Goal: Task Accomplishment & Management: Manage account settings

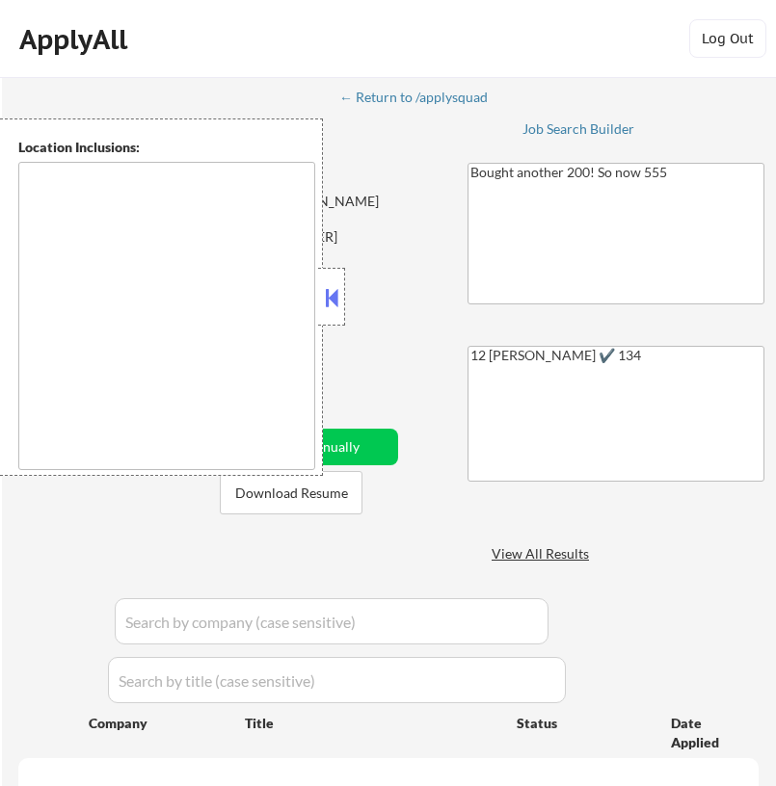
type textarea "[GEOGRAPHIC_DATA], [GEOGRAPHIC_DATA] [GEOGRAPHIC_DATA], [GEOGRAPHIC_DATA] [GEOG…"
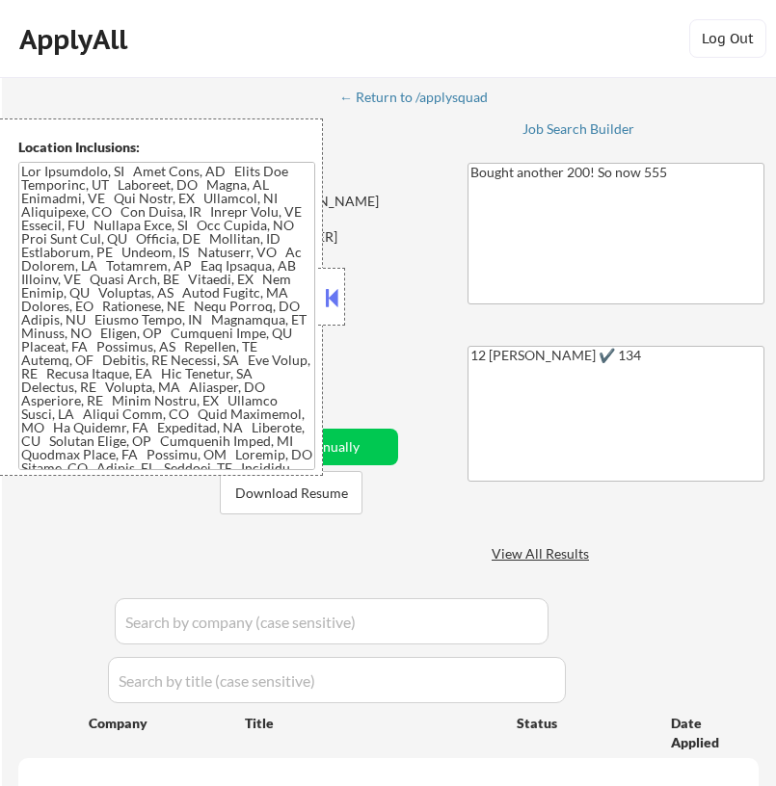
select select ""pending""
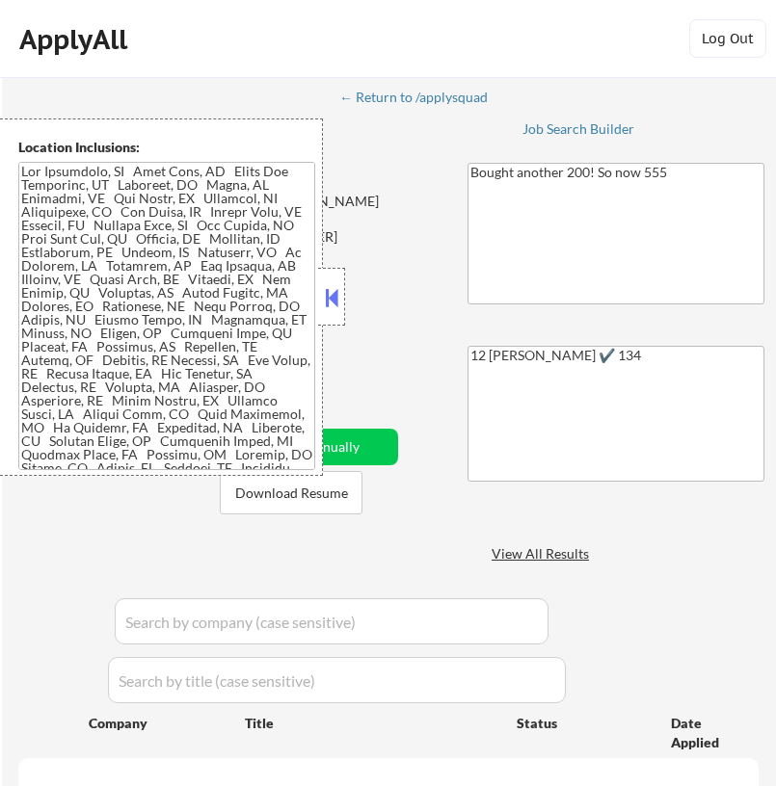
select select ""pending""
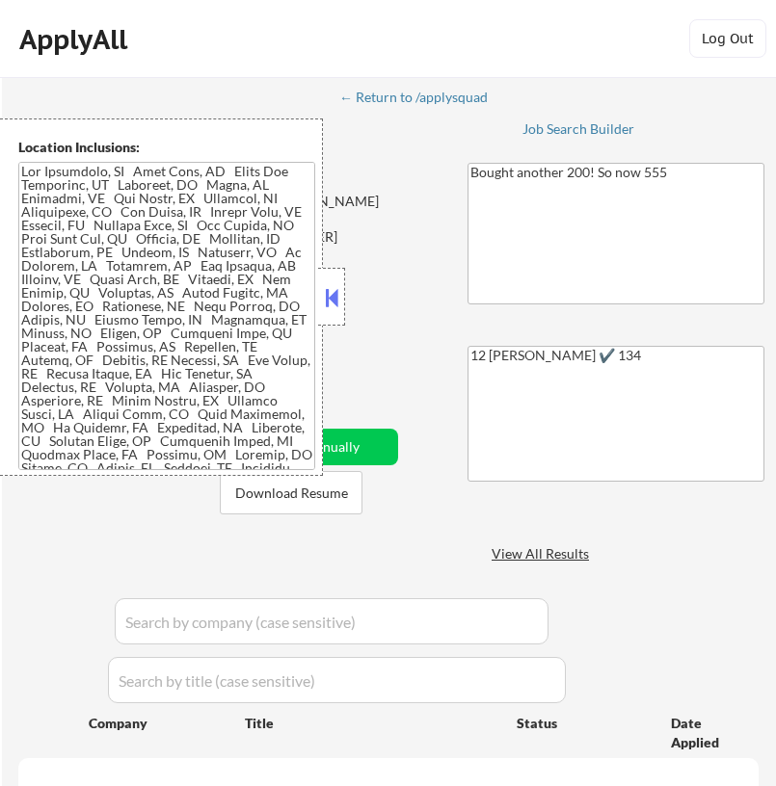
select select ""pending""
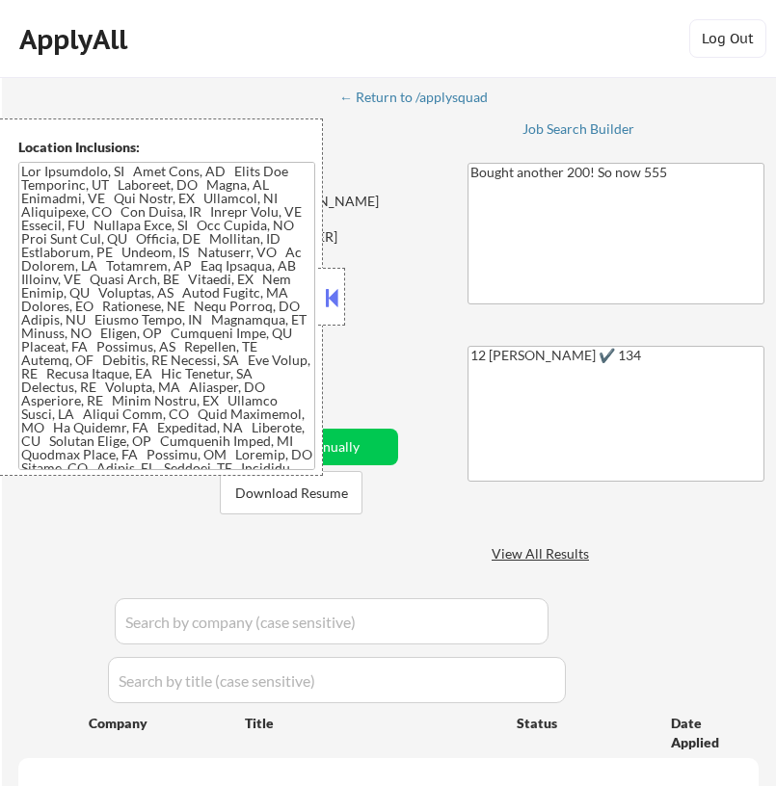
select select ""pending""
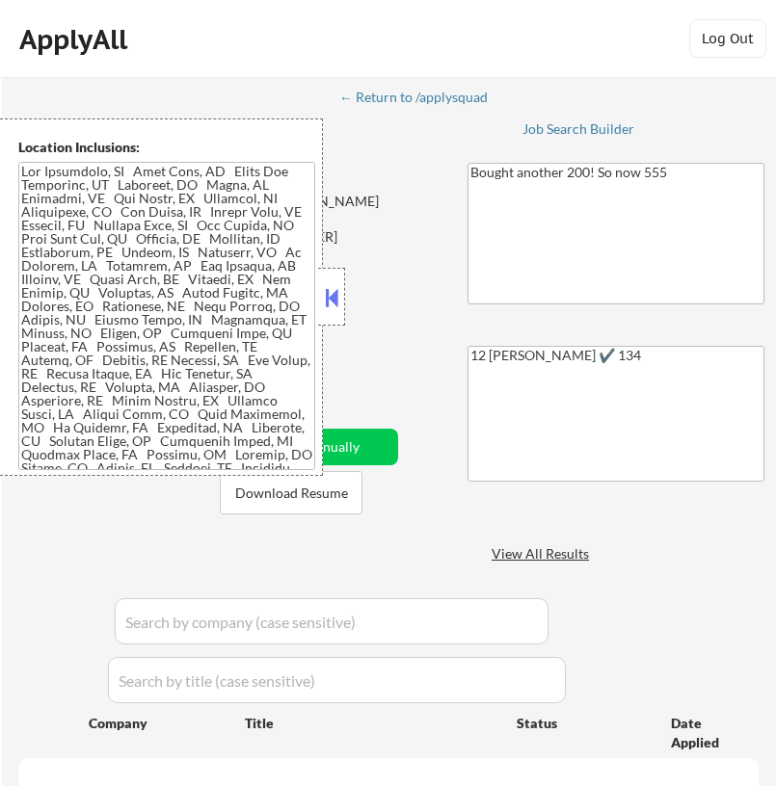
select select ""pending""
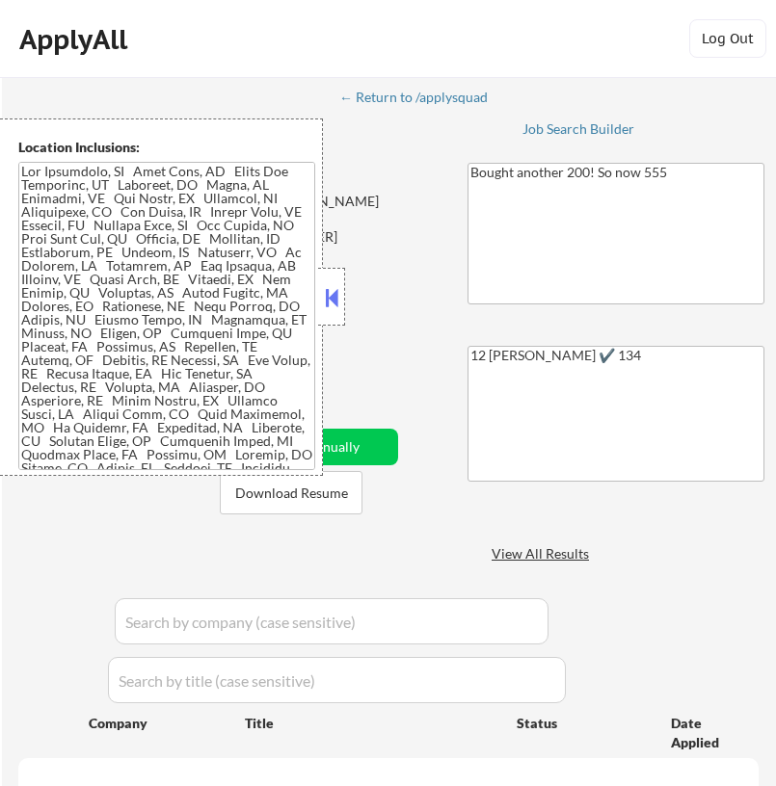
select select ""pending""
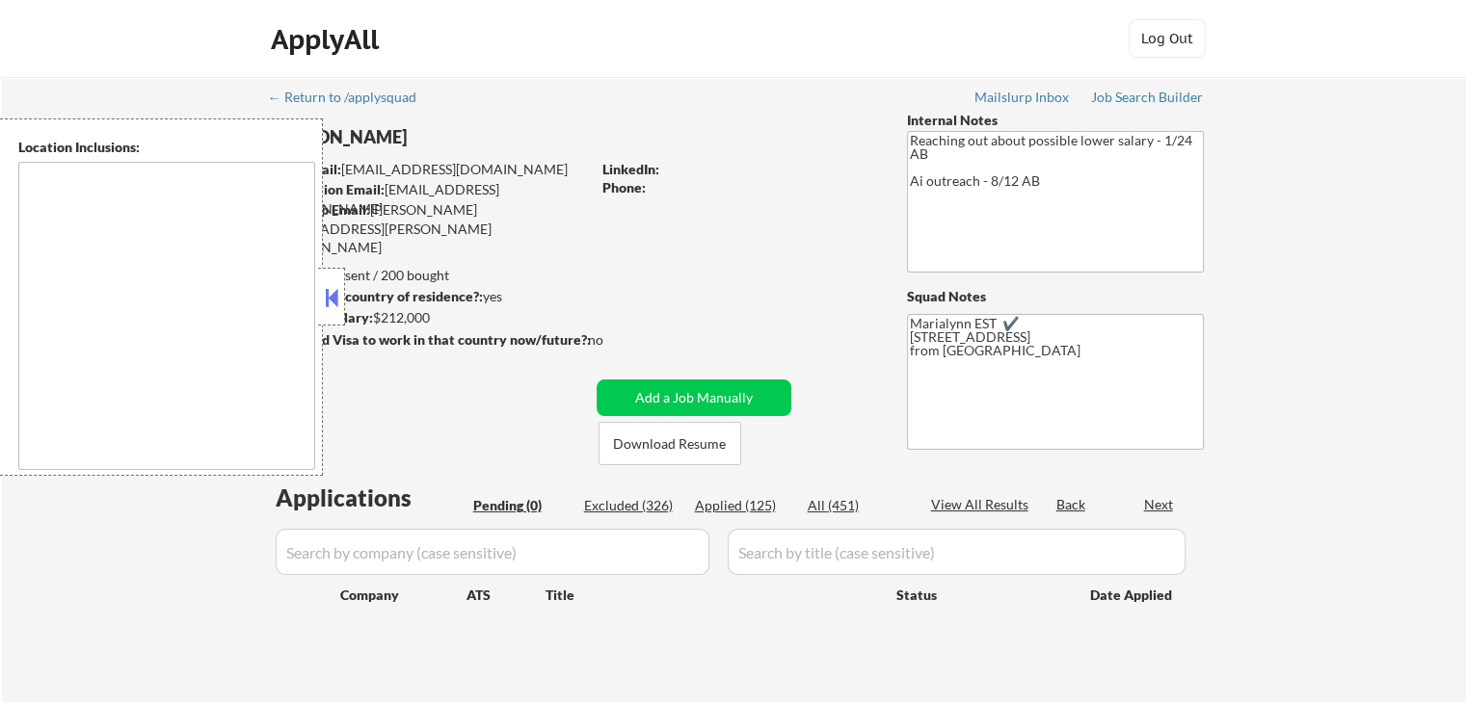
drag, startPoint x: 338, startPoint y: 296, endPoint x: 351, endPoint y: 282, distance: 18.4
click at [338, 294] on button at bounding box center [331, 297] width 21 height 29
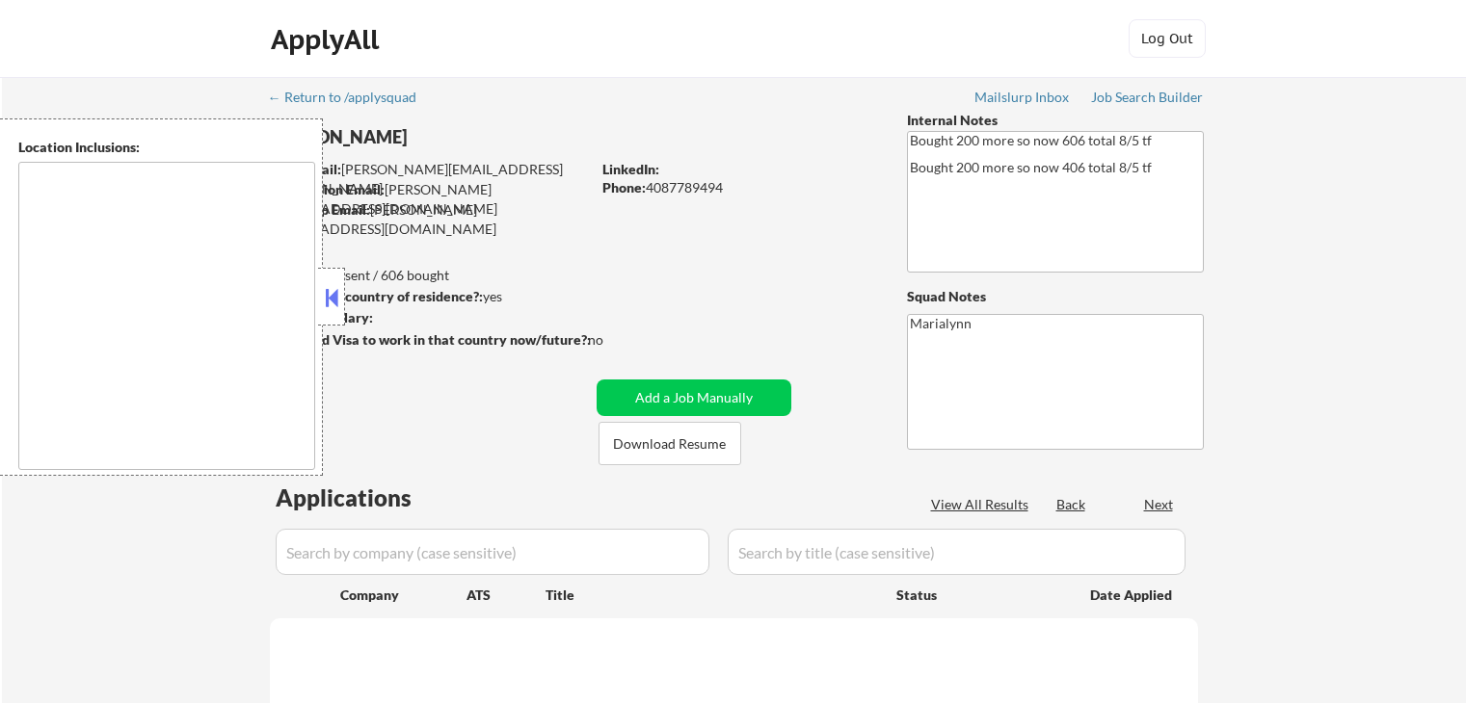
type textarea "[GEOGRAPHIC_DATA], [GEOGRAPHIC_DATA] [GEOGRAPHIC_DATA], [GEOGRAPHIC_DATA] [GEOG…"
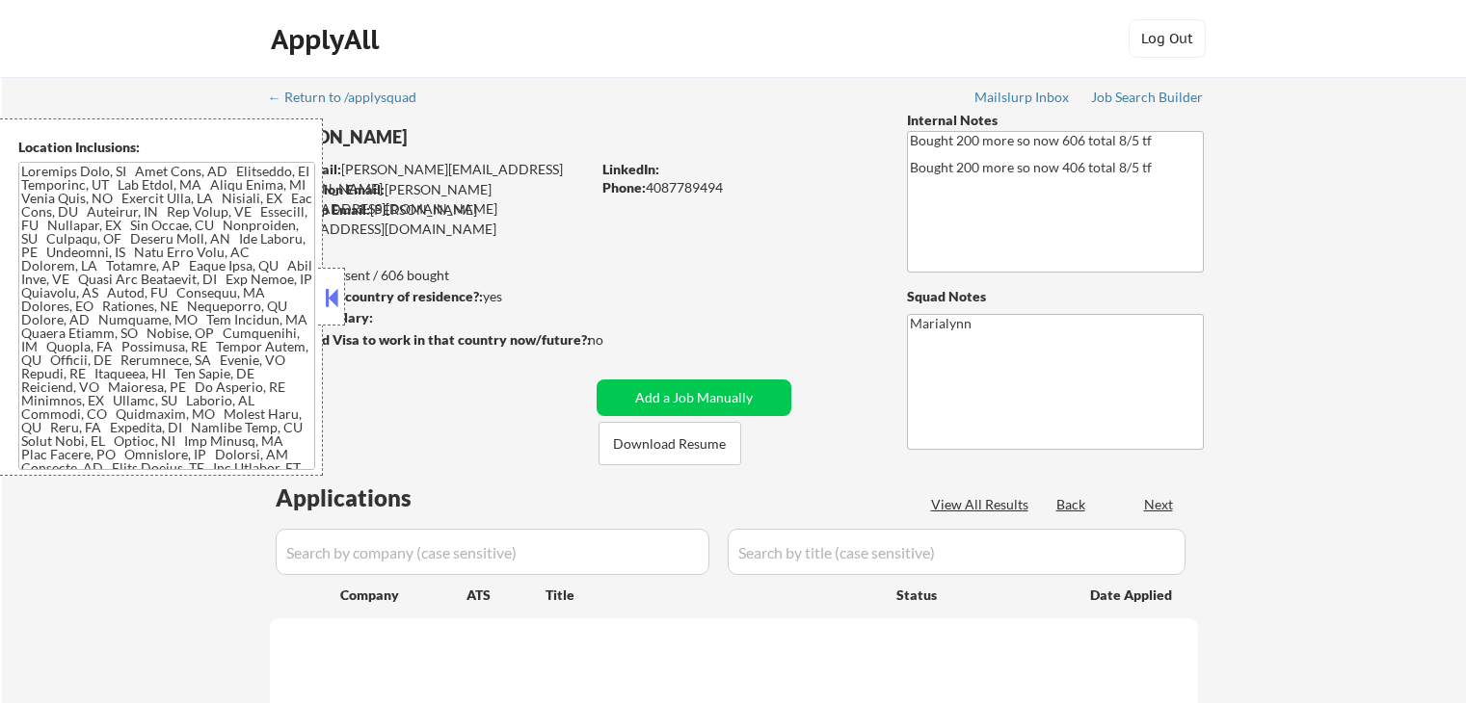
select select ""pending""
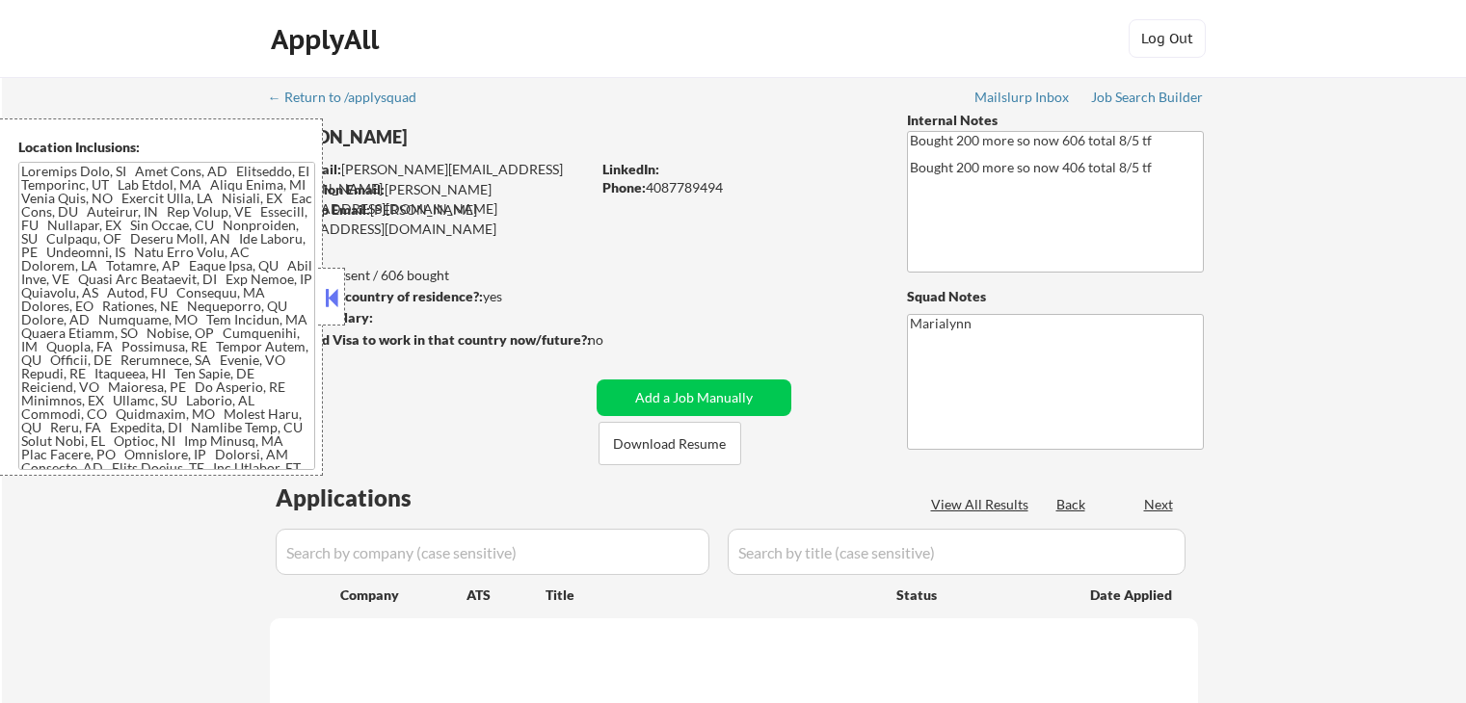
select select ""pending""
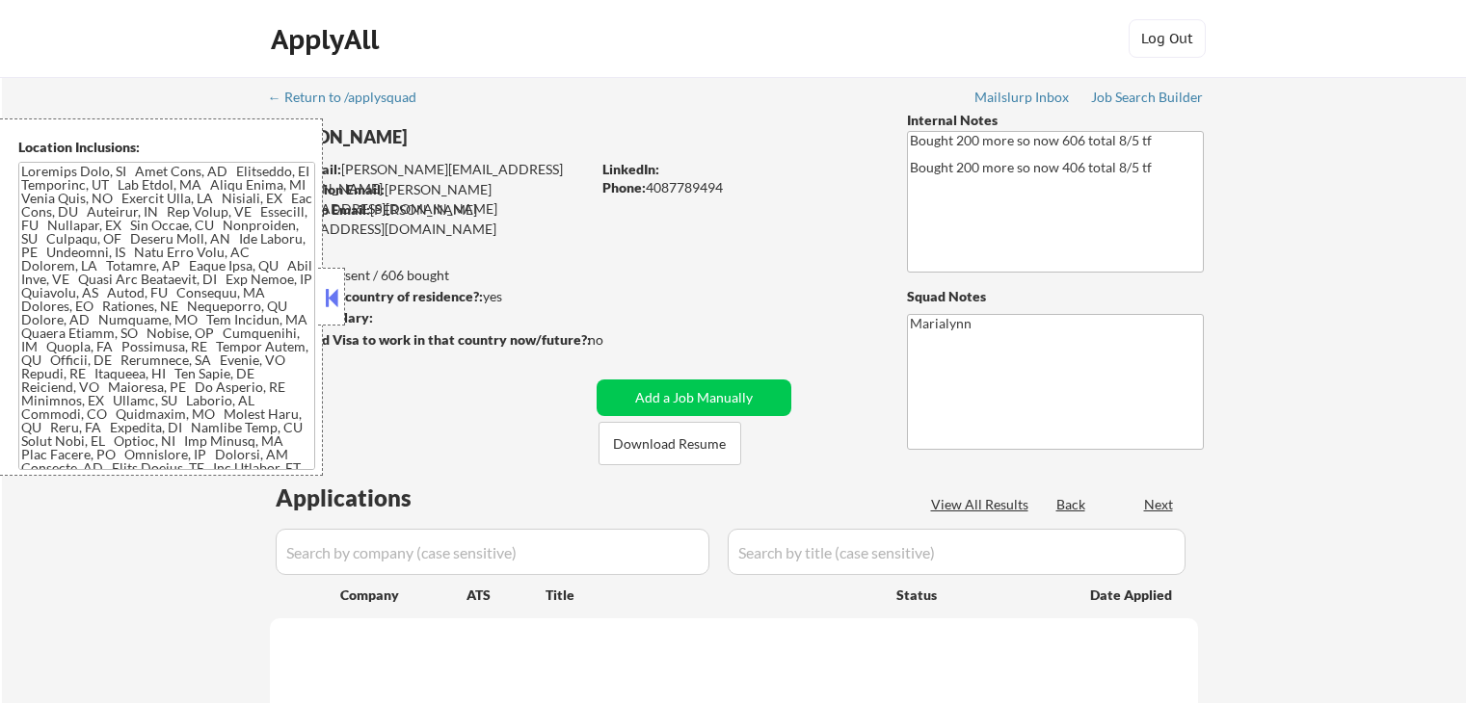
select select ""pending""
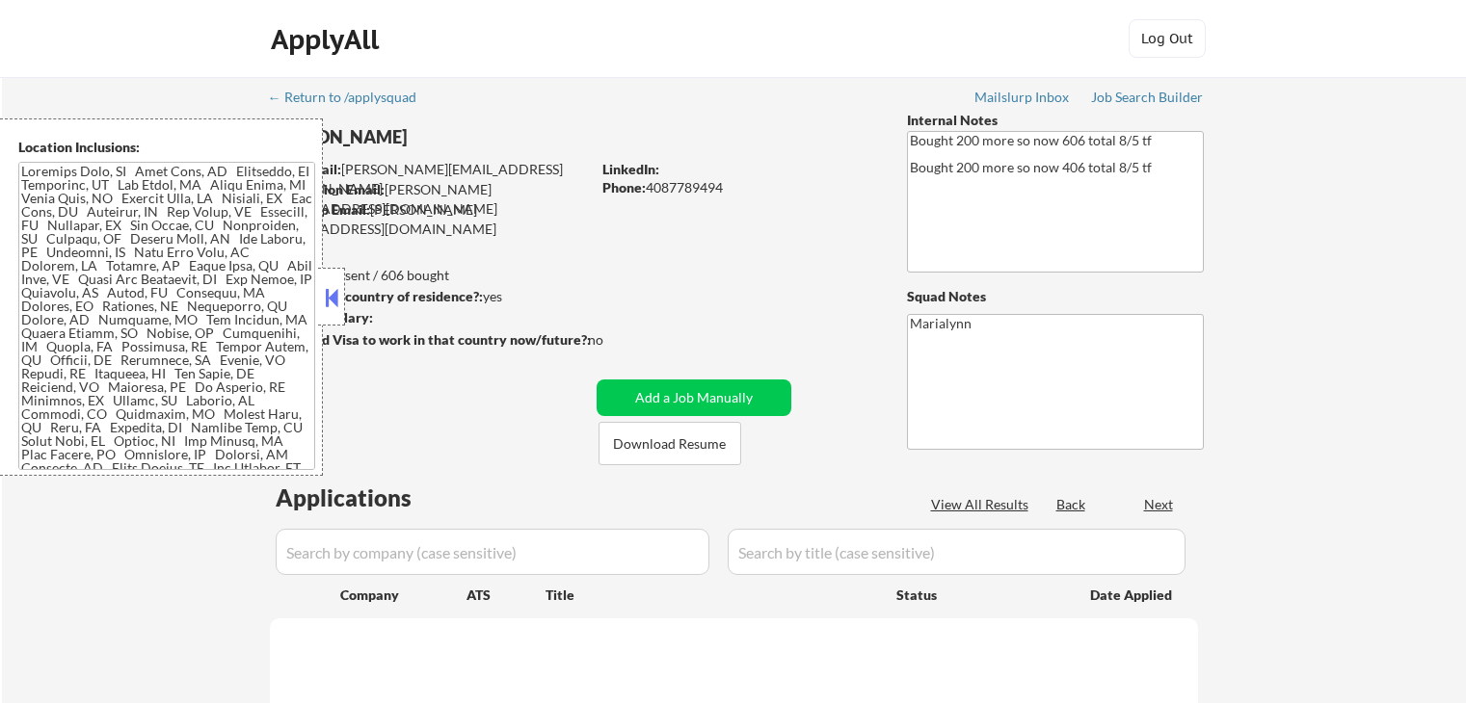
select select ""pending""
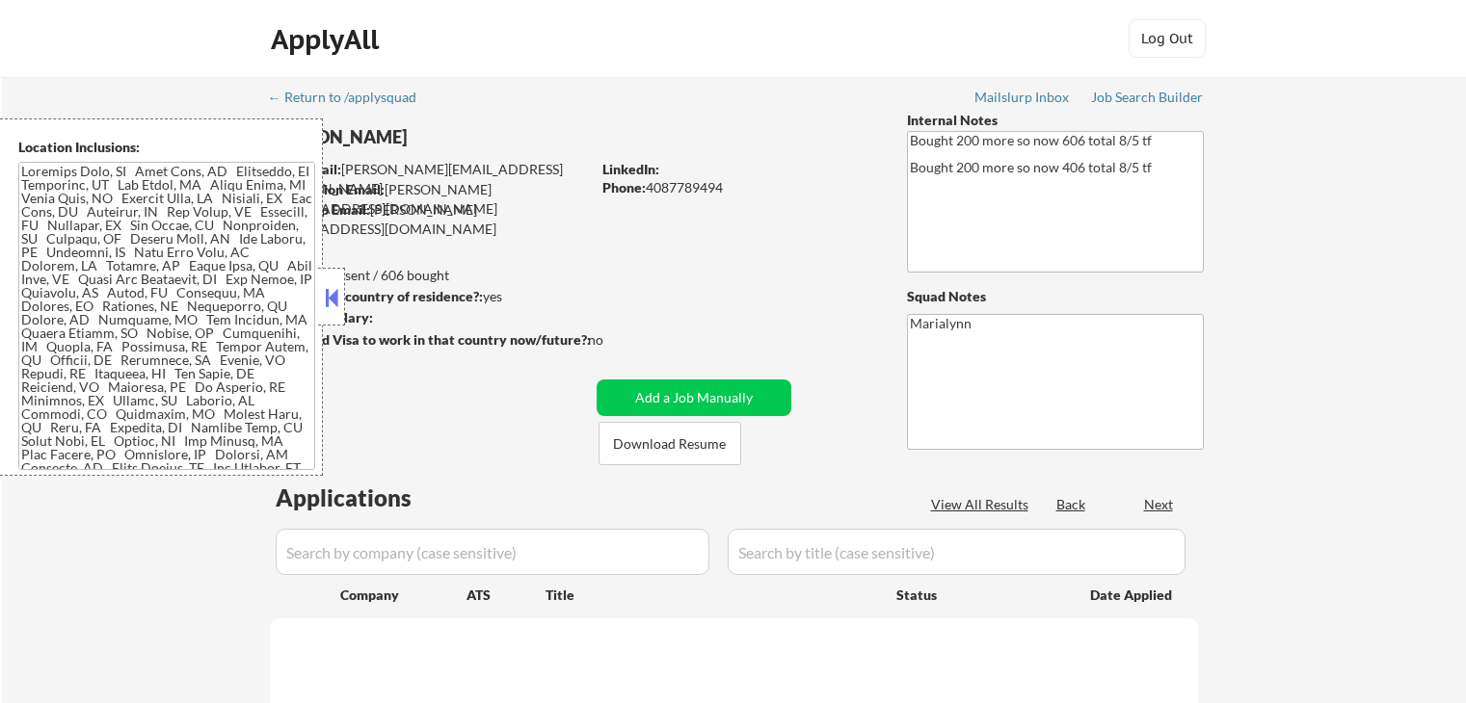
select select ""pending""
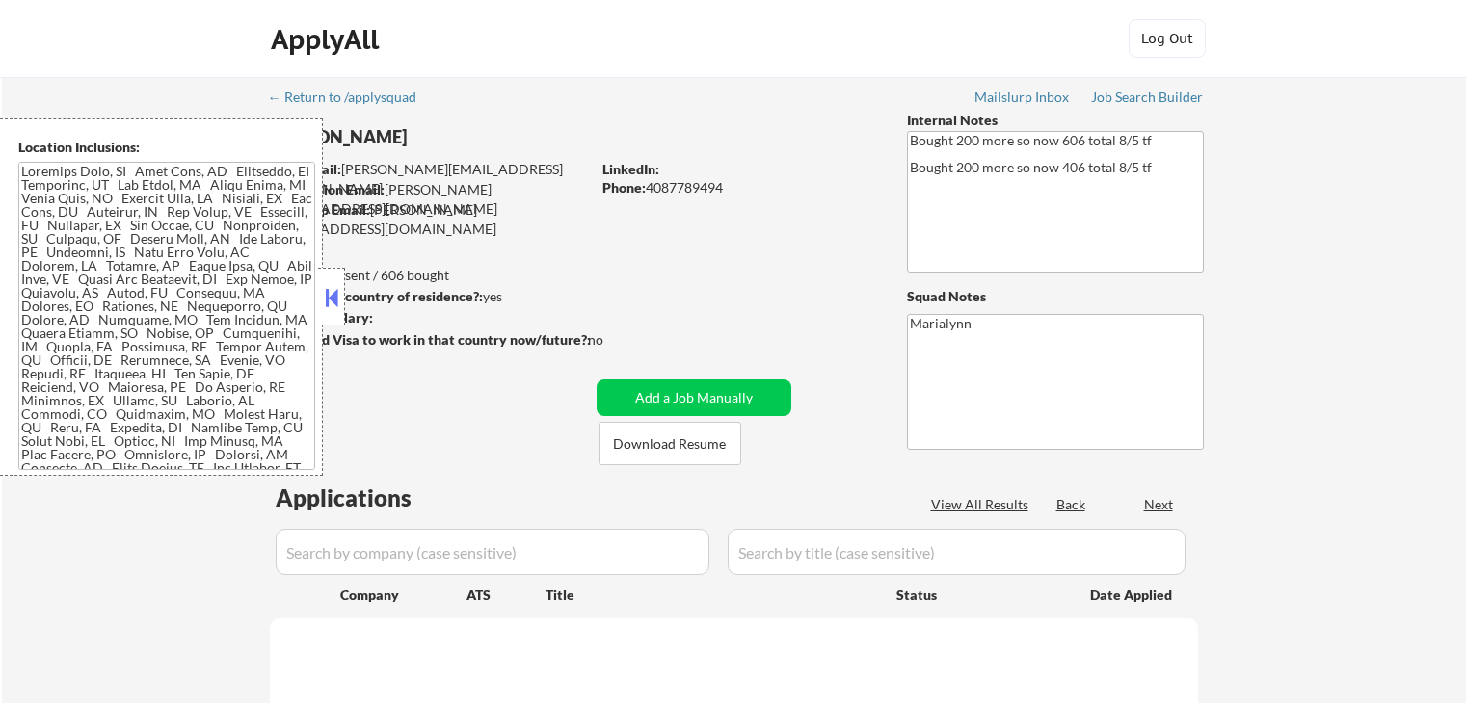
select select ""pending""
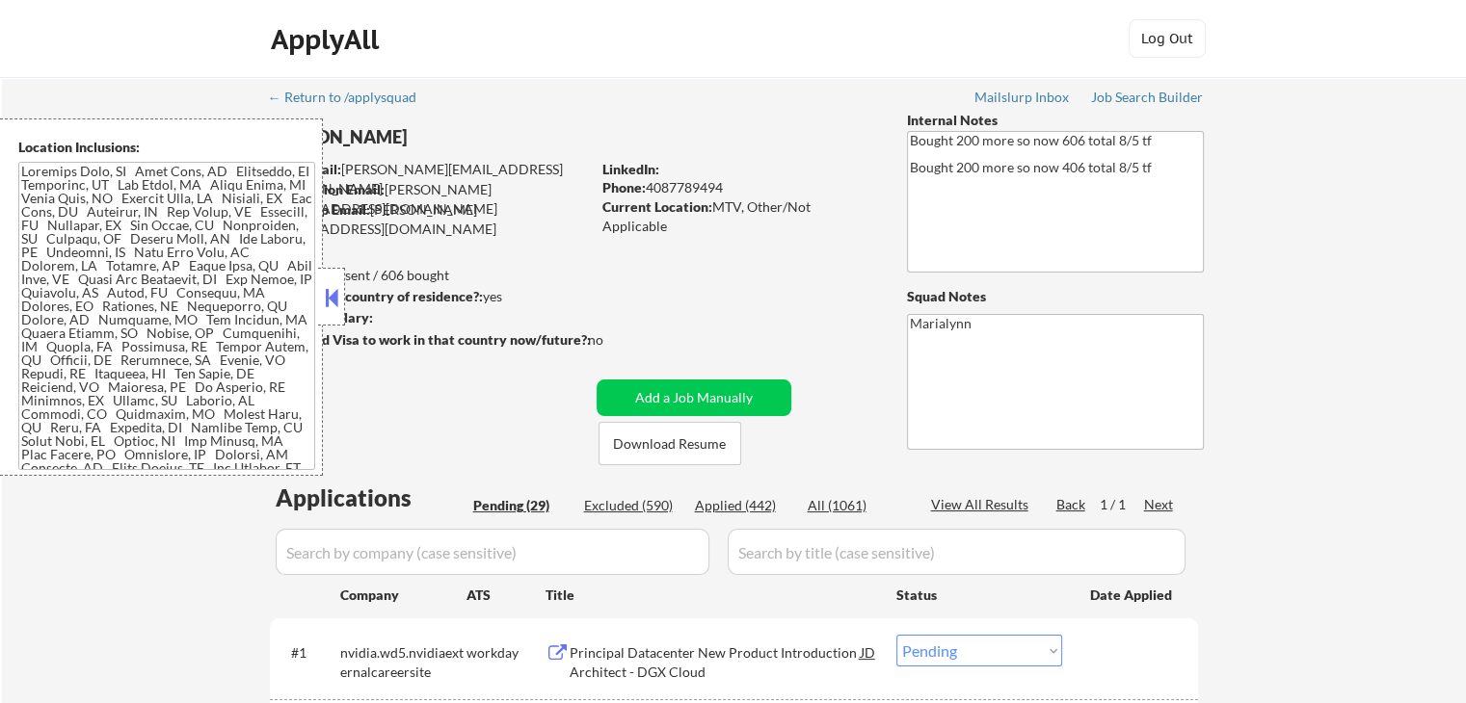
click at [326, 296] on button at bounding box center [331, 297] width 21 height 29
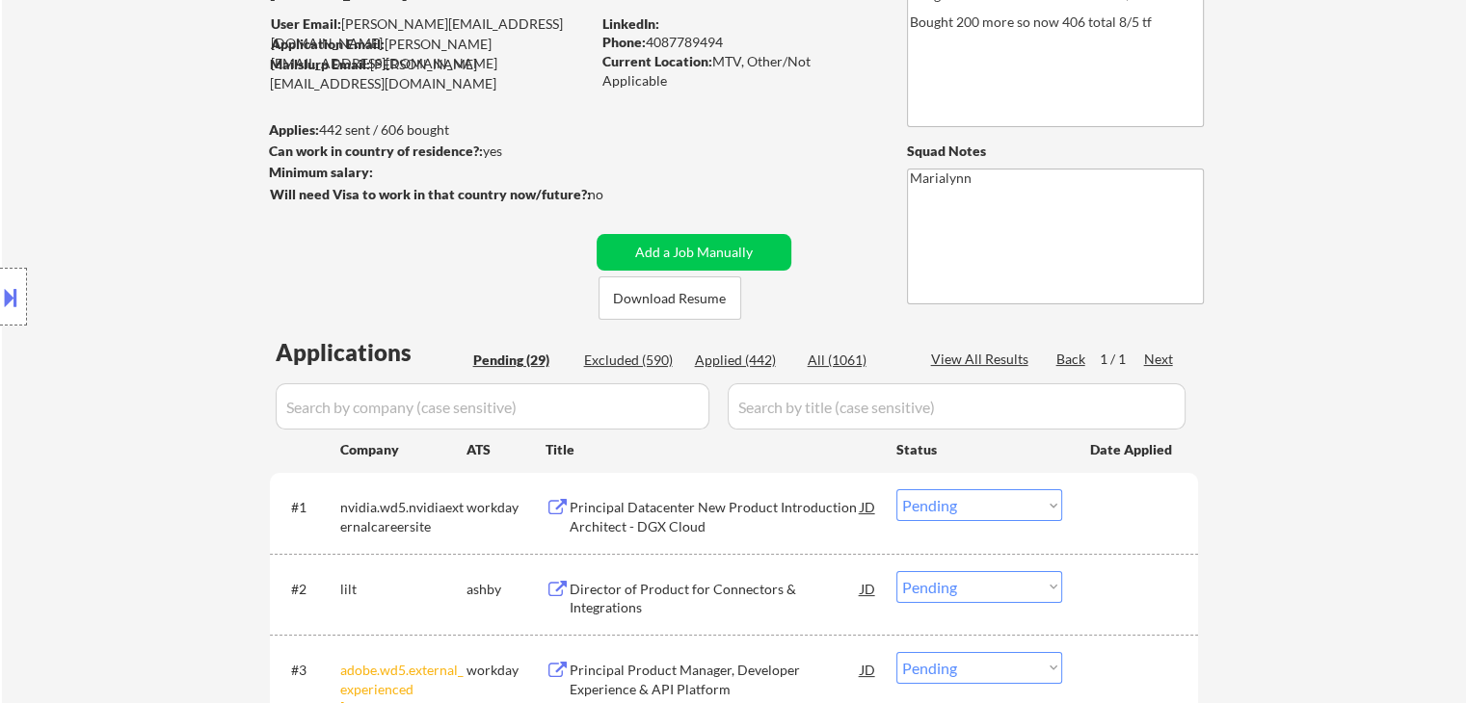
scroll to position [193, 0]
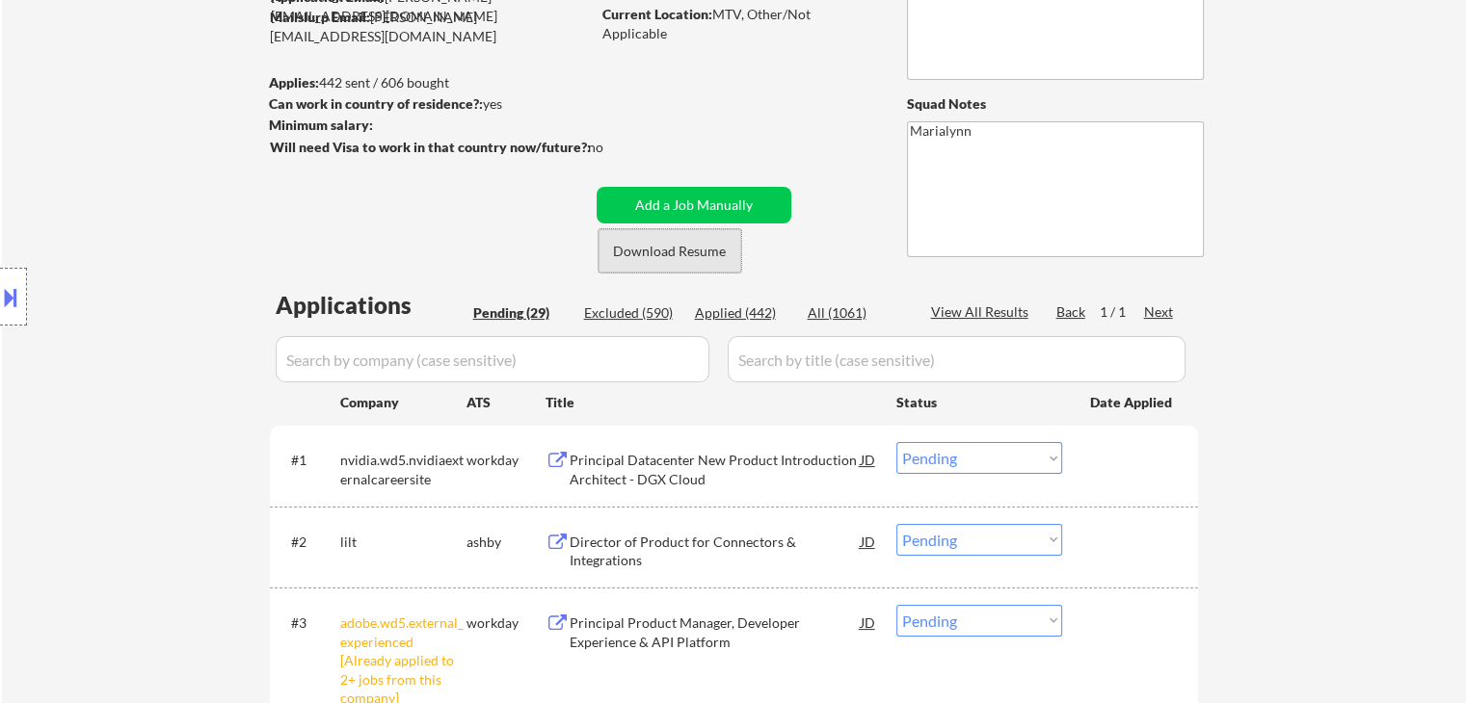
click at [693, 245] on button "Download Resume" at bounding box center [669, 250] width 143 height 43
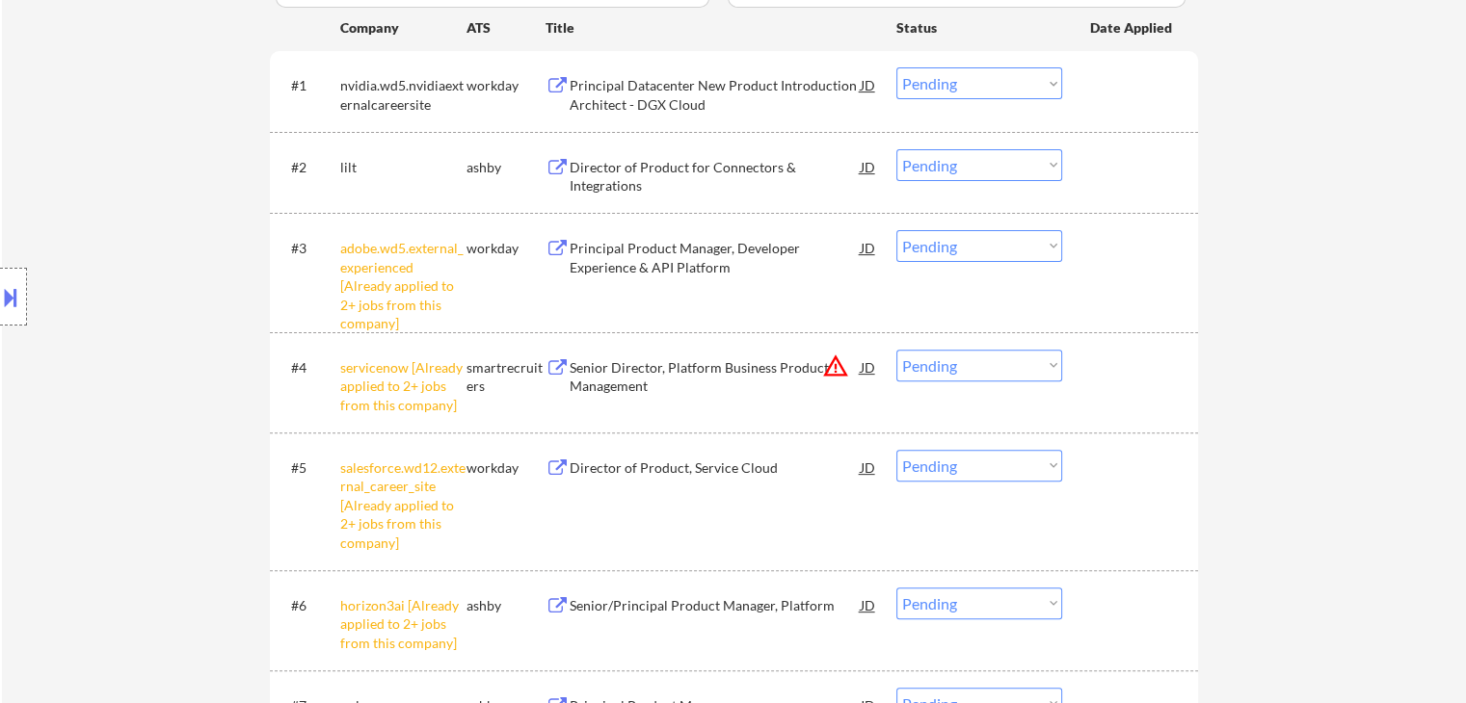
scroll to position [578, 0]
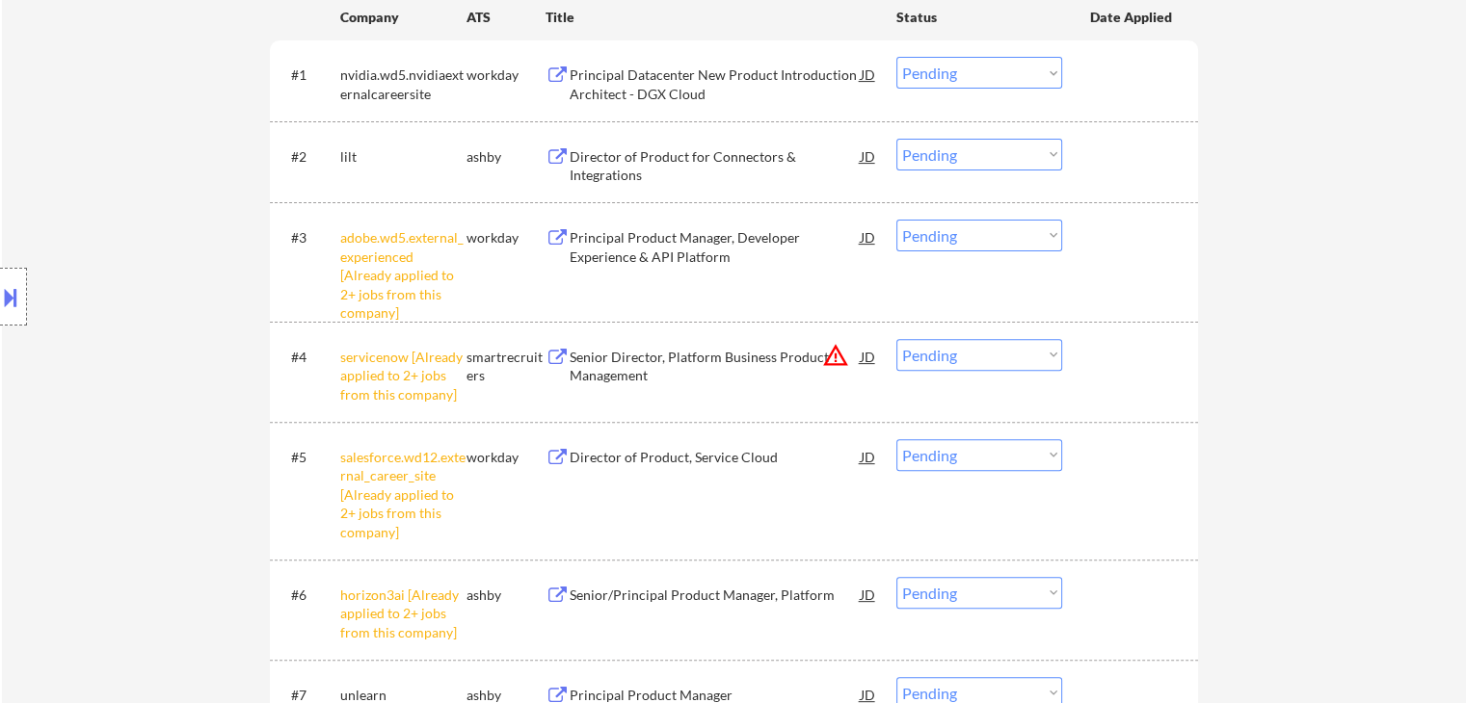
click at [965, 238] on select "Choose an option... Pending Applied Excluded (Questions) Excluded (Expired) Exc…" at bounding box center [979, 236] width 166 height 32
click at [896, 220] on select "Choose an option... Pending Applied Excluded (Questions) Excluded (Expired) Exc…" at bounding box center [979, 236] width 166 height 32
select select ""pending""
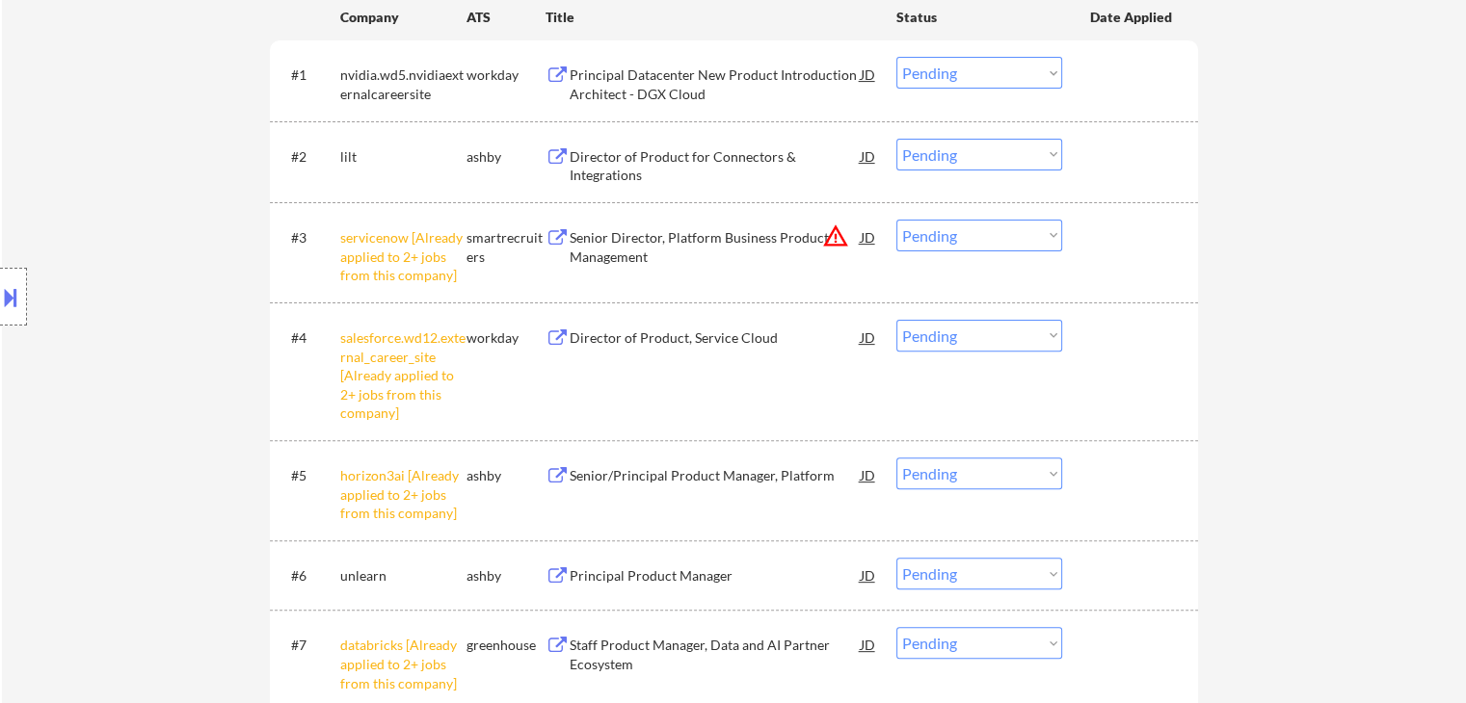
click at [987, 338] on select "Choose an option... Pending Applied Excluded (Questions) Excluded (Expired) Exc…" at bounding box center [979, 336] width 166 height 32
select select ""excluded__other_""
click at [896, 320] on select "Choose an option... Pending Applied Excluded (Questions) Excluded (Expired) Exc…" at bounding box center [979, 336] width 166 height 32
click at [1017, 477] on select "Choose an option... Pending Applied Excluded (Questions) Excluded (Expired) Exc…" at bounding box center [979, 474] width 166 height 32
select select ""excluded__other_""
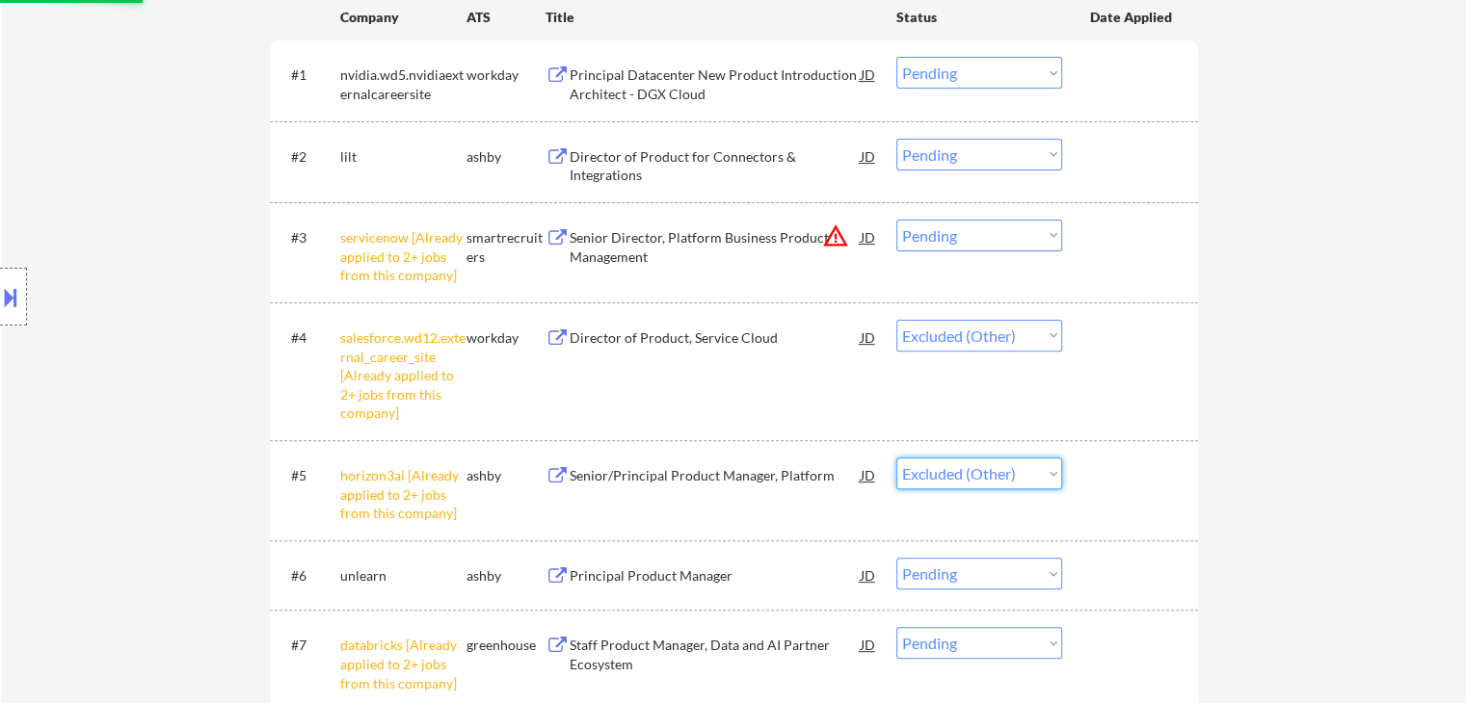
click at [896, 458] on select "Choose an option... Pending Applied Excluded (Questions) Excluded (Expired) Exc…" at bounding box center [979, 474] width 166 height 32
click at [979, 239] on select "Choose an option... Pending Applied Excluded (Questions) Excluded (Expired) Exc…" at bounding box center [979, 236] width 166 height 32
select select ""excluded__other_""
click at [896, 220] on select "Choose an option... Pending Applied Excluded (Questions) Excluded (Expired) Exc…" at bounding box center [979, 236] width 166 height 32
select select ""pending""
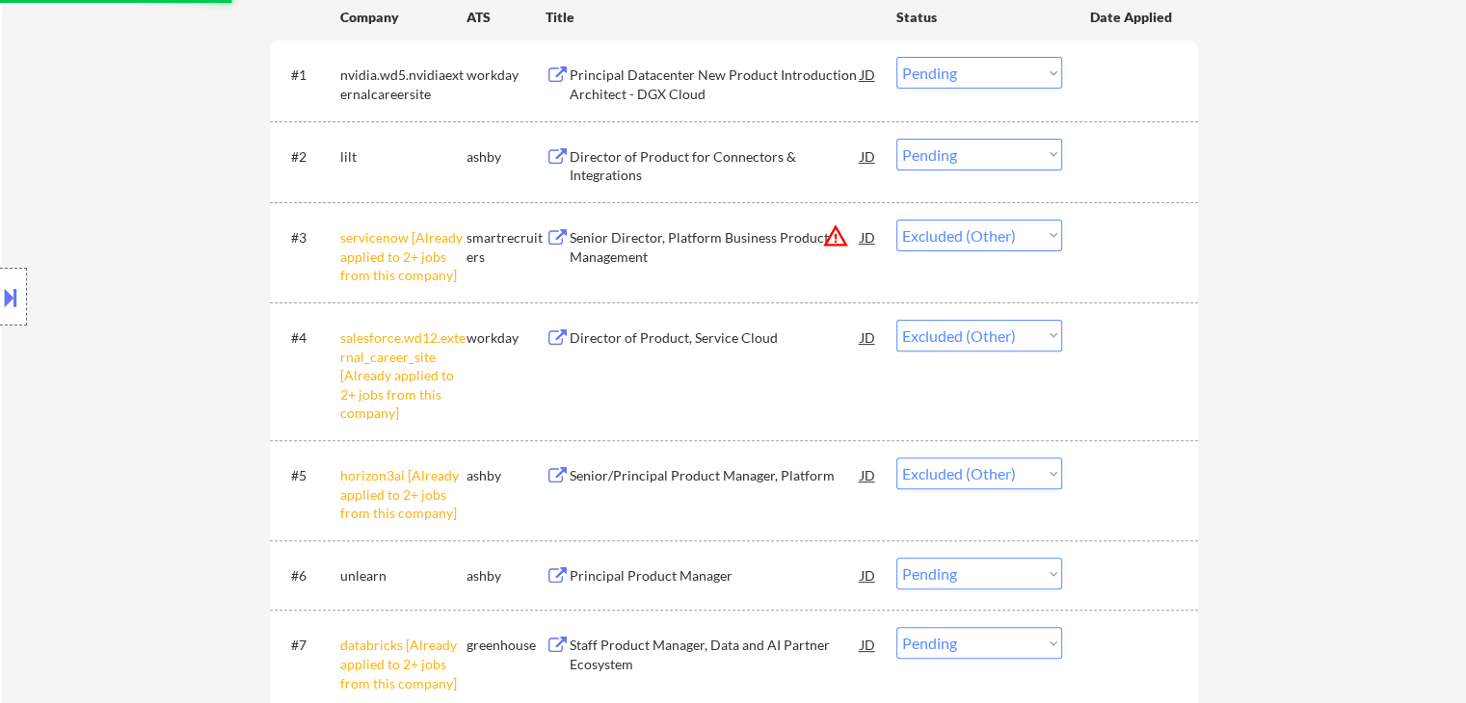
select select ""pending""
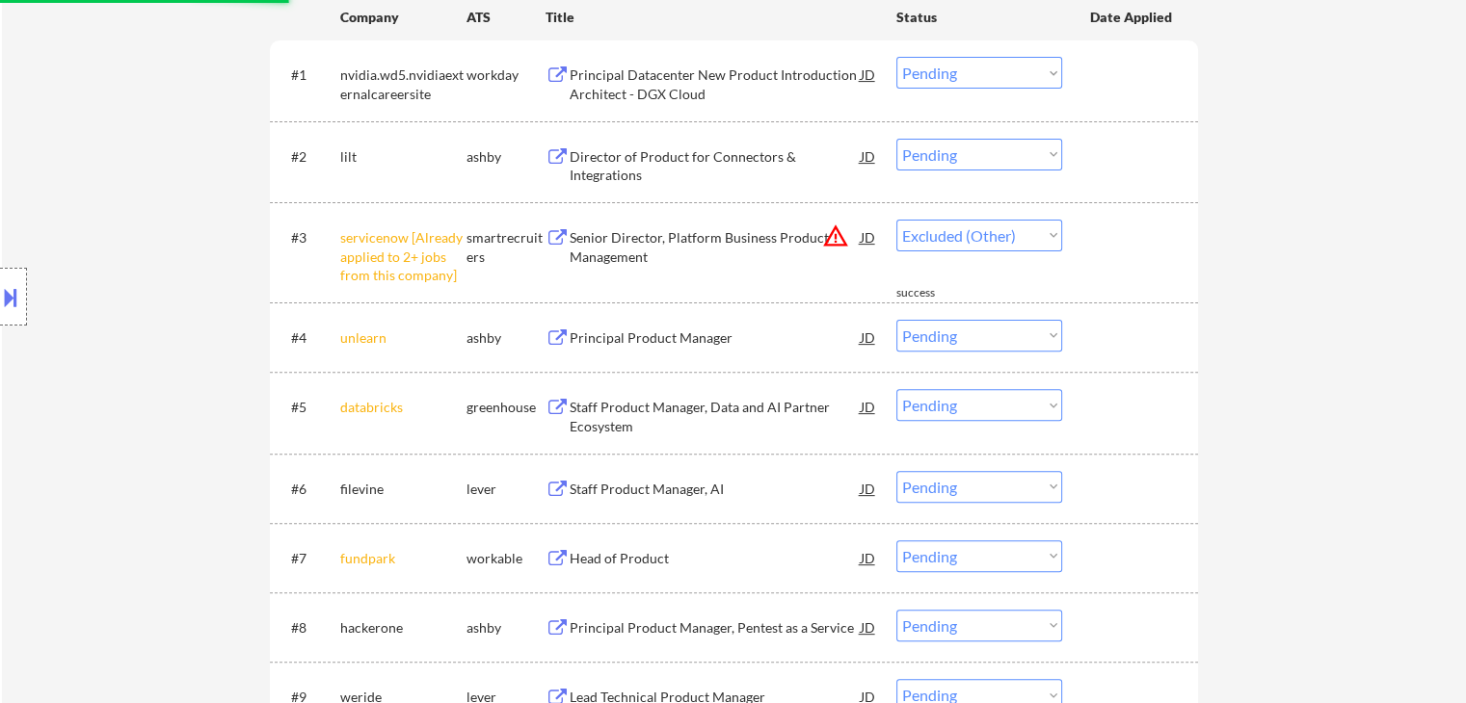
select select ""pending""
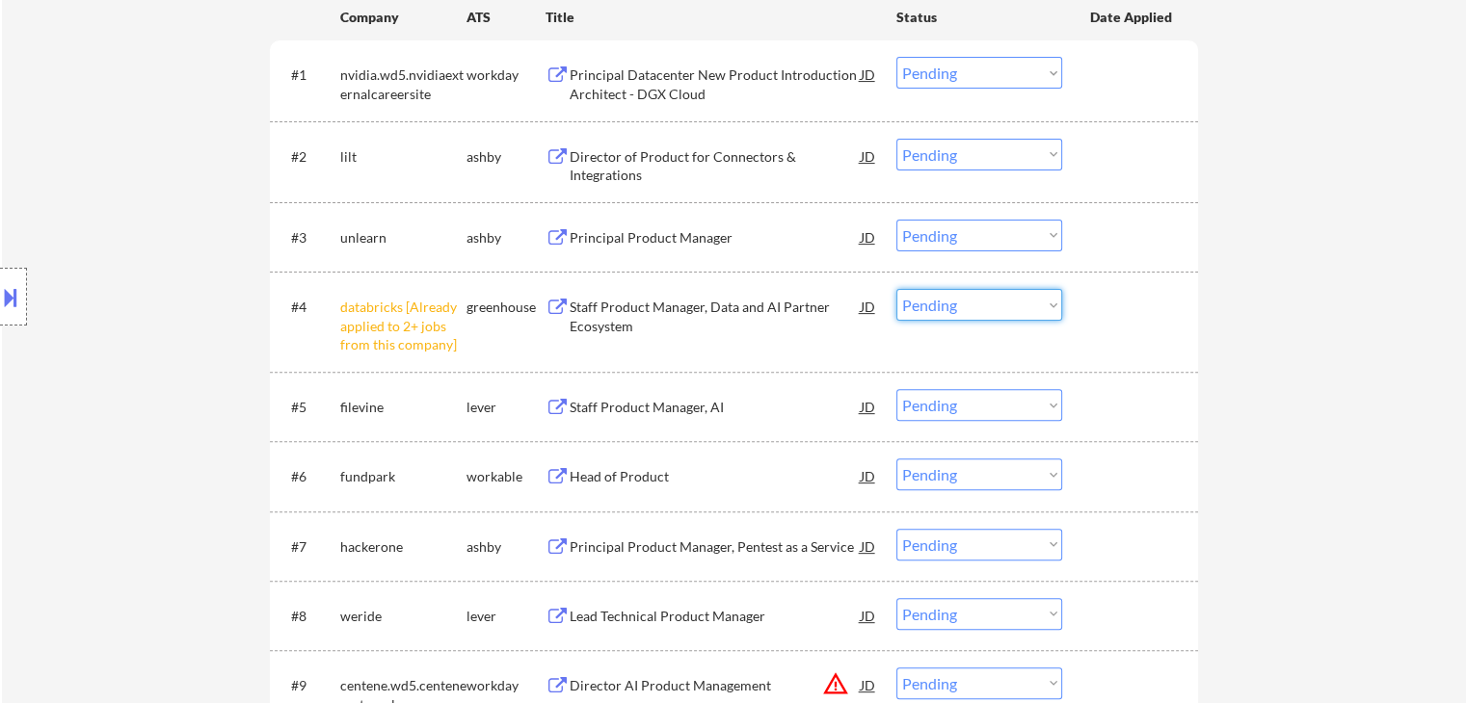
click at [970, 308] on select "Choose an option... Pending Applied Excluded (Questions) Excluded (Expired) Exc…" at bounding box center [979, 305] width 166 height 32
click at [896, 289] on select "Choose an option... Pending Applied Excluded (Questions) Excluded (Expired) Exc…" at bounding box center [979, 305] width 166 height 32
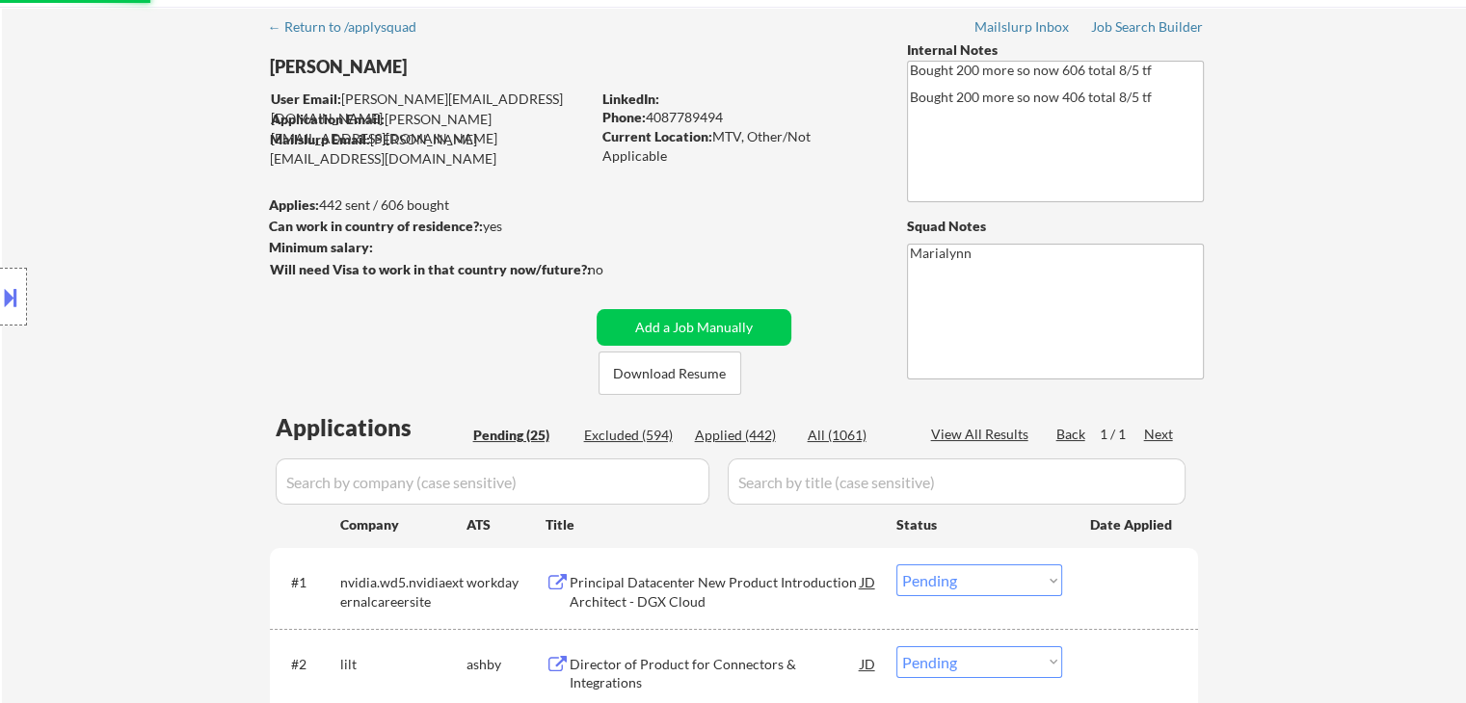
scroll to position [0, 0]
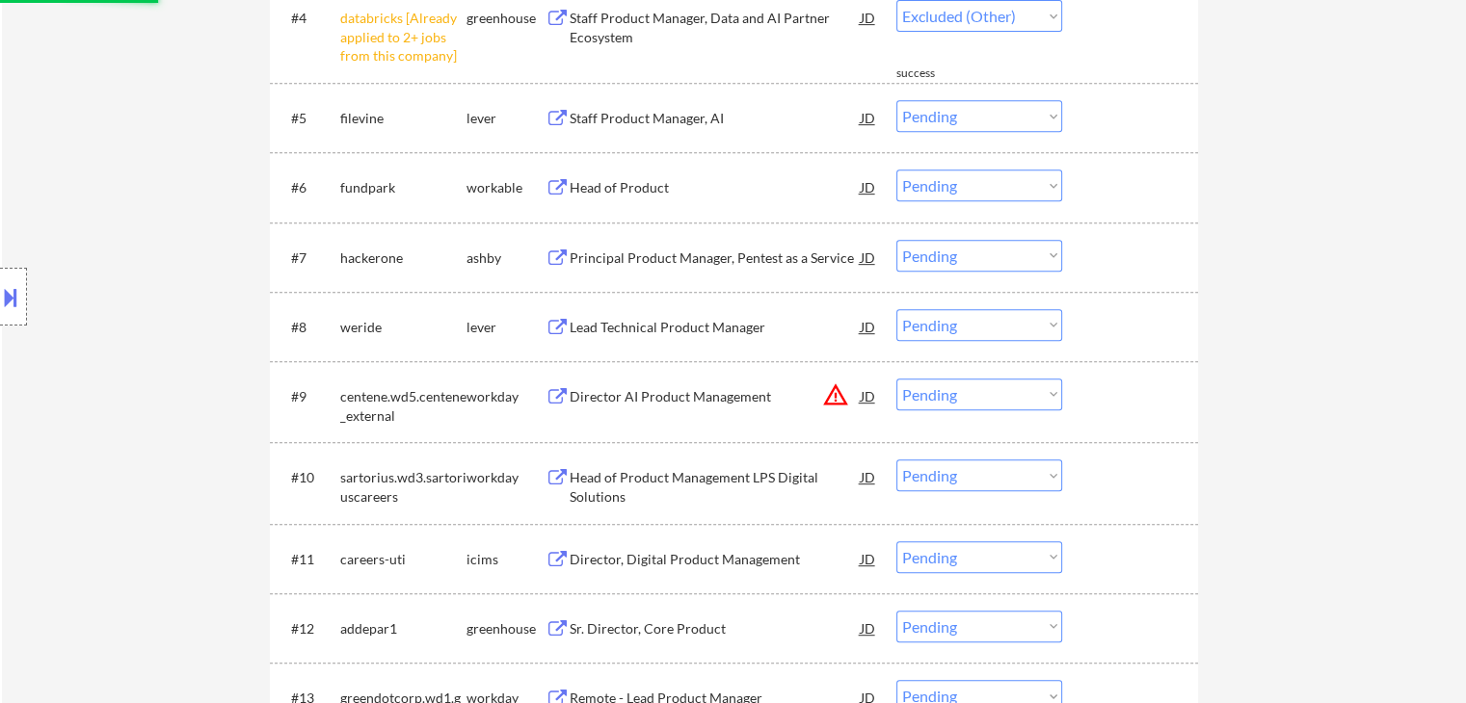
select select ""pending""
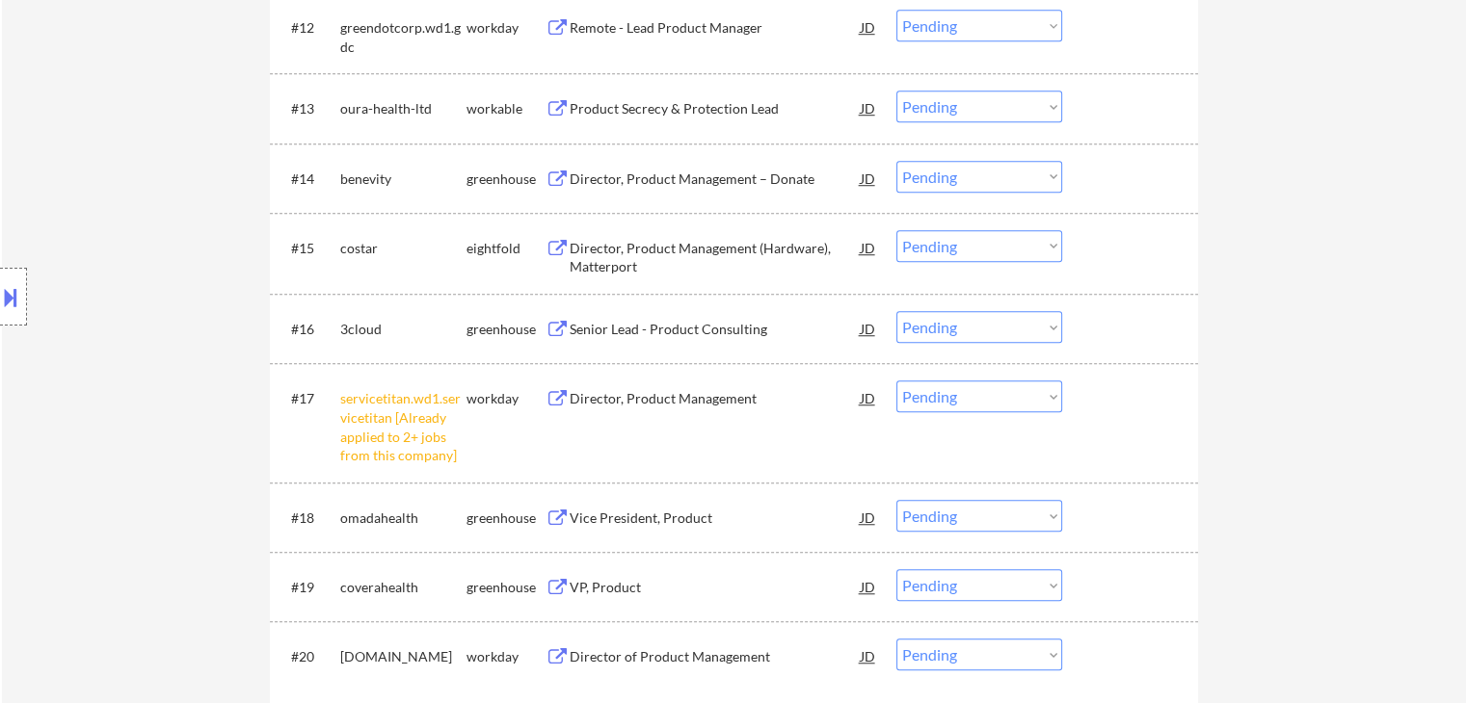
scroll to position [1638, 0]
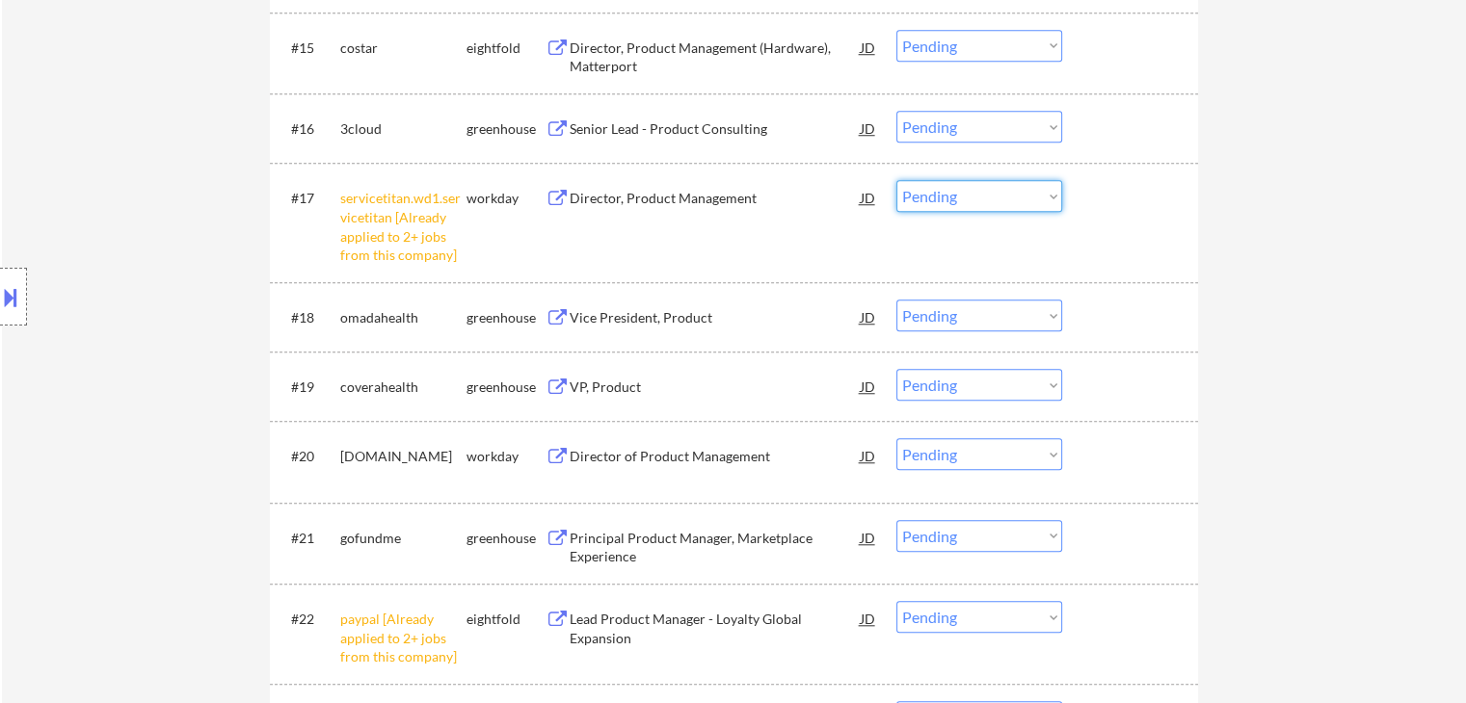
drag, startPoint x: 946, startPoint y: 195, endPoint x: 950, endPoint y: 210, distance: 15.9
click at [946, 195] on select "Choose an option... Pending Applied Excluded (Questions) Excluded (Expired) Exc…" at bounding box center [979, 196] width 166 height 32
click at [896, 180] on select "Choose an option... Pending Applied Excluded (Questions) Excluded (Expired) Exc…" at bounding box center [979, 196] width 166 height 32
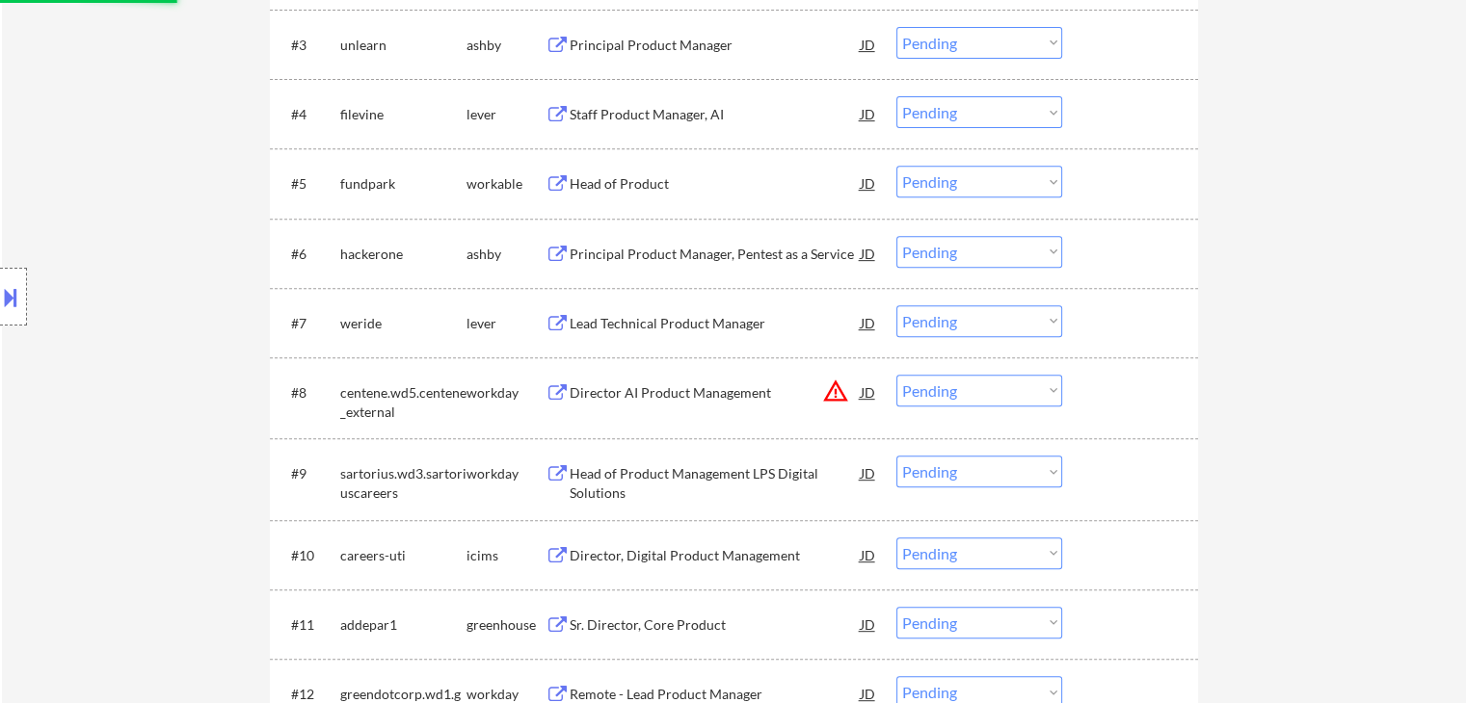
select select ""pending""
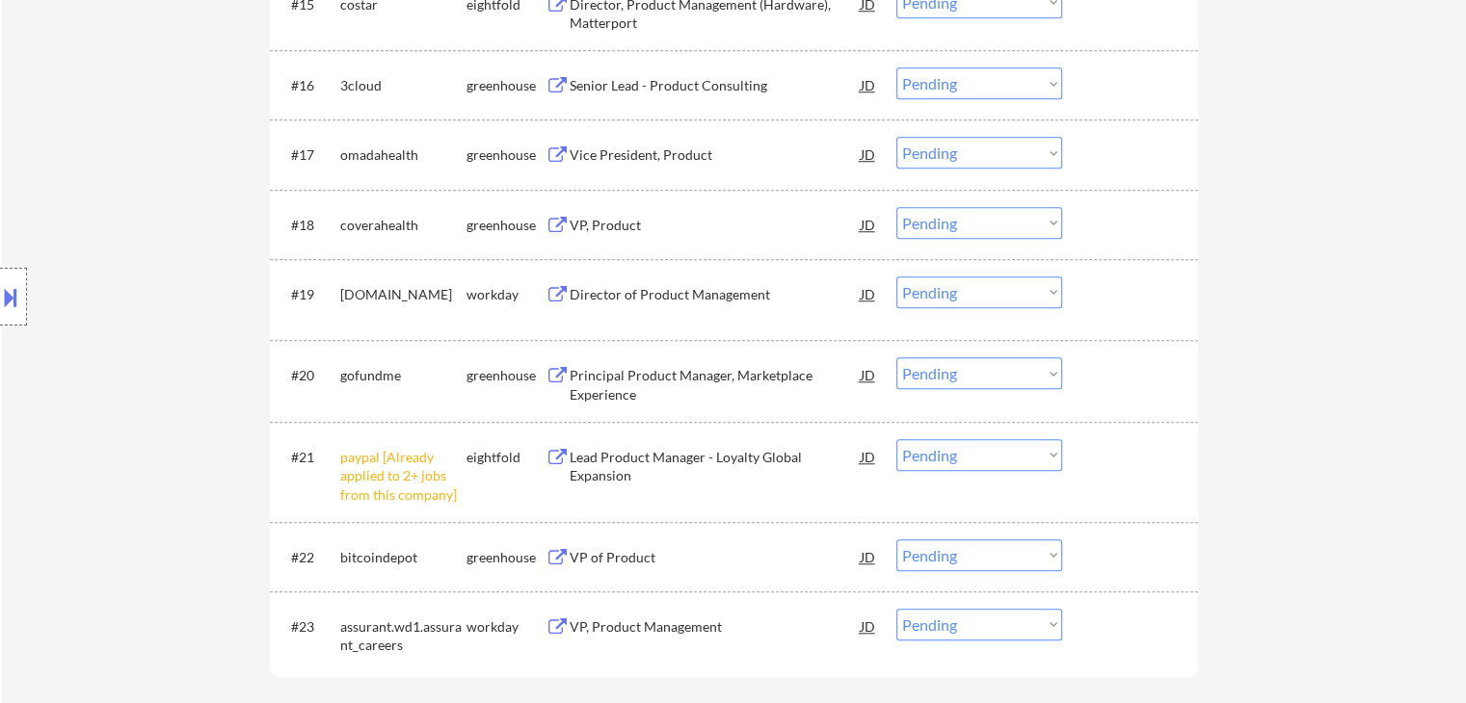
scroll to position [1831, 0]
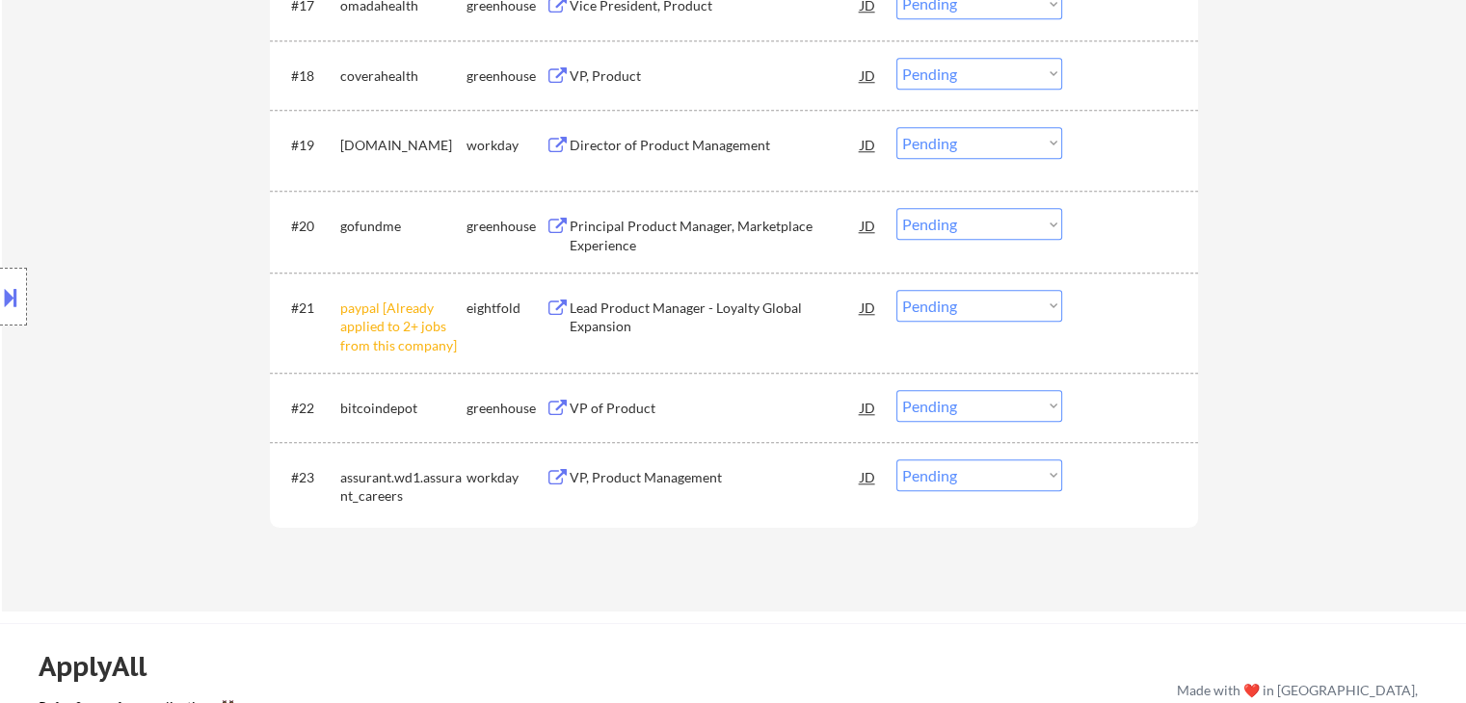
click at [975, 302] on select "Choose an option... Pending Applied Excluded (Questions) Excluded (Expired) Exc…" at bounding box center [979, 306] width 166 height 32
click at [896, 290] on select "Choose an option... Pending Applied Excluded (Questions) Excluded (Expired) Exc…" at bounding box center [979, 306] width 166 height 32
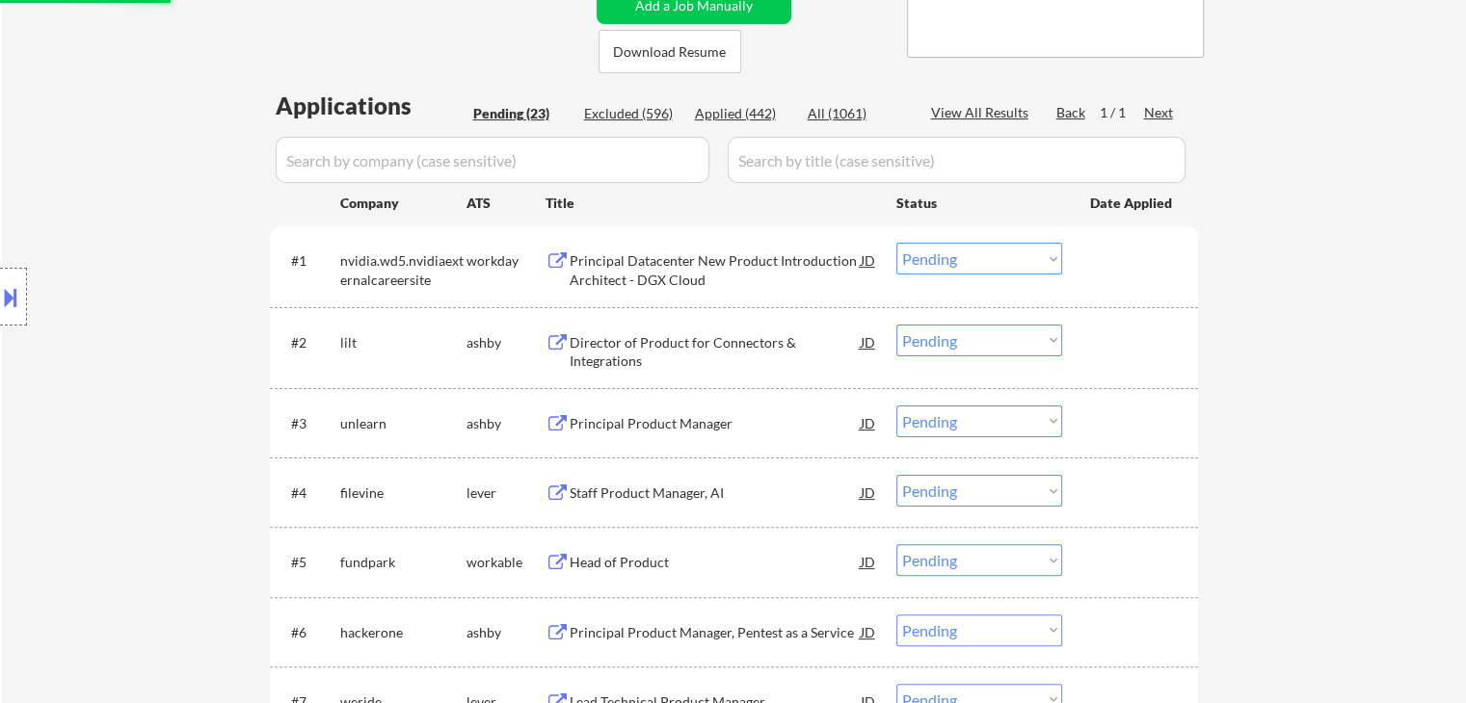
select select ""pending""
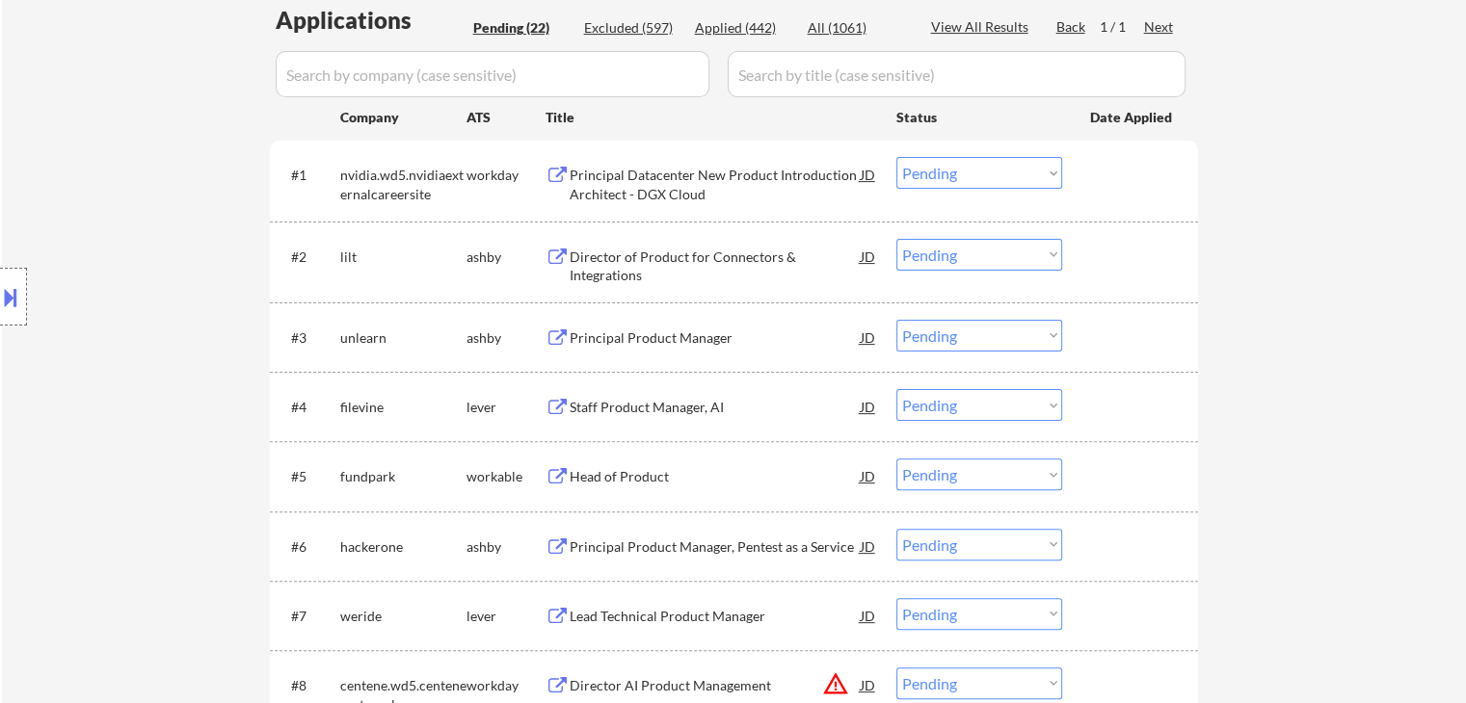
scroll to position [482, 0]
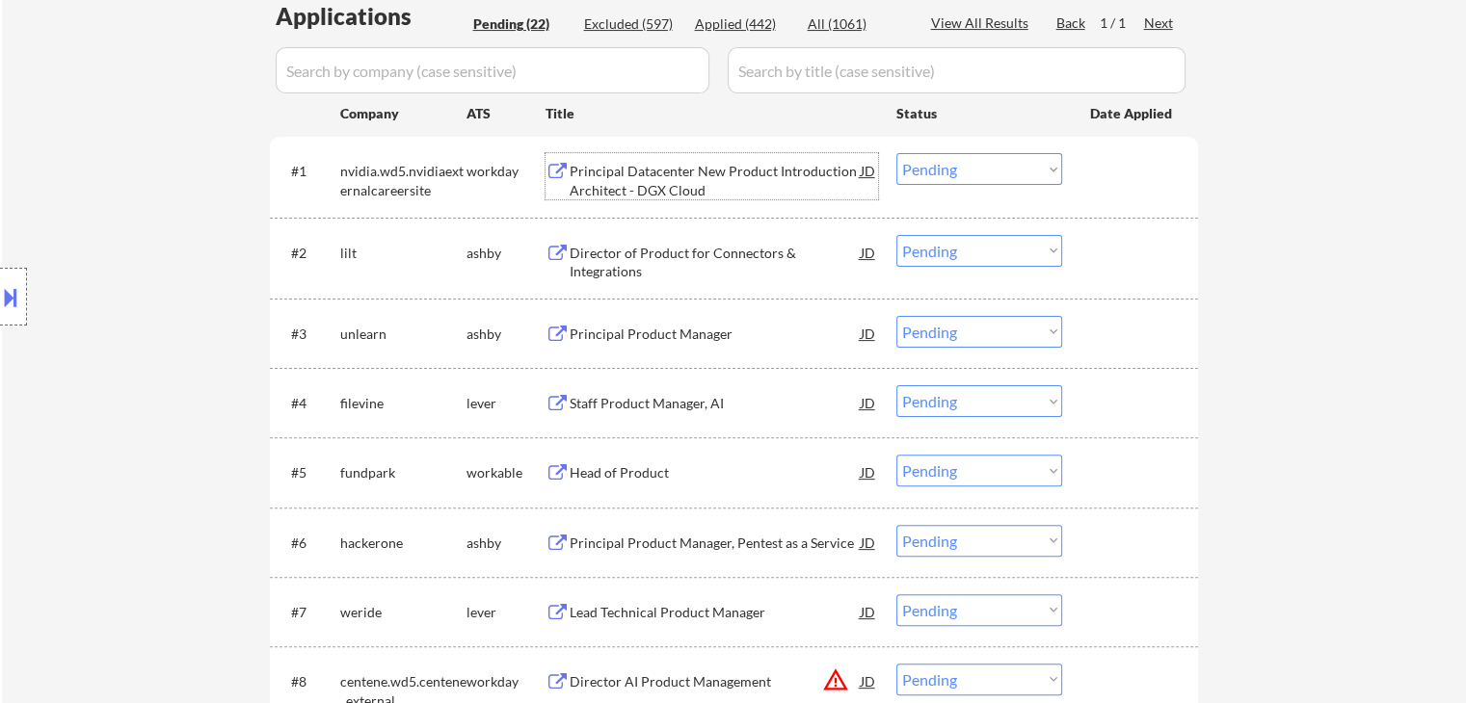
click at [702, 177] on div "Principal Datacenter New Product Introduction Architect - DGX Cloud" at bounding box center [715, 181] width 291 height 38
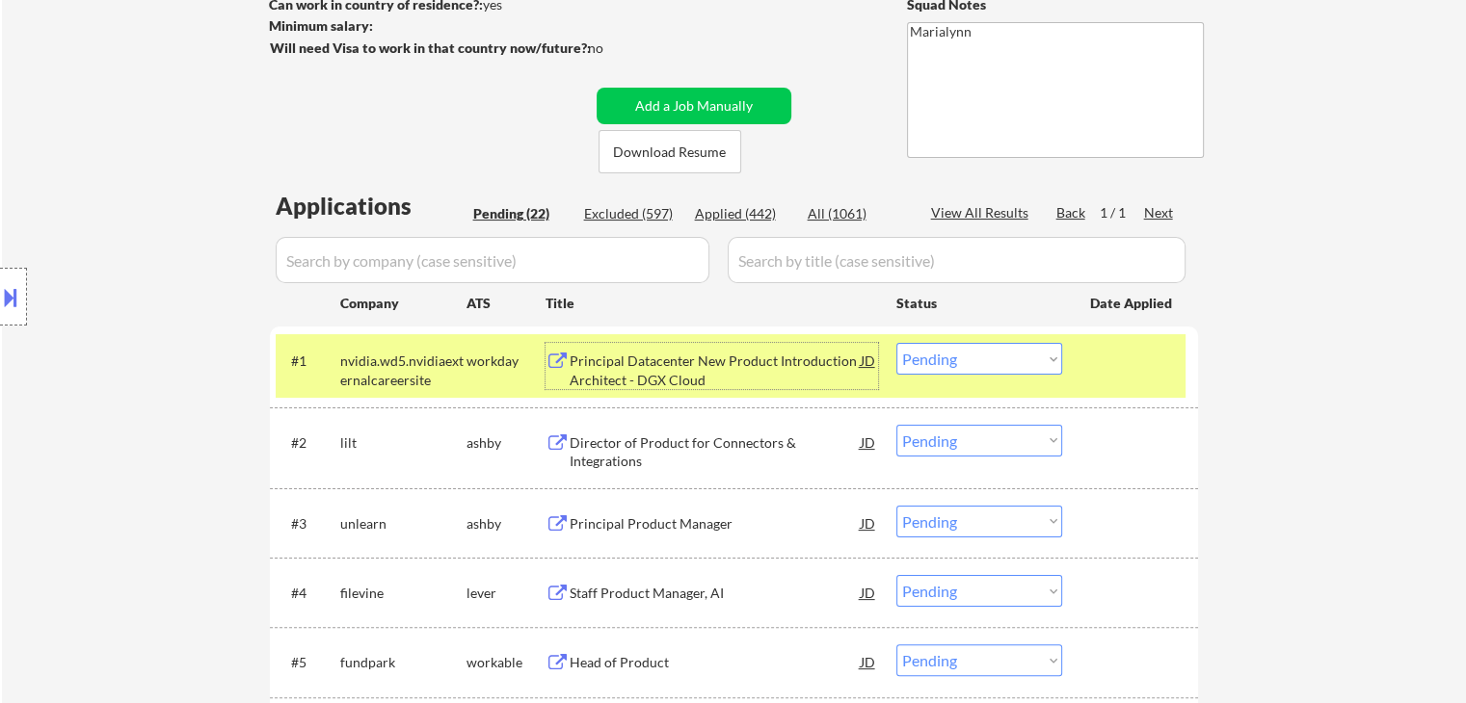
scroll to position [289, 0]
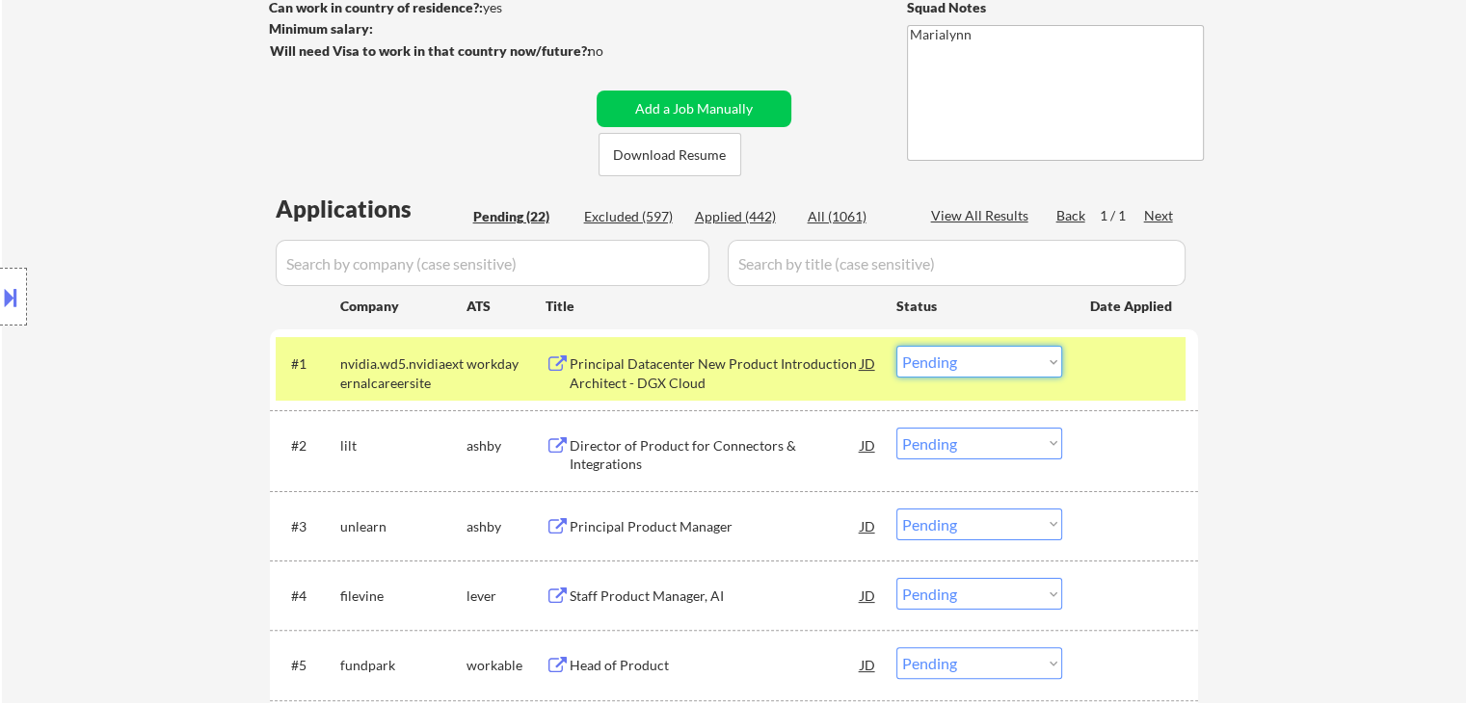
drag, startPoint x: 971, startPoint y: 359, endPoint x: 979, endPoint y: 373, distance: 15.5
click at [971, 360] on select "Choose an option... Pending Applied Excluded (Questions) Excluded (Expired) Exc…" at bounding box center [979, 362] width 166 height 32
click at [896, 346] on select "Choose an option... Pending Applied Excluded (Questions) Excluded (Expired) Exc…" at bounding box center [979, 362] width 166 height 32
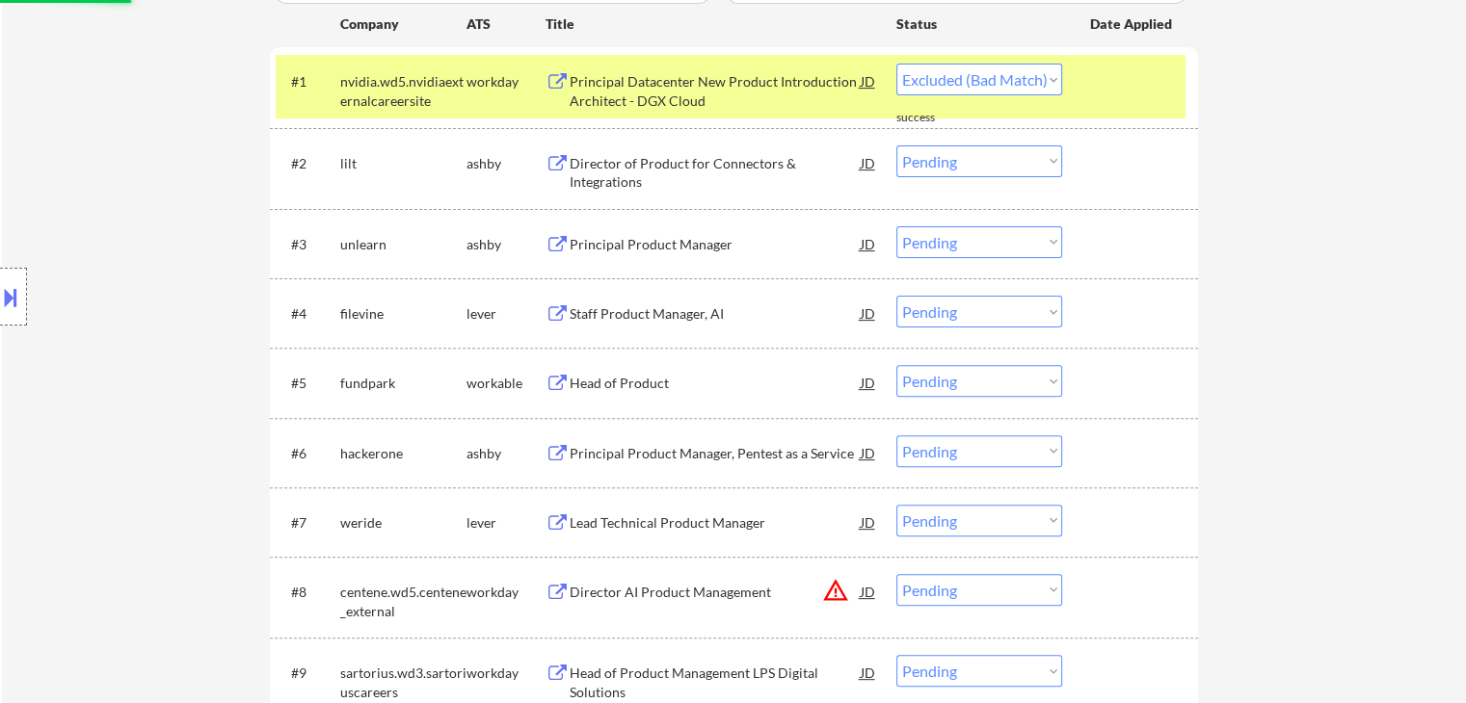
scroll to position [482, 0]
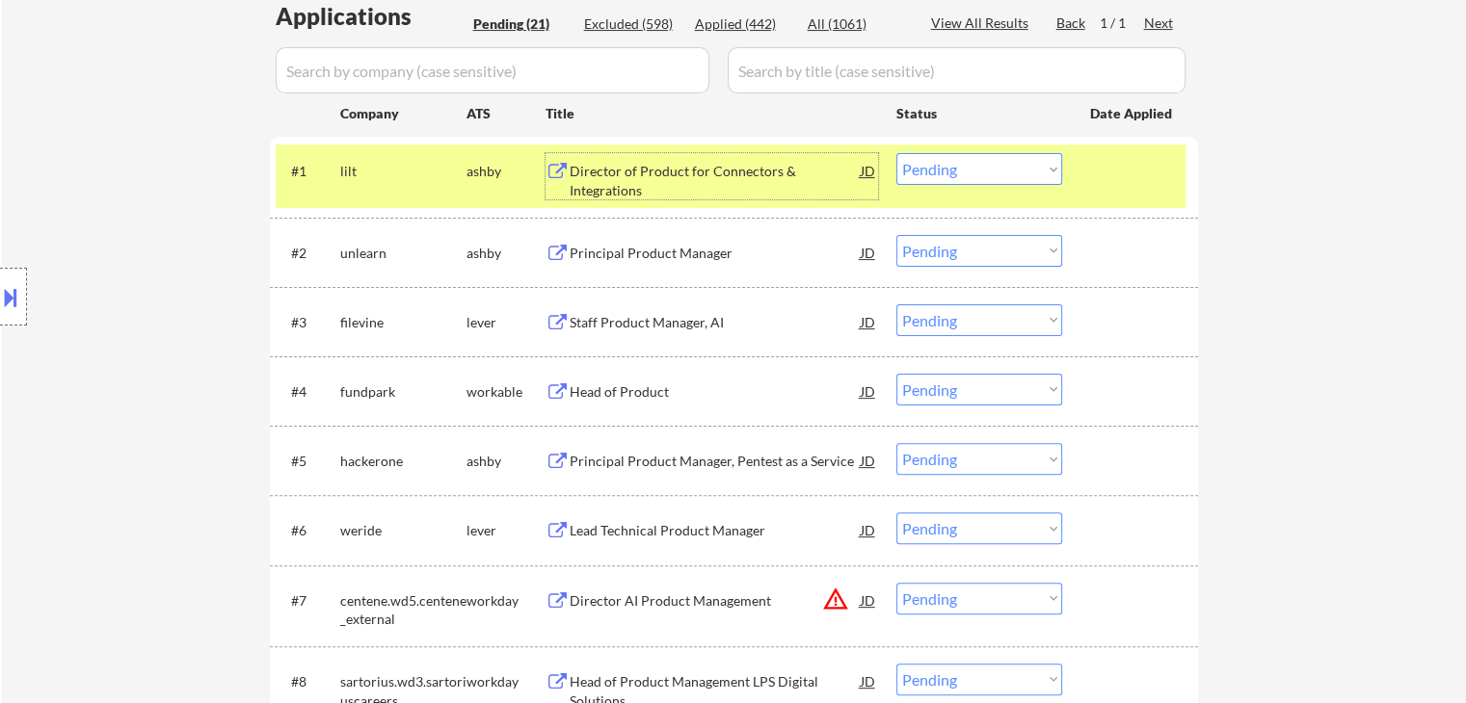
click at [640, 175] on div "Director of Product for Connectors & Integrations" at bounding box center [715, 181] width 291 height 38
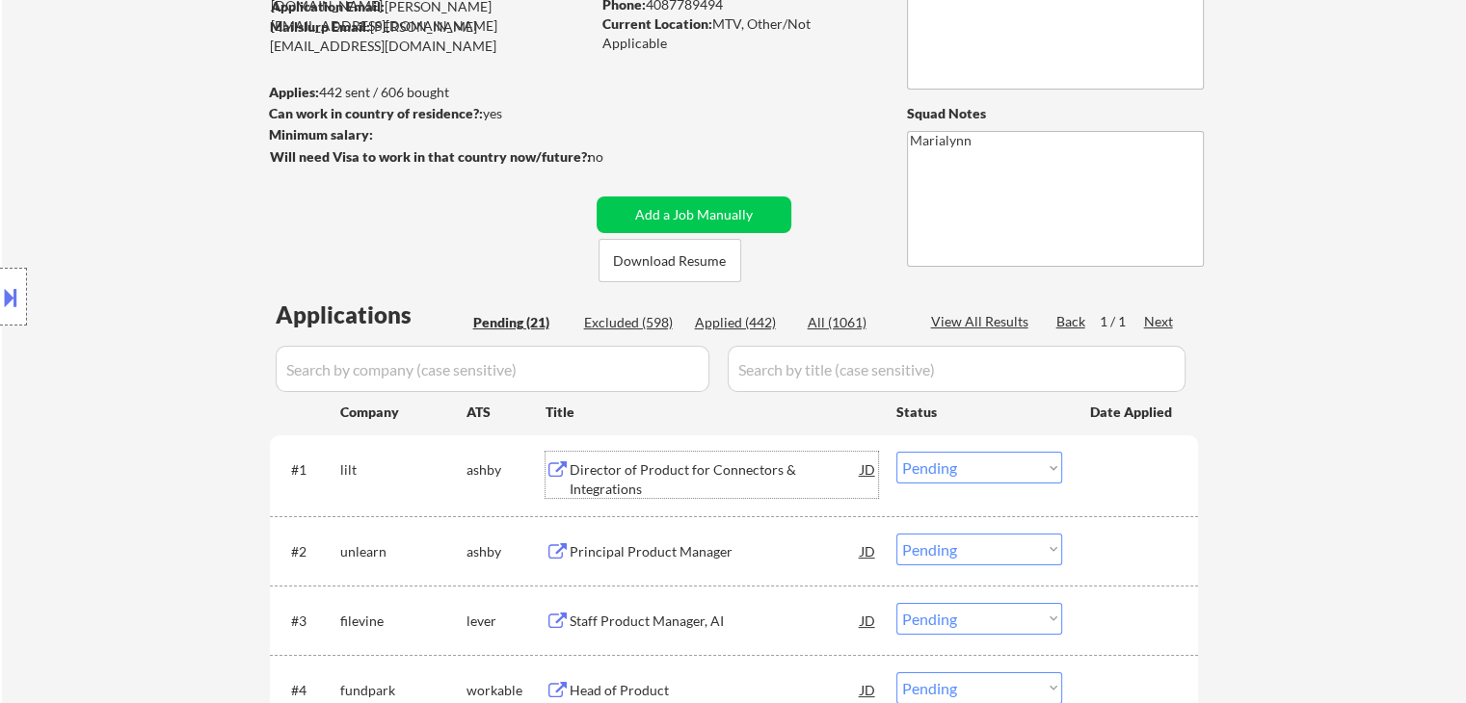
scroll to position [385, 0]
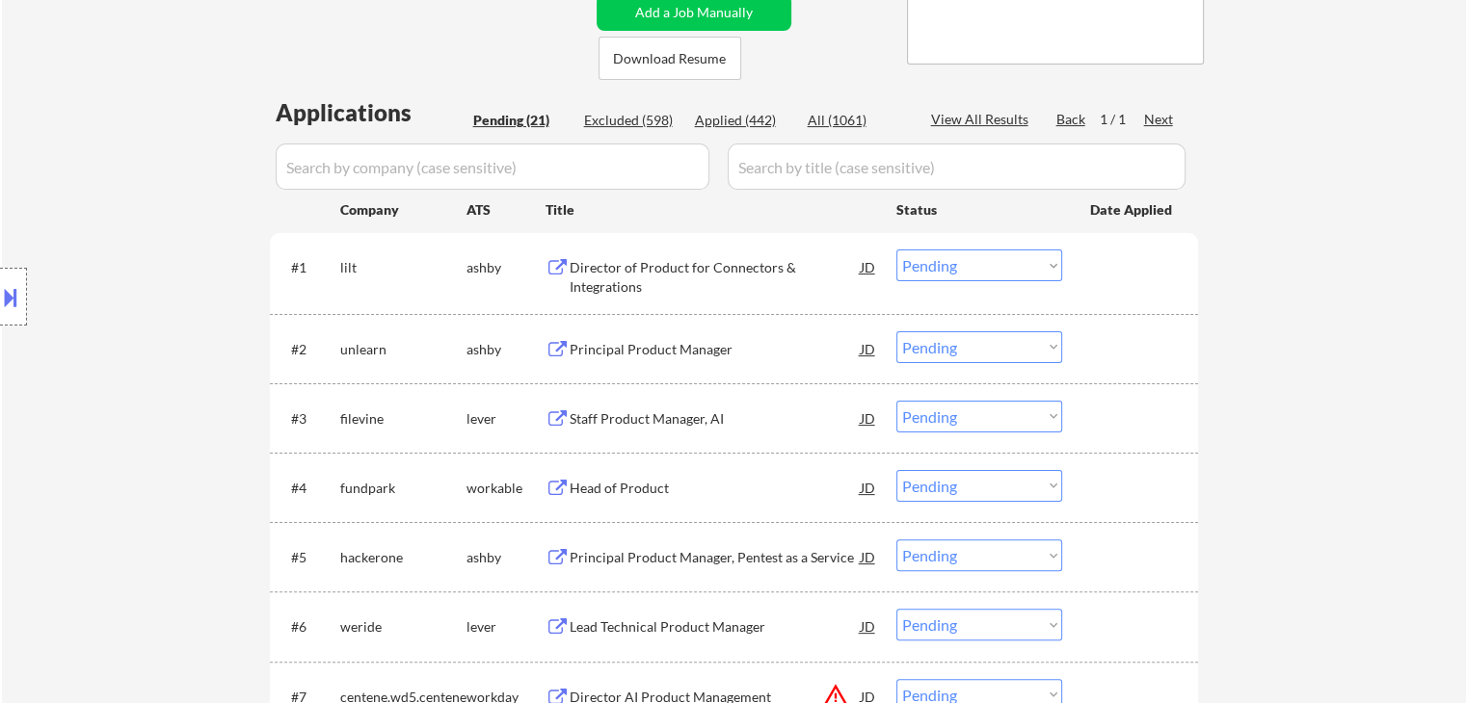
drag, startPoint x: 12, startPoint y: 300, endPoint x: 31, endPoint y: 299, distance: 19.3
click at [13, 300] on button at bounding box center [10, 297] width 21 height 32
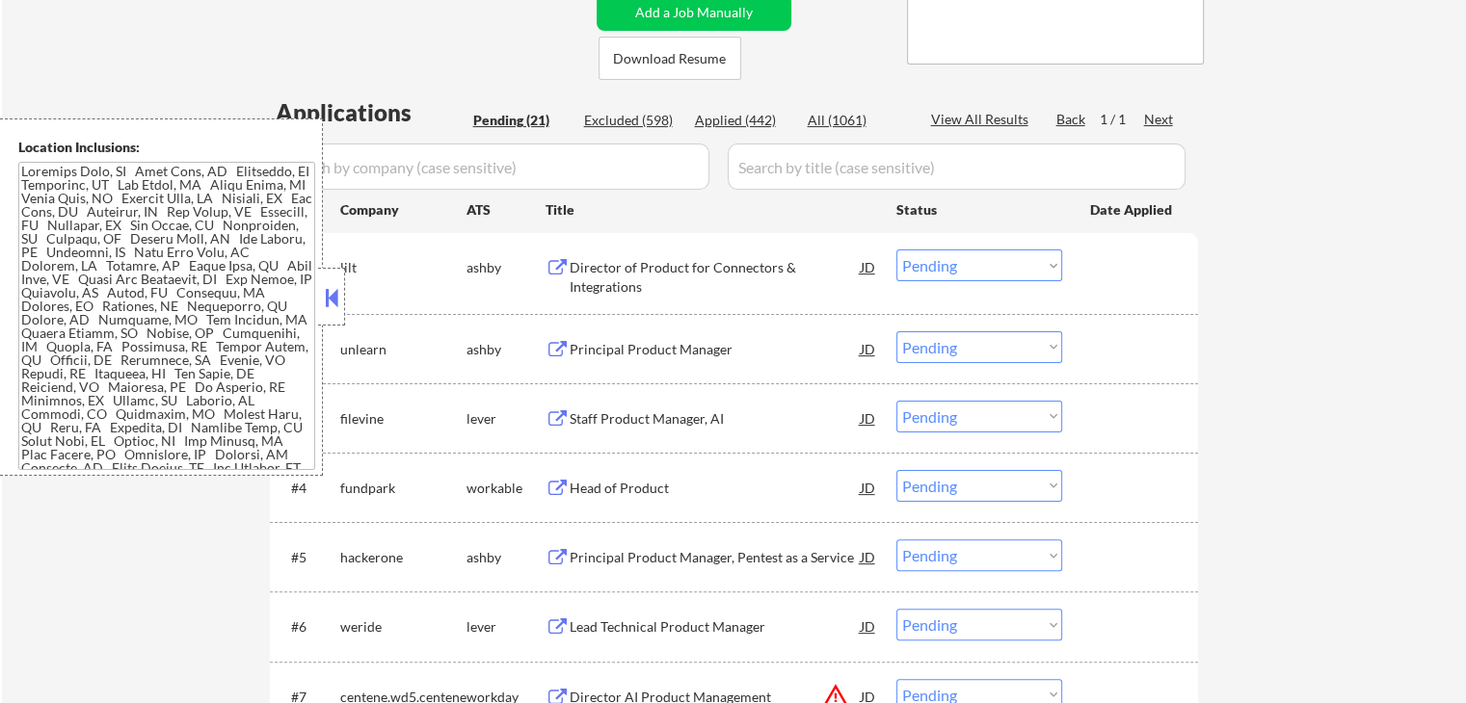
scroll to position [811, 0]
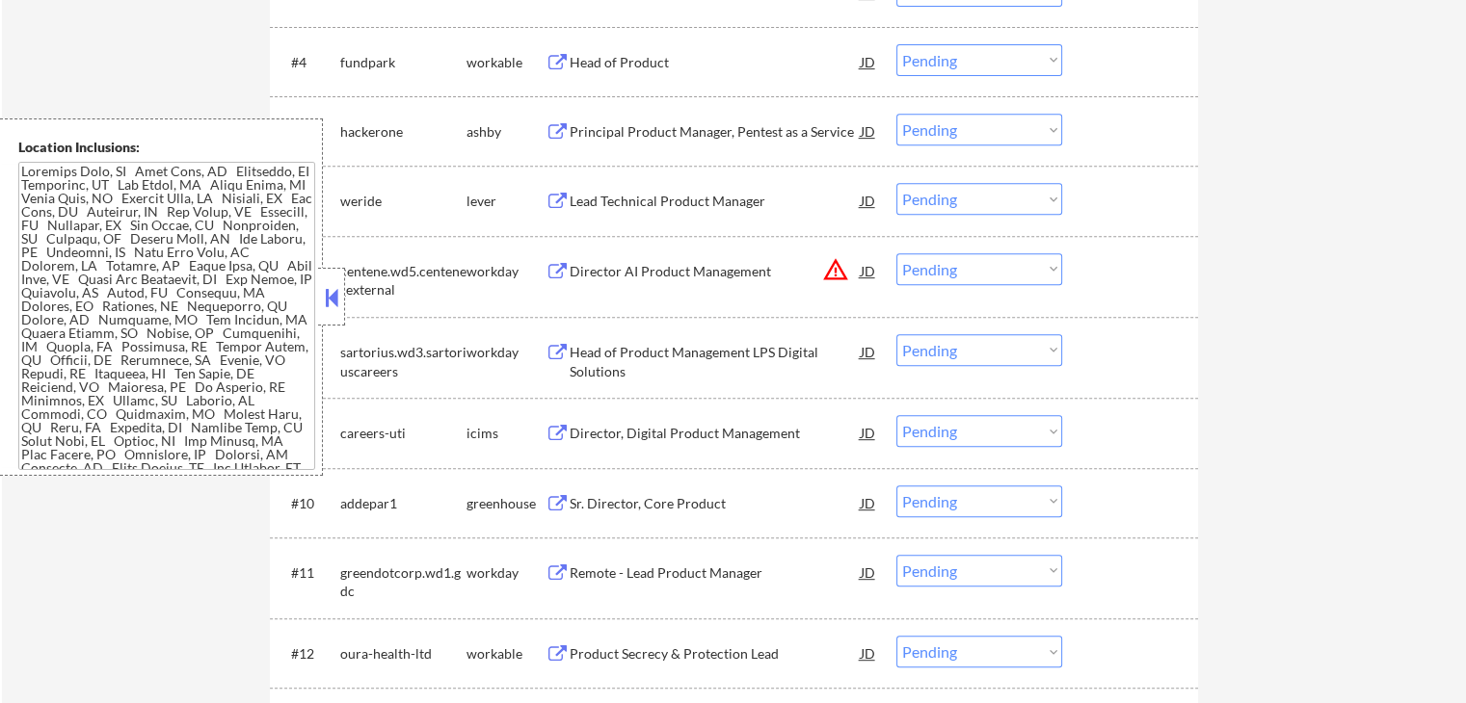
drag, startPoint x: 331, startPoint y: 303, endPoint x: 355, endPoint y: 291, distance: 26.7
click at [331, 302] on button at bounding box center [331, 297] width 21 height 29
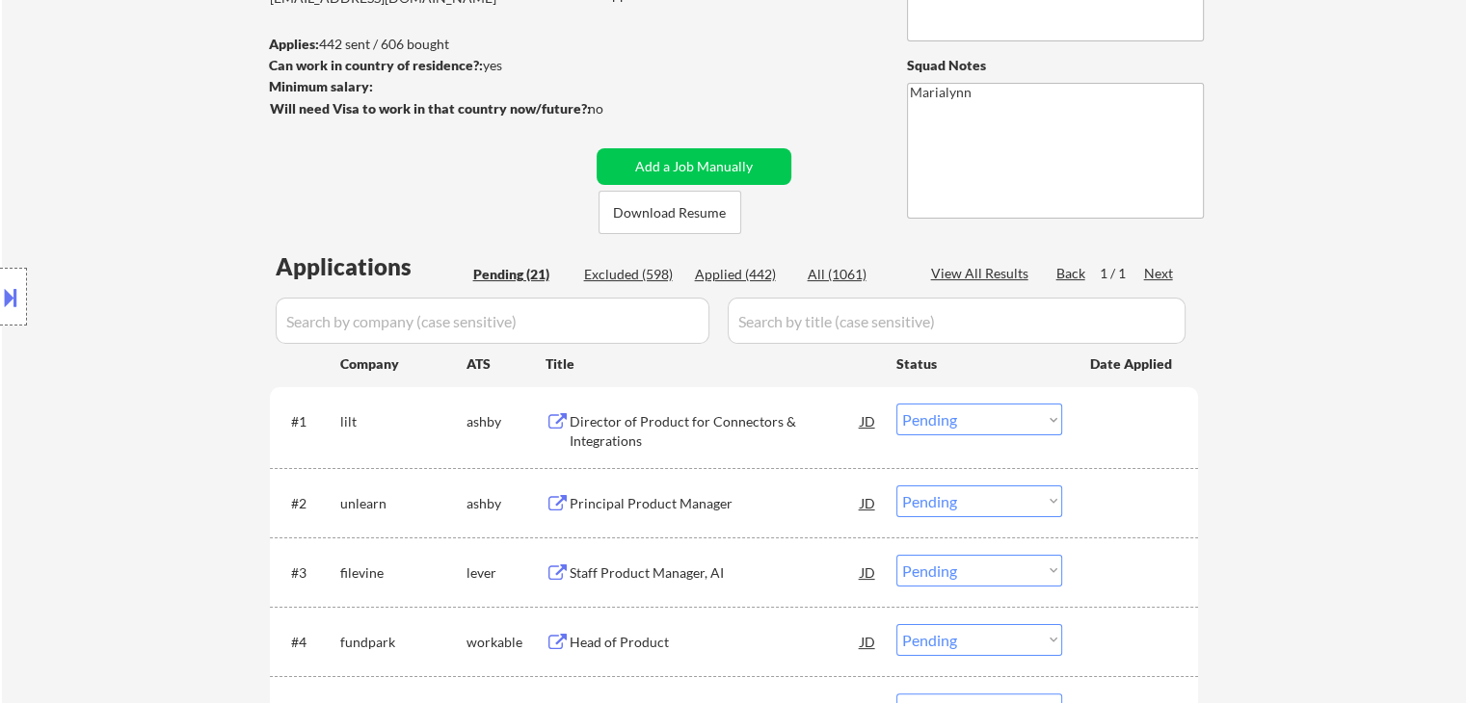
scroll to position [330, 0]
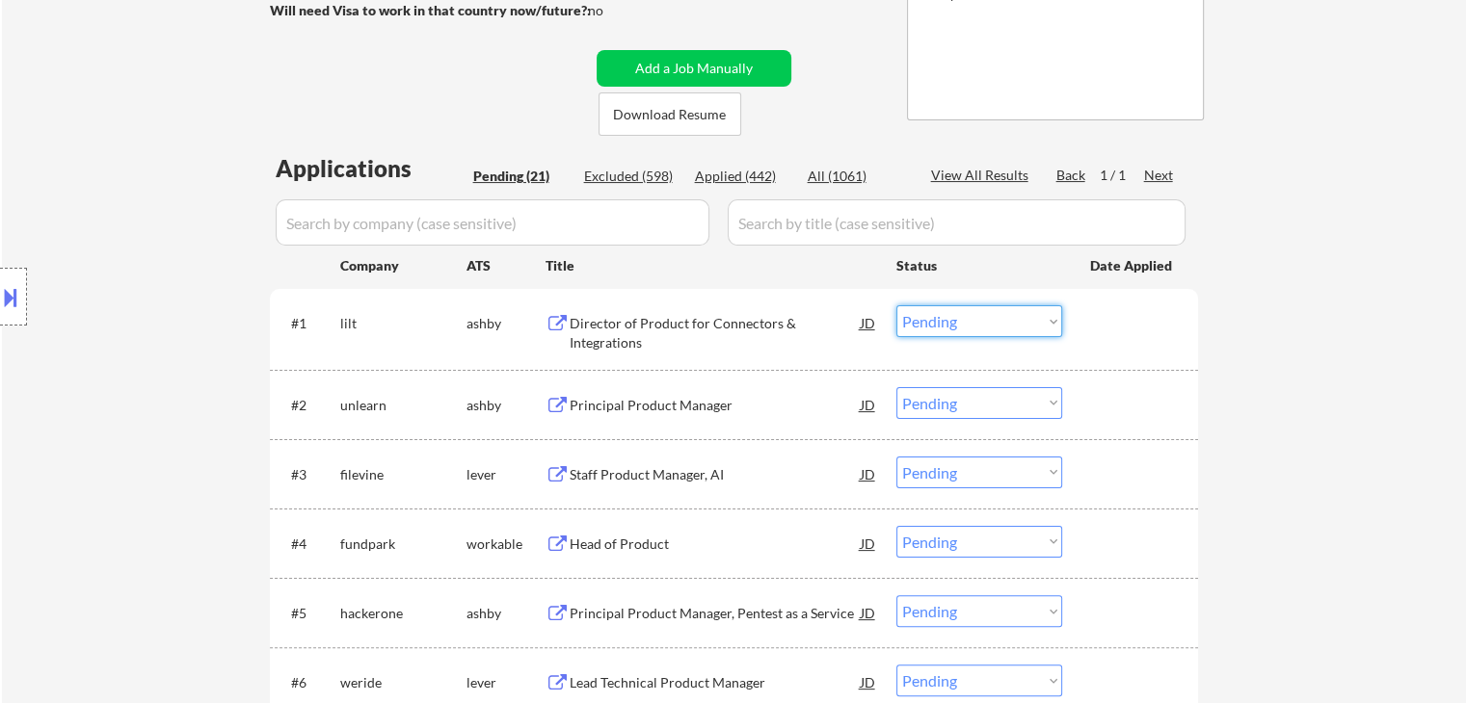
drag, startPoint x: 937, startPoint y: 319, endPoint x: 940, endPoint y: 332, distance: 13.8
click at [937, 319] on select "Choose an option... Pending Applied Excluded (Questions) Excluded (Expired) Exc…" at bounding box center [979, 321] width 166 height 32
click at [896, 305] on select "Choose an option... Pending Applied Excluded (Questions) Excluded (Expired) Exc…" at bounding box center [979, 321] width 166 height 32
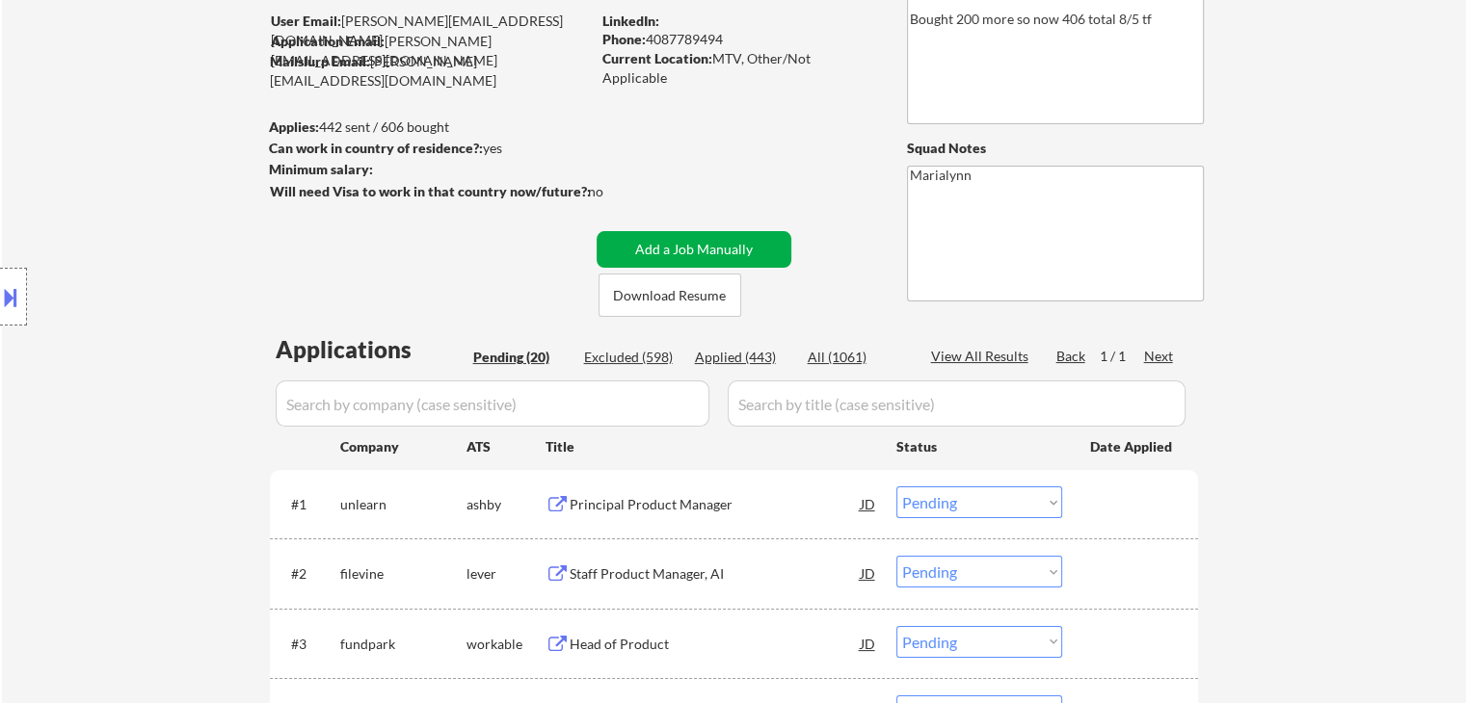
scroll to position [193, 0]
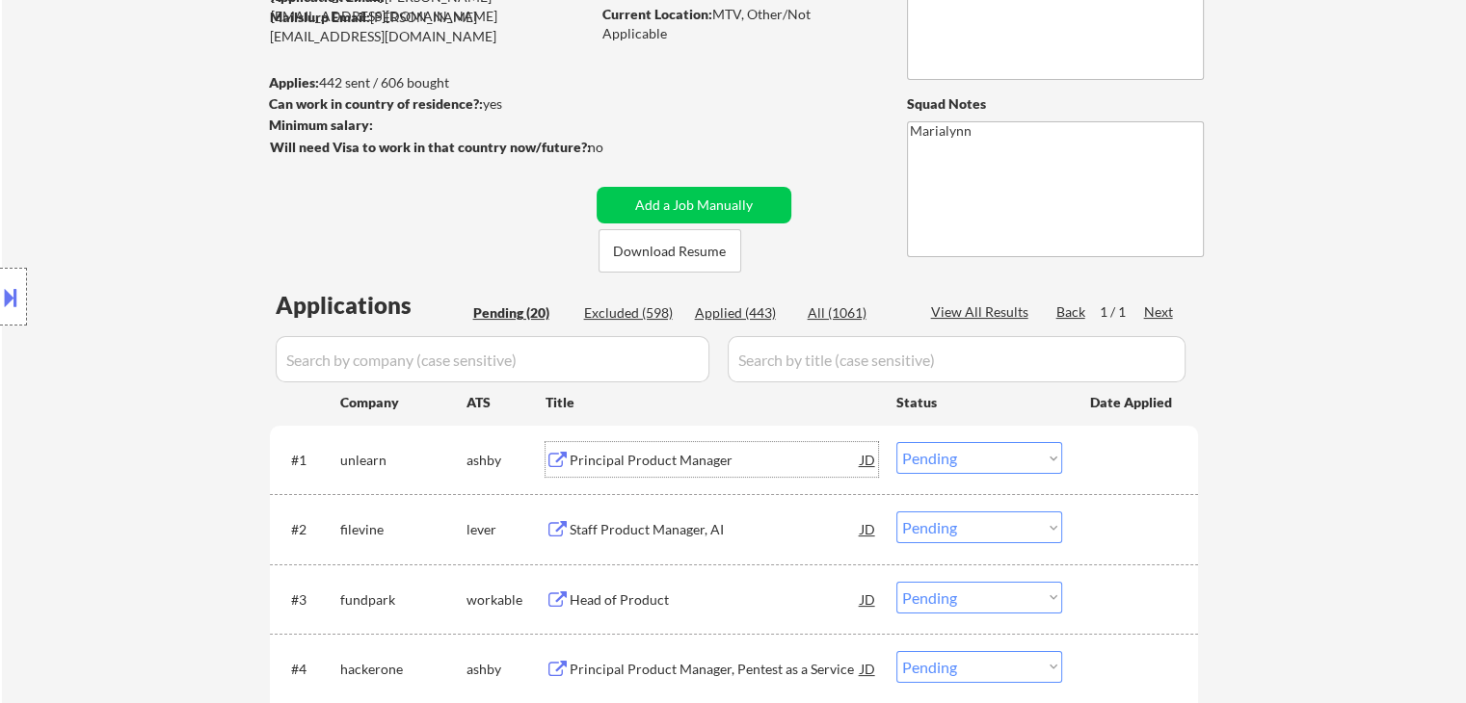
click at [672, 464] on div "Principal Product Manager" at bounding box center [715, 460] width 291 height 19
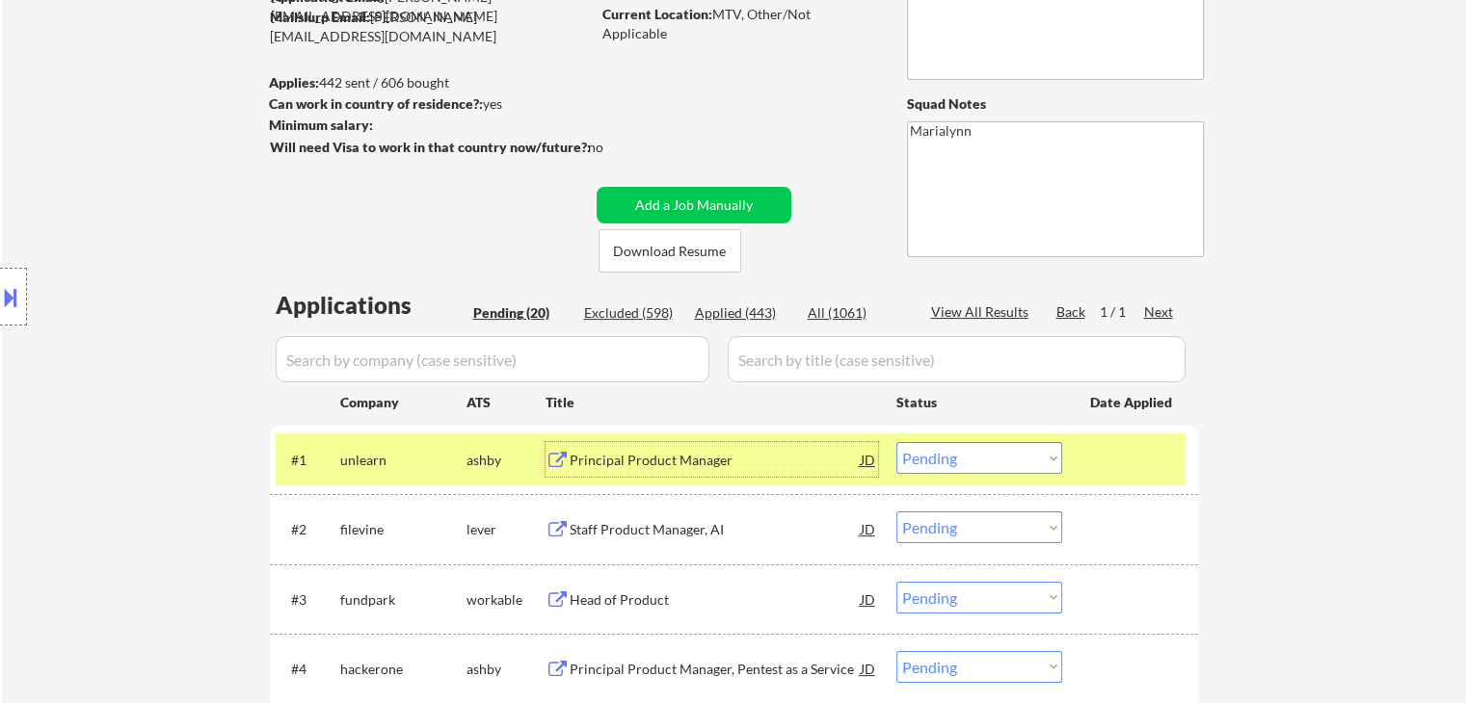
click at [929, 463] on select "Choose an option... Pending Applied Excluded (Questions) Excluded (Expired) Exc…" at bounding box center [979, 458] width 166 height 32
click at [896, 442] on select "Choose an option... Pending Applied Excluded (Questions) Excluded (Expired) Exc…" at bounding box center [979, 458] width 166 height 32
click at [635, 465] on div "Staff Product Manager, AI" at bounding box center [715, 460] width 291 height 19
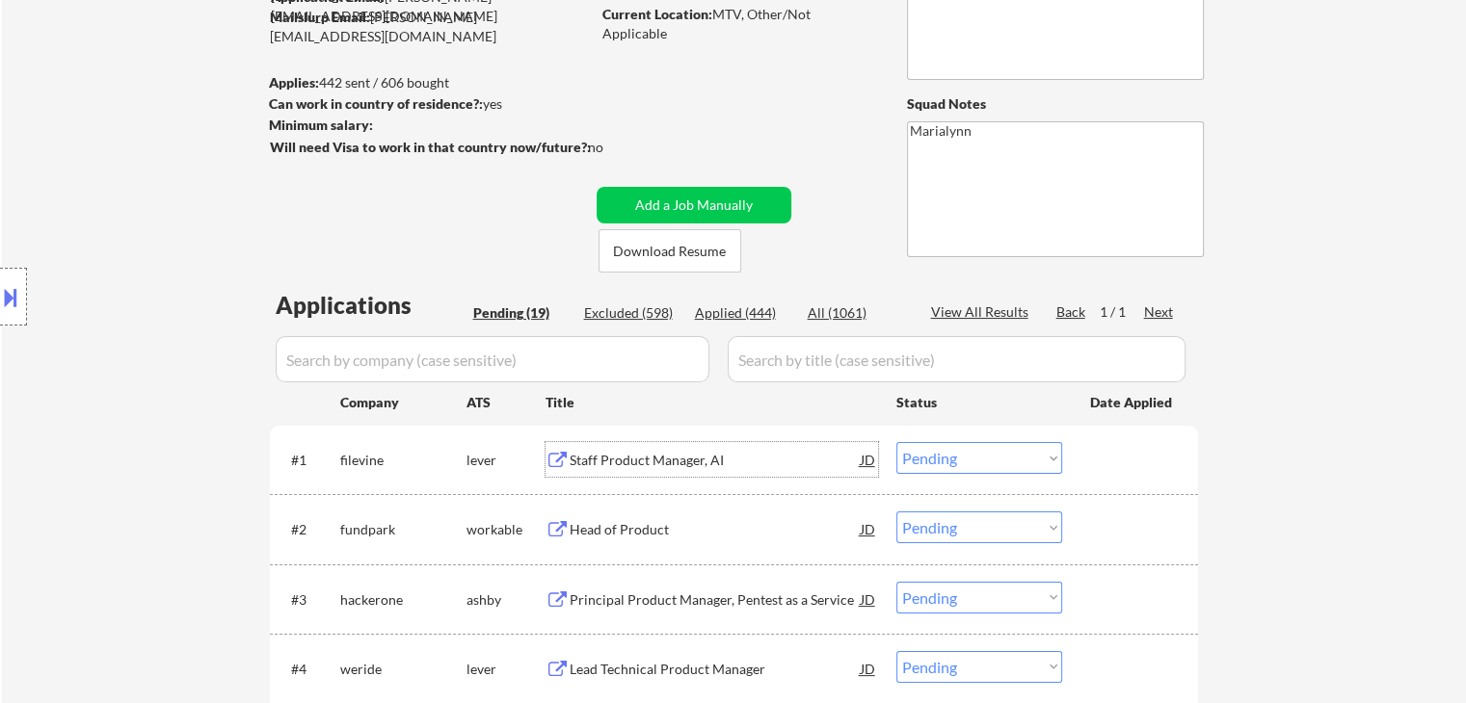
click at [974, 460] on select "Choose an option... Pending Applied Excluded (Questions) Excluded (Expired) Exc…" at bounding box center [979, 458] width 166 height 32
click at [896, 442] on select "Choose an option... Pending Applied Excluded (Questions) Excluded (Expired) Exc…" at bounding box center [979, 458] width 166 height 32
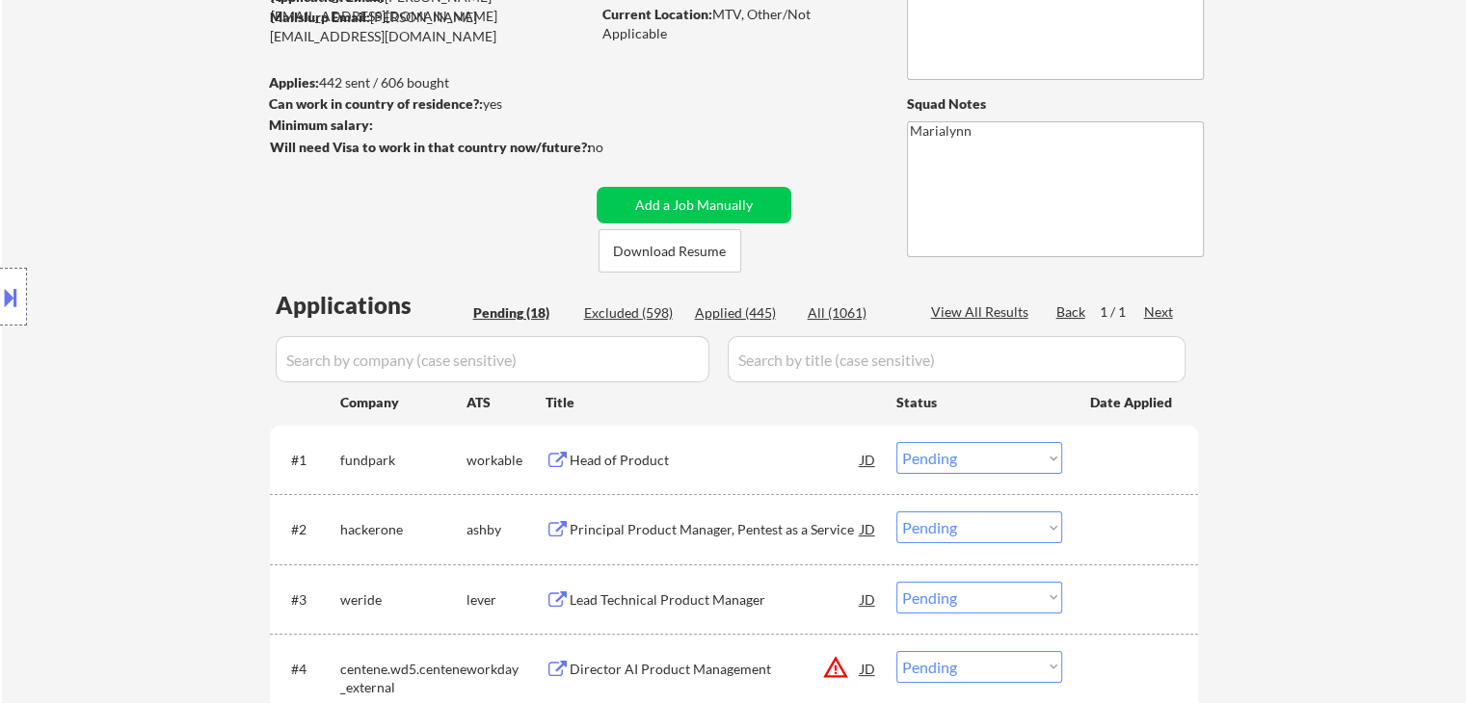
click at [628, 465] on div "Head of Product" at bounding box center [715, 460] width 291 height 19
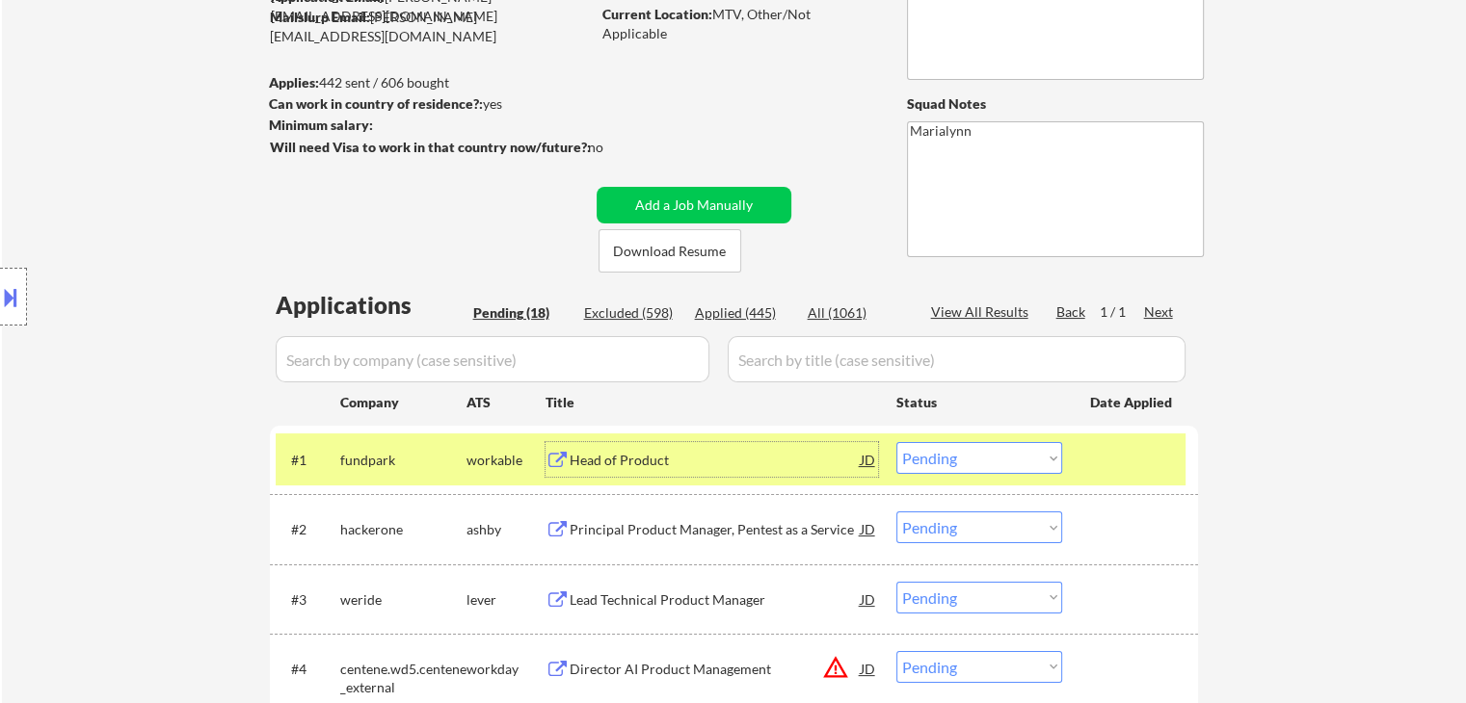
click at [975, 459] on select "Choose an option... Pending Applied Excluded (Questions) Excluded (Expired) Exc…" at bounding box center [979, 458] width 166 height 32
click at [896, 442] on select "Choose an option... Pending Applied Excluded (Questions) Excluded (Expired) Exc…" at bounding box center [979, 458] width 166 height 32
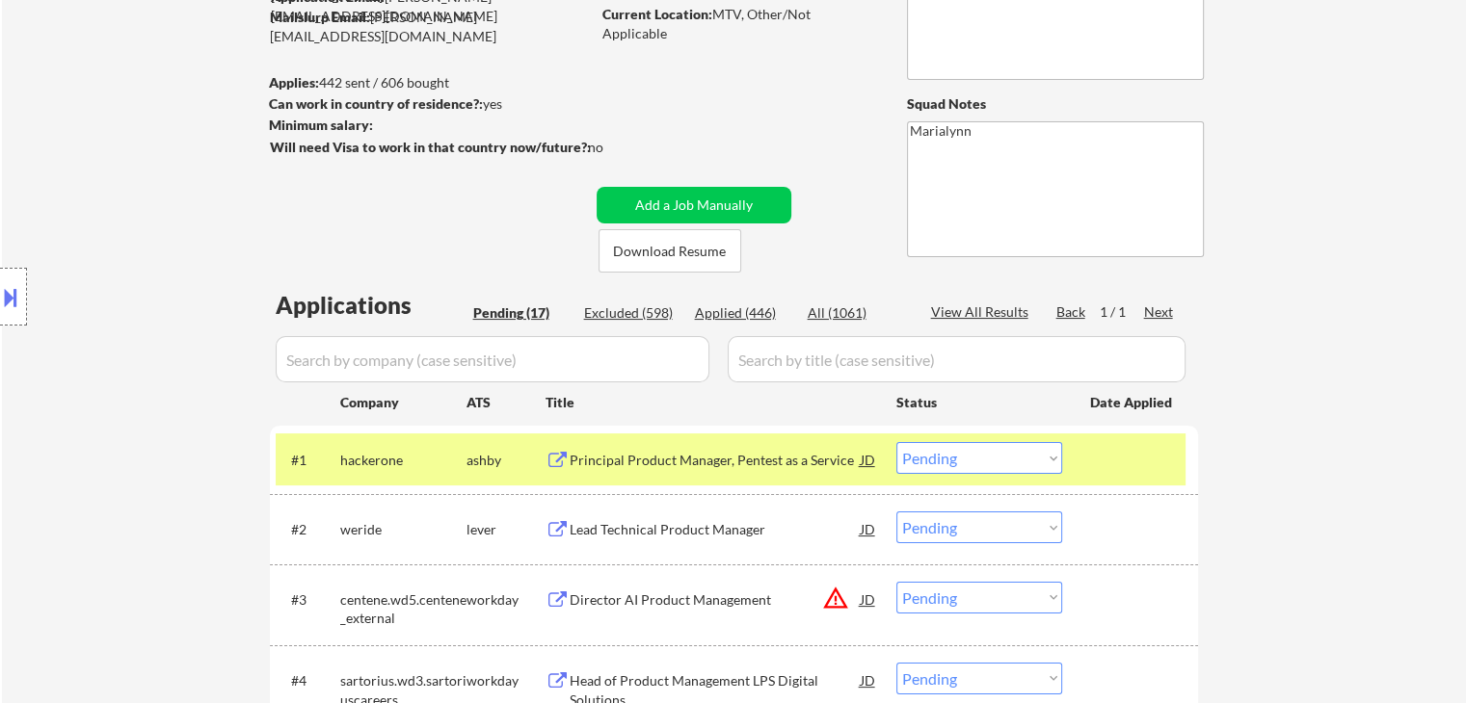
click at [671, 459] on div "Principal Product Manager, Pentest as a Service" at bounding box center [715, 460] width 291 height 19
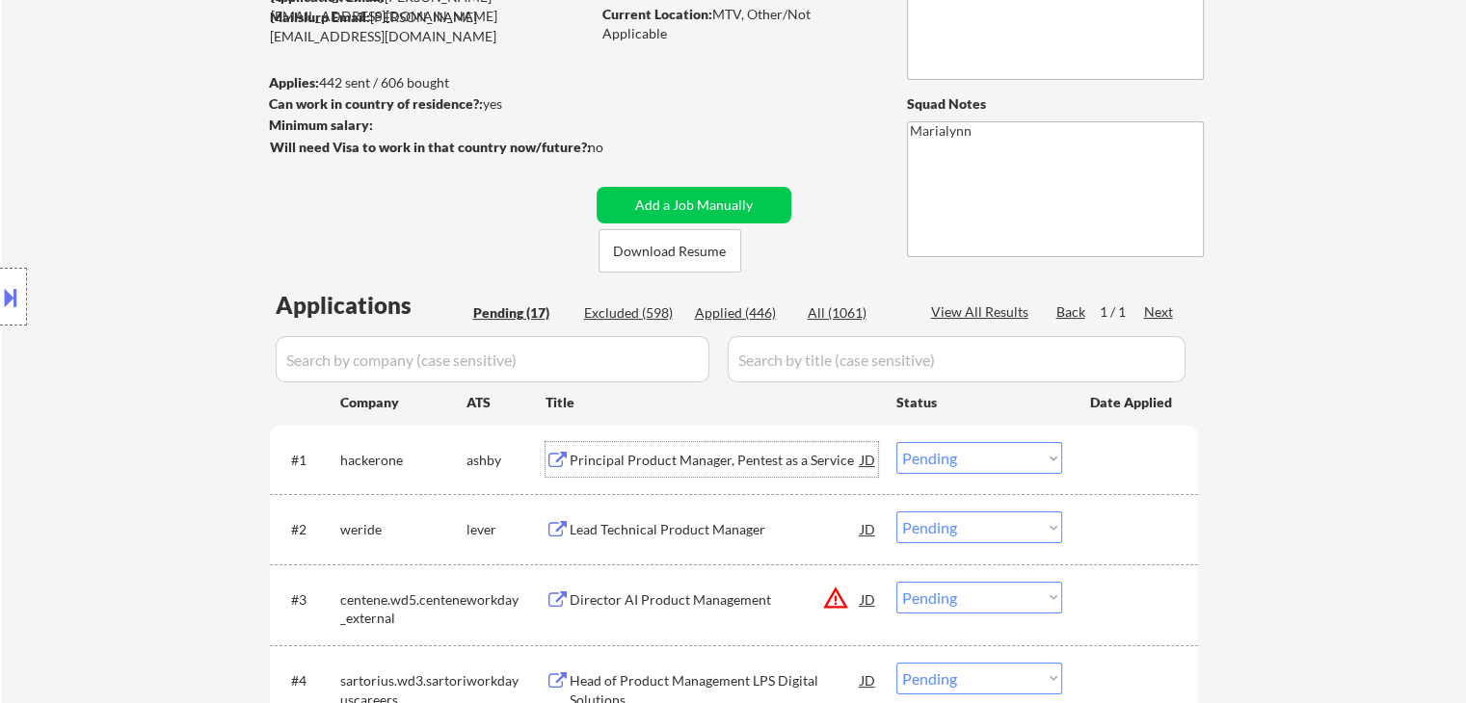
click at [1002, 455] on select "Choose an option... Pending Applied Excluded (Questions) Excluded (Expired) Exc…" at bounding box center [979, 458] width 166 height 32
click at [896, 442] on select "Choose an option... Pending Applied Excluded (Questions) Excluded (Expired) Exc…" at bounding box center [979, 458] width 166 height 32
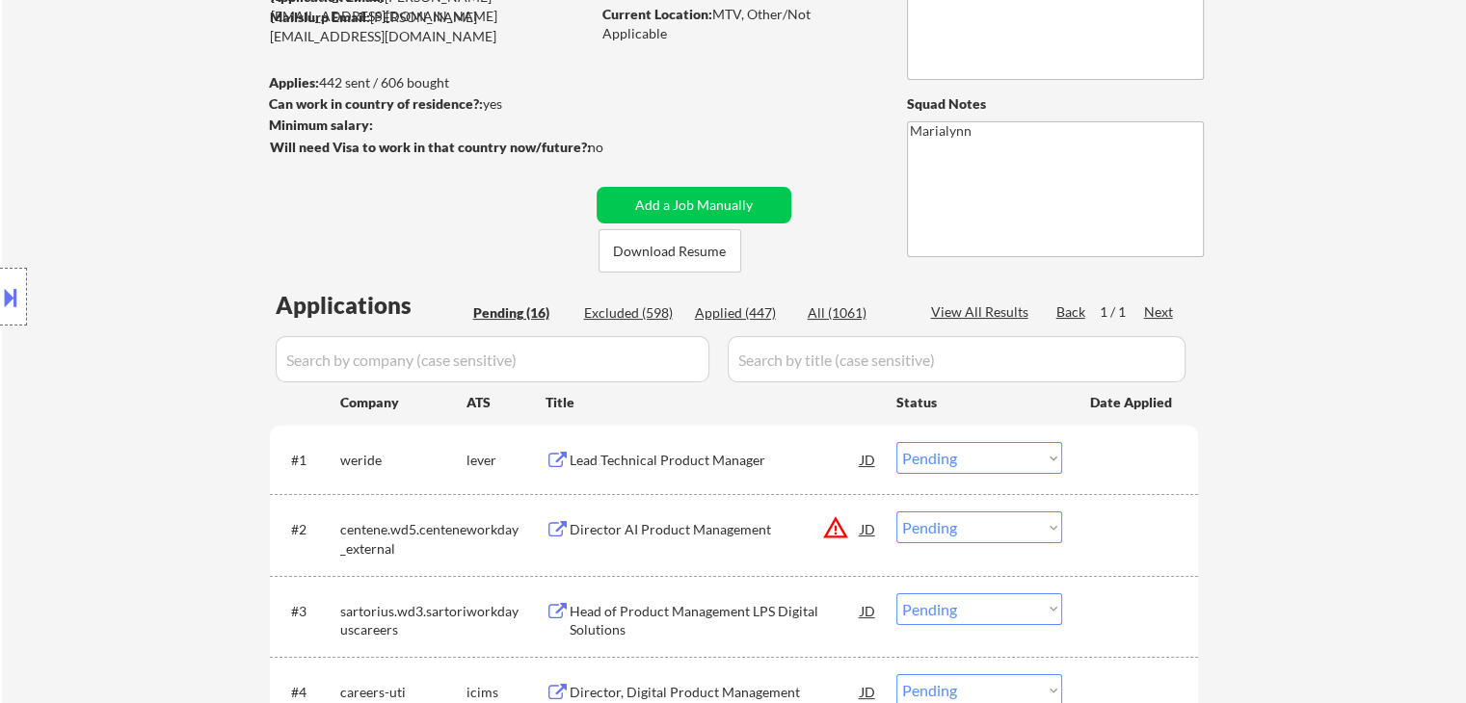
click at [701, 469] on div "Lead Technical Product Manager" at bounding box center [715, 460] width 291 height 19
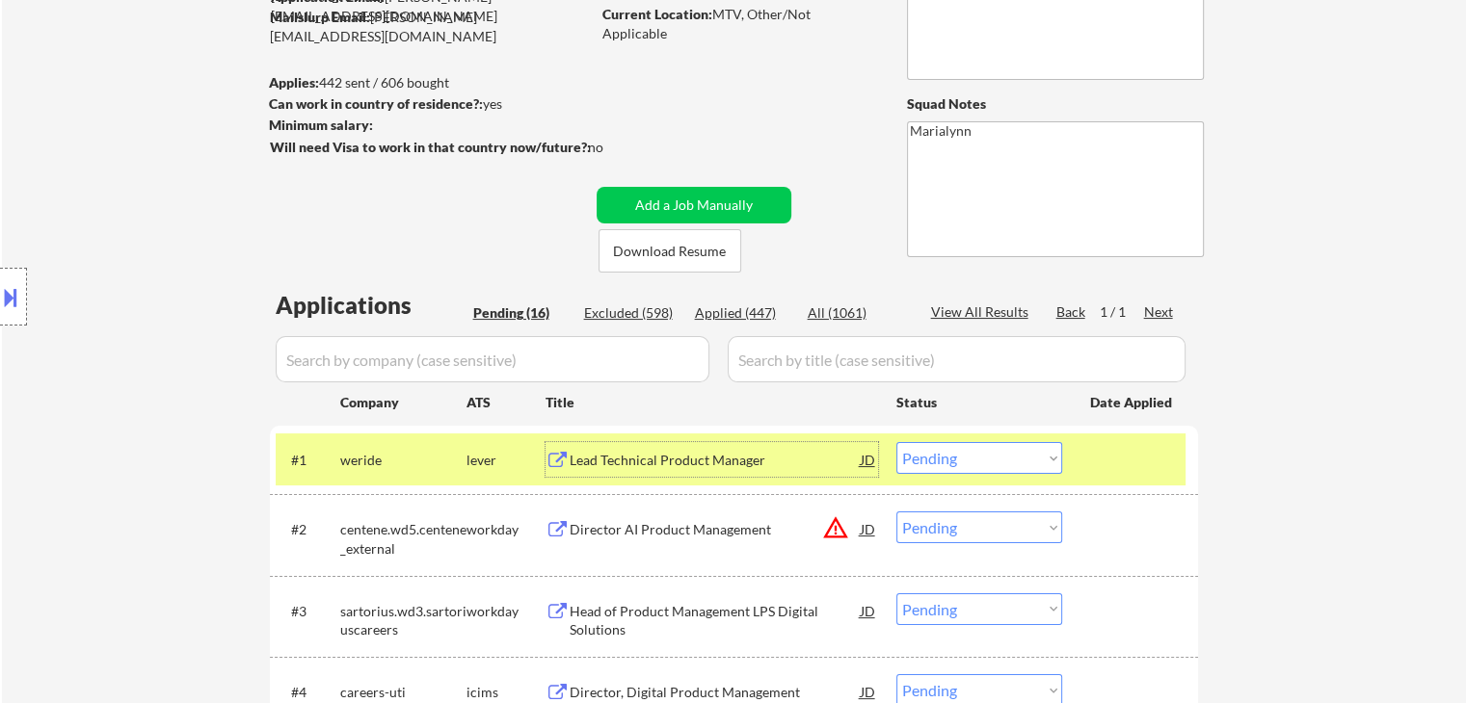
click at [983, 461] on select "Choose an option... Pending Applied Excluded (Questions) Excluded (Expired) Exc…" at bounding box center [979, 458] width 166 height 32
click at [896, 442] on select "Choose an option... Pending Applied Excluded (Questions) Excluded (Expired) Exc…" at bounding box center [979, 458] width 166 height 32
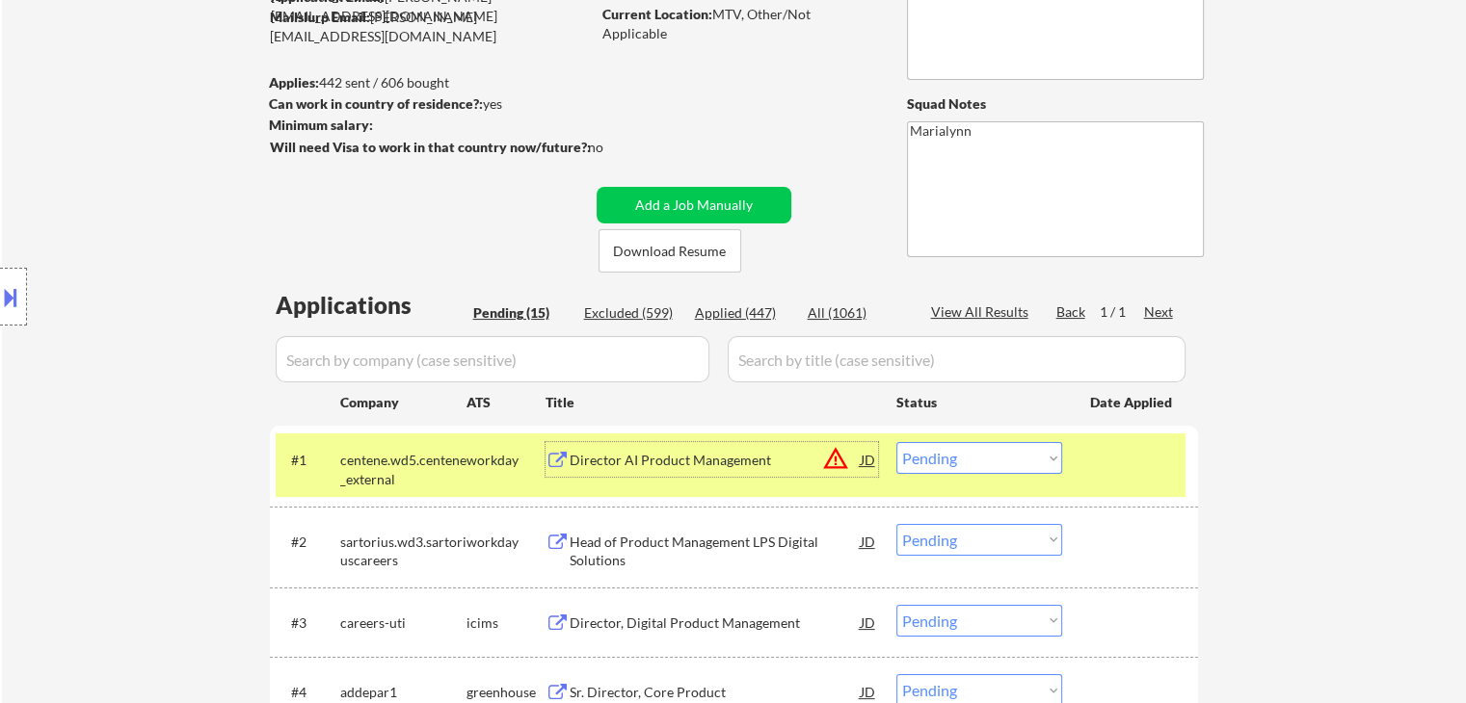
click at [680, 470] on div "Director AI Product Management" at bounding box center [715, 459] width 291 height 35
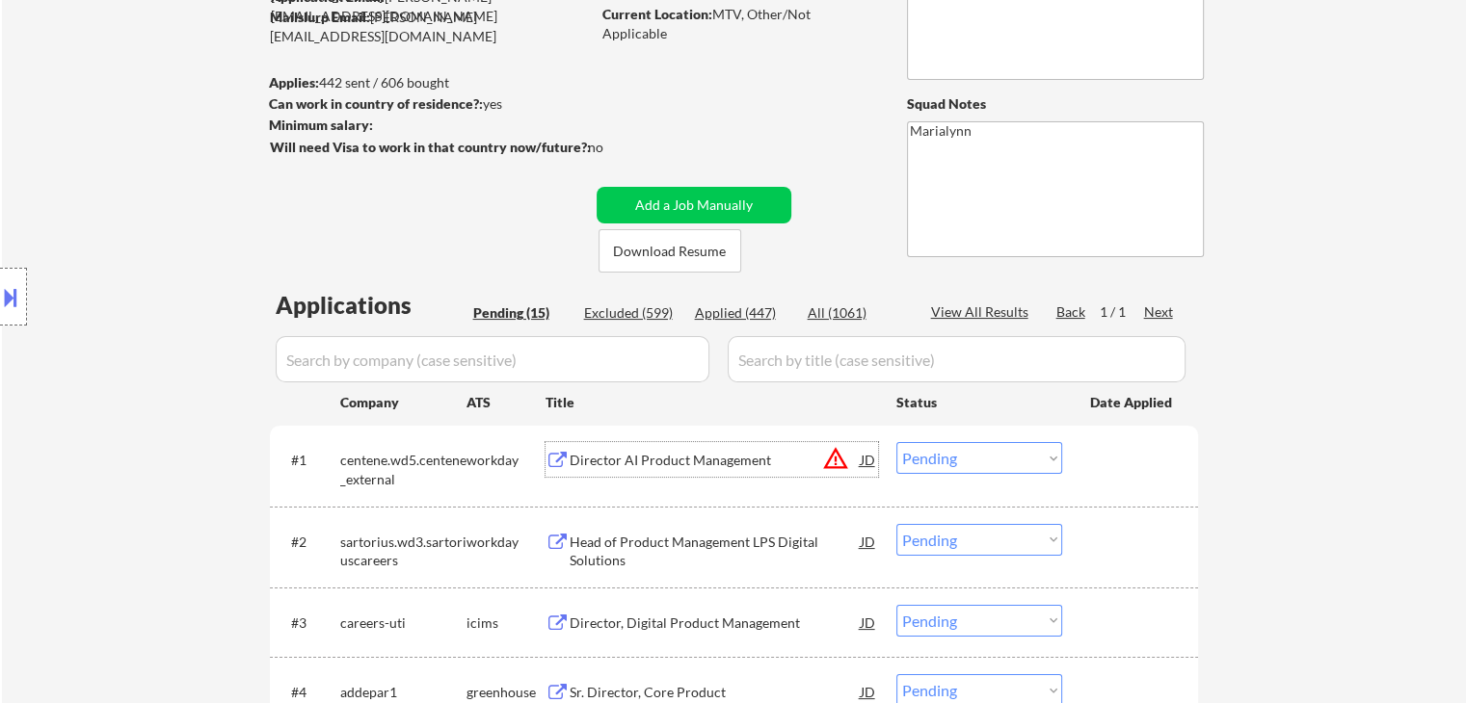
drag, startPoint x: 927, startPoint y: 458, endPoint x: 939, endPoint y: 460, distance: 11.7
click at [929, 458] on select "Choose an option... Pending Applied Excluded (Questions) Excluded (Expired) Exc…" at bounding box center [979, 458] width 166 height 32
click at [896, 442] on select "Choose an option... Pending Applied Excluded (Questions) Excluded (Expired) Exc…" at bounding box center [979, 458] width 166 height 32
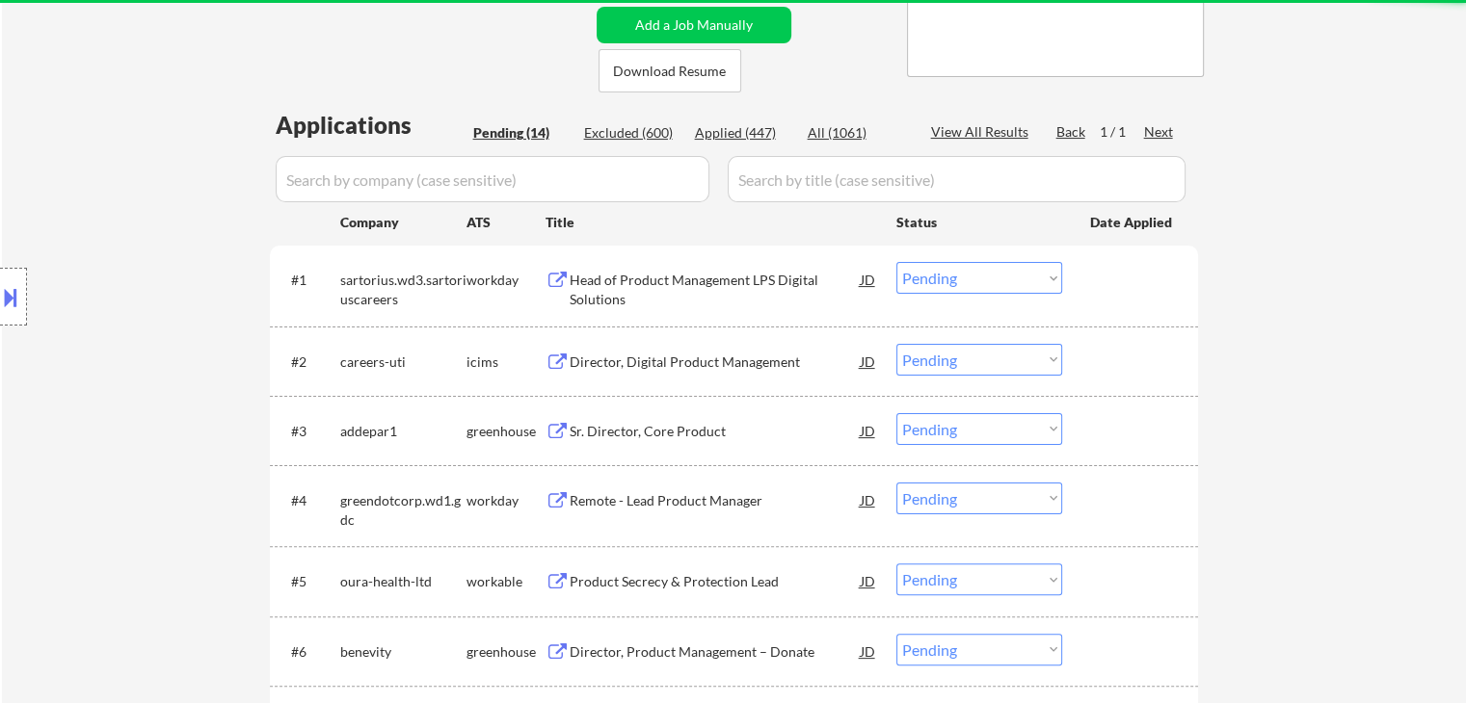
scroll to position [385, 0]
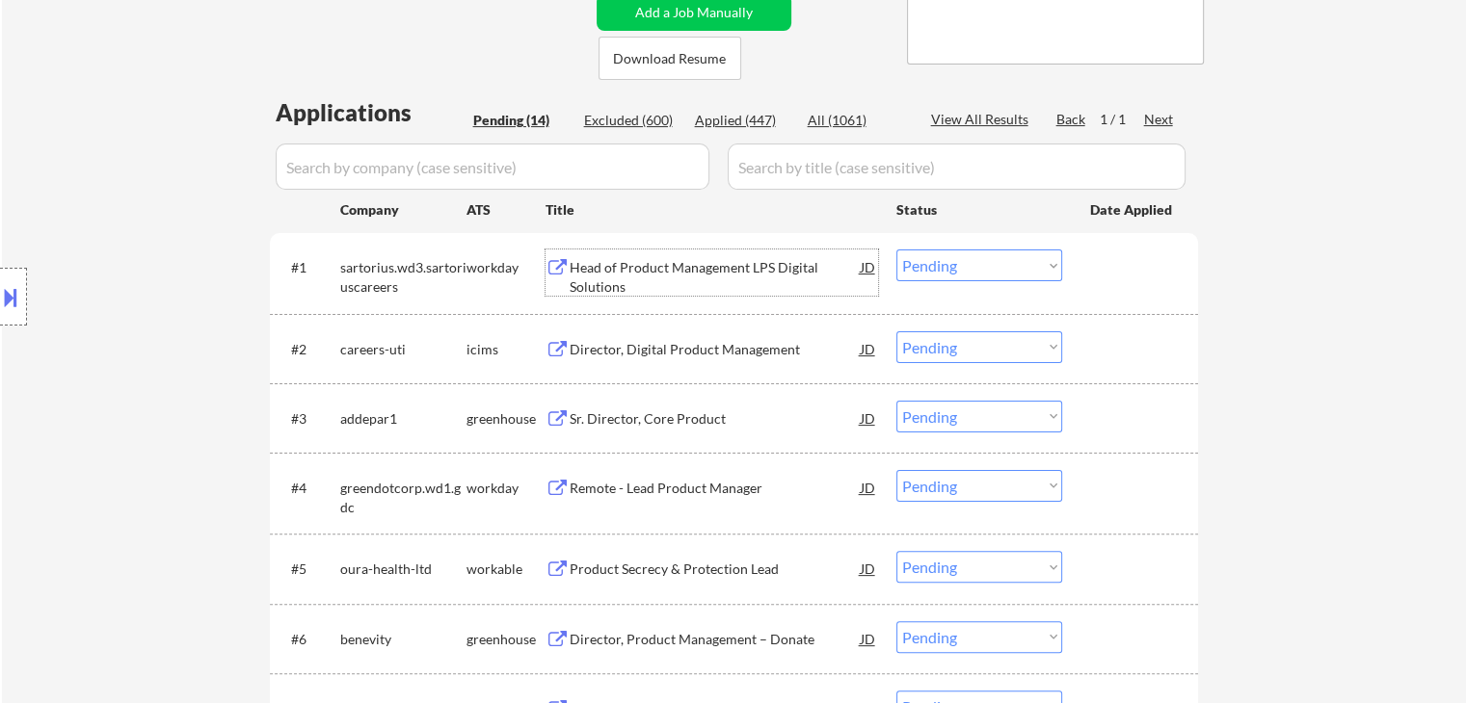
click at [601, 270] on div "Head of Product Management LPS Digital Solutions" at bounding box center [715, 277] width 291 height 38
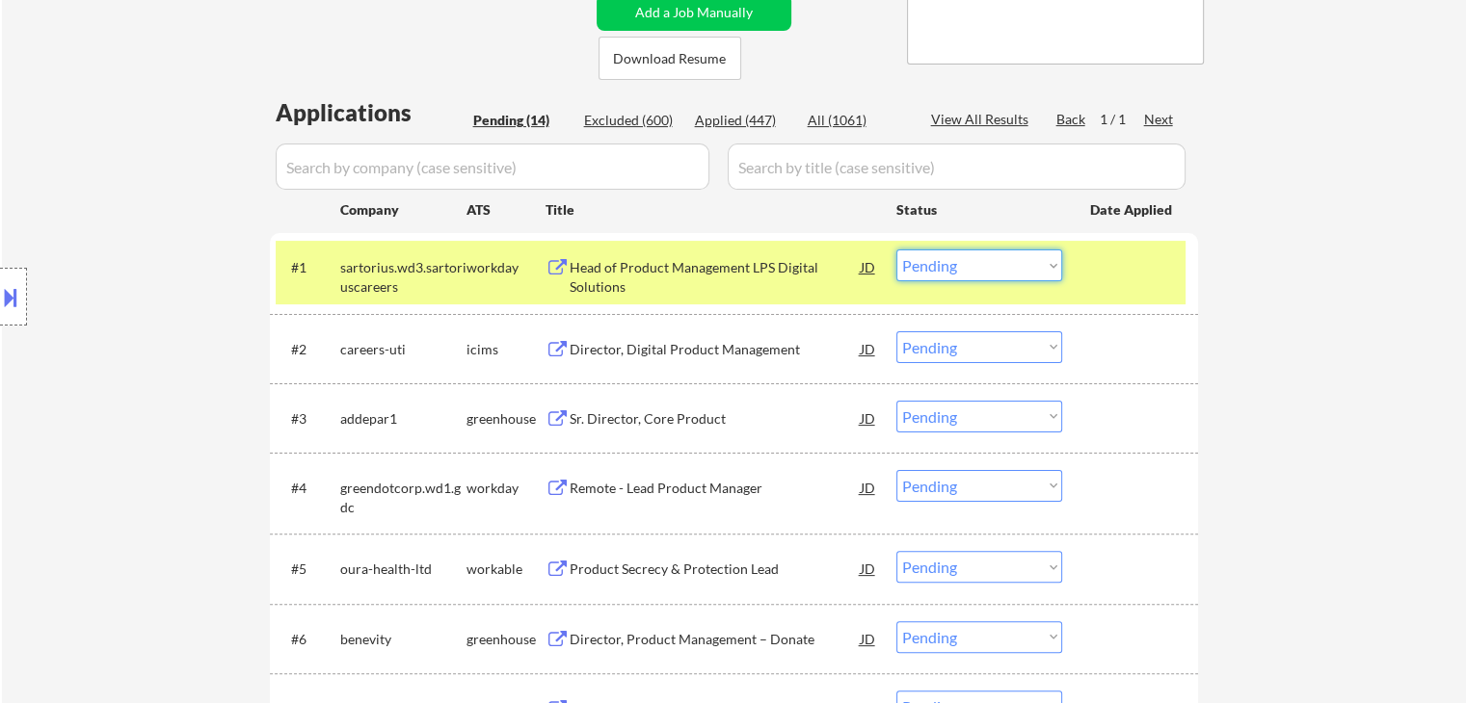
drag, startPoint x: 994, startPoint y: 269, endPoint x: 994, endPoint y: 279, distance: 10.6
click at [994, 270] on select "Choose an option... Pending Applied Excluded (Questions) Excluded (Expired) Exc…" at bounding box center [979, 266] width 166 height 32
click at [896, 250] on select "Choose an option... Pending Applied Excluded (Questions) Excluded (Expired) Exc…" at bounding box center [979, 266] width 166 height 32
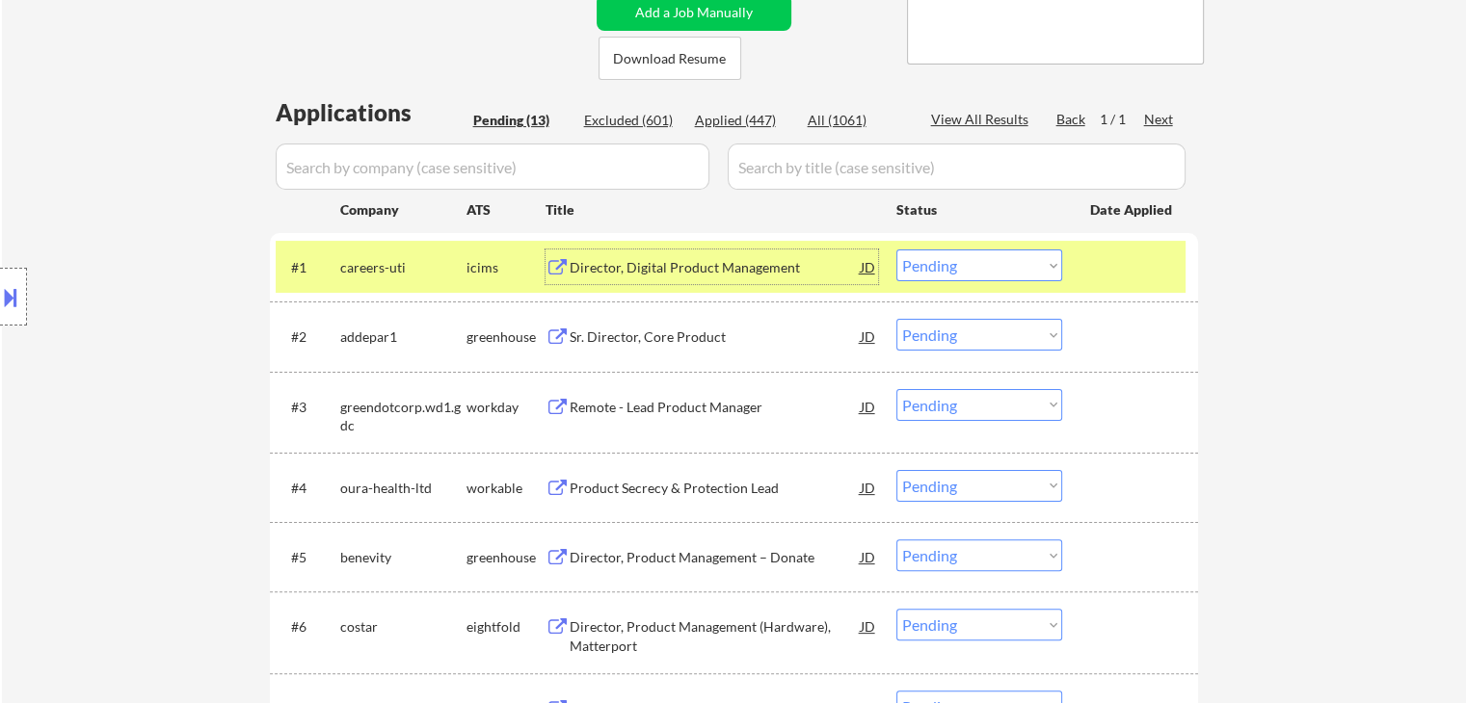
click at [657, 268] on div "Director, Digital Product Management" at bounding box center [715, 267] width 291 height 19
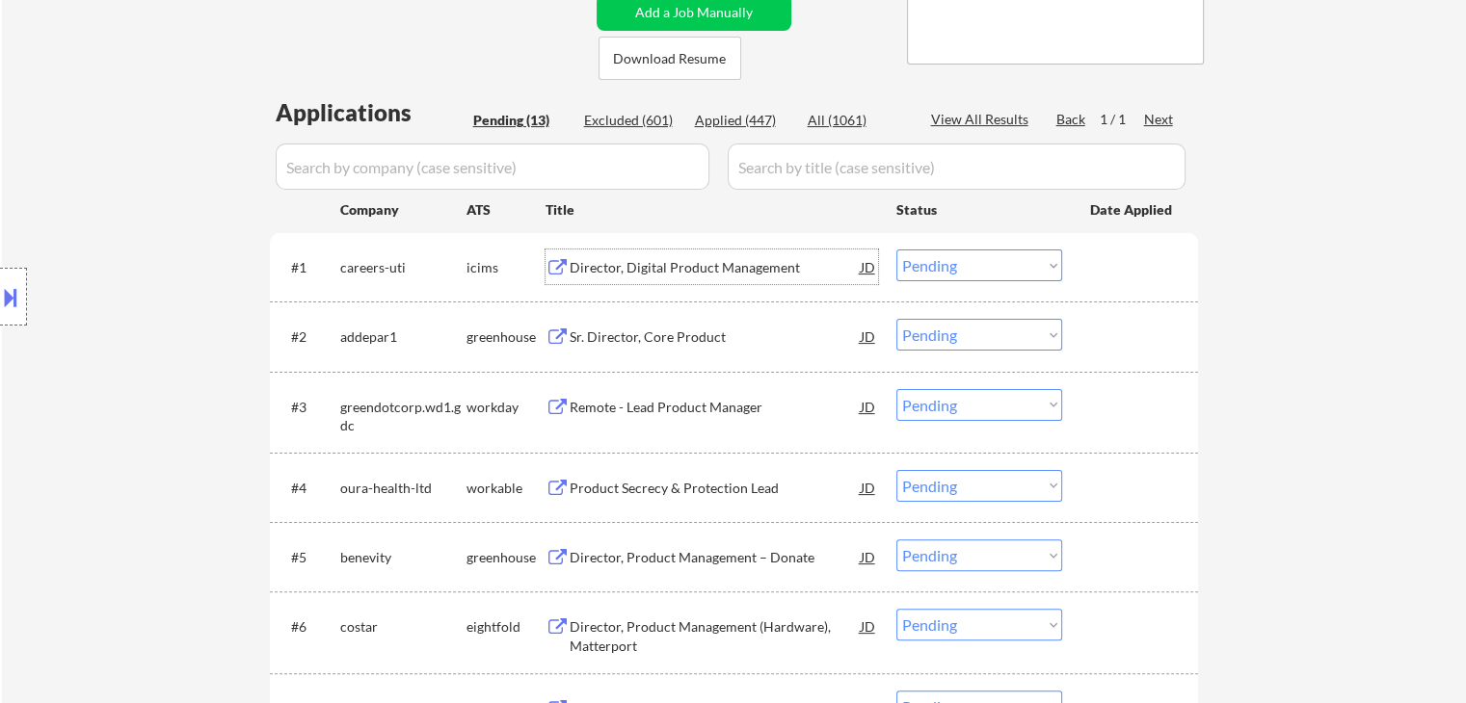
click at [986, 257] on select "Choose an option... Pending Applied Excluded (Questions) Excluded (Expired) Exc…" at bounding box center [979, 266] width 166 height 32
click at [896, 250] on select "Choose an option... Pending Applied Excluded (Questions) Excluded (Expired) Exc…" at bounding box center [979, 266] width 166 height 32
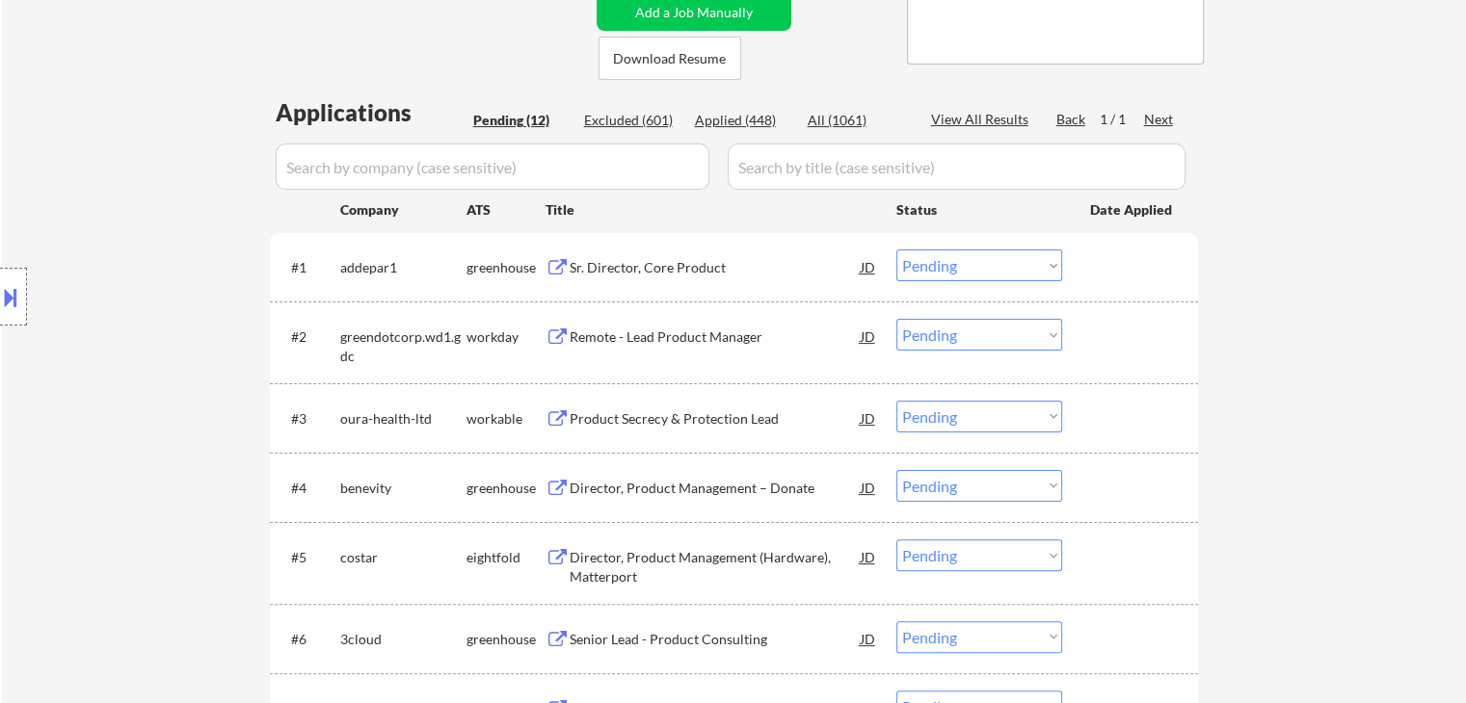
click at [706, 262] on div "Sr. Director, Core Product" at bounding box center [715, 267] width 291 height 19
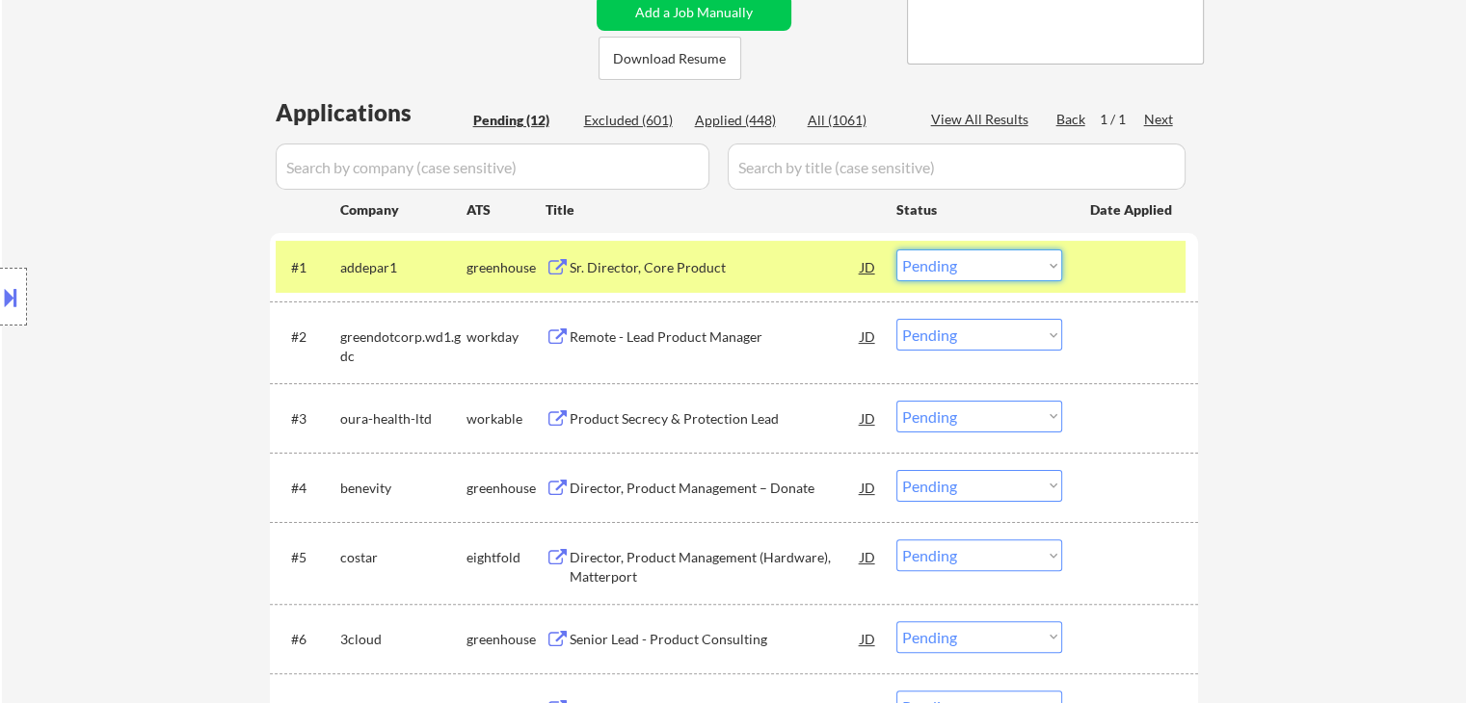
drag, startPoint x: 937, startPoint y: 260, endPoint x: 938, endPoint y: 279, distance: 19.3
click at [937, 260] on select "Choose an option... Pending Applied Excluded (Questions) Excluded (Expired) Exc…" at bounding box center [979, 266] width 166 height 32
click at [896, 250] on select "Choose an option... Pending Applied Excluded (Questions) Excluded (Expired) Exc…" at bounding box center [979, 266] width 166 height 32
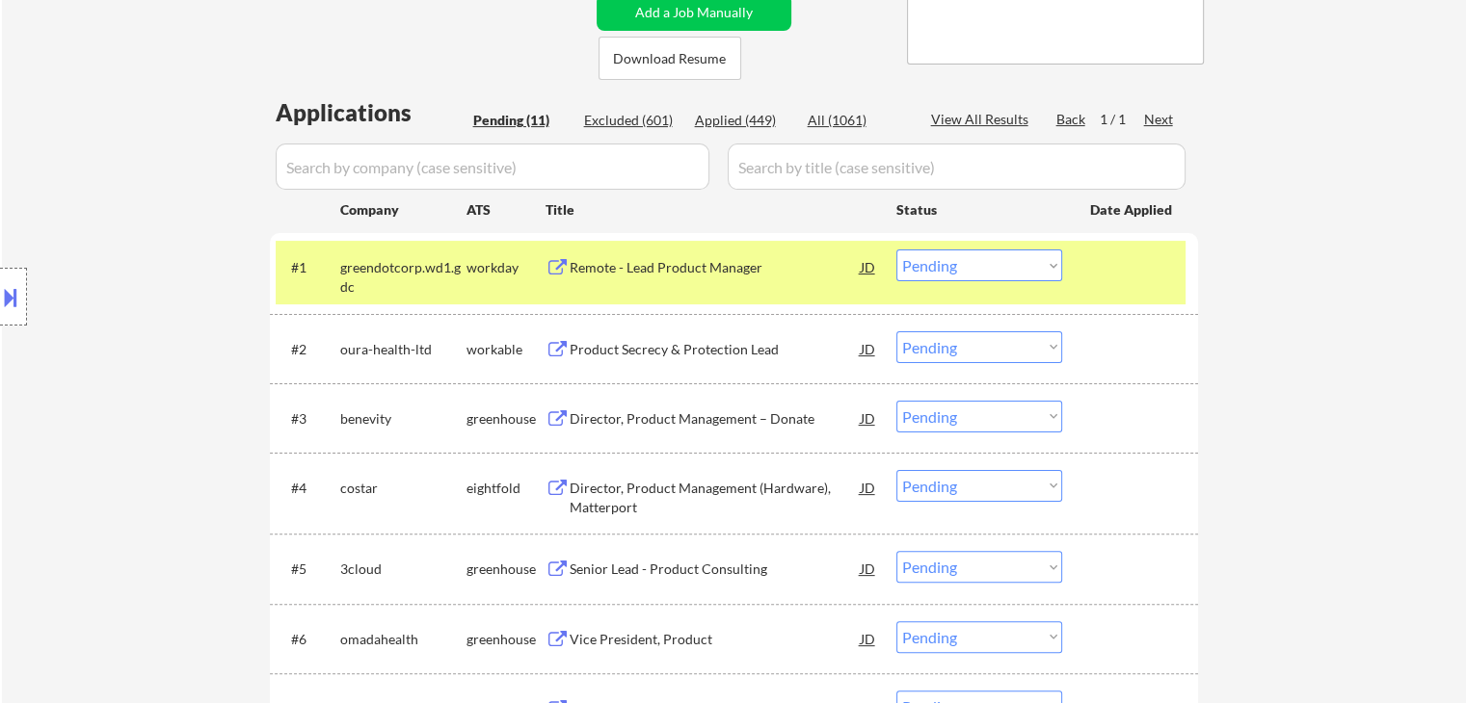
click at [719, 264] on div "Remote - Lead Product Manager" at bounding box center [715, 267] width 291 height 19
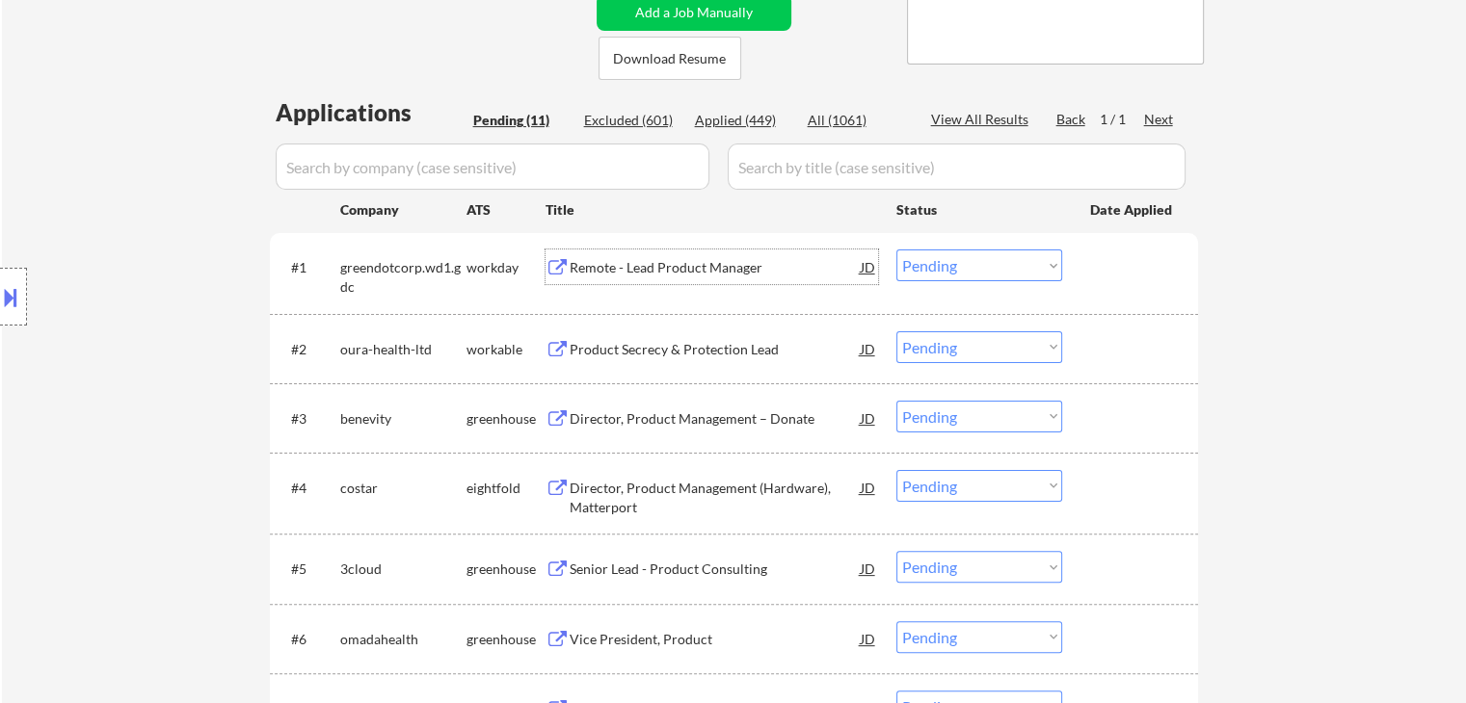
click at [947, 274] on select "Choose an option... Pending Applied Excluded (Questions) Excluded (Expired) Exc…" at bounding box center [979, 266] width 166 height 32
click at [896, 250] on select "Choose an option... Pending Applied Excluded (Questions) Excluded (Expired) Exc…" at bounding box center [979, 266] width 166 height 32
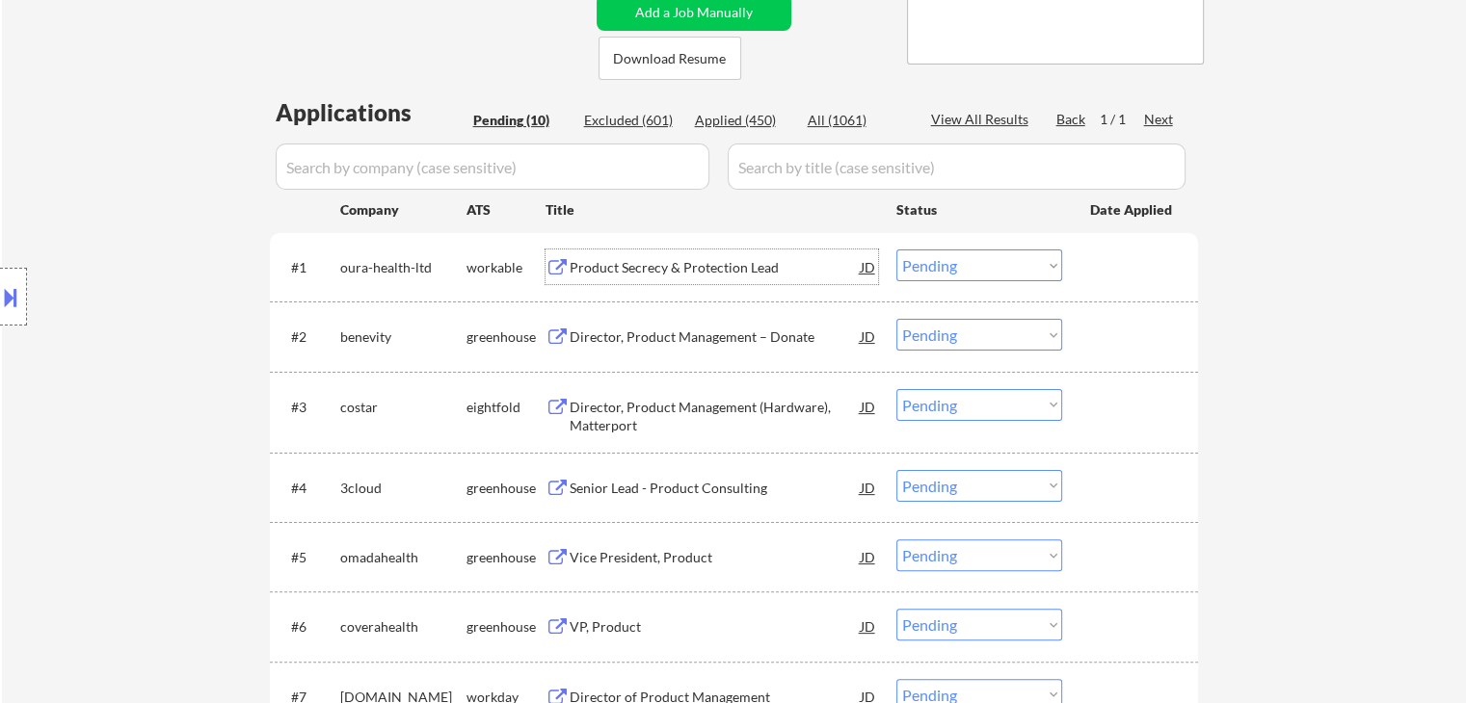
click at [646, 268] on div "Product Secrecy & Protection Lead" at bounding box center [715, 267] width 291 height 19
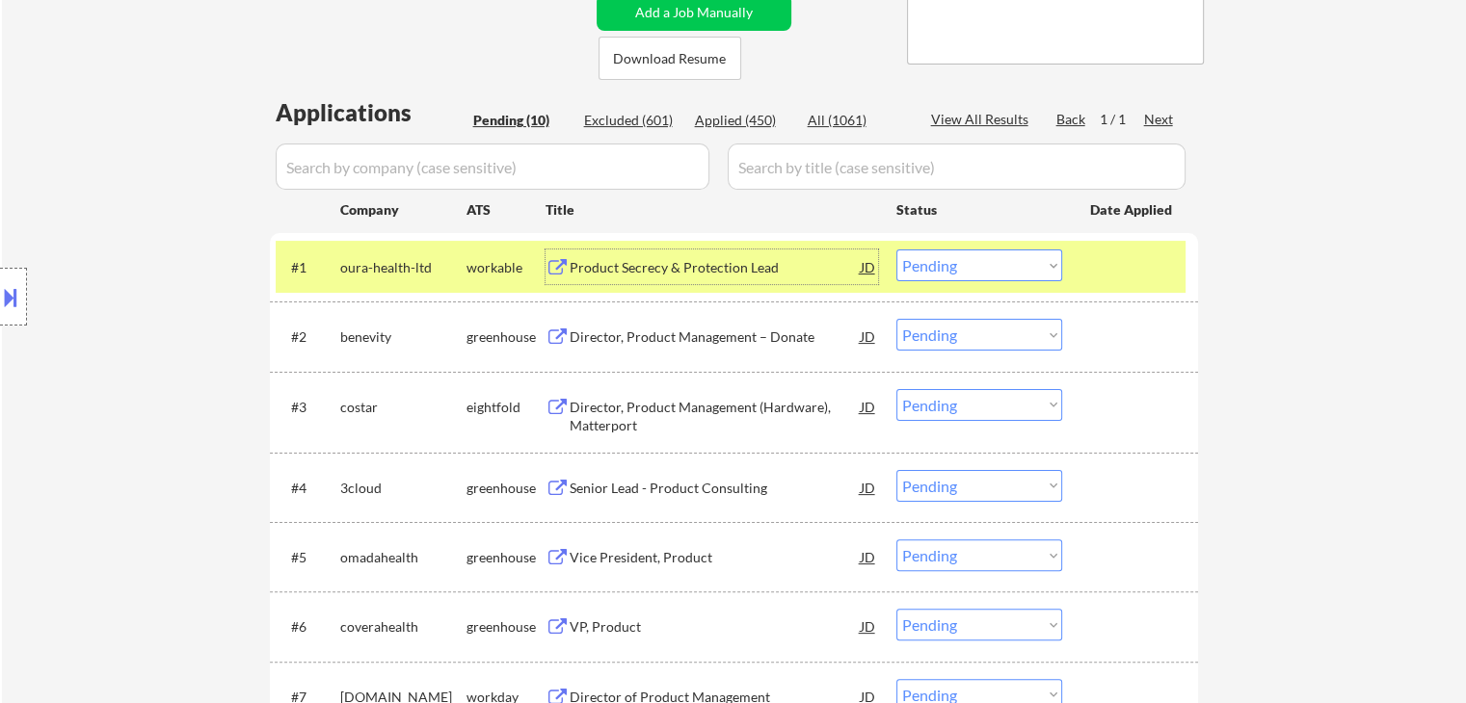
click at [963, 267] on select "Choose an option... Pending Applied Excluded (Questions) Excluded (Expired) Exc…" at bounding box center [979, 266] width 166 height 32
click at [896, 250] on select "Choose an option... Pending Applied Excluded (Questions) Excluded (Expired) Exc…" at bounding box center [979, 266] width 166 height 32
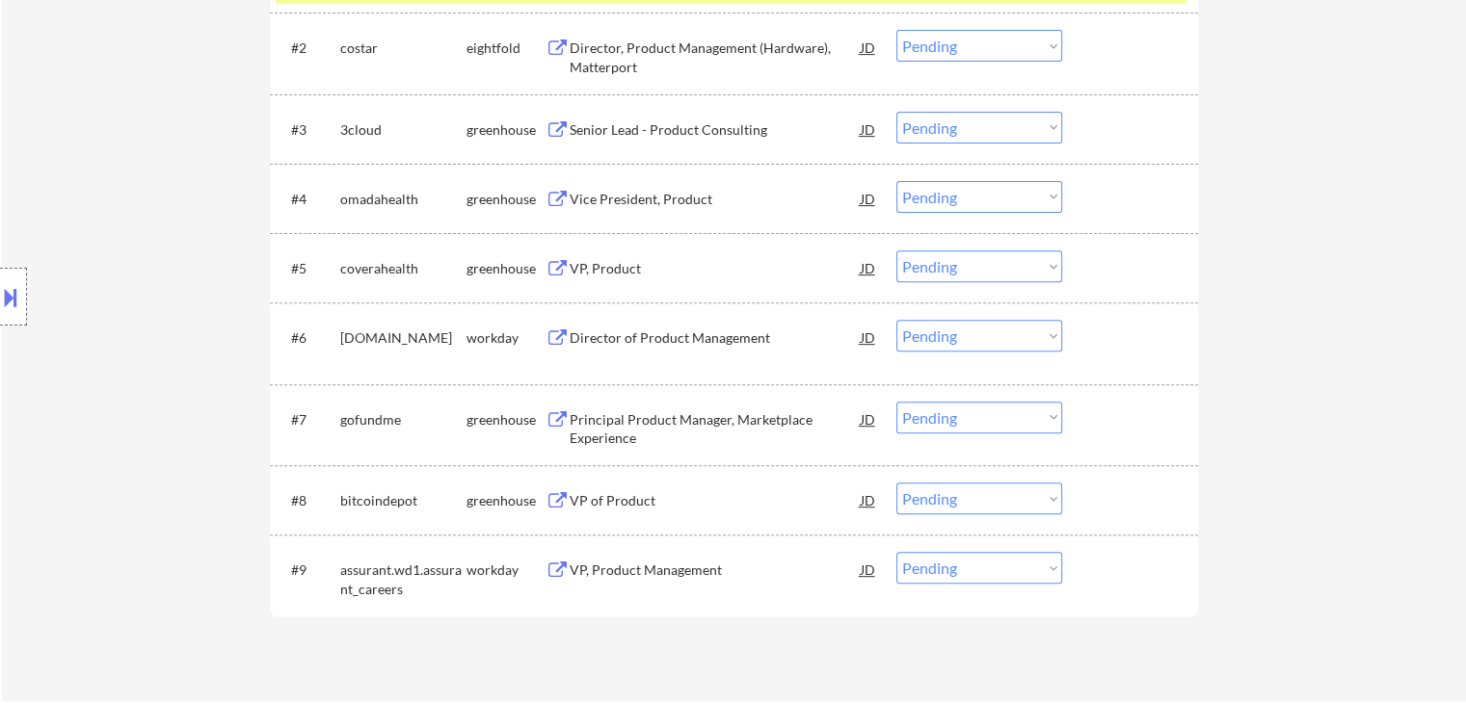
scroll to position [289, 0]
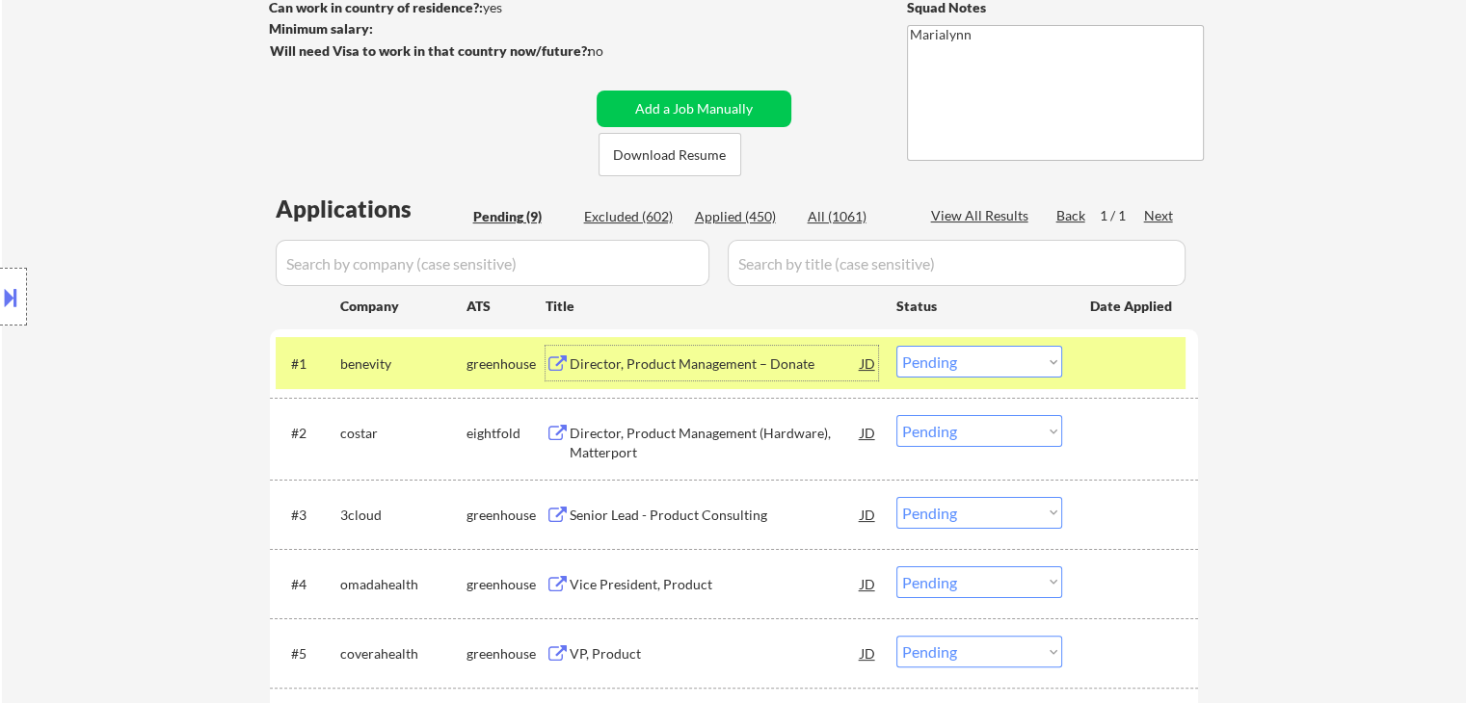
click at [645, 376] on div "Director, Product Management – Donate" at bounding box center [715, 363] width 291 height 35
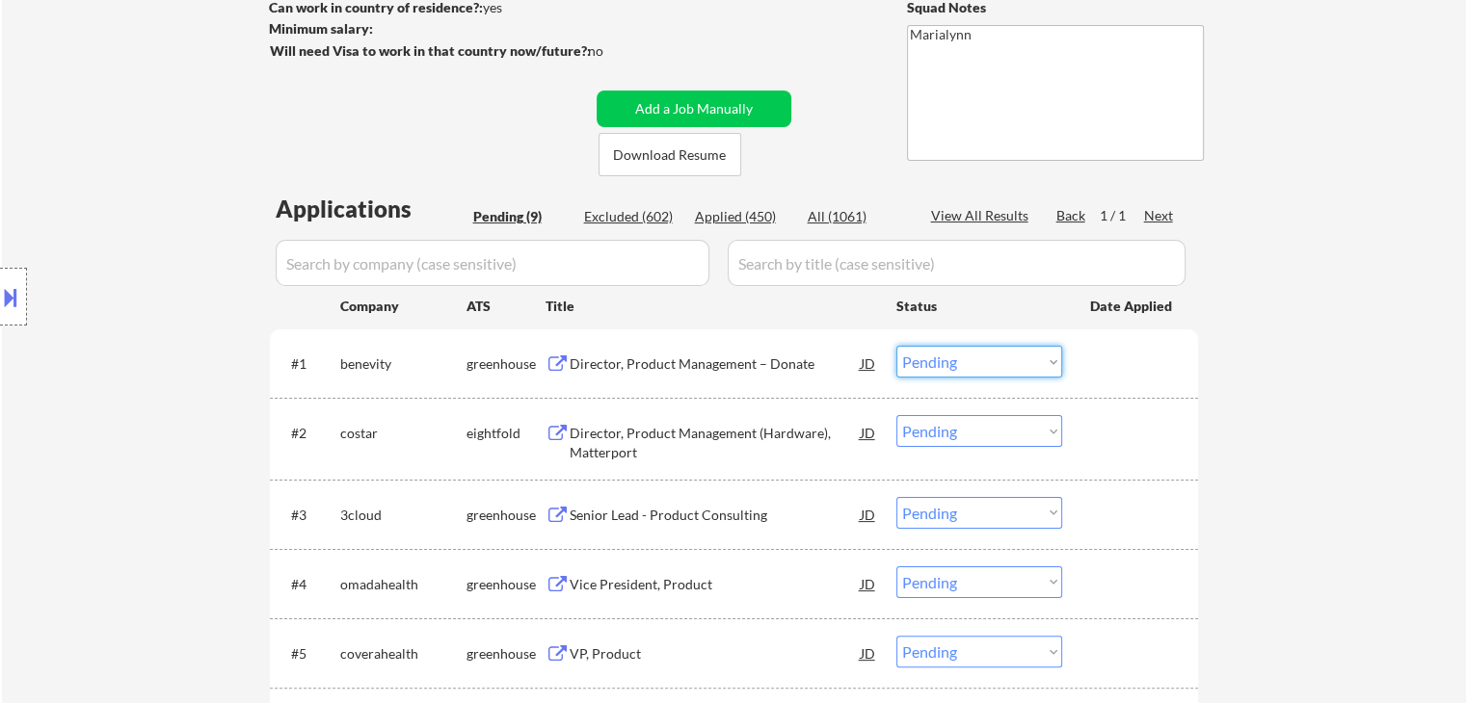
click at [935, 357] on select "Choose an option... Pending Applied Excluded (Questions) Excluded (Expired) Exc…" at bounding box center [979, 362] width 166 height 32
click at [896, 346] on select "Choose an option... Pending Applied Excluded (Questions) Excluded (Expired) Exc…" at bounding box center [979, 362] width 166 height 32
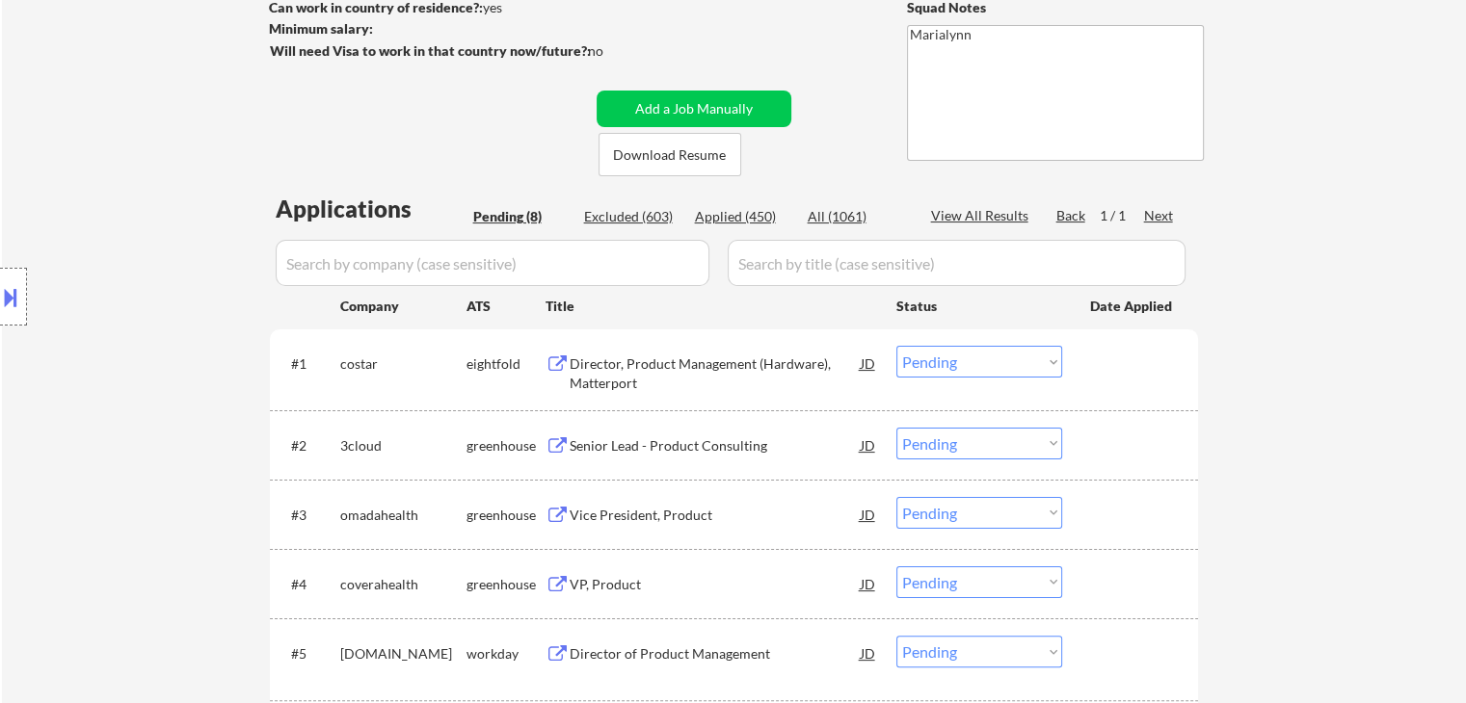
click at [653, 367] on div "Director, Product Management (Hardware), Matterport" at bounding box center [715, 374] width 291 height 38
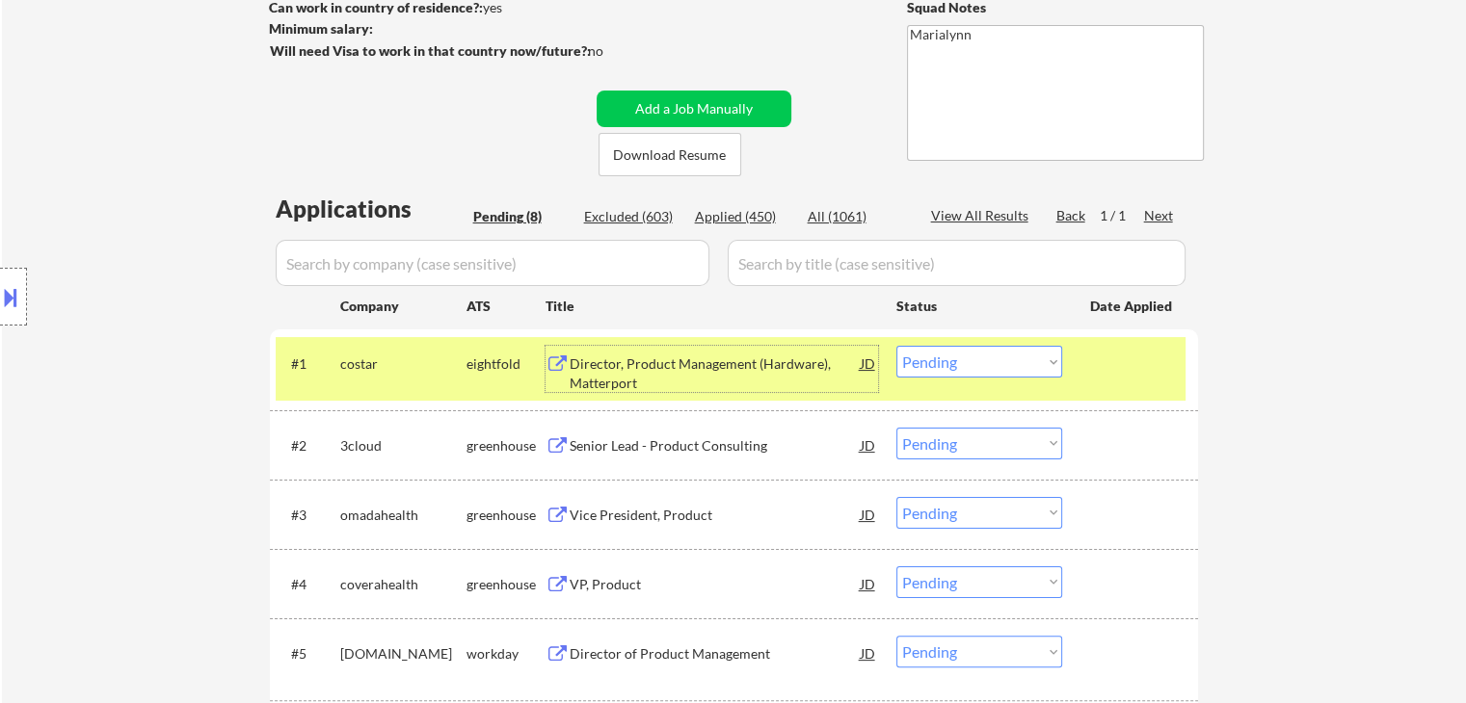
drag, startPoint x: 964, startPoint y: 367, endPoint x: 975, endPoint y: 371, distance: 12.2
click at [964, 367] on select "Choose an option... Pending Applied Excluded (Questions) Excluded (Expired) Exc…" at bounding box center [979, 362] width 166 height 32
click at [896, 346] on select "Choose an option... Pending Applied Excluded (Questions) Excluded (Expired) Exc…" at bounding box center [979, 362] width 166 height 32
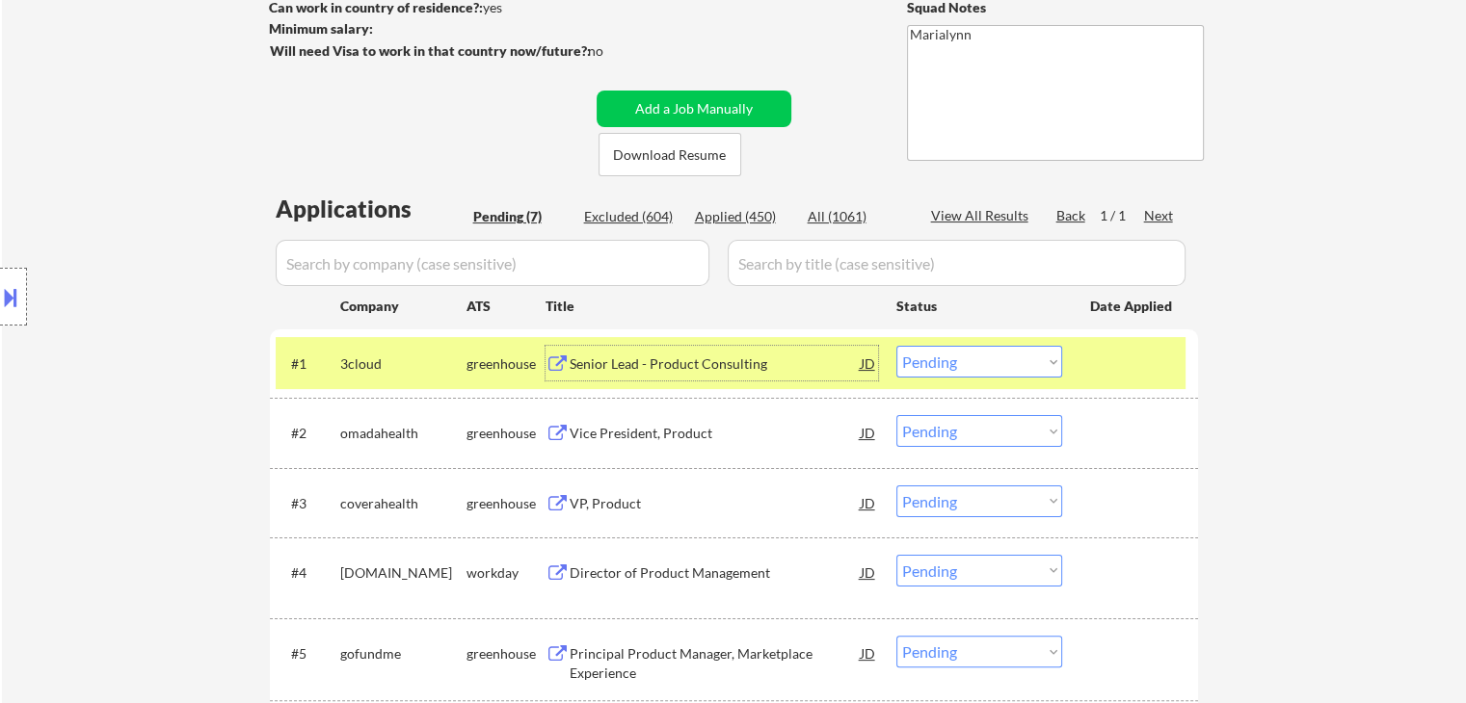
click at [617, 366] on div "Senior Lead - Product Consulting" at bounding box center [715, 364] width 291 height 19
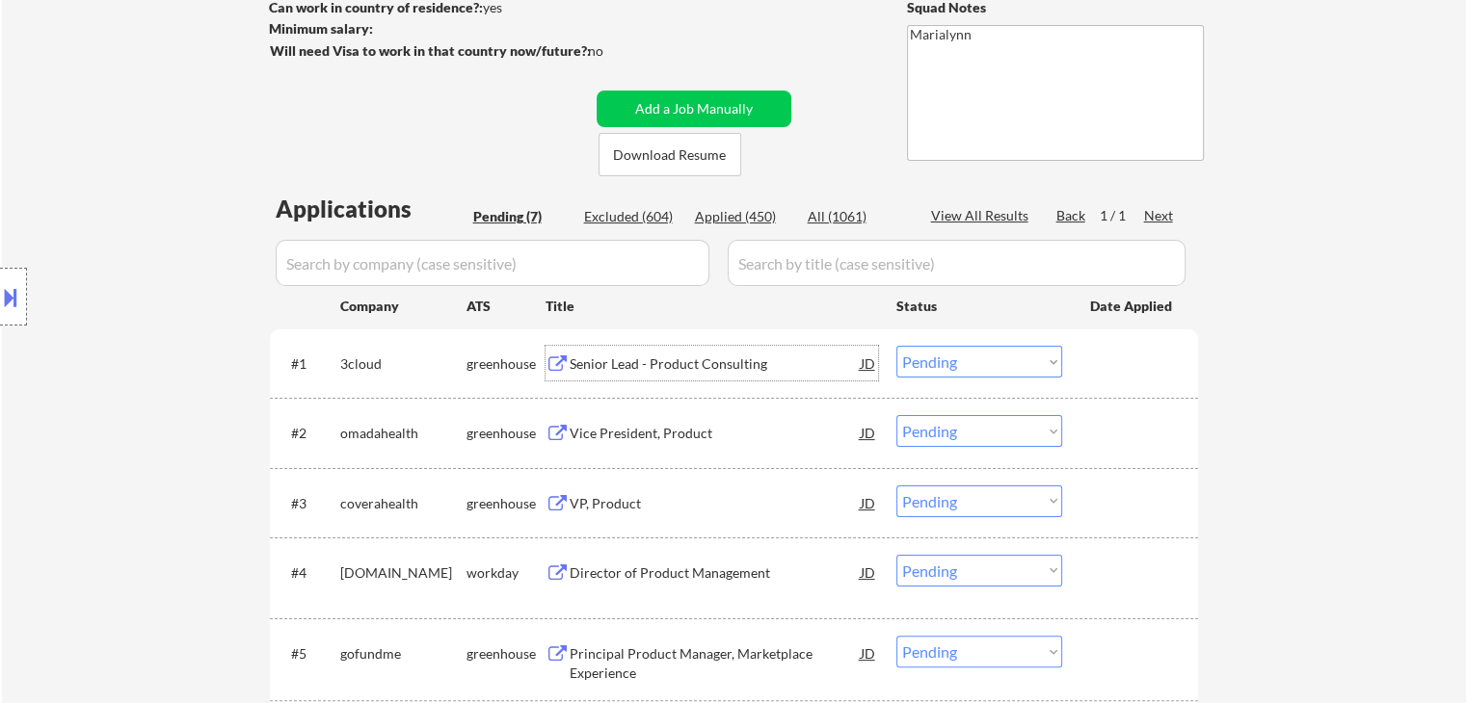
drag, startPoint x: 1015, startPoint y: 352, endPoint x: 1019, endPoint y: 361, distance: 10.4
click at [1015, 352] on select "Choose an option... Pending Applied Excluded (Questions) Excluded (Expired) Exc…" at bounding box center [979, 362] width 166 height 32
click at [896, 346] on select "Choose an option... Pending Applied Excluded (Questions) Excluded (Expired) Exc…" at bounding box center [979, 362] width 166 height 32
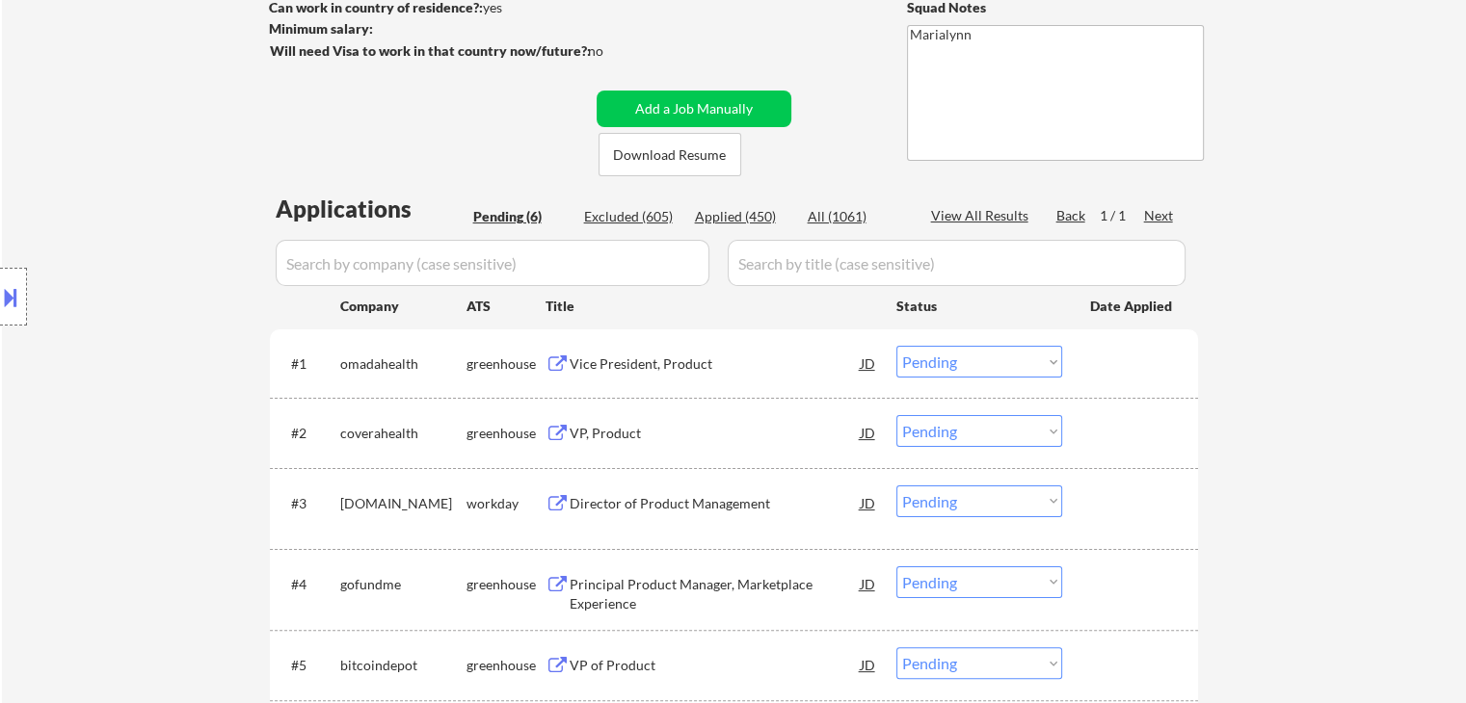
click at [649, 364] on div "Vice President, Product" at bounding box center [715, 364] width 291 height 19
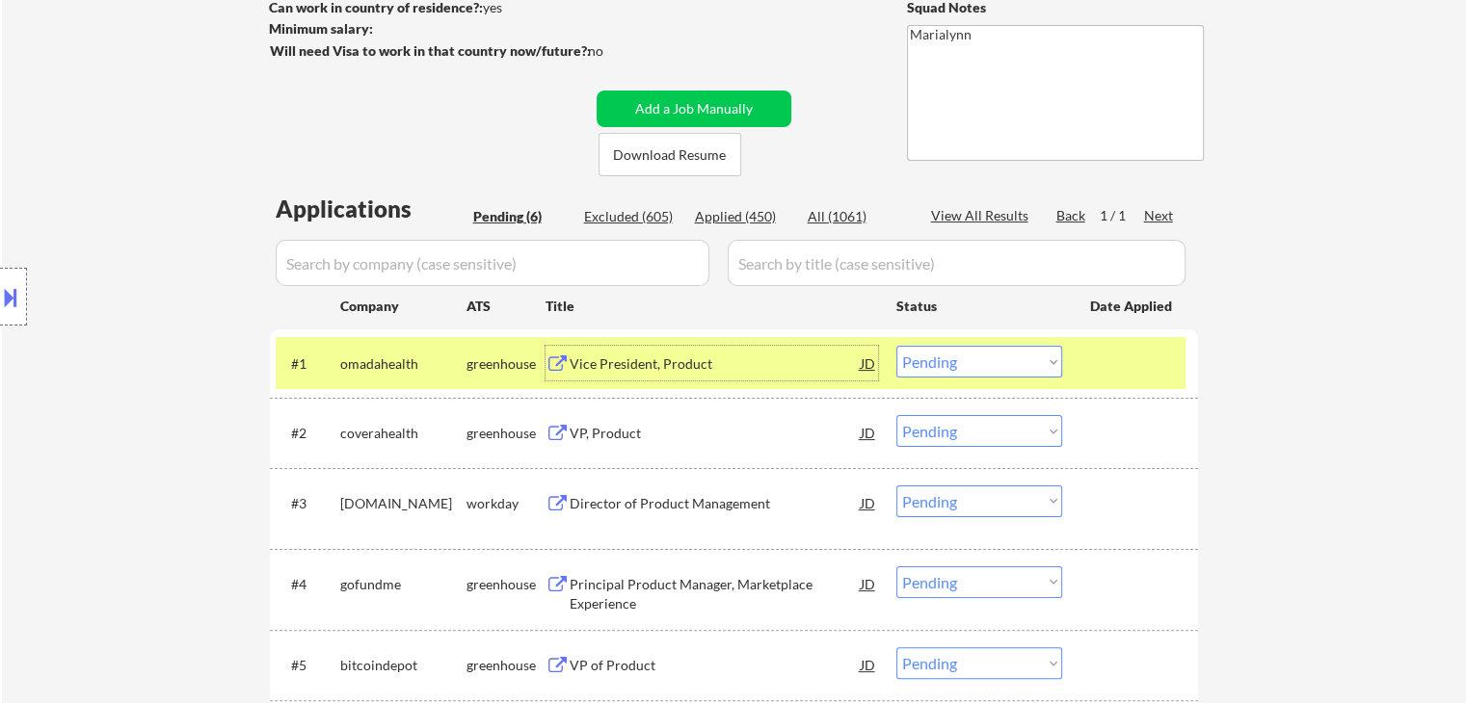
click at [971, 353] on select "Choose an option... Pending Applied Excluded (Questions) Excluded (Expired) Exc…" at bounding box center [979, 362] width 166 height 32
click at [896, 346] on select "Choose an option... Pending Applied Excluded (Questions) Excluded (Expired) Exc…" at bounding box center [979, 362] width 166 height 32
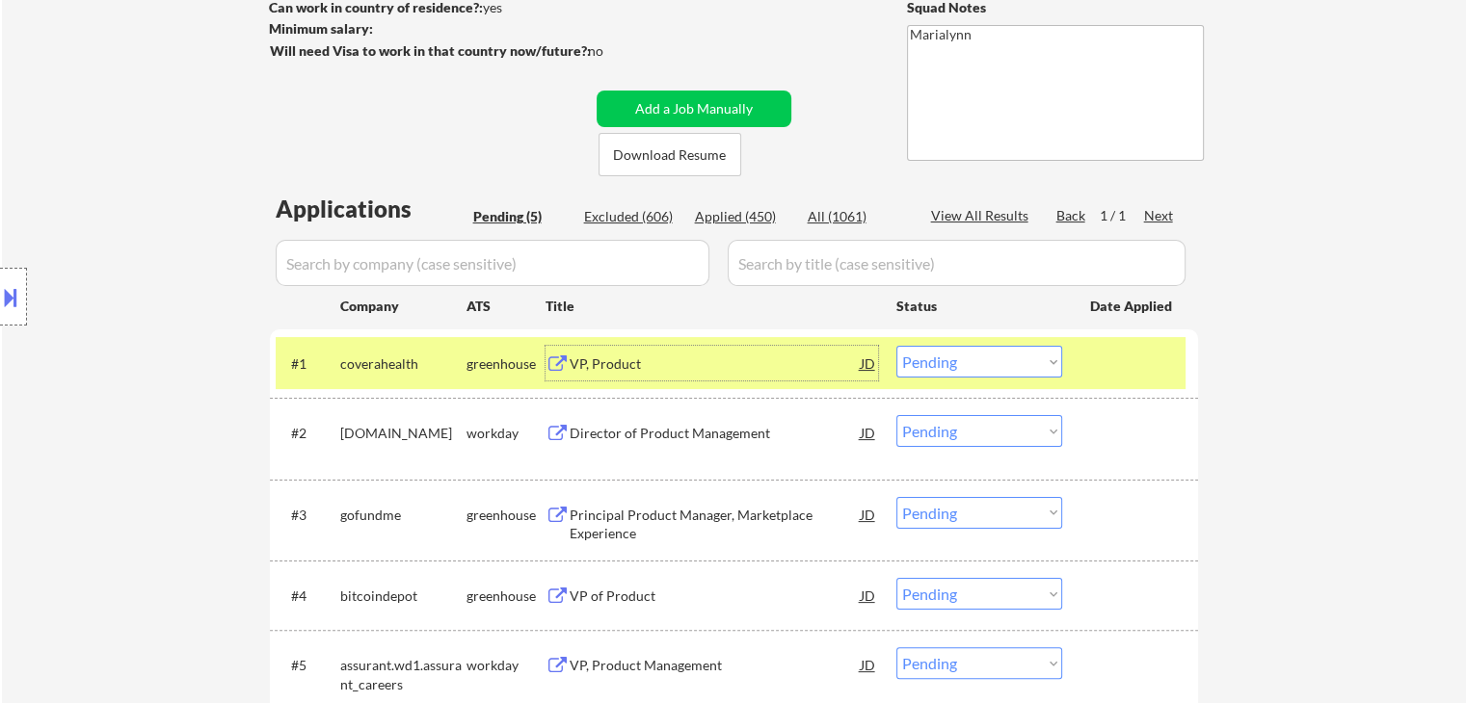
click at [666, 365] on div "VP, Product" at bounding box center [715, 364] width 291 height 19
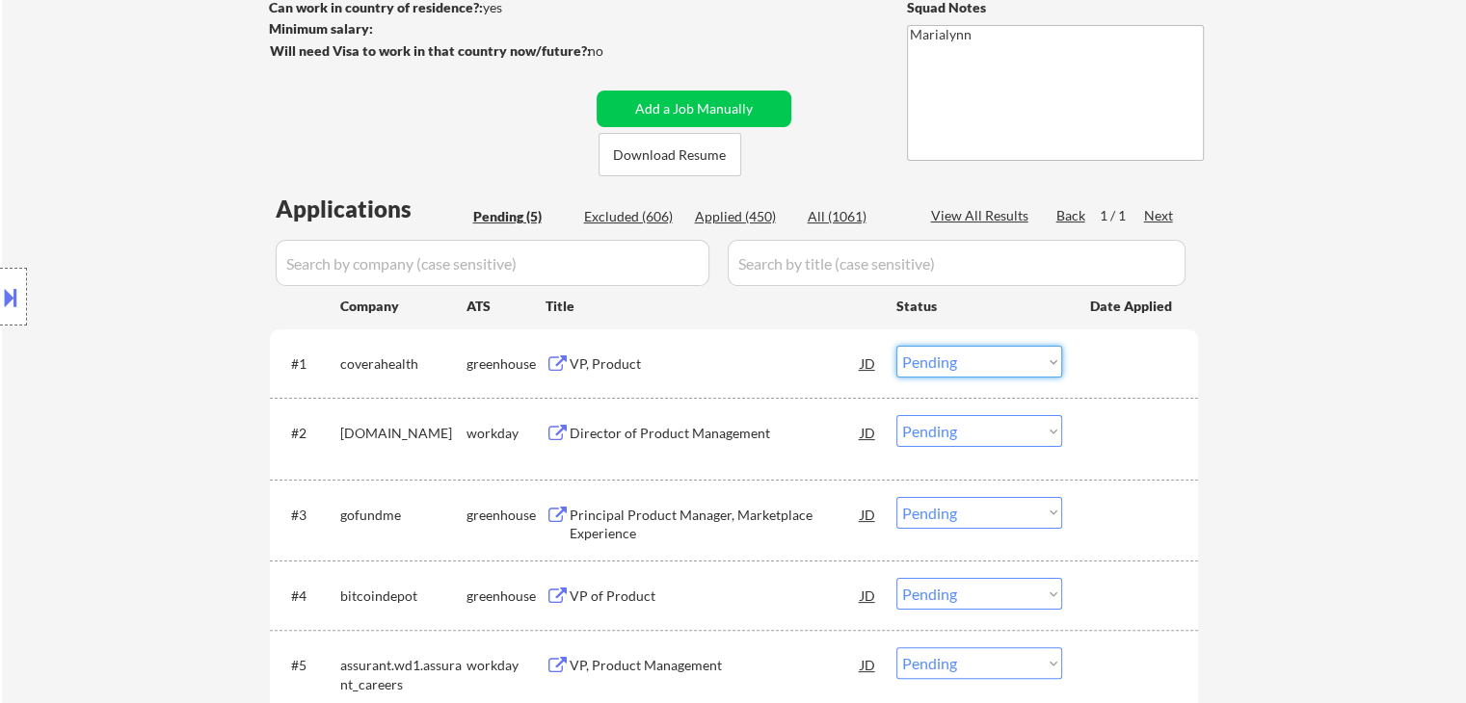
drag, startPoint x: 970, startPoint y: 358, endPoint x: 981, endPoint y: 376, distance: 21.2
click at [970, 358] on select "Choose an option... Pending Applied Excluded (Questions) Excluded (Expired) Exc…" at bounding box center [979, 362] width 166 height 32
click at [896, 346] on select "Choose an option... Pending Applied Excluded (Questions) Excluded (Expired) Exc…" at bounding box center [979, 362] width 166 height 32
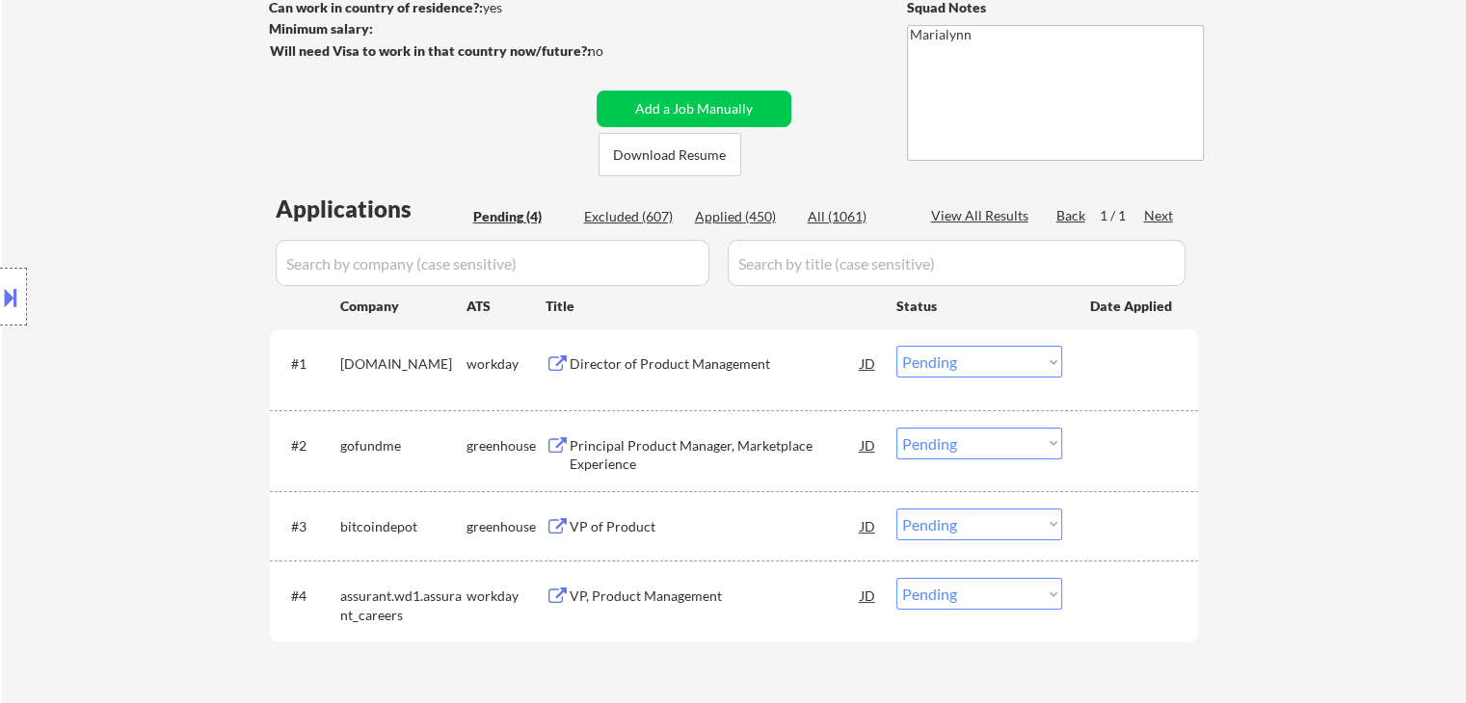
click at [618, 375] on div "Director of Product Management" at bounding box center [715, 363] width 291 height 35
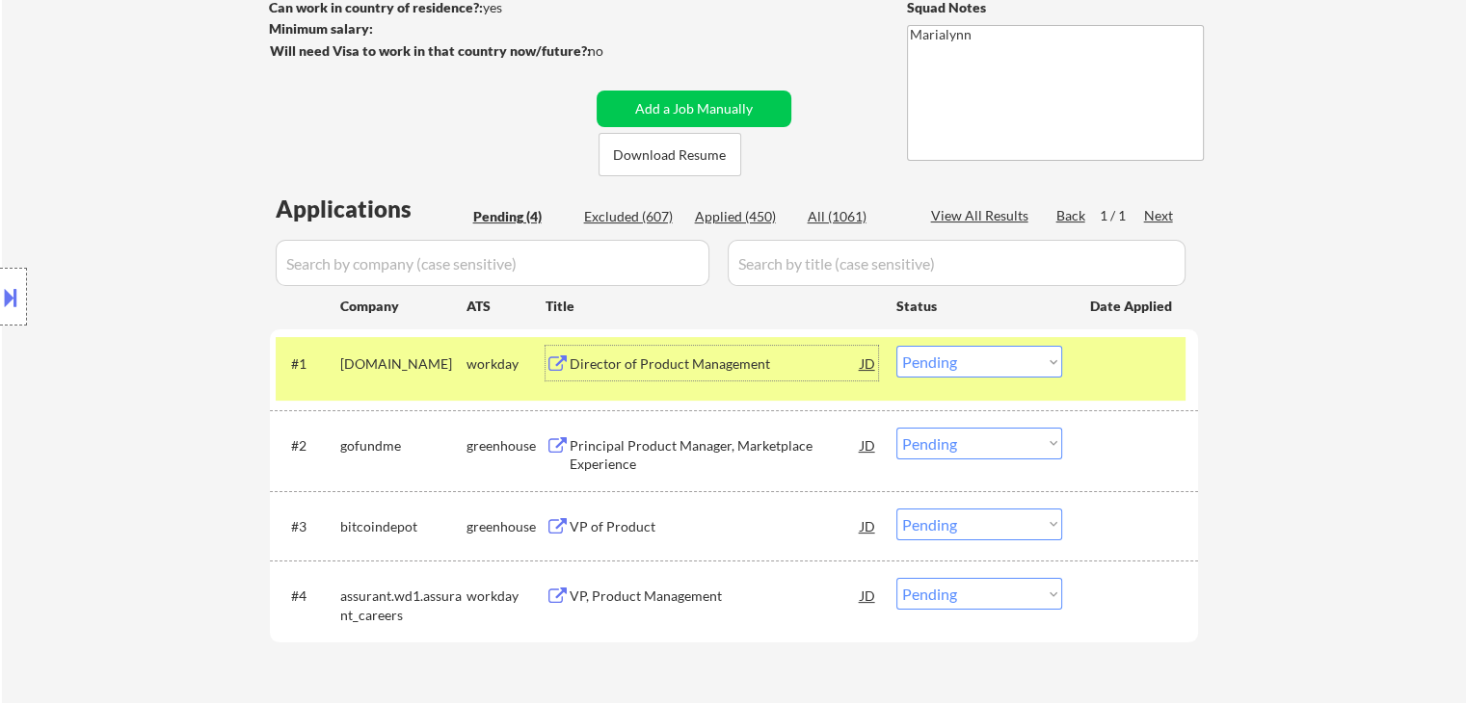
click at [977, 368] on select "Choose an option... Pending Applied Excluded (Questions) Excluded (Expired) Exc…" at bounding box center [979, 362] width 166 height 32
click at [896, 346] on select "Choose an option... Pending Applied Excluded (Questions) Excluded (Expired) Exc…" at bounding box center [979, 362] width 166 height 32
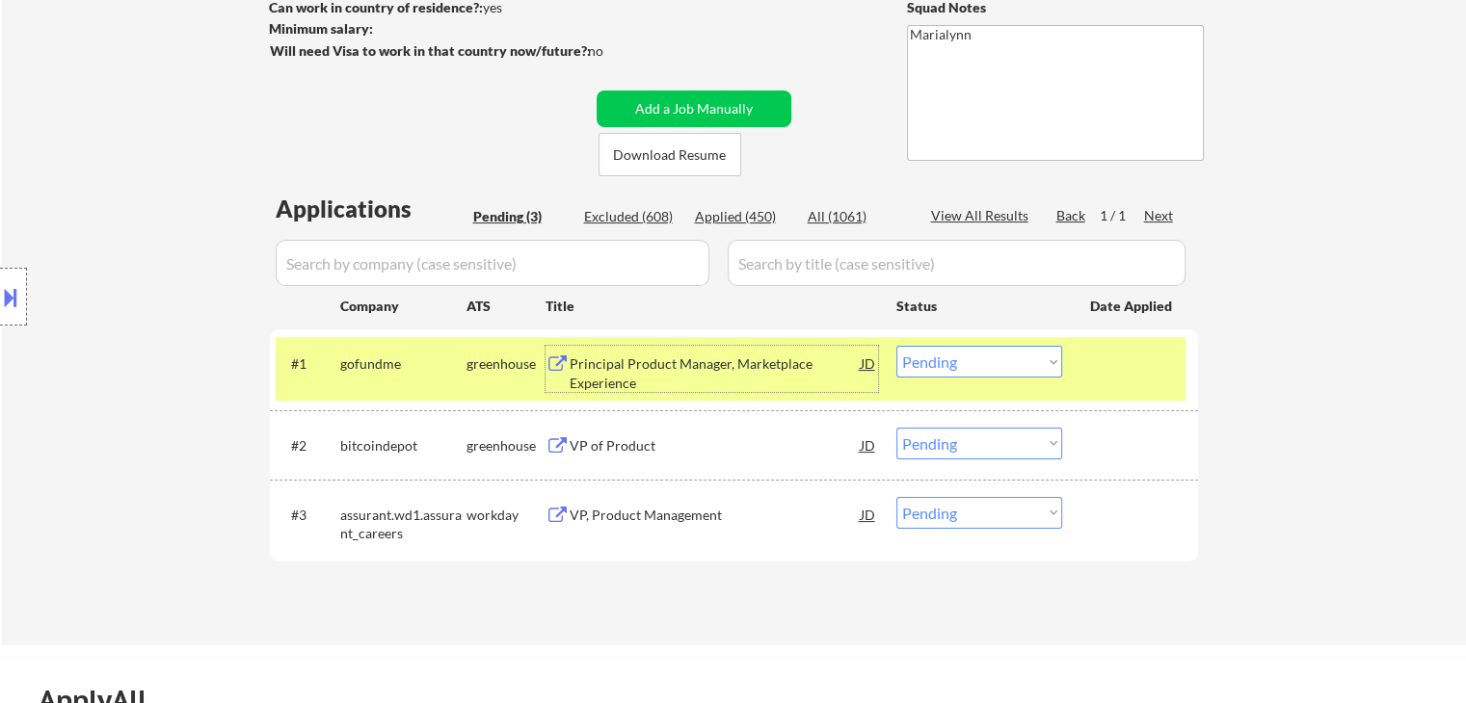
click at [636, 369] on div "Principal Product Manager, Marketplace Experience" at bounding box center [715, 374] width 291 height 38
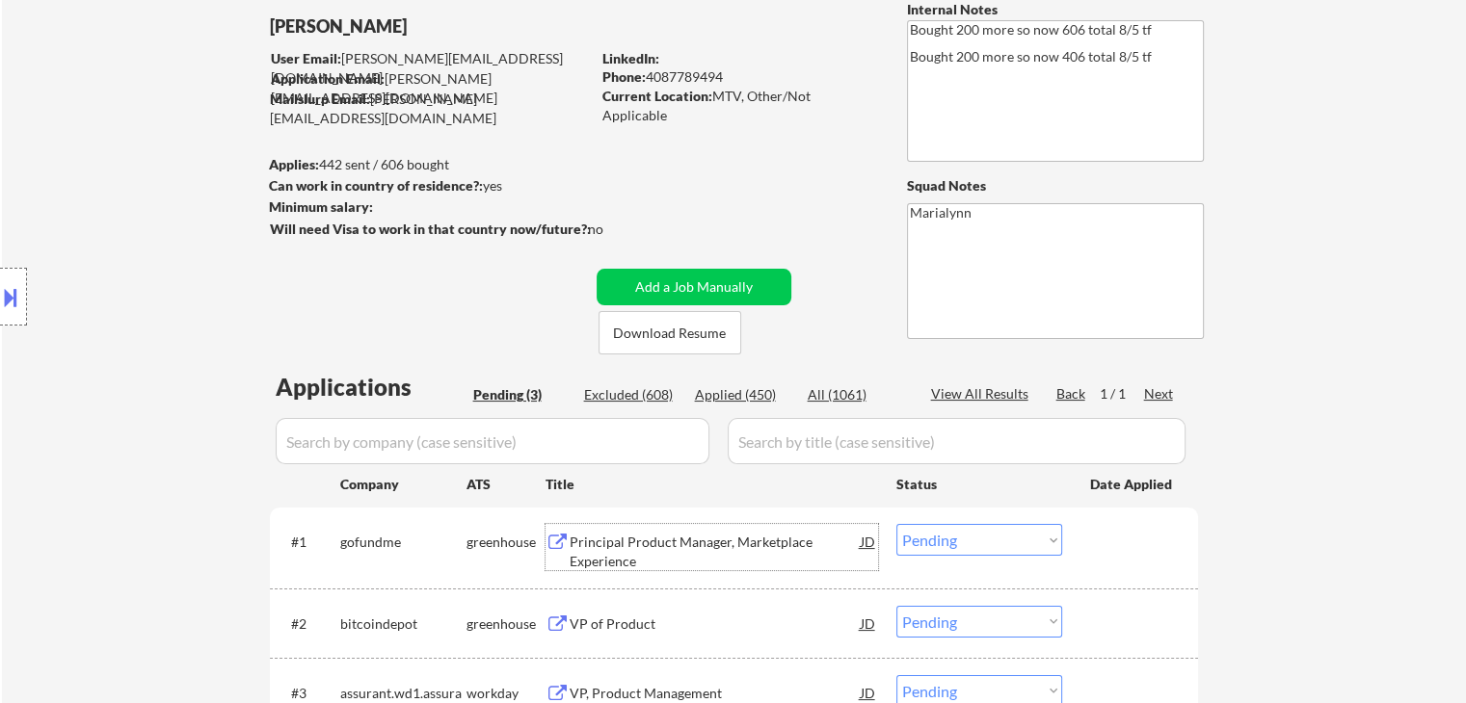
scroll to position [193, 0]
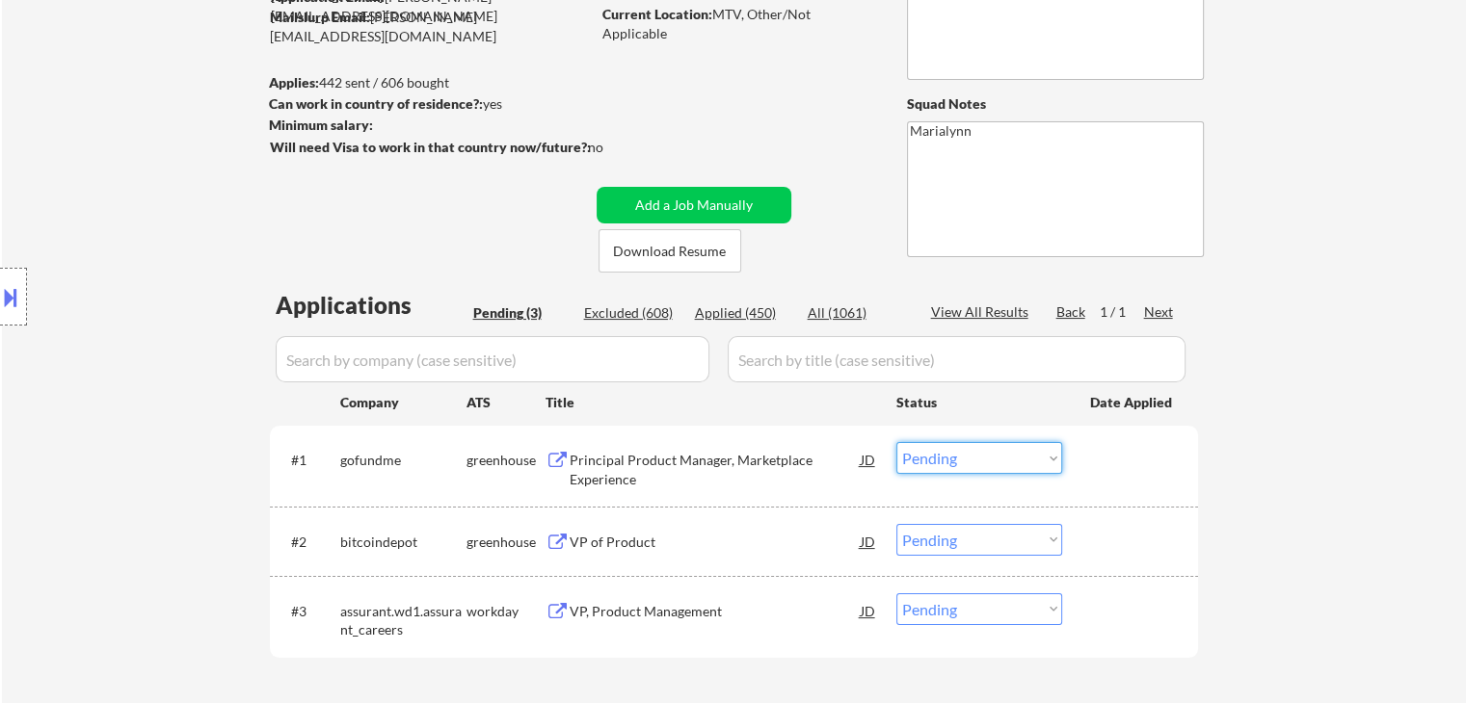
click at [981, 456] on select "Choose an option... Pending Applied Excluded (Questions) Excluded (Expired) Exc…" at bounding box center [979, 458] width 166 height 32
click at [896, 442] on select "Choose an option... Pending Applied Excluded (Questions) Excluded (Expired) Exc…" at bounding box center [979, 458] width 166 height 32
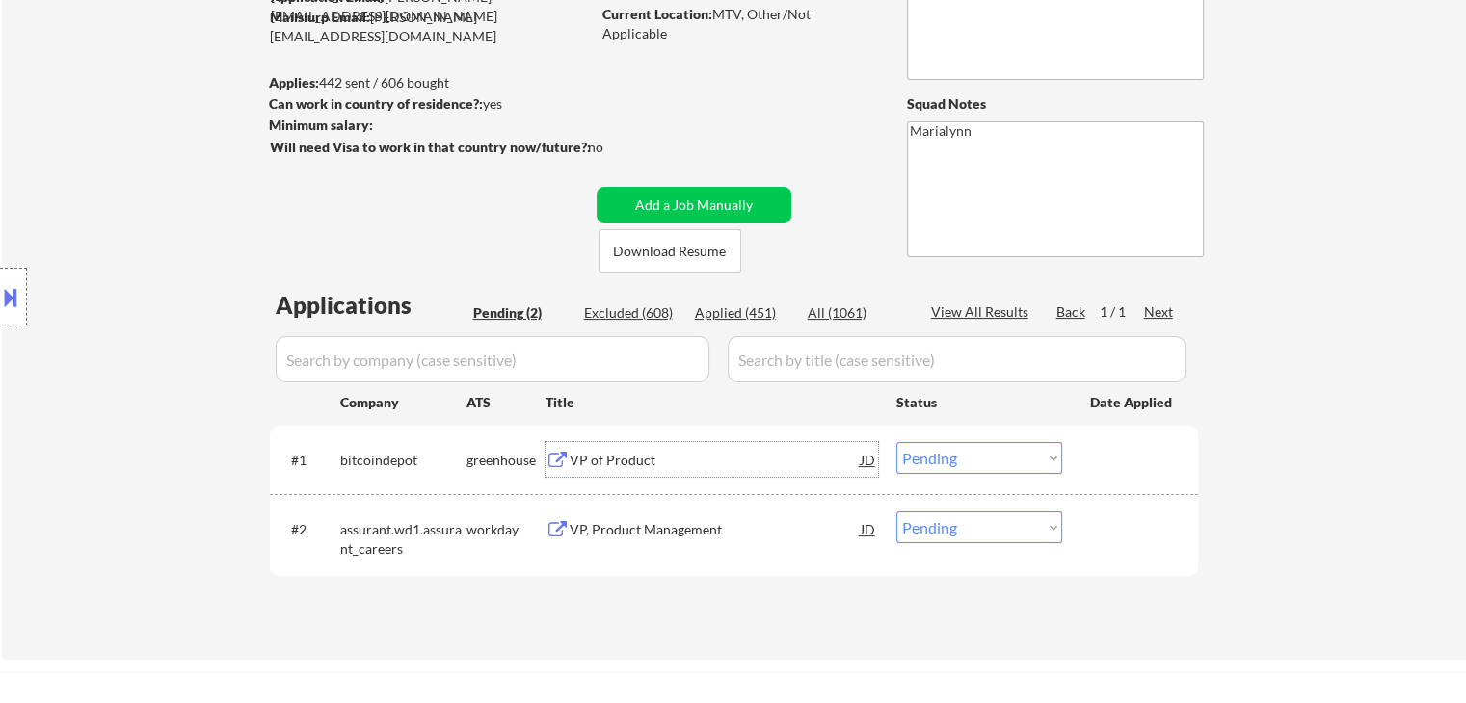
click at [573, 466] on div "VP of Product" at bounding box center [715, 460] width 291 height 19
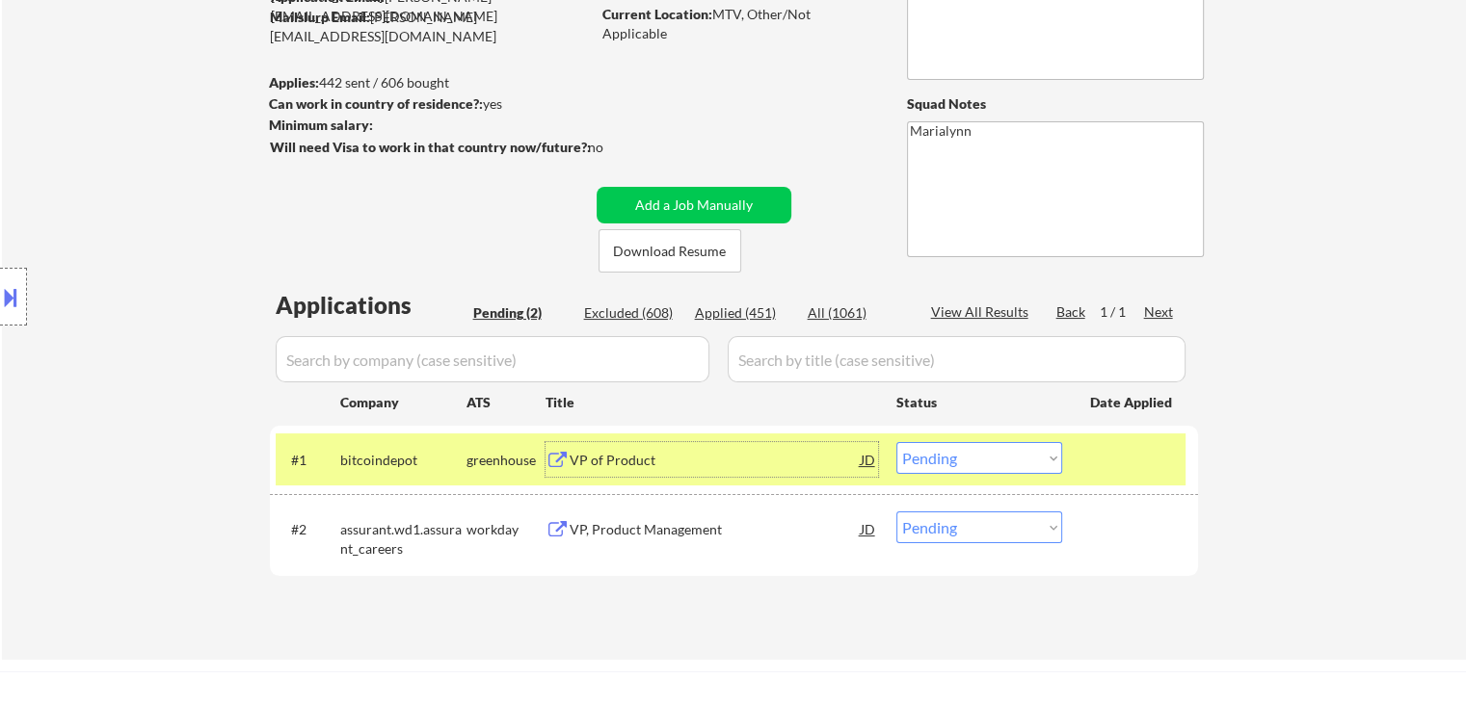
click at [1021, 462] on select "Choose an option... Pending Applied Excluded (Questions) Excluded (Expired) Exc…" at bounding box center [979, 458] width 166 height 32
click at [896, 442] on select "Choose an option... Pending Applied Excluded (Questions) Excluded (Expired) Exc…" at bounding box center [979, 458] width 166 height 32
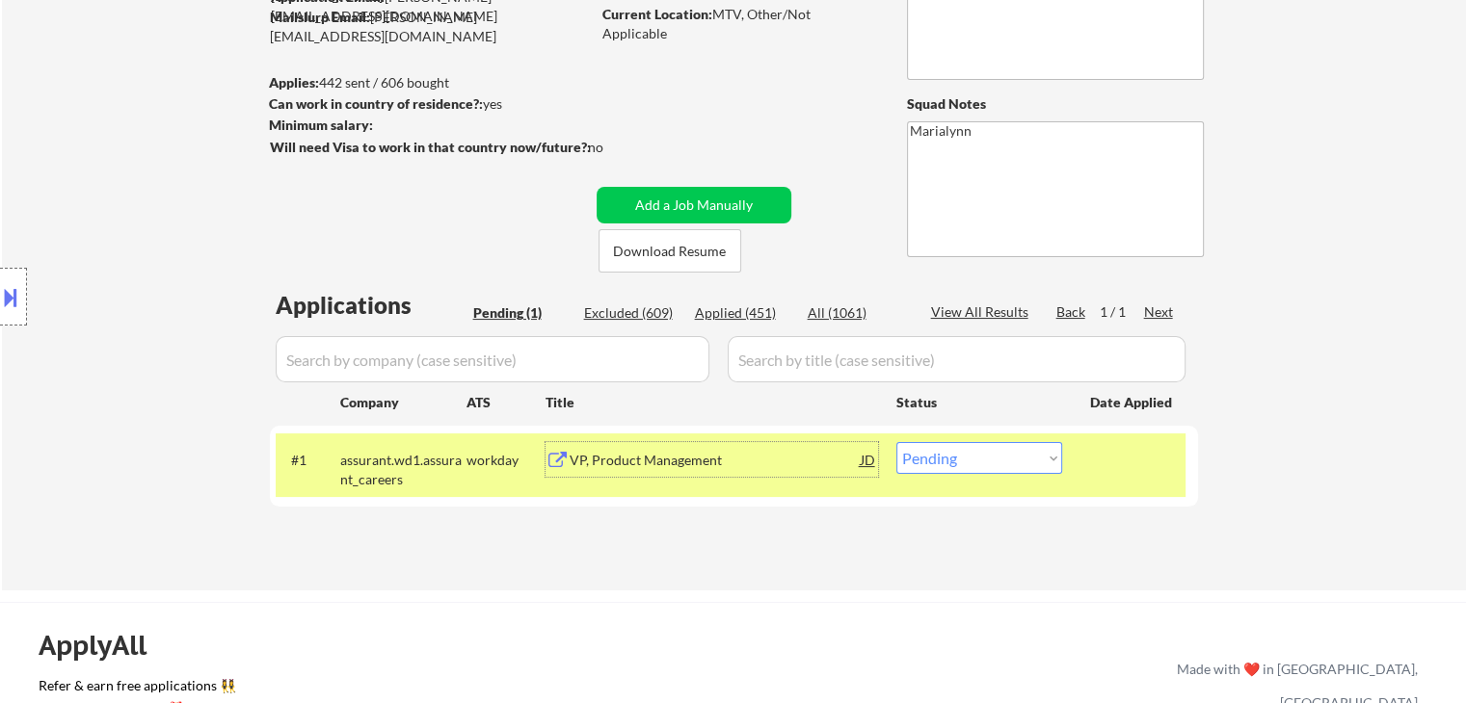
click at [630, 453] on div "VP, Product Management" at bounding box center [715, 460] width 291 height 19
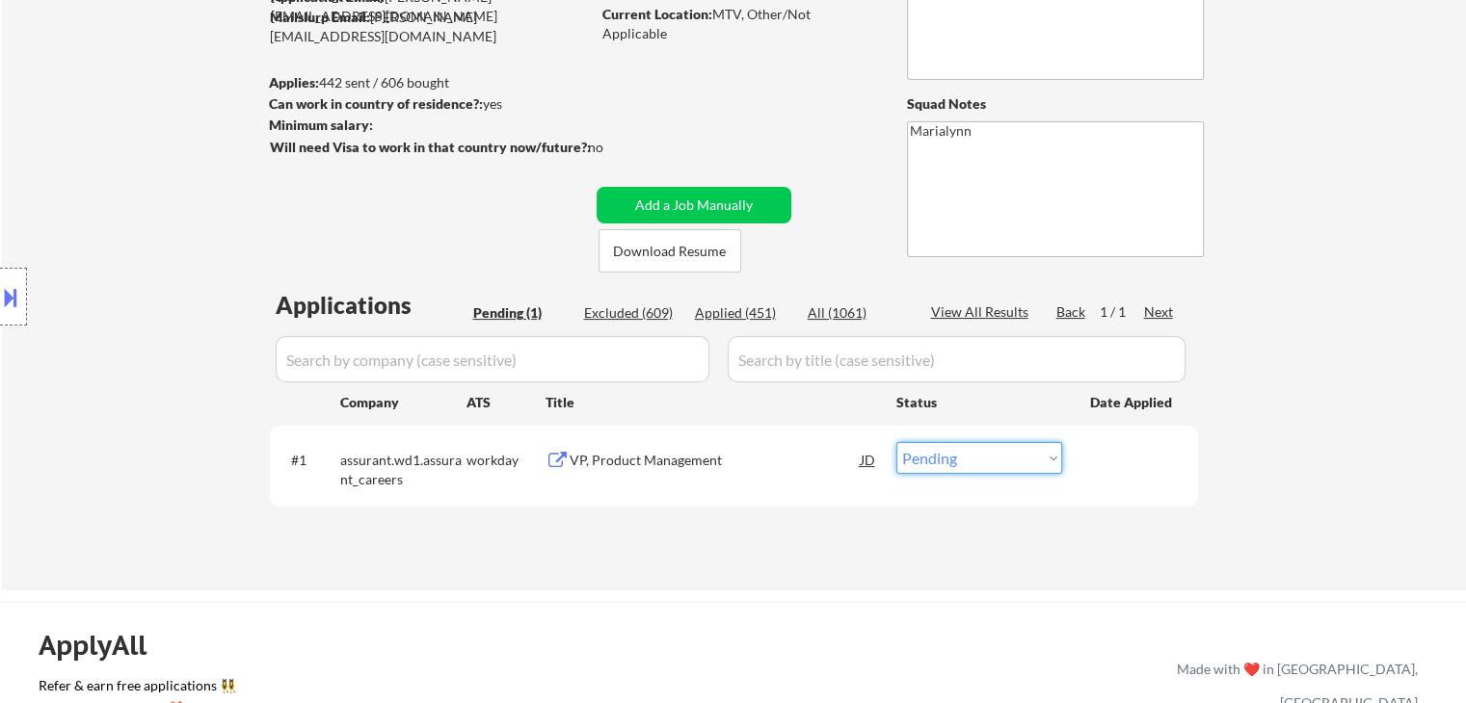
click at [1025, 460] on select "Choose an option... Pending Applied Excluded (Questions) Excluded (Expired) Exc…" at bounding box center [979, 458] width 166 height 32
select select ""applied""
click at [896, 442] on select "Choose an option... Pending Applied Excluded (Questions) Excluded (Expired) Exc…" at bounding box center [979, 458] width 166 height 32
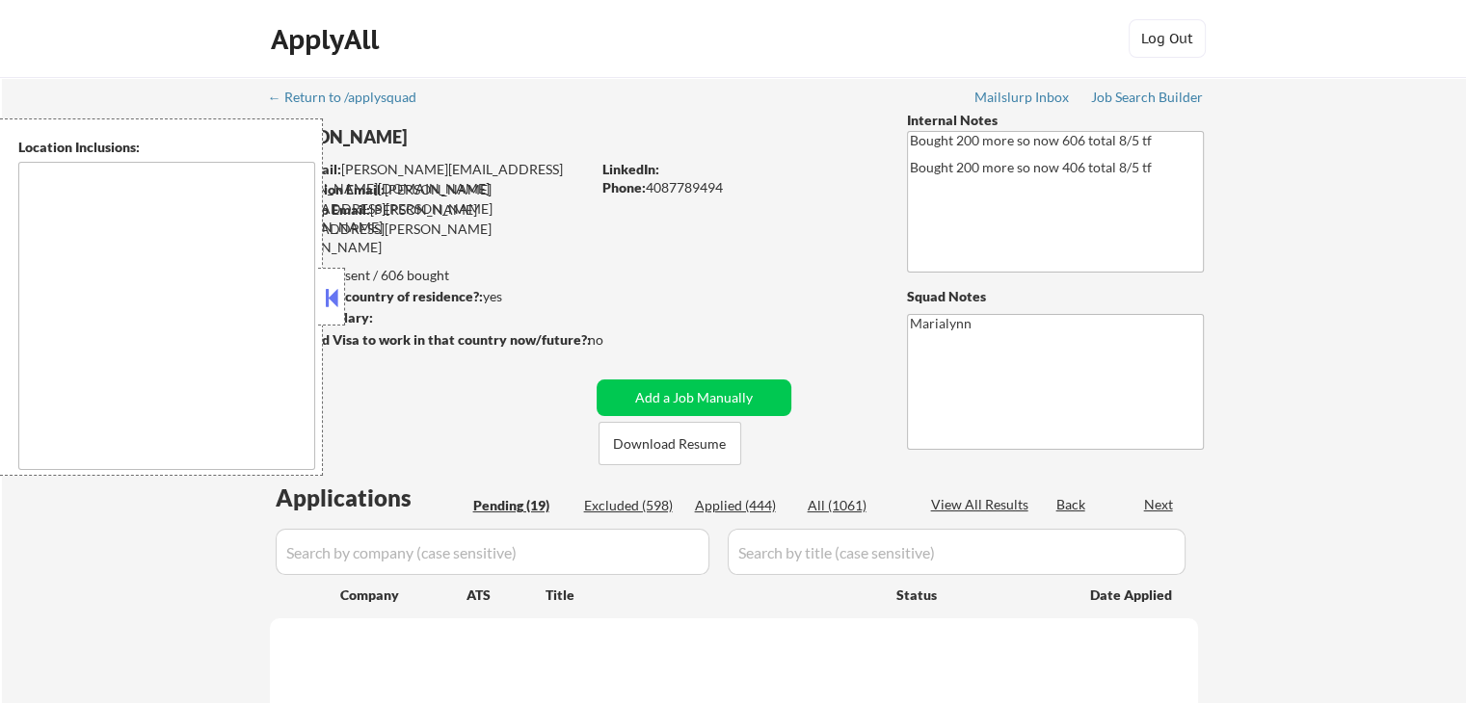
click at [331, 296] on button at bounding box center [331, 297] width 21 height 29
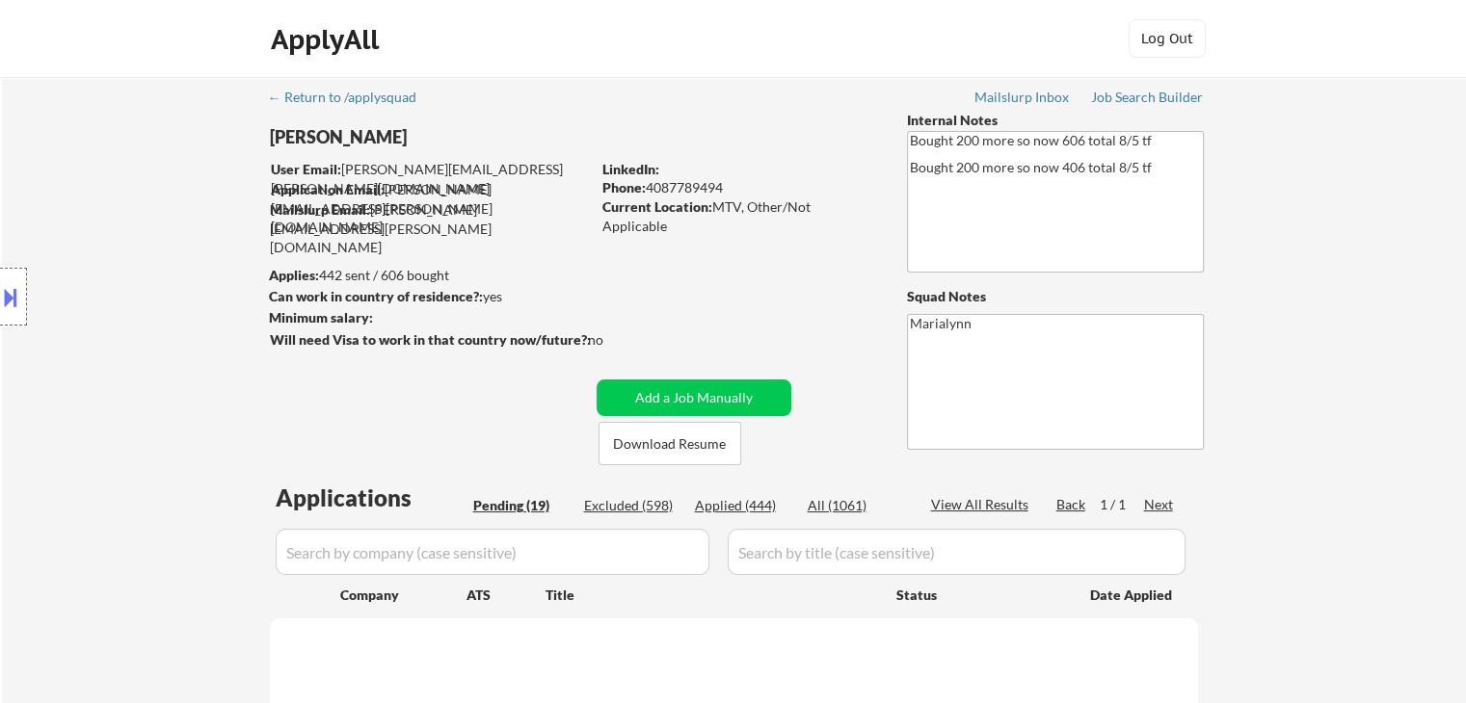
select select ""pending""
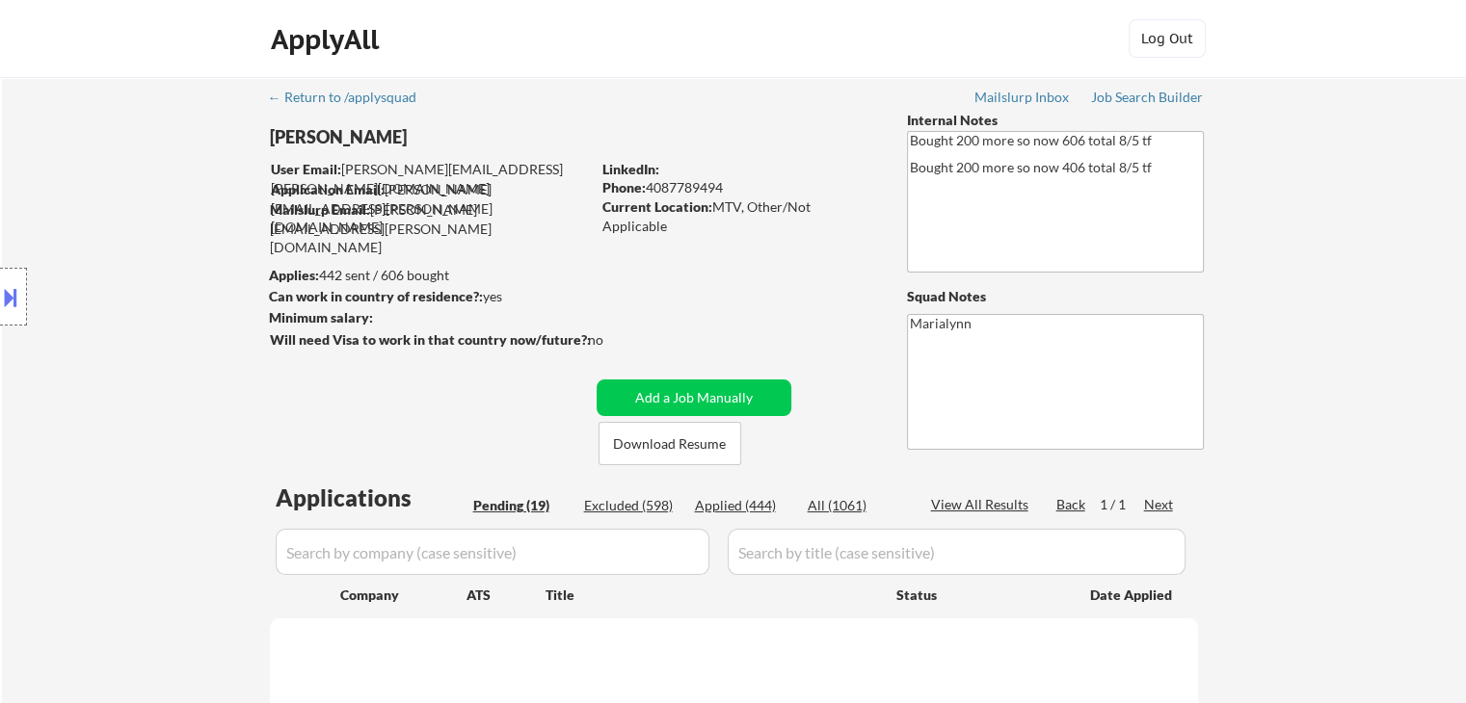
select select ""pending""
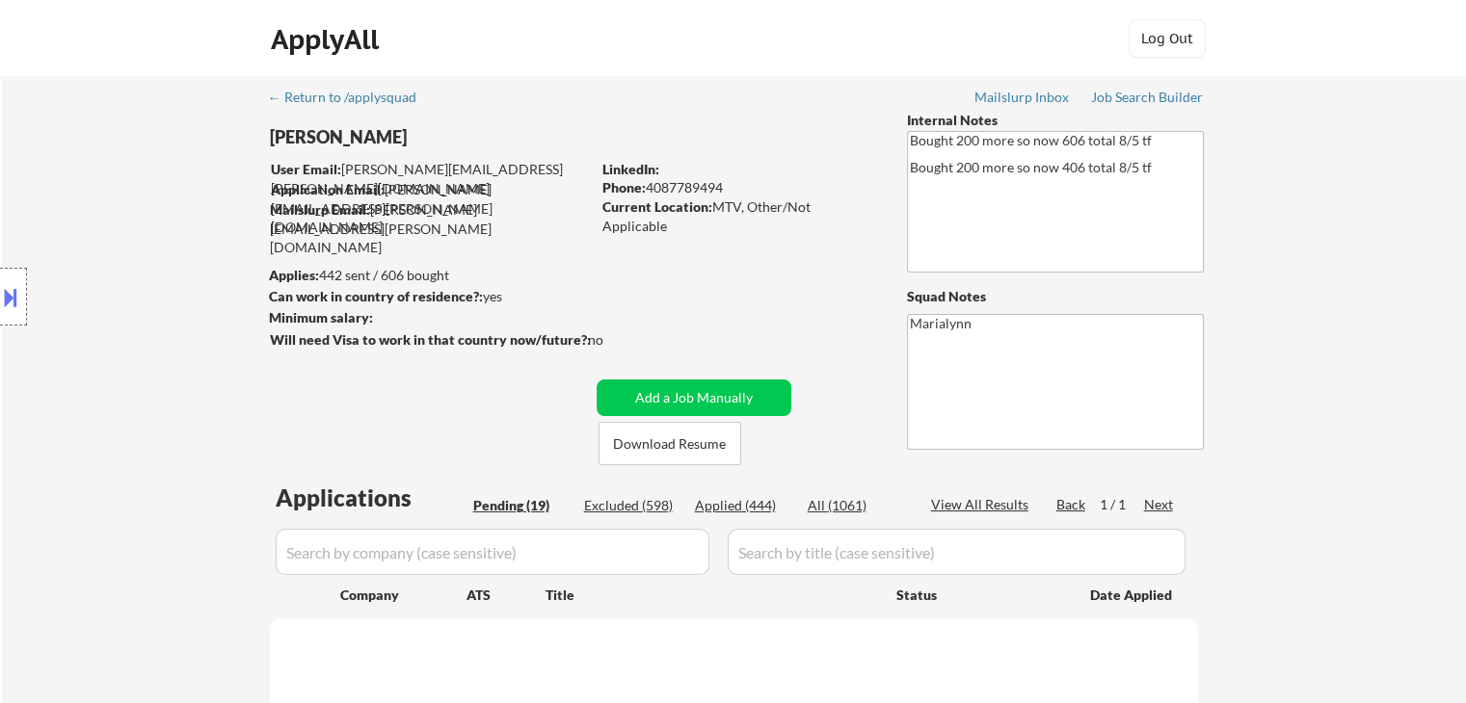
select select ""pending""
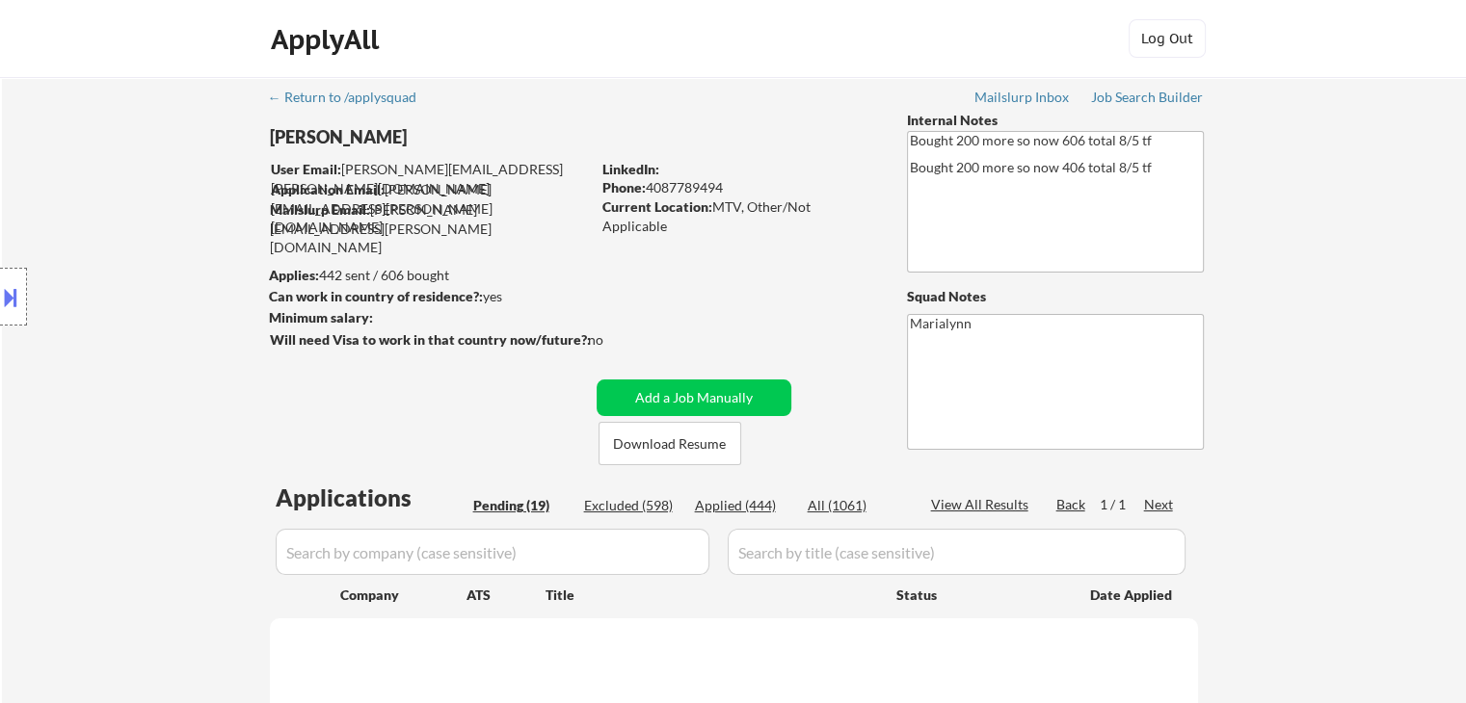
select select ""pending""
click at [712, 506] on div "Applied (444)" at bounding box center [743, 505] width 96 height 19
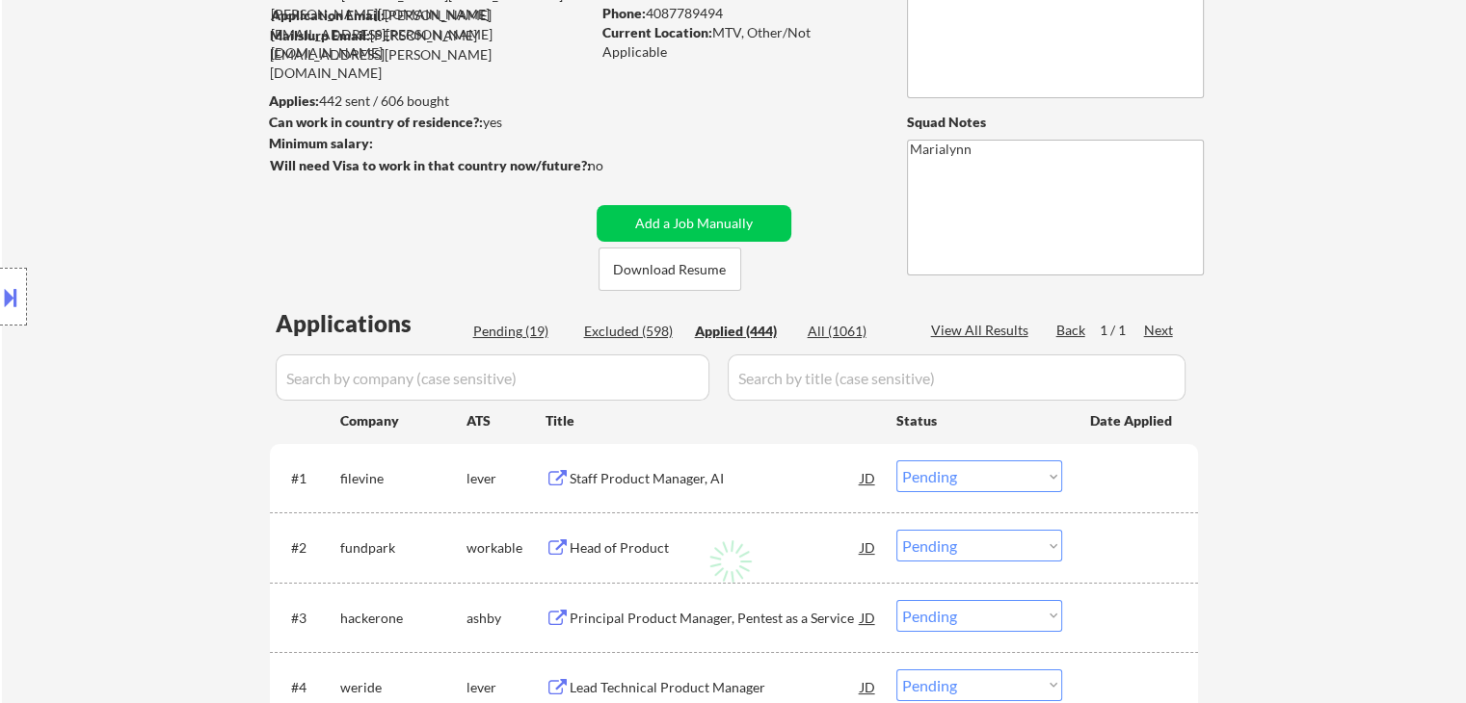
scroll to position [193, 0]
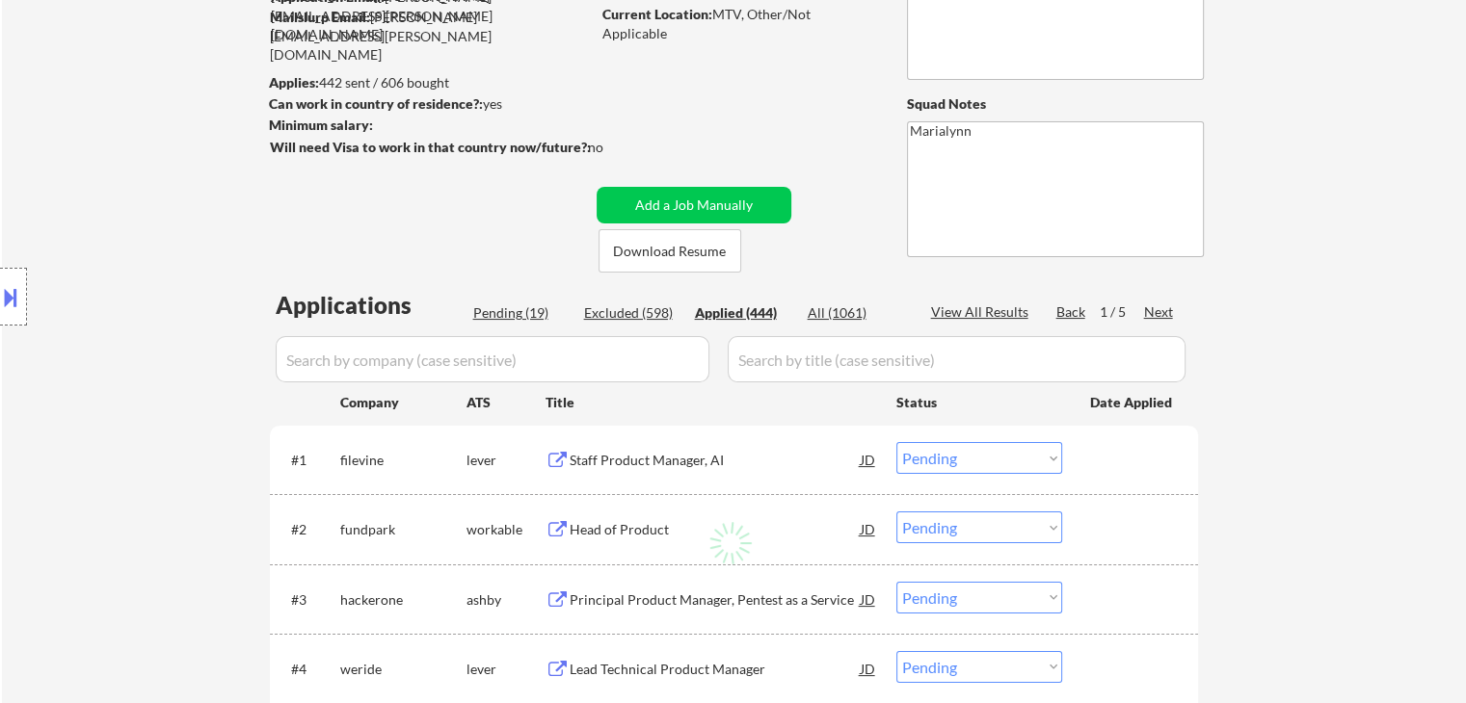
select select ""applied""
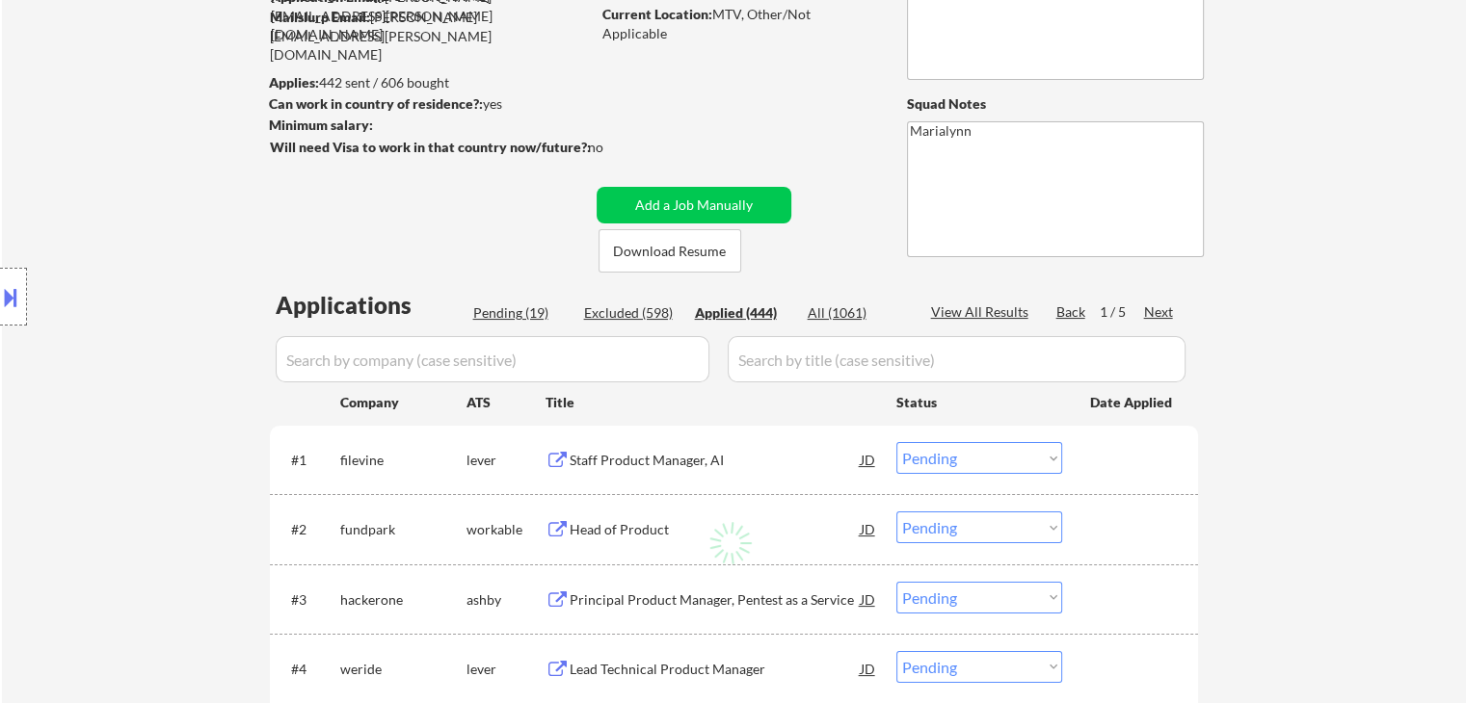
select select ""applied""
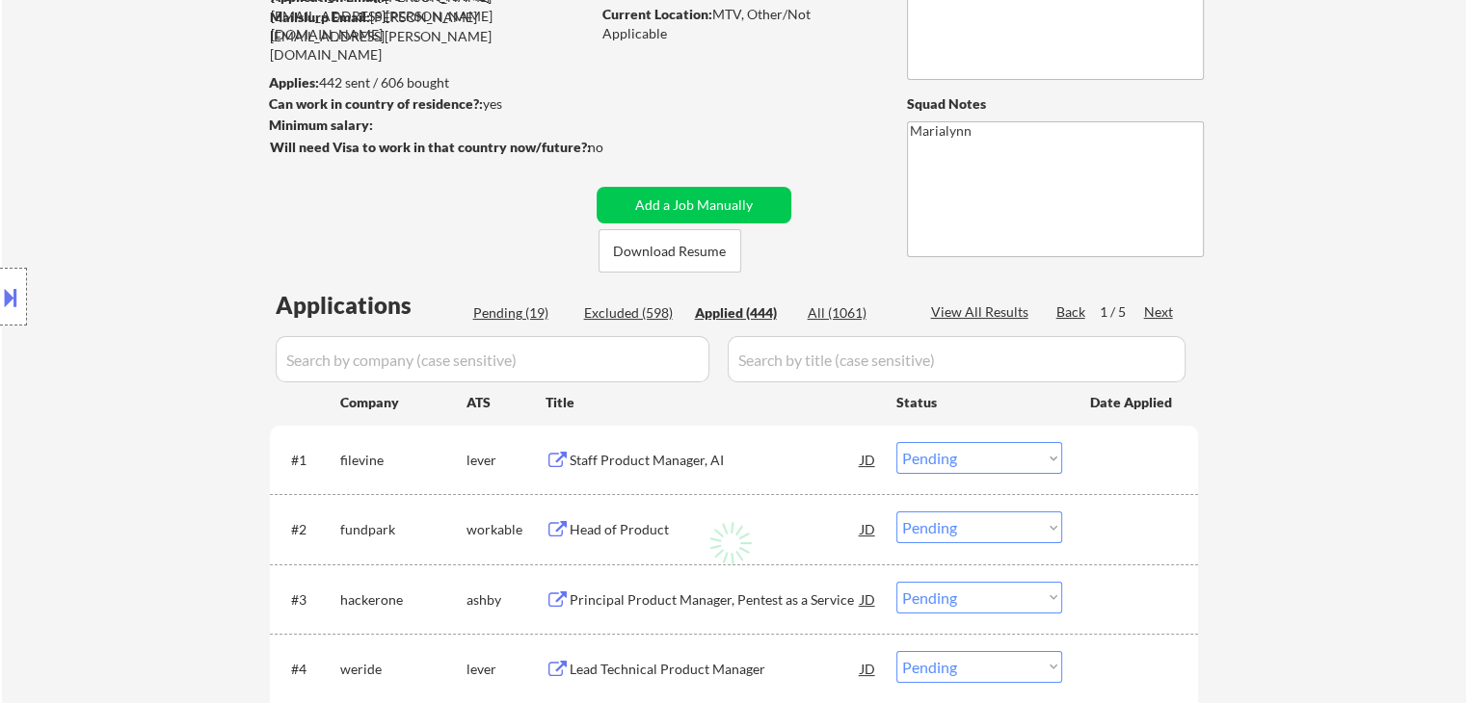
select select ""applied""
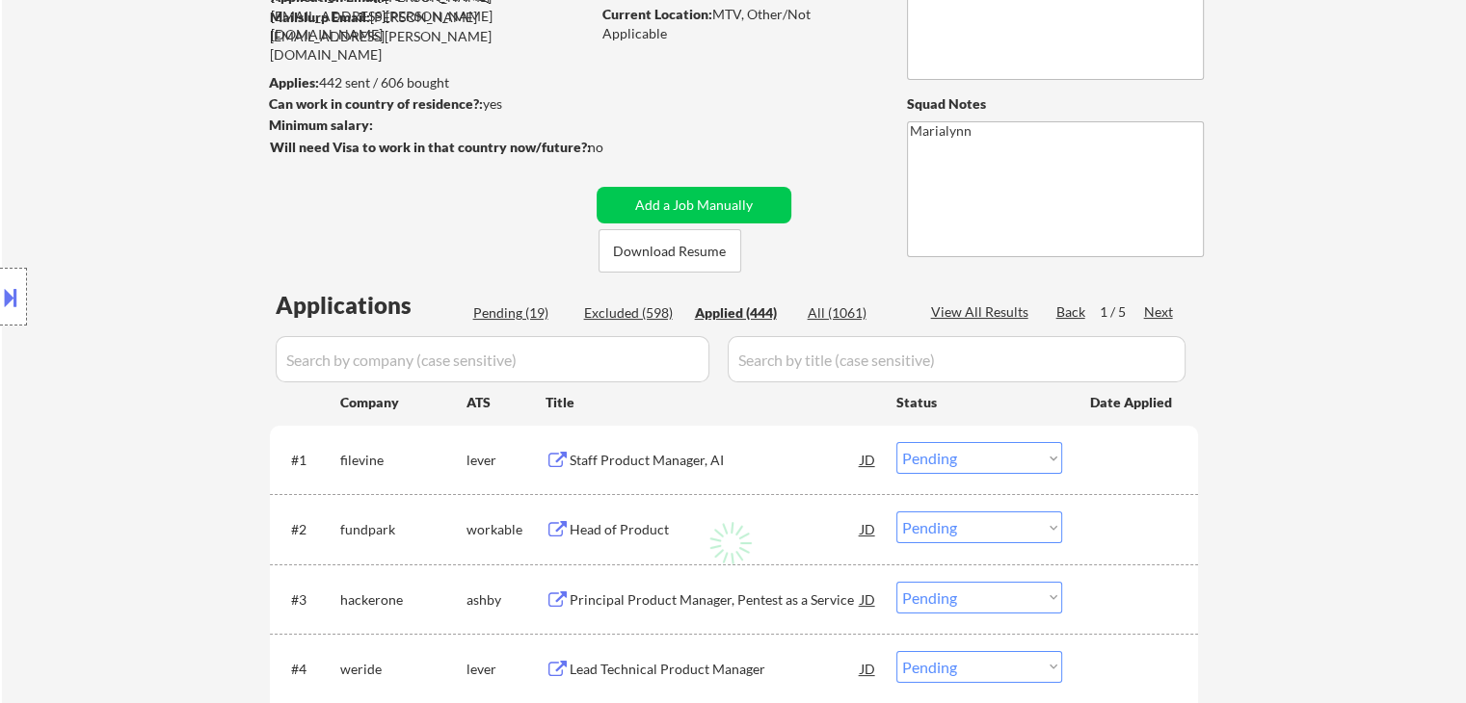
select select ""applied""
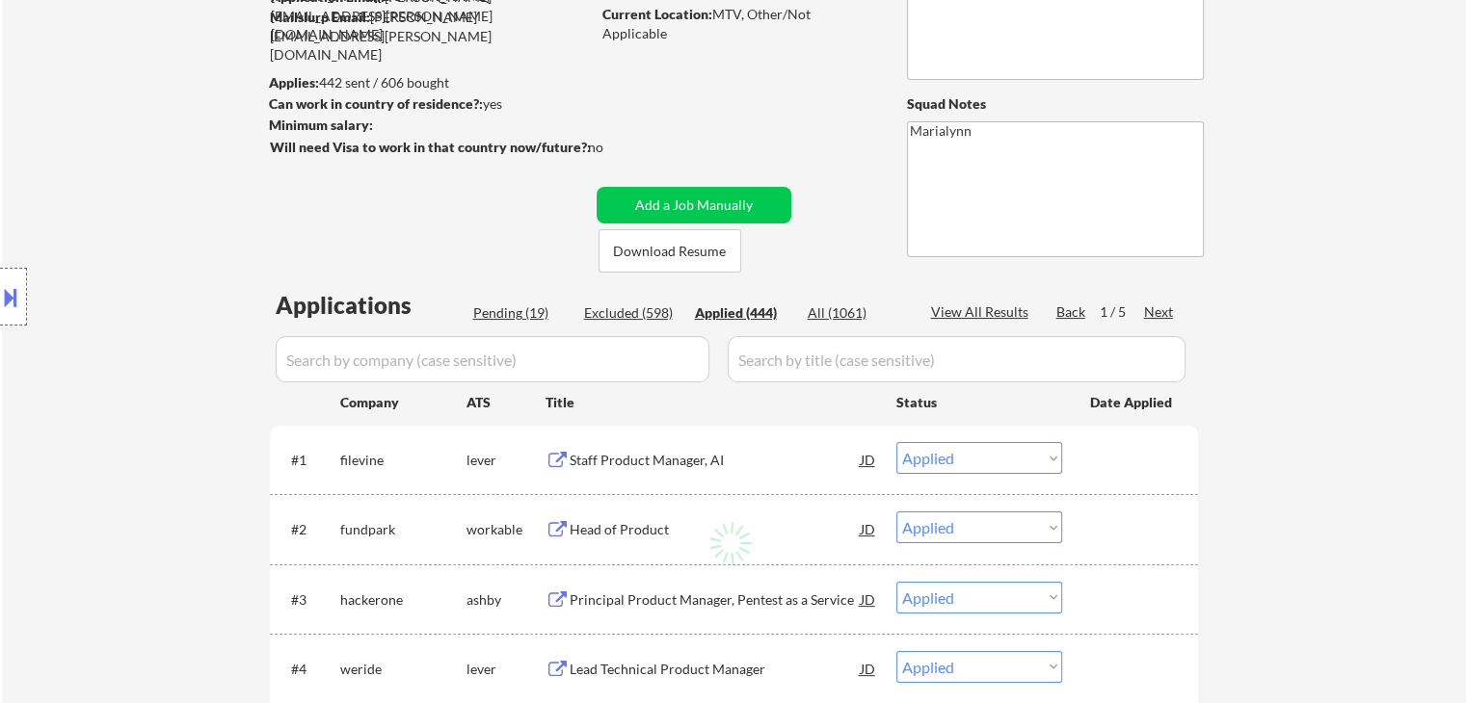
select select ""applied""
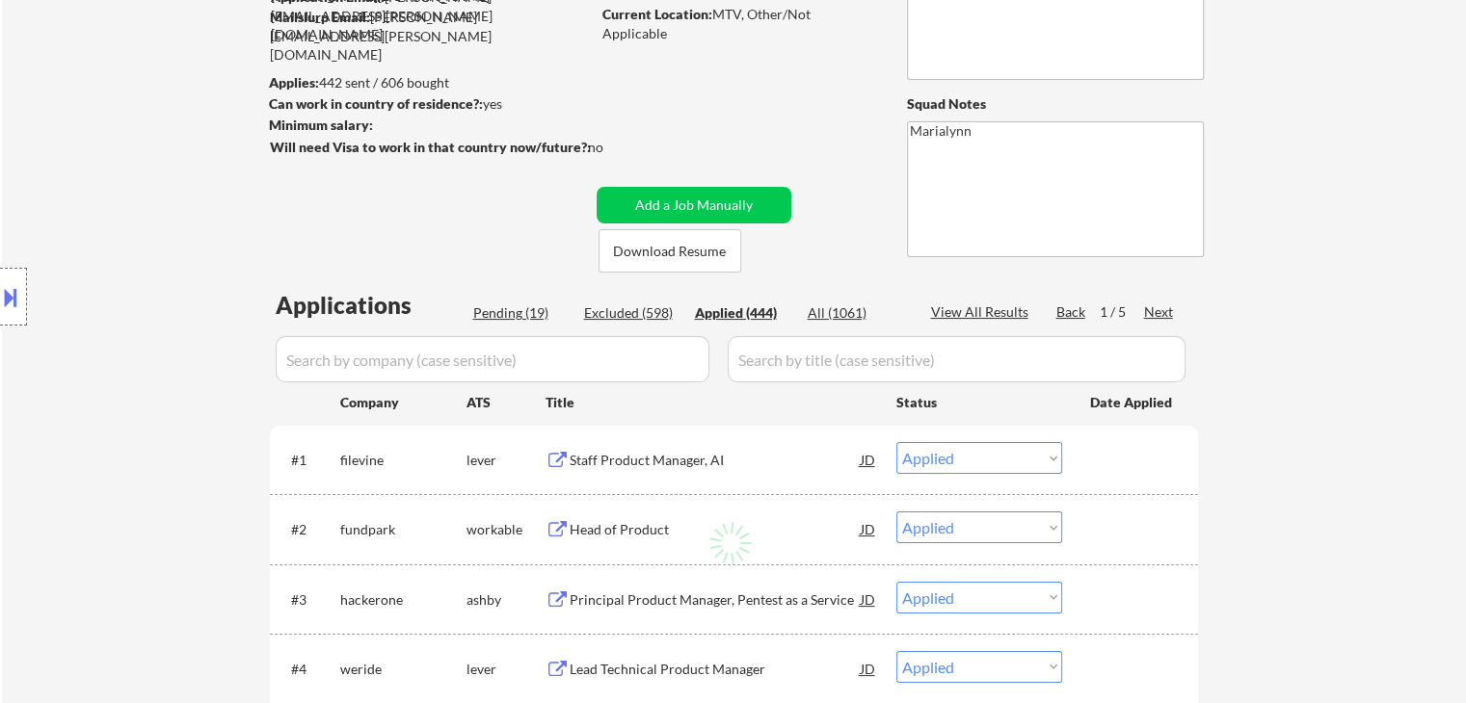
select select ""applied""
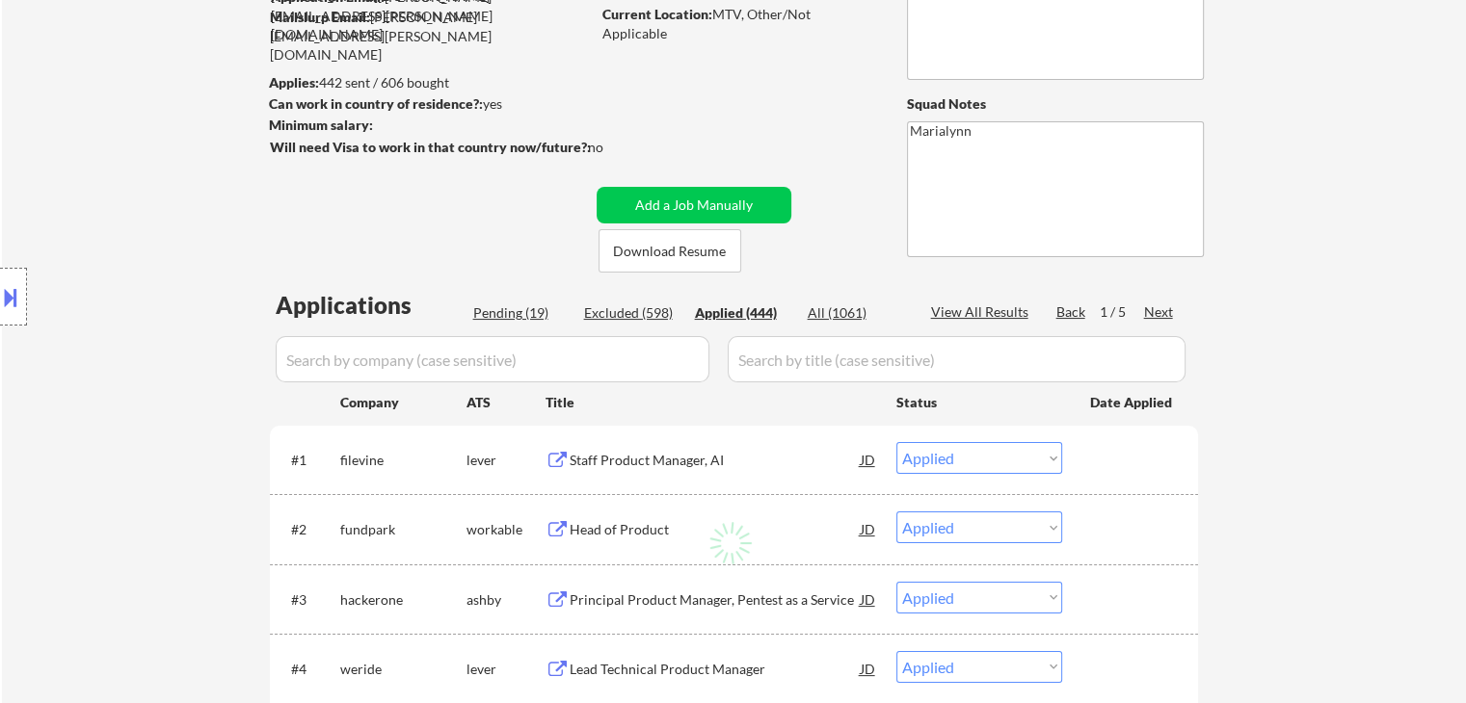
select select ""applied""
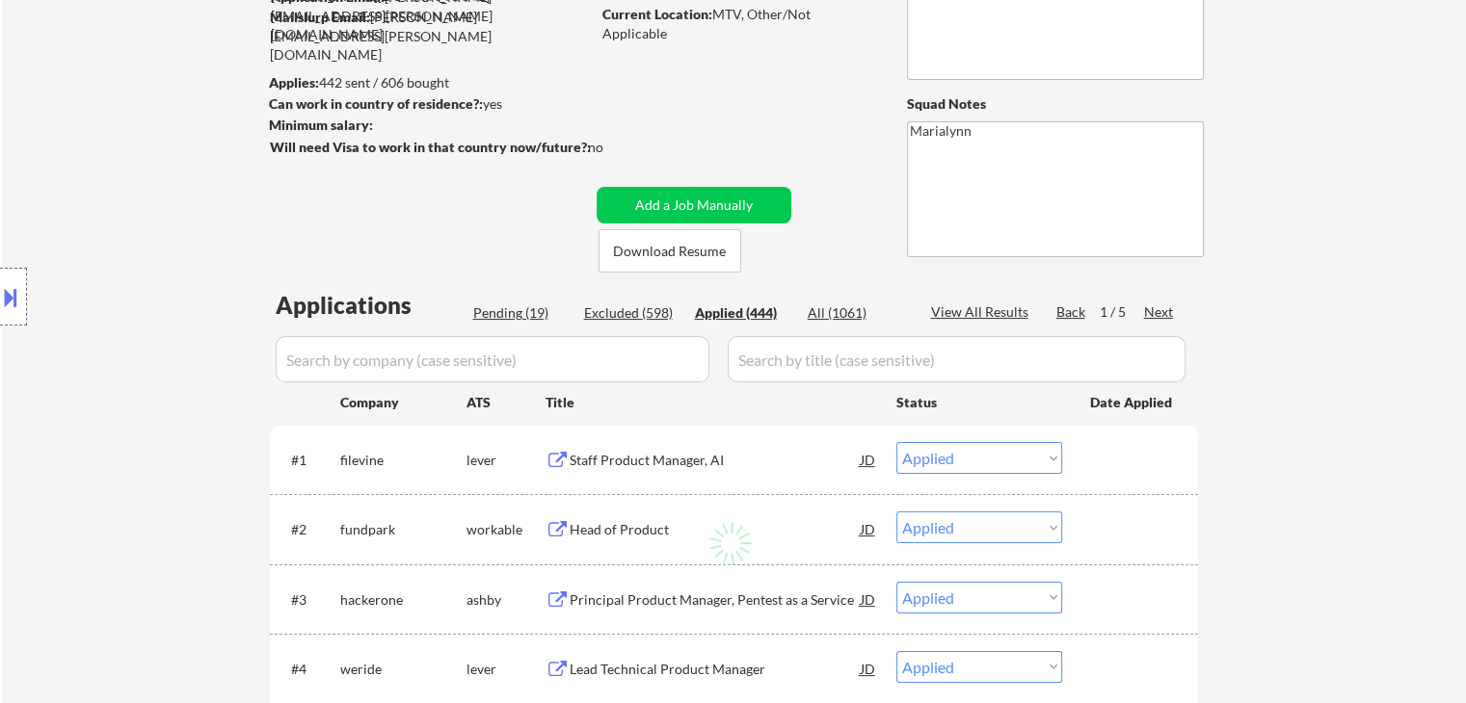
select select ""applied""
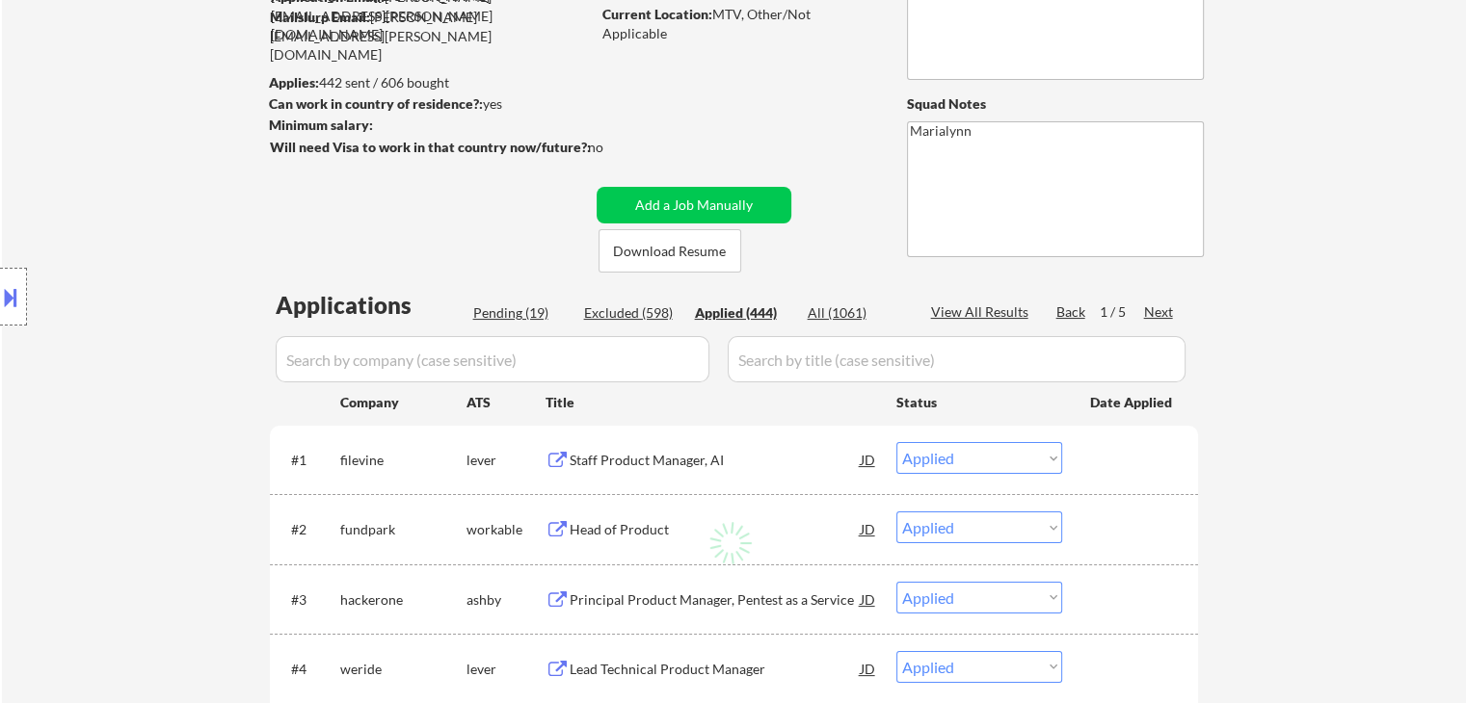
select select ""applied""
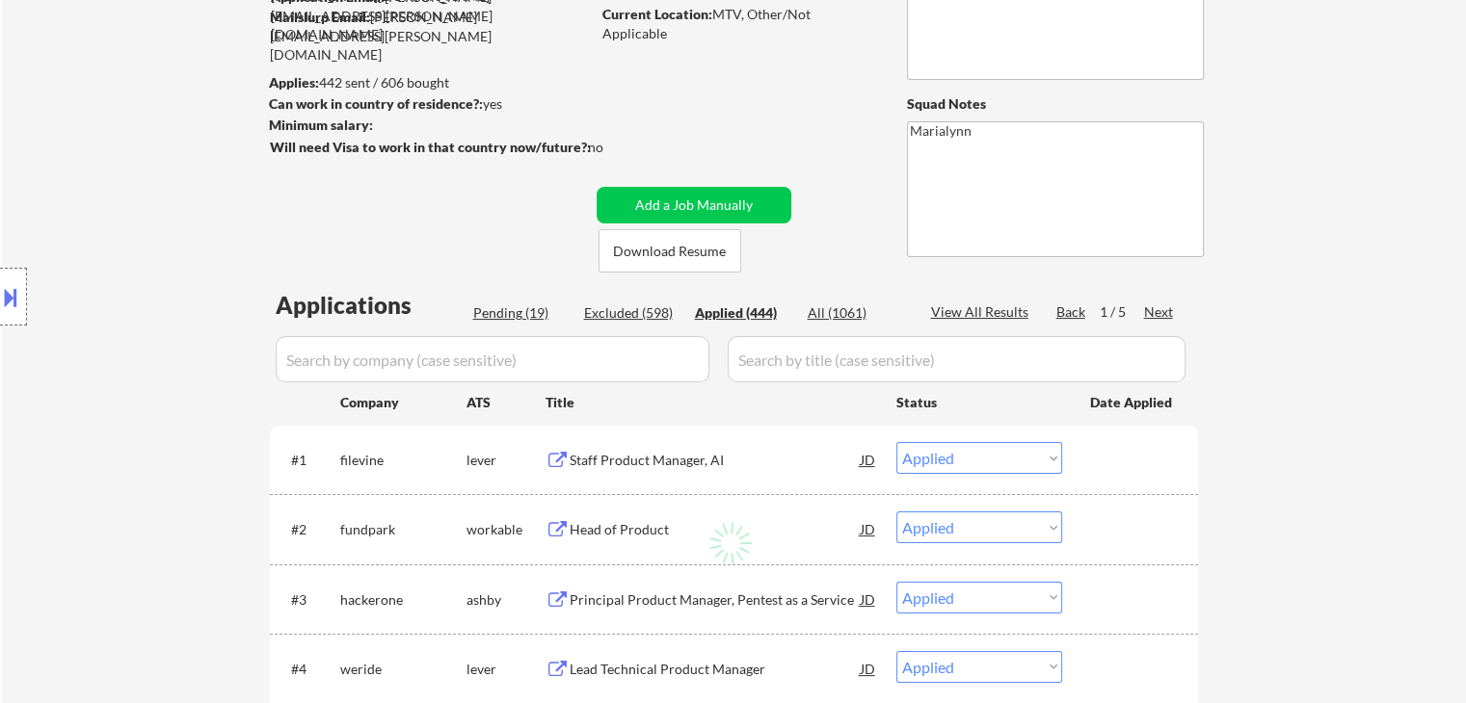
select select ""applied""
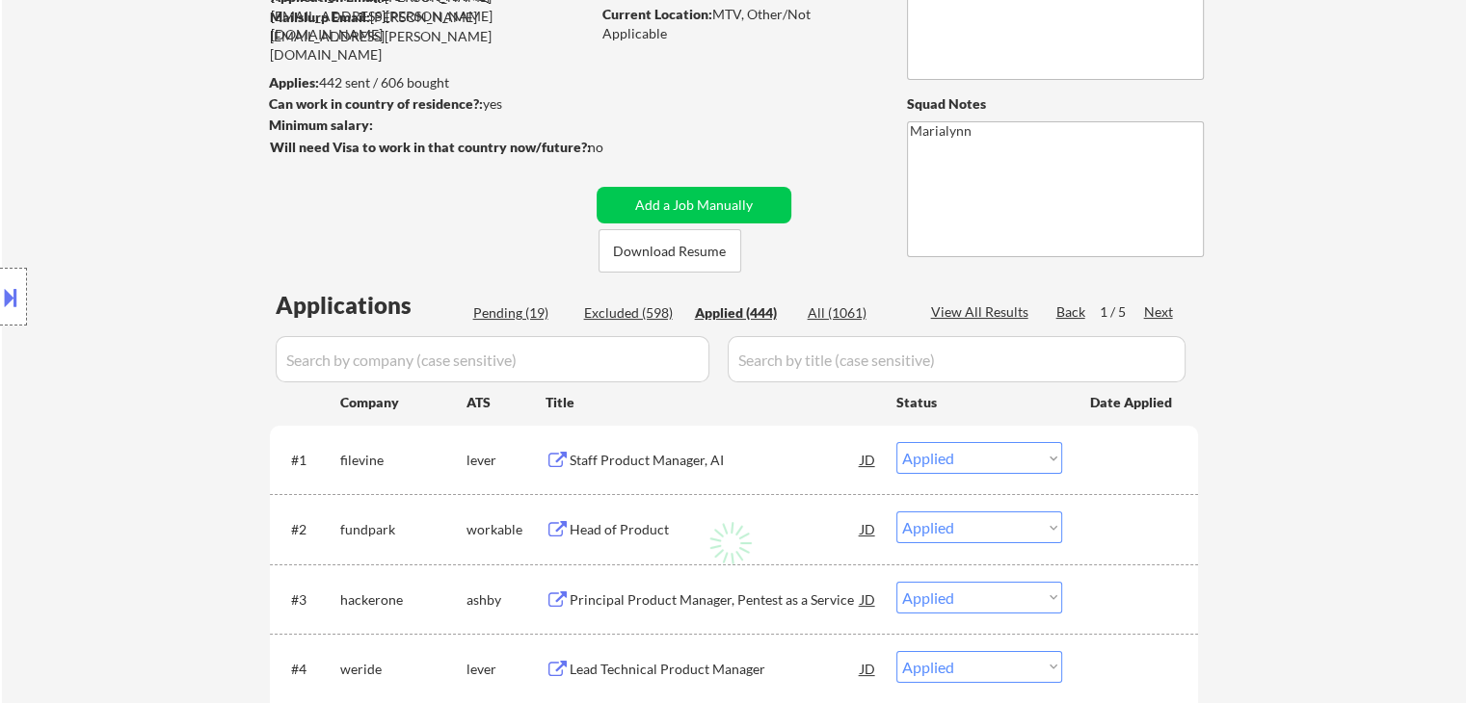
select select ""applied""
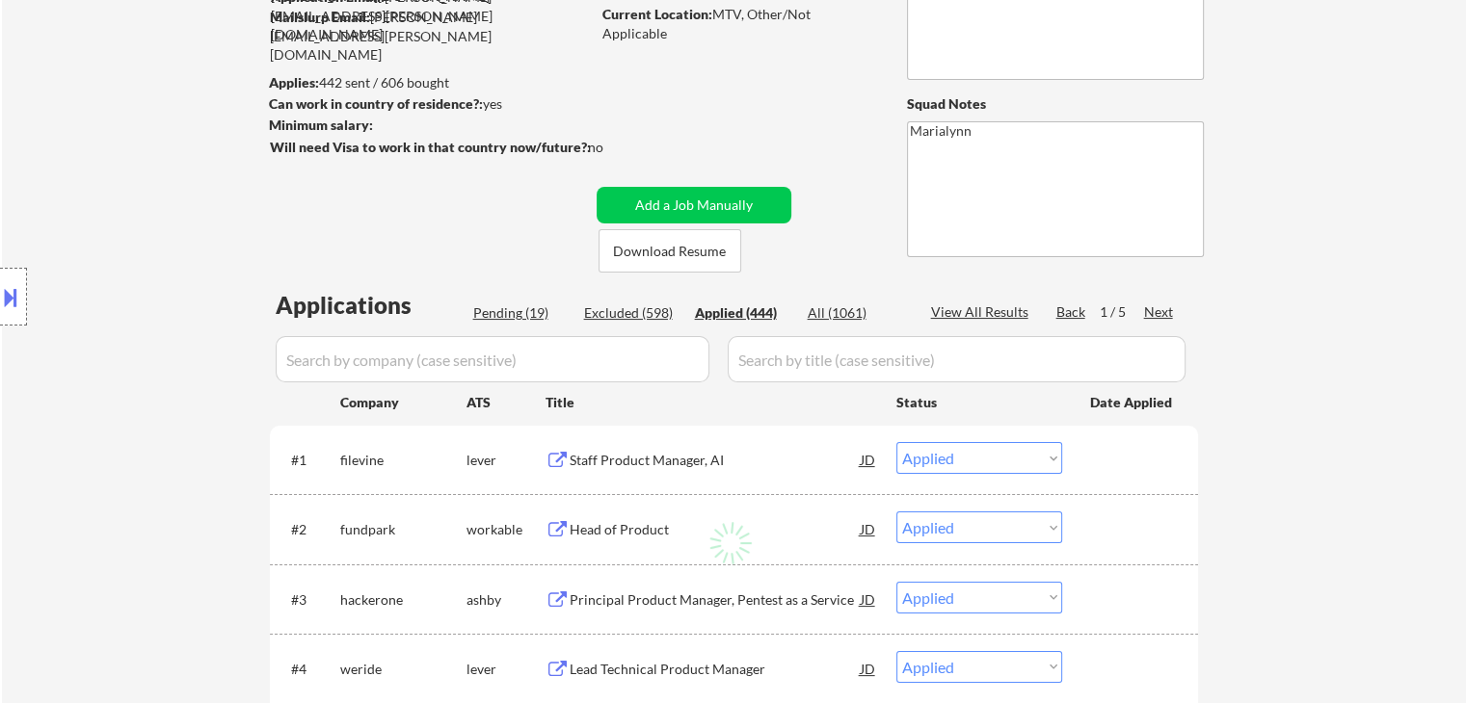
select select ""applied""
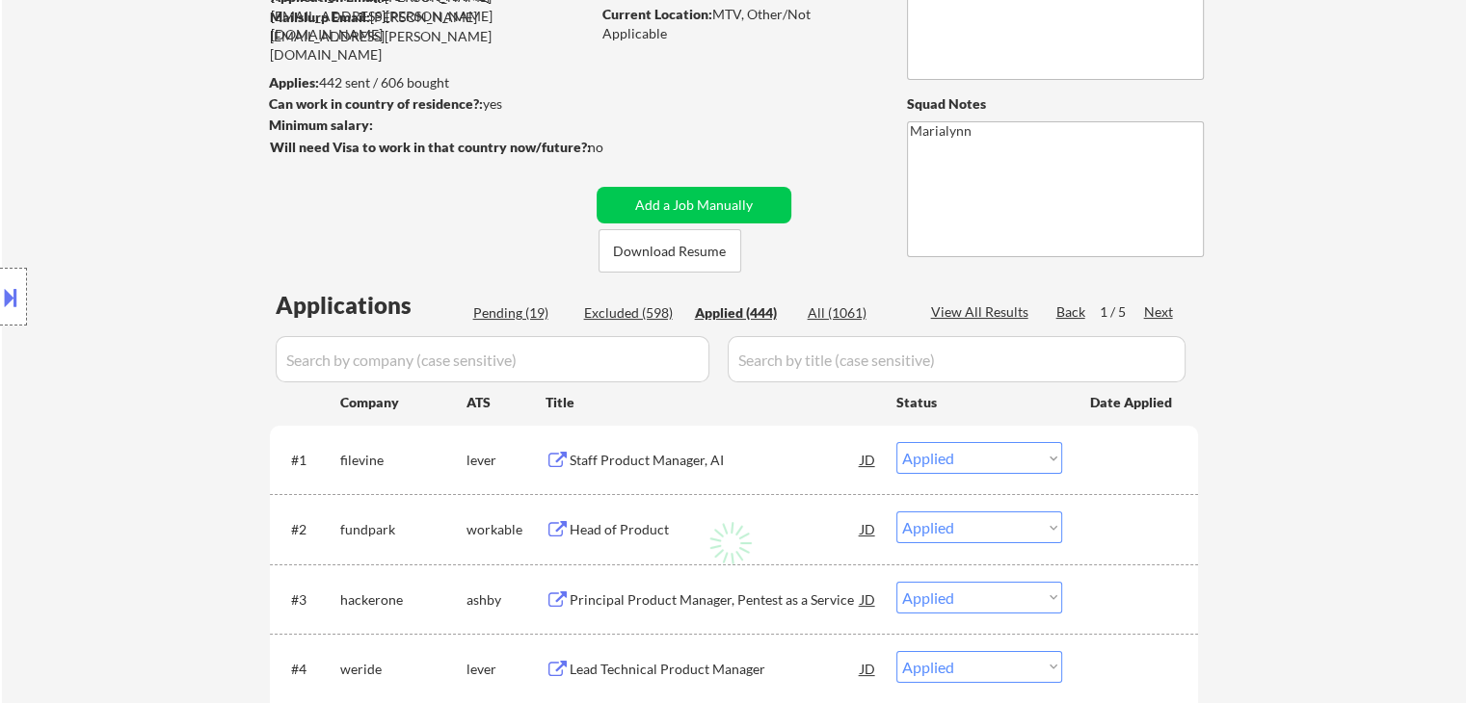
select select ""applied""
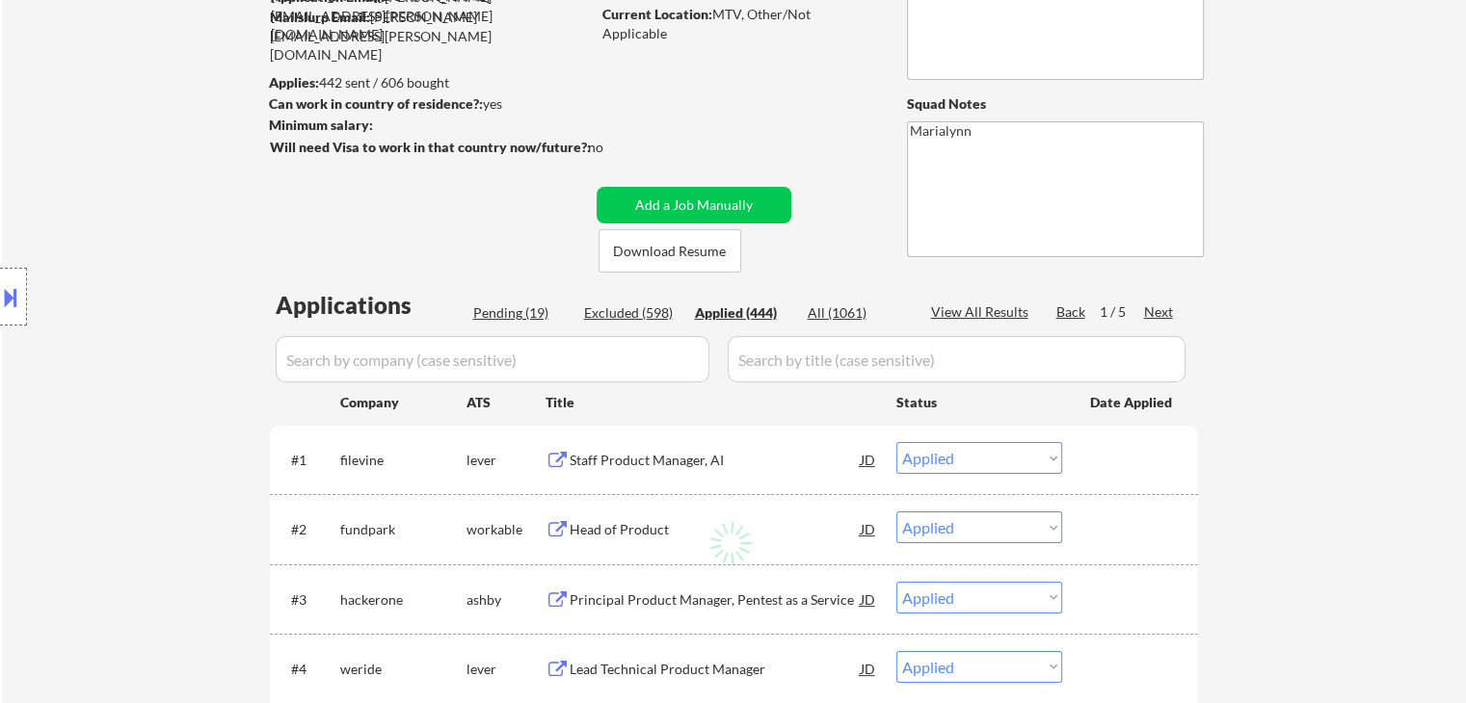
select select ""applied""
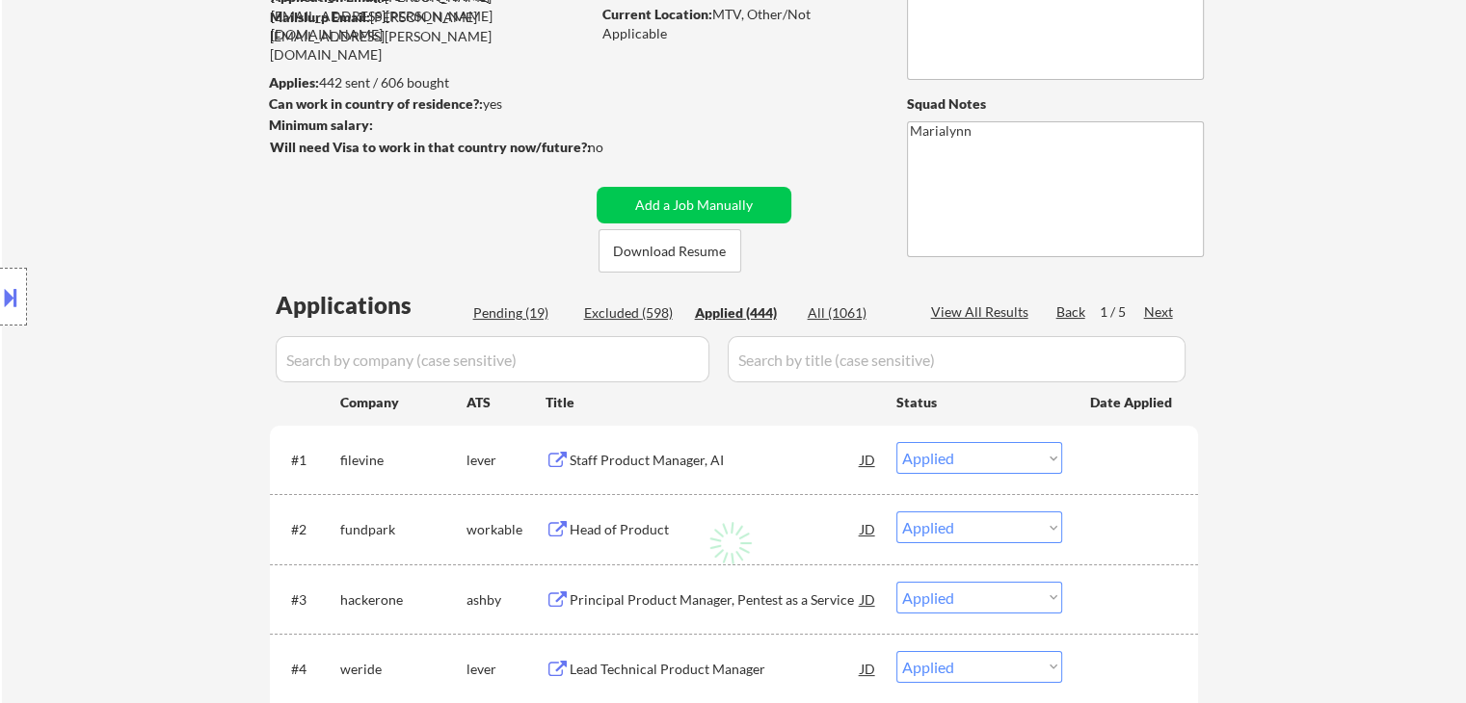
select select ""applied""
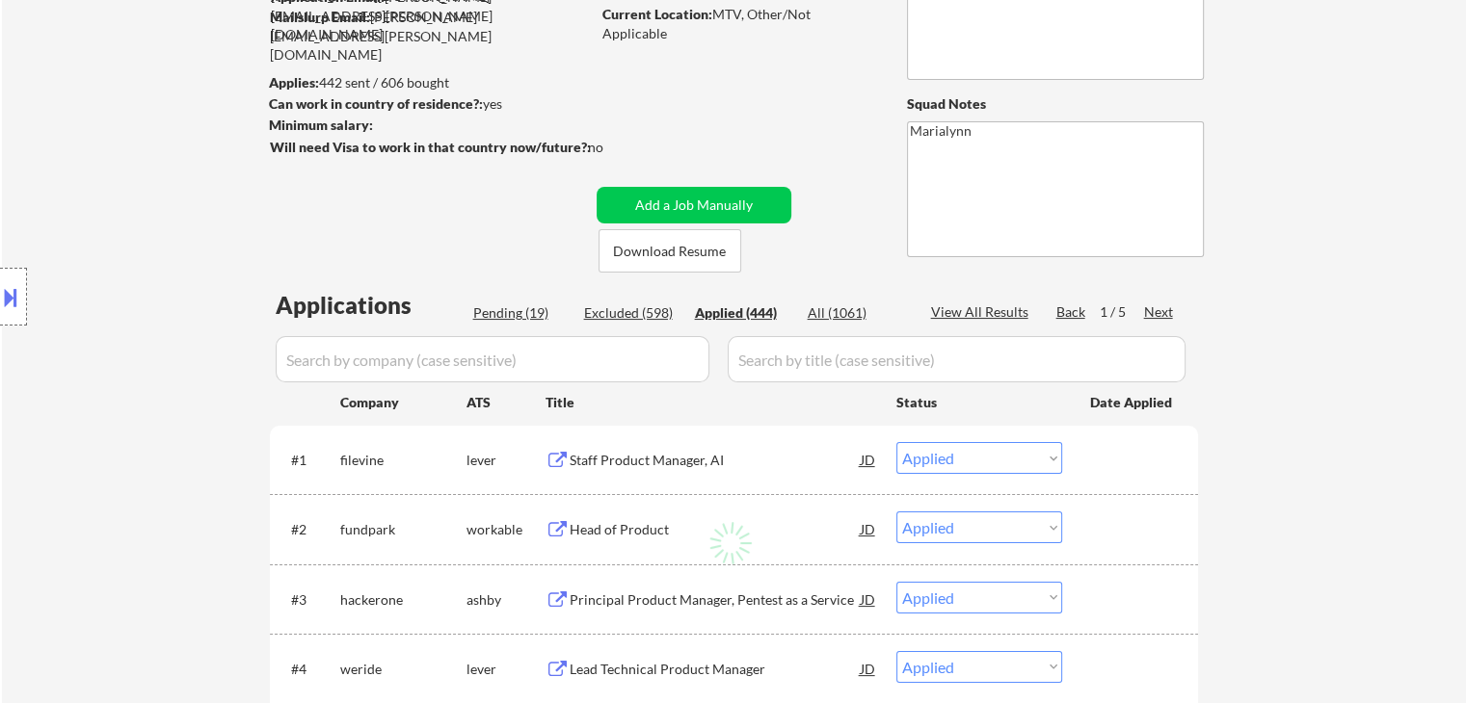
select select ""applied""
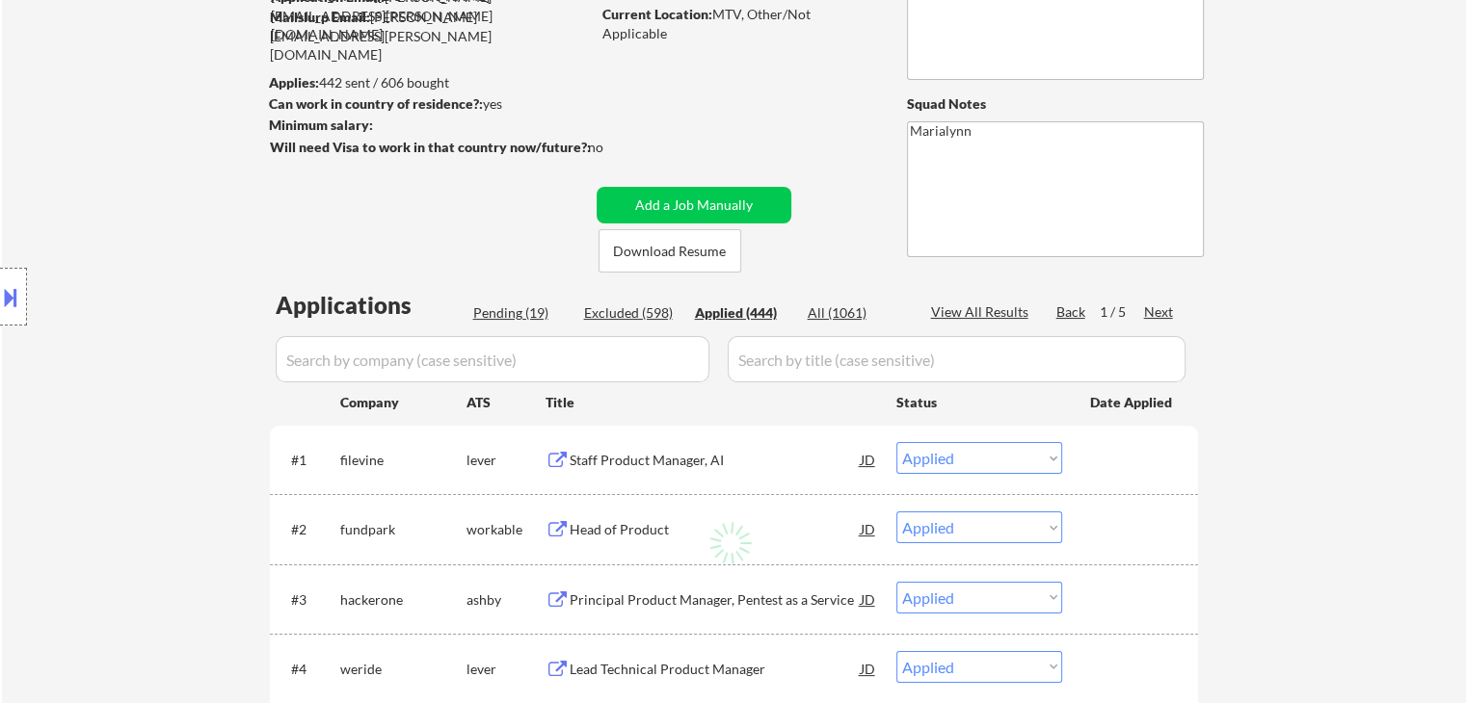
select select ""applied""
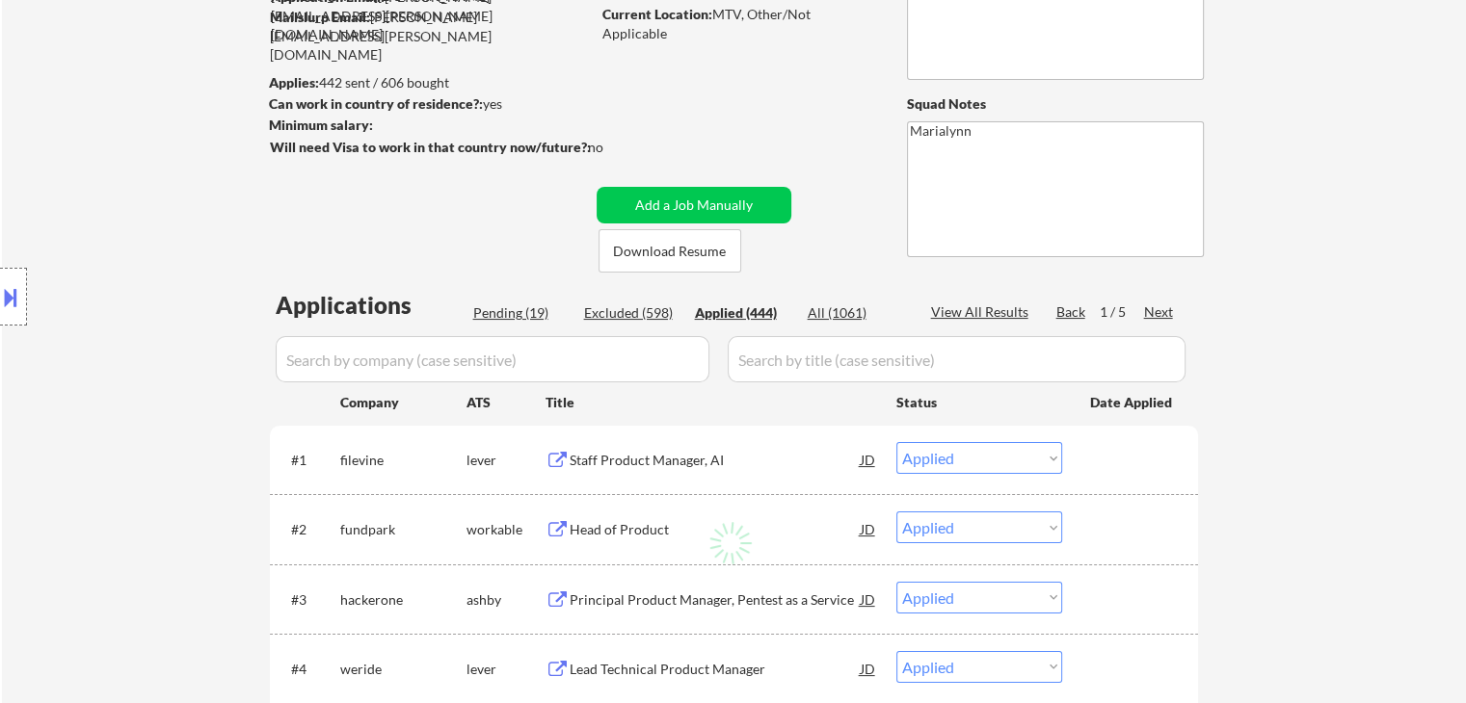
select select ""applied""
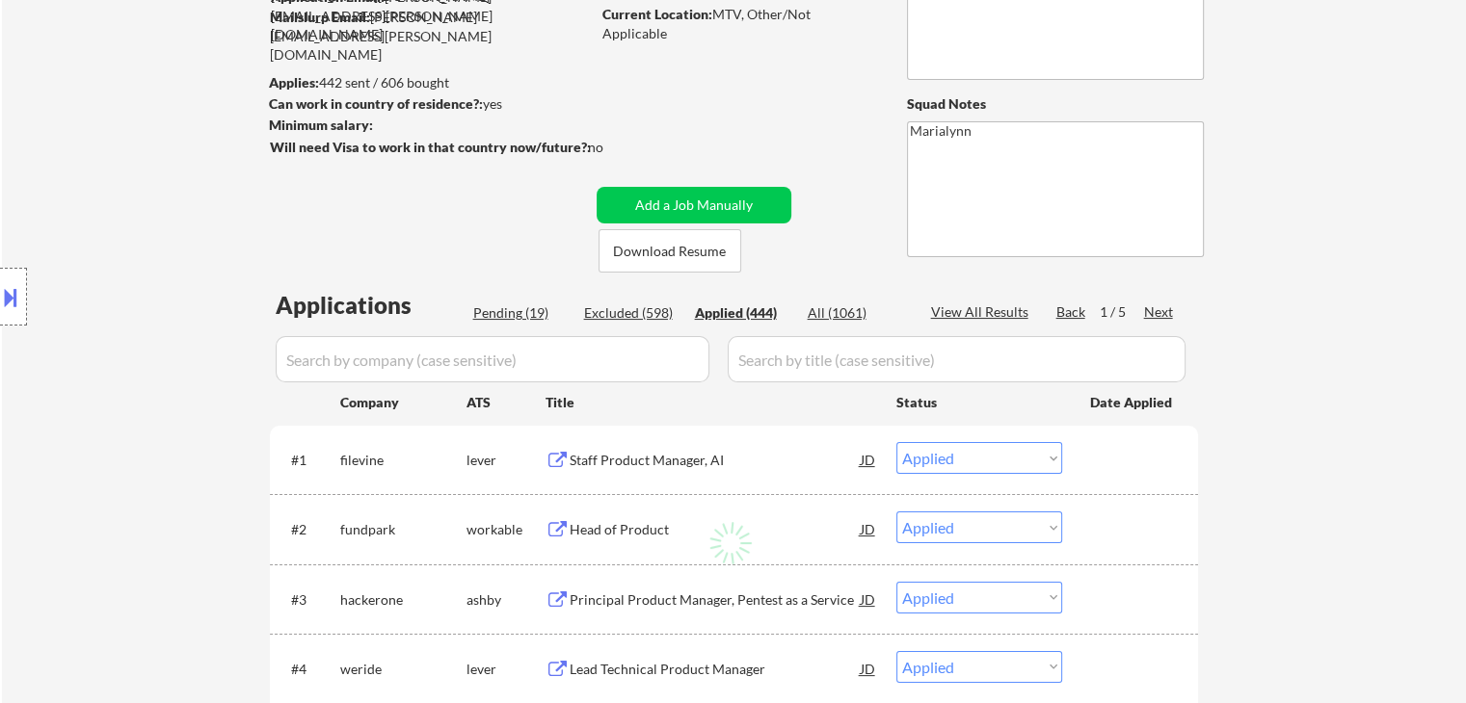
select select ""applied""
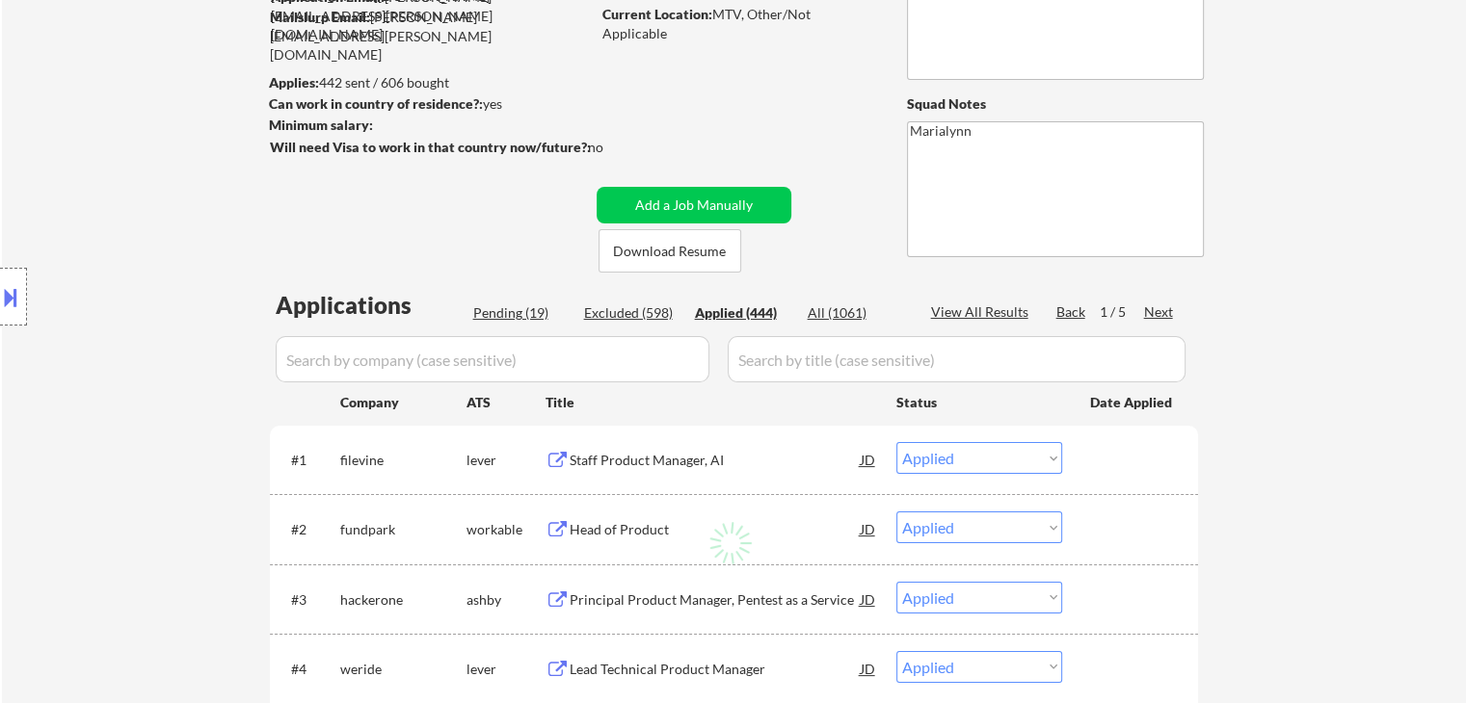
select select ""applied""
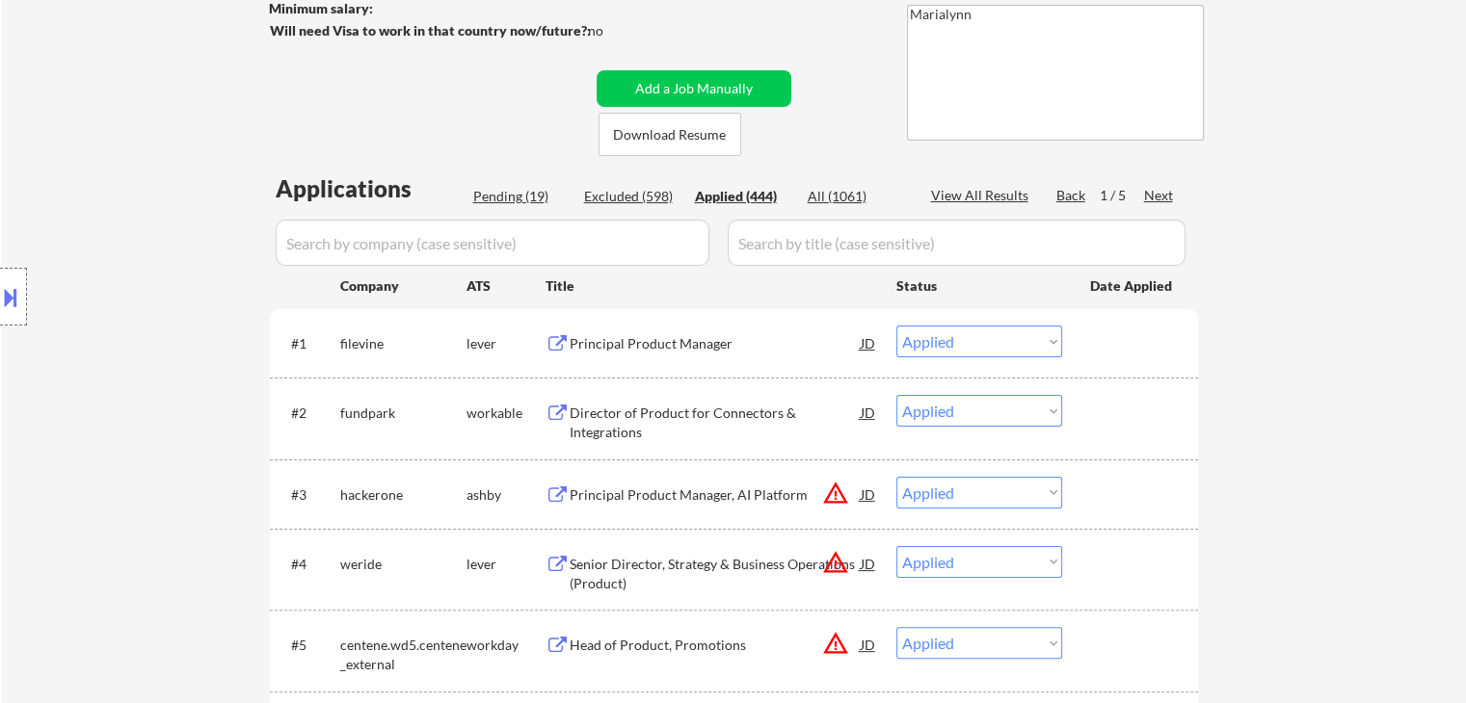
scroll to position [385, 0]
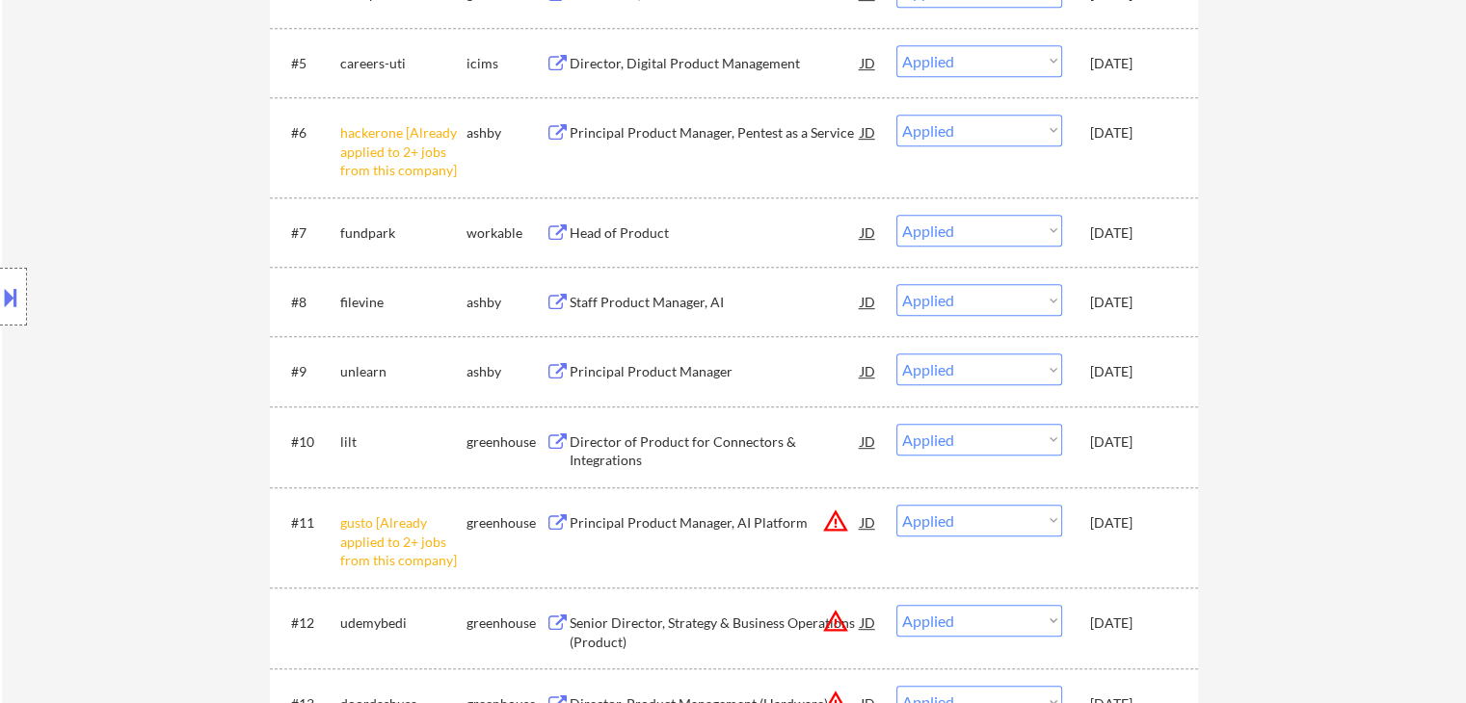
scroll to position [964, 0]
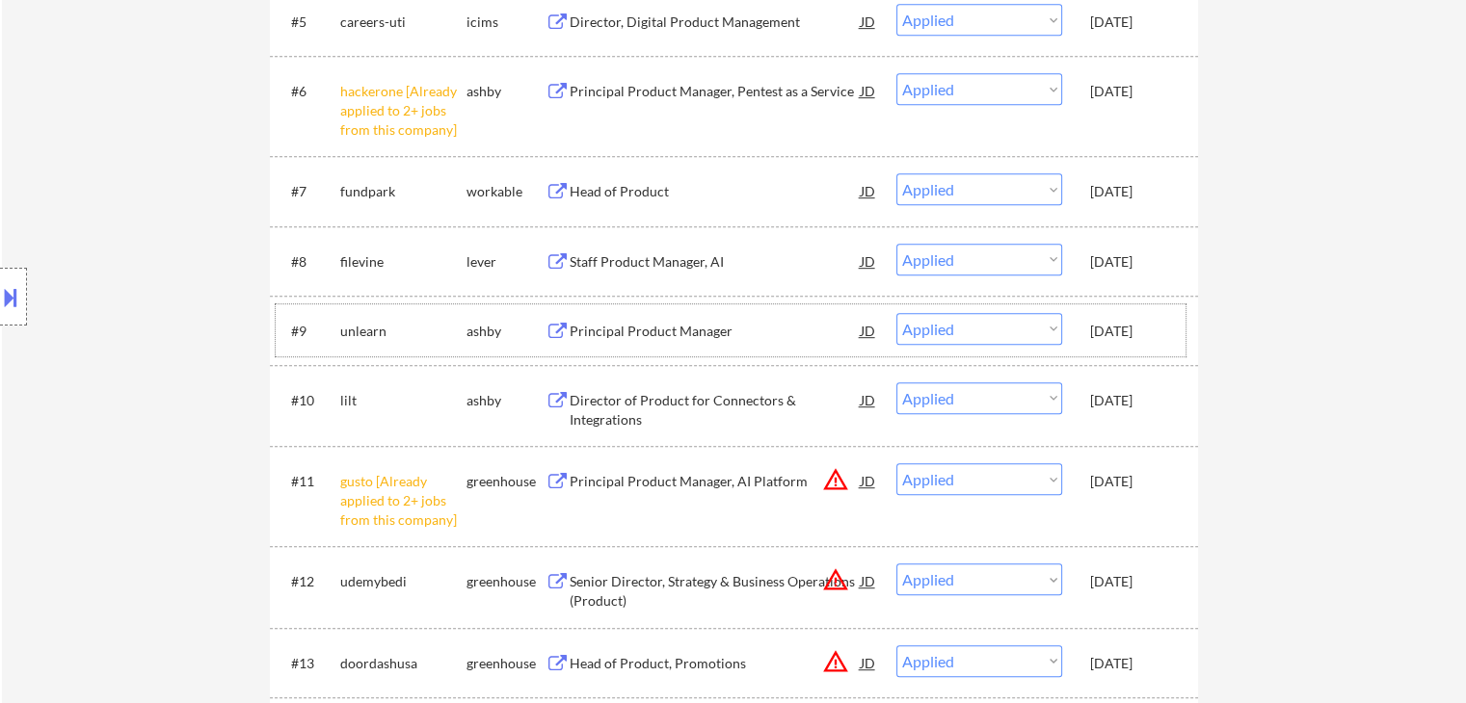
click at [360, 329] on div "unlearn" at bounding box center [403, 331] width 126 height 19
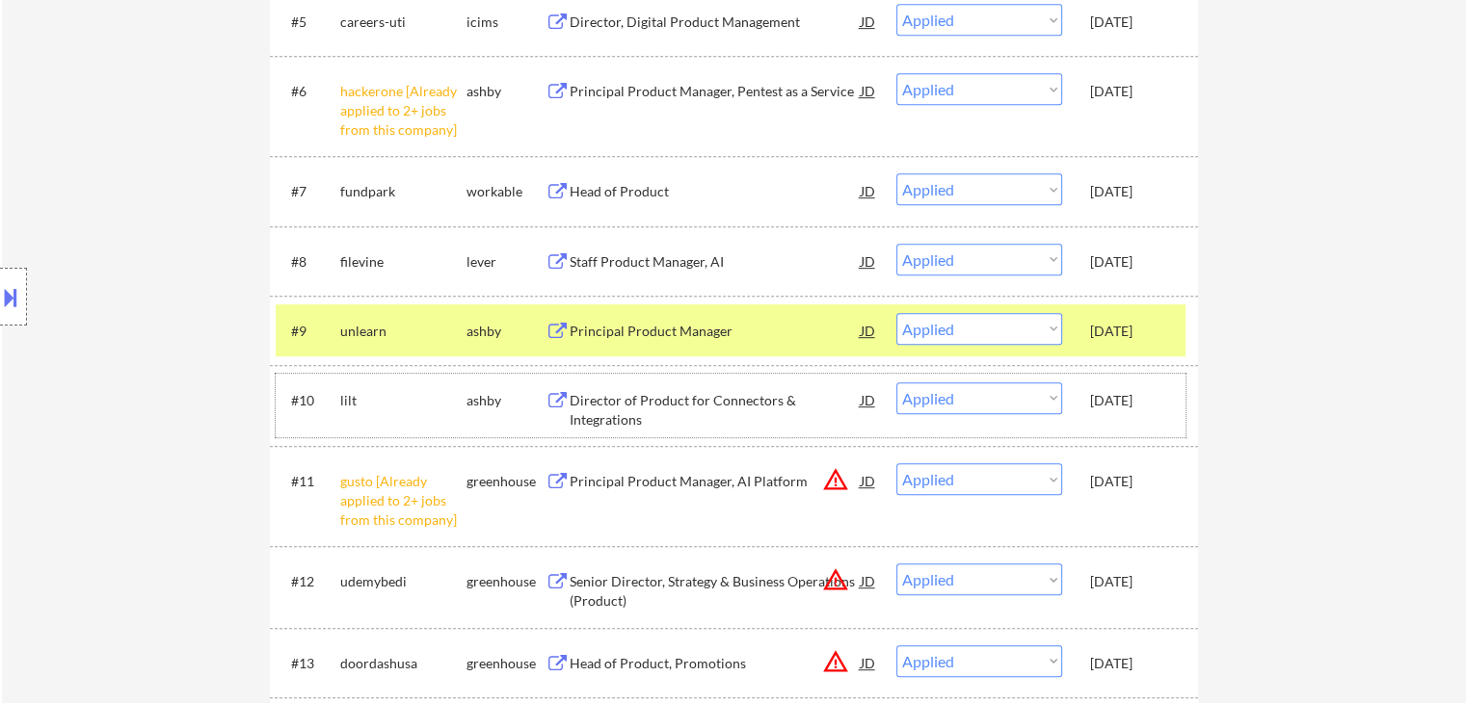
click at [457, 403] on div "lilt" at bounding box center [403, 400] width 126 height 19
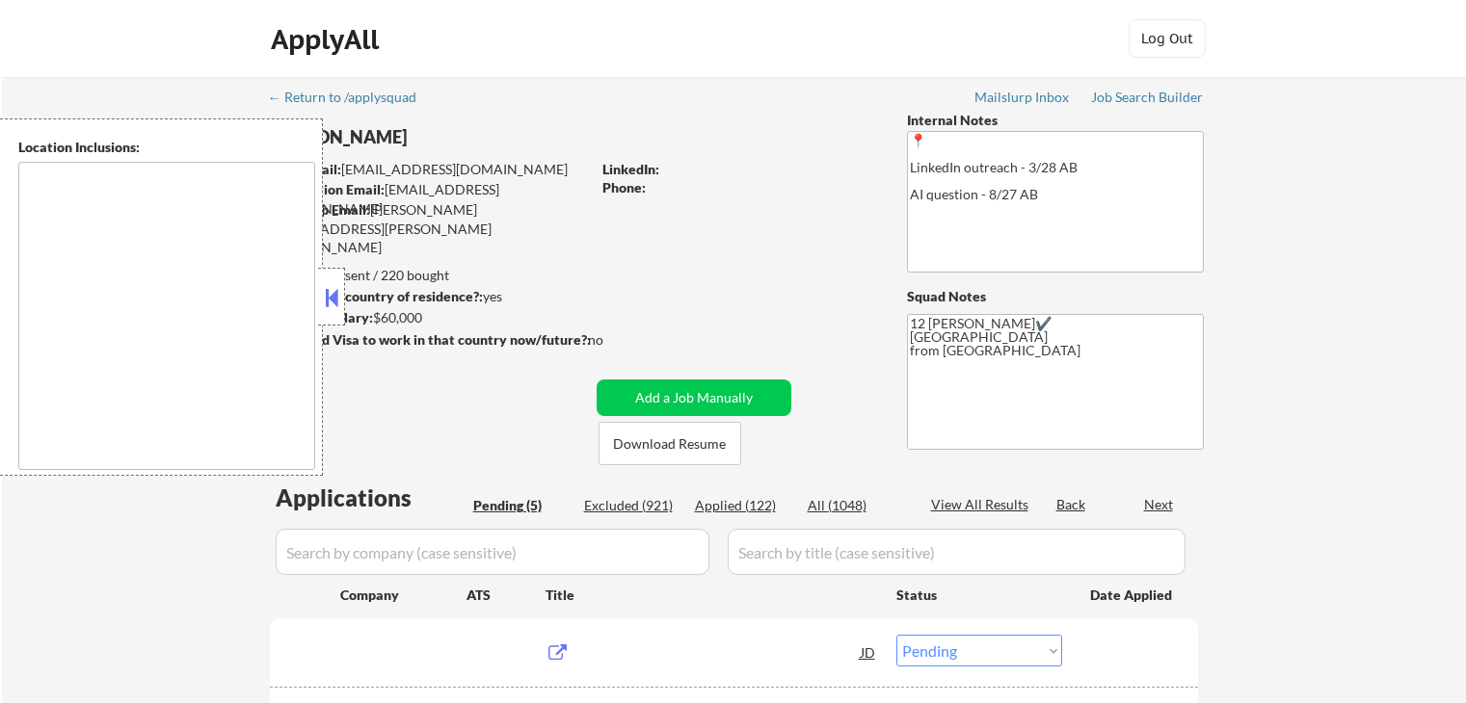
select select ""pending""
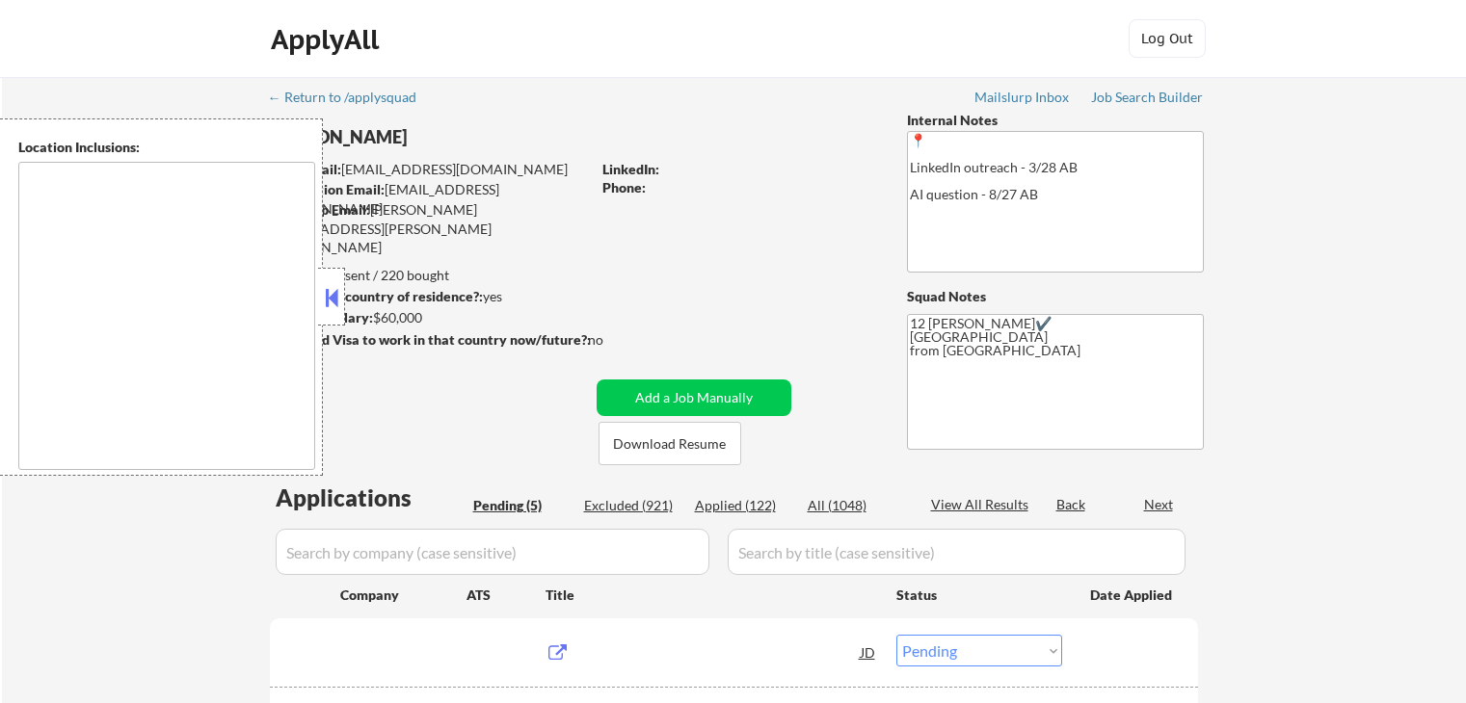
type textarea "Remote US Anywhere in SF Bay Area San Francisco, CA Oakland, CA Berkeley, CA Re…"
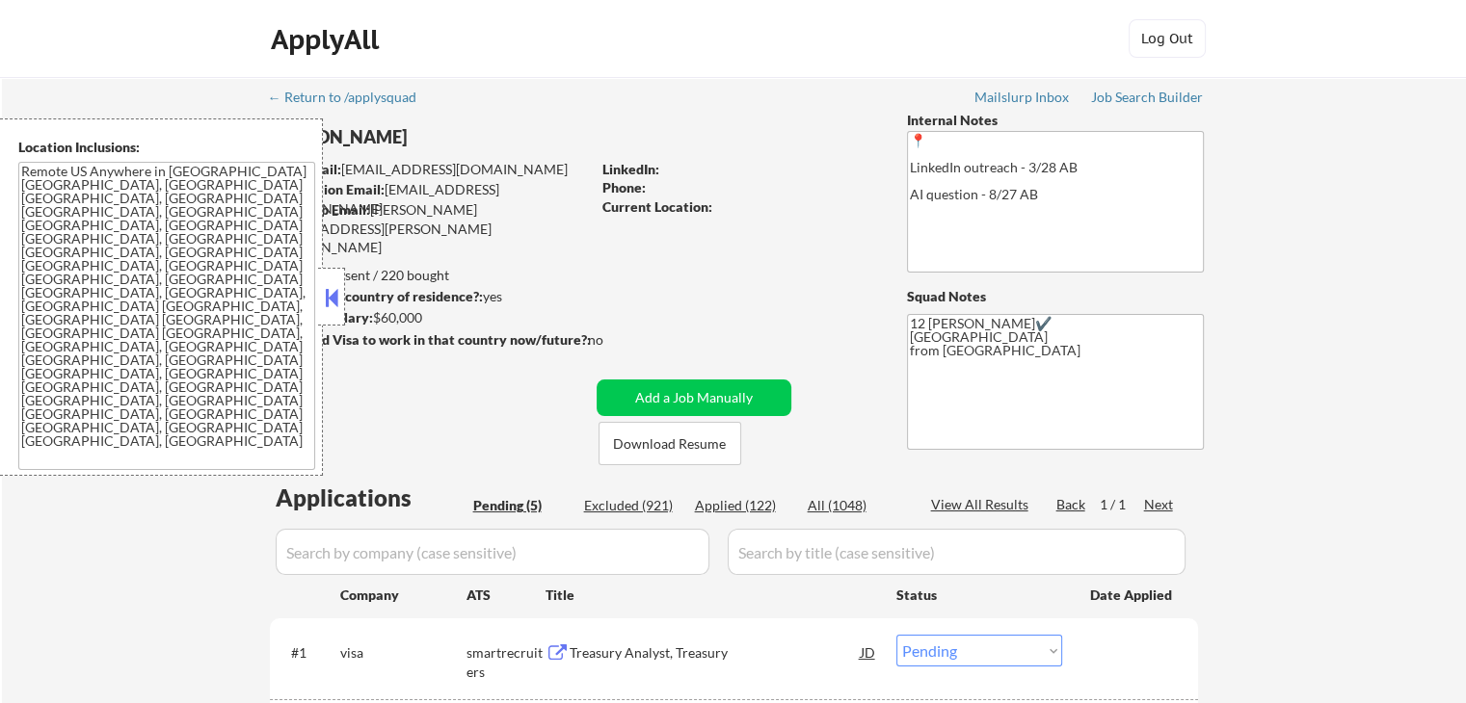
click at [335, 286] on button at bounding box center [331, 297] width 21 height 29
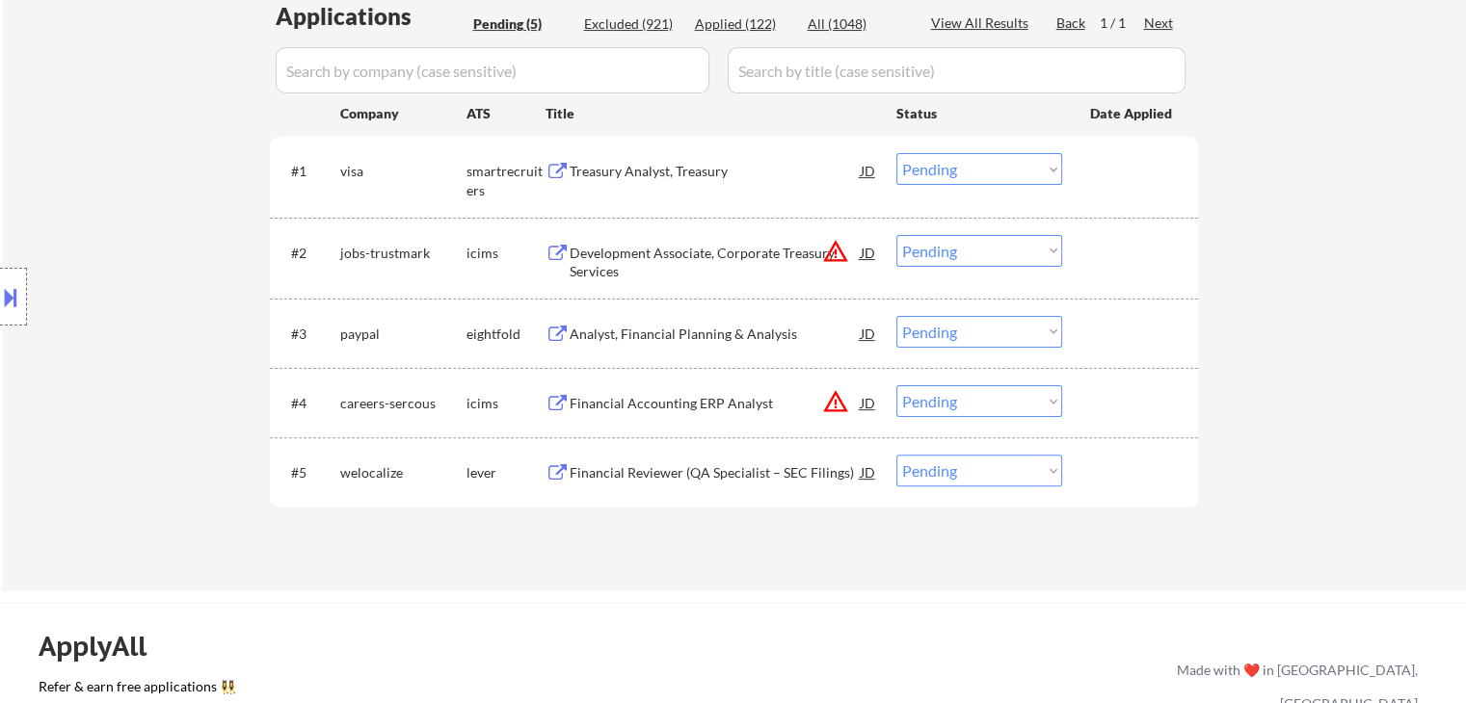
scroll to position [289, 0]
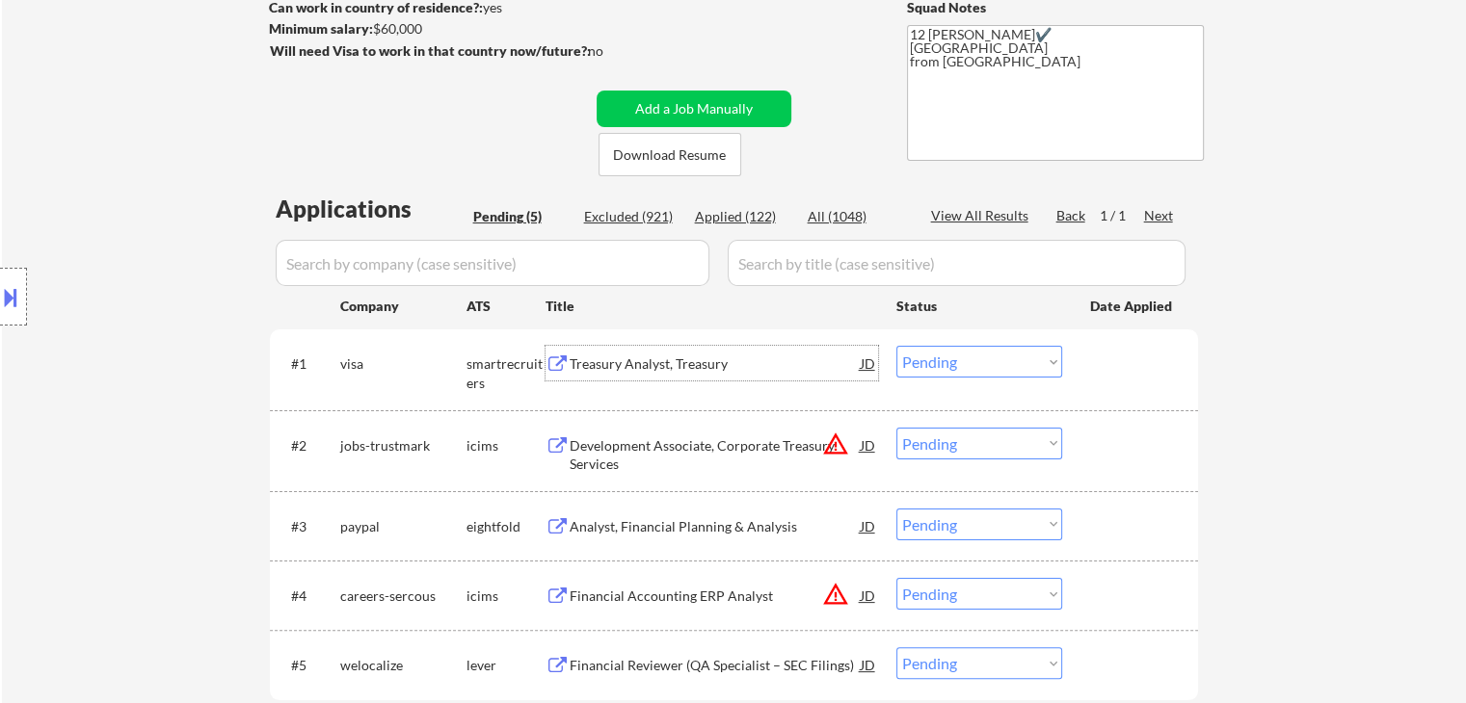
click at [615, 365] on div "Treasury Analyst, Treasury" at bounding box center [715, 364] width 291 height 19
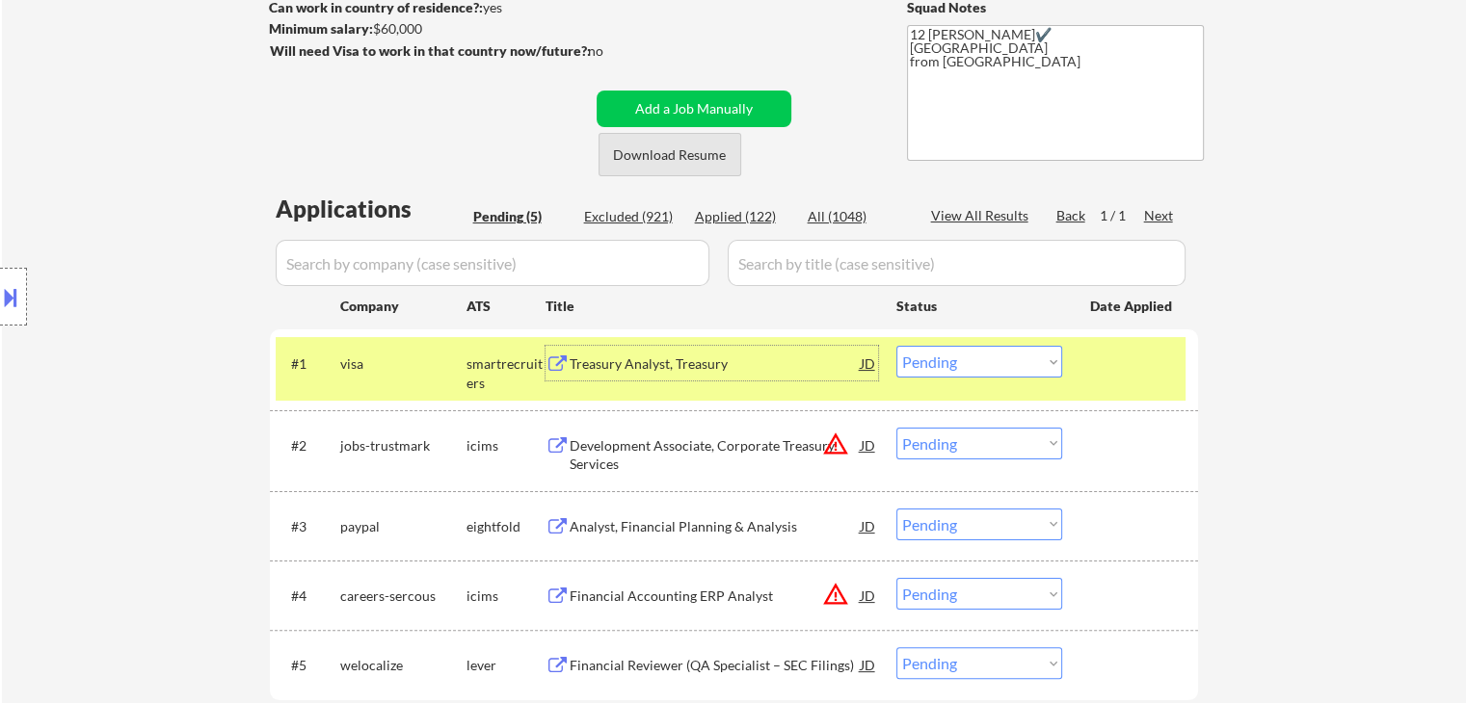
click at [718, 155] on button "Download Resume" at bounding box center [669, 154] width 143 height 43
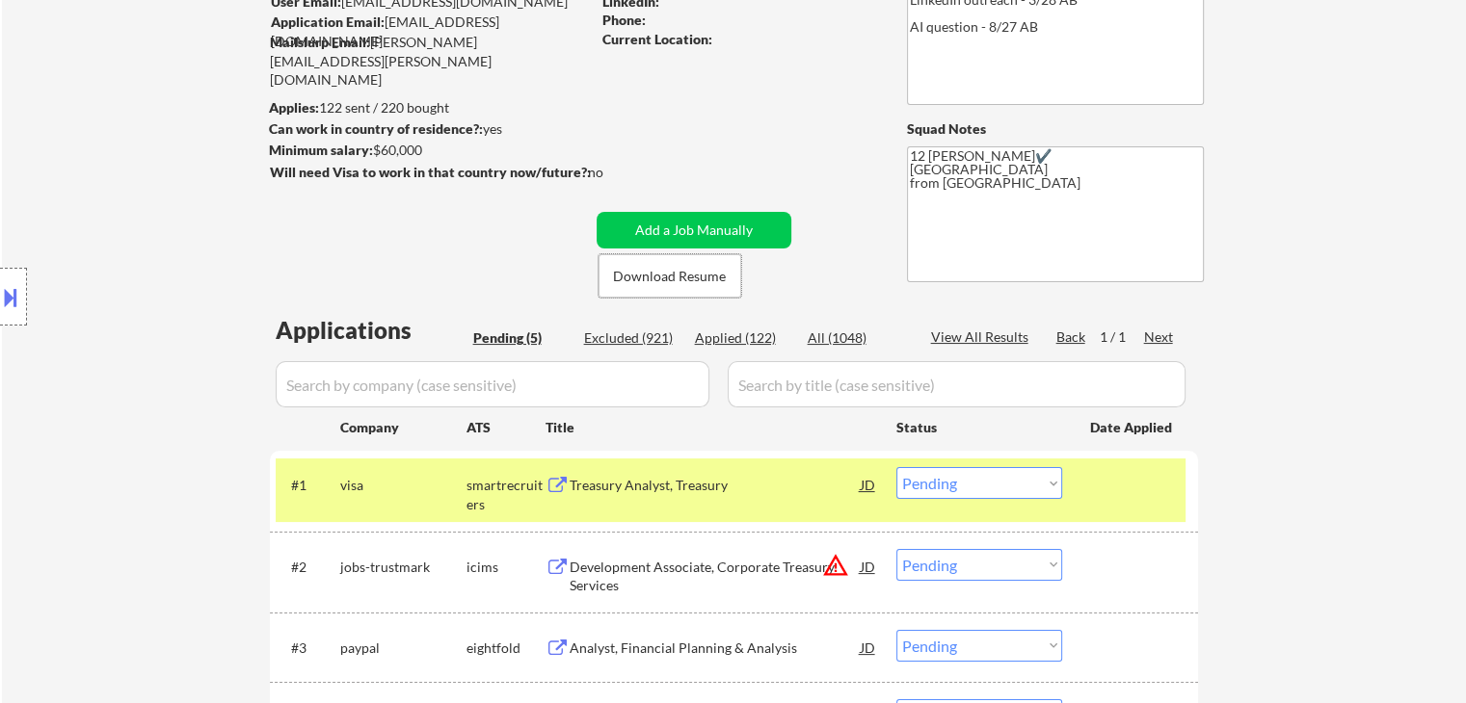
scroll to position [385, 0]
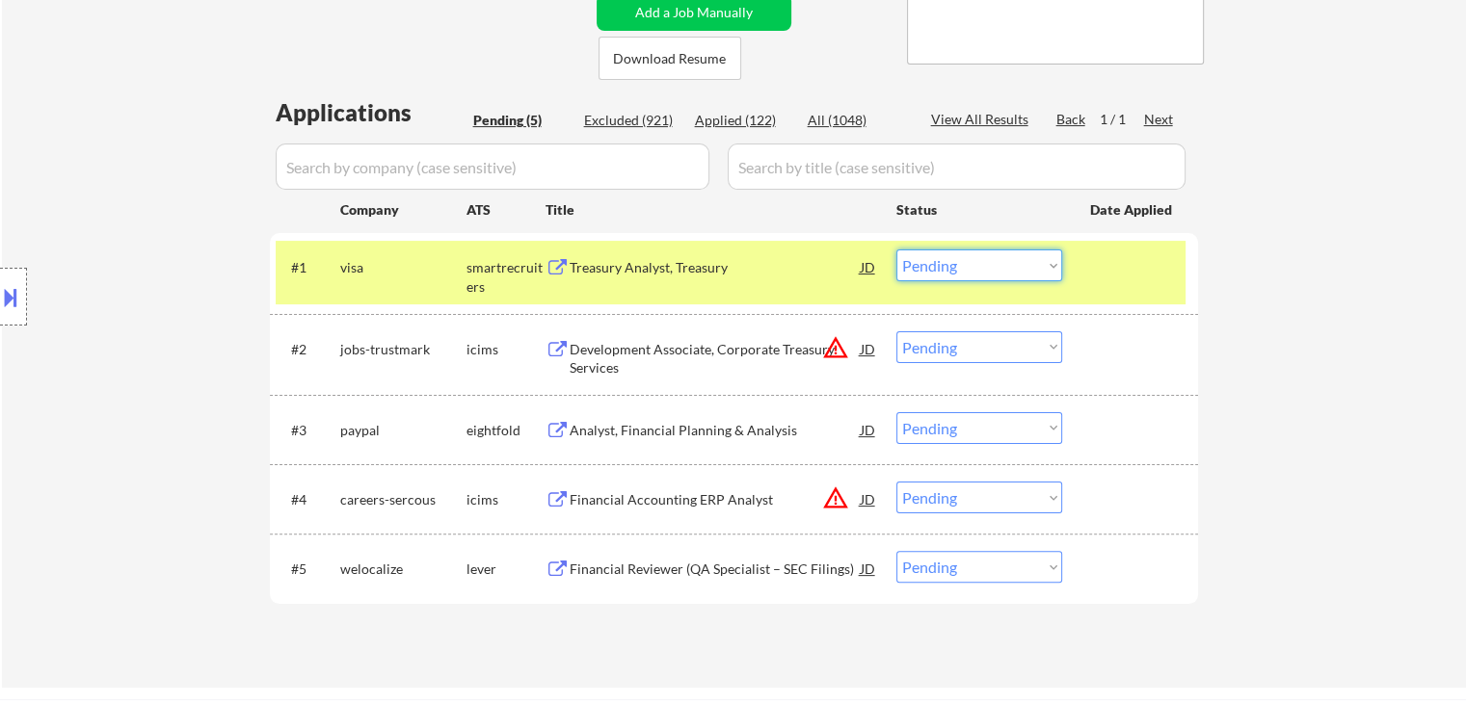
drag, startPoint x: 960, startPoint y: 265, endPoint x: 962, endPoint y: 278, distance: 13.6
click at [960, 265] on select "Choose an option... Pending Applied Excluded (Questions) Excluded (Expired) Exc…" at bounding box center [979, 266] width 166 height 32
click at [896, 250] on select "Choose an option... Pending Applied Excluded (Questions) Excluded (Expired) Exc…" at bounding box center [979, 266] width 166 height 32
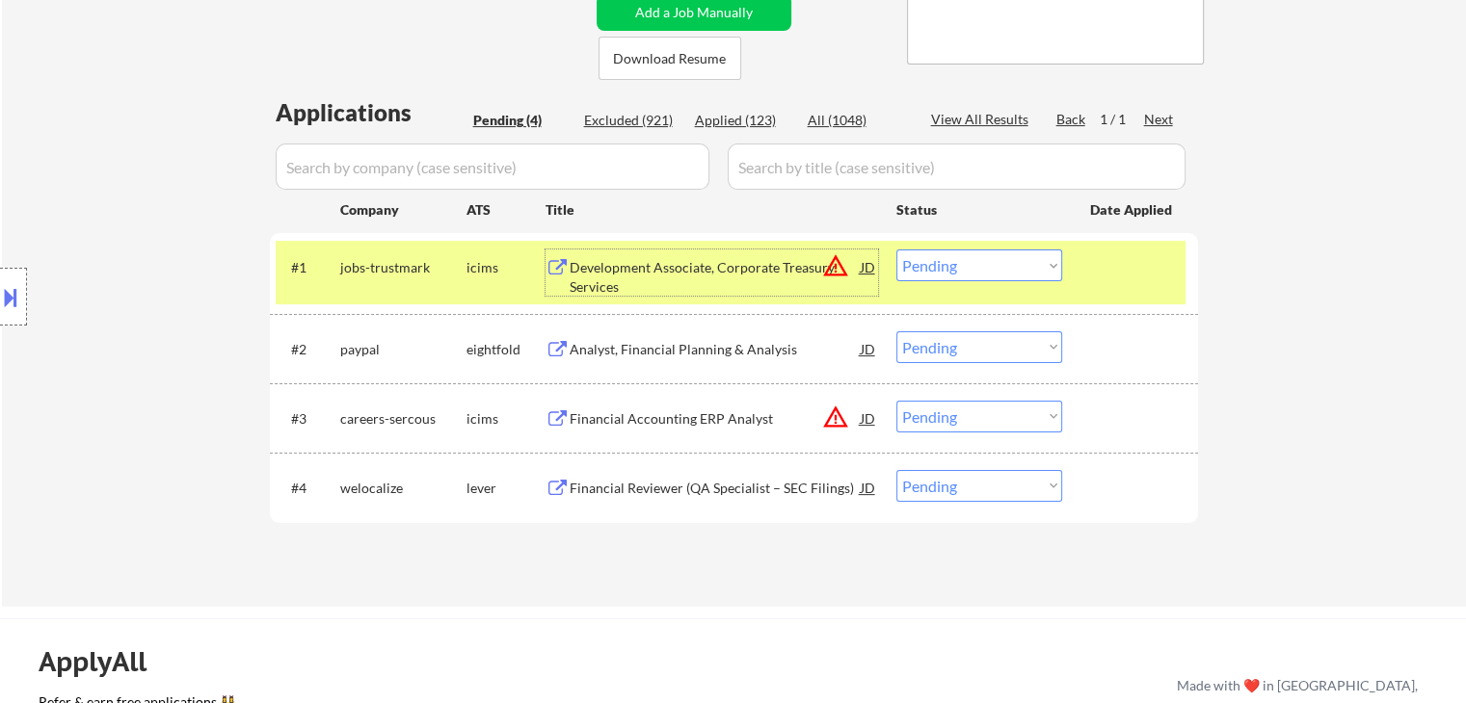
click at [661, 255] on div "Development Associate, Corporate Treasury Services" at bounding box center [715, 273] width 291 height 46
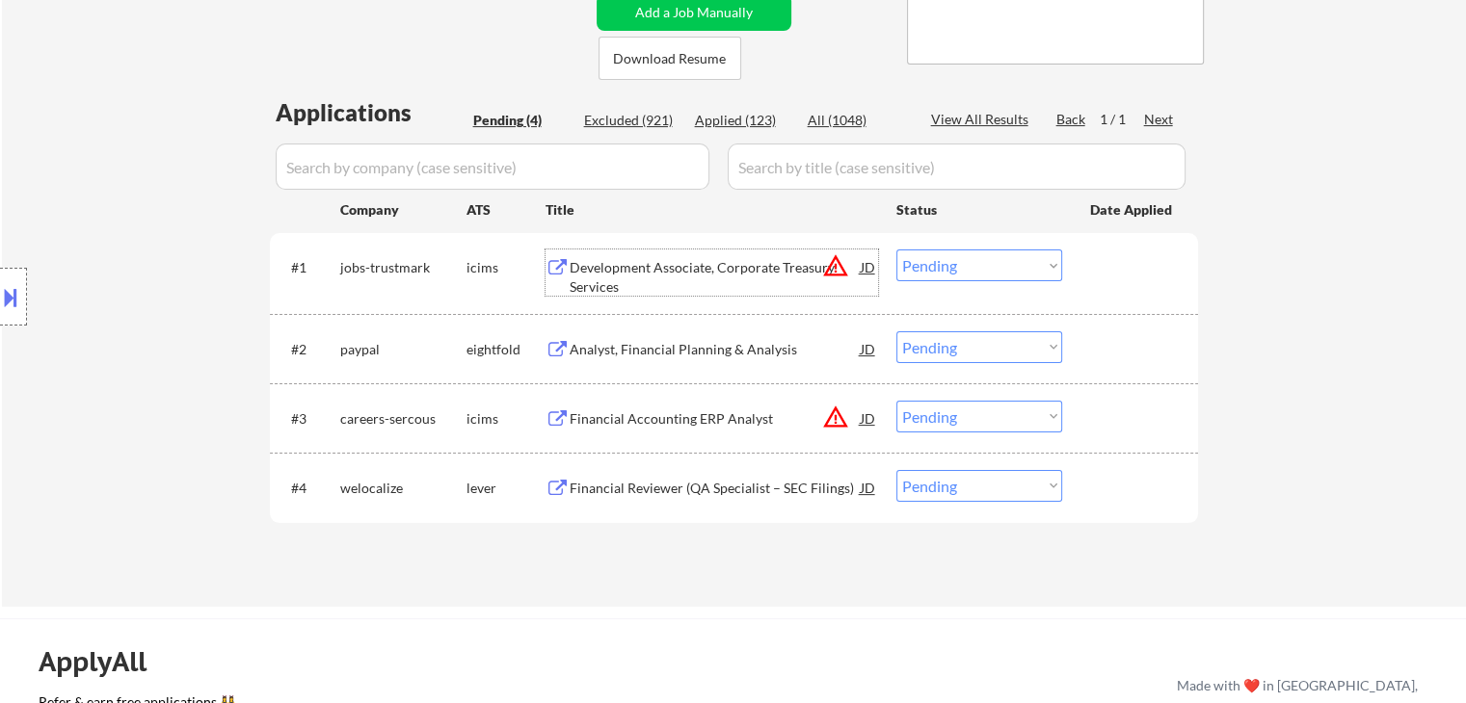
click at [950, 261] on select "Choose an option... Pending Applied Excluded (Questions) Excluded (Expired) Exc…" at bounding box center [979, 266] width 166 height 32
click at [896, 250] on select "Choose an option... Pending Applied Excluded (Questions) Excluded (Expired) Exc…" at bounding box center [979, 266] width 166 height 32
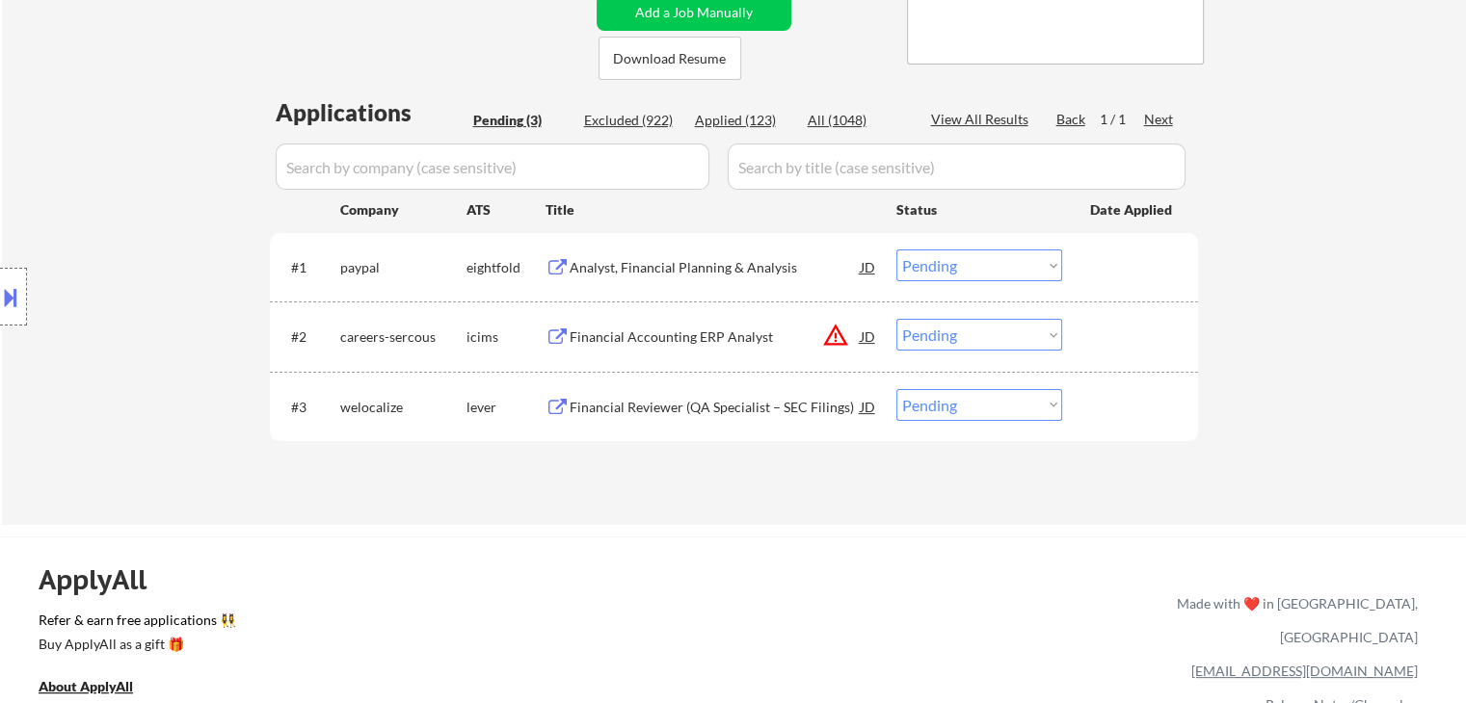
click at [756, 273] on div "Analyst, Financial Planning & Analysis" at bounding box center [715, 267] width 291 height 19
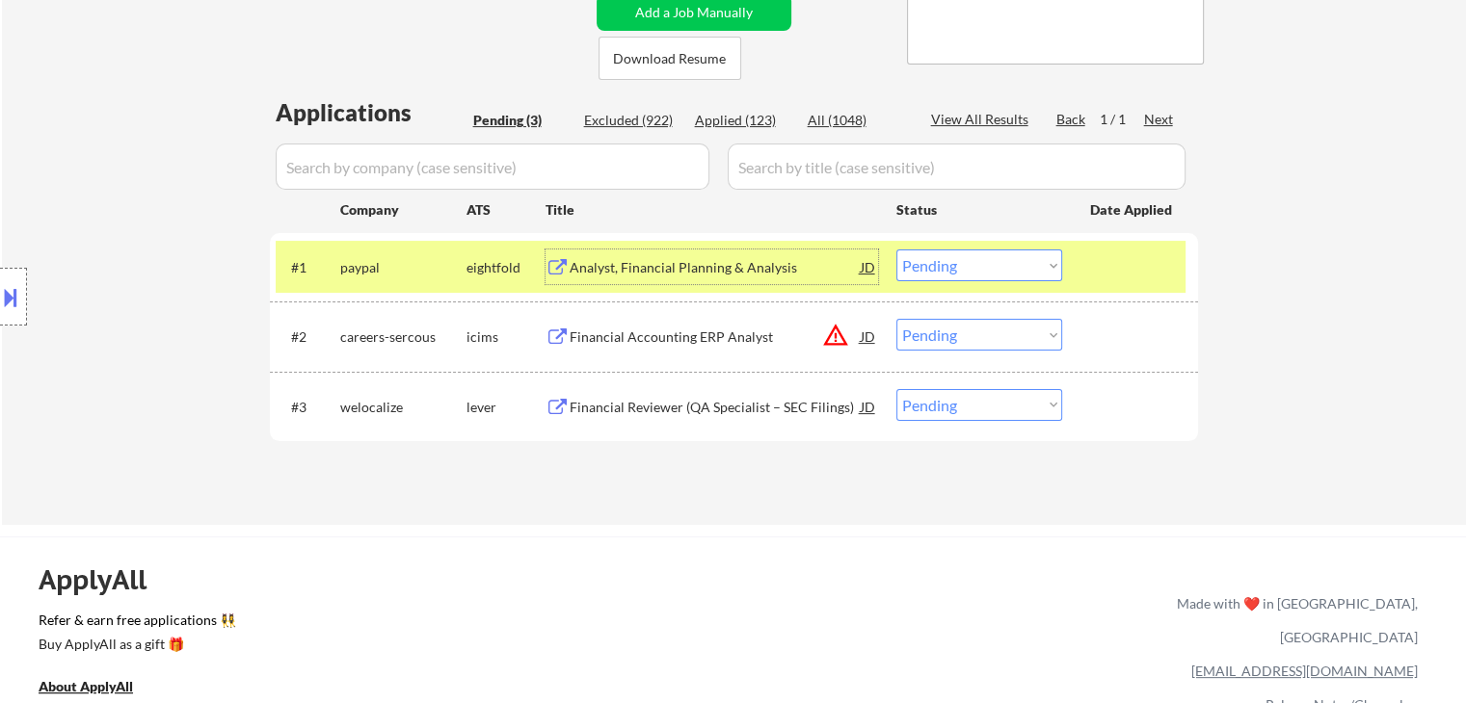
click at [935, 257] on select "Choose an option... Pending Applied Excluded (Questions) Excluded (Expired) Exc…" at bounding box center [979, 266] width 166 height 32
click at [896, 250] on select "Choose an option... Pending Applied Excluded (Questions) Excluded (Expired) Exc…" at bounding box center [979, 266] width 166 height 32
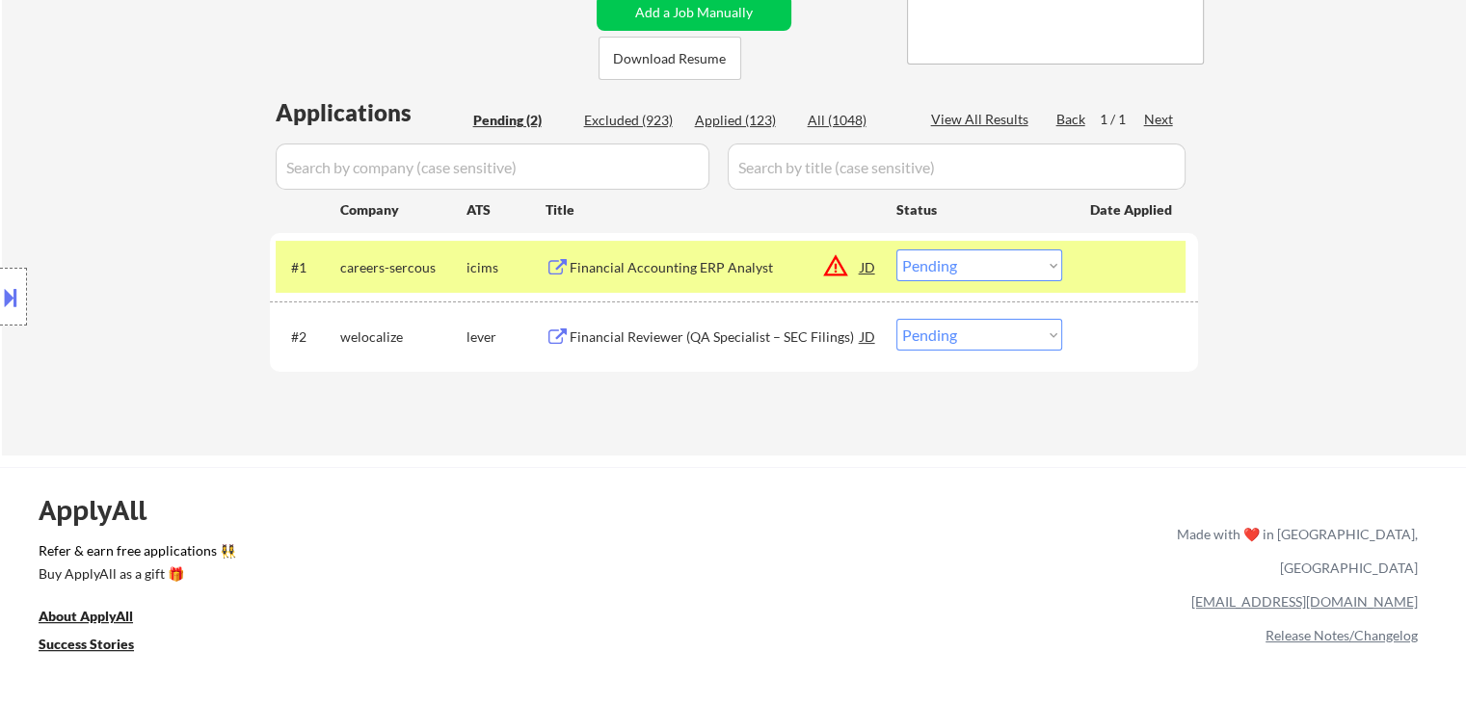
click at [632, 267] on div "Financial Accounting ERP Analyst" at bounding box center [715, 267] width 291 height 19
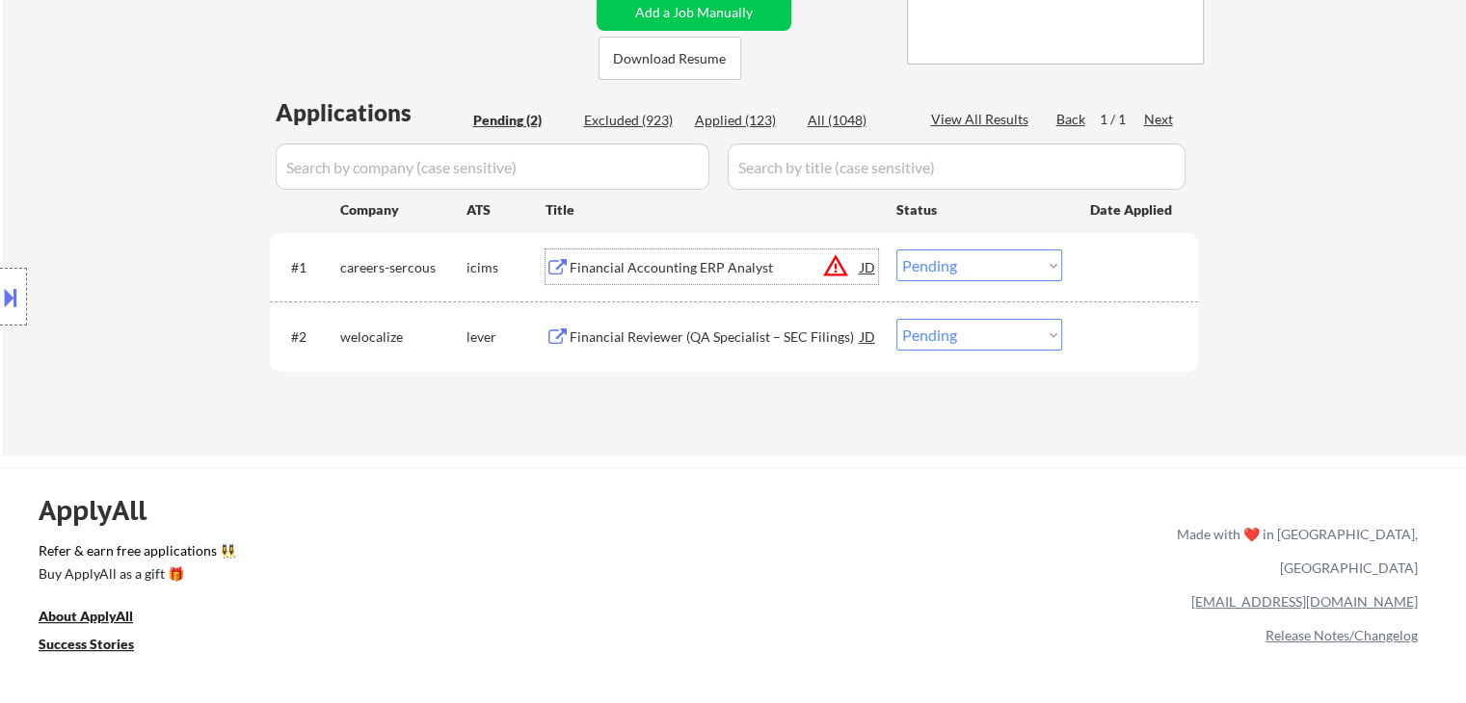
click at [956, 272] on select "Choose an option... Pending Applied Excluded (Questions) Excluded (Expired) Exc…" at bounding box center [979, 266] width 166 height 32
click at [896, 250] on select "Choose an option... Pending Applied Excluded (Questions) Excluded (Expired) Exc…" at bounding box center [979, 266] width 166 height 32
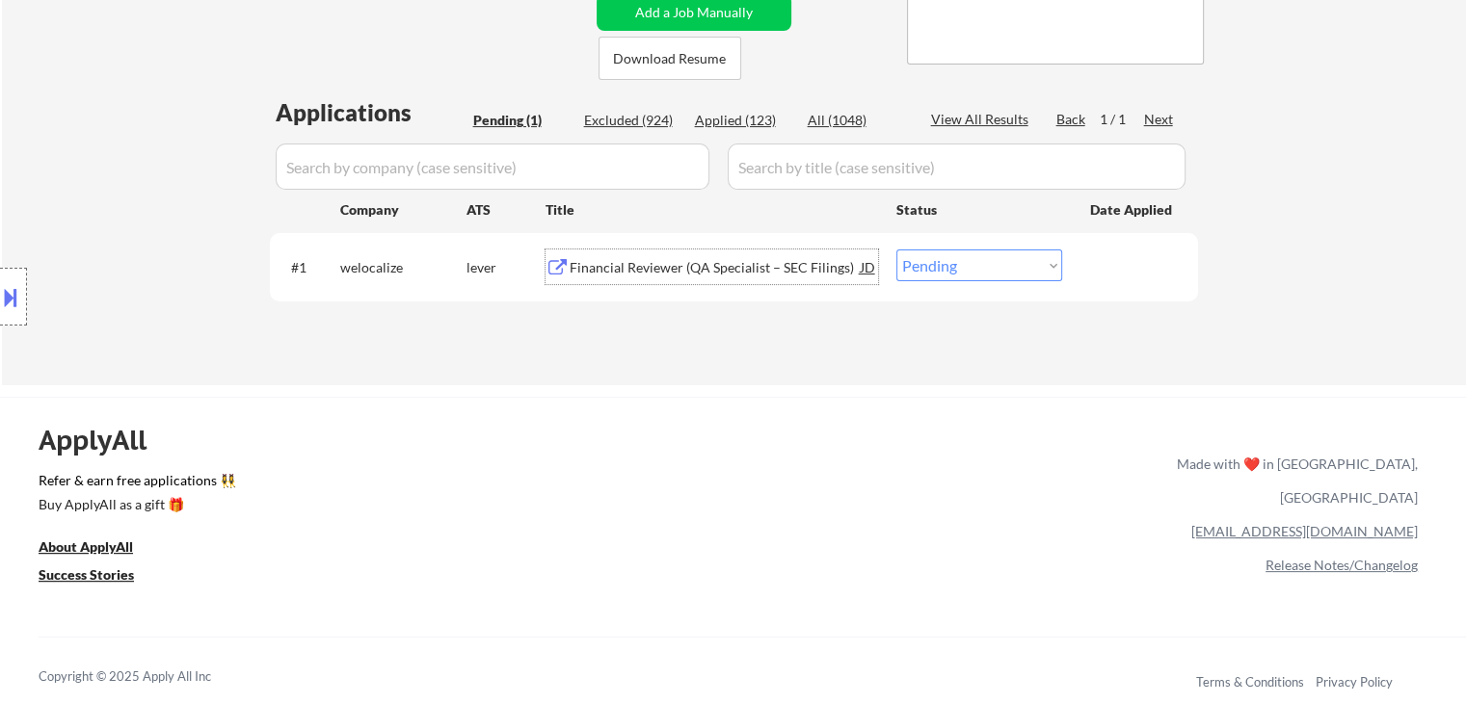
click at [740, 260] on div "Financial Reviewer (QA Specialist – SEC Filings)" at bounding box center [715, 267] width 291 height 19
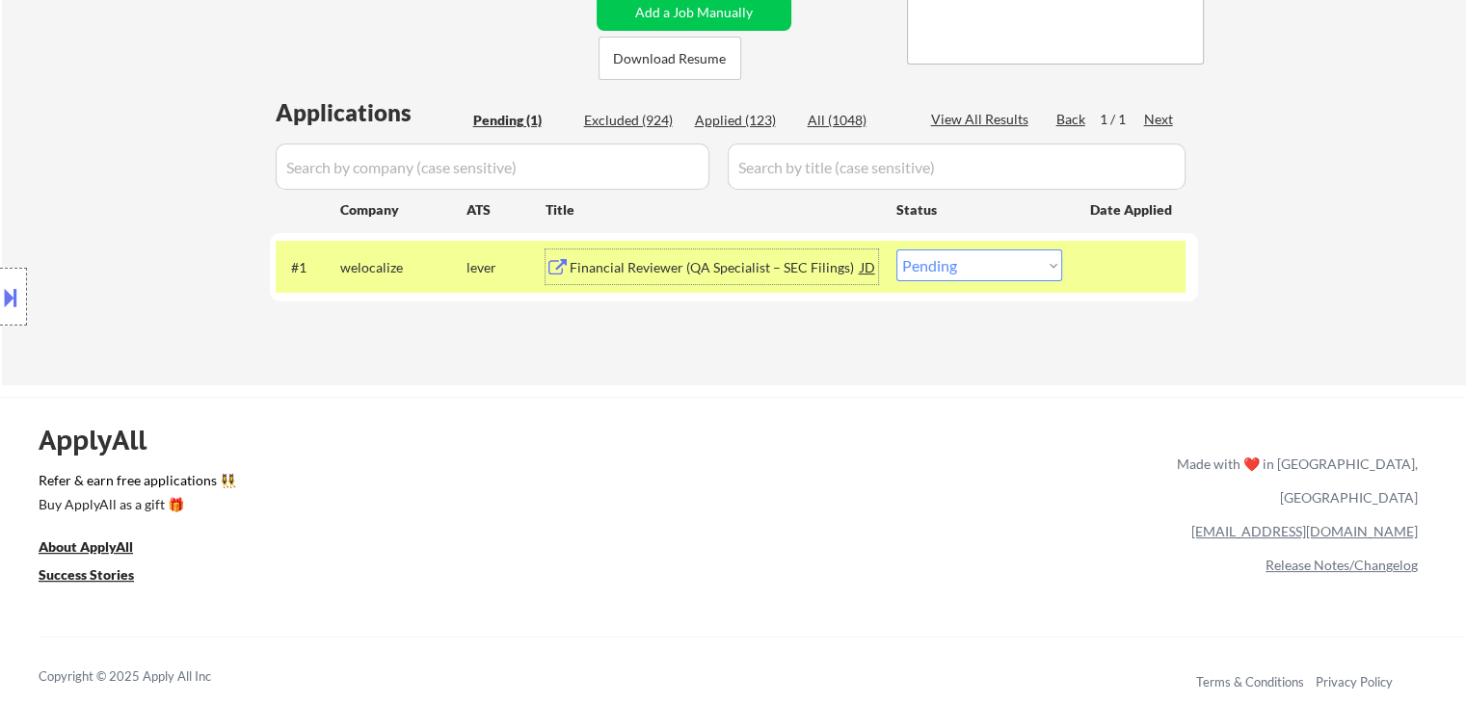
click at [966, 268] on select "Choose an option... Pending Applied Excluded (Questions) Excluded (Expired) Exc…" at bounding box center [979, 266] width 166 height 32
select select ""excluded__bad_match_""
click at [896, 250] on select "Choose an option... Pending Applied Excluded (Questions) Excluded (Expired) Exc…" at bounding box center [979, 266] width 166 height 32
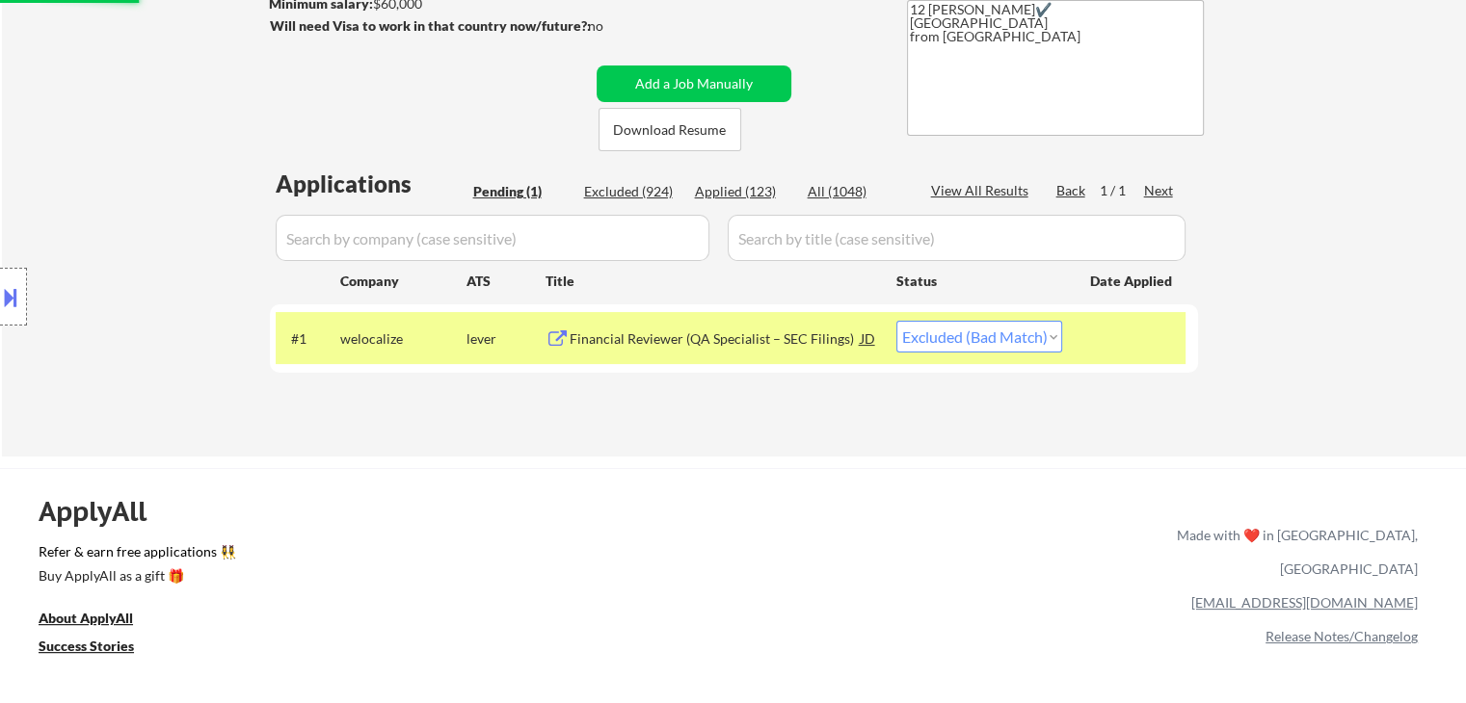
scroll to position [96, 0]
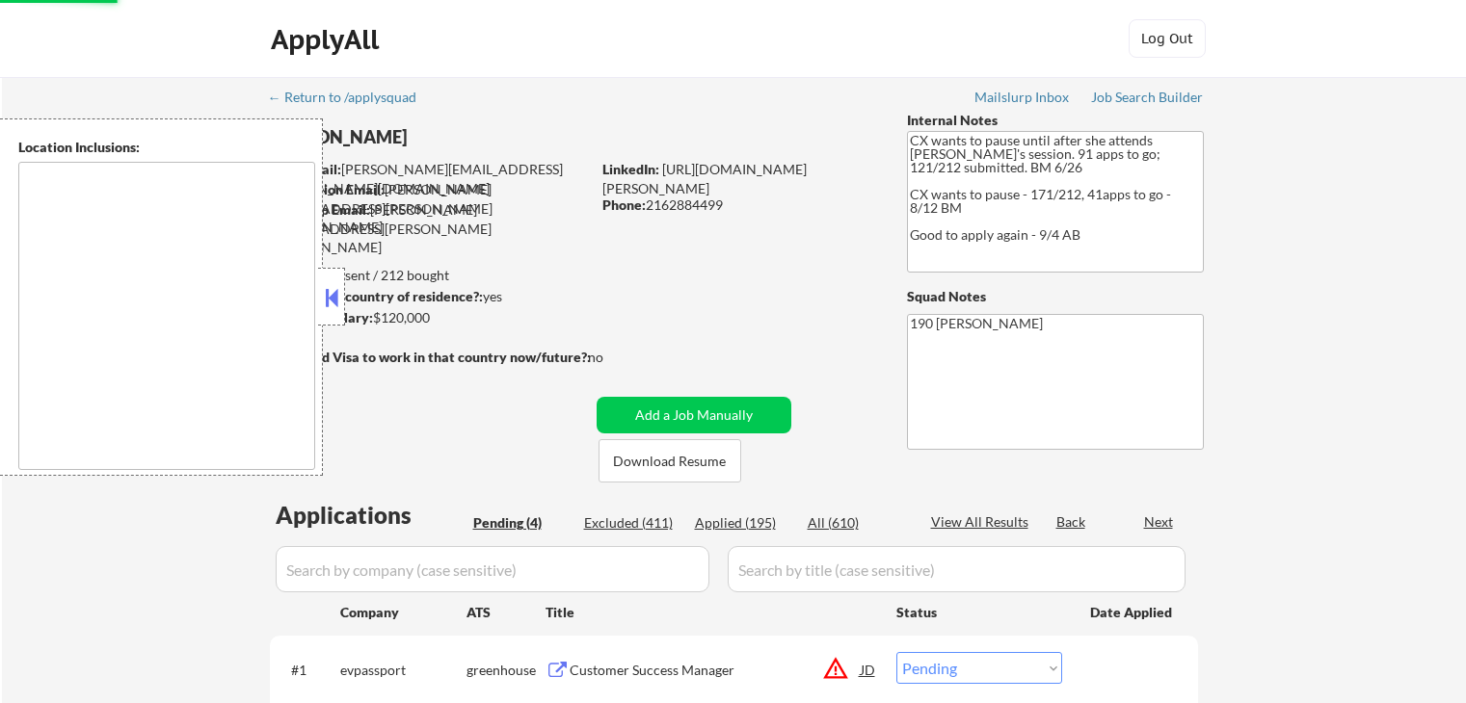
select select ""pending""
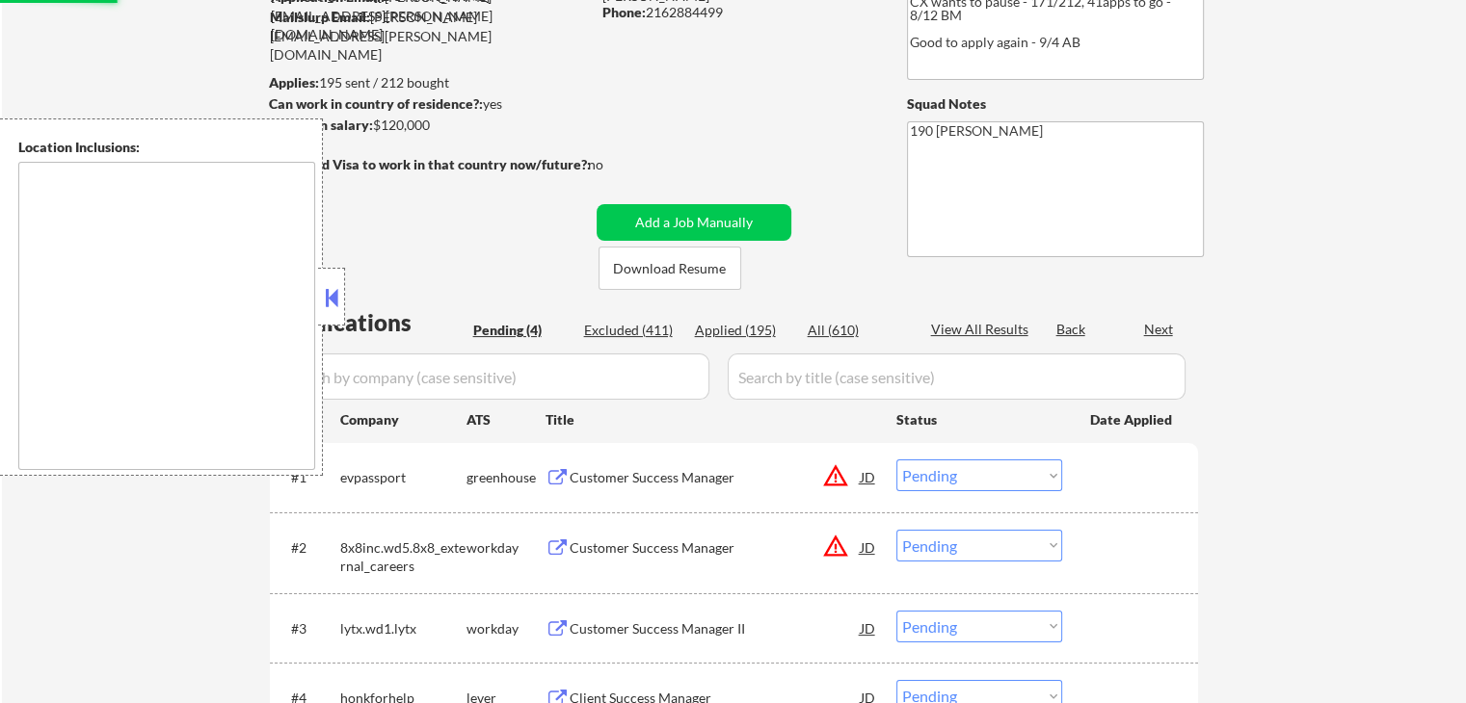
scroll to position [193, 0]
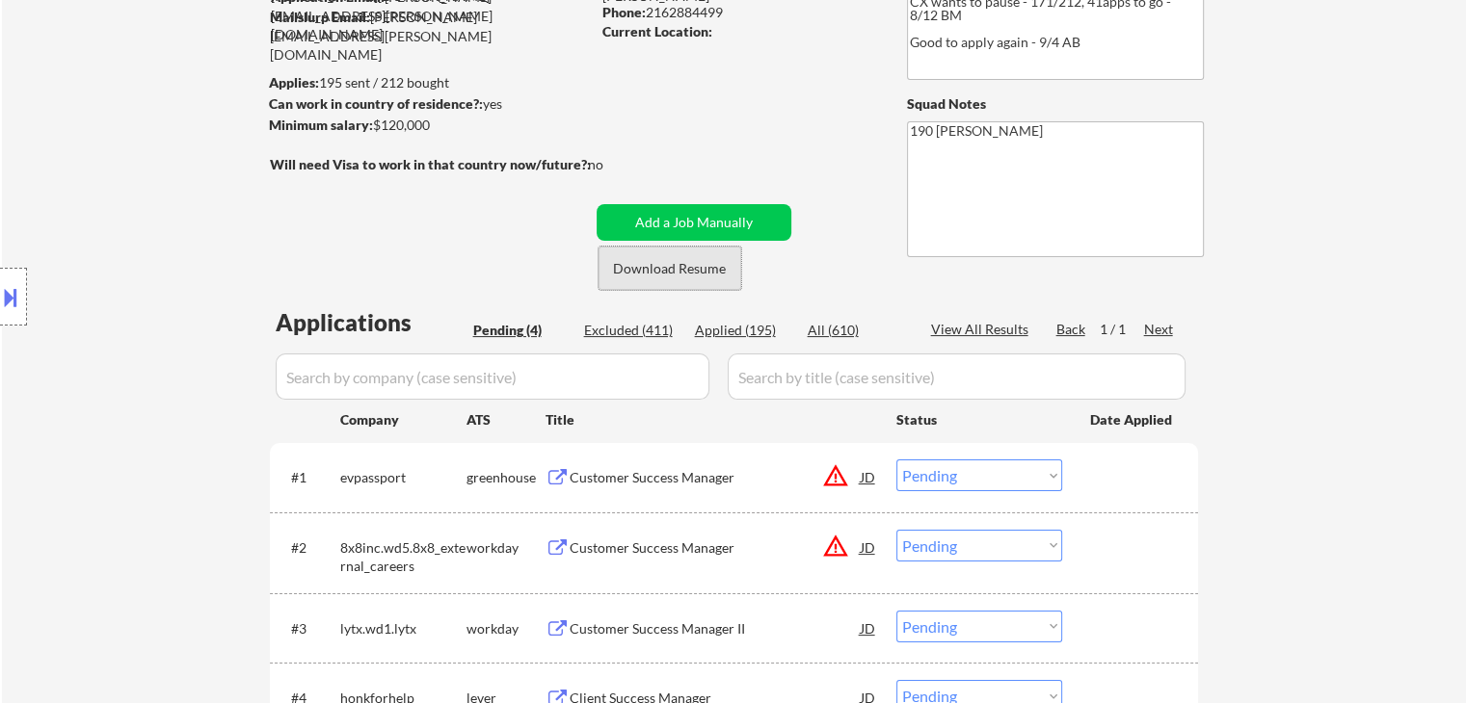
drag, startPoint x: 637, startPoint y: 267, endPoint x: 552, endPoint y: 191, distance: 114.0
click at [637, 267] on button "Download Resume" at bounding box center [669, 268] width 143 height 43
click at [724, 267] on button "Download Resume" at bounding box center [669, 268] width 143 height 43
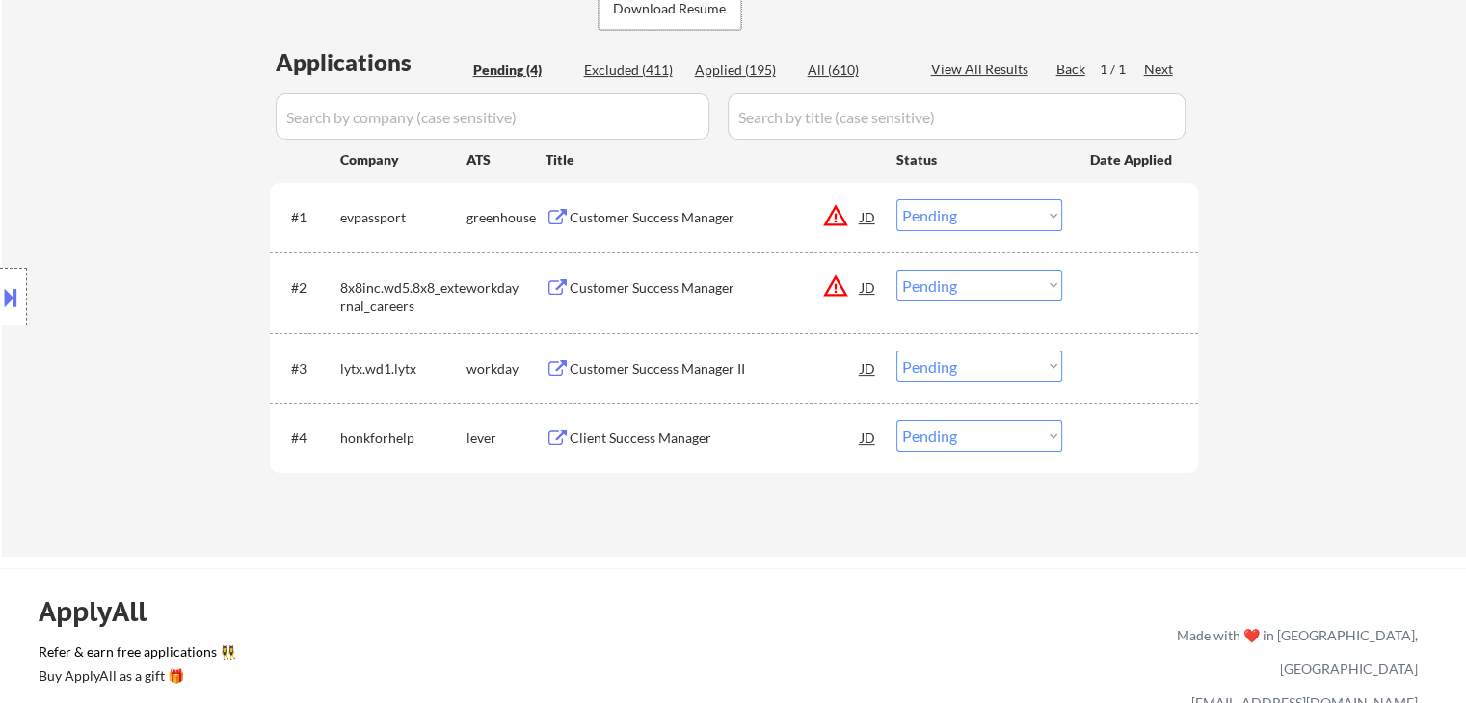
scroll to position [482, 0]
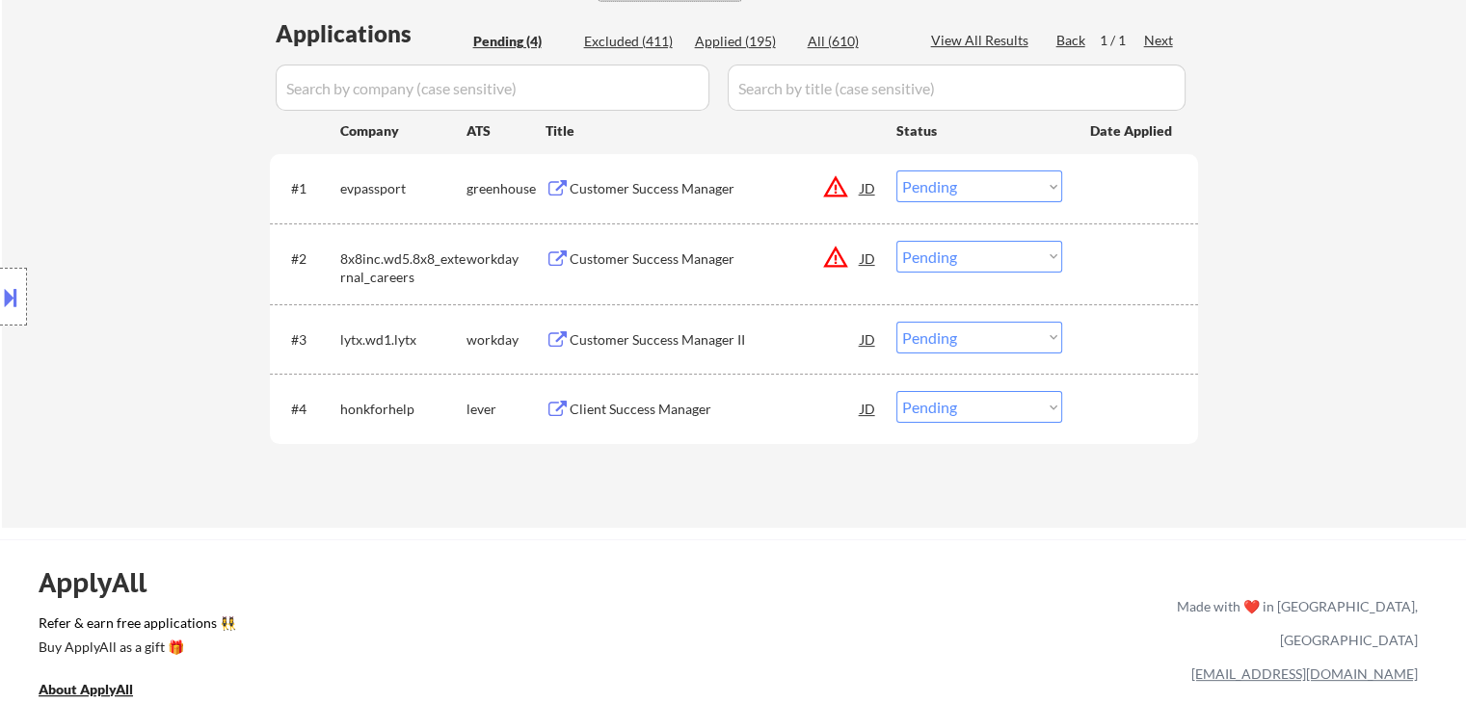
click at [634, 332] on div "Customer Success Manager II" at bounding box center [715, 340] width 291 height 19
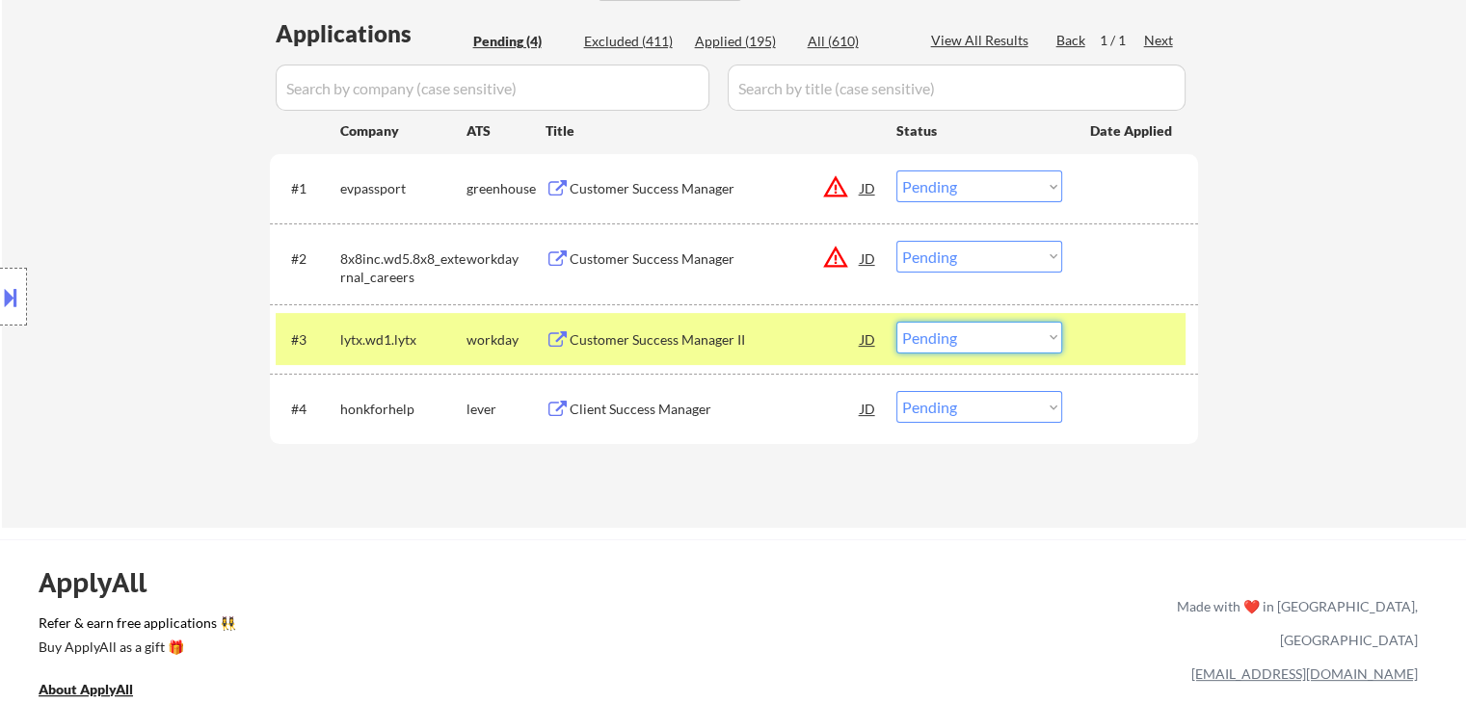
click at [941, 340] on select "Choose an option... Pending Applied Excluded (Questions) Excluded (Expired) Exc…" at bounding box center [979, 338] width 166 height 32
click at [896, 322] on select "Choose an option... Pending Applied Excluded (Questions) Excluded (Expired) Exc…" at bounding box center [979, 338] width 166 height 32
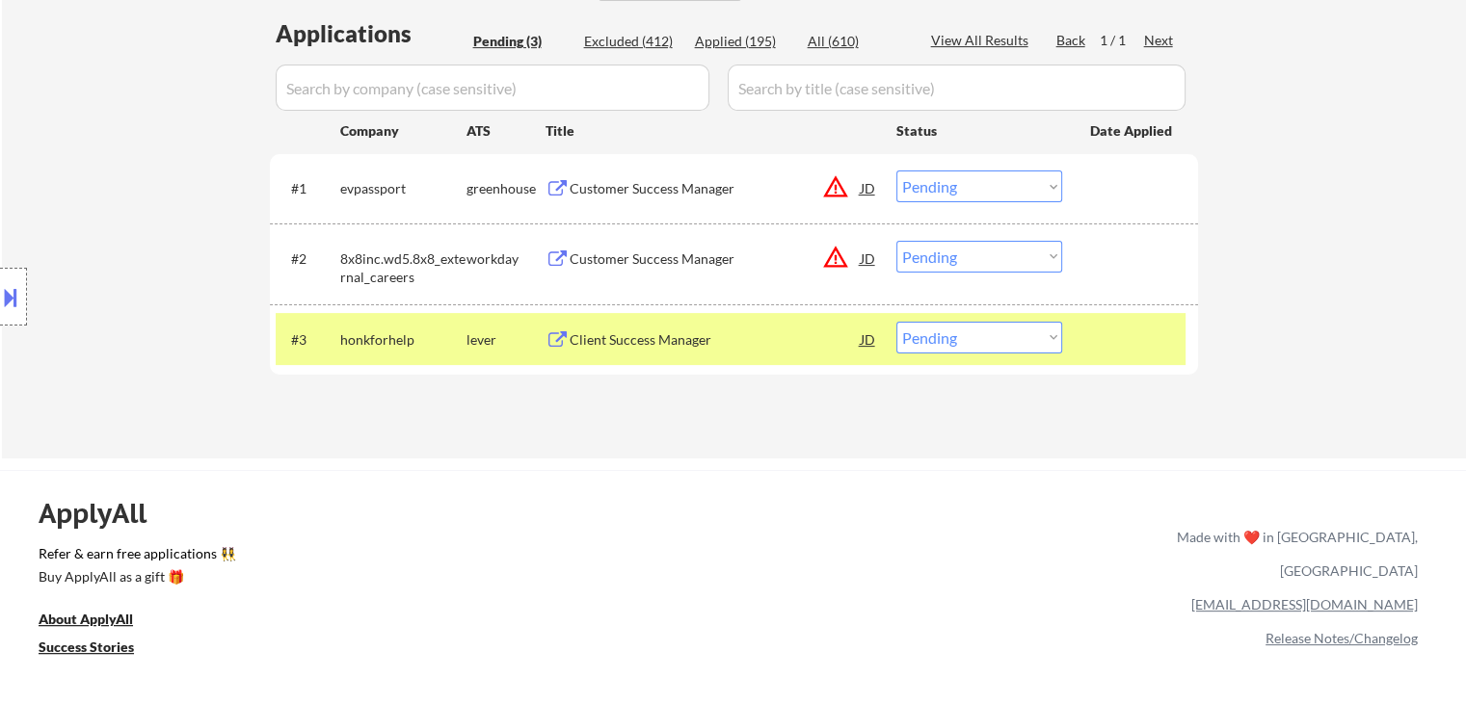
click at [635, 348] on div "Client Success Manager" at bounding box center [715, 340] width 291 height 19
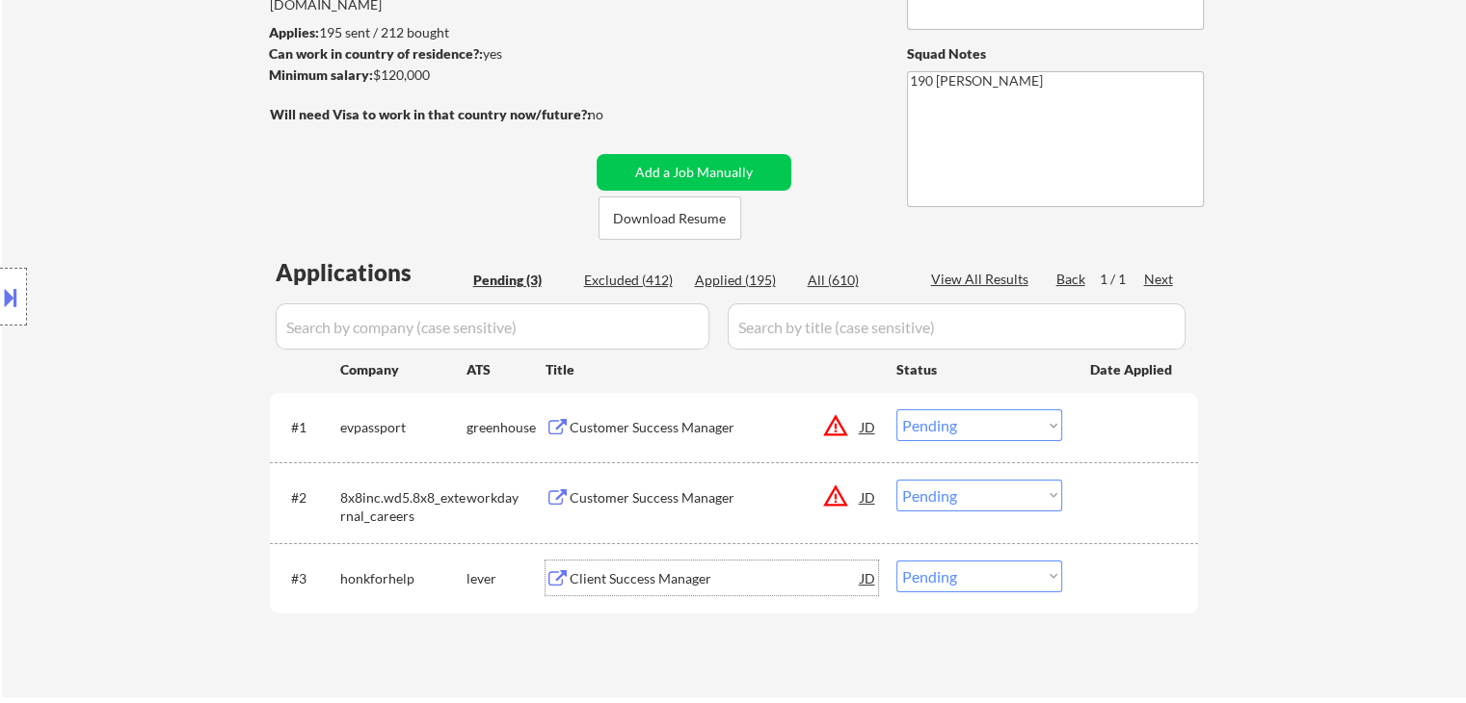
scroll to position [289, 0]
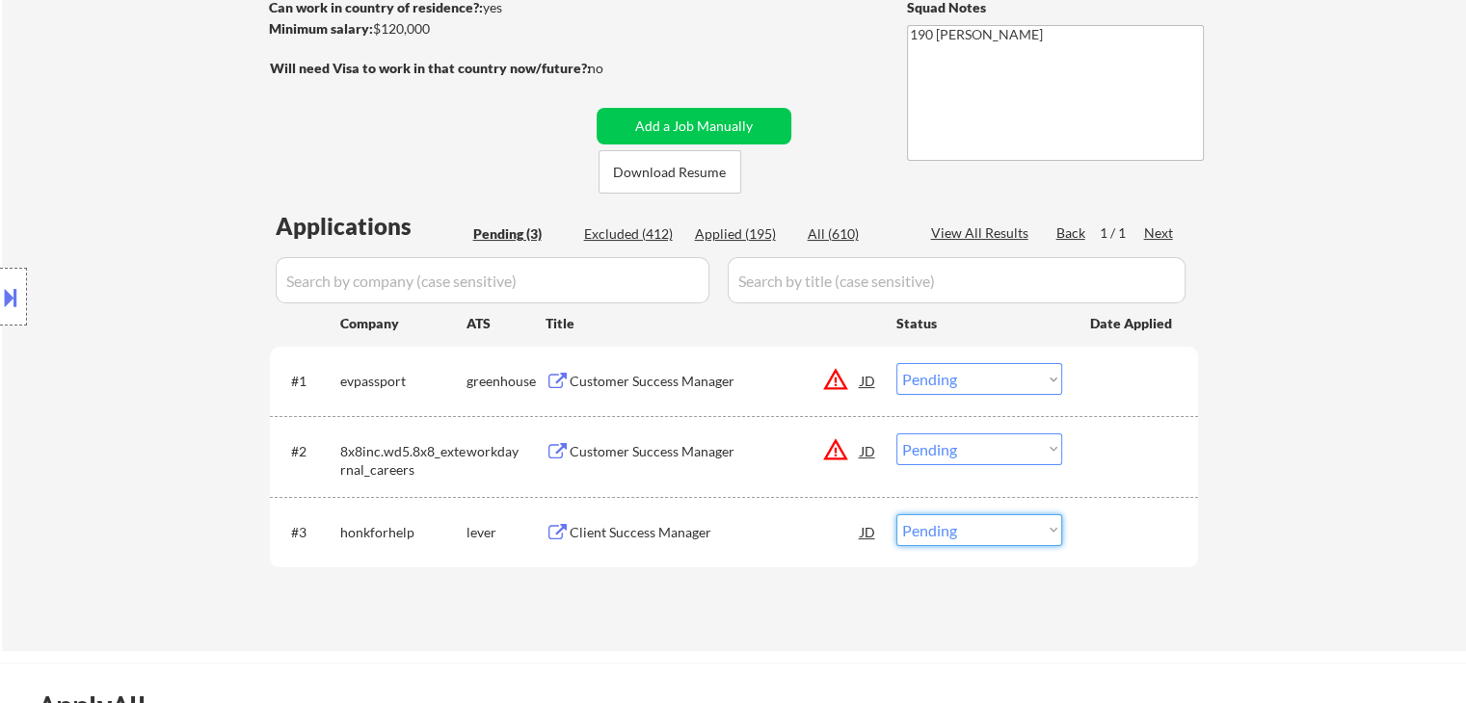
click at [956, 528] on select "Choose an option... Pending Applied Excluded (Questions) Excluded (Expired) Exc…" at bounding box center [979, 531] width 166 height 32
select select ""applied""
click at [896, 515] on select "Choose an option... Pending Applied Excluded (Questions) Excluded (Expired) Exc…" at bounding box center [979, 531] width 166 height 32
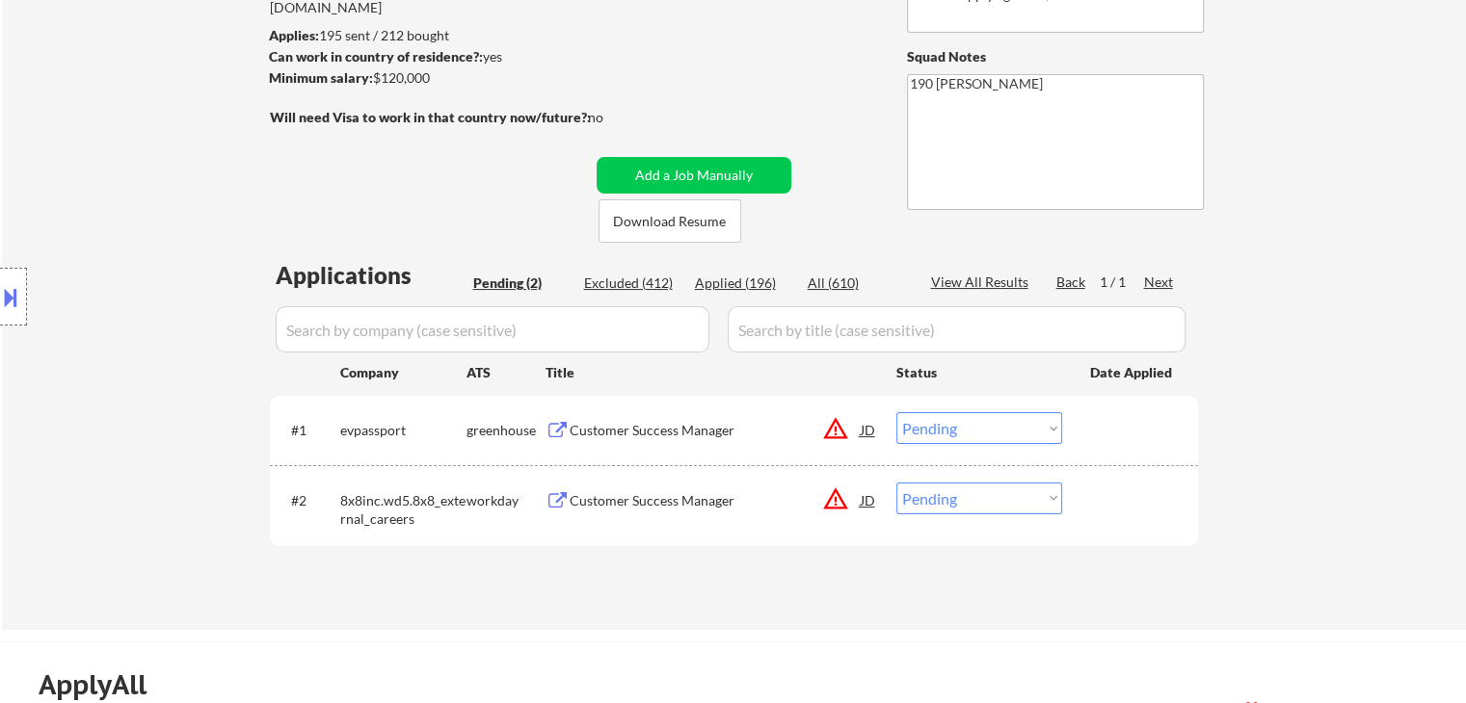
scroll to position [385, 0]
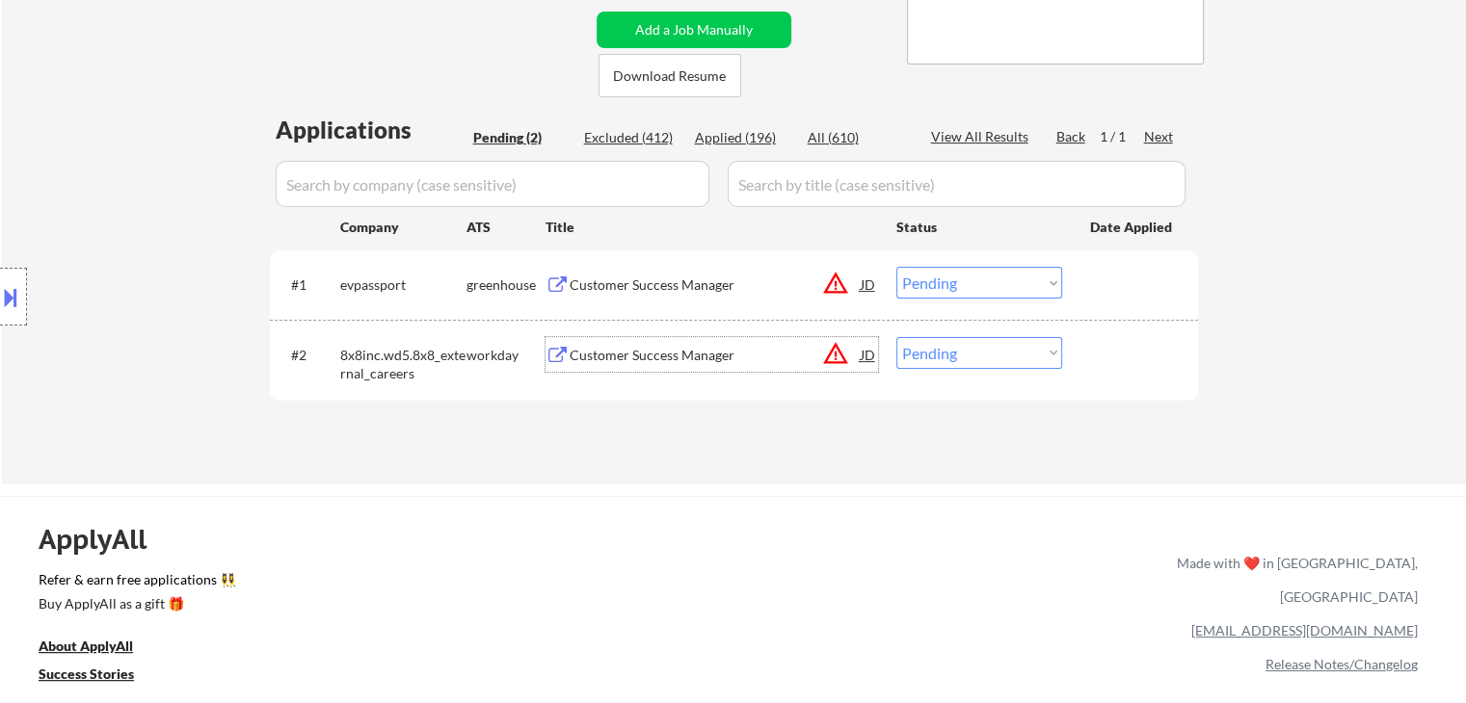
click at [586, 361] on div "Customer Success Manager" at bounding box center [715, 355] width 291 height 19
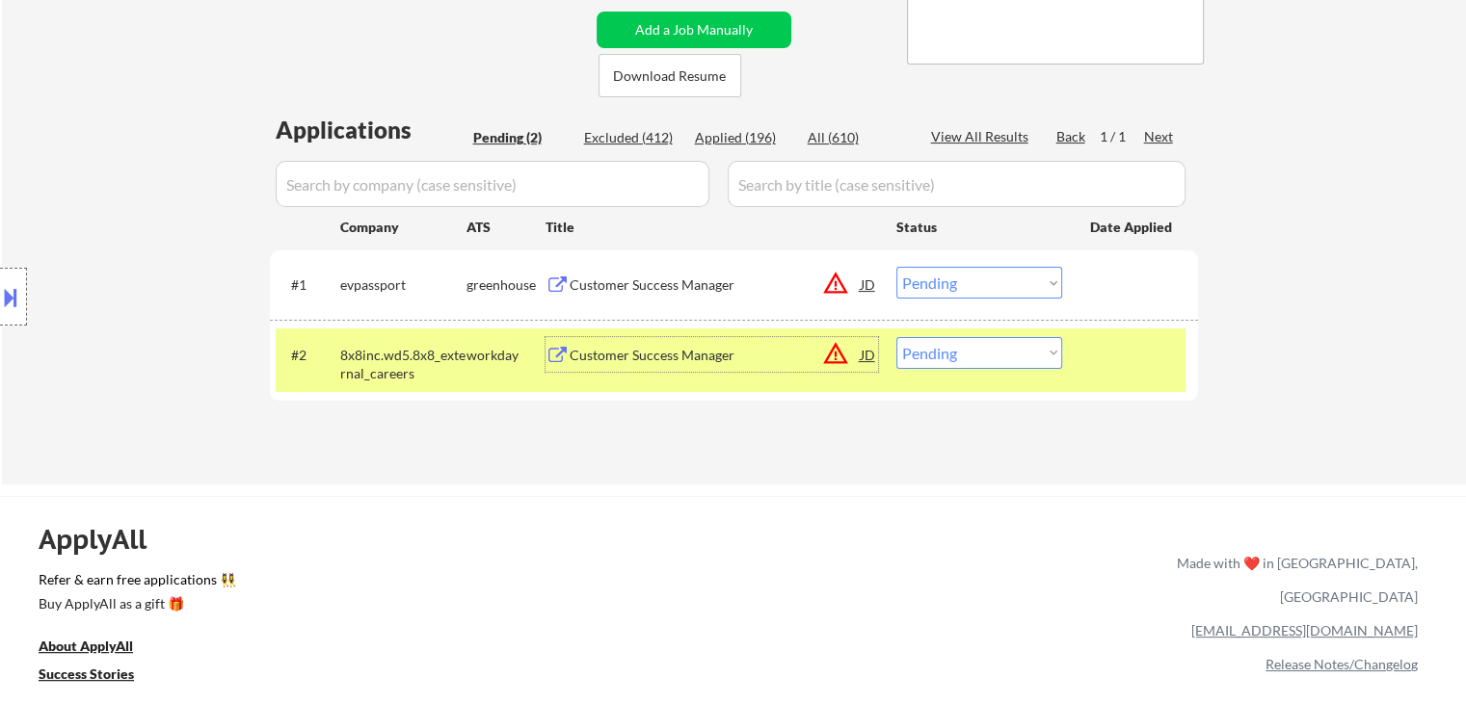
click at [953, 360] on select "Choose an option... Pending Applied Excluded (Questions) Excluded (Expired) Exc…" at bounding box center [979, 353] width 166 height 32
select select ""applied""
click at [896, 337] on select "Choose an option... Pending Applied Excluded (Questions) Excluded (Expired) Exc…" at bounding box center [979, 353] width 166 height 32
click at [608, 293] on div "Customer Success Manager" at bounding box center [715, 285] width 291 height 19
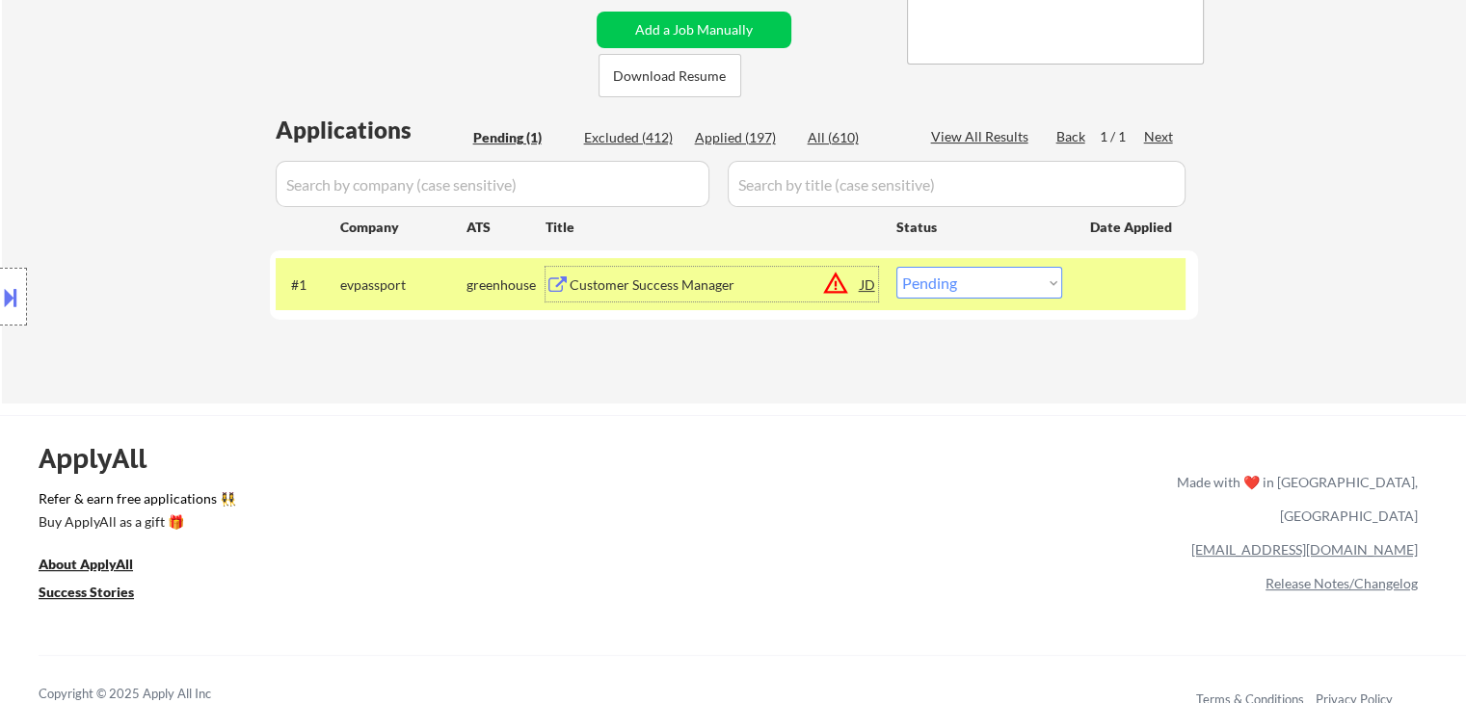
click at [751, 146] on div "Applied (197)" at bounding box center [743, 137] width 96 height 19
select select ""applied""
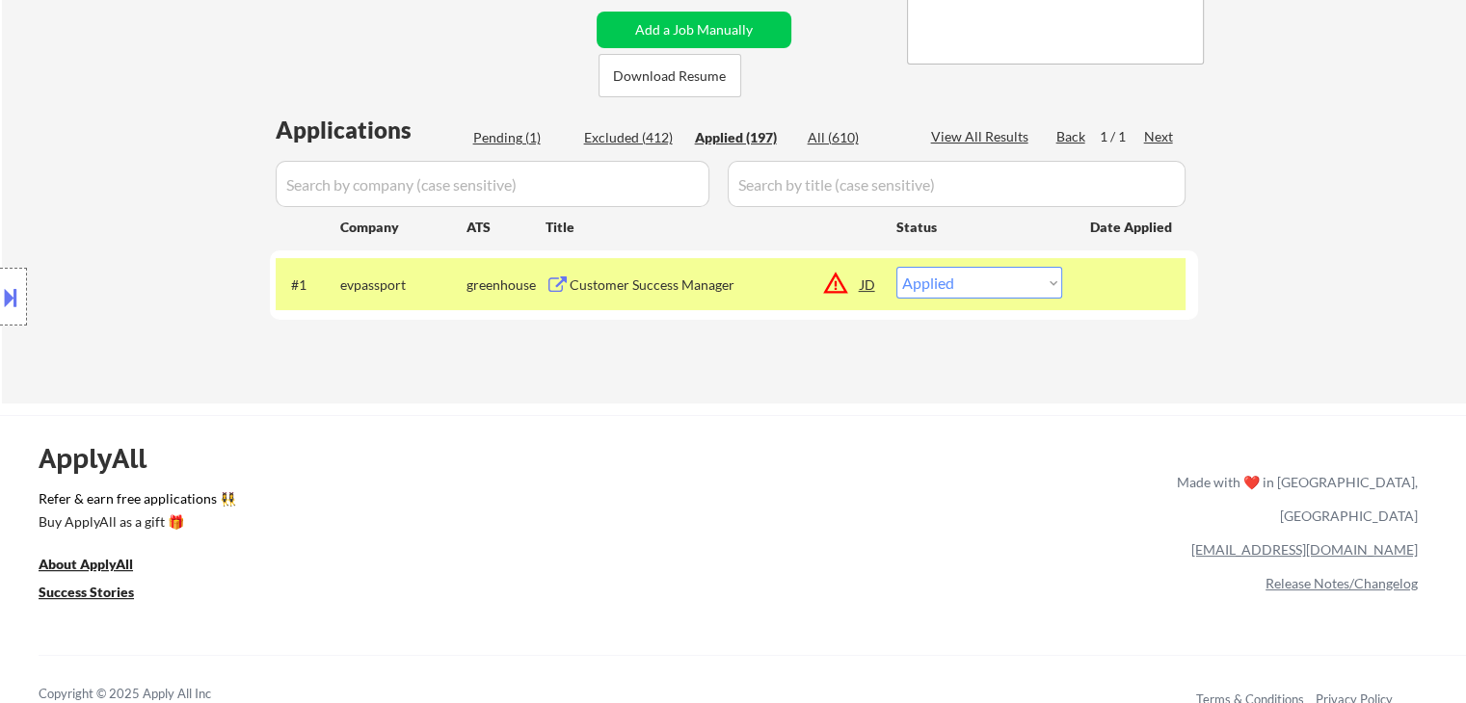
select select ""applied""
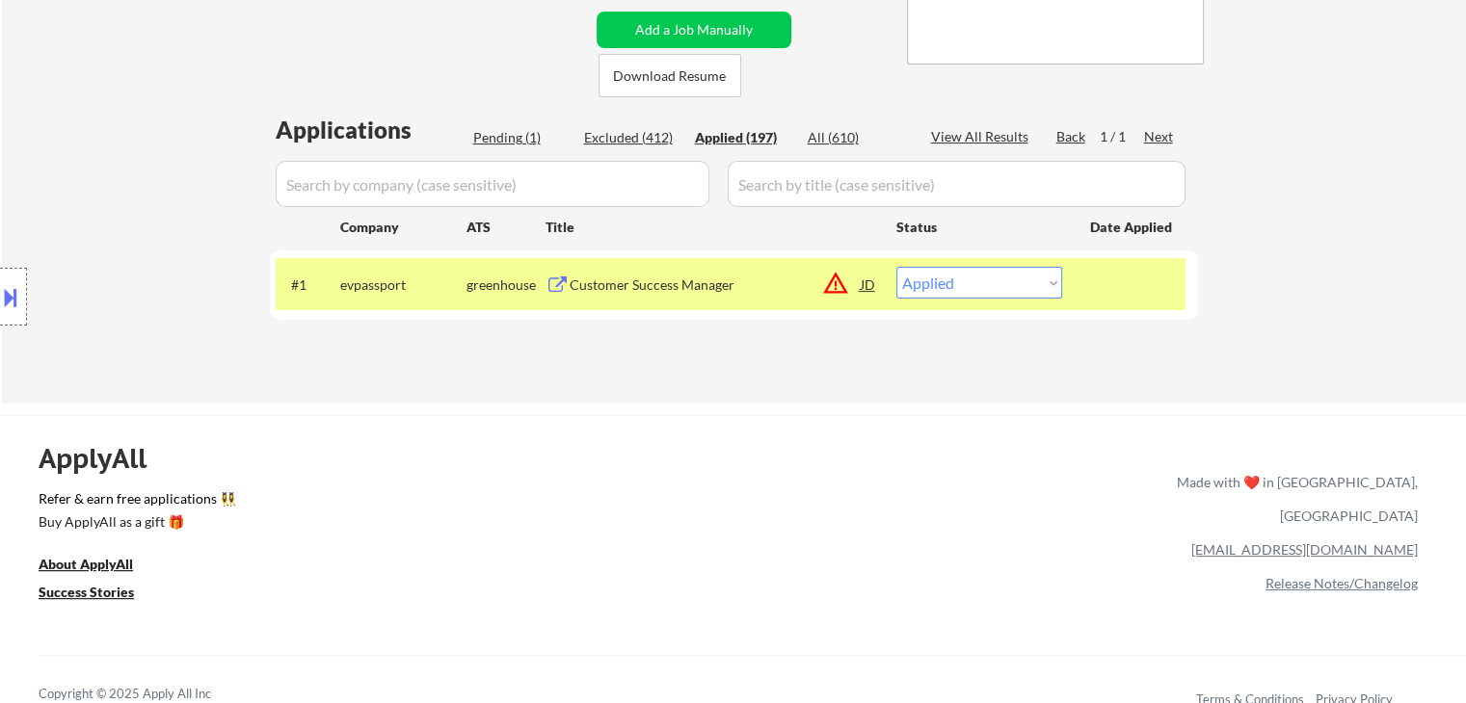
select select ""applied""
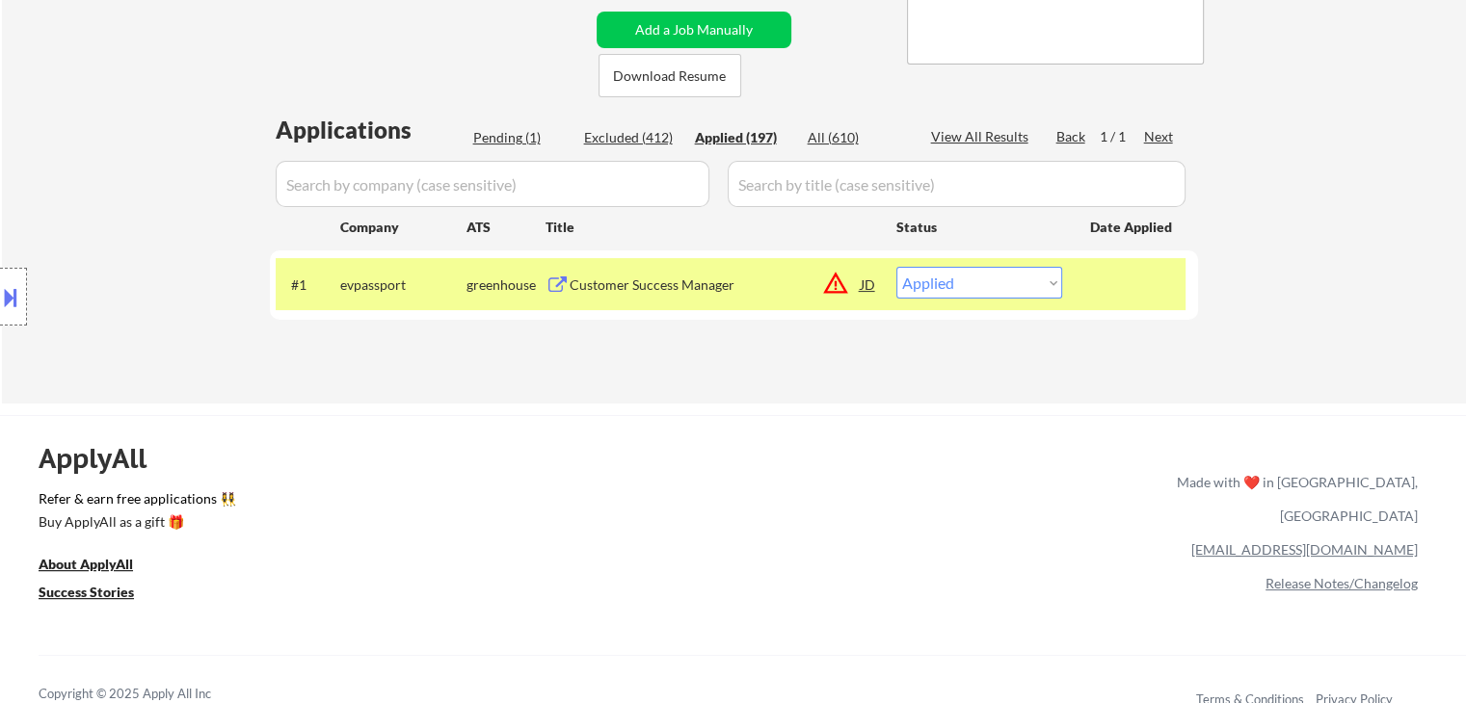
select select ""applied""
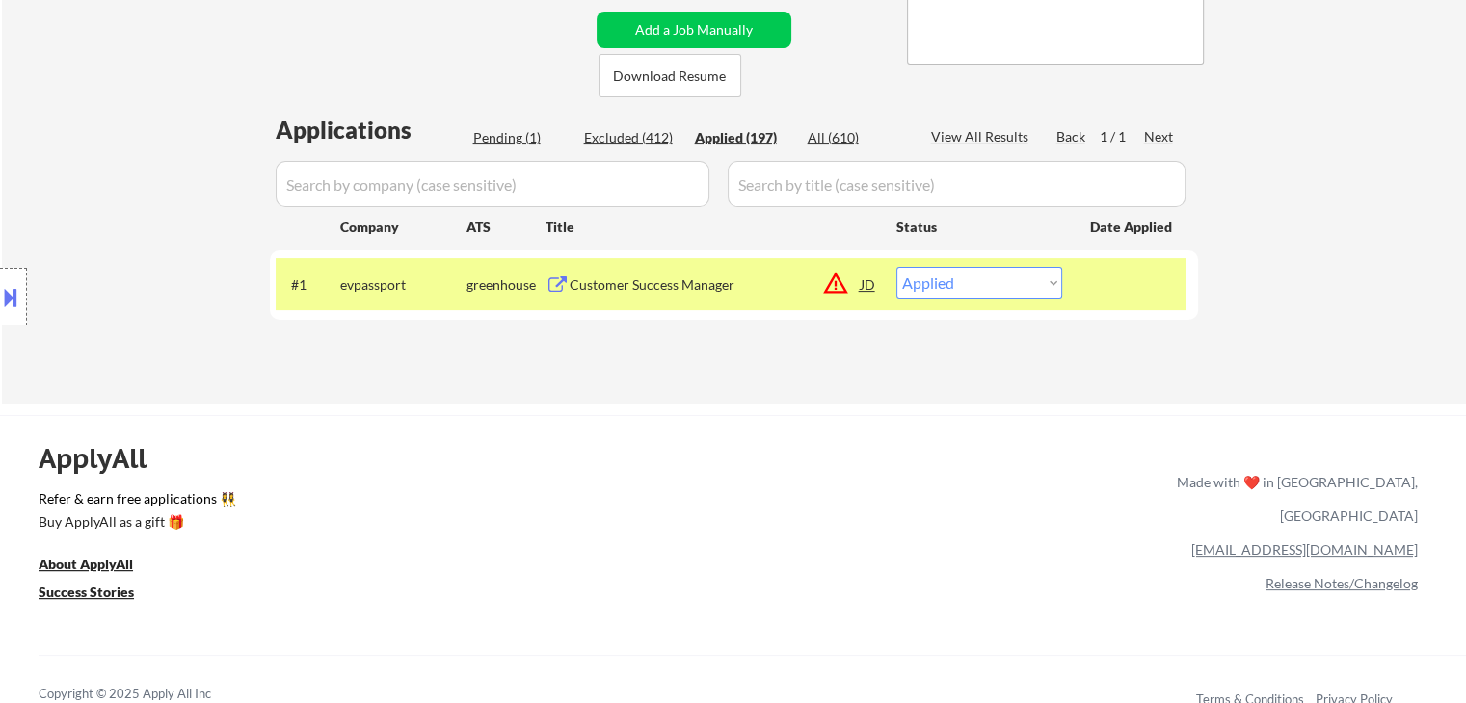
select select ""applied""
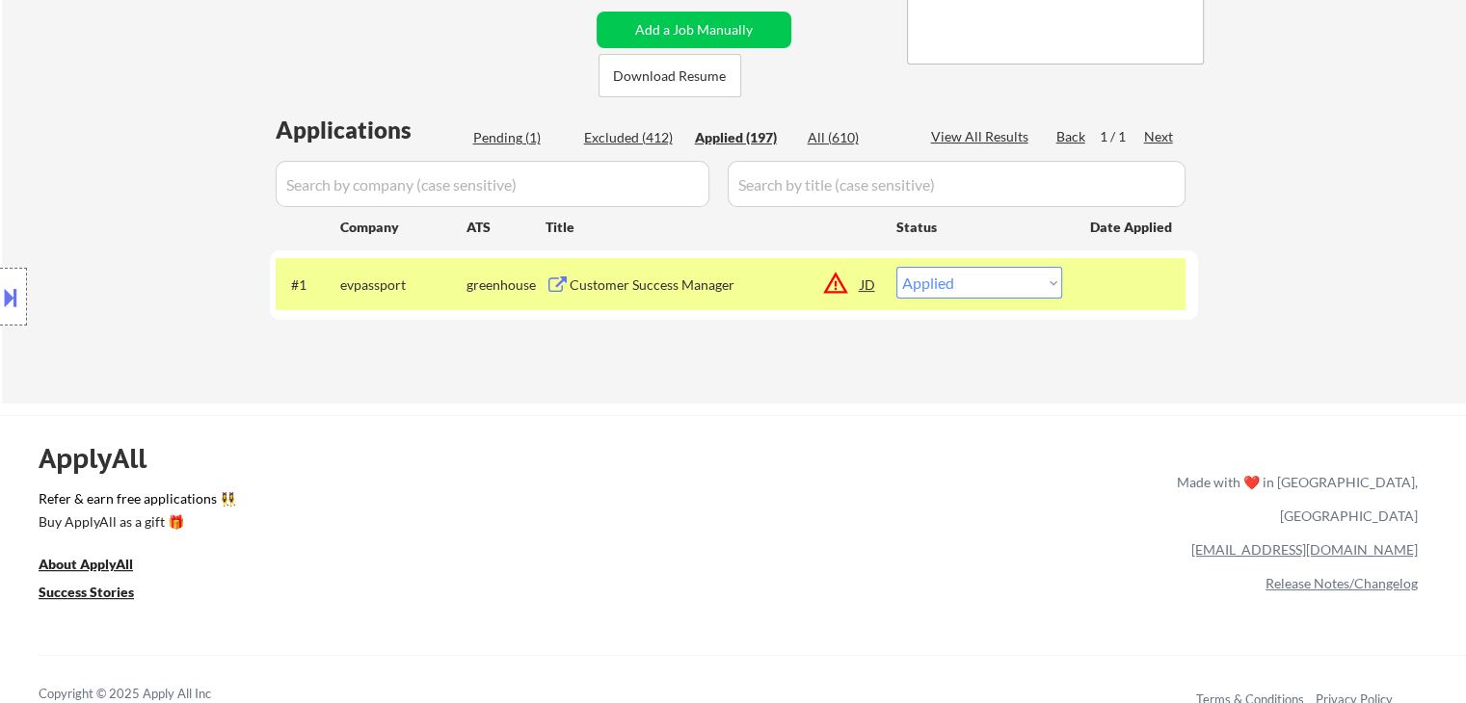
select select ""applied""
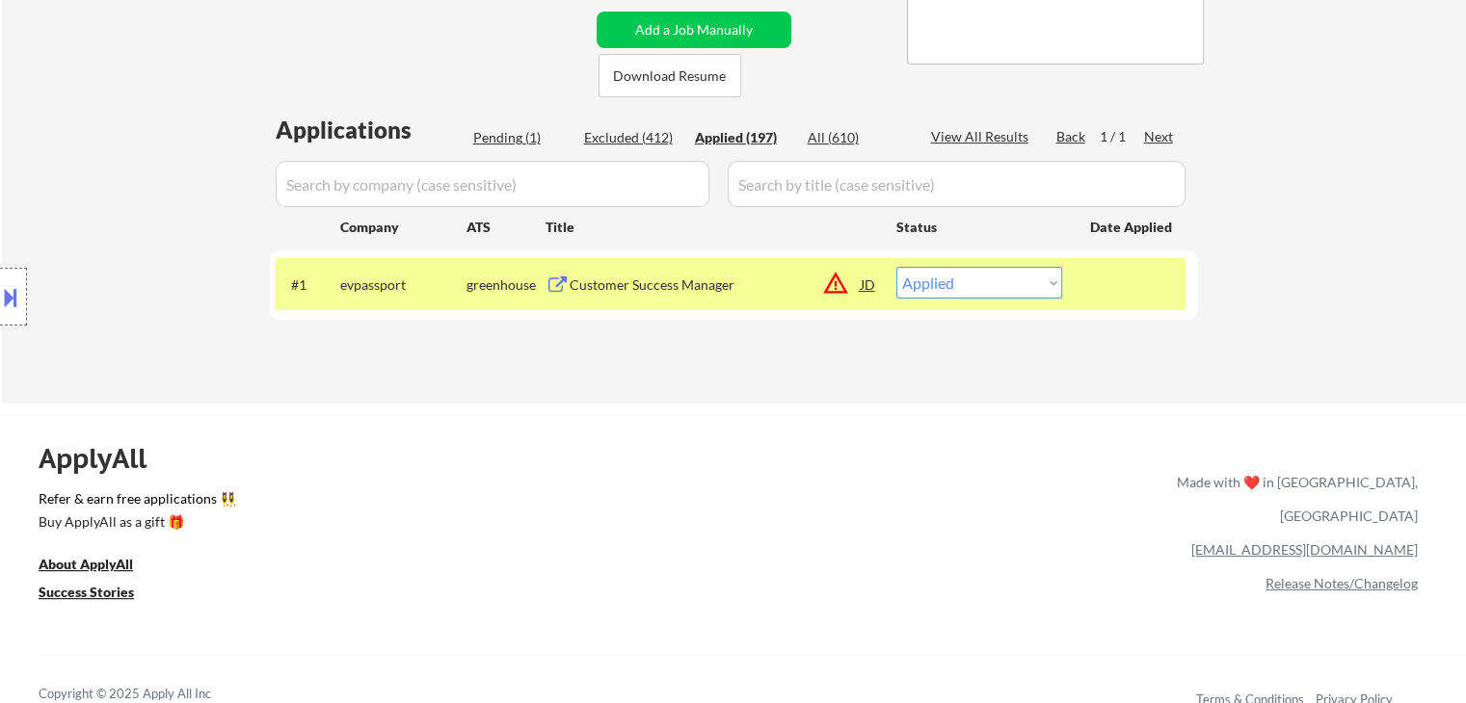
select select ""applied""
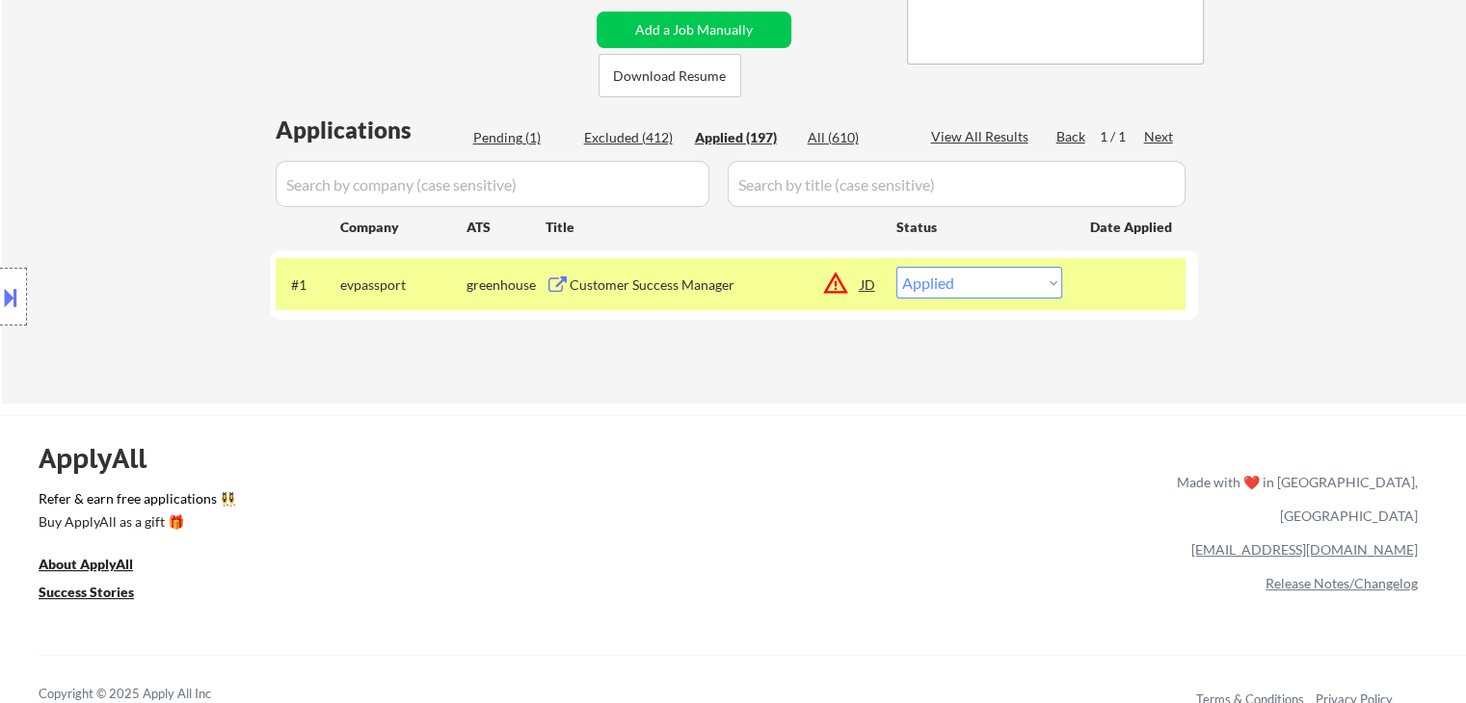
select select ""applied""
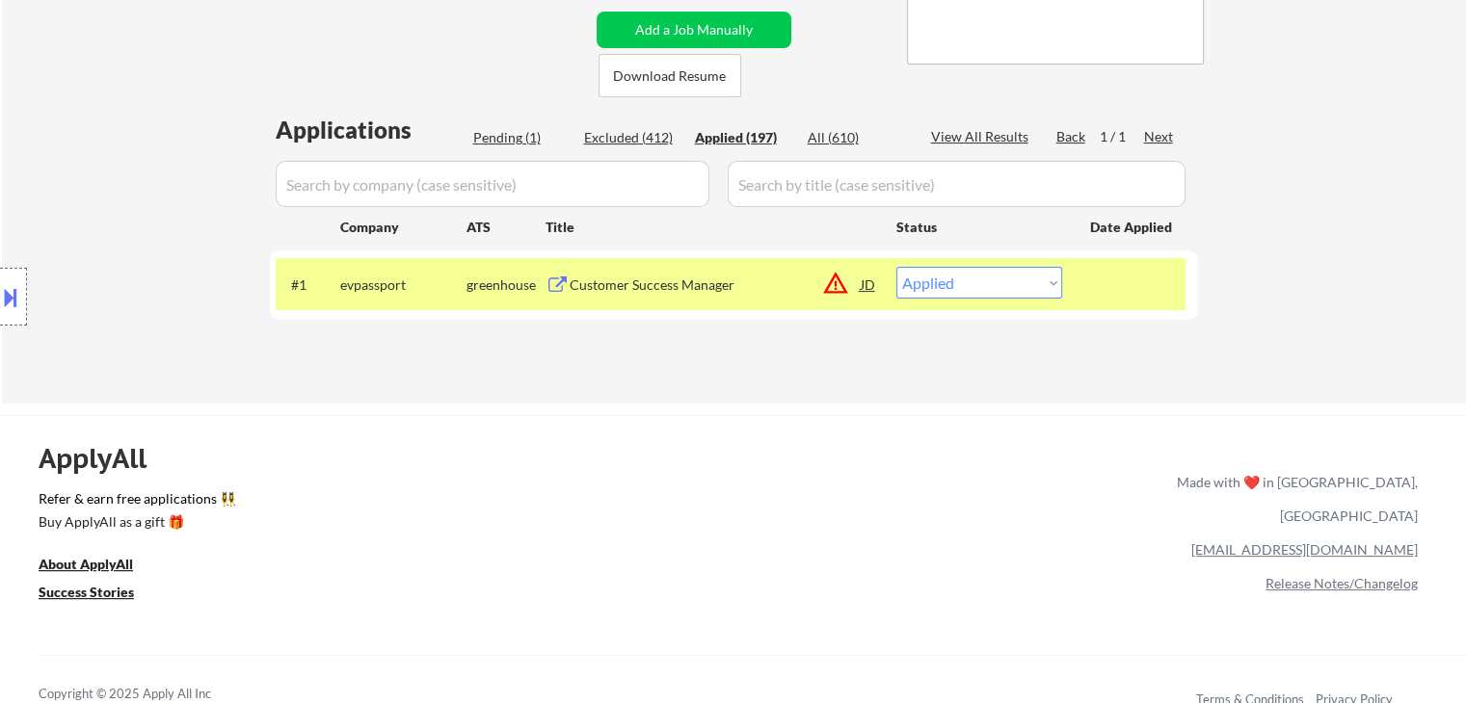
select select ""applied""
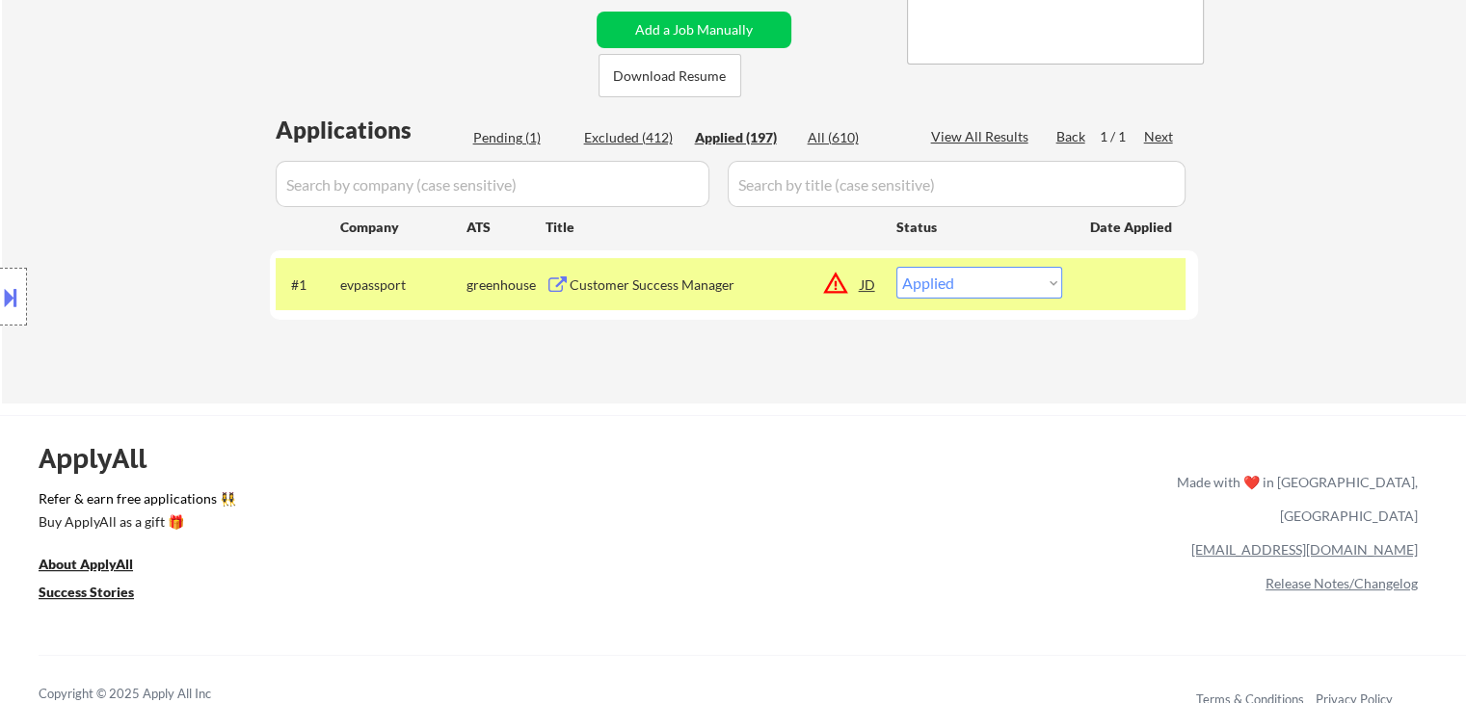
select select ""applied""
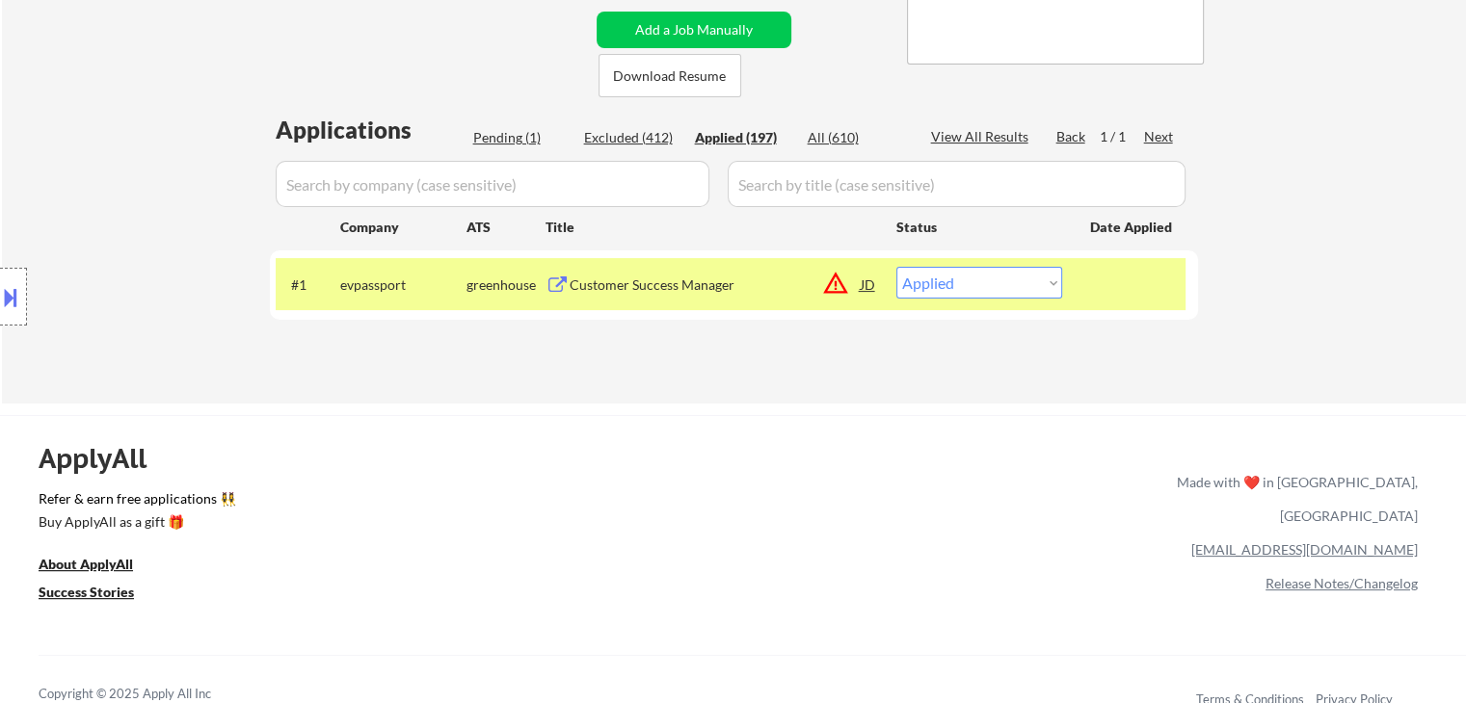
select select ""applied""
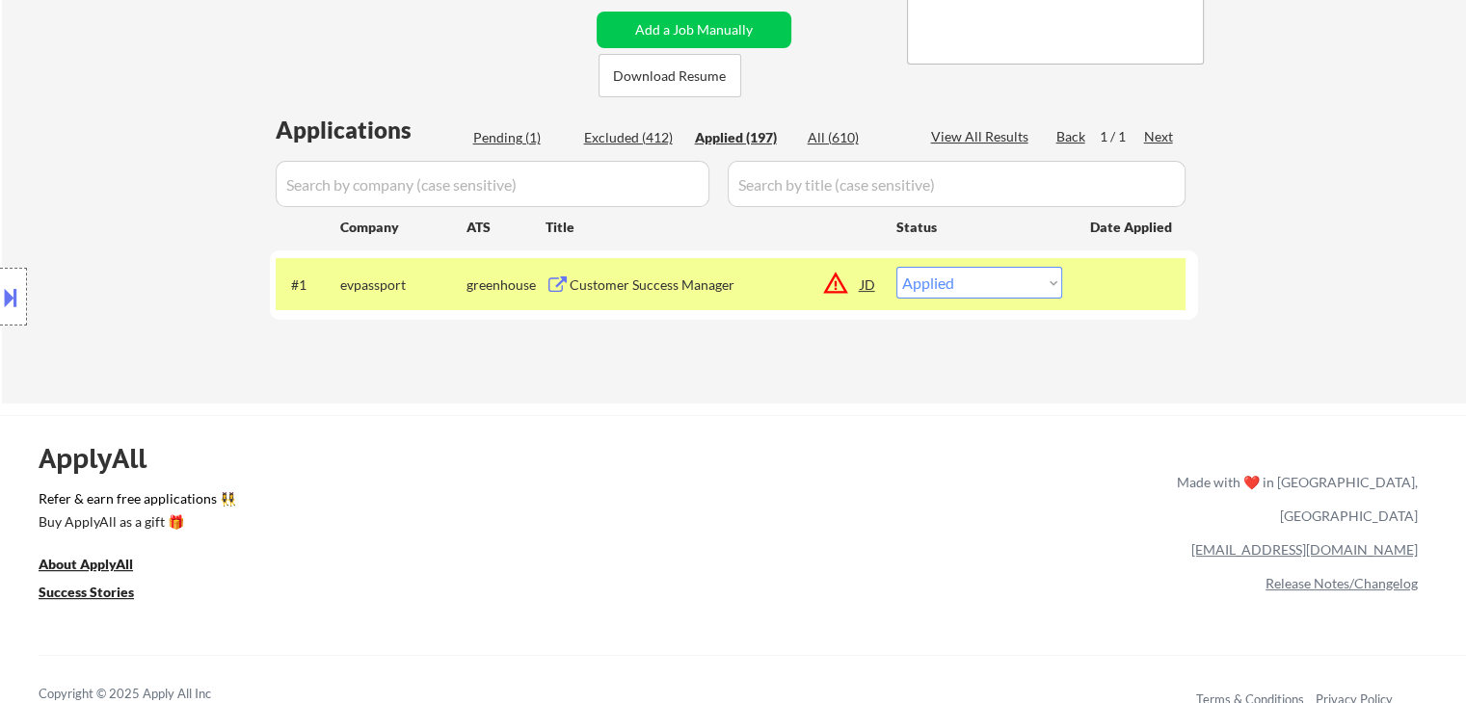
select select ""applied""
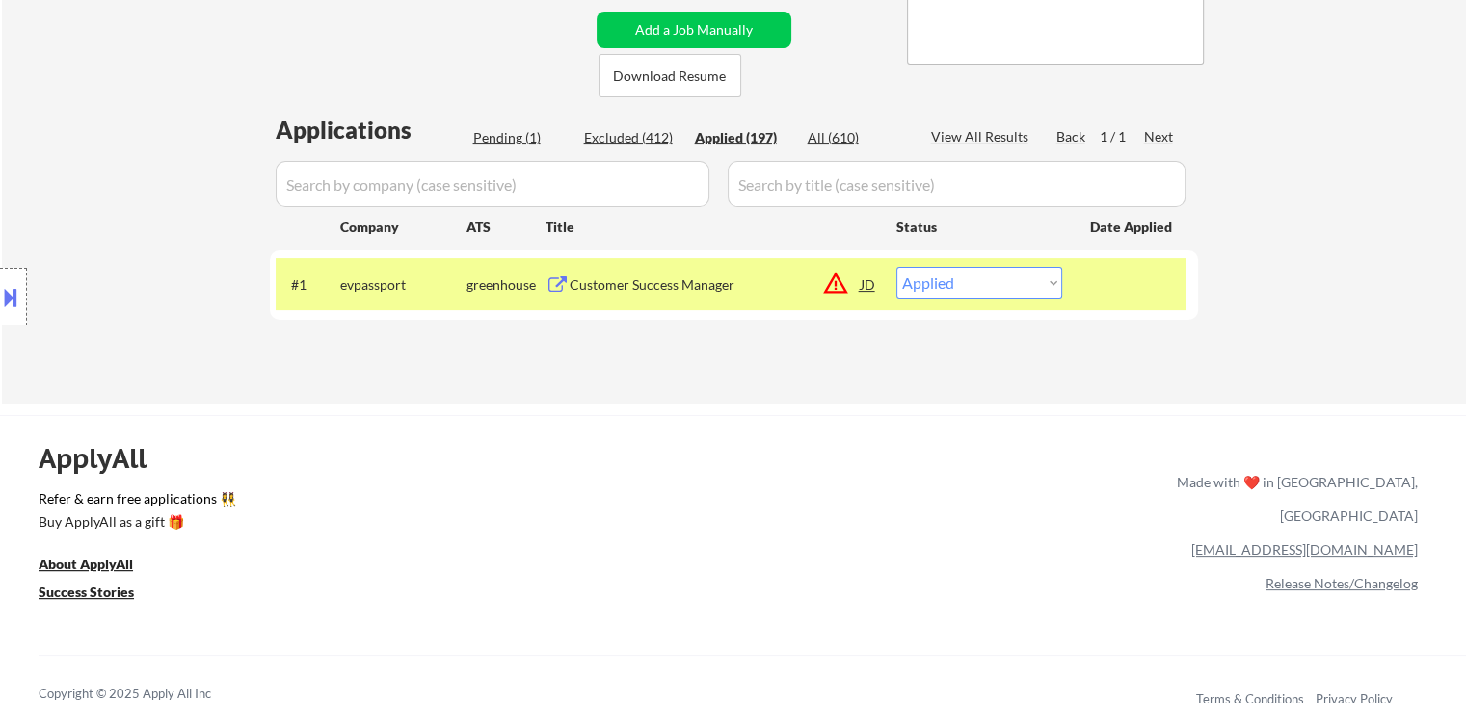
select select ""applied""
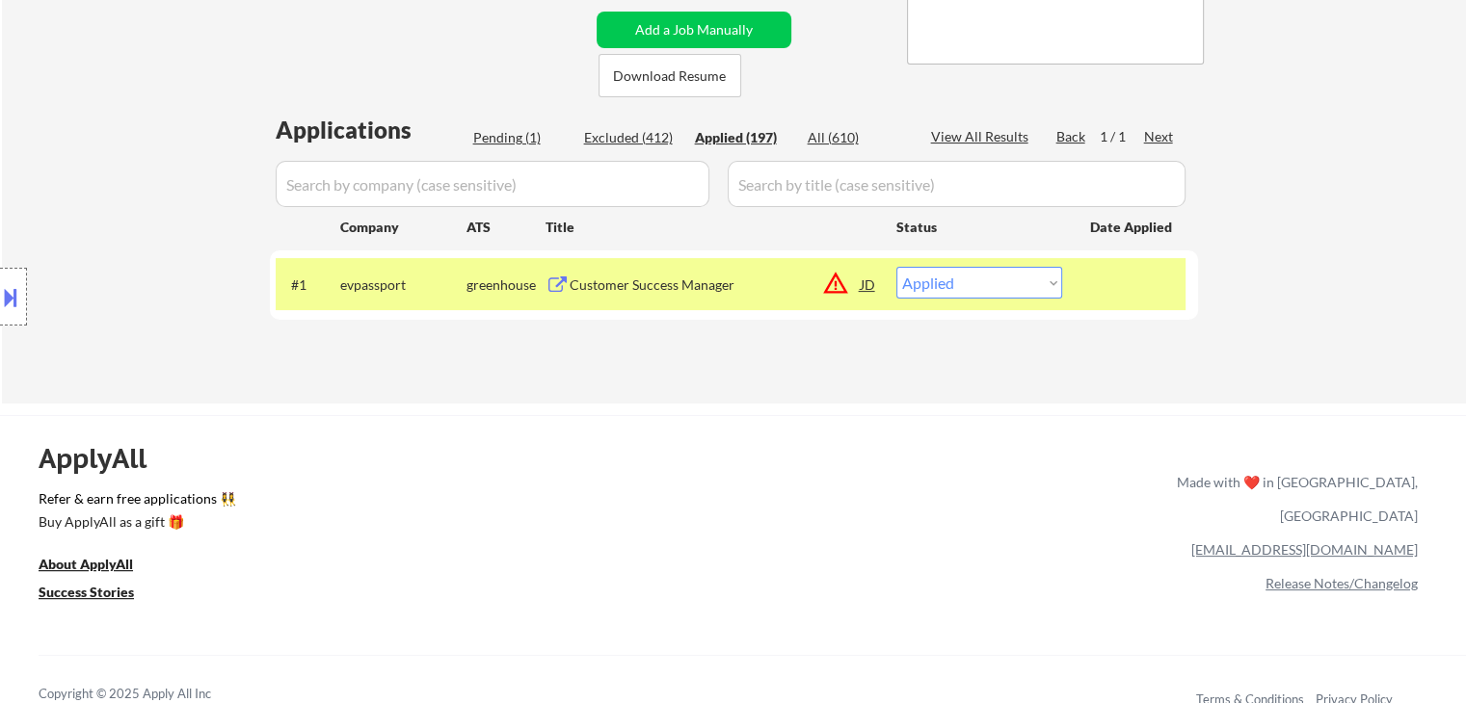
select select ""applied""
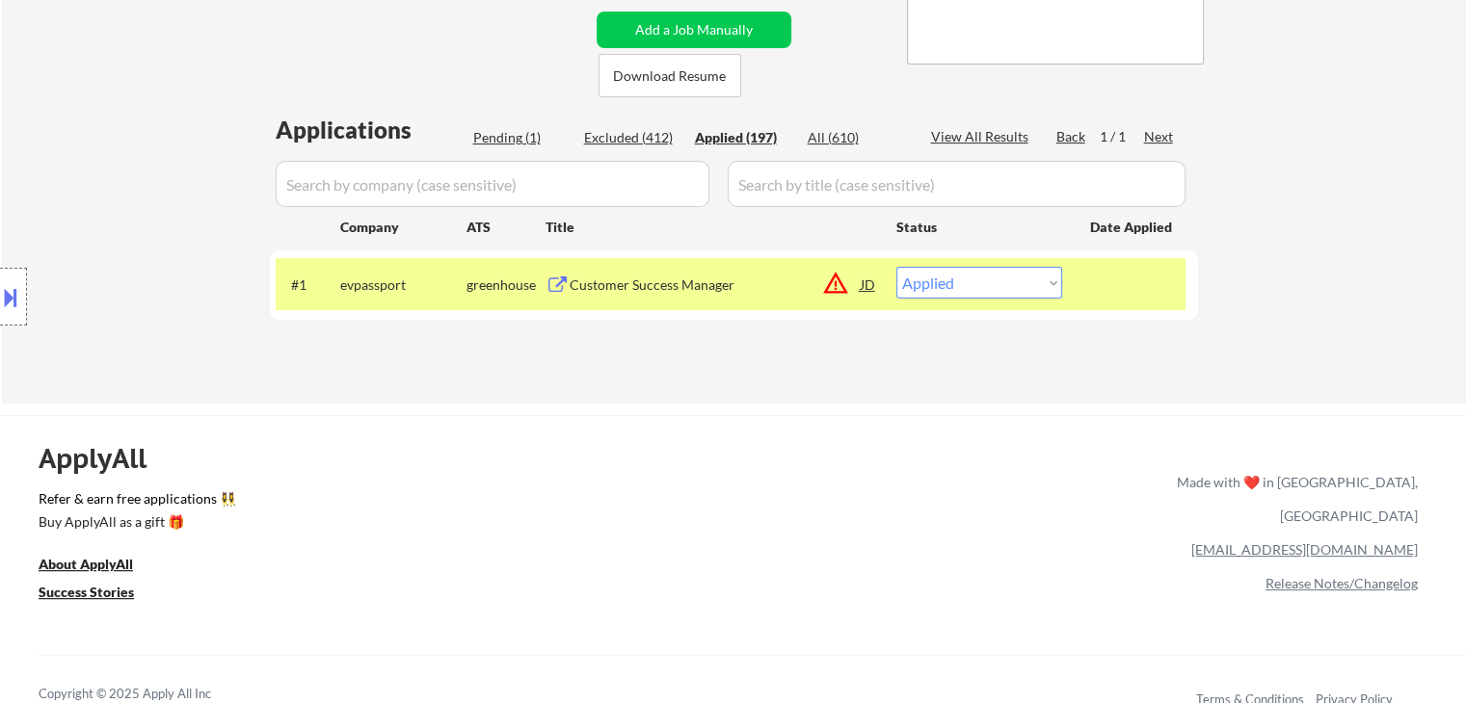
select select ""applied""
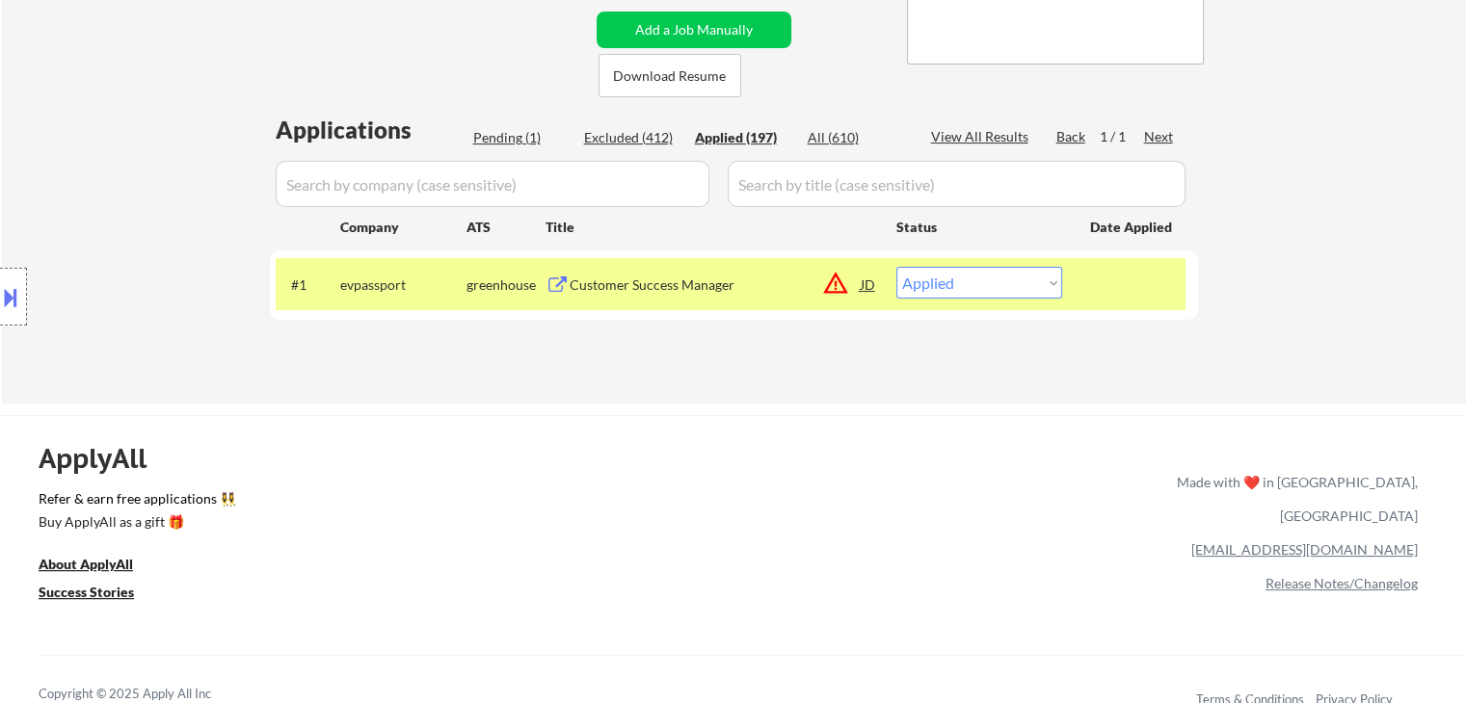
select select ""applied""
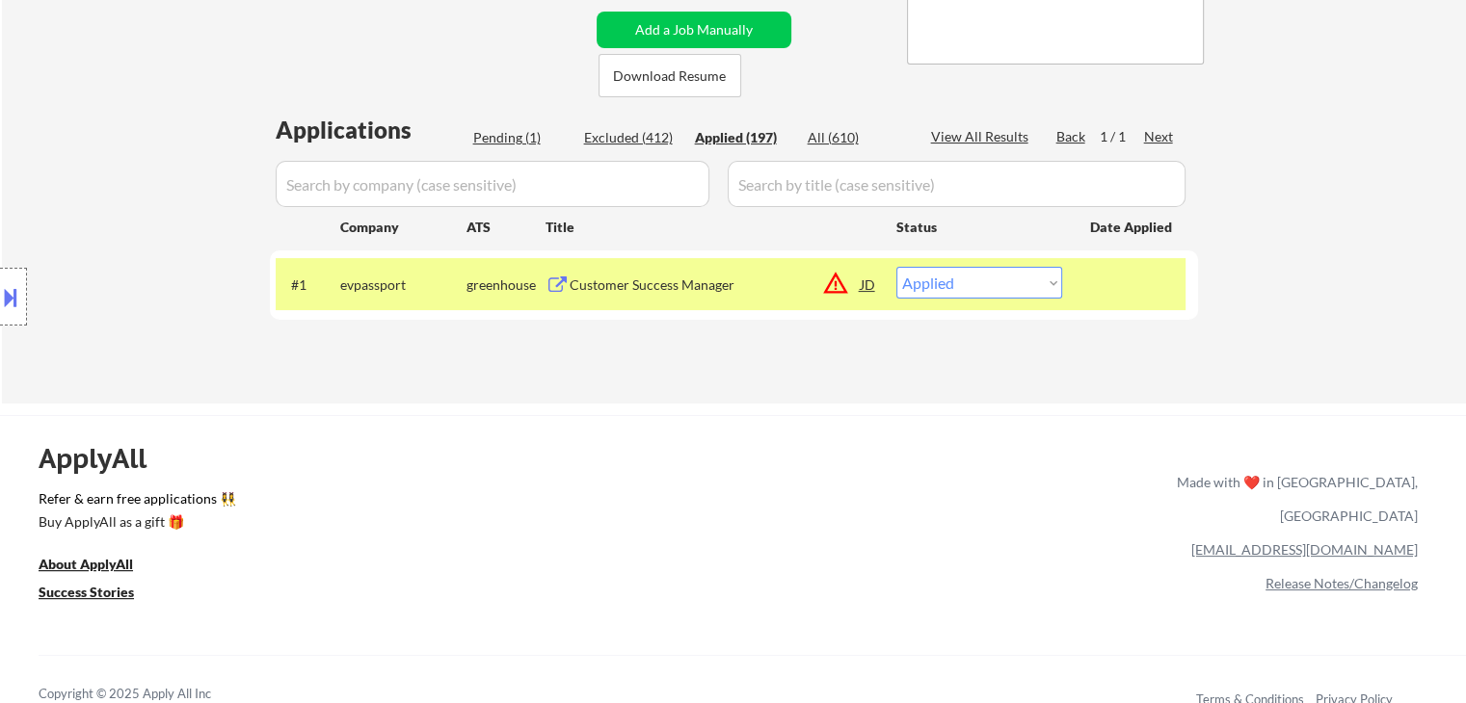
select select ""applied""
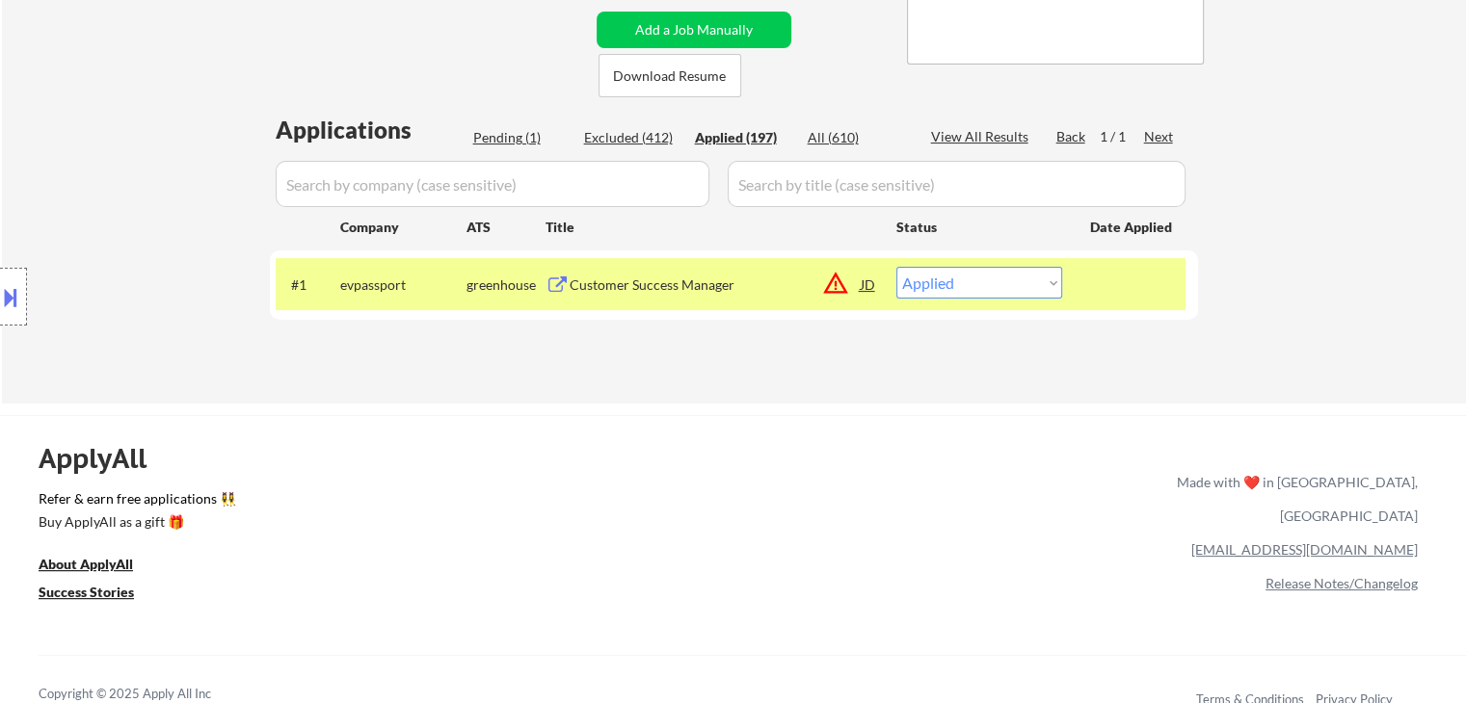
select select ""applied""
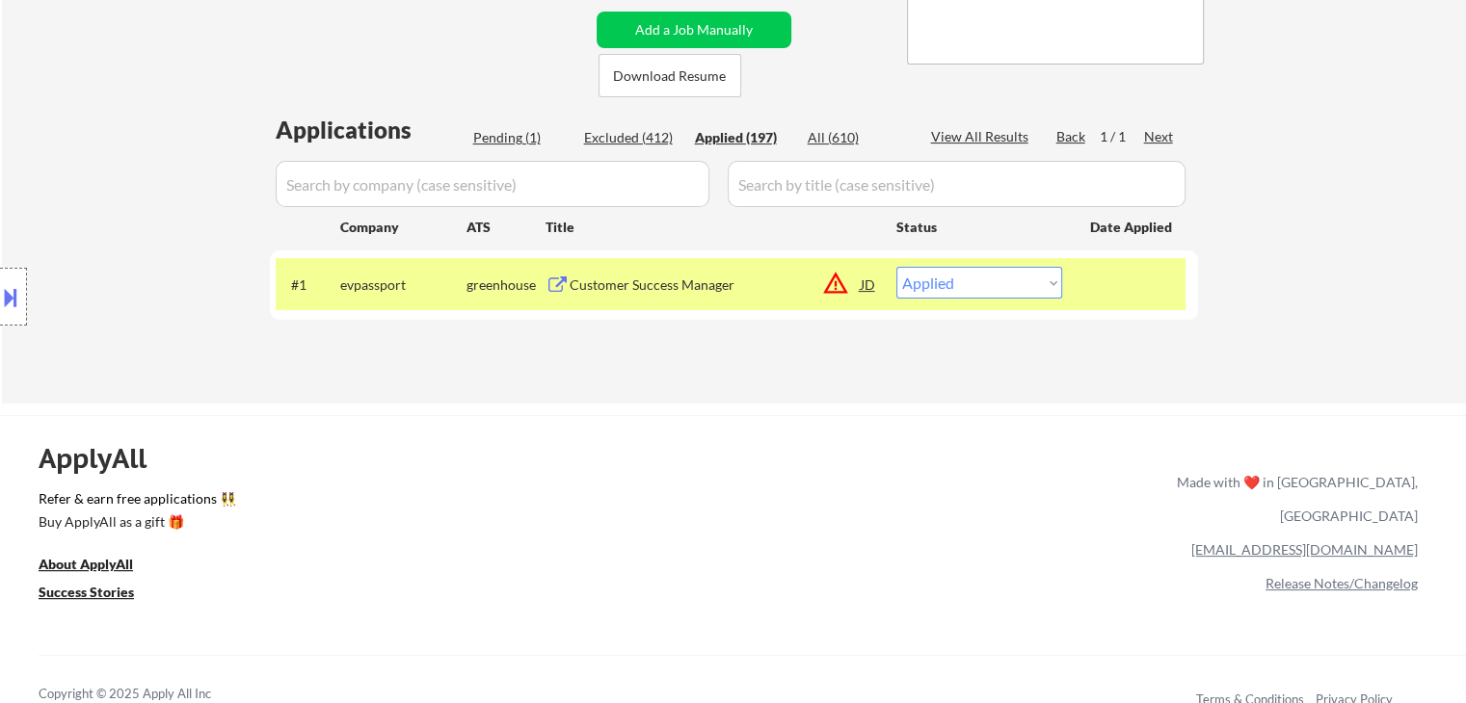
select select ""applied""
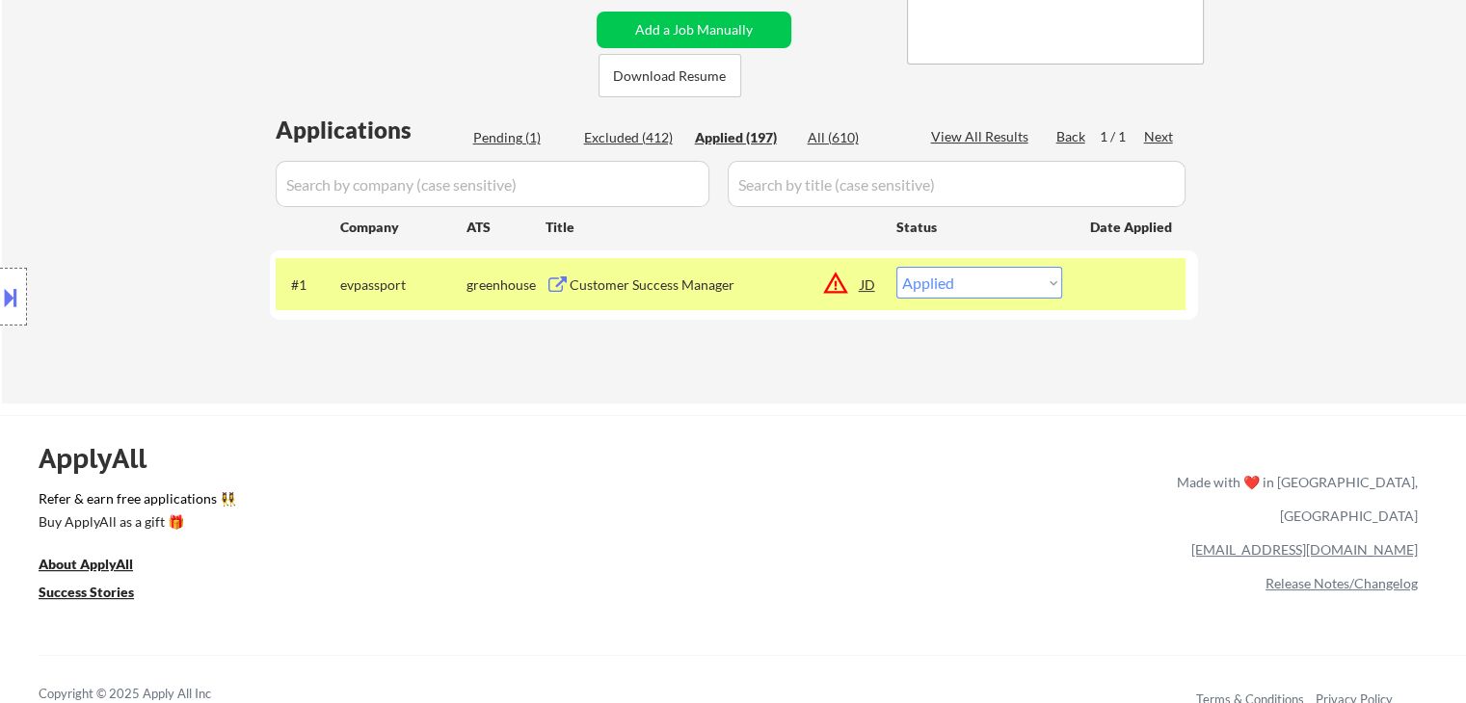
select select ""applied""
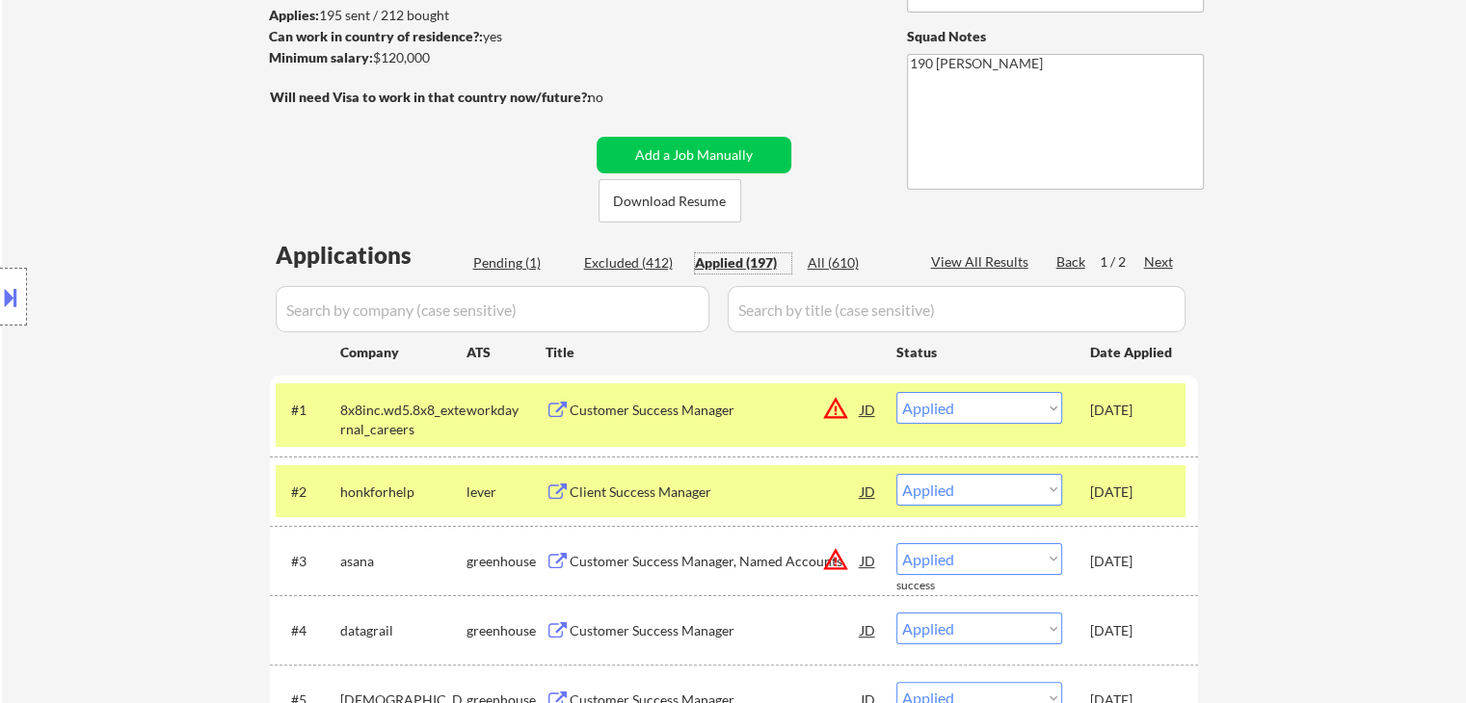
scroll to position [289, 0]
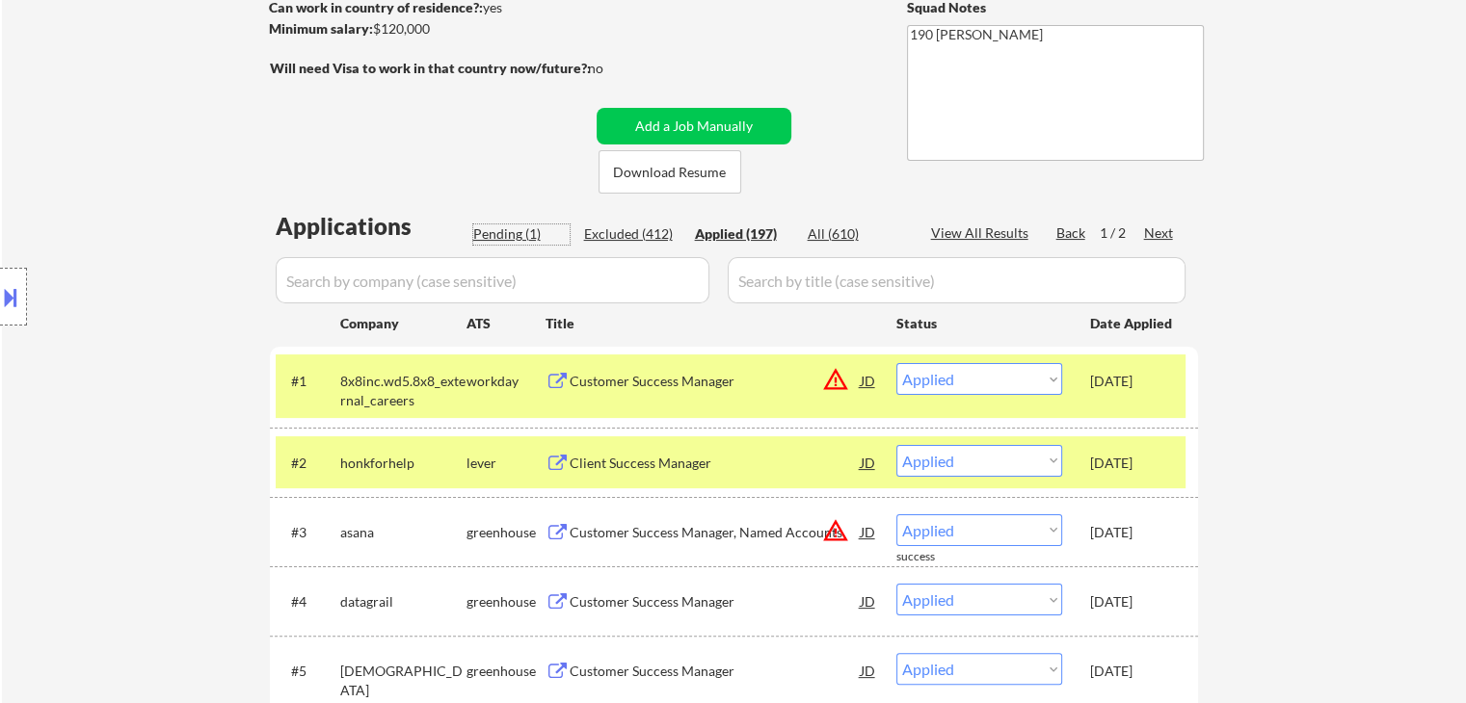
click at [512, 233] on div "Pending (1)" at bounding box center [521, 234] width 96 height 19
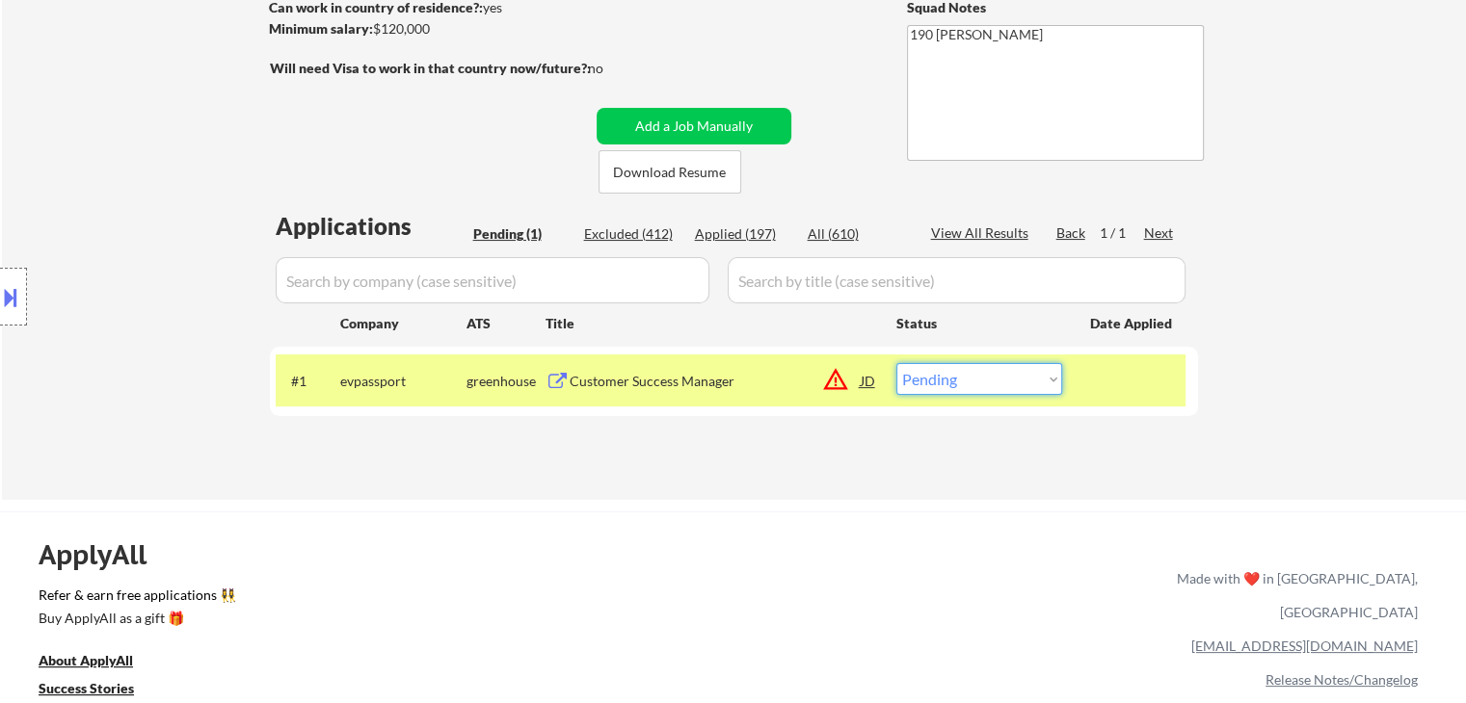
drag, startPoint x: 954, startPoint y: 375, endPoint x: 956, endPoint y: 387, distance: 12.7
click at [954, 379] on select "Choose an option... Pending Applied Excluded (Questions) Excluded (Expired) Exc…" at bounding box center [979, 379] width 166 height 32
select select ""applied""
click at [896, 363] on select "Choose an option... Pending Applied Excluded (Questions) Excluded (Expired) Exc…" at bounding box center [979, 379] width 166 height 32
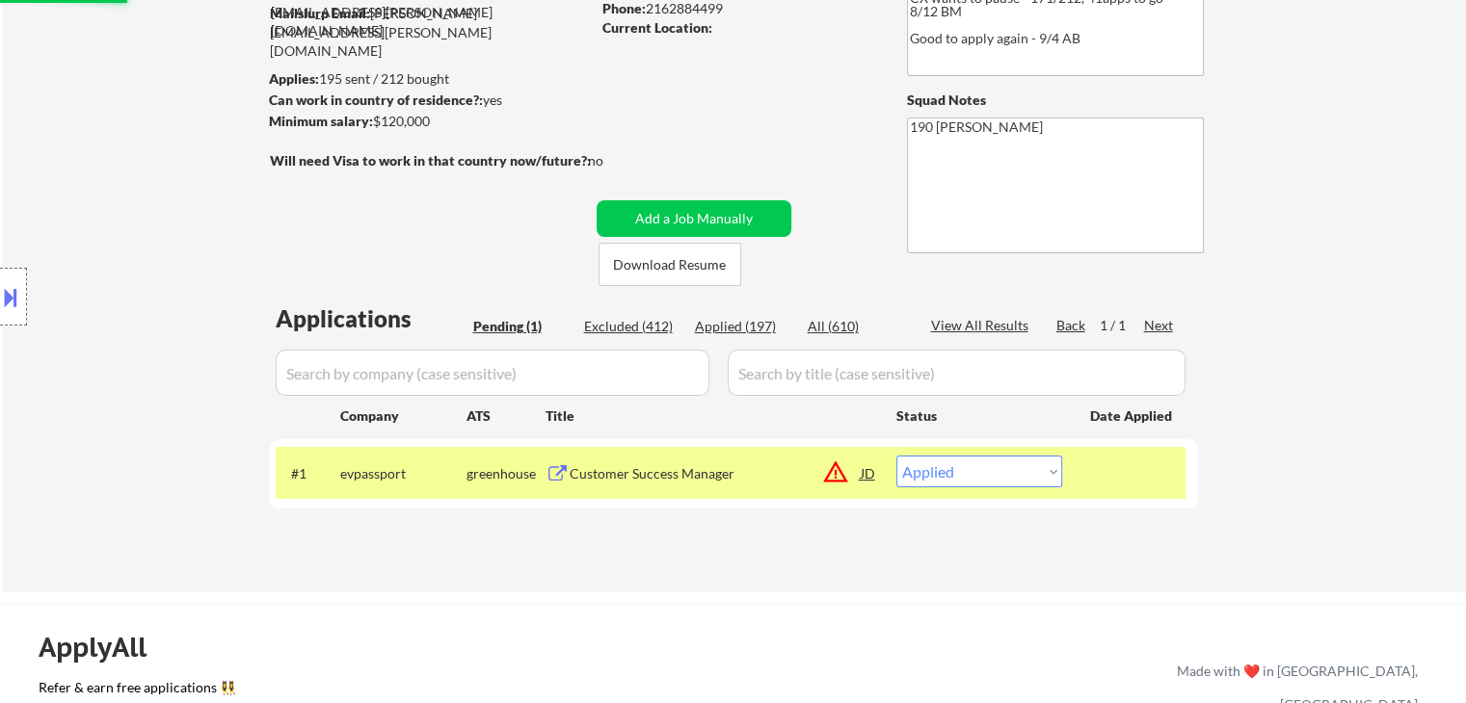
scroll to position [193, 0]
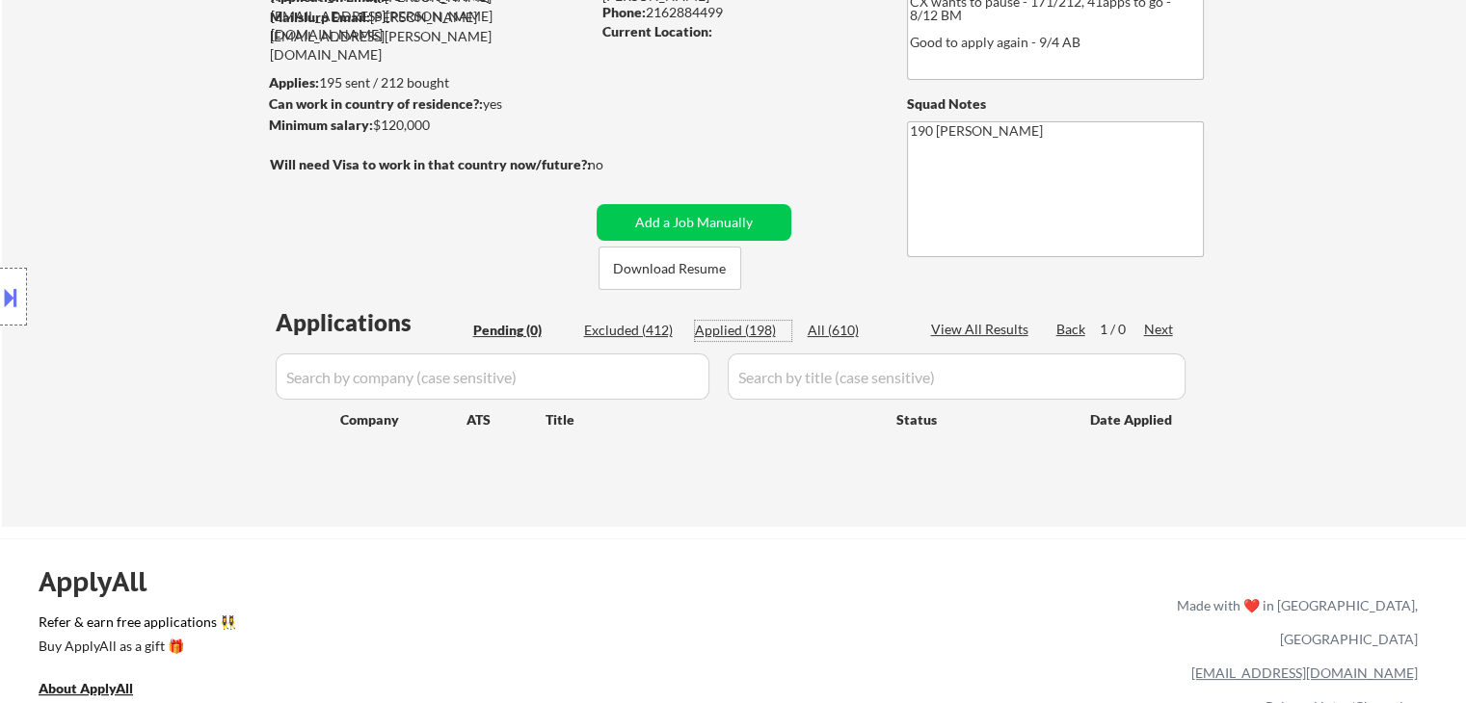
click at [748, 331] on div "Applied (198)" at bounding box center [743, 330] width 96 height 19
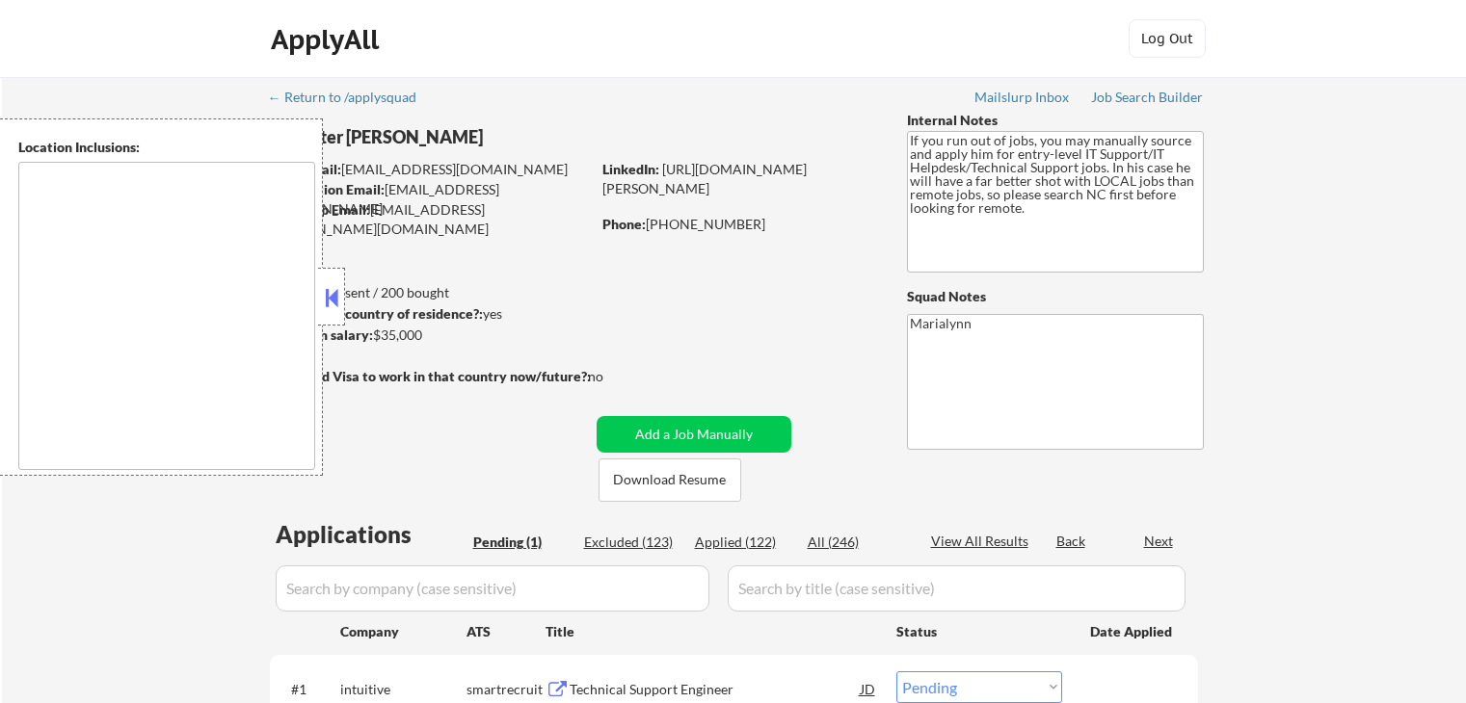
select select ""pending""
type textarea "[GEOGRAPHIC_DATA], [GEOGRAPHIC_DATA] [GEOGRAPHIC_DATA], [GEOGRAPHIC_DATA] [GEOG…"
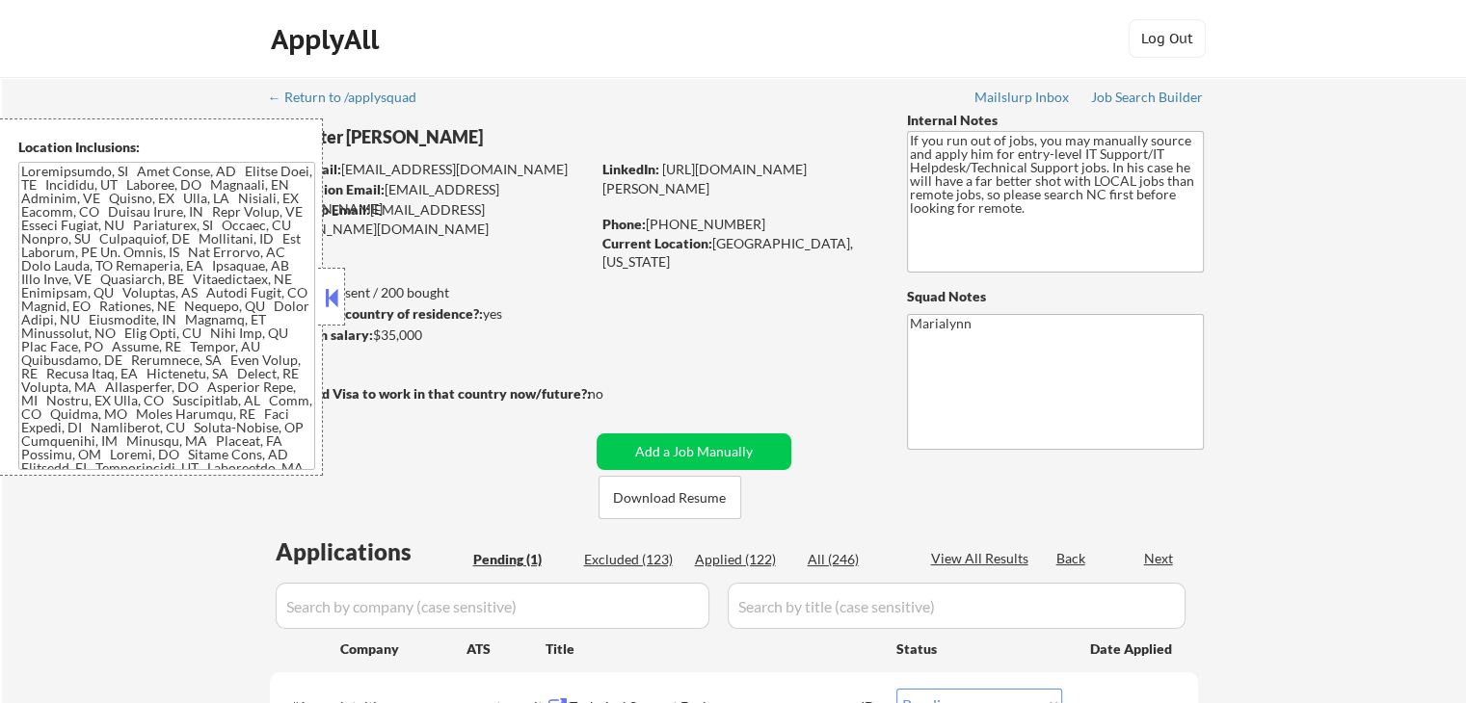
click at [332, 299] on button at bounding box center [331, 297] width 21 height 29
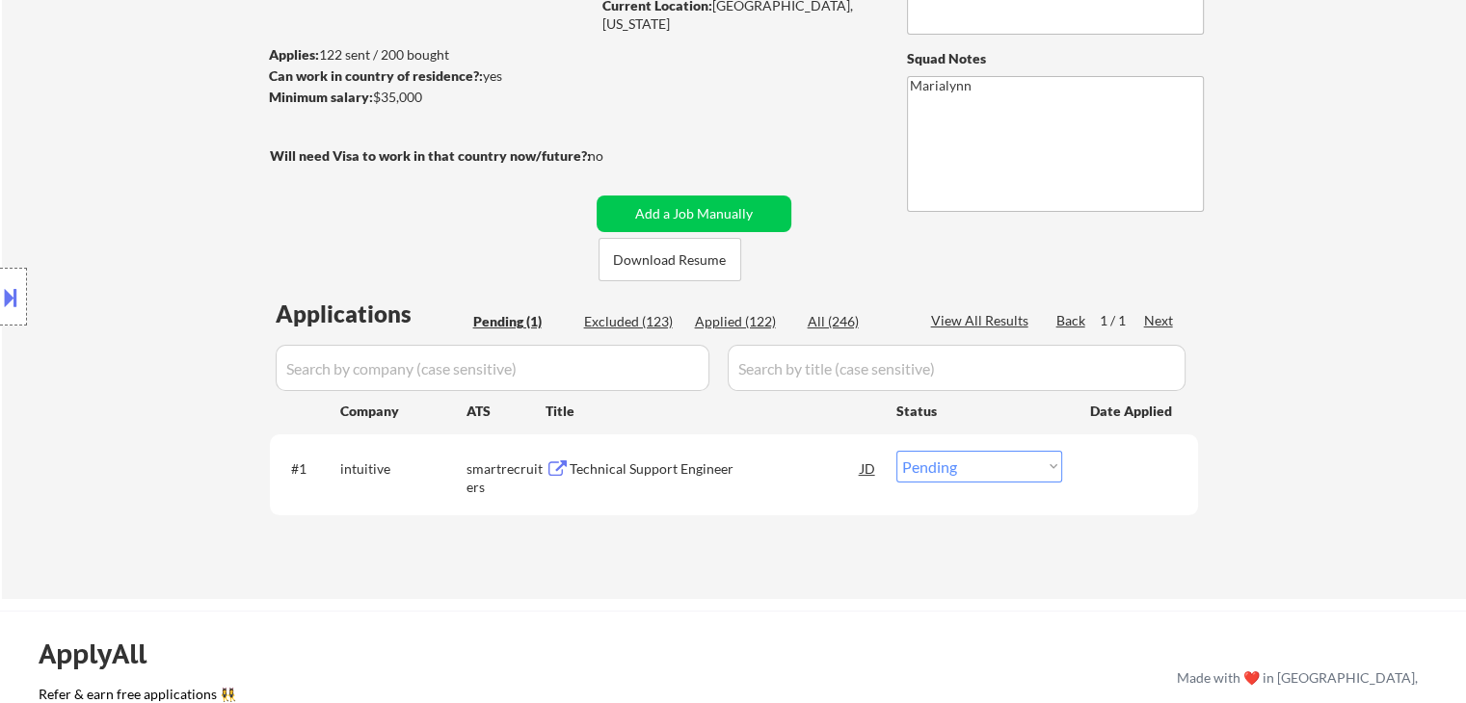
scroll to position [289, 0]
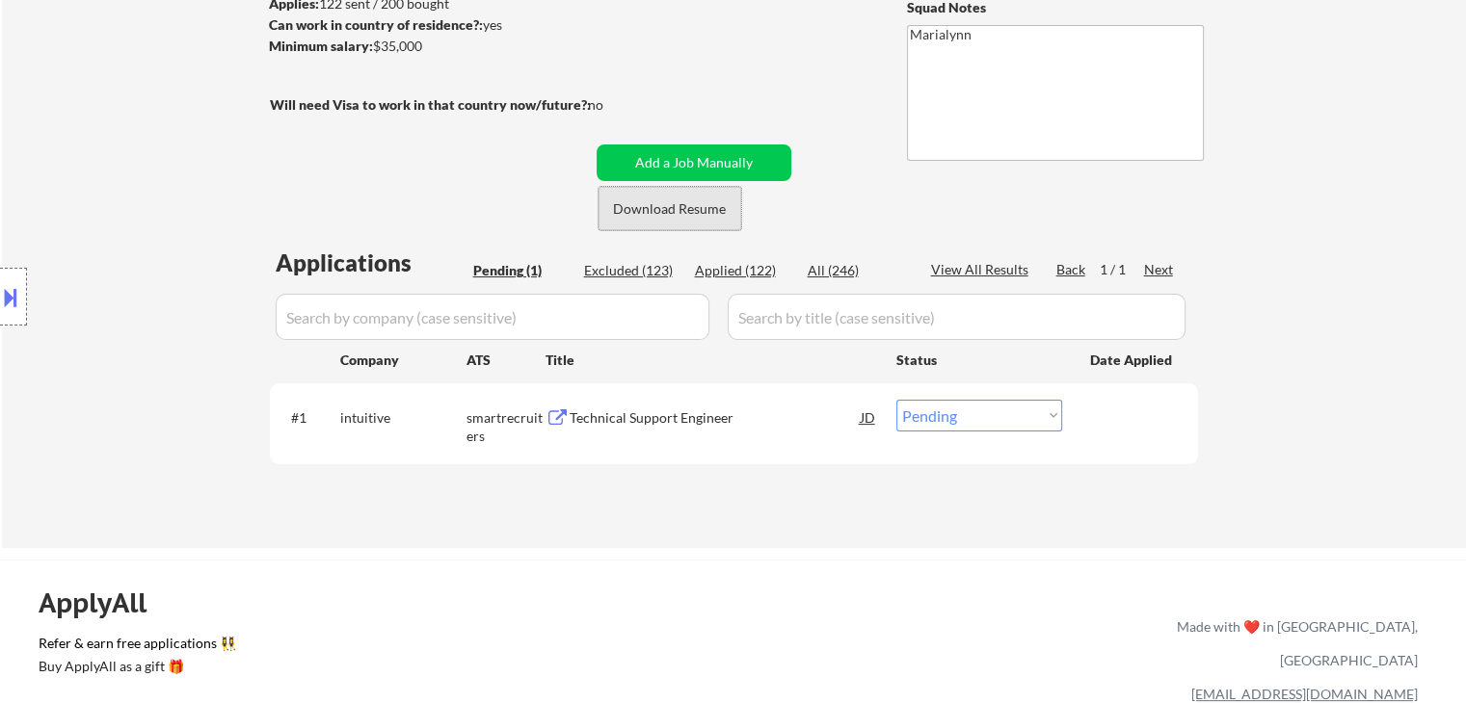
click at [660, 215] on button "Download Resume" at bounding box center [669, 208] width 143 height 43
drag, startPoint x: 699, startPoint y: 410, endPoint x: 699, endPoint y: 398, distance: 11.6
click at [699, 406] on div "Technical Support Engineer" at bounding box center [715, 417] width 291 height 35
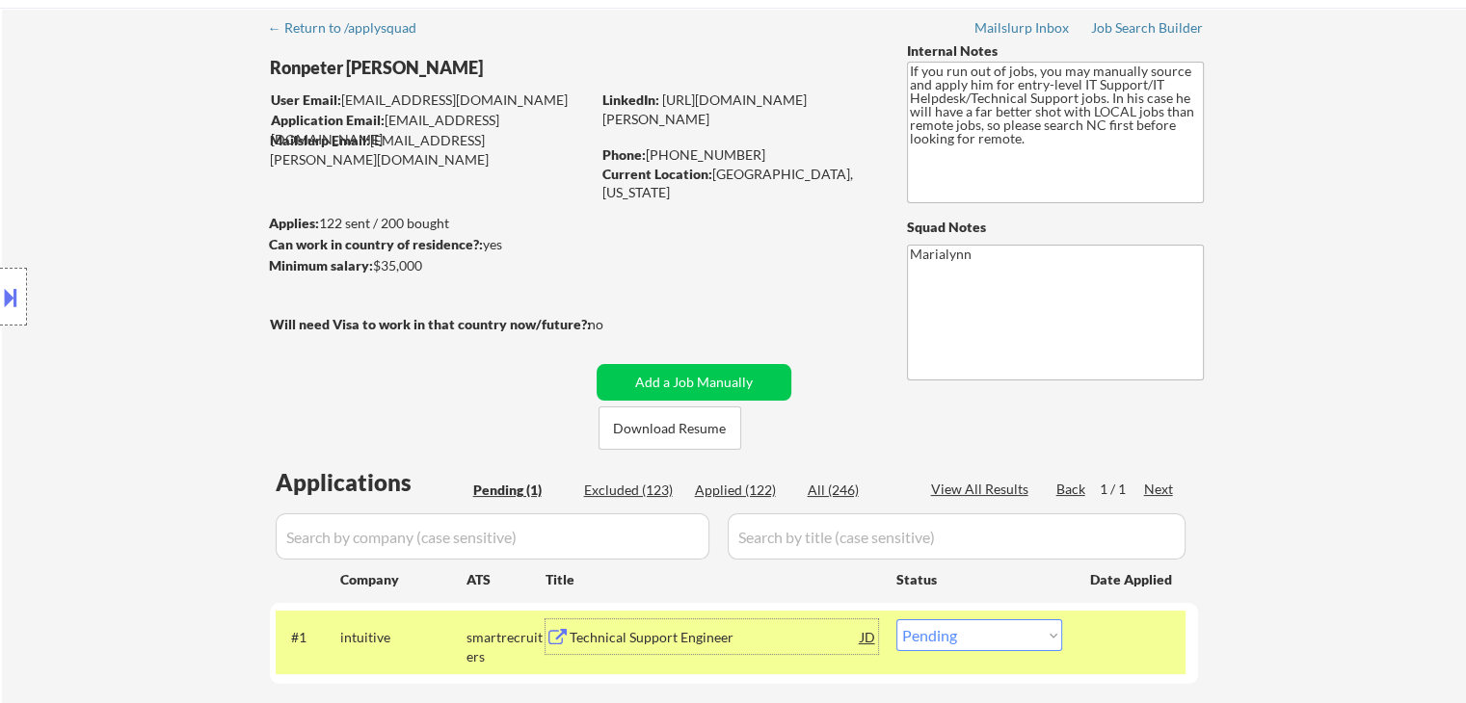
scroll to position [0, 0]
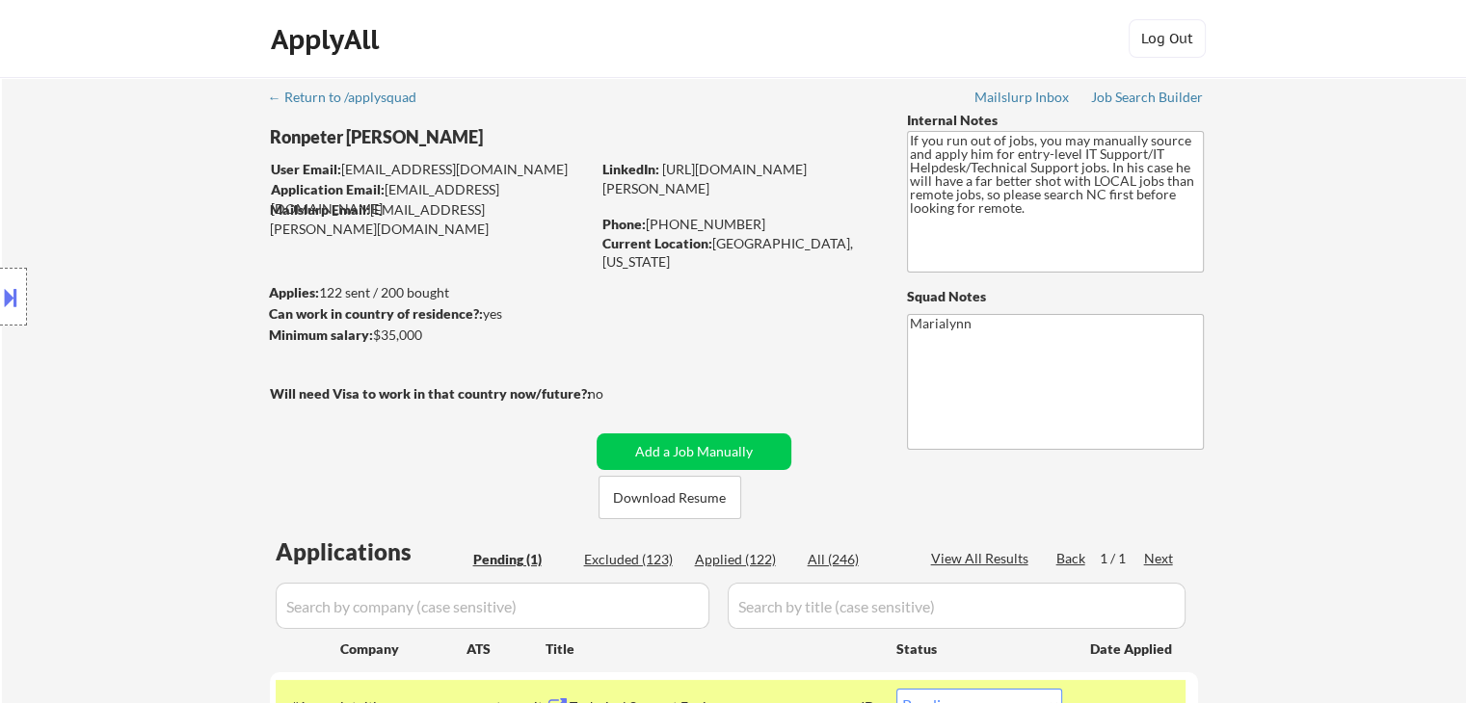
drag, startPoint x: 717, startPoint y: 248, endPoint x: 725, endPoint y: 259, distance: 13.9
click at [725, 259] on div "Current Location: [GEOGRAPHIC_DATA], [US_STATE]" at bounding box center [738, 253] width 273 height 38
click at [714, 251] on div "Current Location: [GEOGRAPHIC_DATA], [US_STATE]" at bounding box center [738, 253] width 273 height 38
drag, startPoint x: 713, startPoint y: 248, endPoint x: 788, endPoint y: 263, distance: 76.7
click at [786, 258] on div "Current Location: [GEOGRAPHIC_DATA], [US_STATE]" at bounding box center [738, 253] width 273 height 38
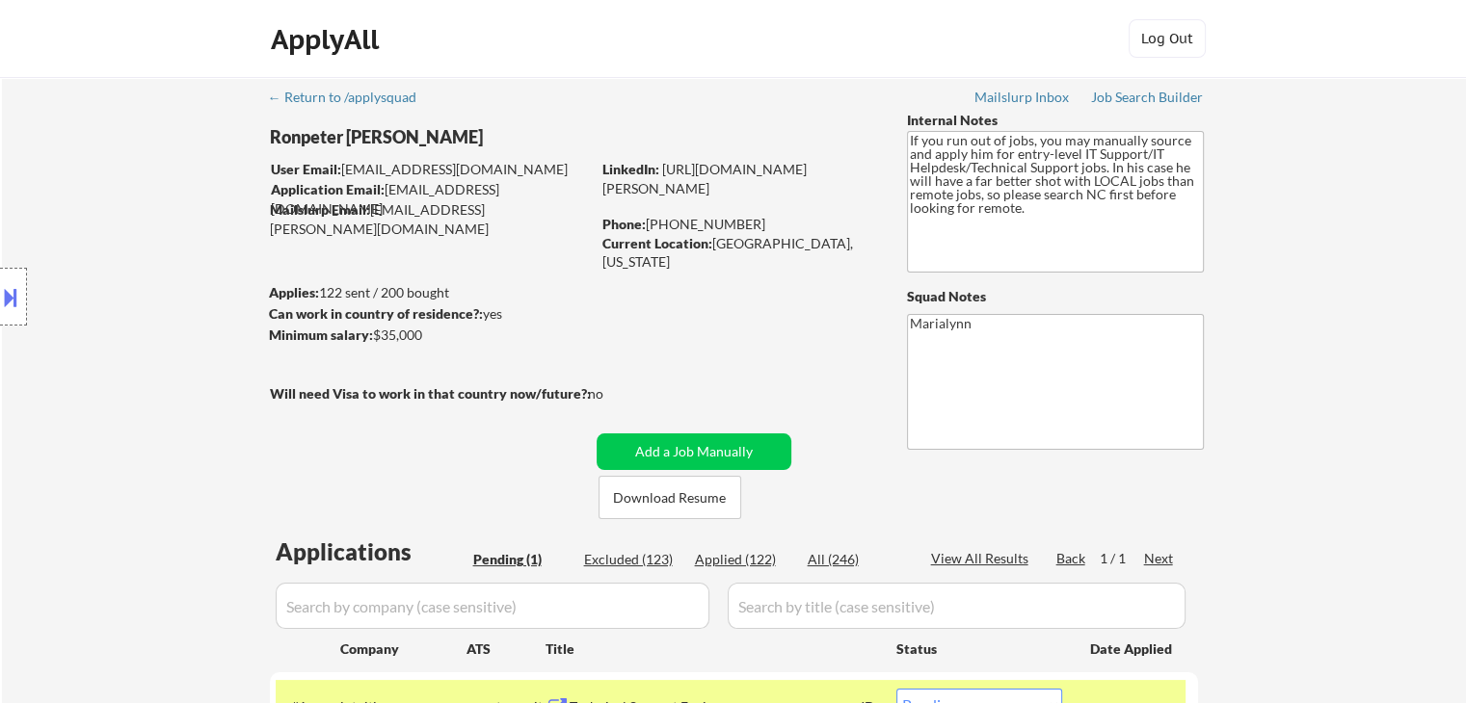
click at [729, 245] on div "Current Location: [GEOGRAPHIC_DATA], [US_STATE]" at bounding box center [738, 253] width 273 height 38
drag, startPoint x: 721, startPoint y: 248, endPoint x: 672, endPoint y: 221, distance: 56.1
drag, startPoint x: 672, startPoint y: 221, endPoint x: 596, endPoint y: 255, distance: 83.7
click at [596, 255] on div "← Return to /applysquad Mailslurp Inbox Job Search Builder Ronpeter [PERSON_NAM…" at bounding box center [734, 449] width 962 height 745
drag, startPoint x: 712, startPoint y: 247, endPoint x: 738, endPoint y: 270, distance: 34.8
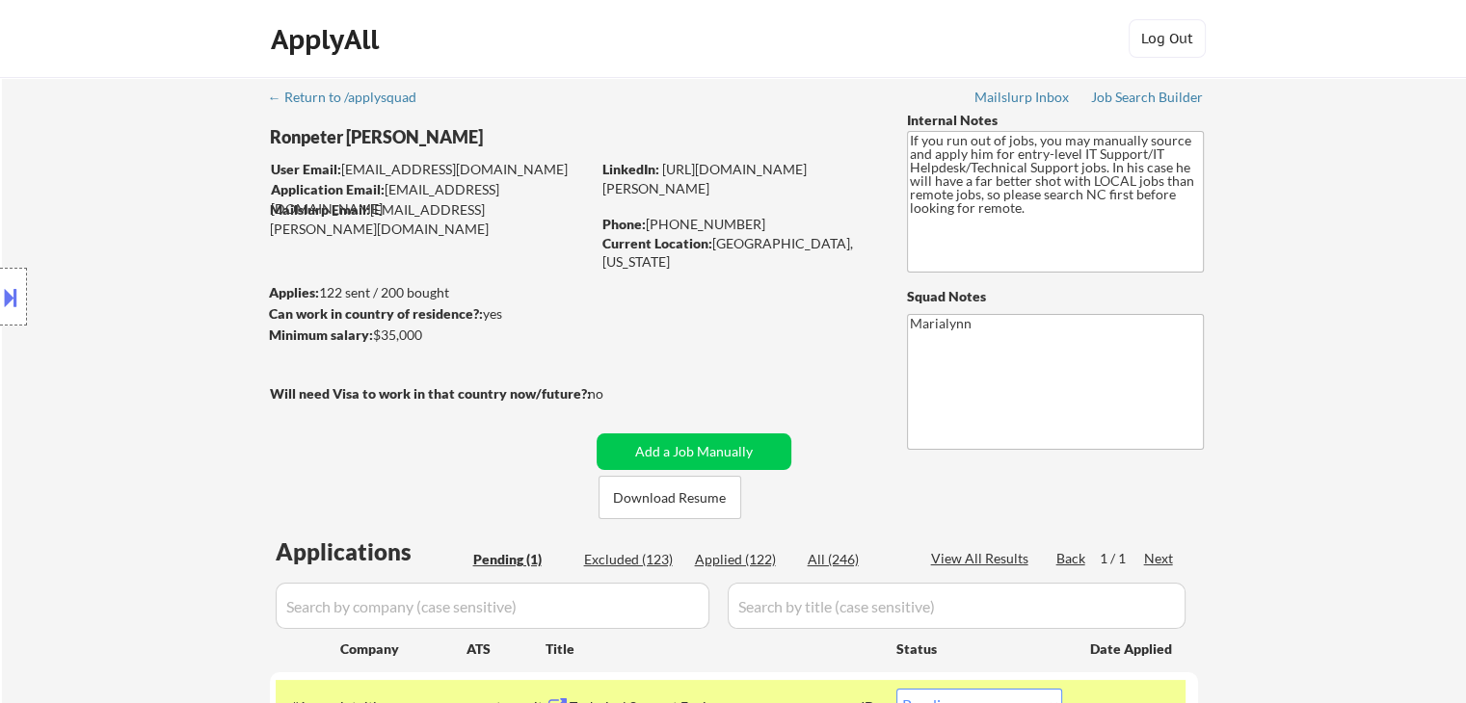
click at [738, 270] on div "Current Location: [GEOGRAPHIC_DATA], [US_STATE]" at bounding box center [738, 253] width 273 height 38
copy div "[GEOGRAPHIC_DATA], [US_STATE]"
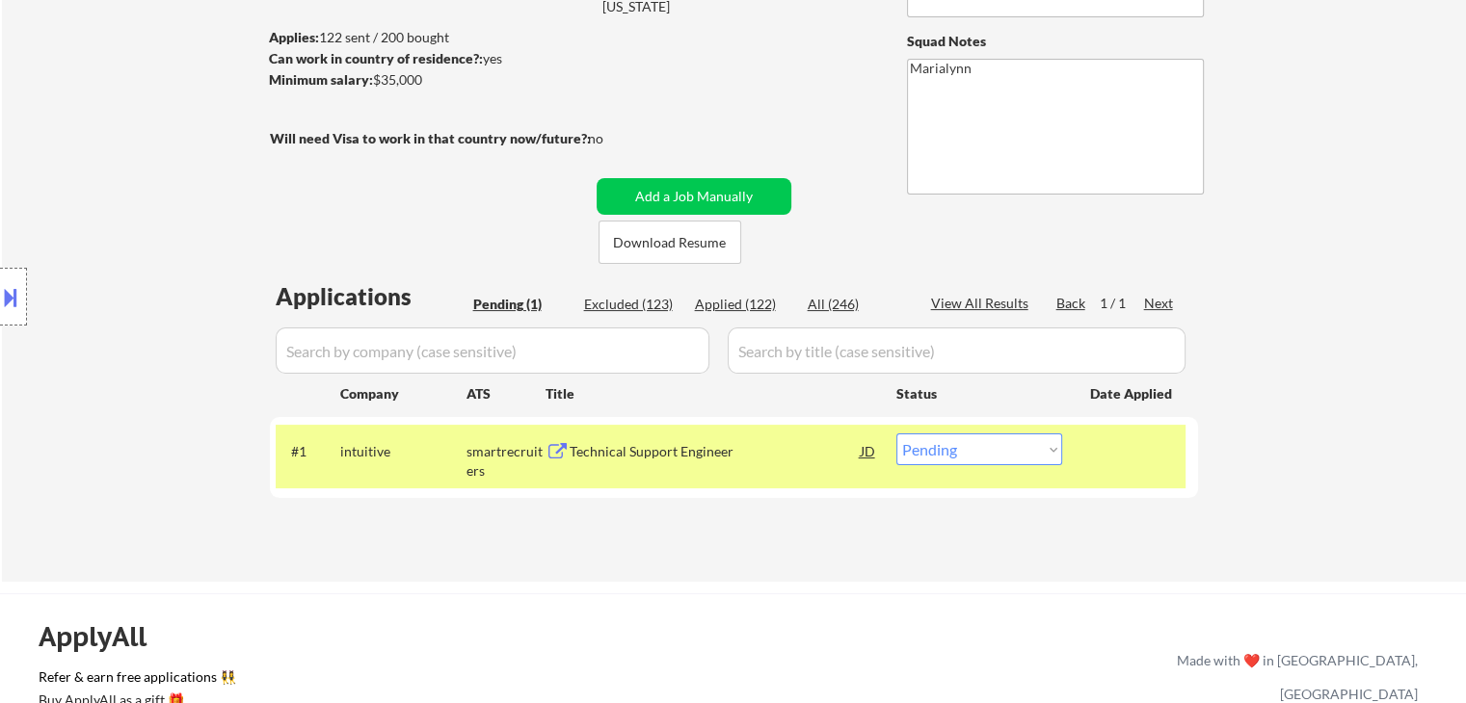
scroll to position [289, 0]
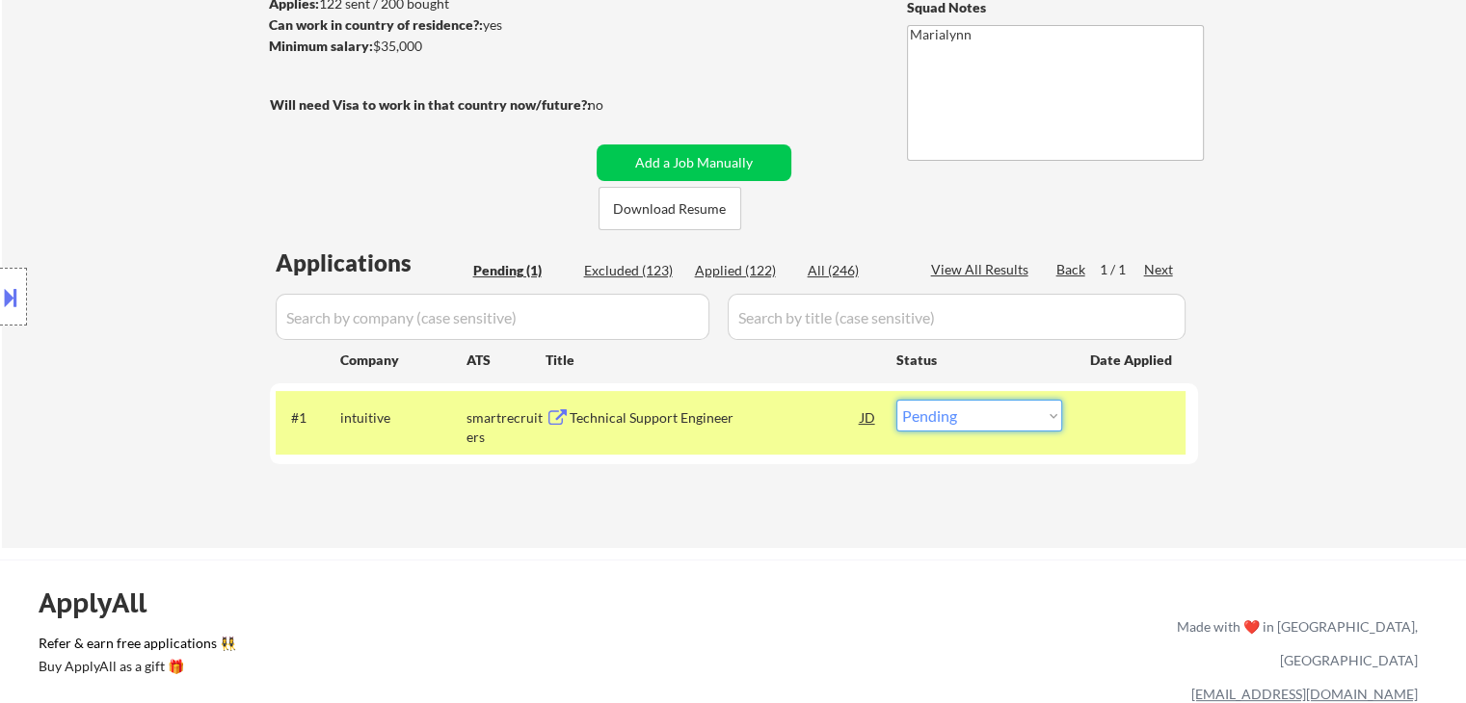
drag, startPoint x: 939, startPoint y: 410, endPoint x: 939, endPoint y: 430, distance: 20.2
click at [939, 412] on select "Choose an option... Pending Applied Excluded (Questions) Excluded (Expired) Exc…" at bounding box center [979, 416] width 166 height 32
select select ""applied""
click at [896, 400] on select "Choose an option... Pending Applied Excluded (Questions) Excluded (Expired) Exc…" at bounding box center [979, 416] width 166 height 32
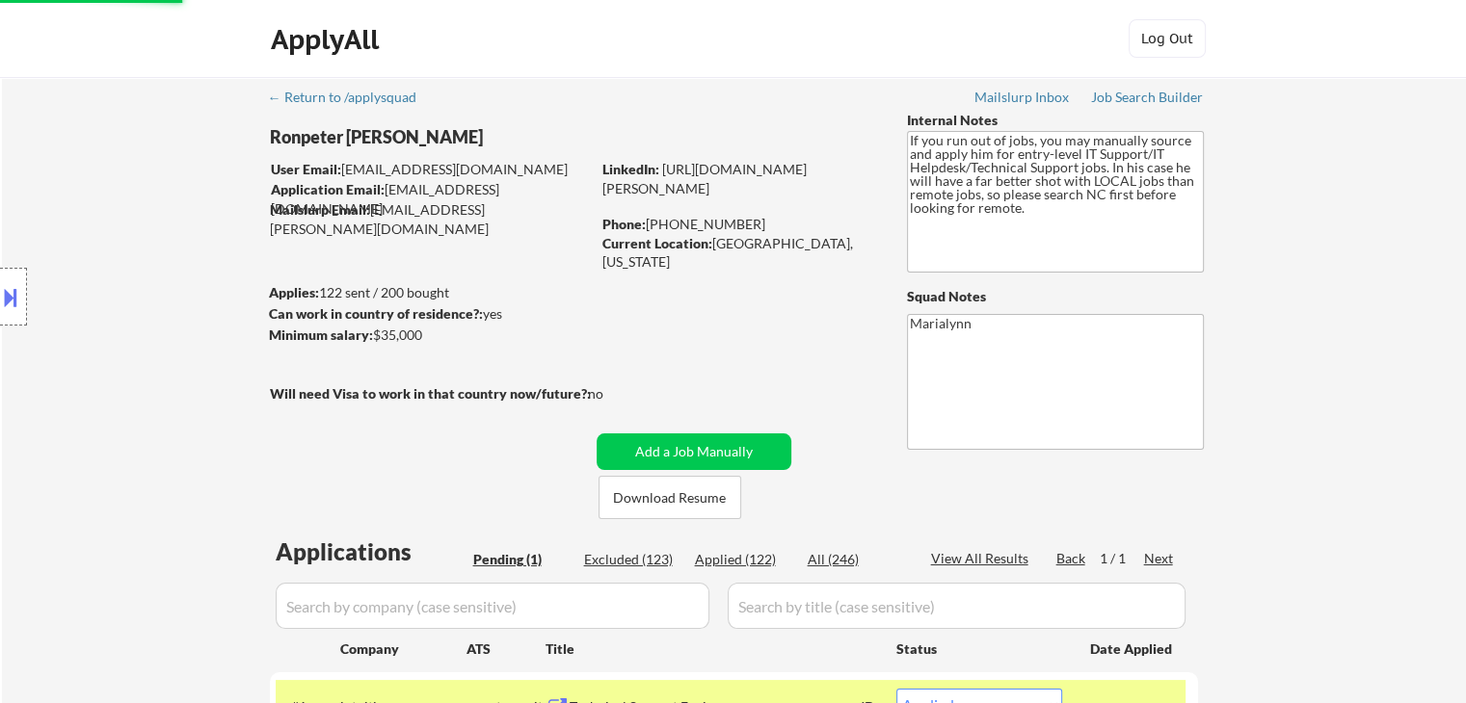
scroll to position [193, 0]
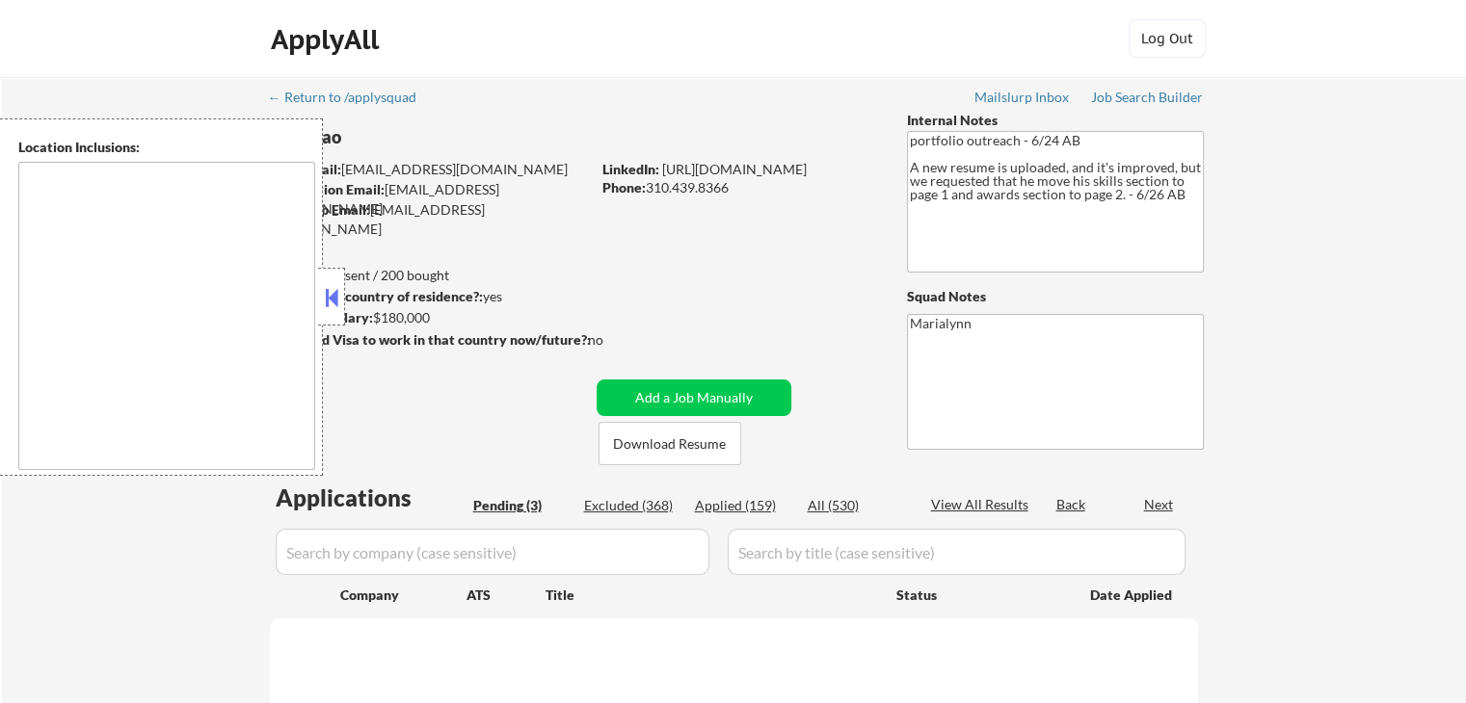
select select ""pending""
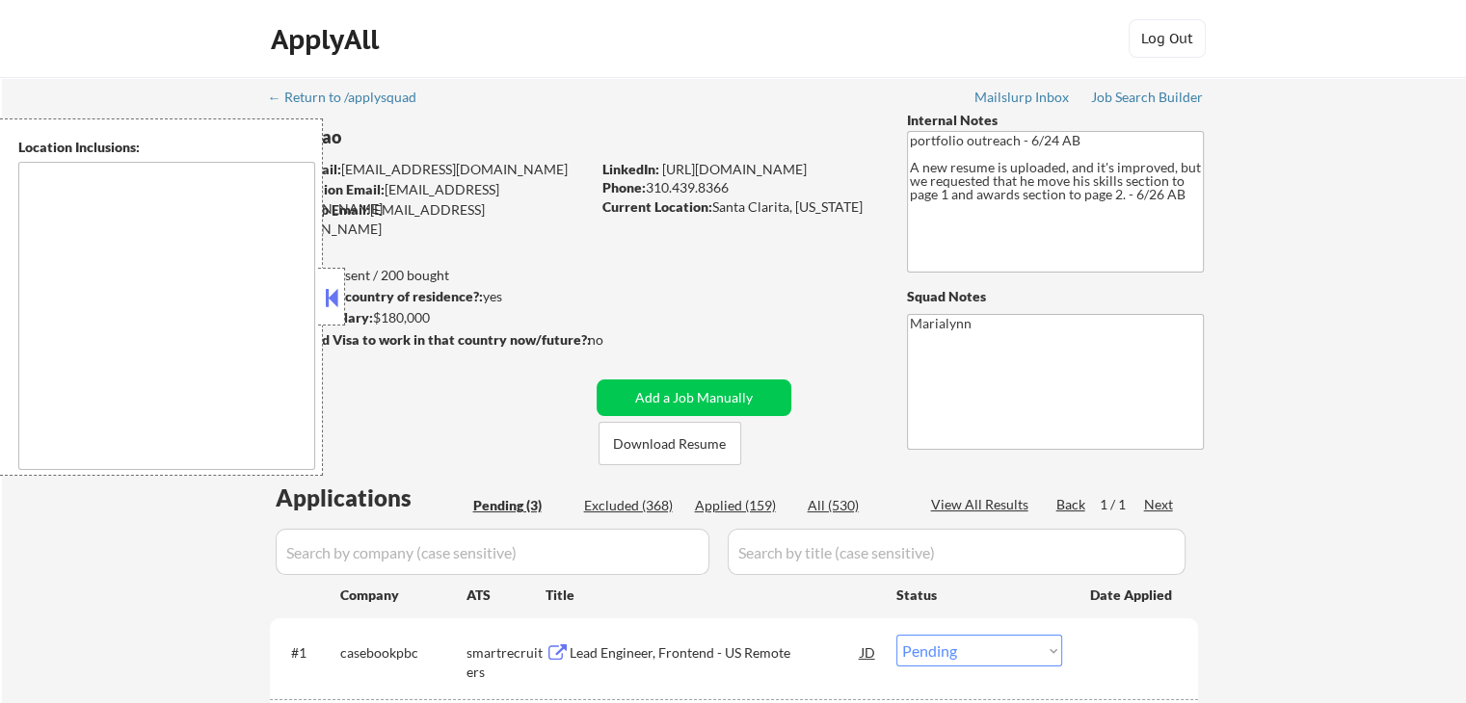
drag, startPoint x: 333, startPoint y: 288, endPoint x: 367, endPoint y: 317, distance: 44.4
click at [333, 289] on button at bounding box center [331, 297] width 21 height 29
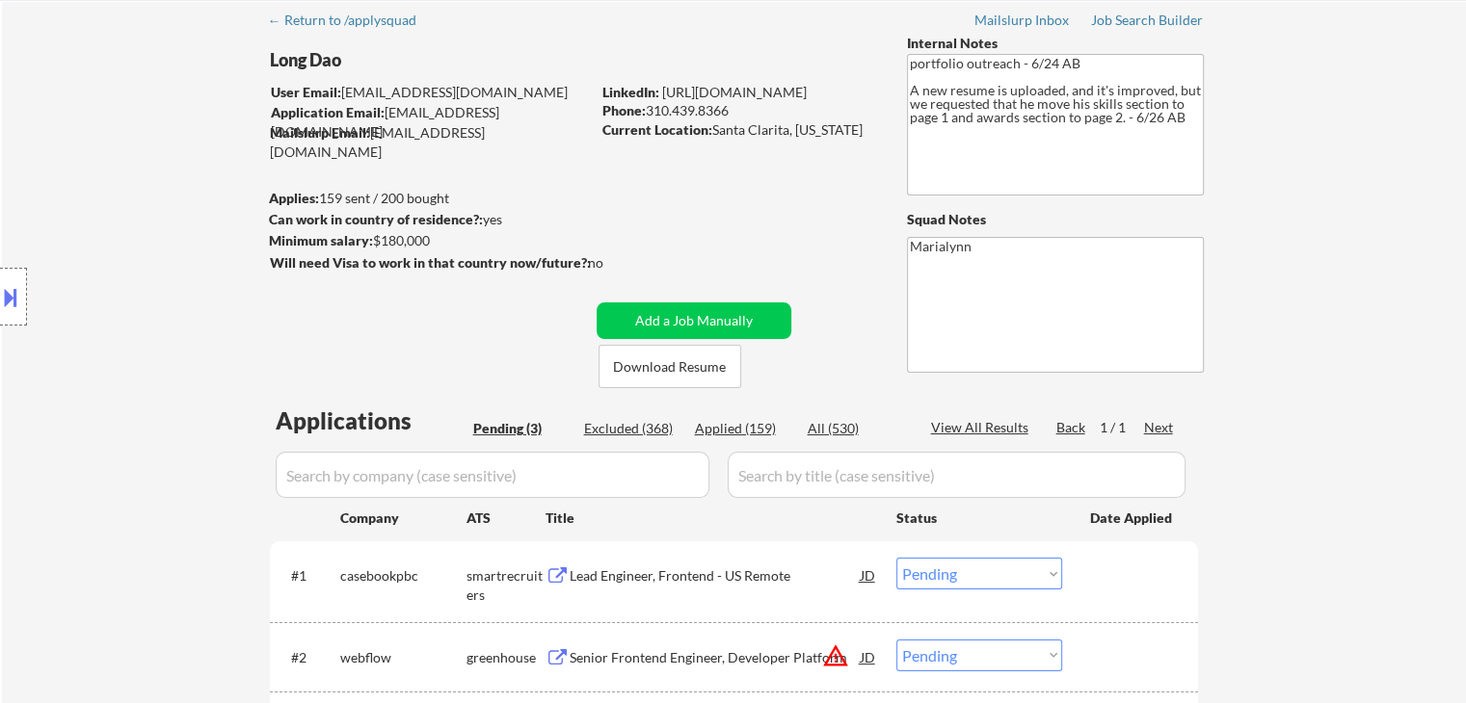
scroll to position [96, 0]
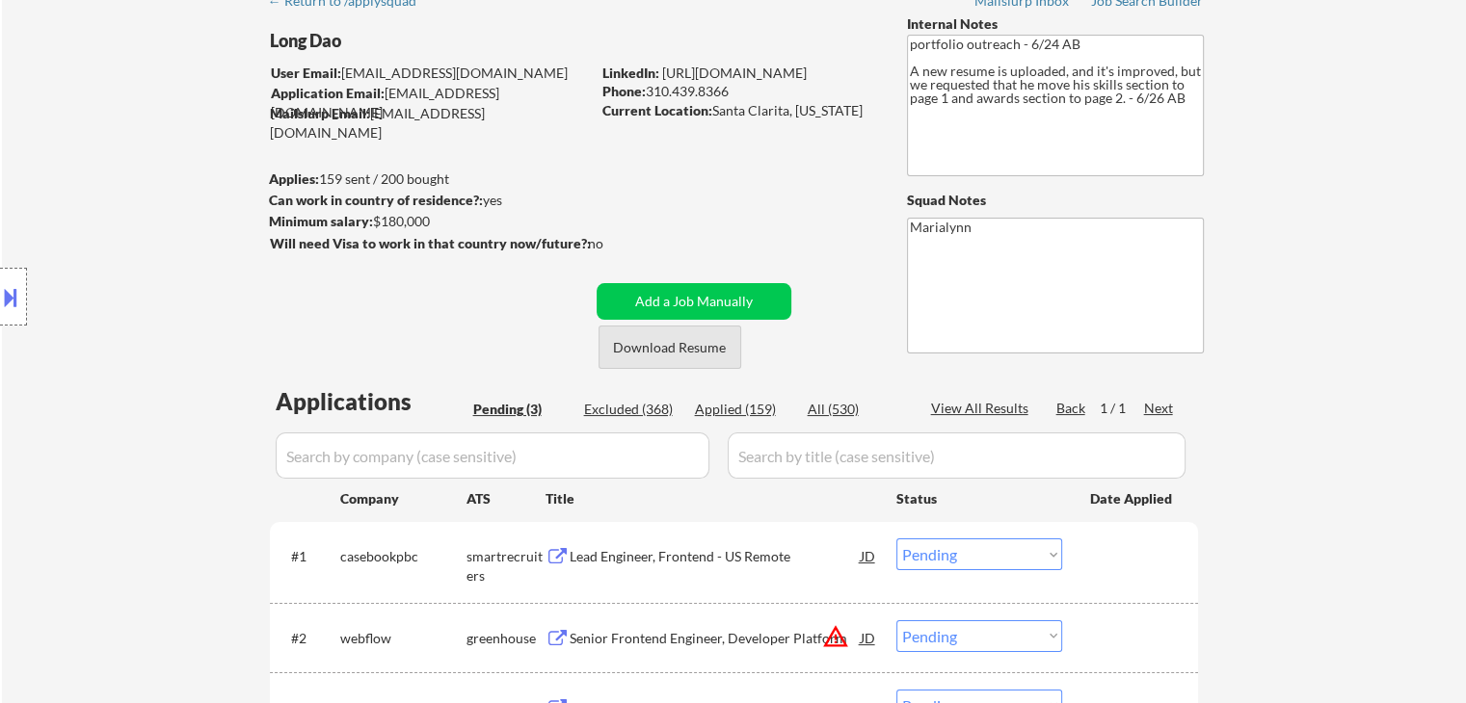
click at [669, 355] on button "Download Resume" at bounding box center [669, 347] width 143 height 43
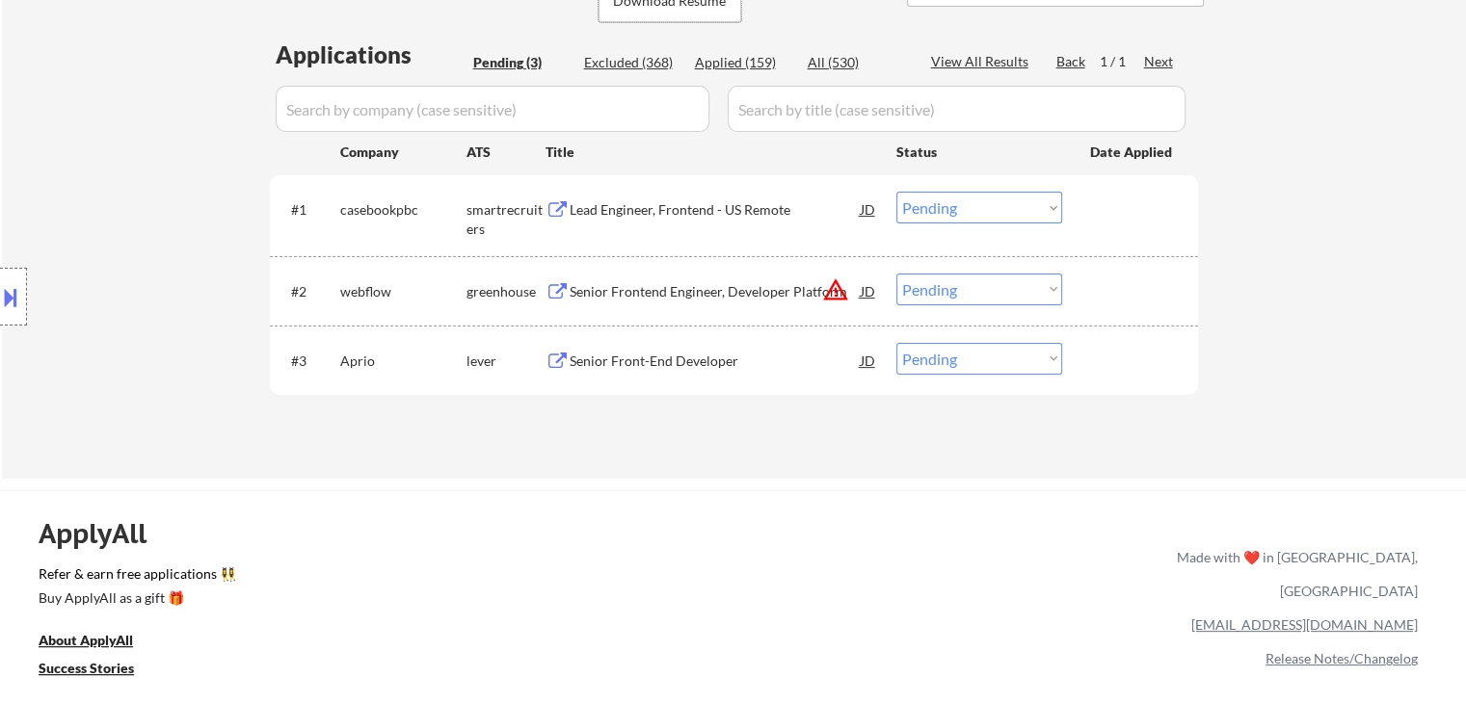
scroll to position [482, 0]
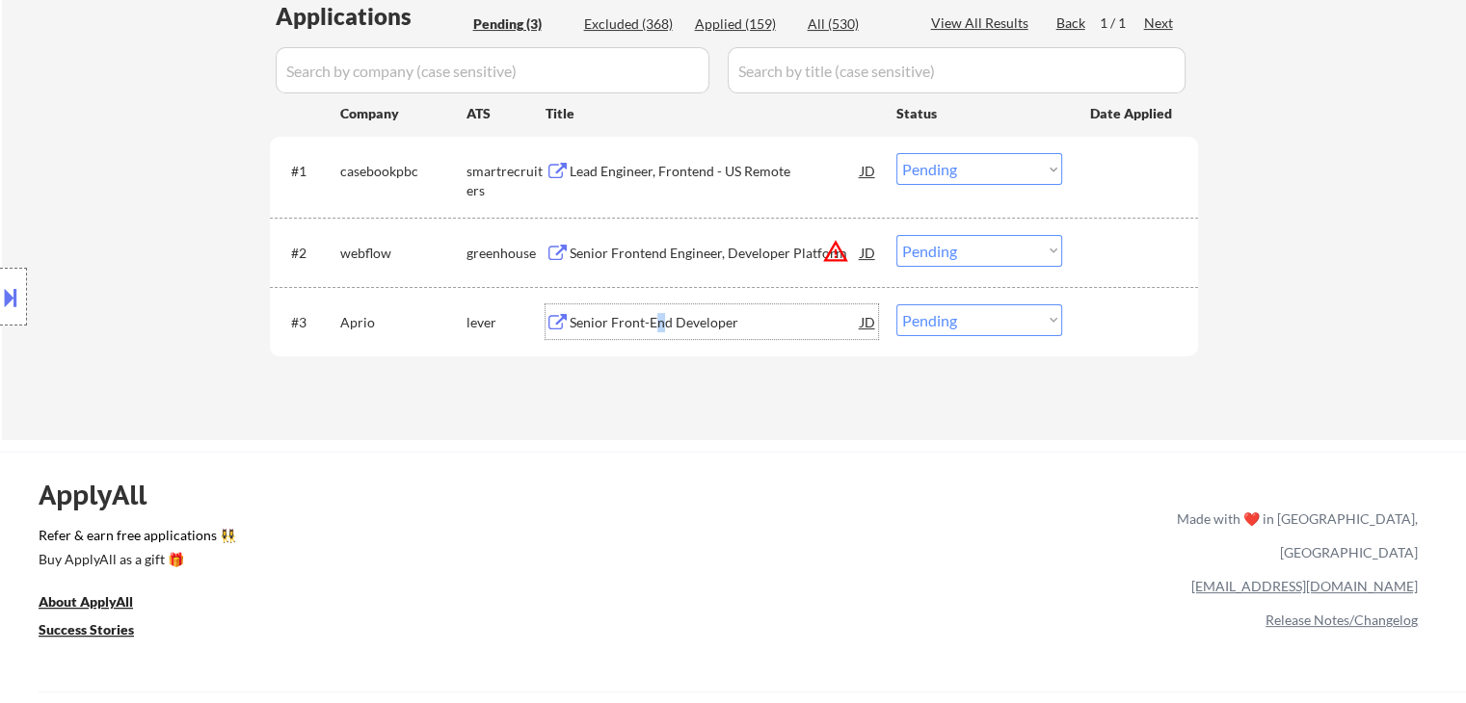
click at [659, 328] on div "Senior Front-End Developer" at bounding box center [715, 322] width 291 height 19
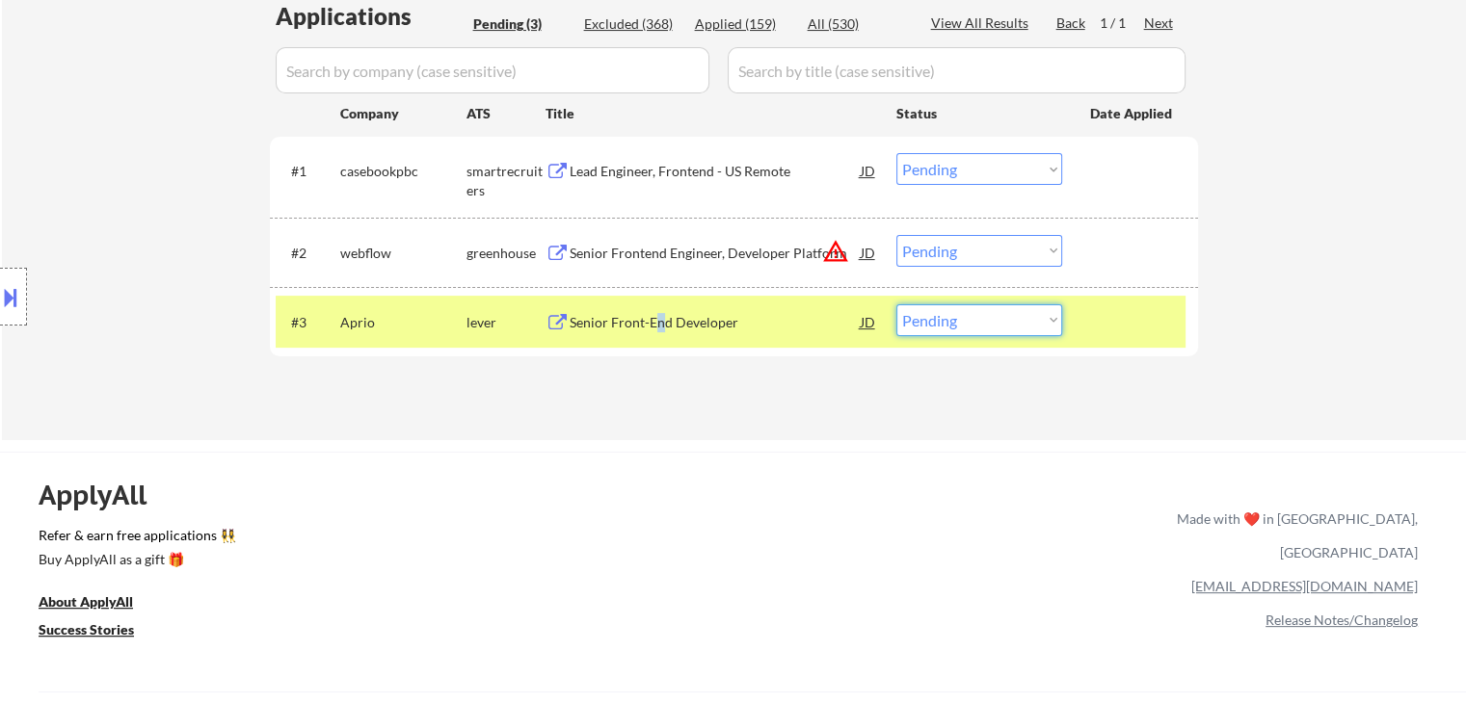
click at [986, 332] on select "Choose an option... Pending Applied Excluded (Questions) Excluded (Expired) Exc…" at bounding box center [979, 321] width 166 height 32
select select ""excluded__bad_match_""
click at [896, 305] on select "Choose an option... Pending Applied Excluded (Questions) Excluded (Expired) Exc…" at bounding box center [979, 321] width 166 height 32
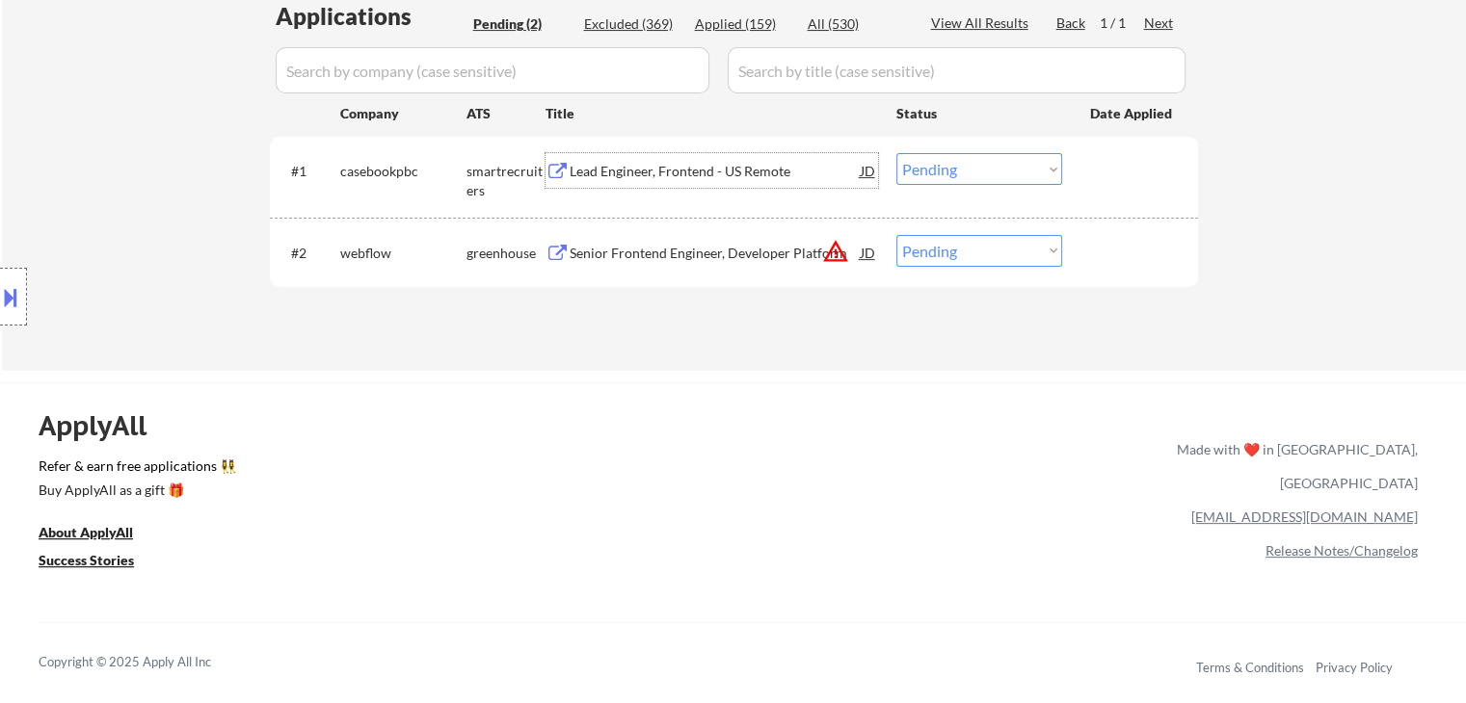
click at [655, 186] on div "Lead Engineer, Frontend - US Remote" at bounding box center [715, 170] width 291 height 35
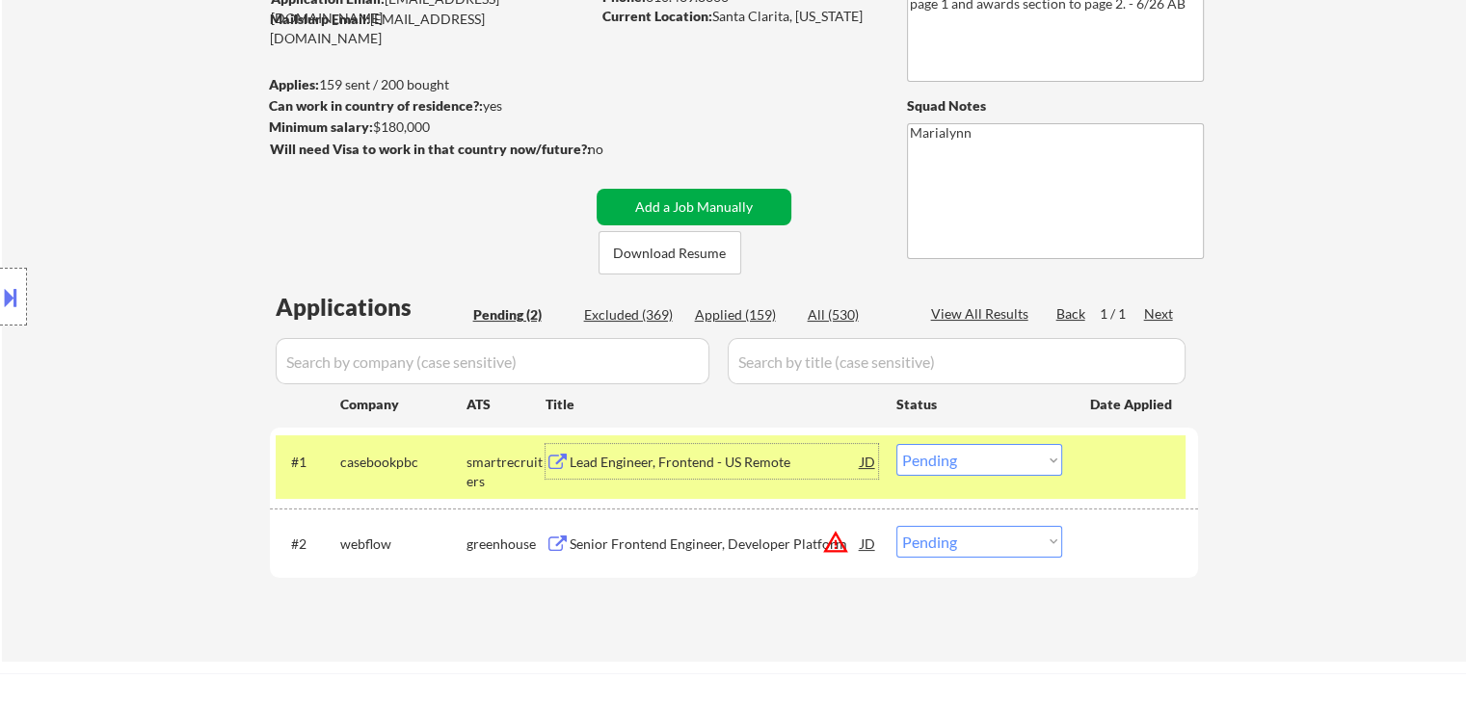
scroll to position [96, 0]
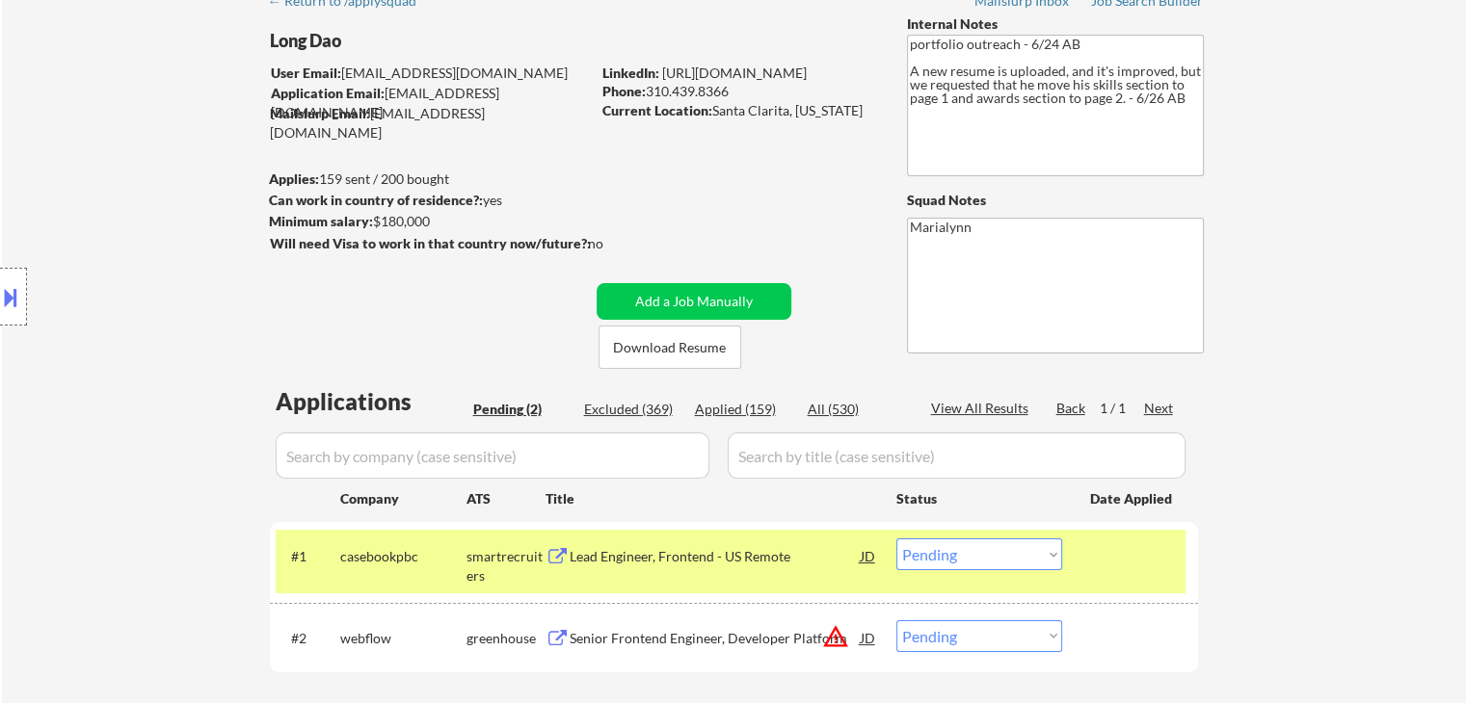
drag, startPoint x: 710, startPoint y: 113, endPoint x: 855, endPoint y: 119, distance: 144.7
click at [855, 119] on div "Current Location: Santa Clarita, California" at bounding box center [738, 110] width 273 height 19
copy div "Santa Clarita, California"
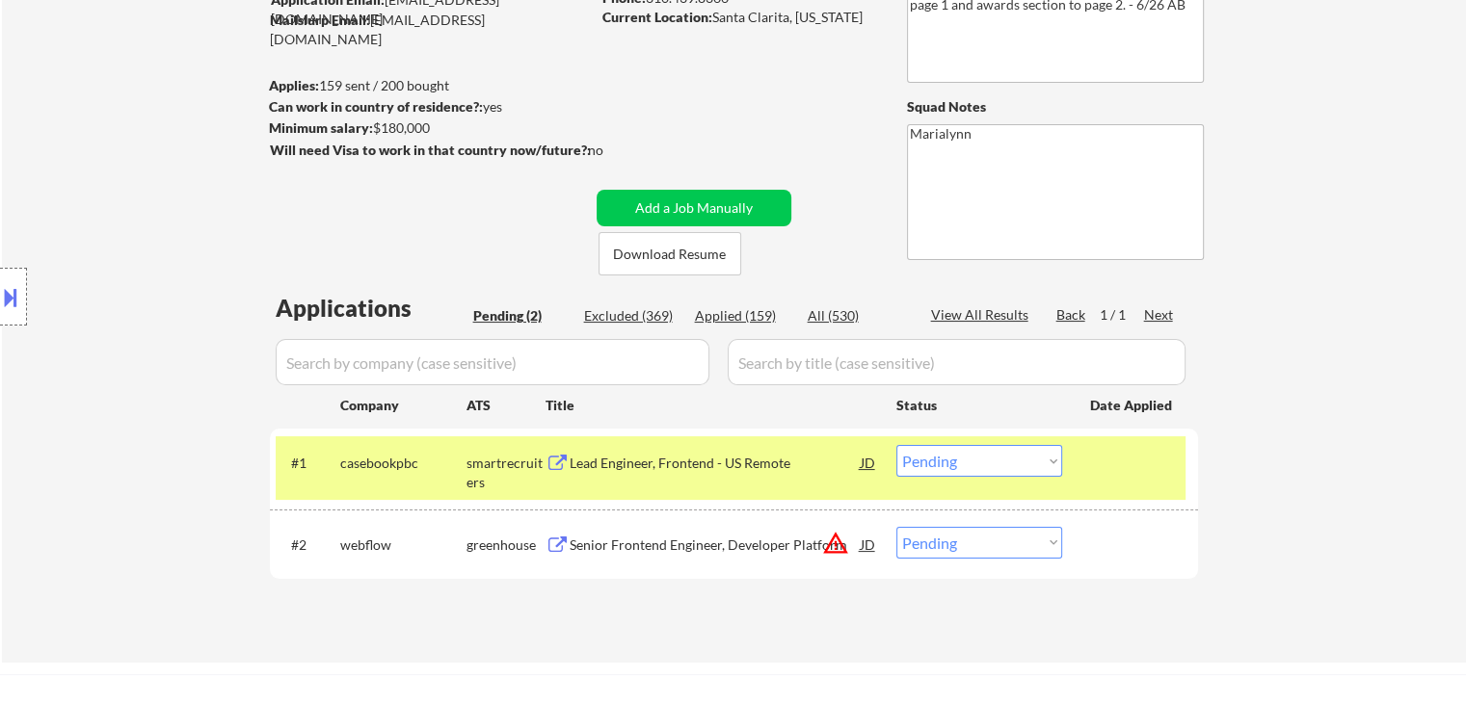
scroll to position [193, 0]
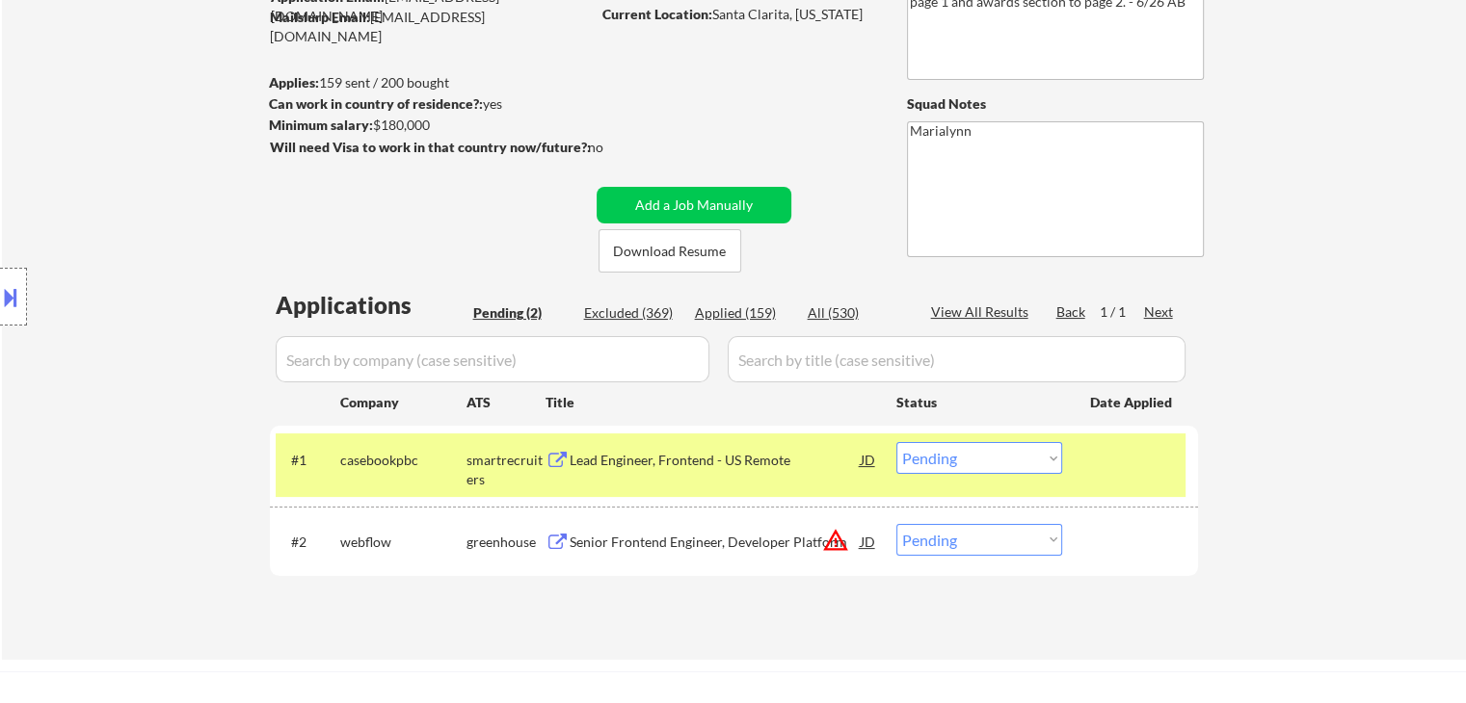
click at [947, 450] on select "Choose an option... Pending Applied Excluded (Questions) Excluded (Expired) Exc…" at bounding box center [979, 458] width 166 height 32
click at [896, 442] on select "Choose an option... Pending Applied Excluded (Questions) Excluded (Expired) Exc…" at bounding box center [979, 458] width 166 height 32
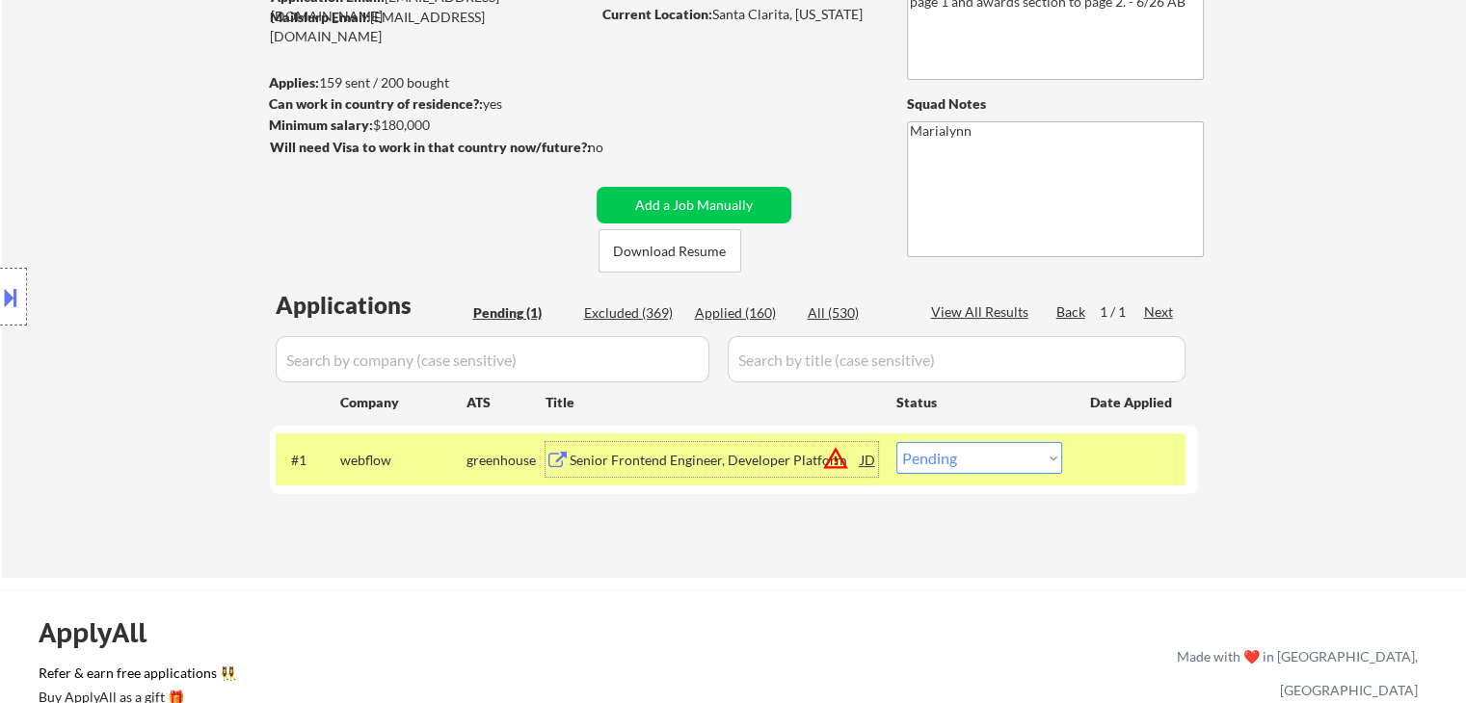
click at [703, 467] on div "Senior Frontend Engineer, Developer Platform" at bounding box center [715, 460] width 291 height 19
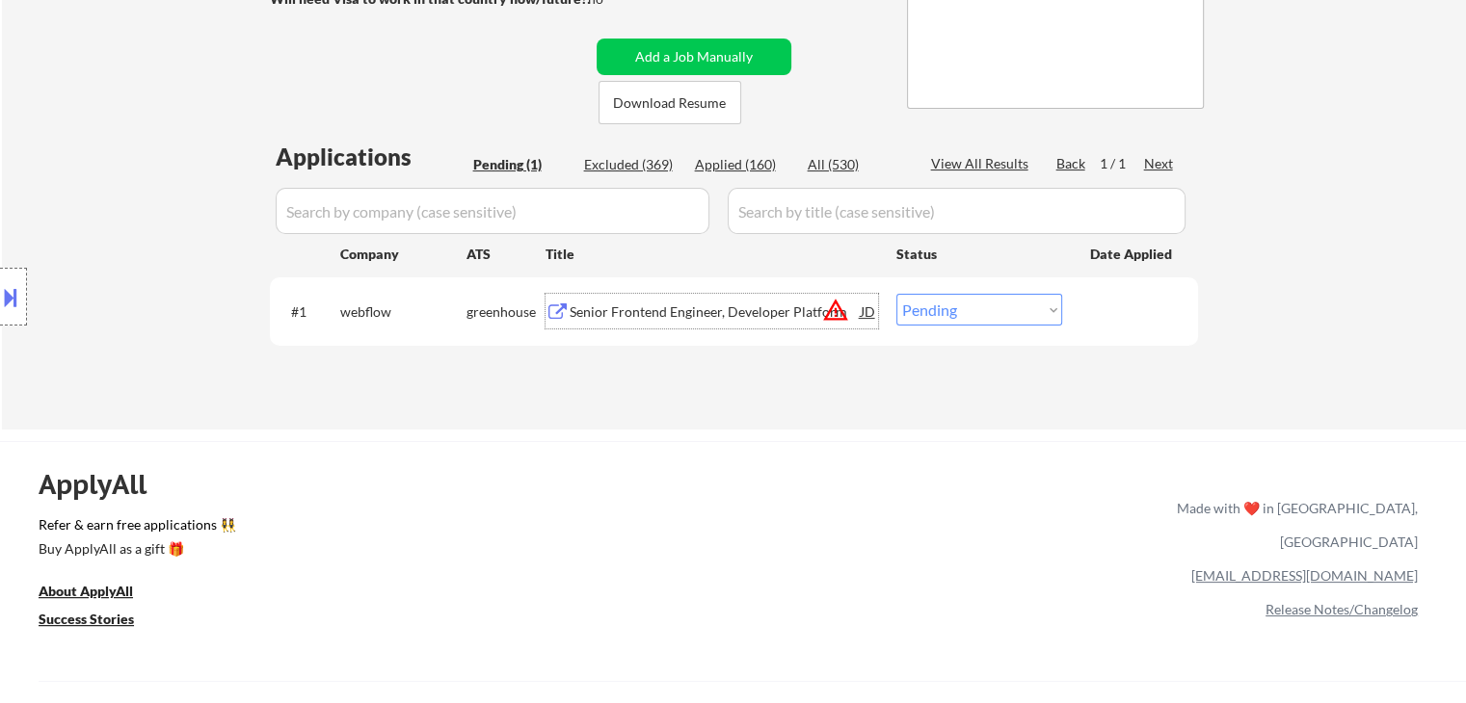
scroll to position [385, 0]
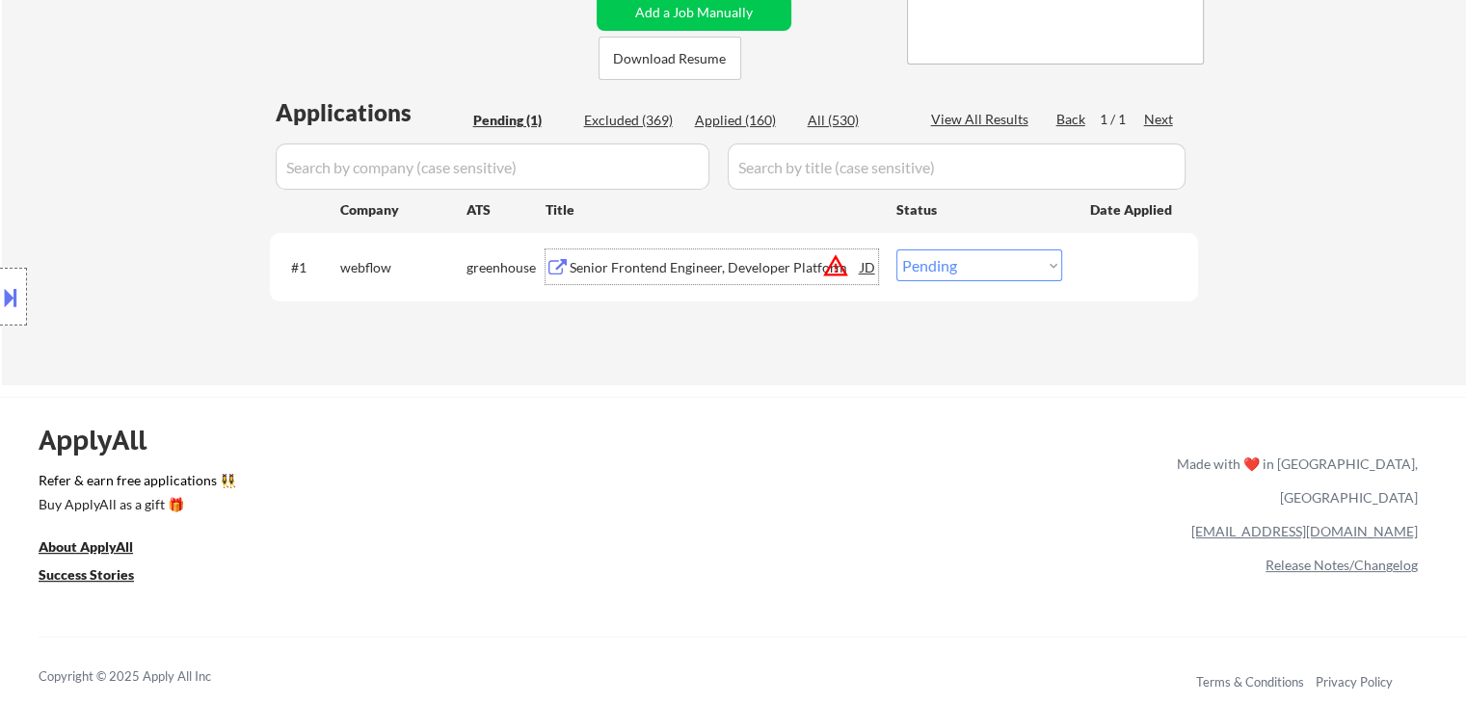
click at [928, 253] on select "Choose an option... Pending Applied Excluded (Questions) Excluded (Expired) Exc…" at bounding box center [979, 266] width 166 height 32
select select ""applied""
click at [896, 250] on select "Choose an option... Pending Applied Excluded (Questions) Excluded (Expired) Exc…" at bounding box center [979, 266] width 166 height 32
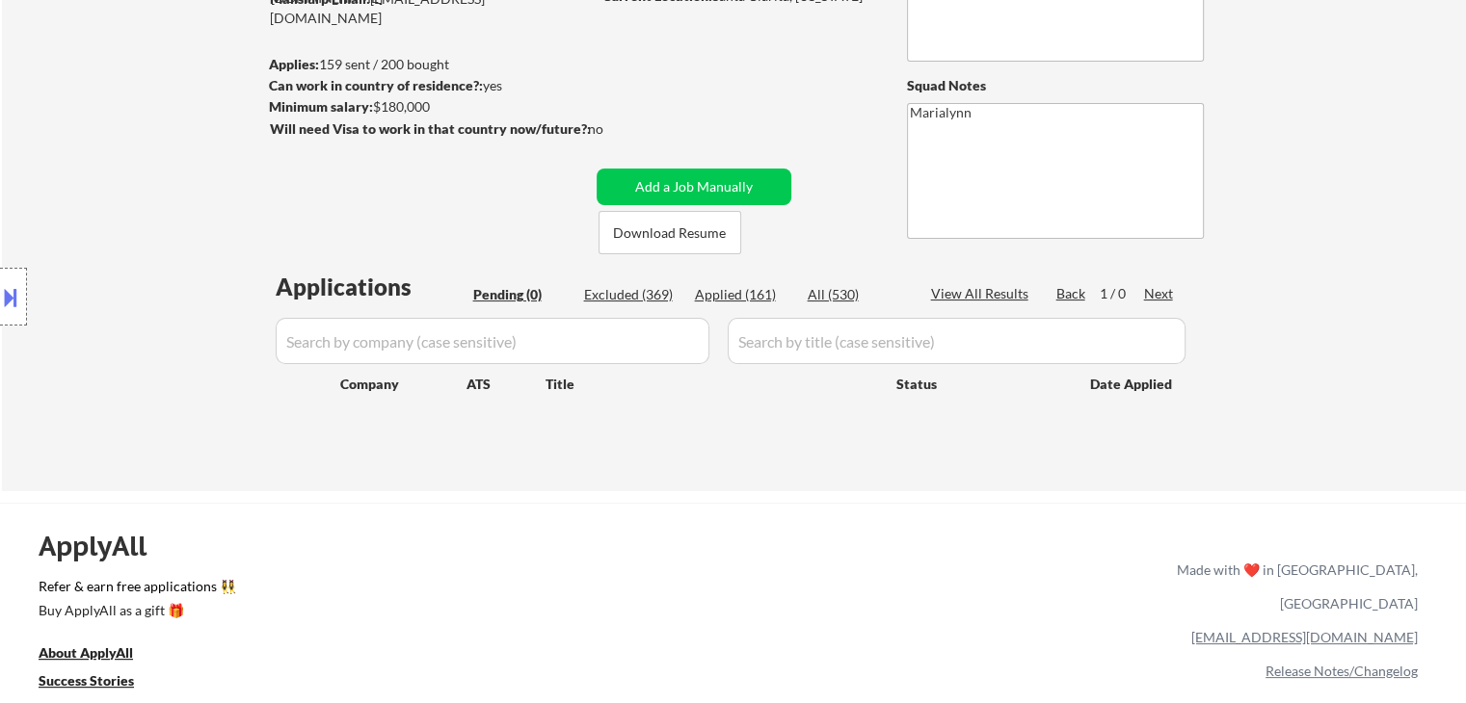
scroll to position [193, 0]
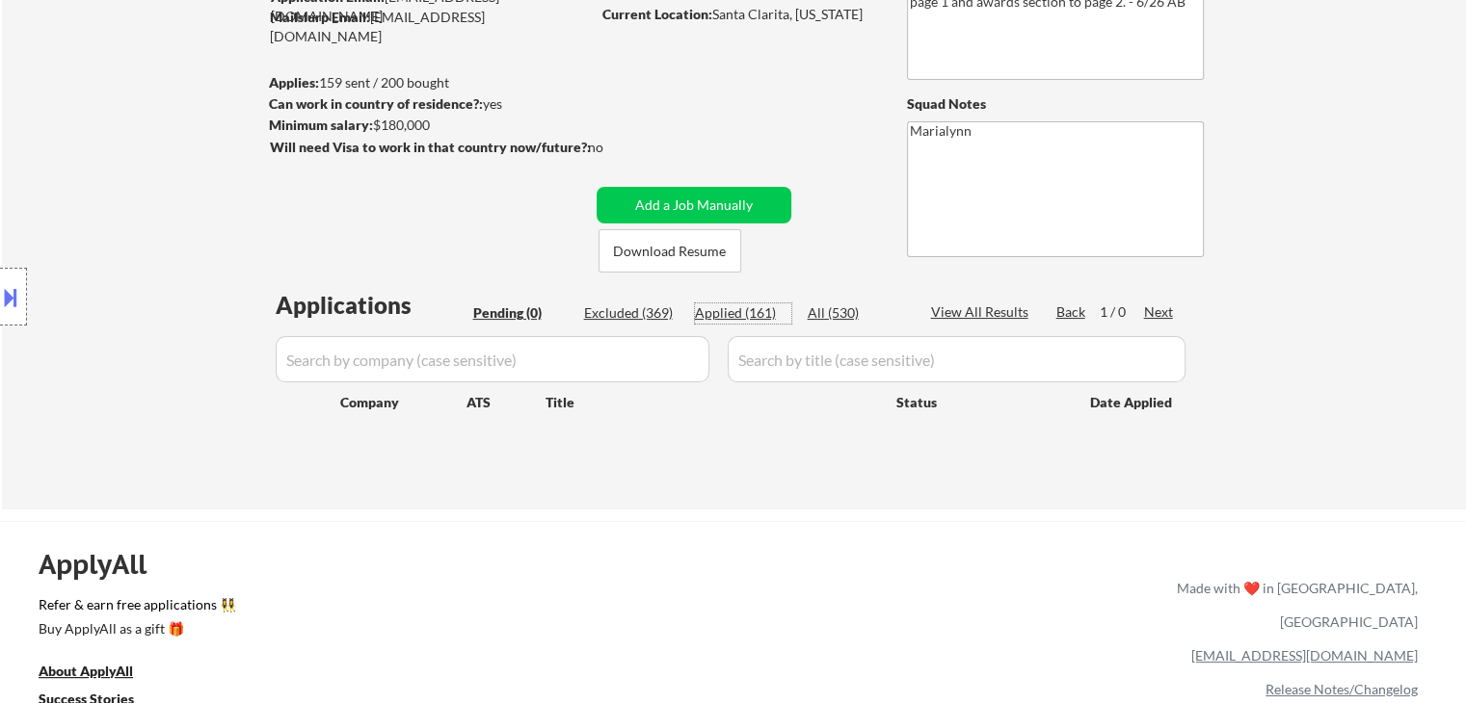
click at [725, 314] on div "Applied (161)" at bounding box center [743, 313] width 96 height 19
select select ""applied""
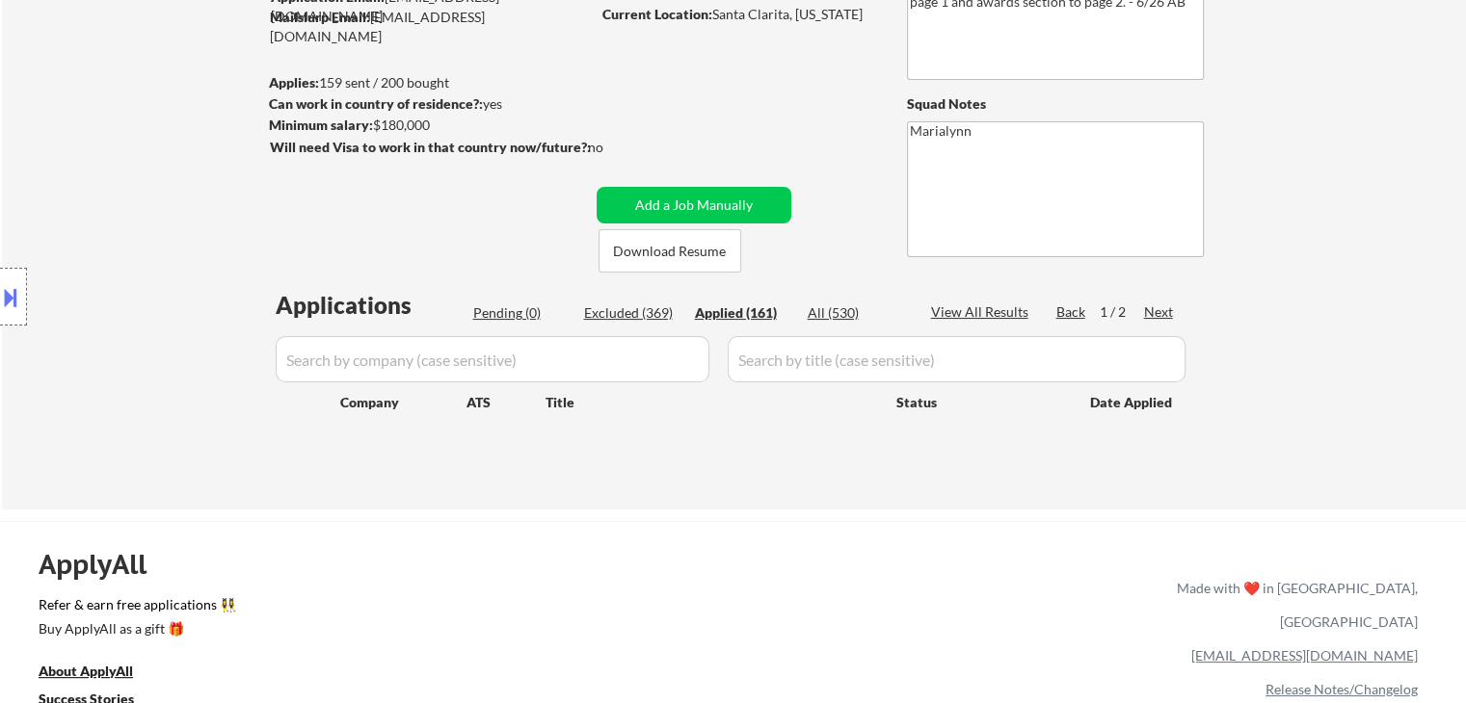
select select ""applied""
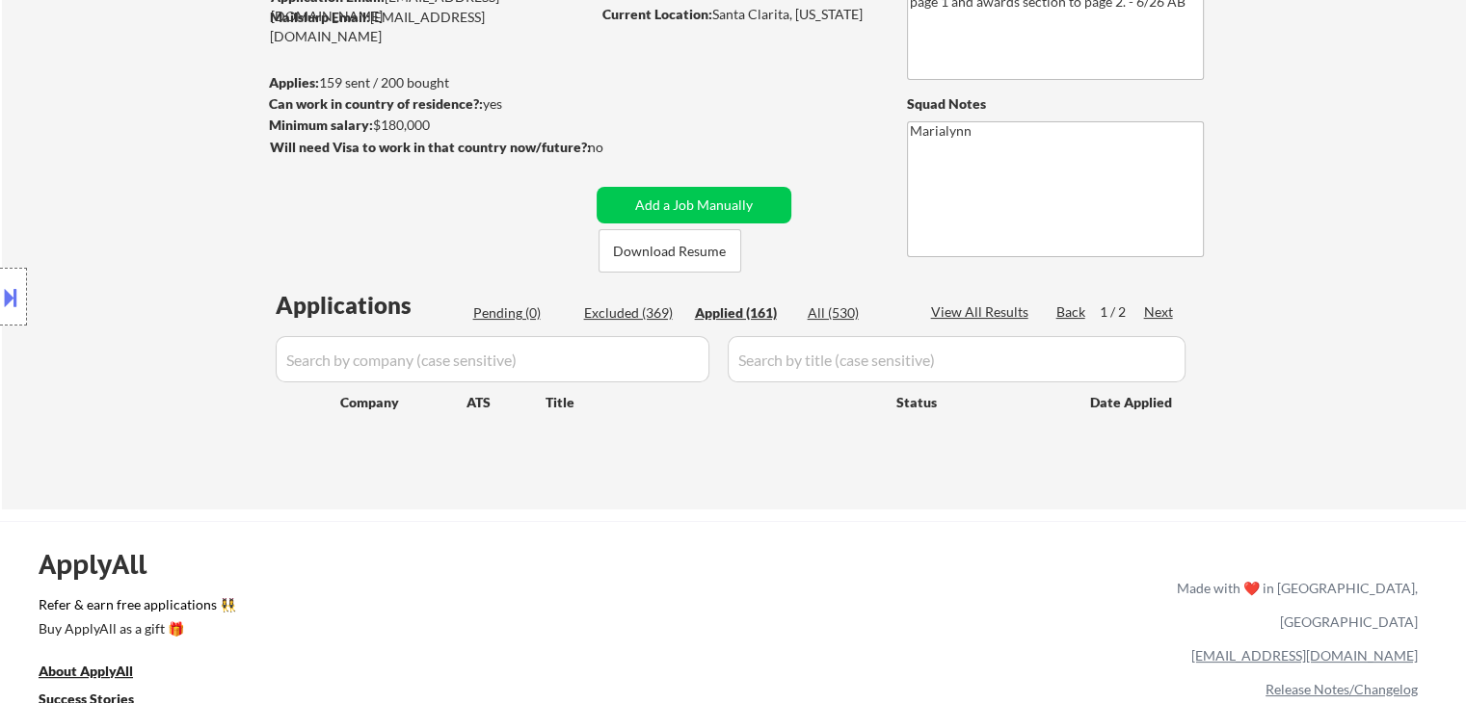
select select ""applied""
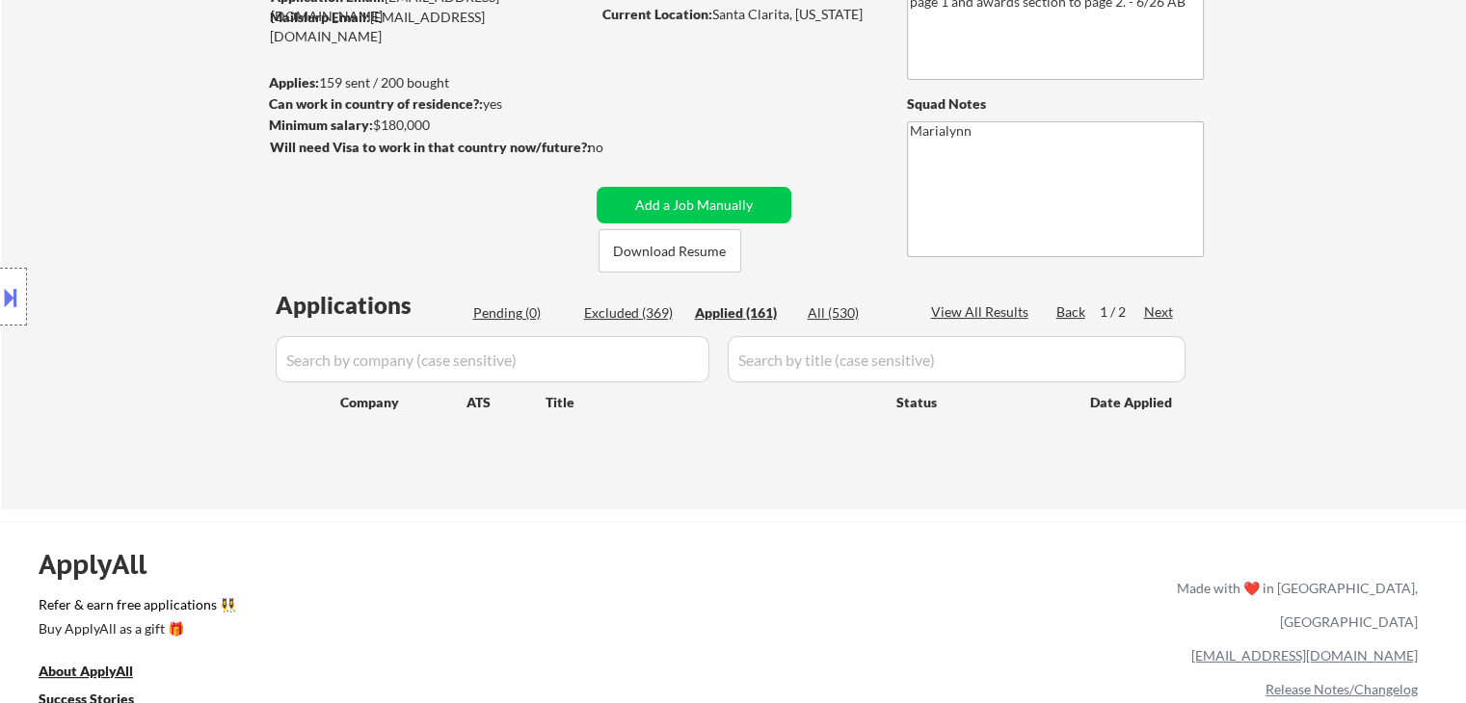
select select ""applied""
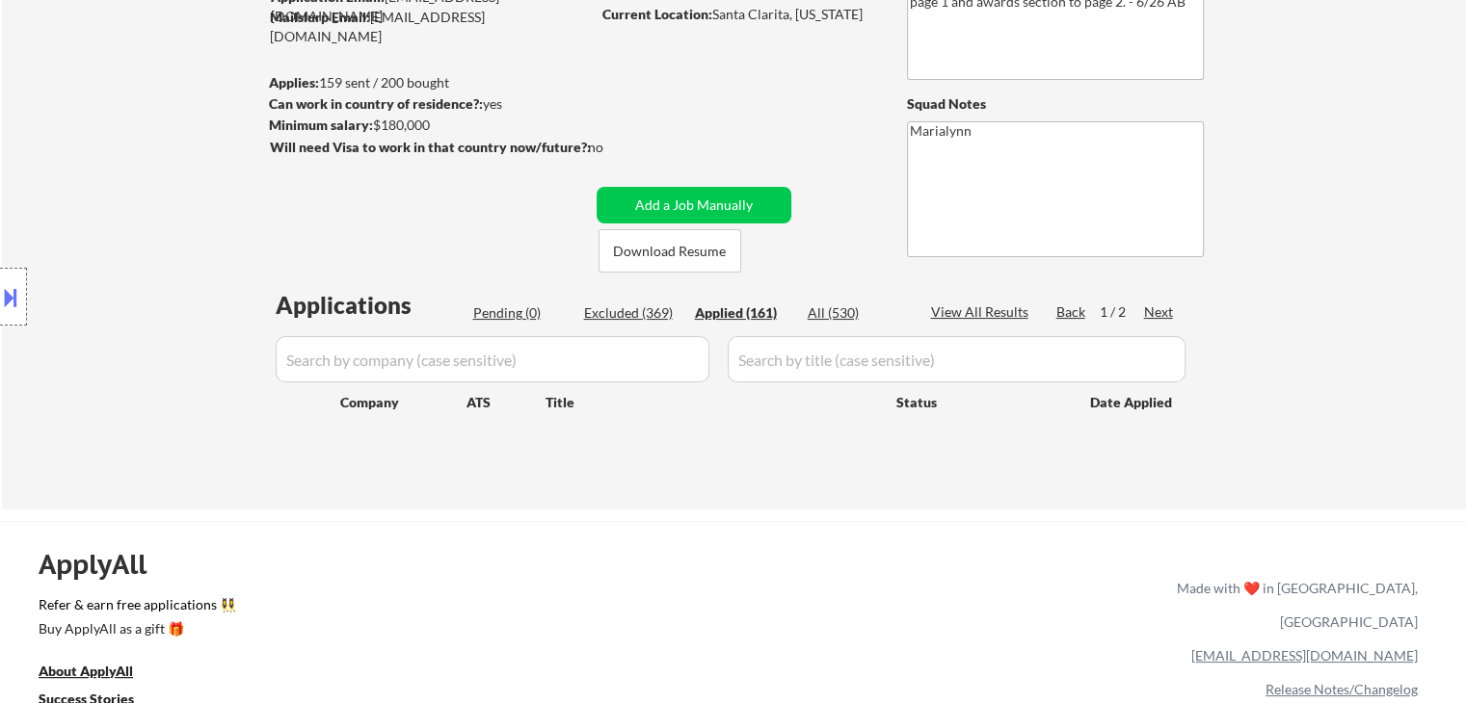
select select ""applied""
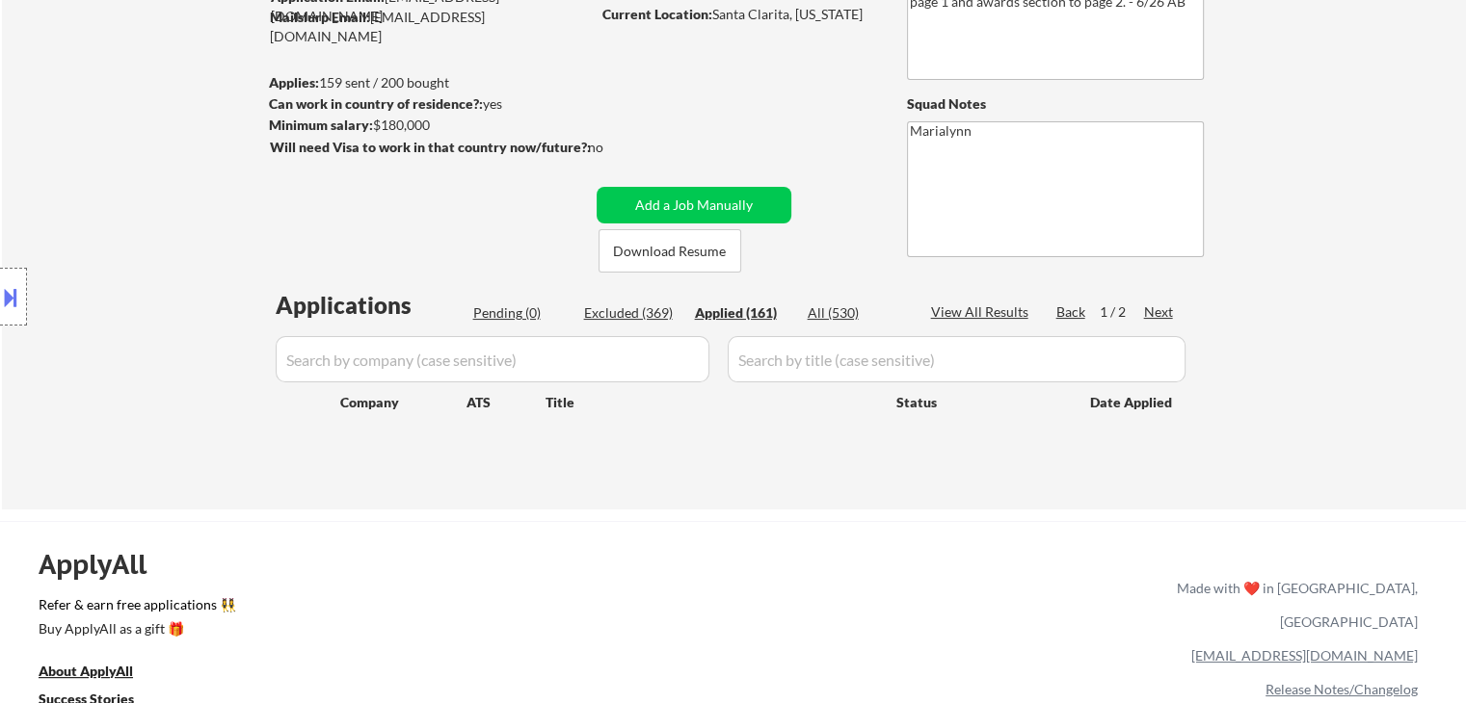
select select ""applied""
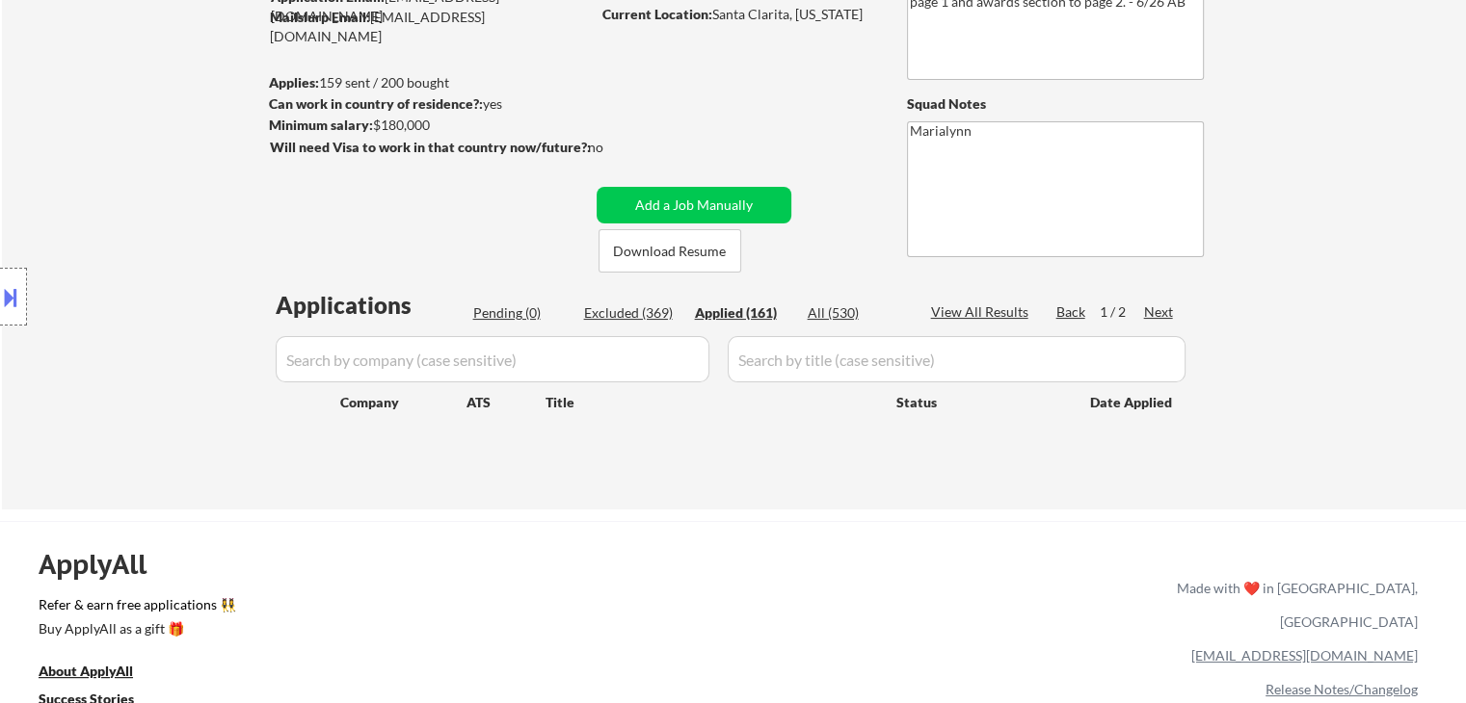
select select ""applied""
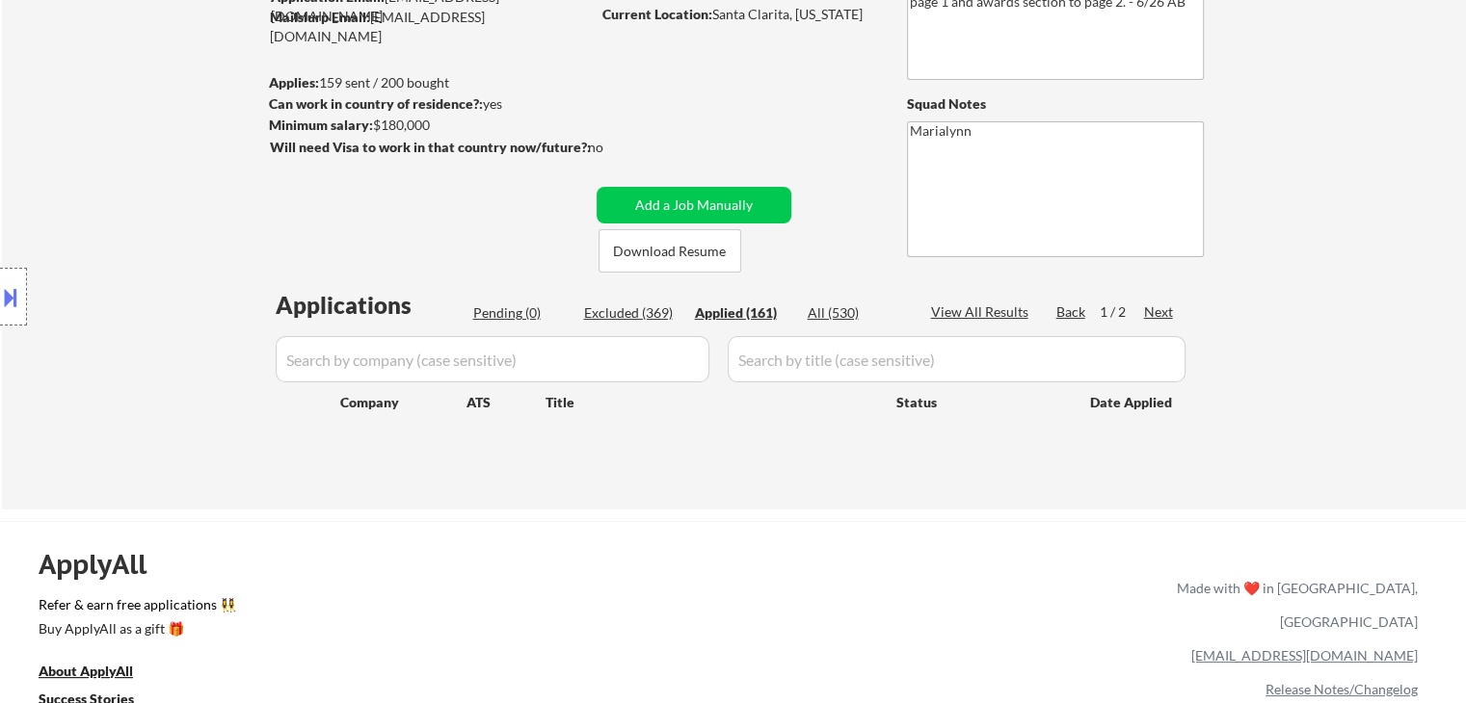
select select ""applied""
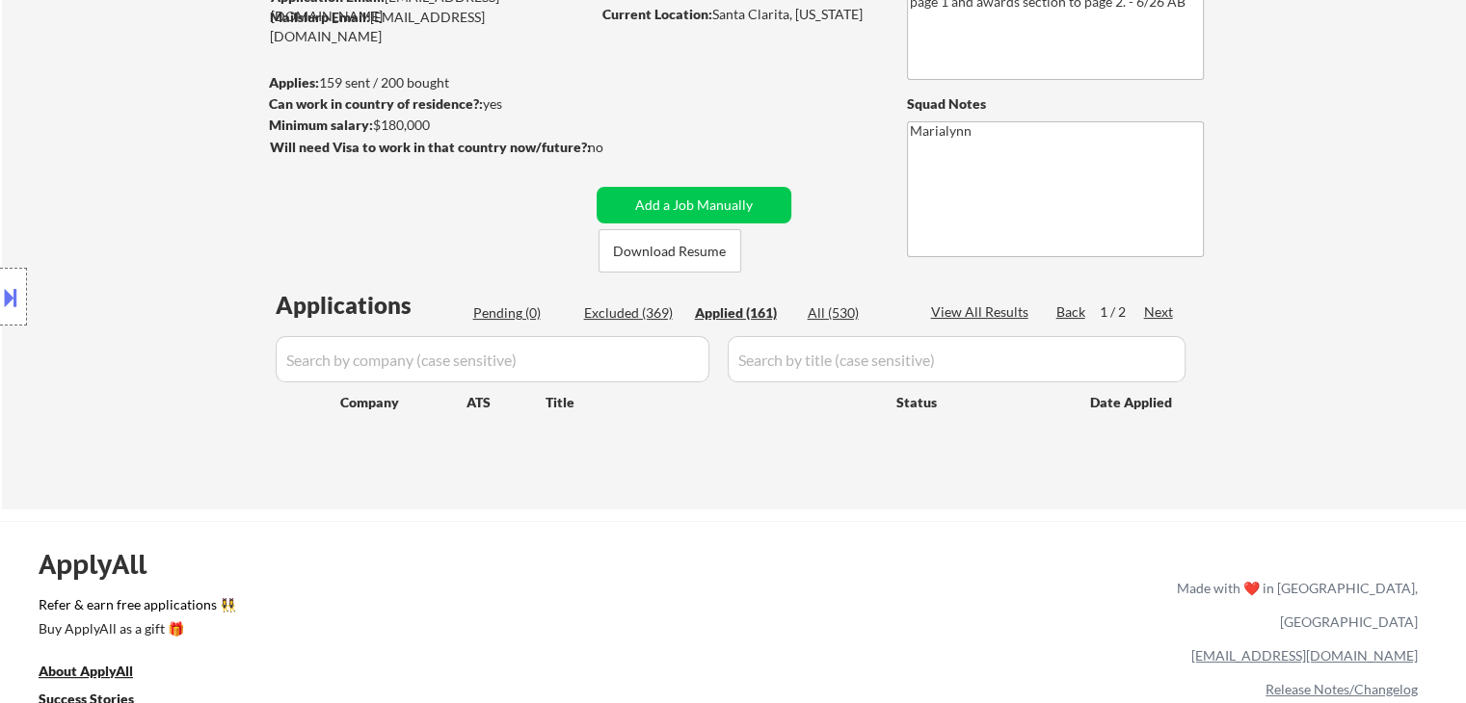
select select ""applied""
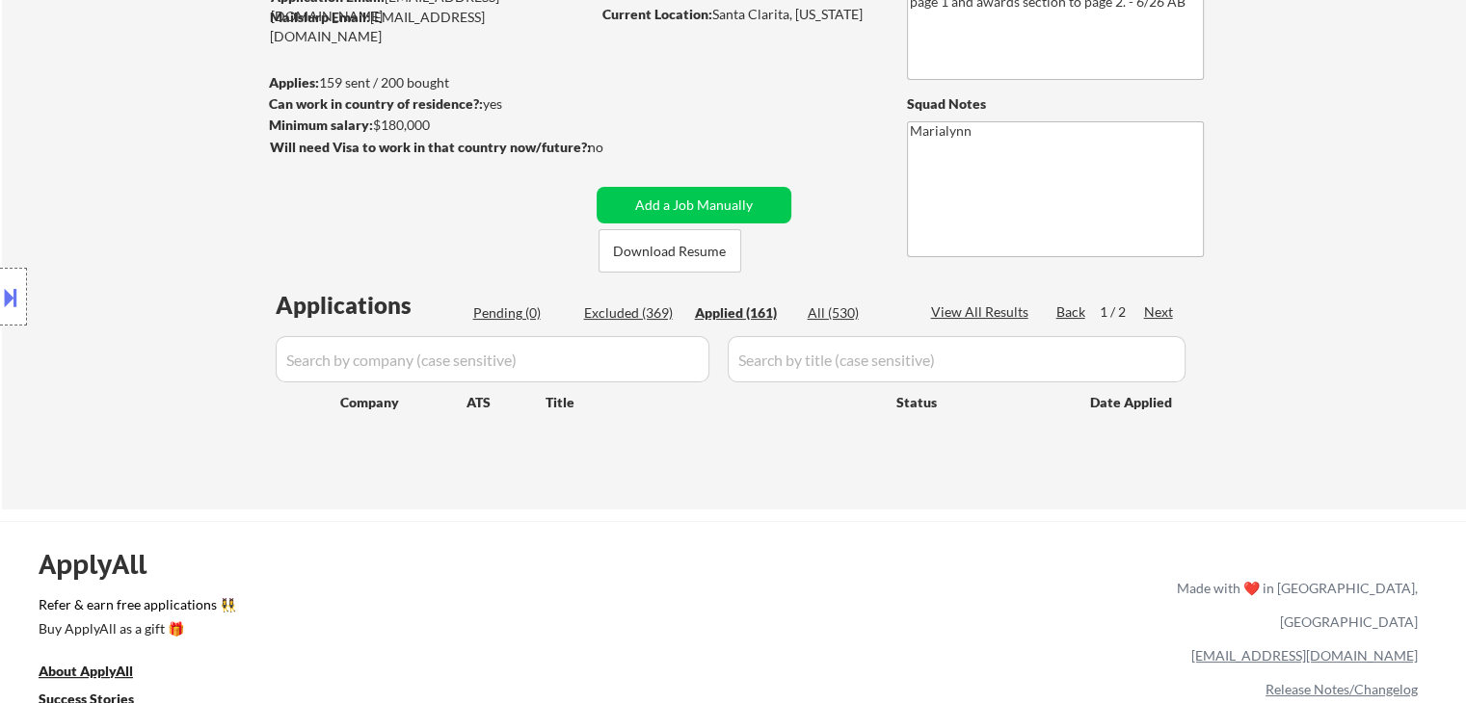
select select ""applied""
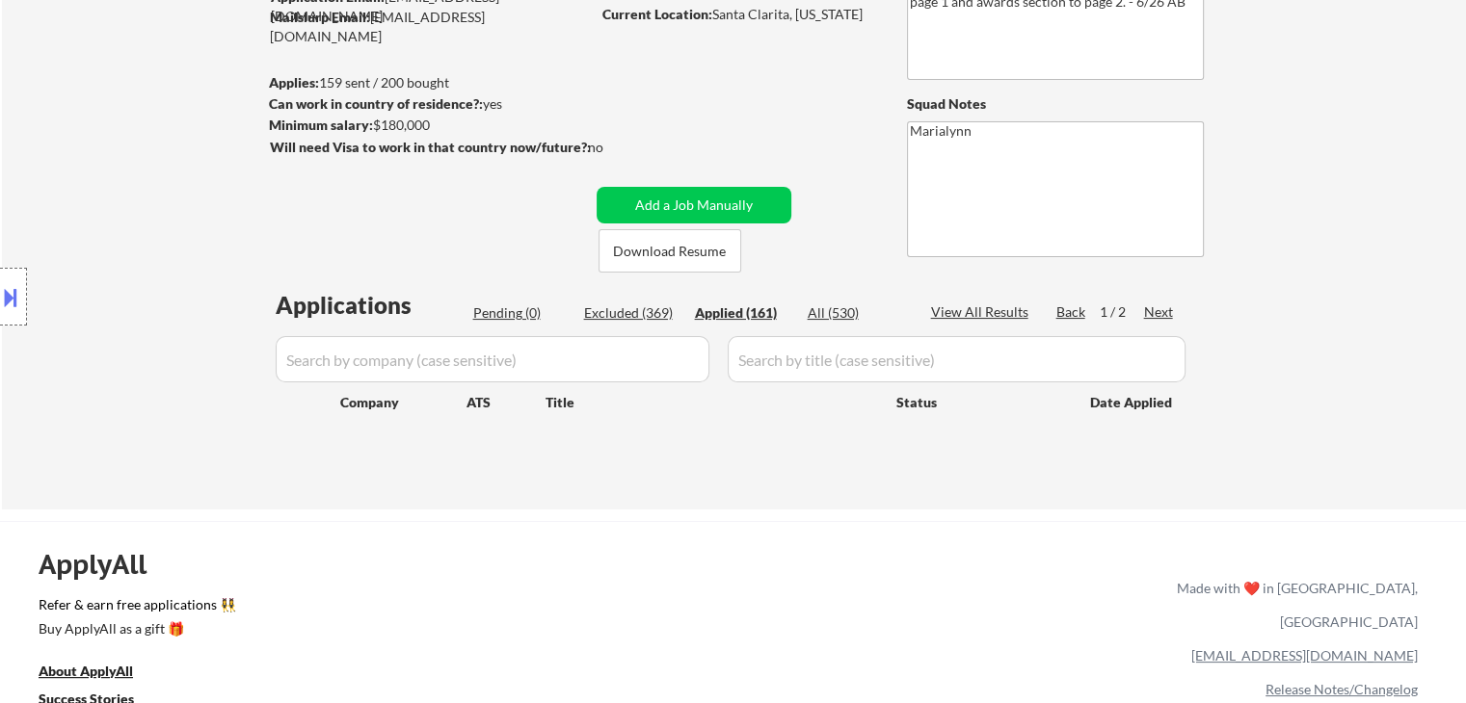
select select ""applied""
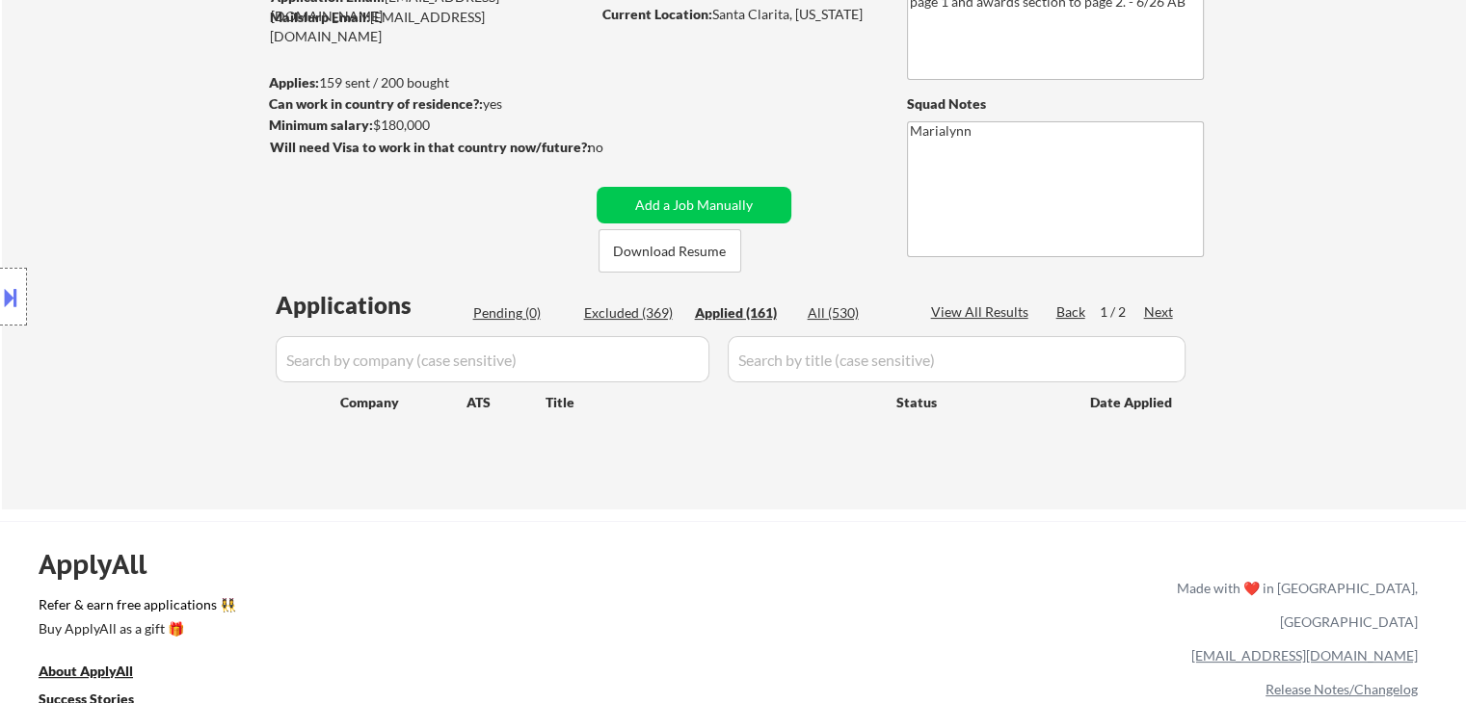
select select ""applied""
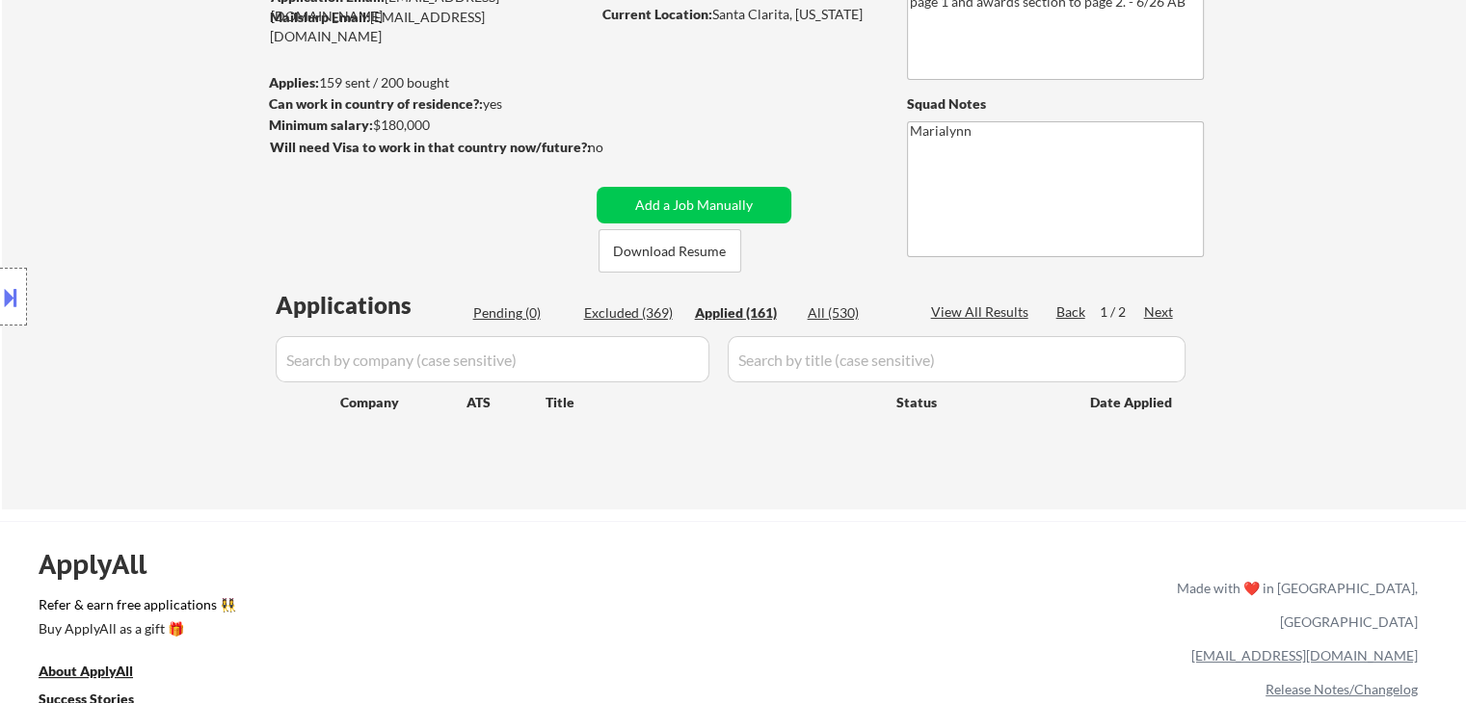
select select ""applied""
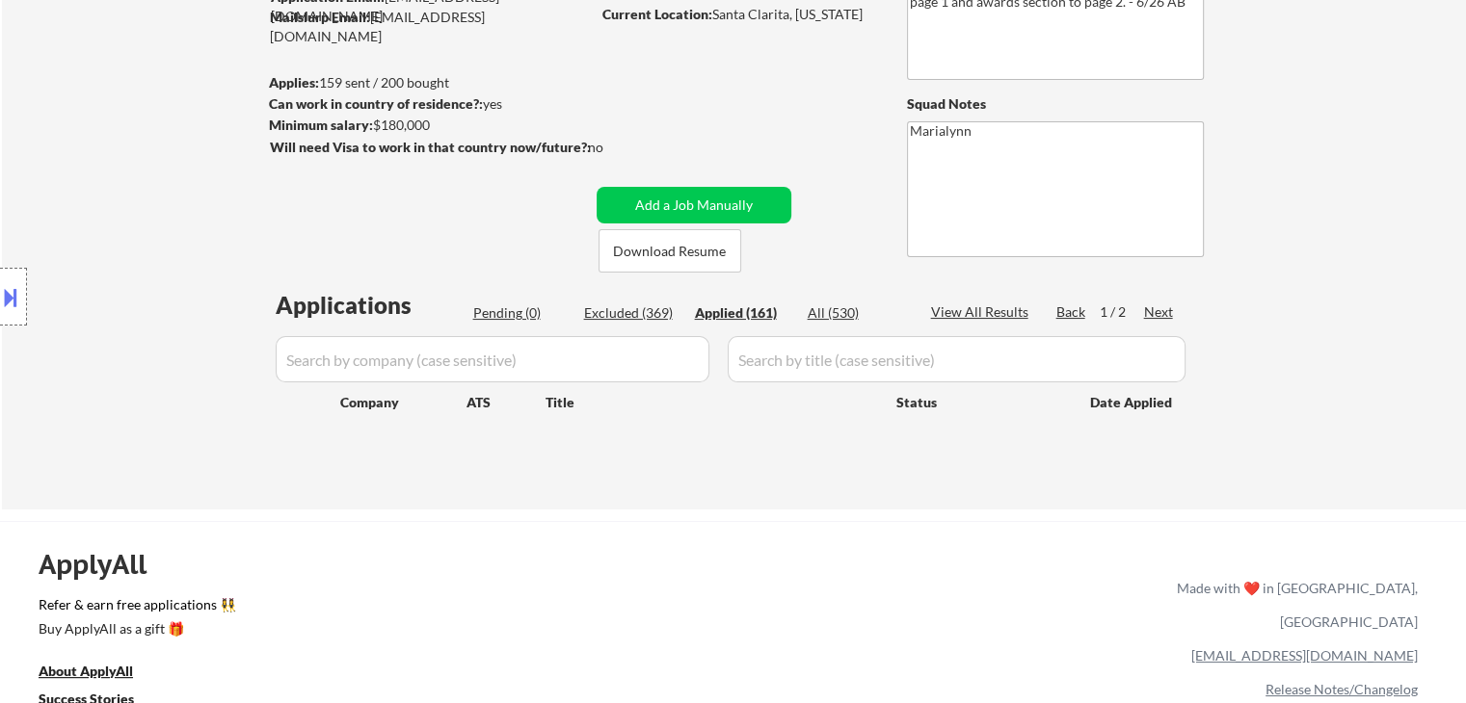
select select ""applied""
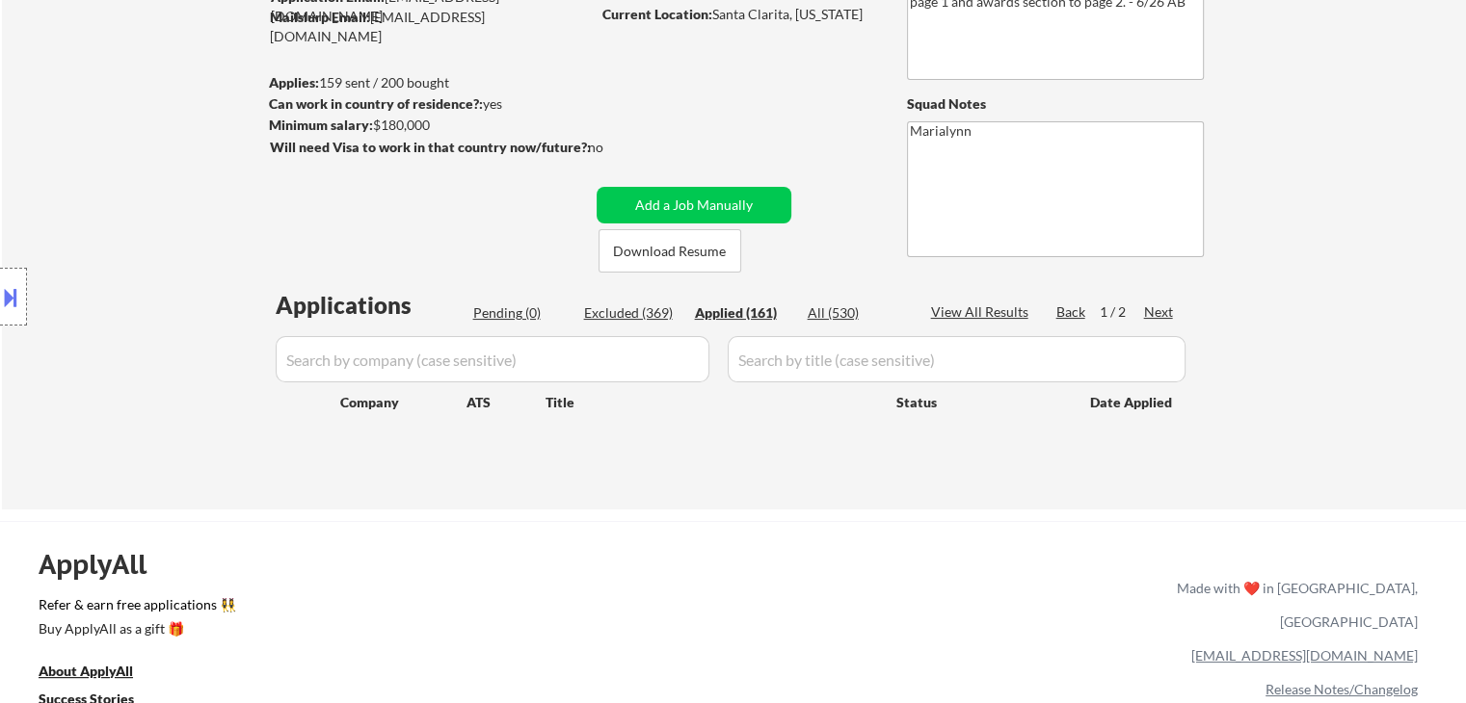
select select ""applied""
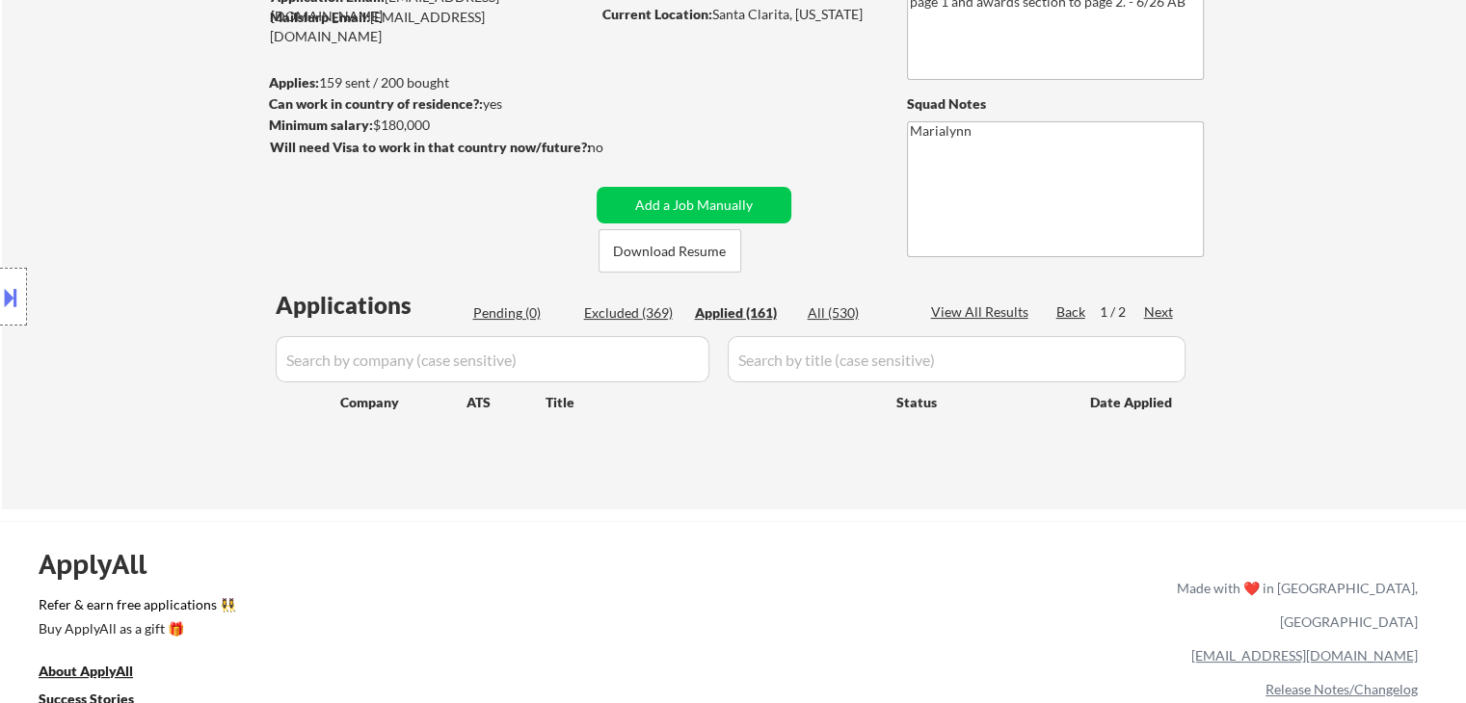
select select ""applied""
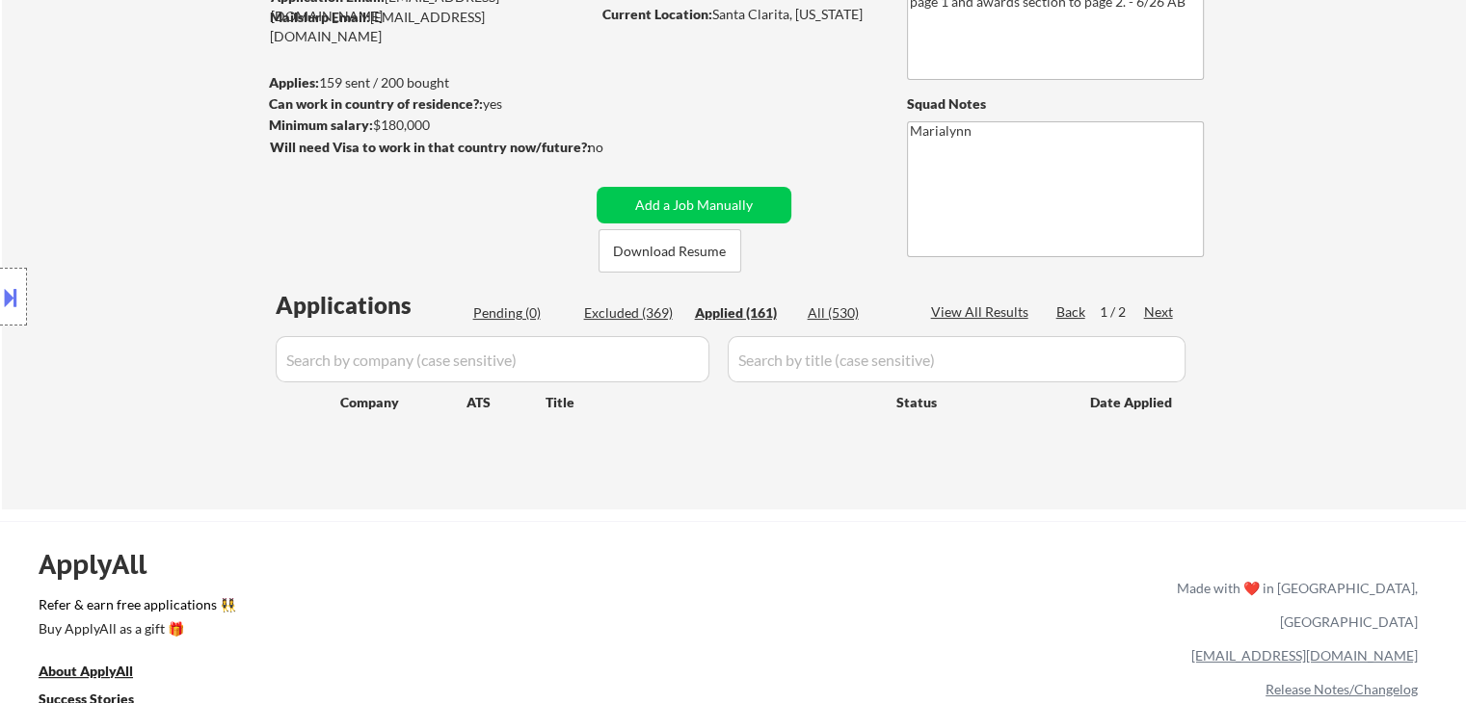
select select ""applied""
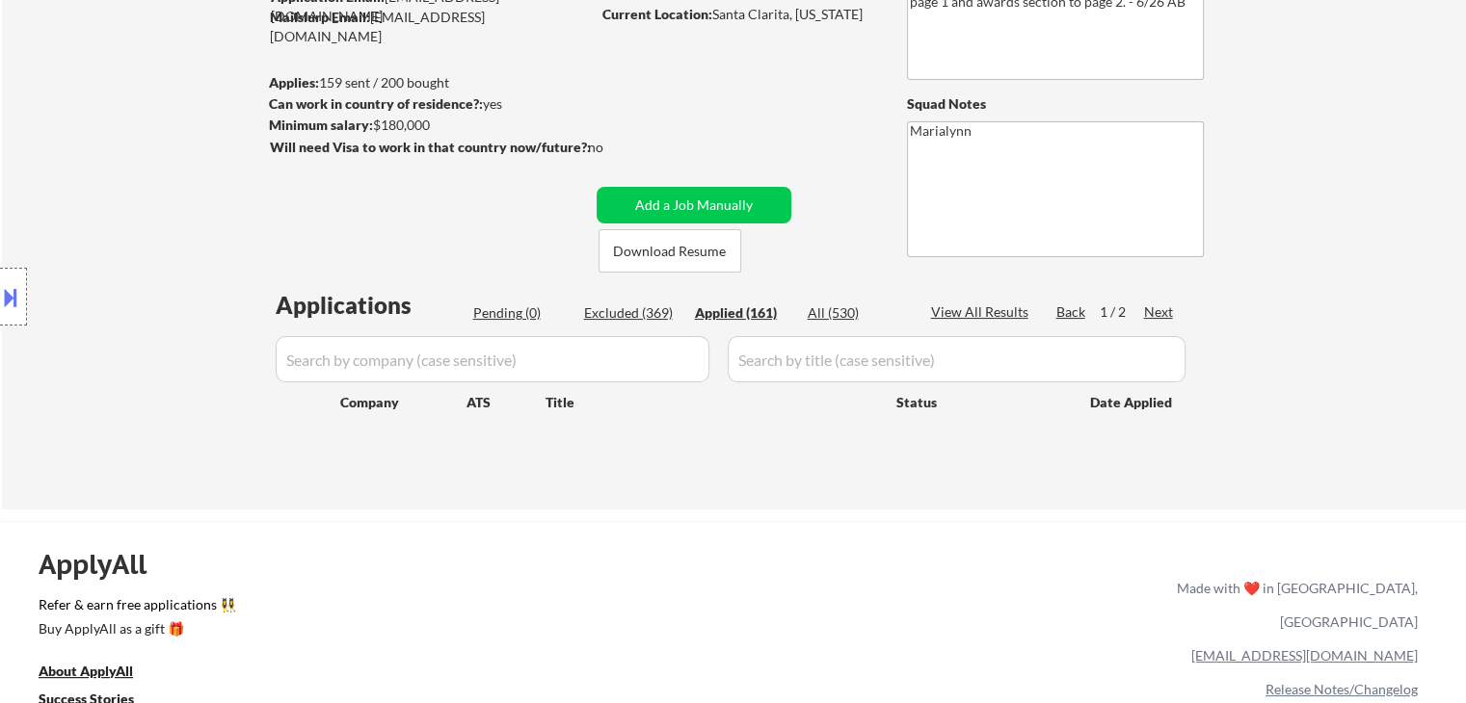
select select ""applied""
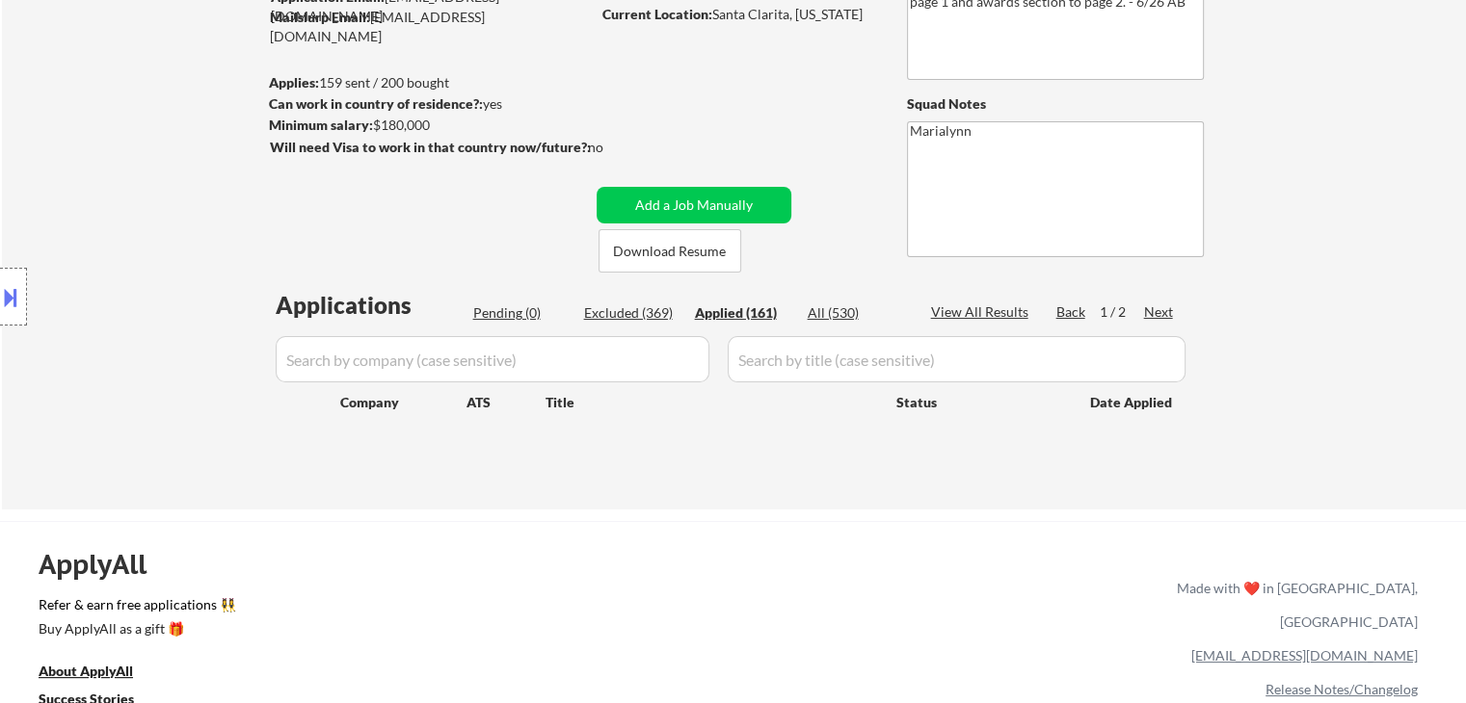
select select ""applied""
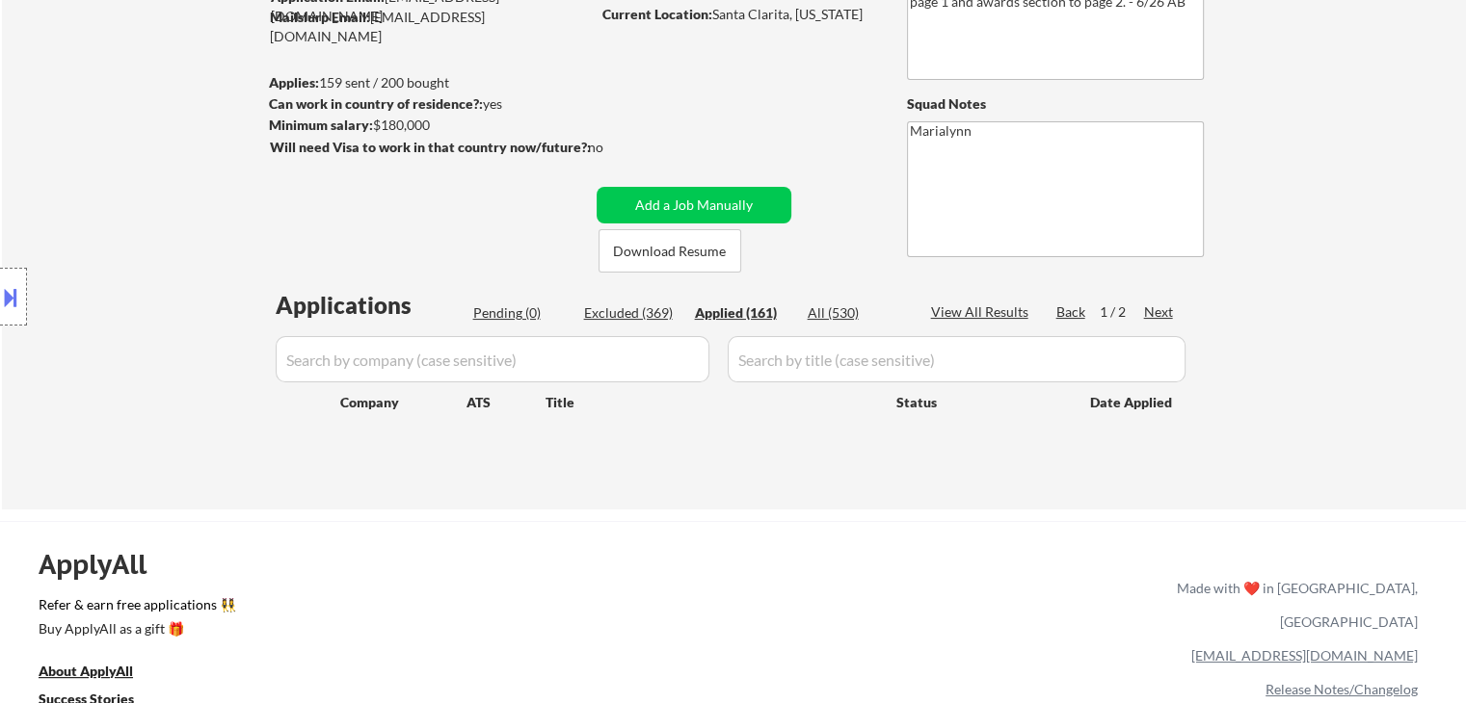
select select ""applied""
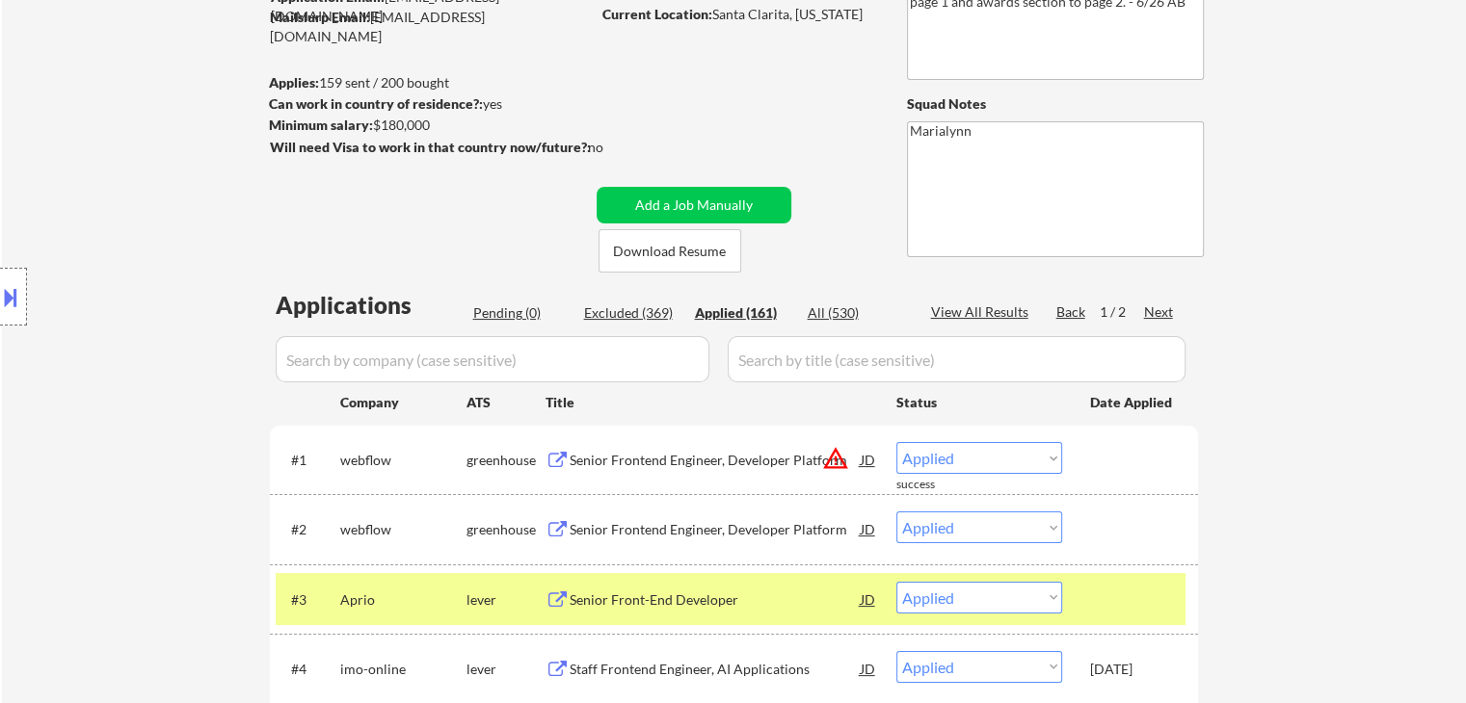
scroll to position [289, 0]
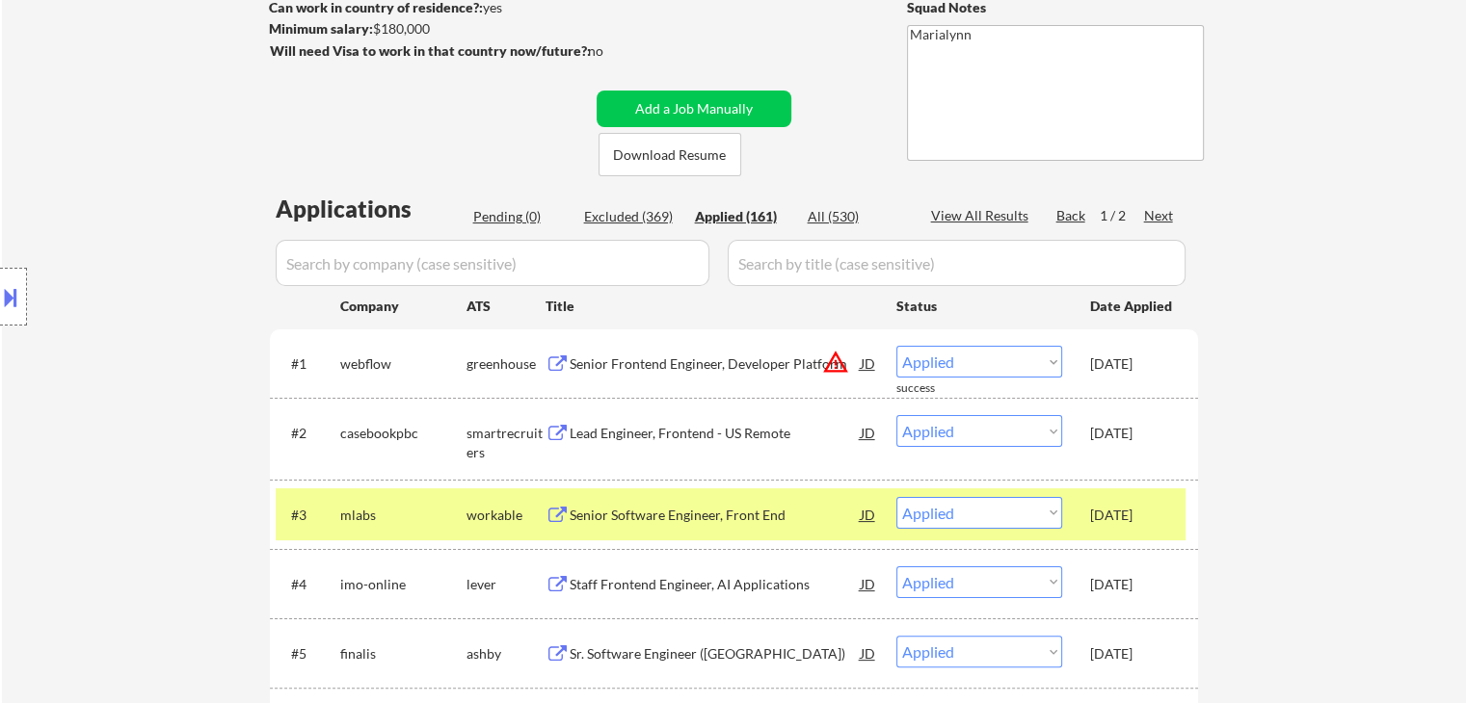
click at [366, 514] on div "mlabs" at bounding box center [403, 515] width 126 height 19
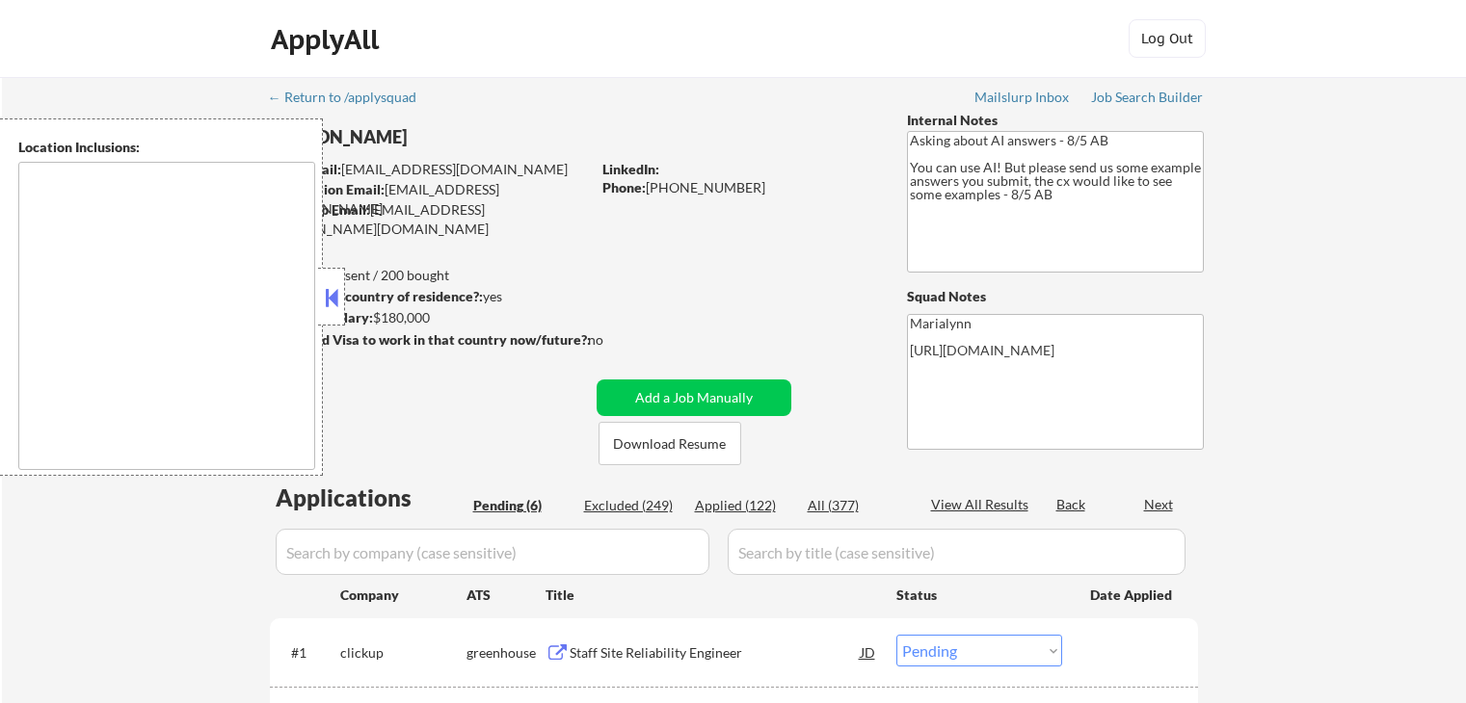
select select ""pending""
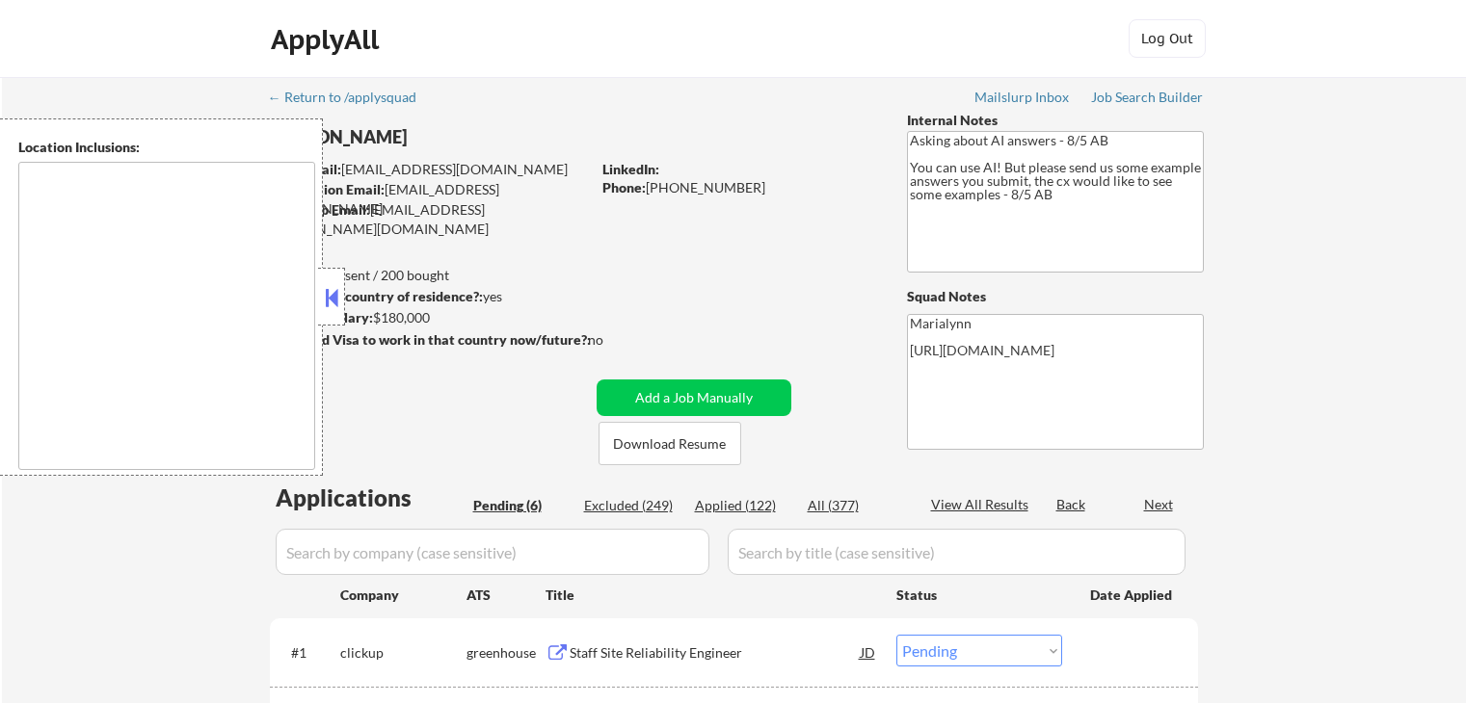
select select ""pending""
type textarea "Chicago, IL Evanston, IL Oak Park, IL Cicero, IL Berwyn, IL Skokie, IL Oak Lawn…"
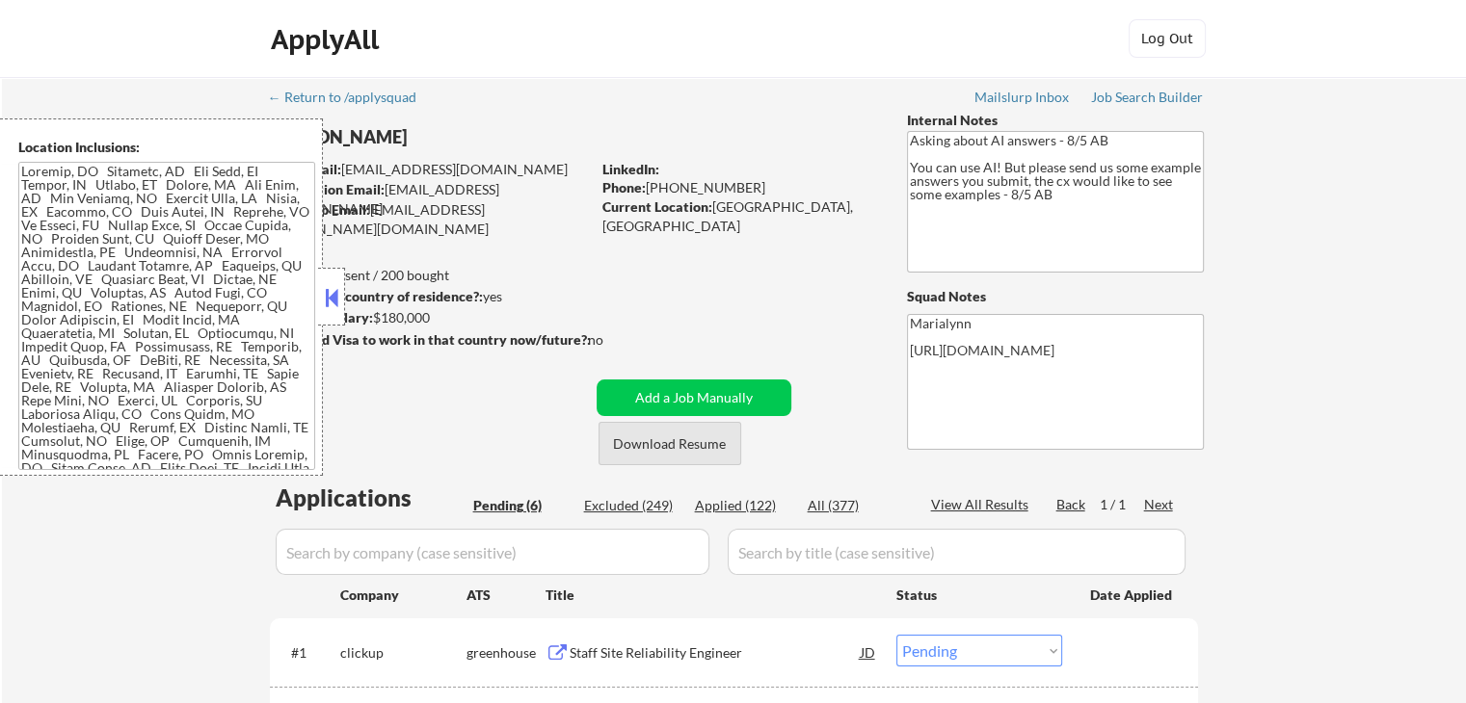
click at [703, 433] on button "Download Resume" at bounding box center [669, 443] width 143 height 43
click at [331, 297] on button at bounding box center [331, 297] width 21 height 29
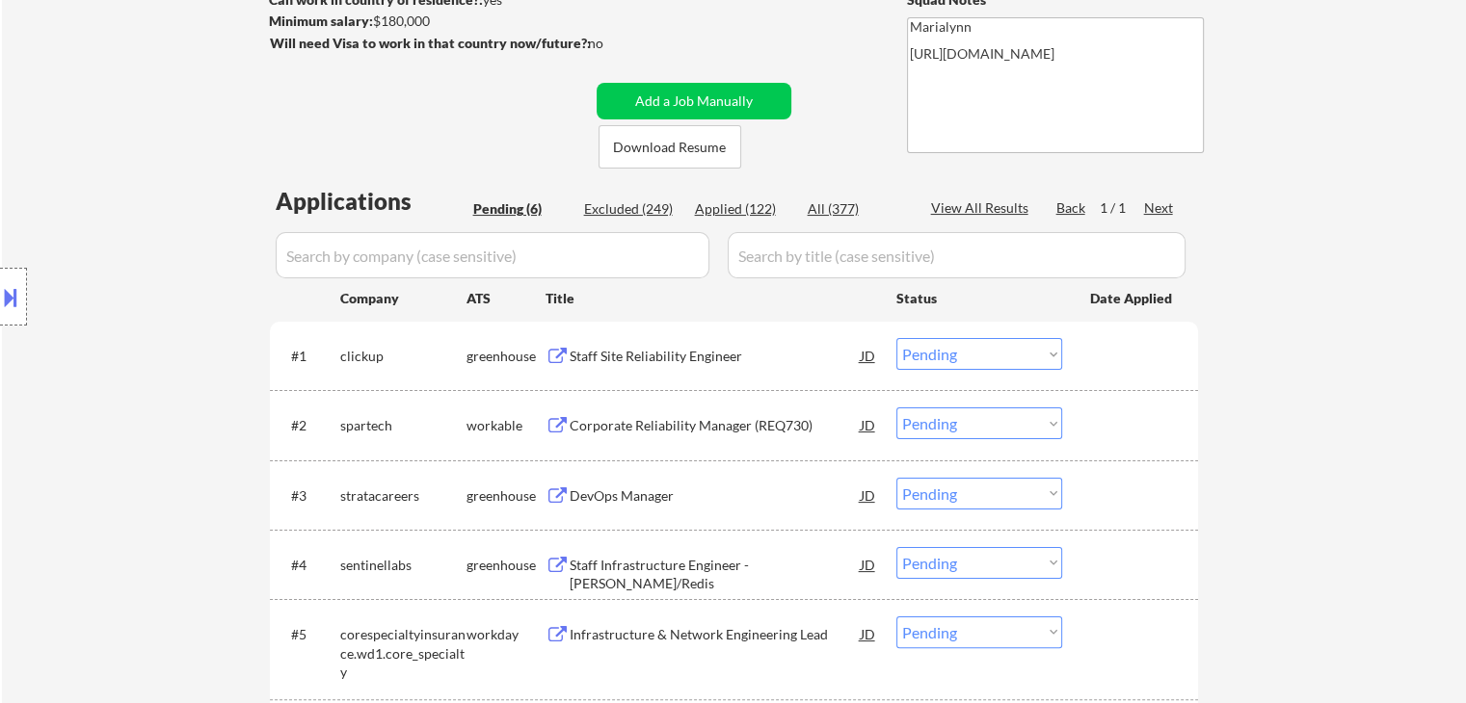
scroll to position [385, 0]
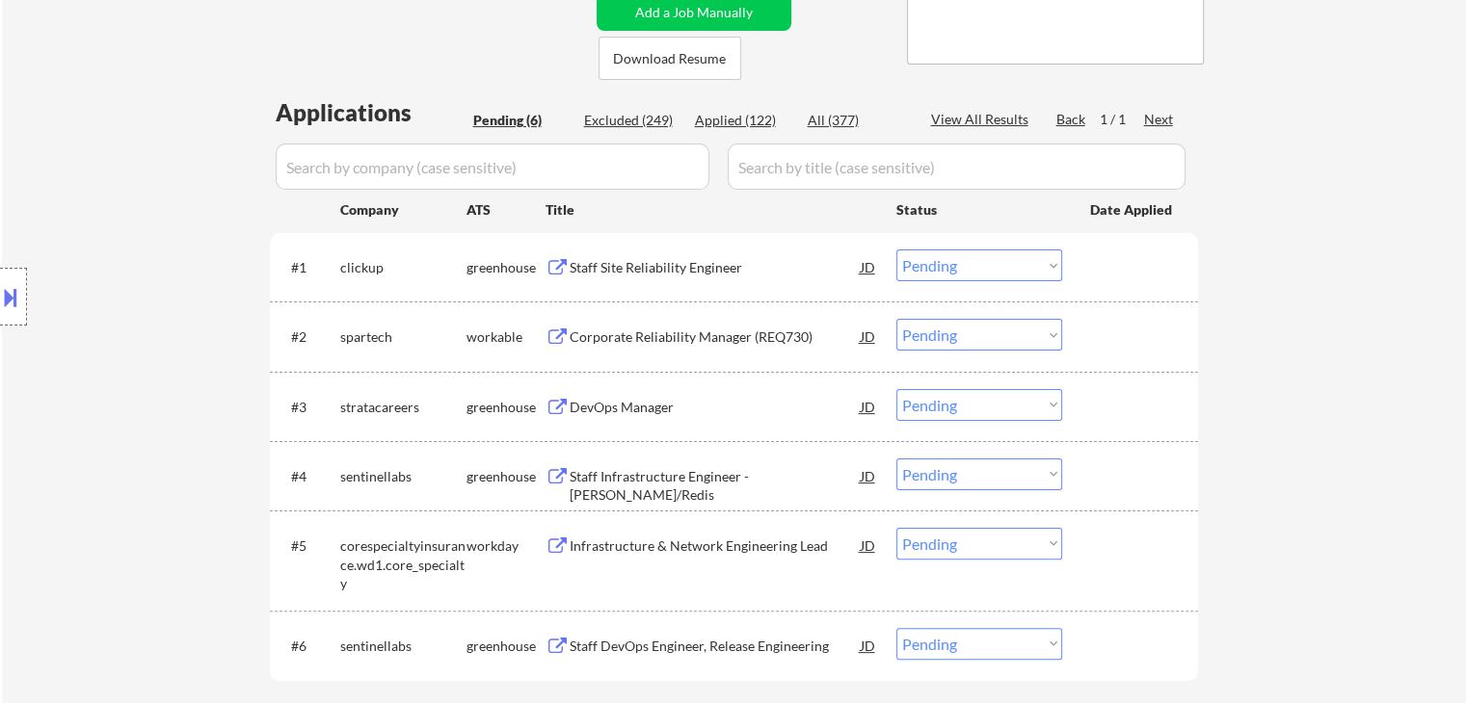
click at [653, 262] on div "Staff Site Reliability Engineer" at bounding box center [715, 267] width 291 height 19
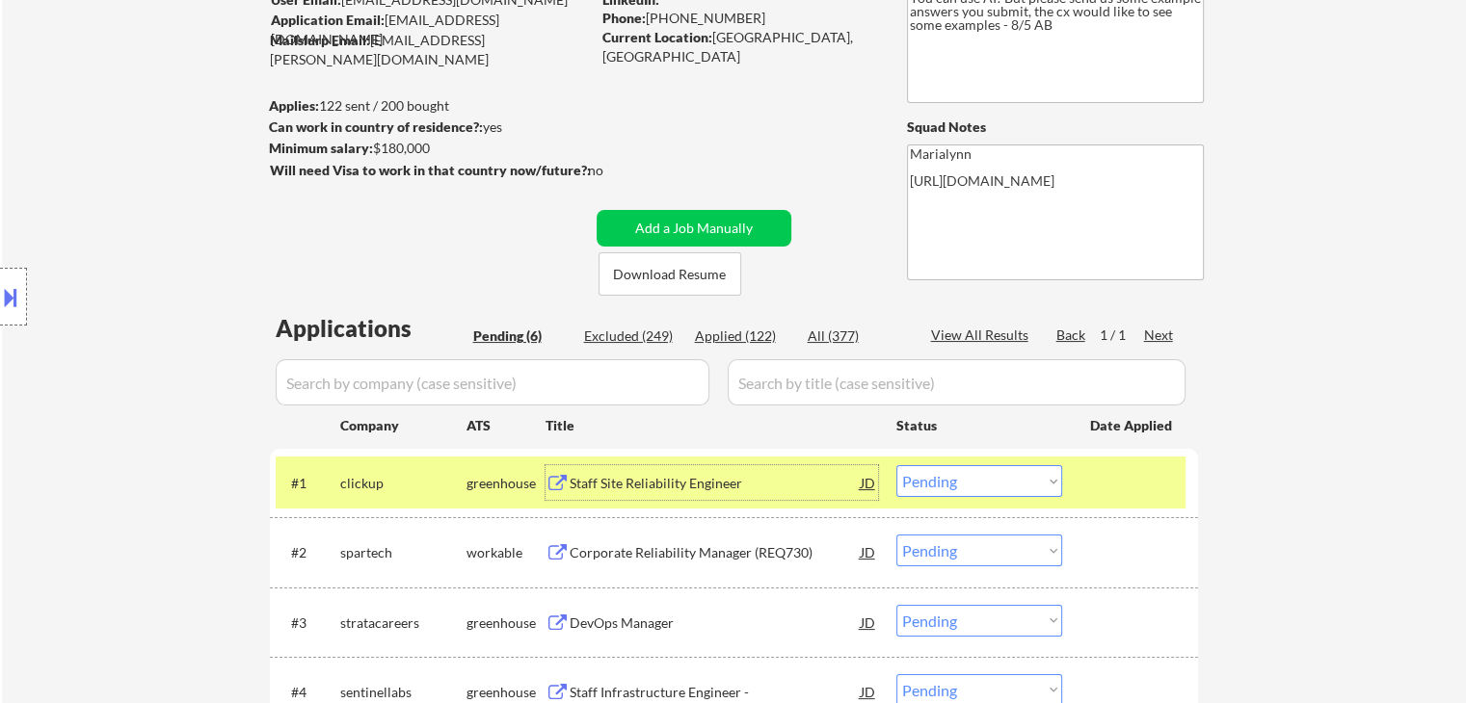
scroll to position [289, 0]
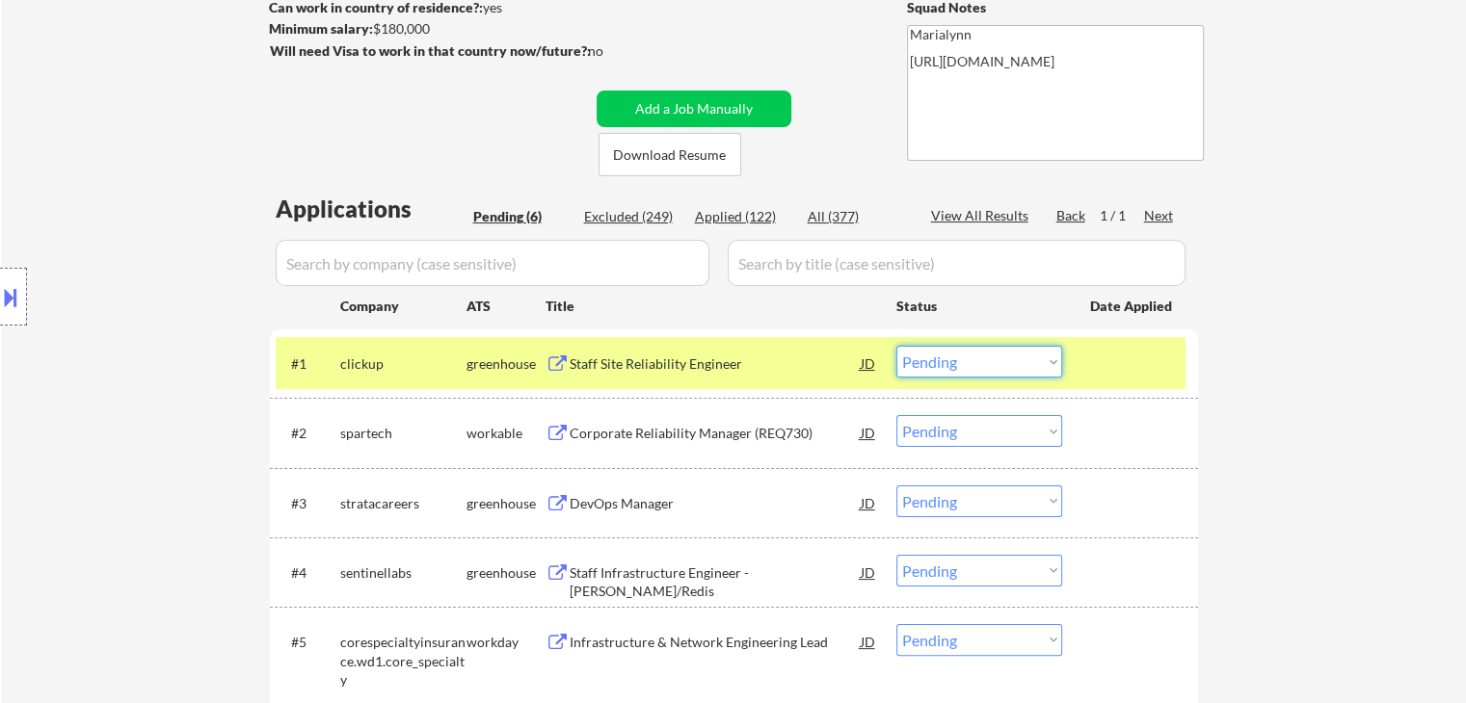
click at [943, 368] on select "Choose an option... Pending Applied Excluded (Questions) Excluded (Expired) Exc…" at bounding box center [979, 362] width 166 height 32
click at [896, 346] on select "Choose an option... Pending Applied Excluded (Questions) Excluded (Expired) Exc…" at bounding box center [979, 362] width 166 height 32
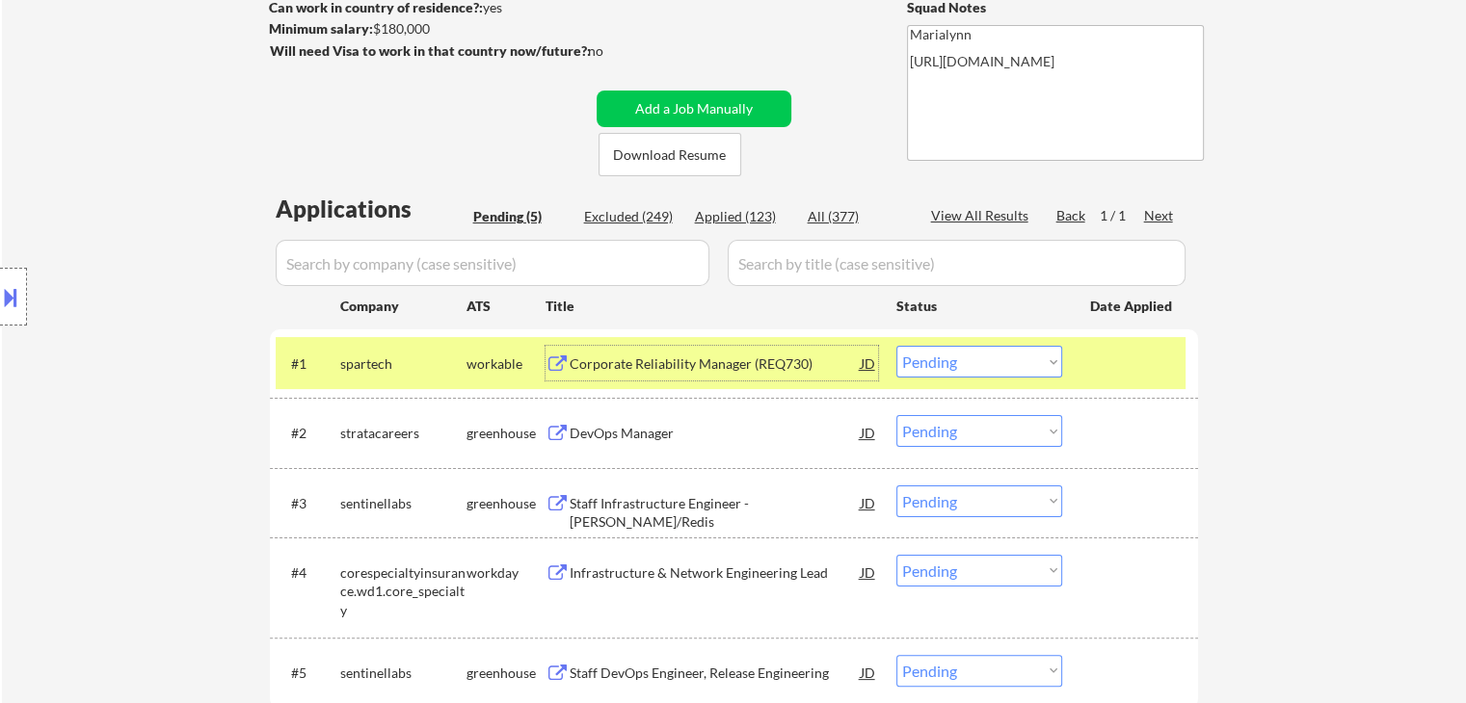
click at [690, 363] on div "Corporate Reliability Manager (REQ730)" at bounding box center [715, 364] width 291 height 19
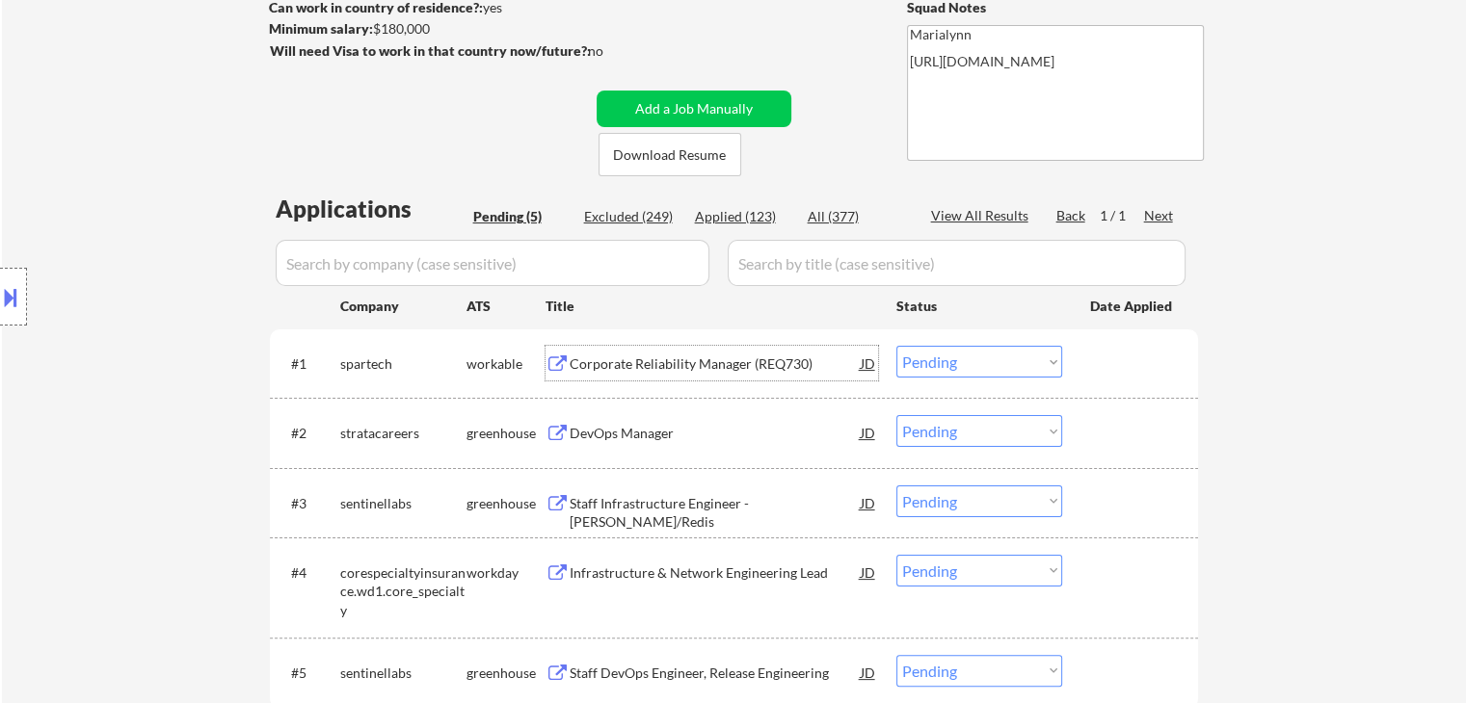
click at [948, 368] on select "Choose an option... Pending Applied Excluded (Questions) Excluded (Expired) Exc…" at bounding box center [979, 362] width 166 height 32
click at [896, 346] on select "Choose an option... Pending Applied Excluded (Questions) Excluded (Expired) Exc…" at bounding box center [979, 362] width 166 height 32
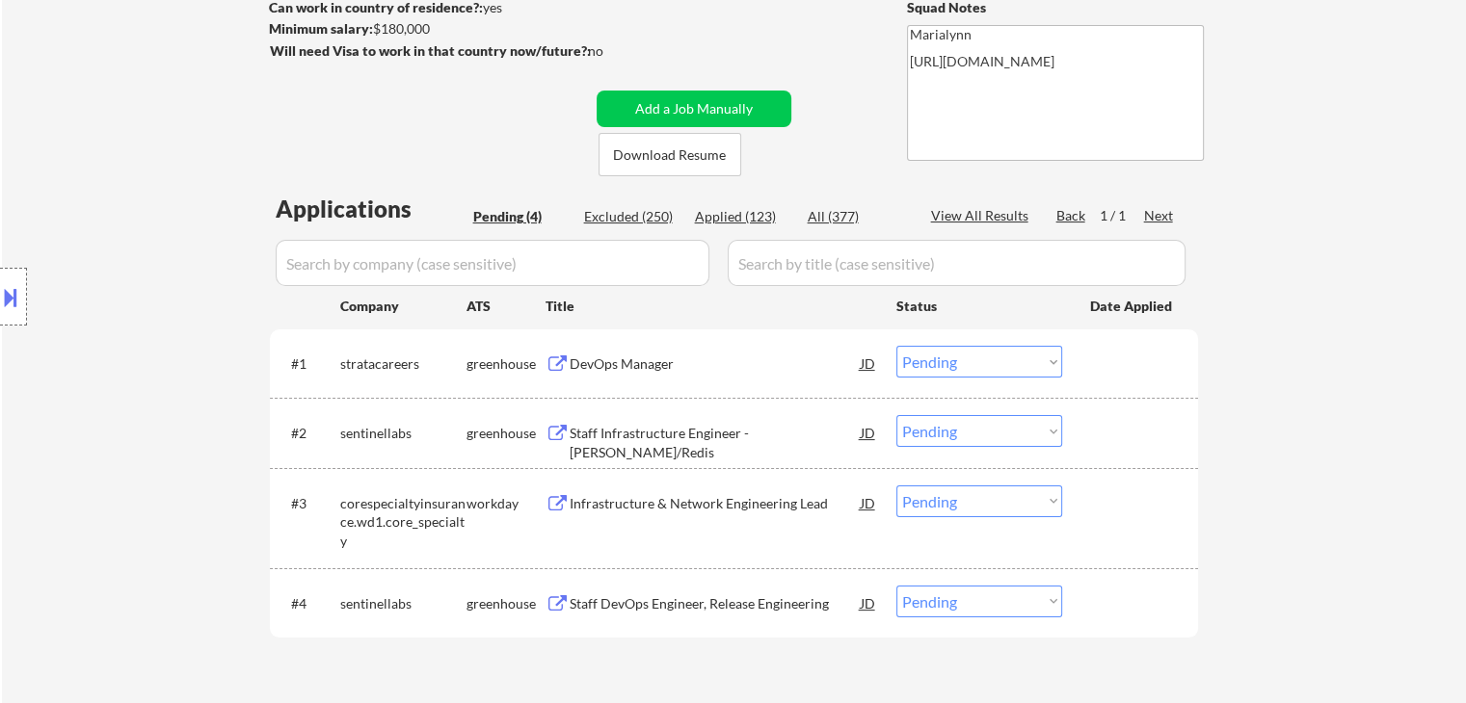
click at [643, 363] on div "DevOps Manager" at bounding box center [715, 364] width 291 height 19
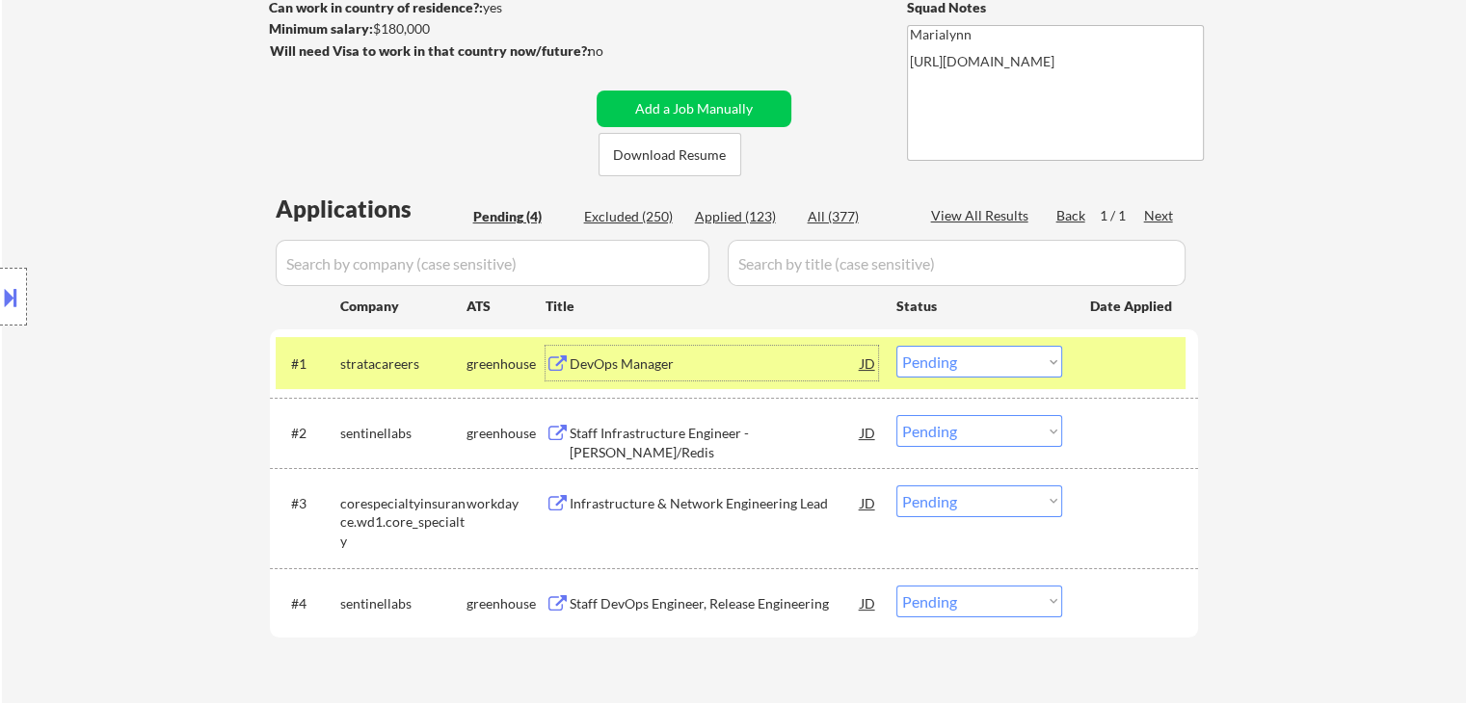
drag, startPoint x: 948, startPoint y: 363, endPoint x: 952, endPoint y: 375, distance: 12.2
click at [948, 364] on select "Choose an option... Pending Applied Excluded (Questions) Excluded (Expired) Exc…" at bounding box center [979, 362] width 166 height 32
click at [976, 365] on select "Choose an option... Pending Applied Excluded (Questions) Excluded (Expired) Exc…" at bounding box center [979, 362] width 166 height 32
click at [896, 346] on select "Choose an option... Pending Applied Excluded (Questions) Excluded (Expired) Exc…" at bounding box center [979, 362] width 166 height 32
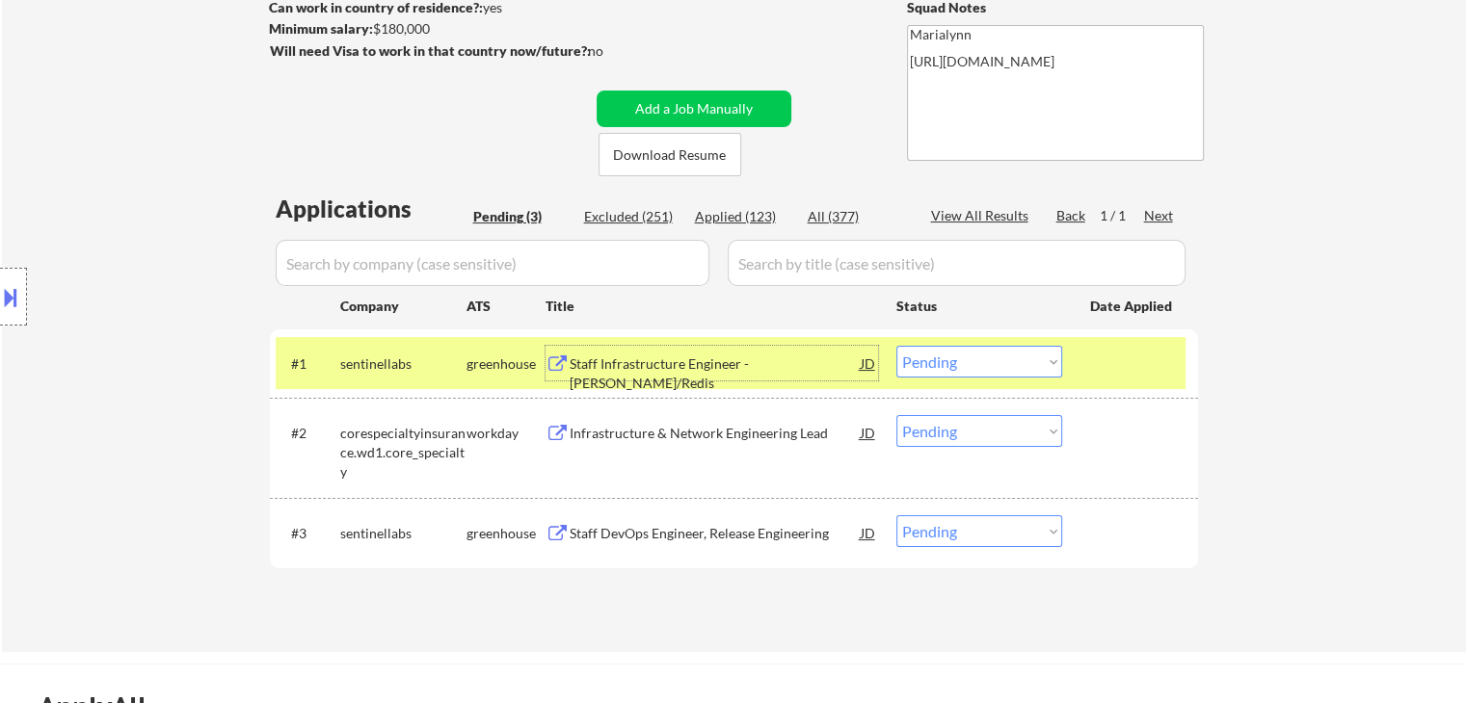
click at [624, 371] on div "Staff Infrastructure Engineer - Kafka/Redis" at bounding box center [715, 374] width 291 height 38
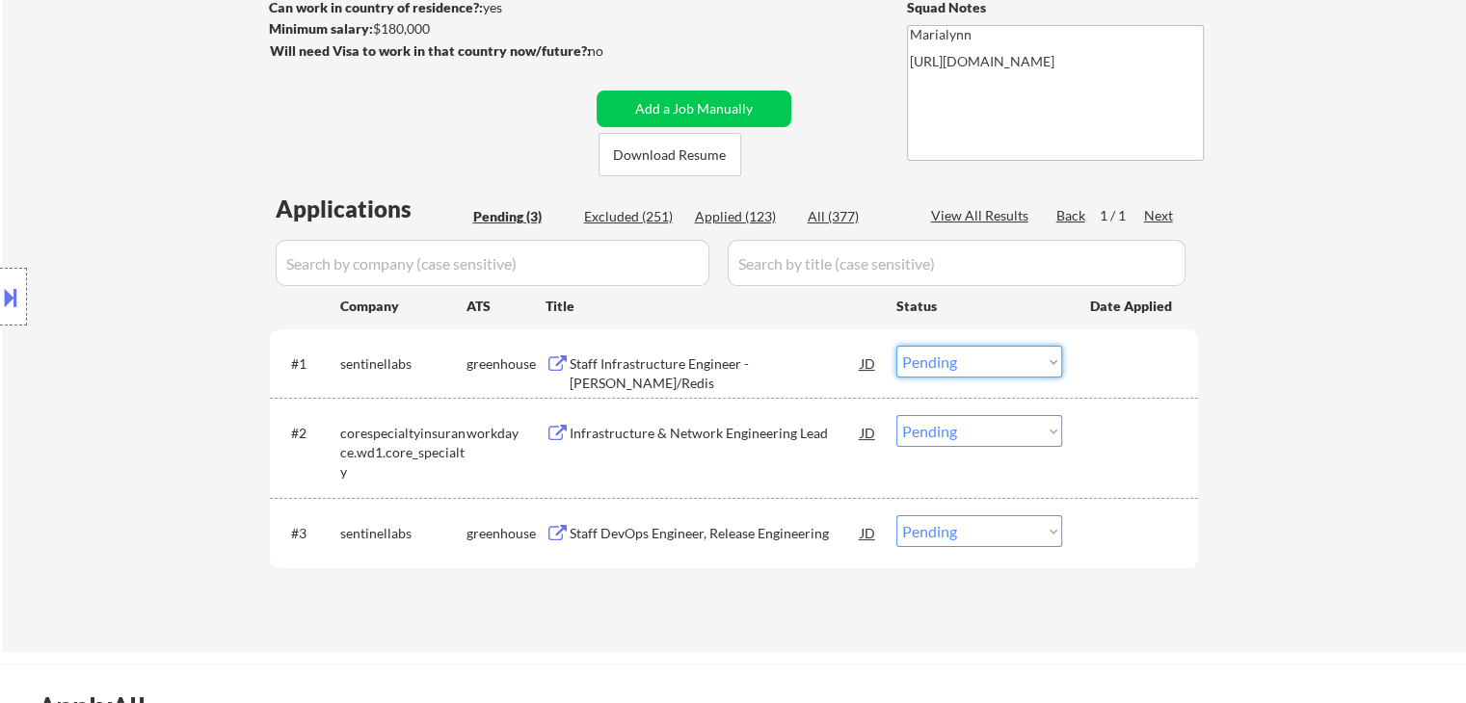
drag, startPoint x: 960, startPoint y: 367, endPoint x: 968, endPoint y: 376, distance: 11.6
click at [960, 367] on select "Choose an option... Pending Applied Excluded (Questions) Excluded (Expired) Exc…" at bounding box center [979, 362] width 166 height 32
click at [896, 346] on select "Choose an option... Pending Applied Excluded (Questions) Excluded (Expired) Exc…" at bounding box center [979, 362] width 166 height 32
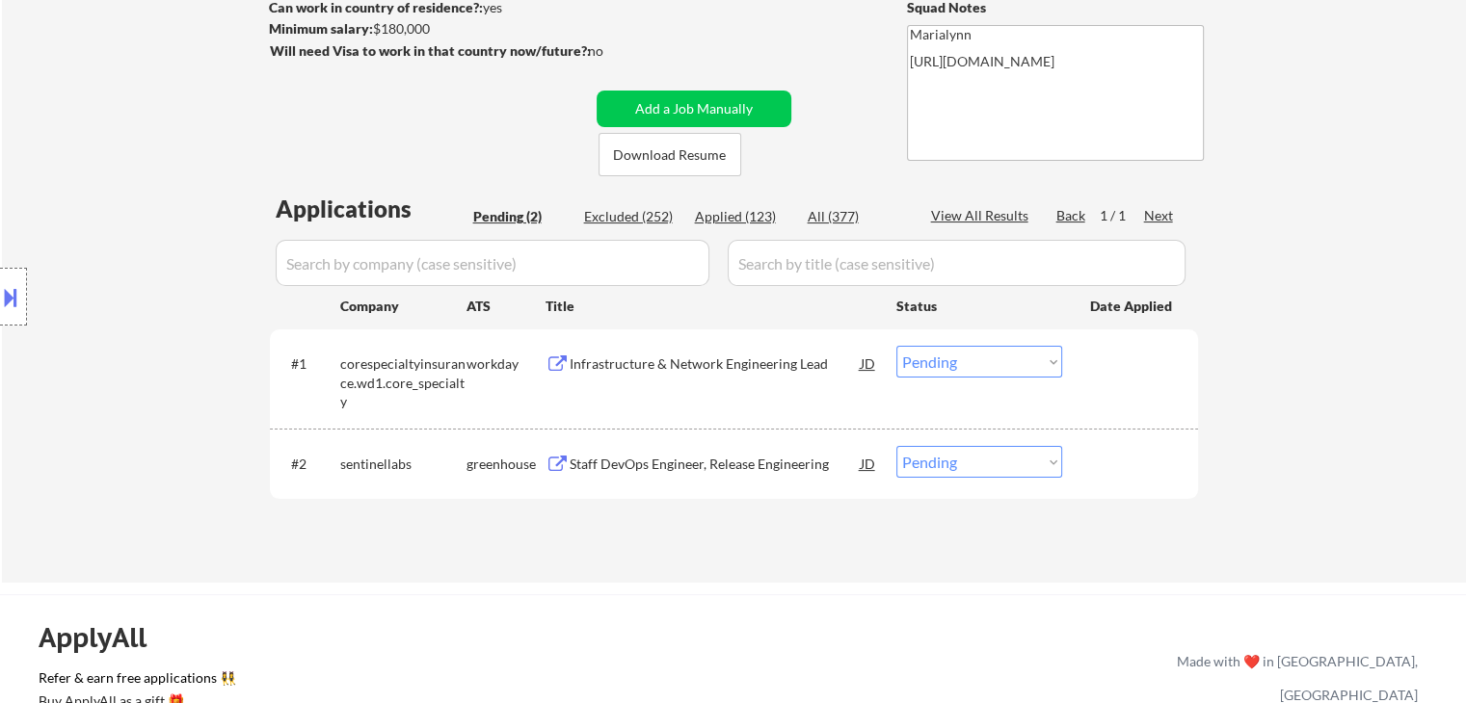
click at [644, 357] on div "Infrastructure & Network Engineering Lead" at bounding box center [715, 364] width 291 height 19
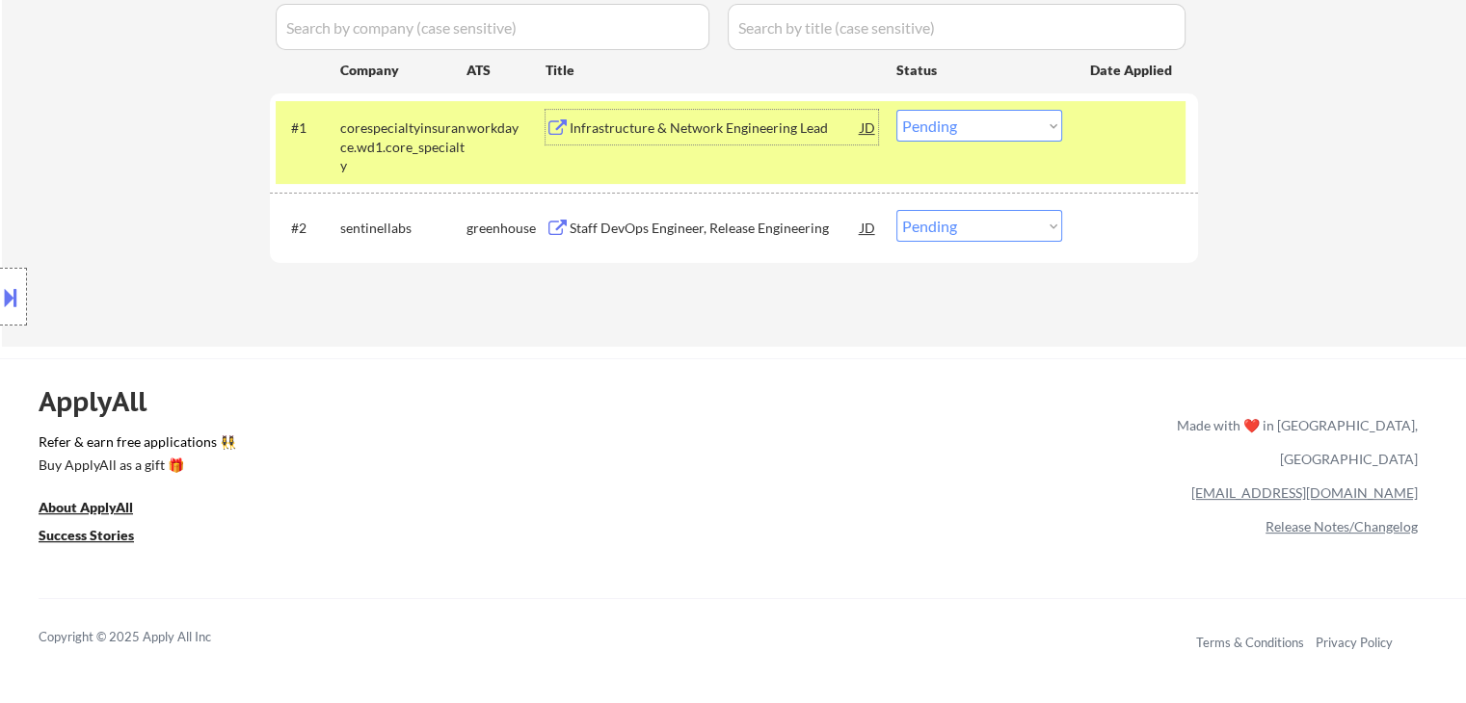
scroll to position [385, 0]
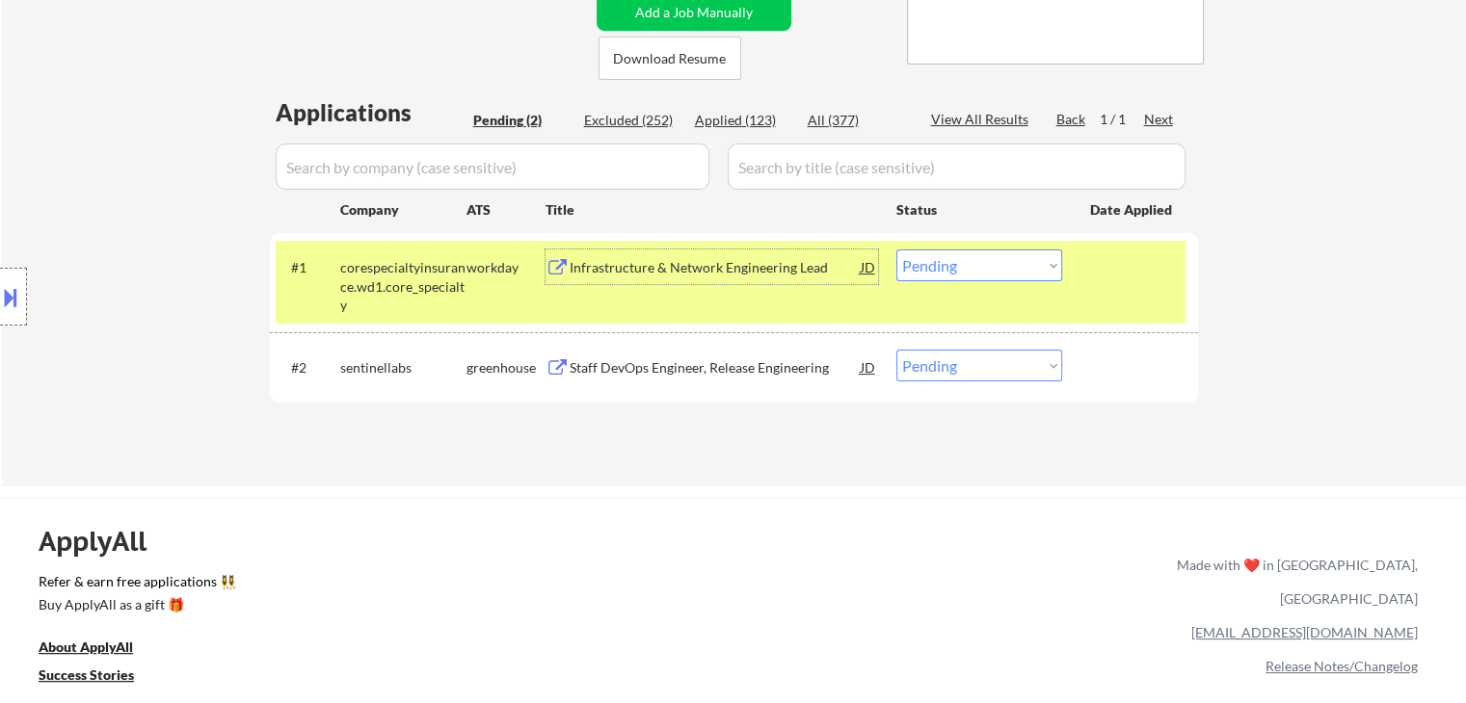
drag, startPoint x: 929, startPoint y: 272, endPoint x: 936, endPoint y: 279, distance: 10.2
click at [929, 272] on select "Choose an option... Pending Applied Excluded (Questions) Excluded (Expired) Exc…" at bounding box center [979, 266] width 166 height 32
click at [896, 250] on select "Choose an option... Pending Applied Excluded (Questions) Excluded (Expired) Exc…" at bounding box center [979, 266] width 166 height 32
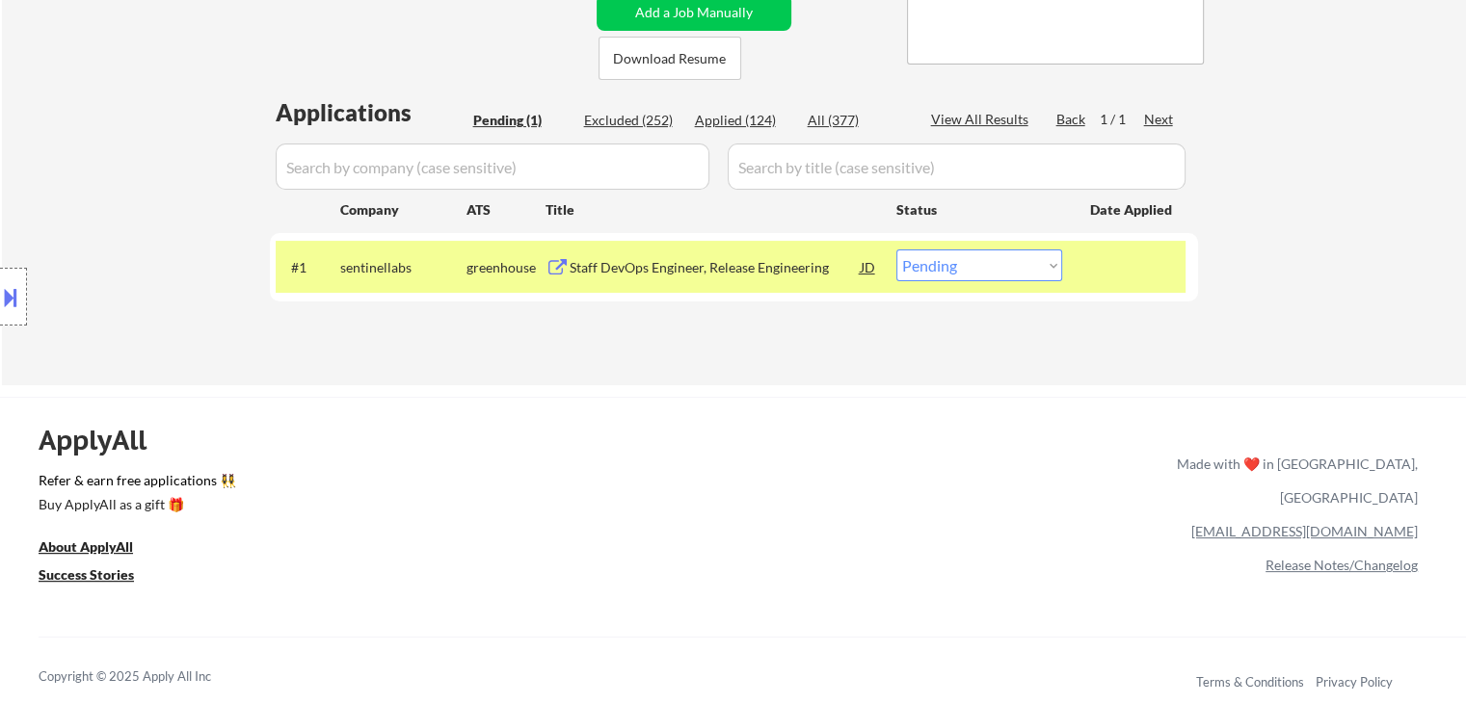
click at [729, 265] on div "Staff DevOps Engineer, Release Engineering" at bounding box center [715, 267] width 291 height 19
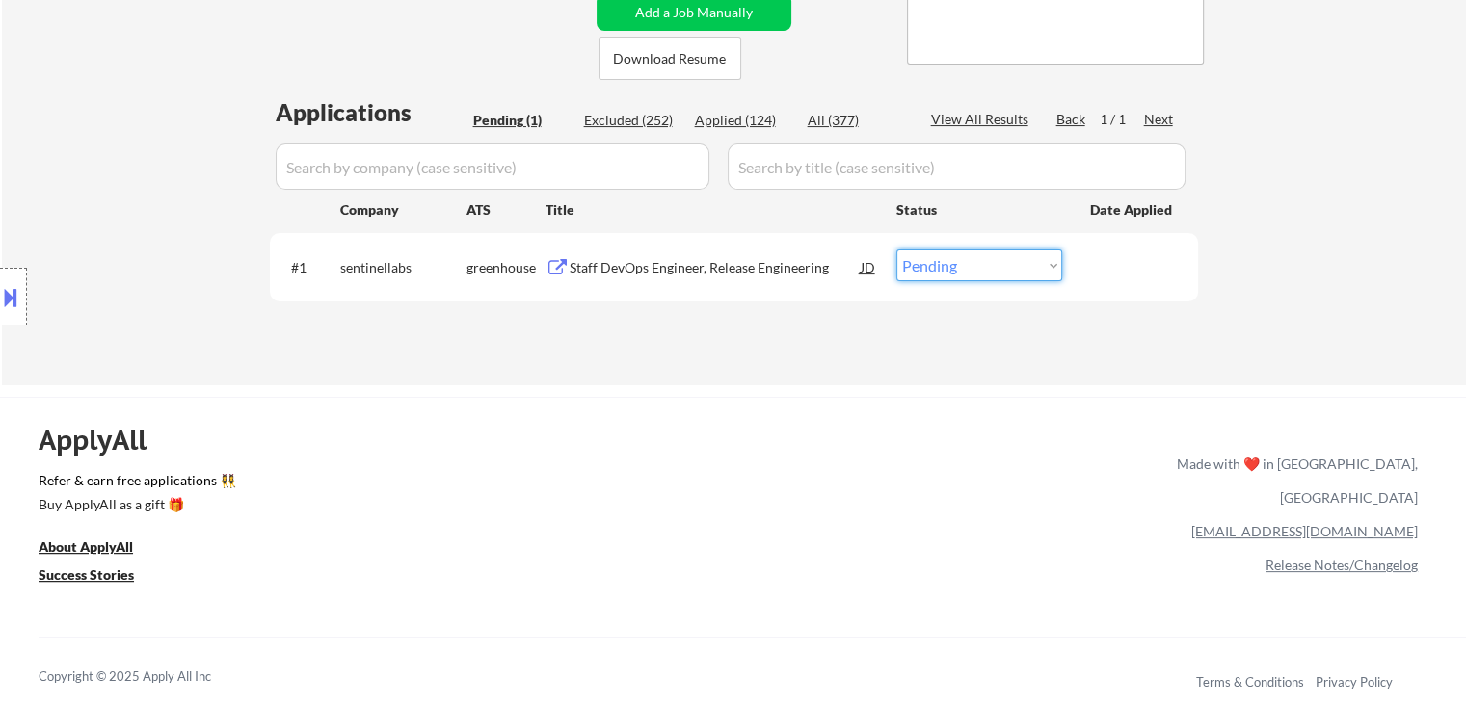
click at [942, 271] on select "Choose an option... Pending Applied Excluded (Questions) Excluded (Expired) Exc…" at bounding box center [979, 266] width 166 height 32
select select ""excluded__expired_""
click at [896, 250] on select "Choose an option... Pending Applied Excluded (Questions) Excluded (Expired) Exc…" at bounding box center [979, 266] width 166 height 32
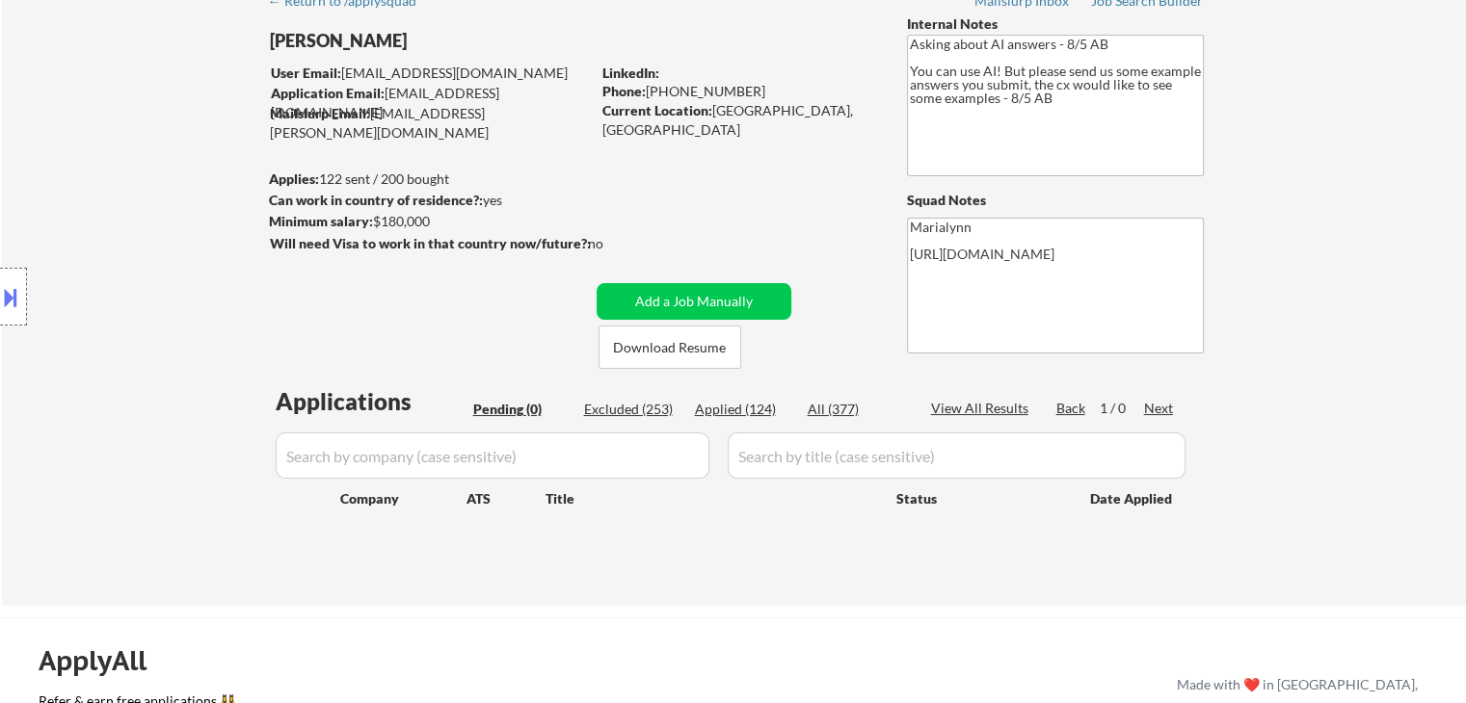
scroll to position [0, 0]
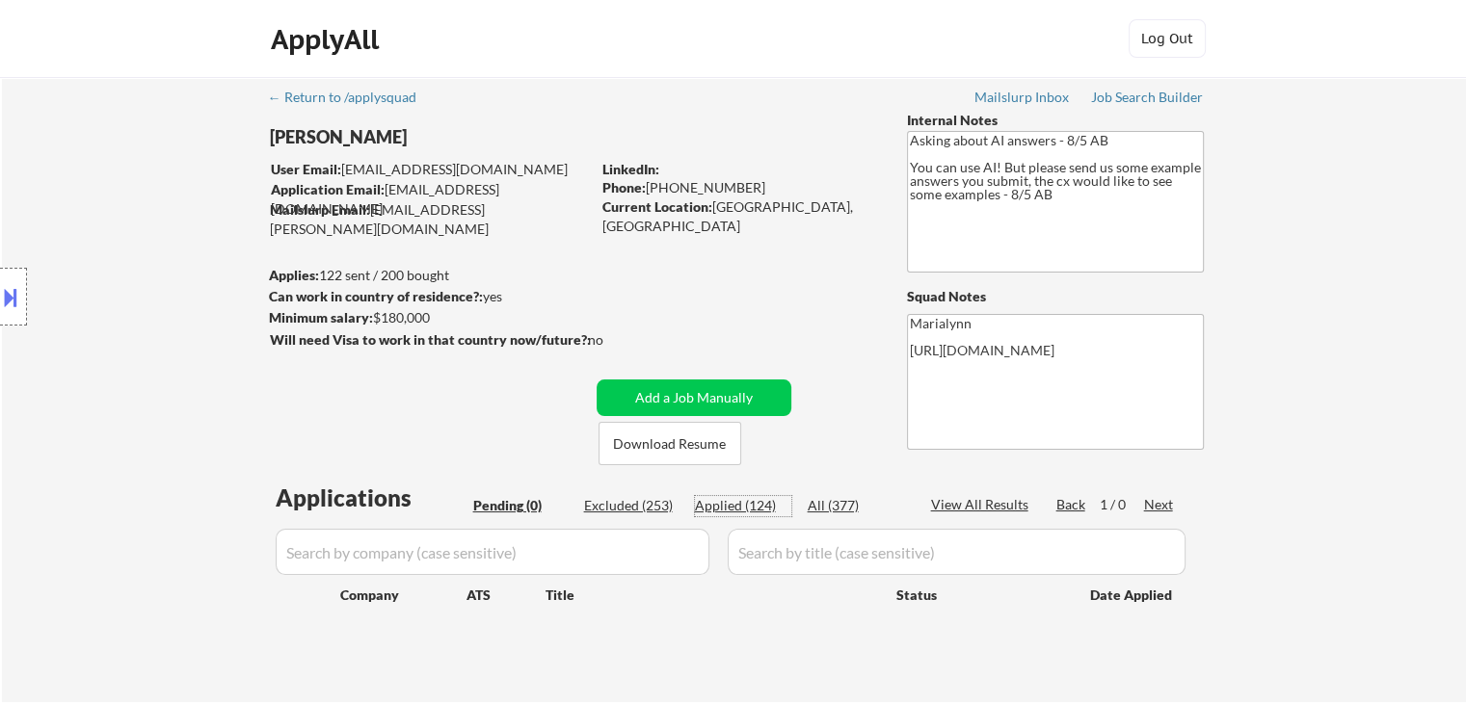
click at [740, 505] on div "Applied (124)" at bounding box center [743, 505] width 96 height 19
click at [827, 502] on div "All (377)" at bounding box center [856, 505] width 96 height 19
click at [742, 490] on div "Applications Pending (0) Excluded (253) Applied (124) All (377) View All Result…" at bounding box center [734, 574] width 928 height 184
click at [745, 507] on div "Applied (124)" at bounding box center [743, 505] width 96 height 19
click at [733, 498] on div "Applied (124)" at bounding box center [743, 505] width 96 height 19
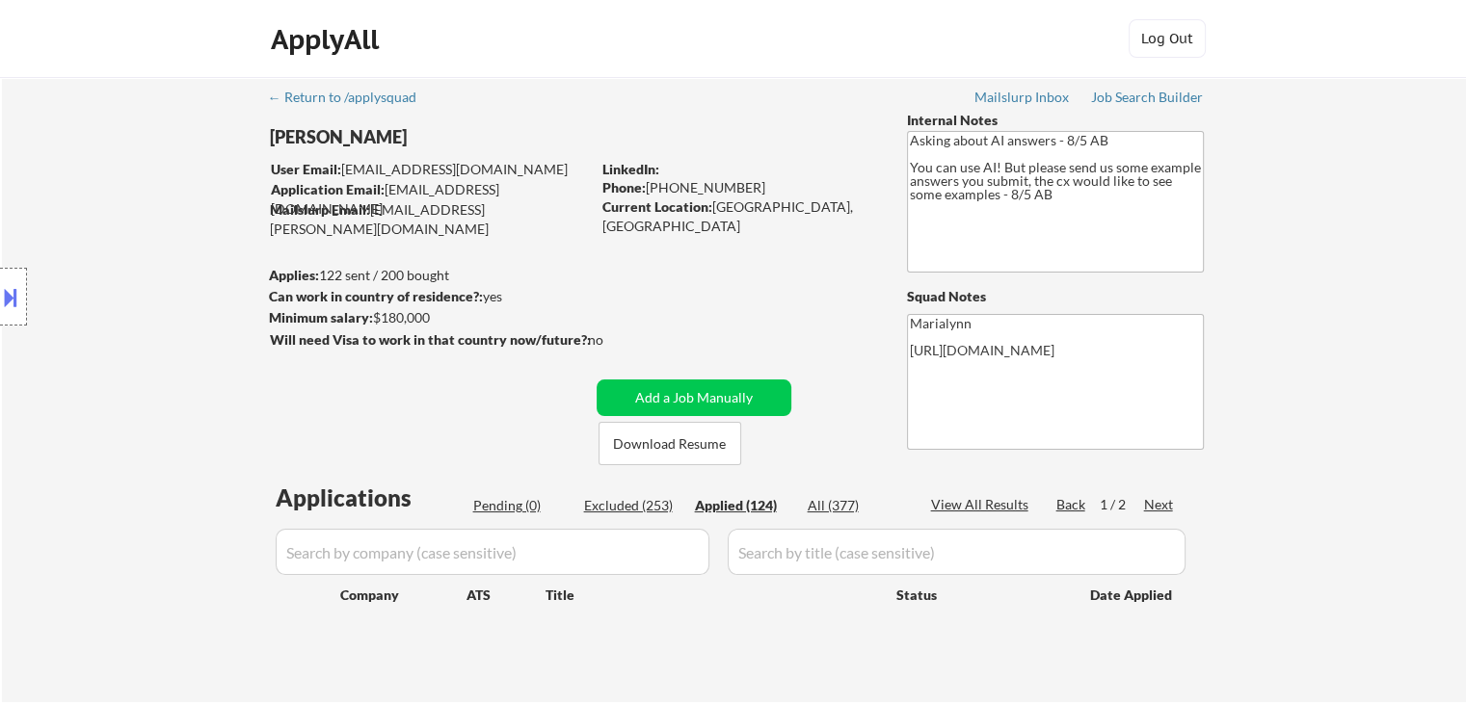
select select ""applied""
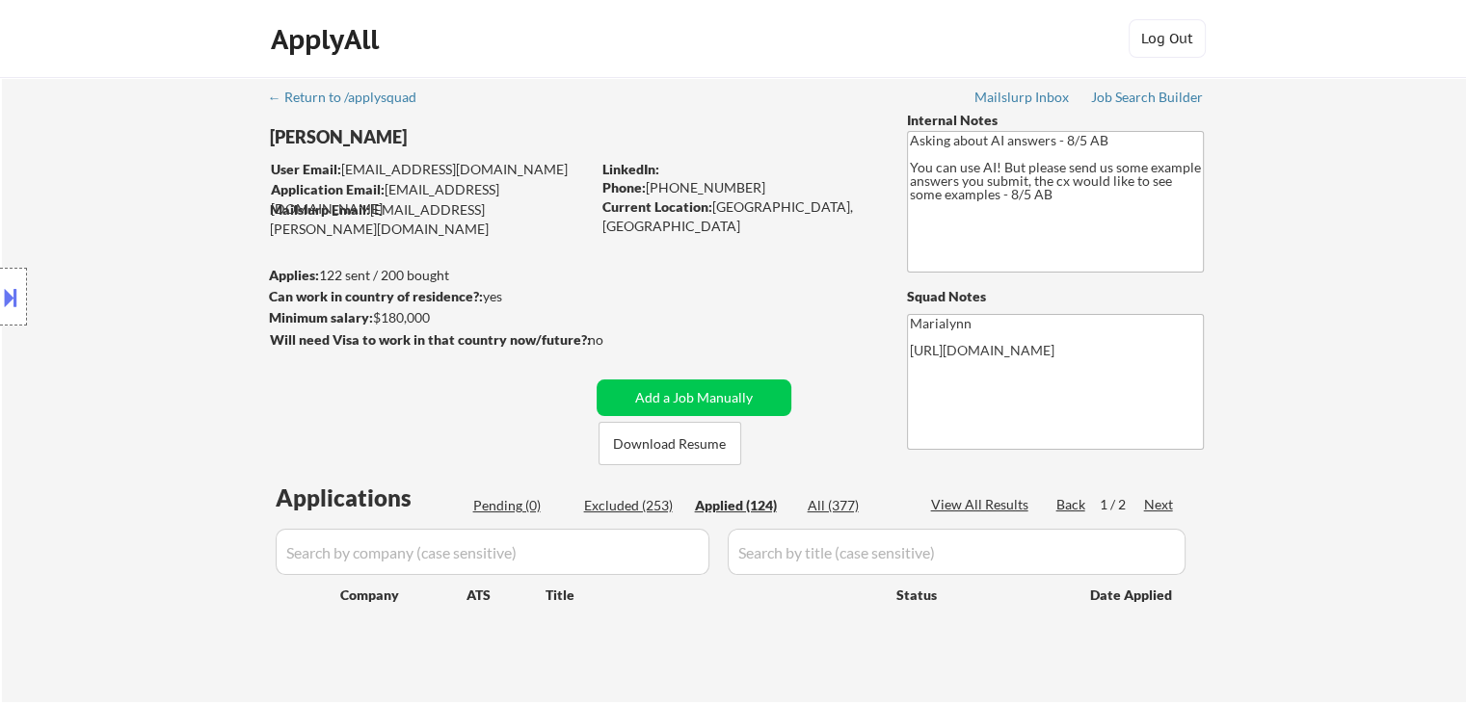
select select ""applied""
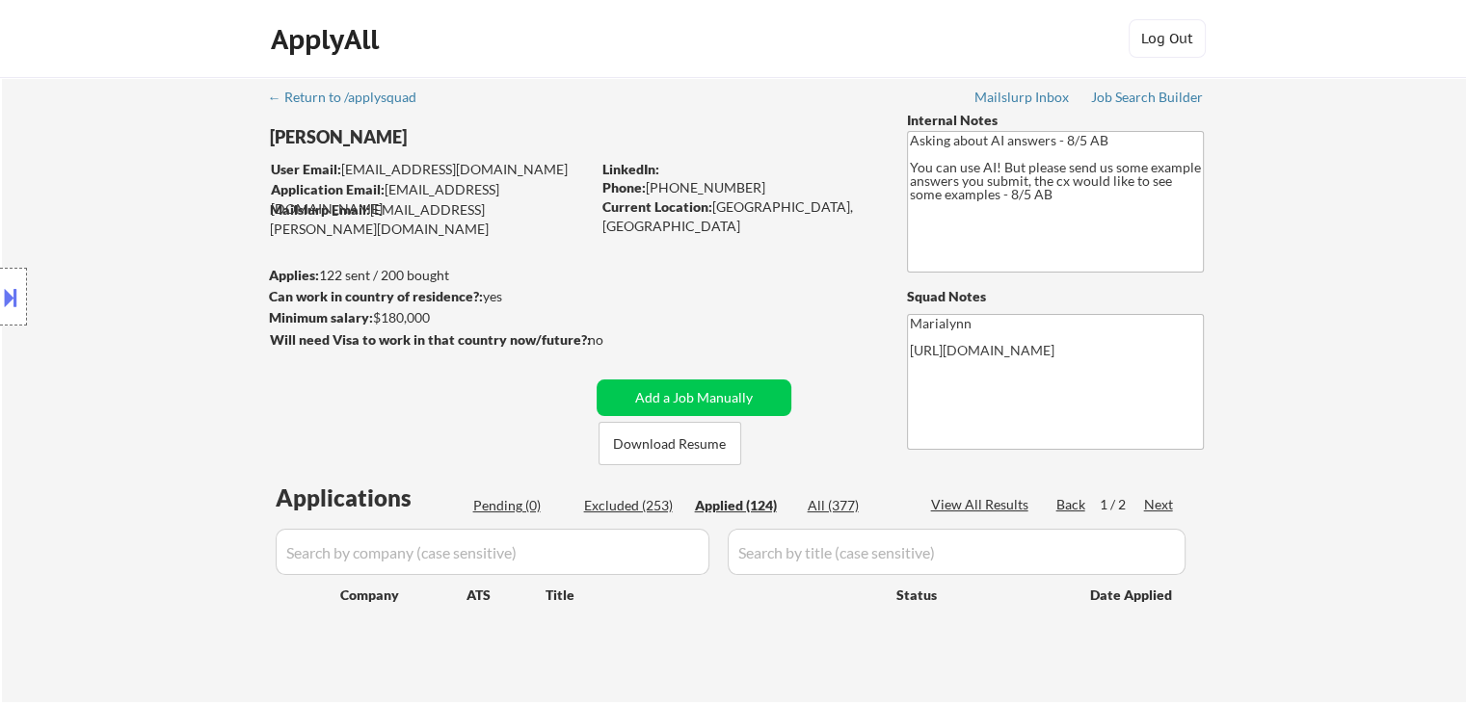
select select ""applied""
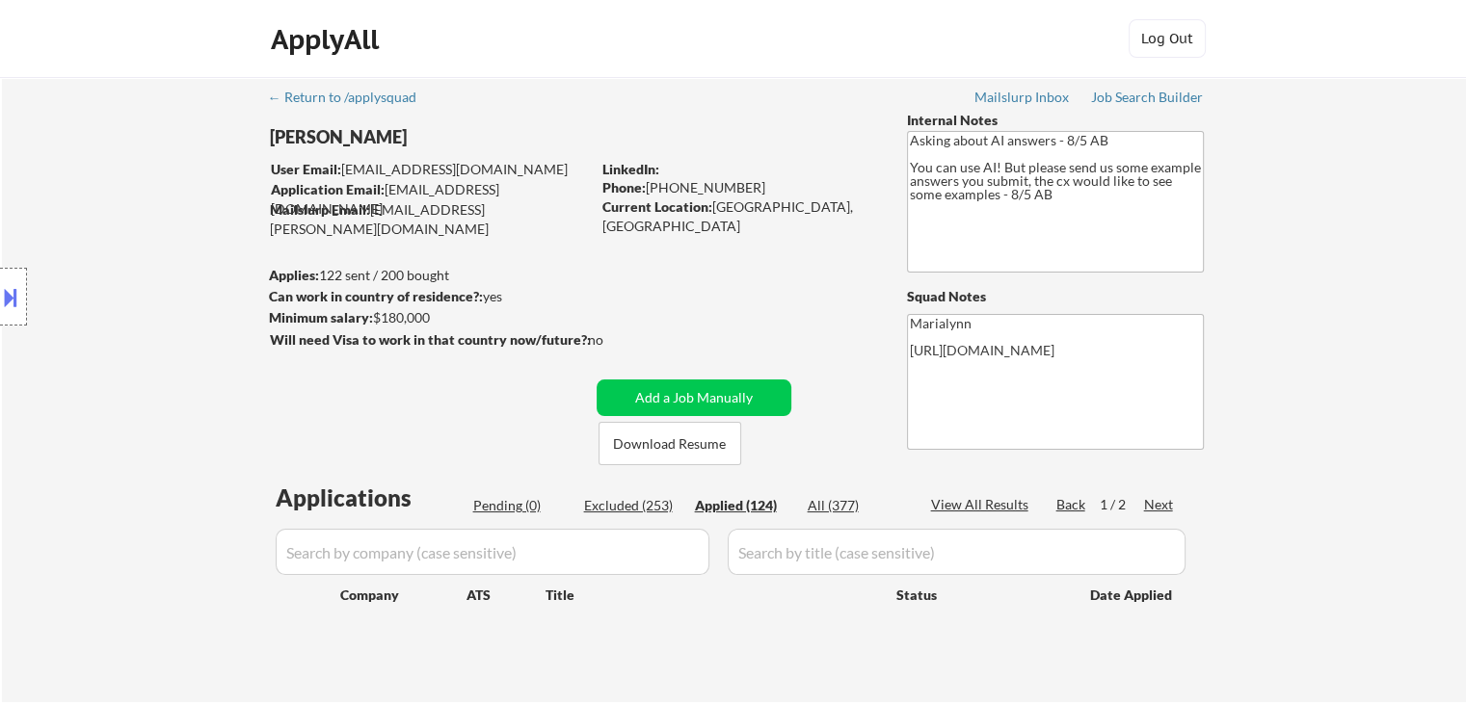
select select ""applied""
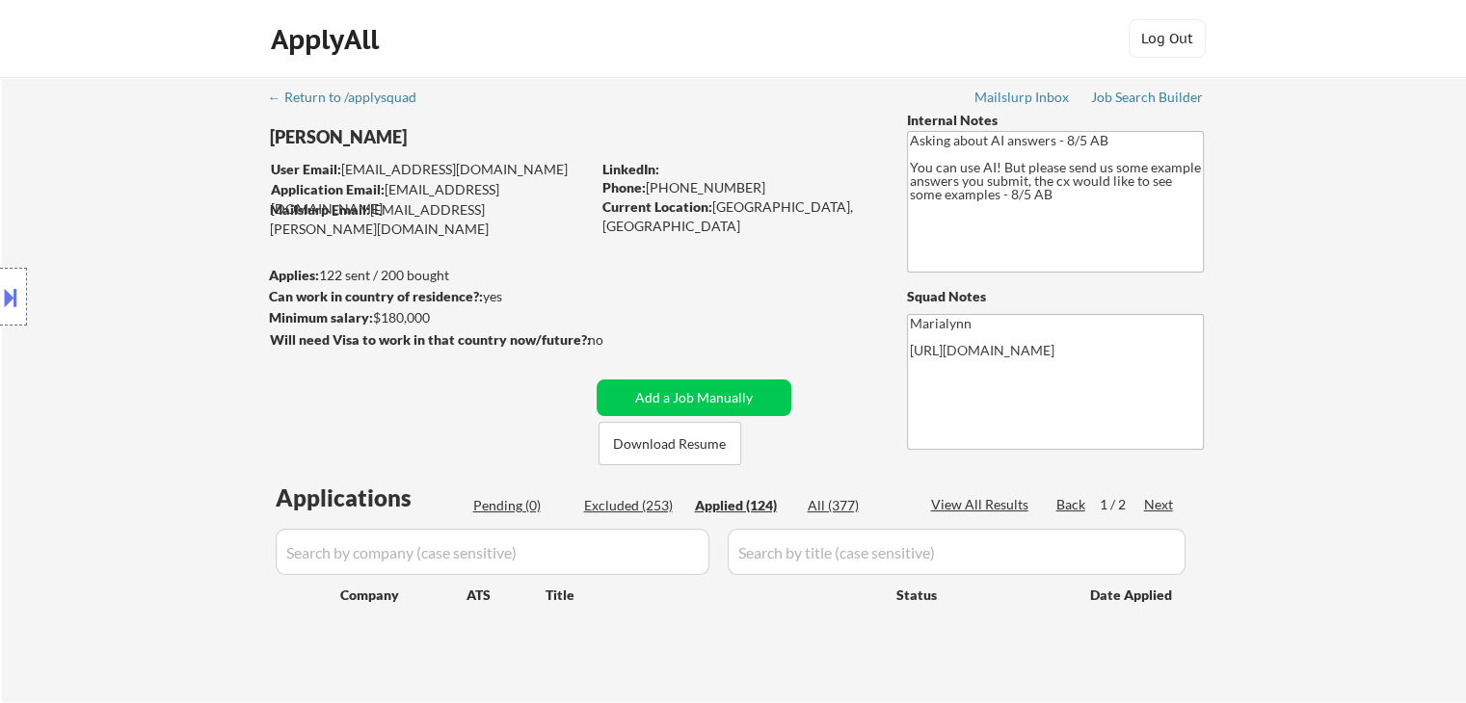
select select ""applied""
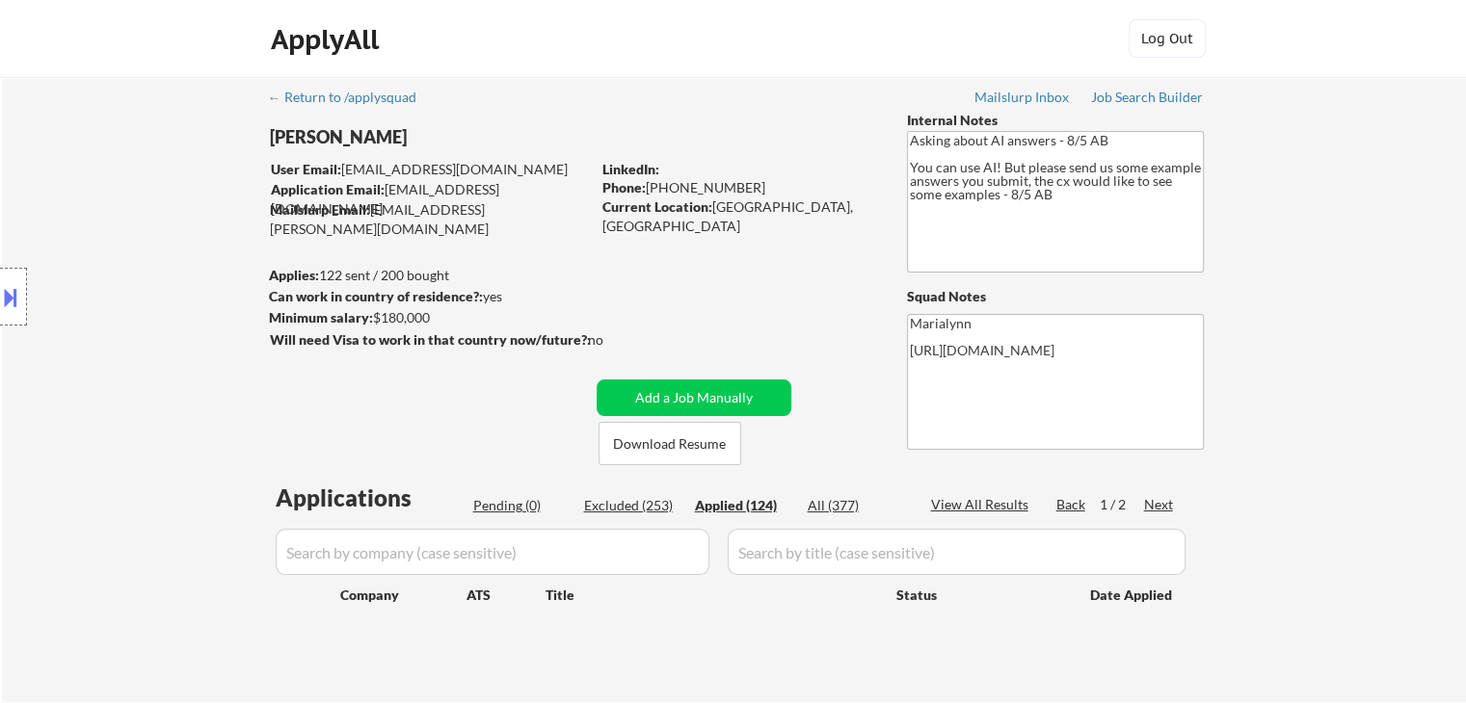
select select ""applied""
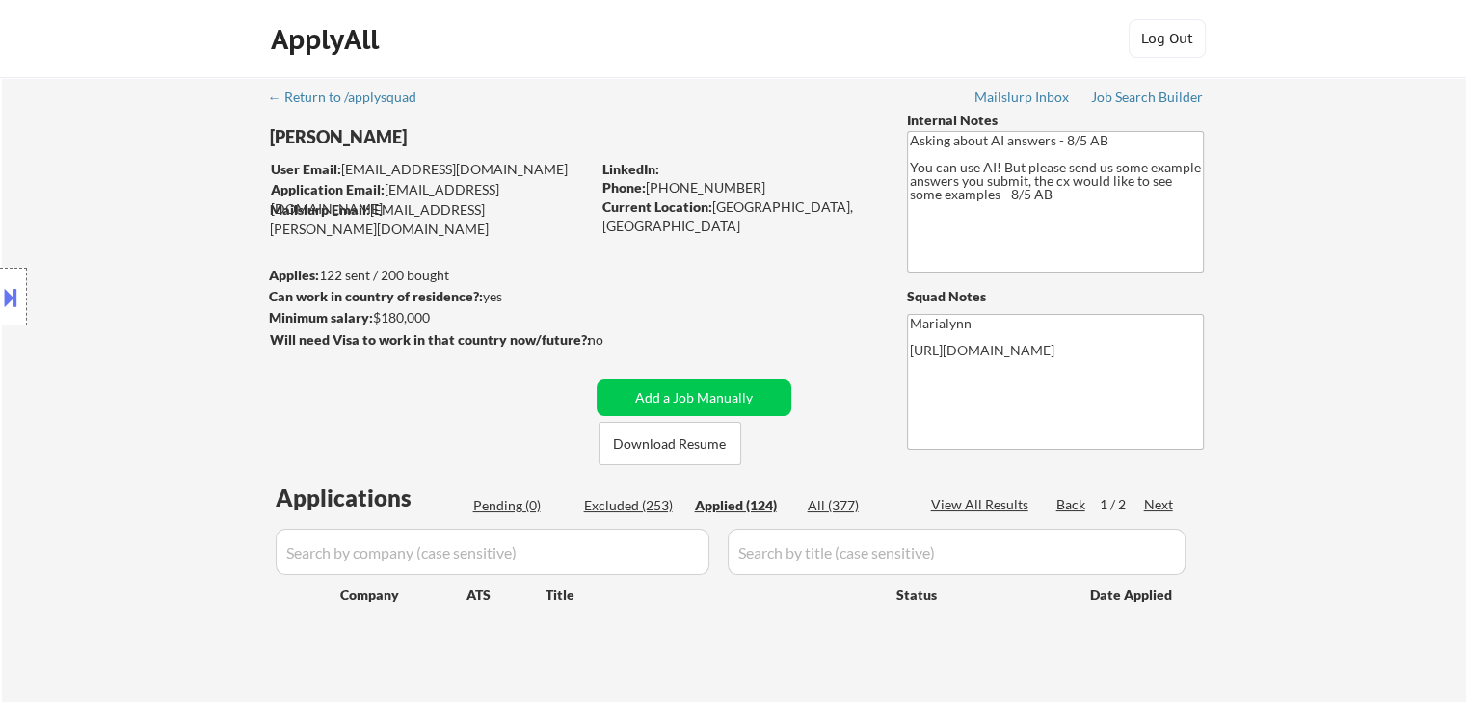
select select ""applied""
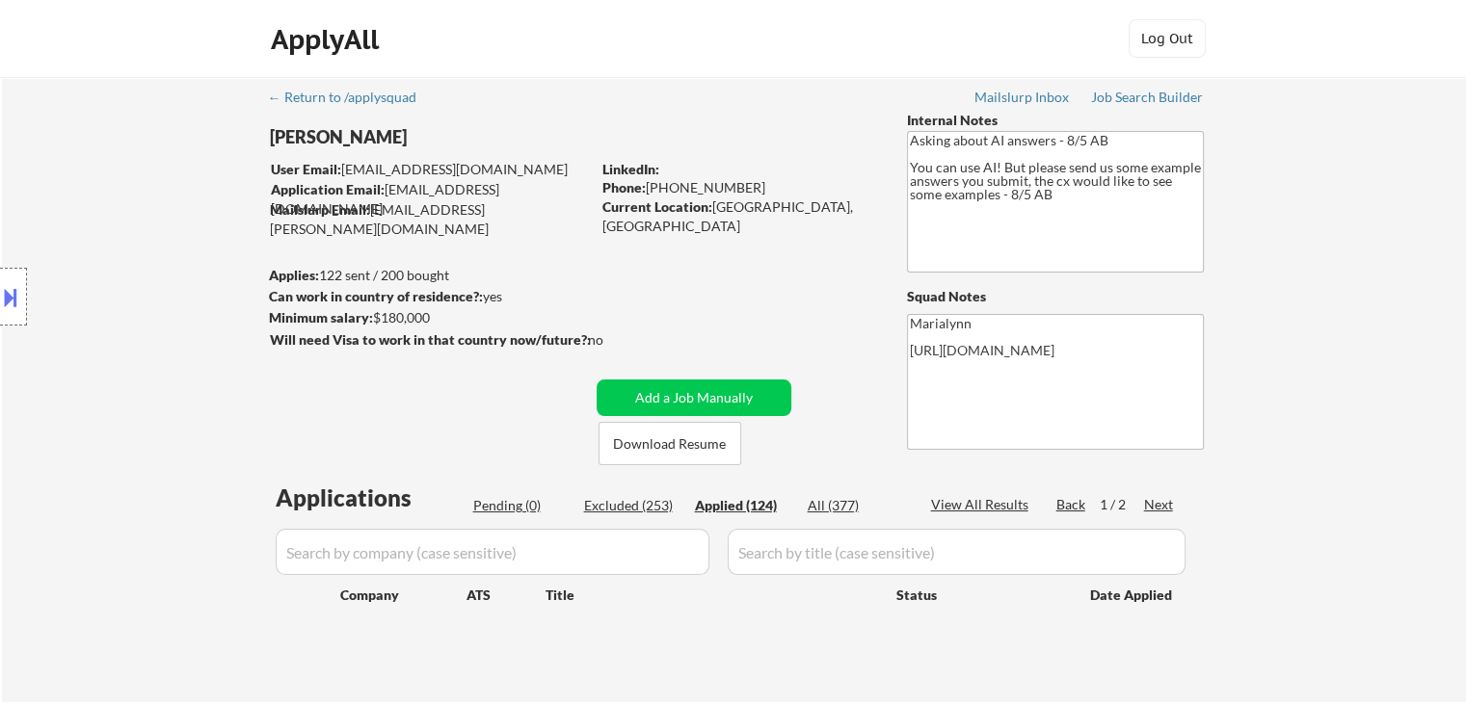
select select ""applied""
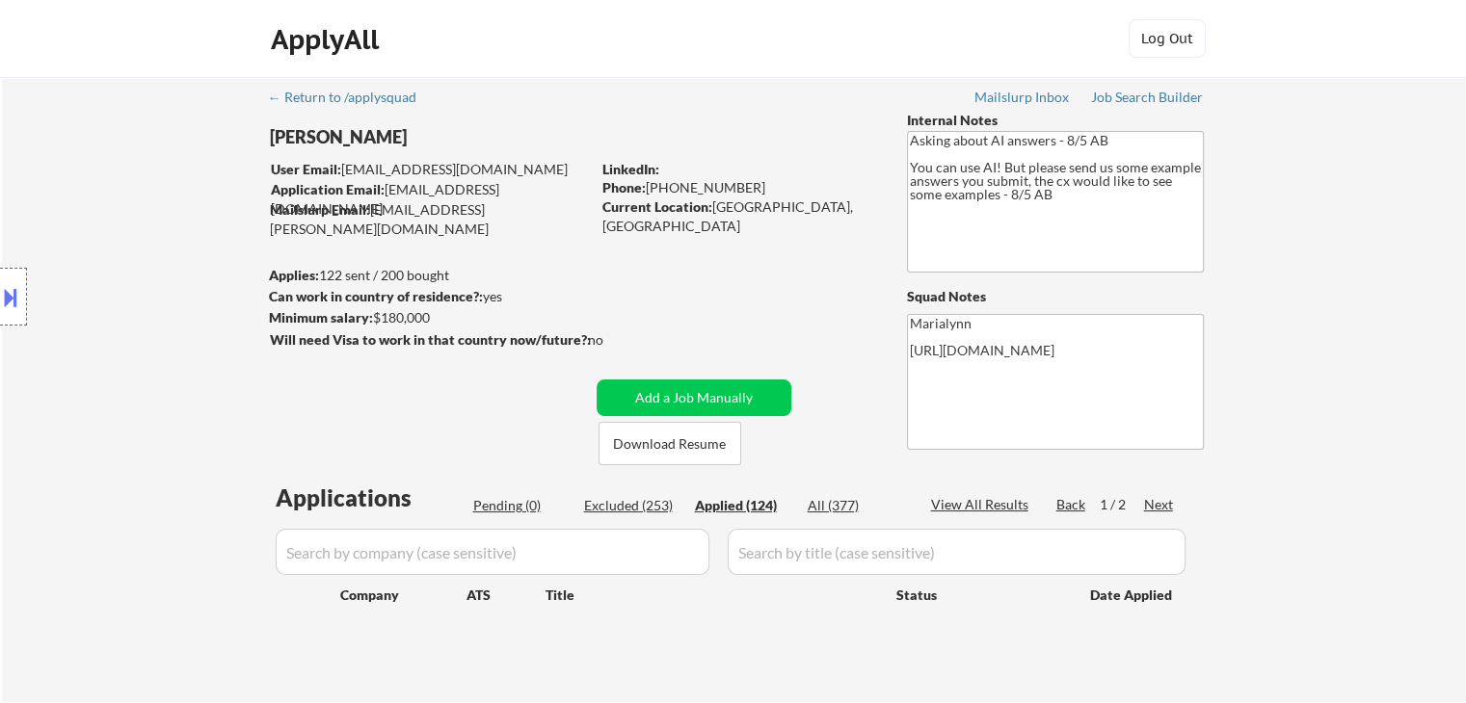
select select ""applied""
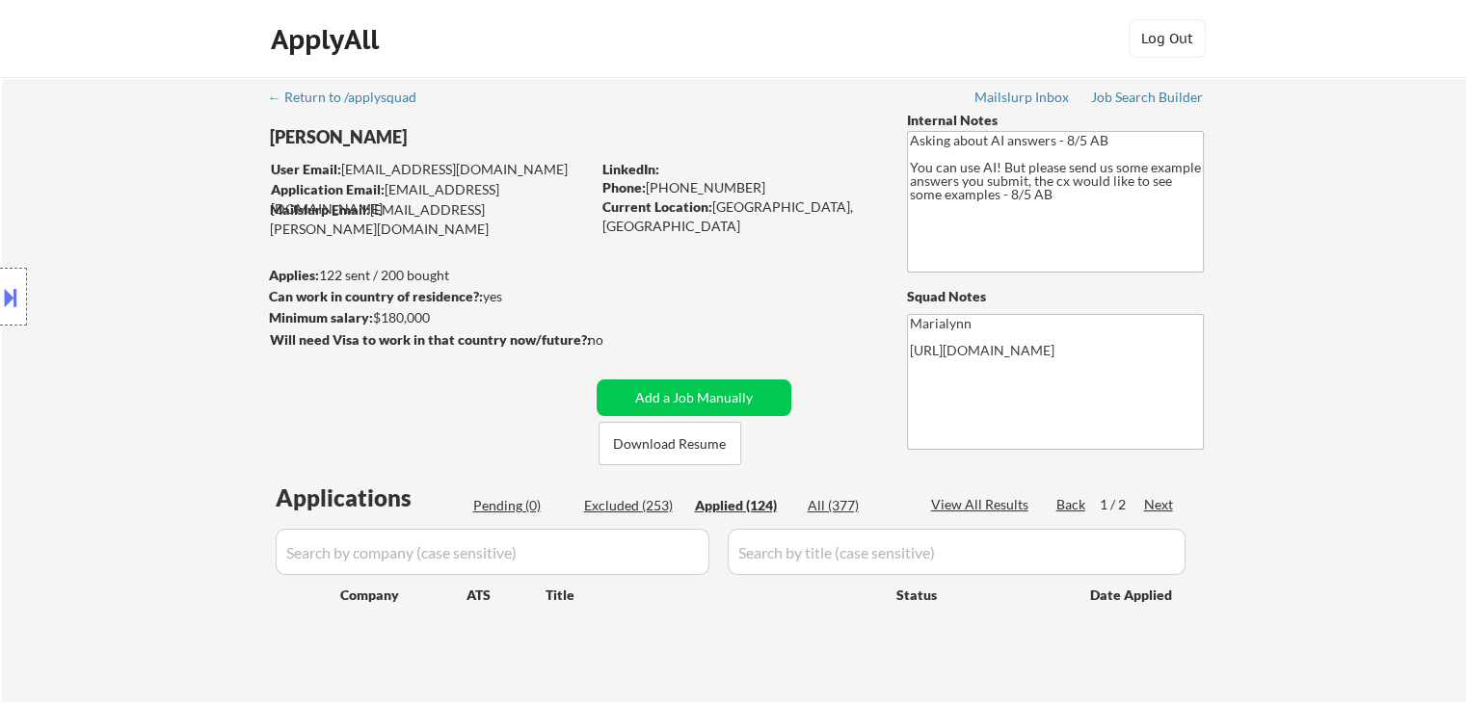
select select ""applied""
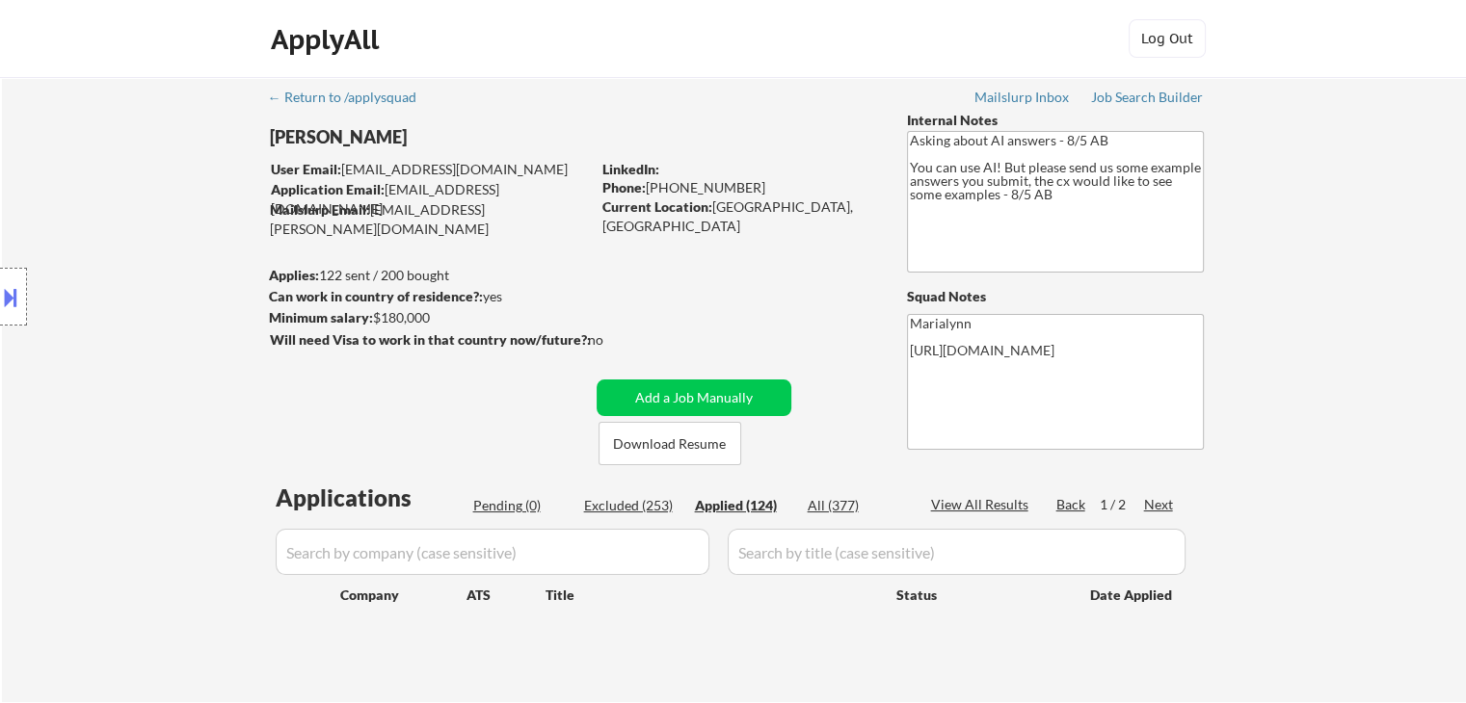
select select ""applied""
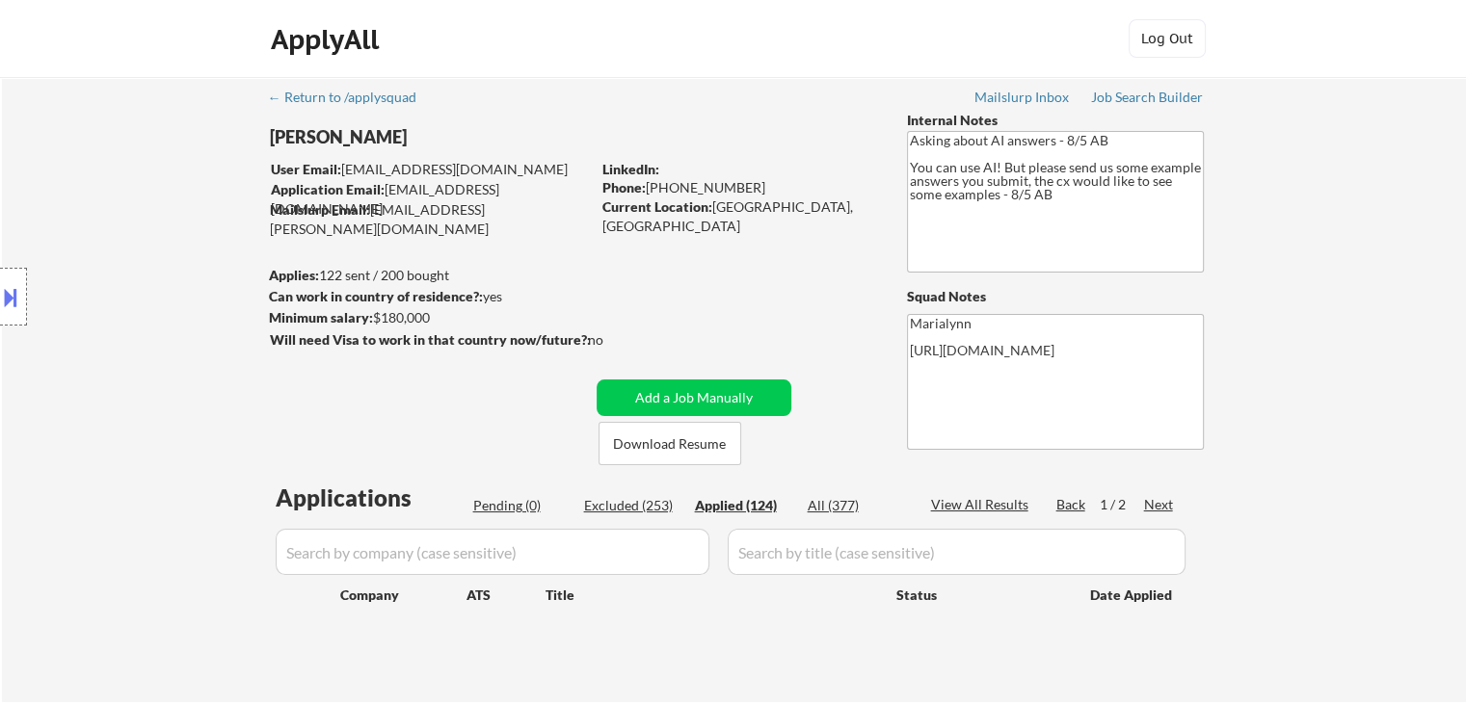
select select ""applied""
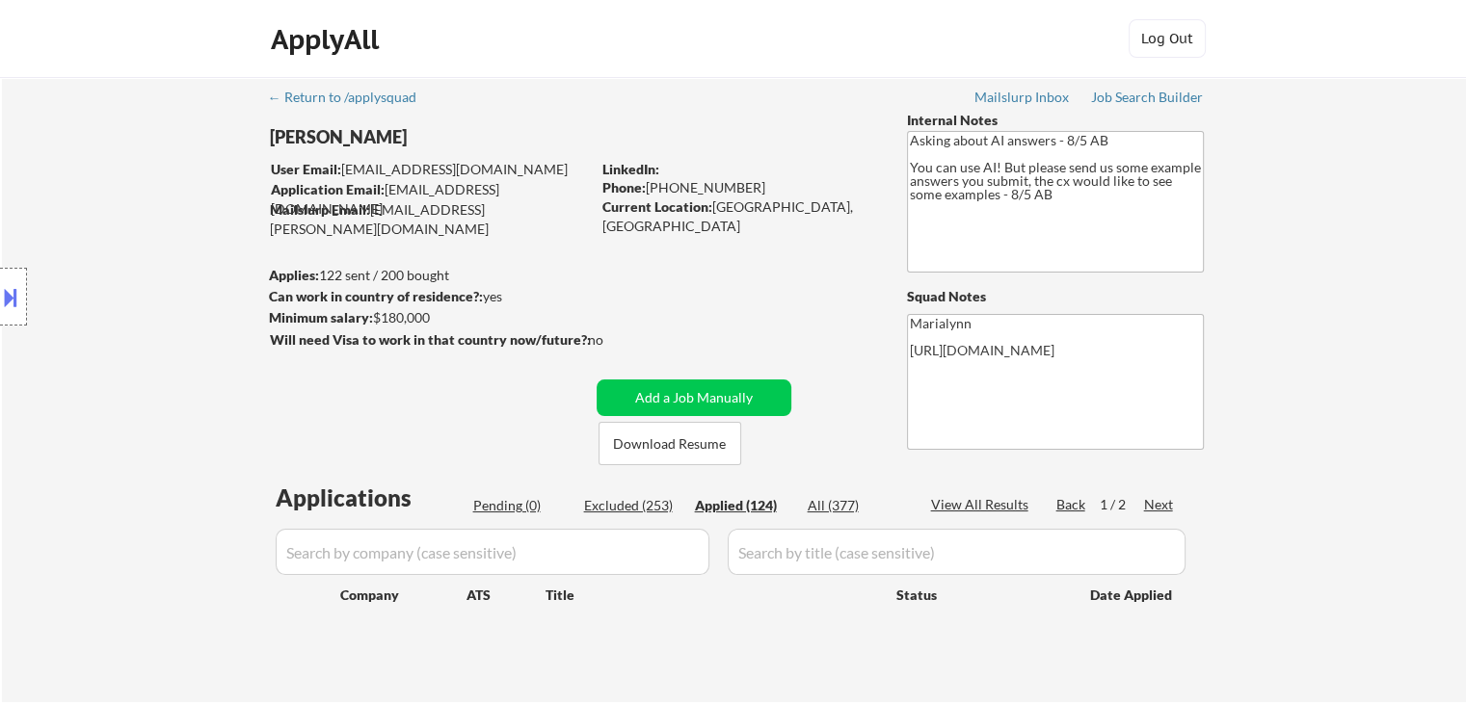
select select ""applied""
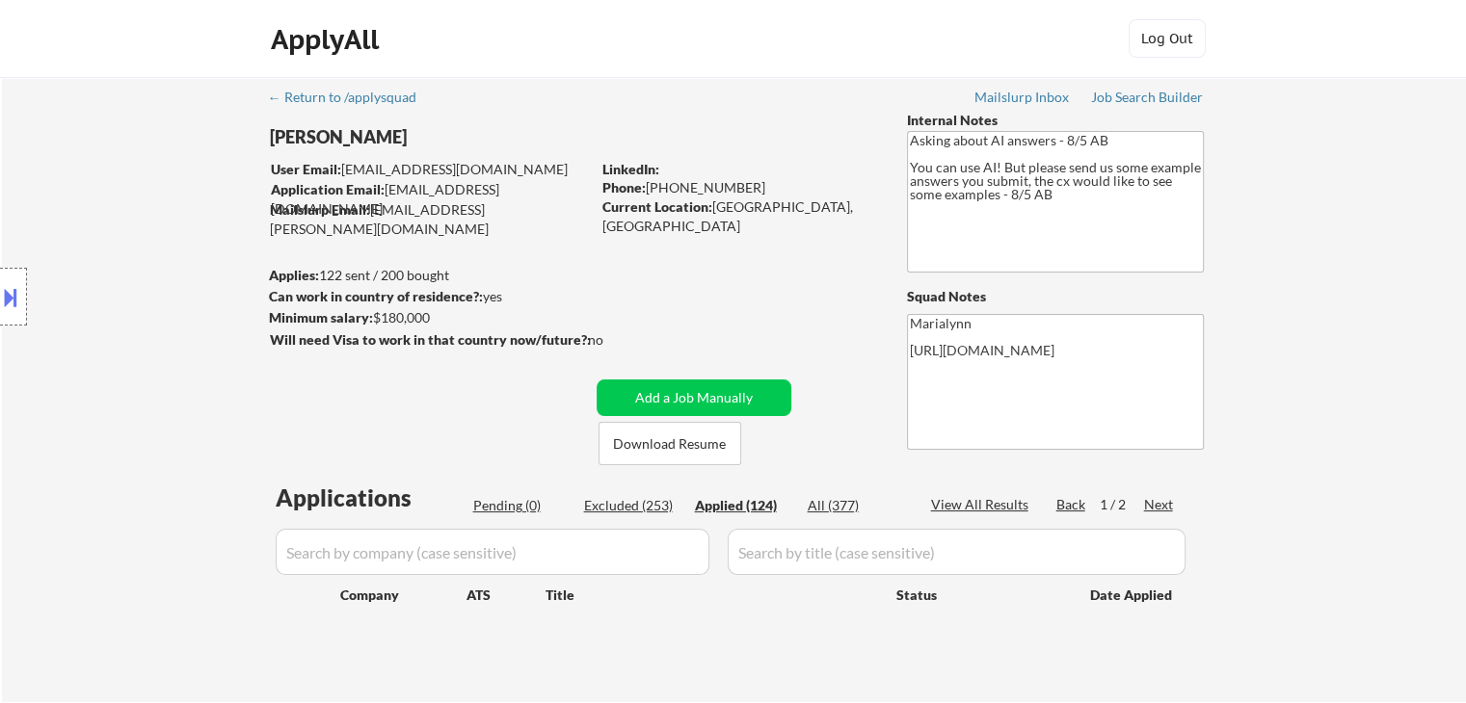
select select ""applied""
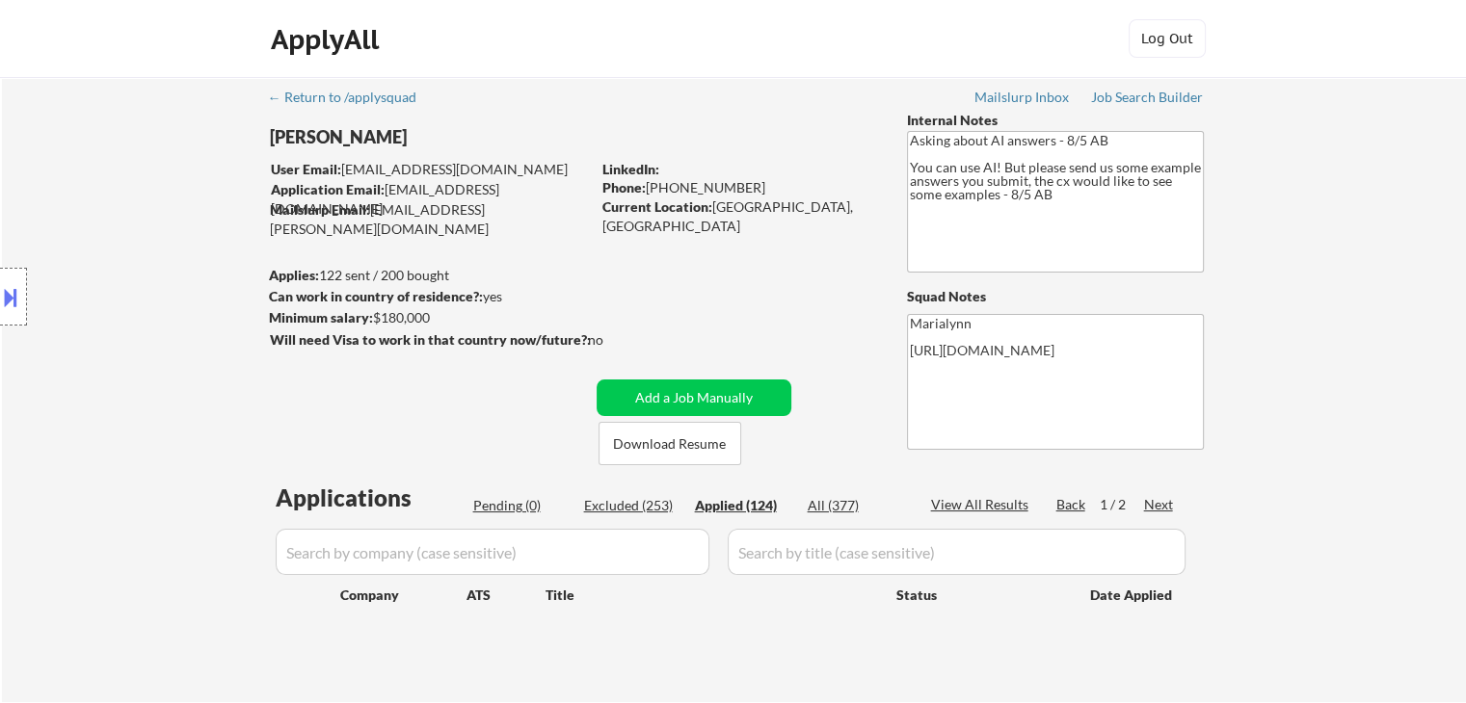
select select ""applied""
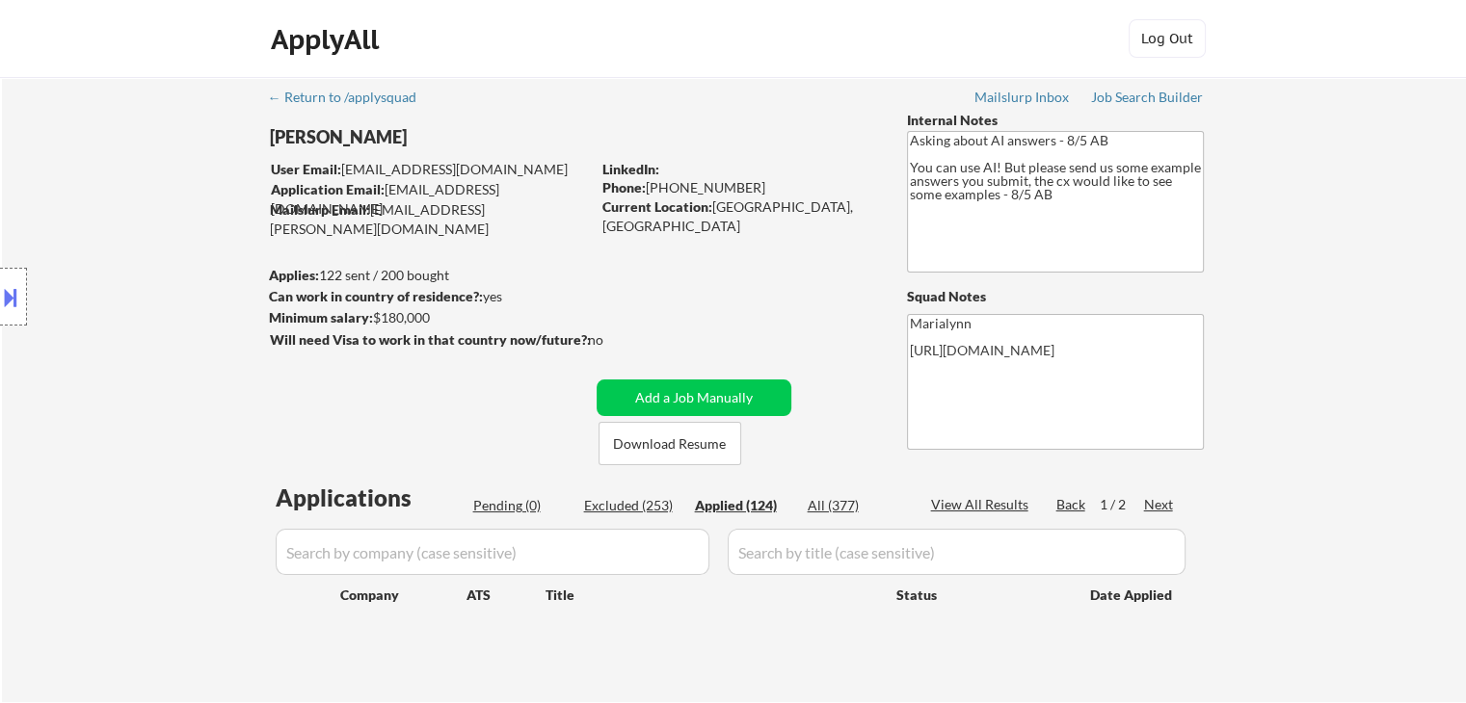
select select ""applied""
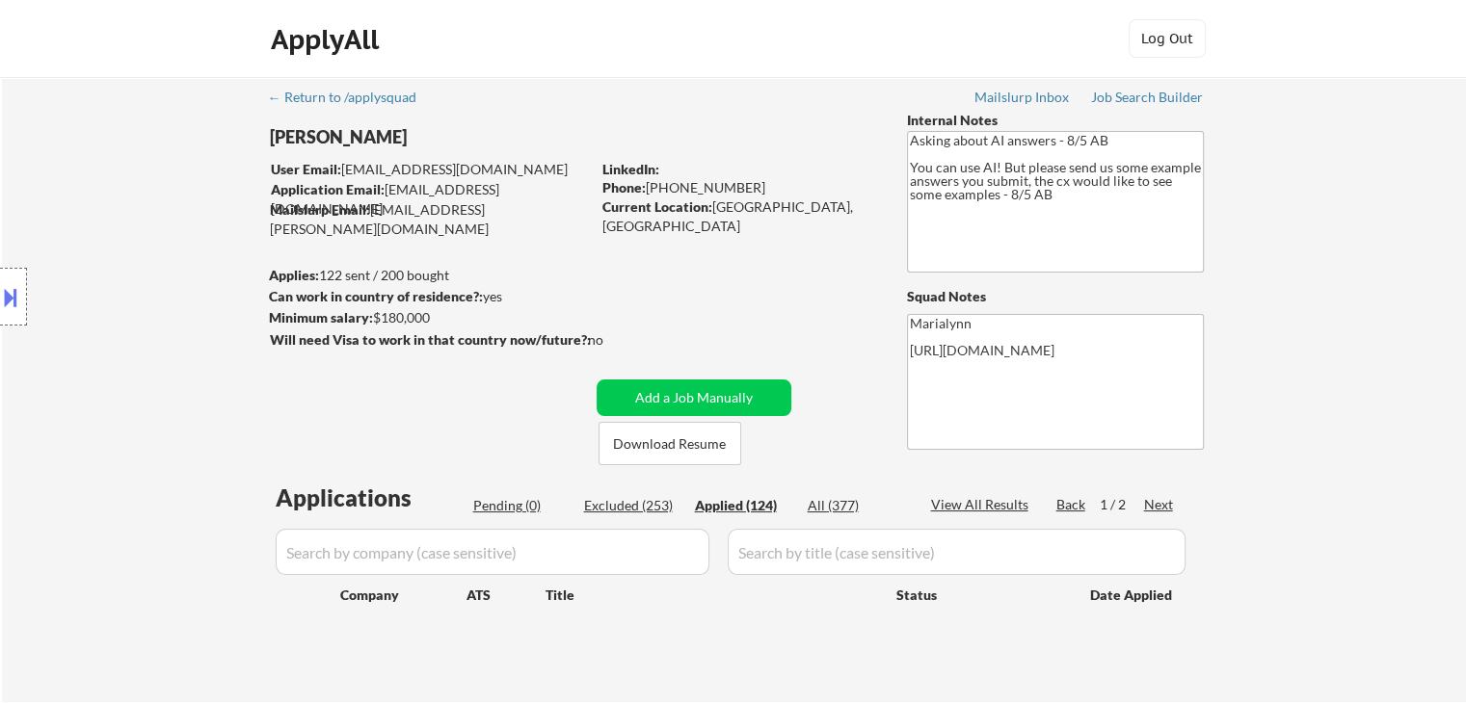
select select ""applied""
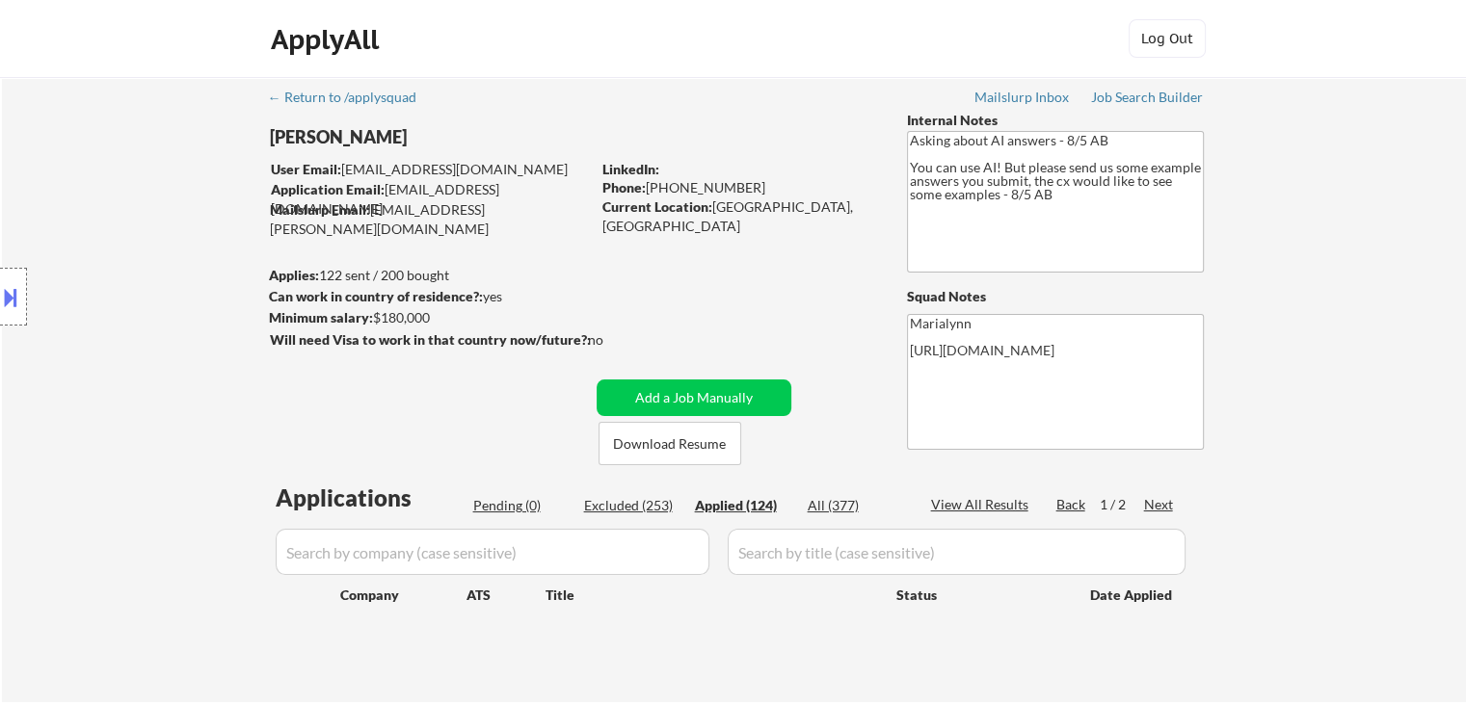
select select ""applied""
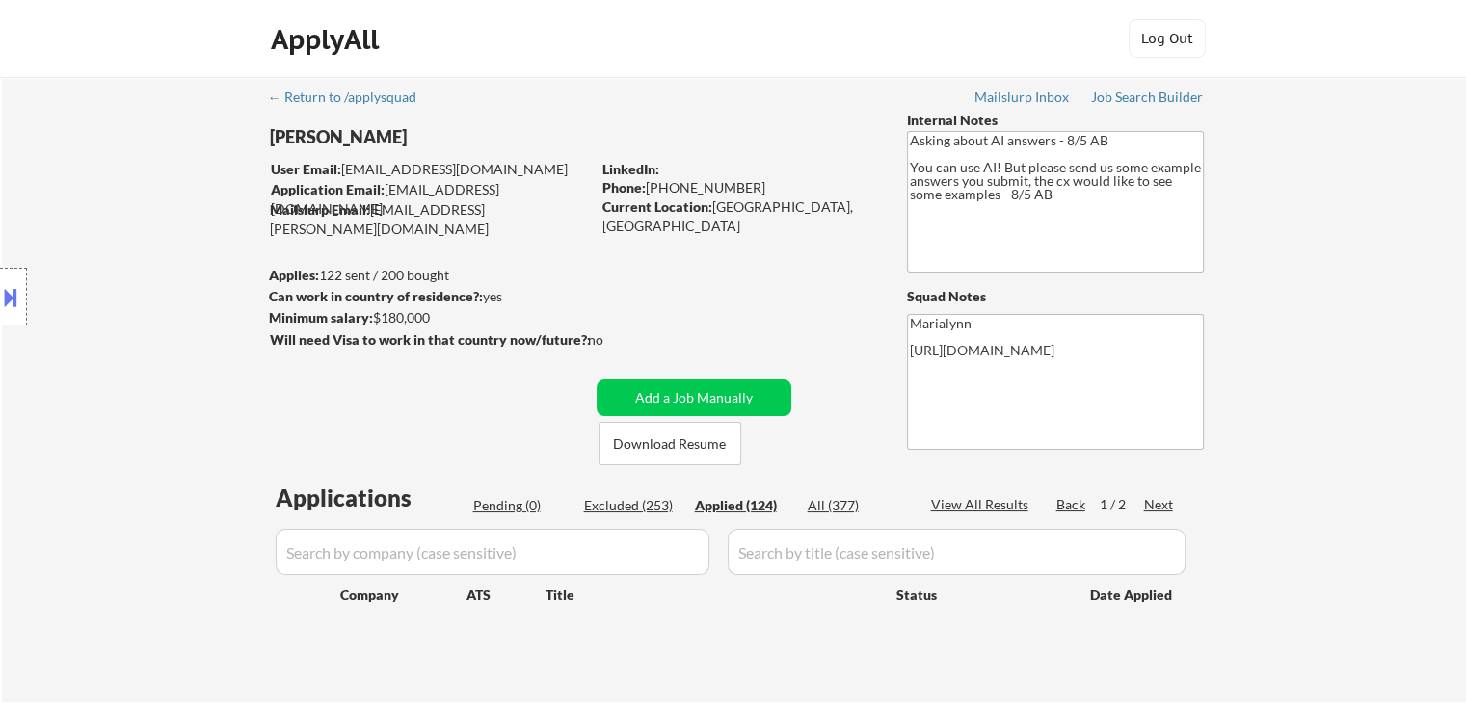
select select ""applied""
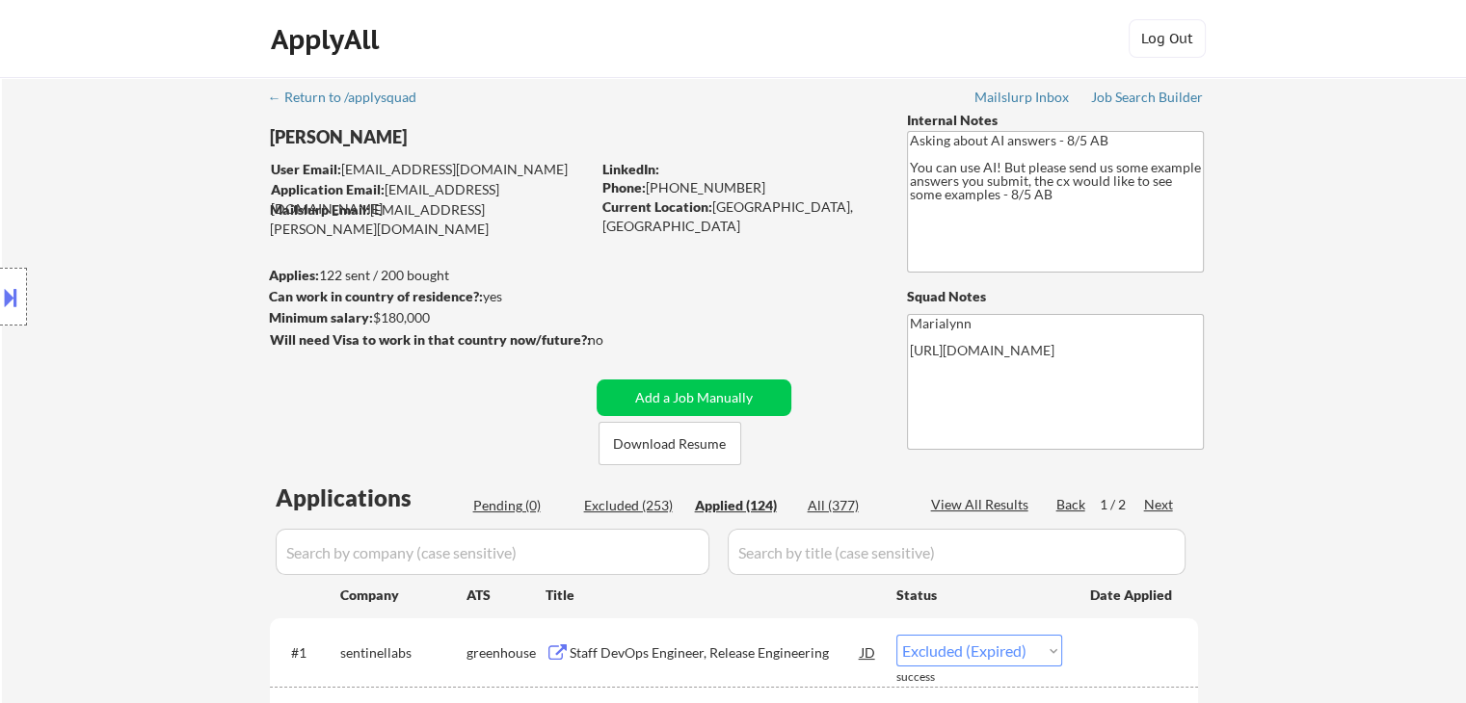
select select ""applied""
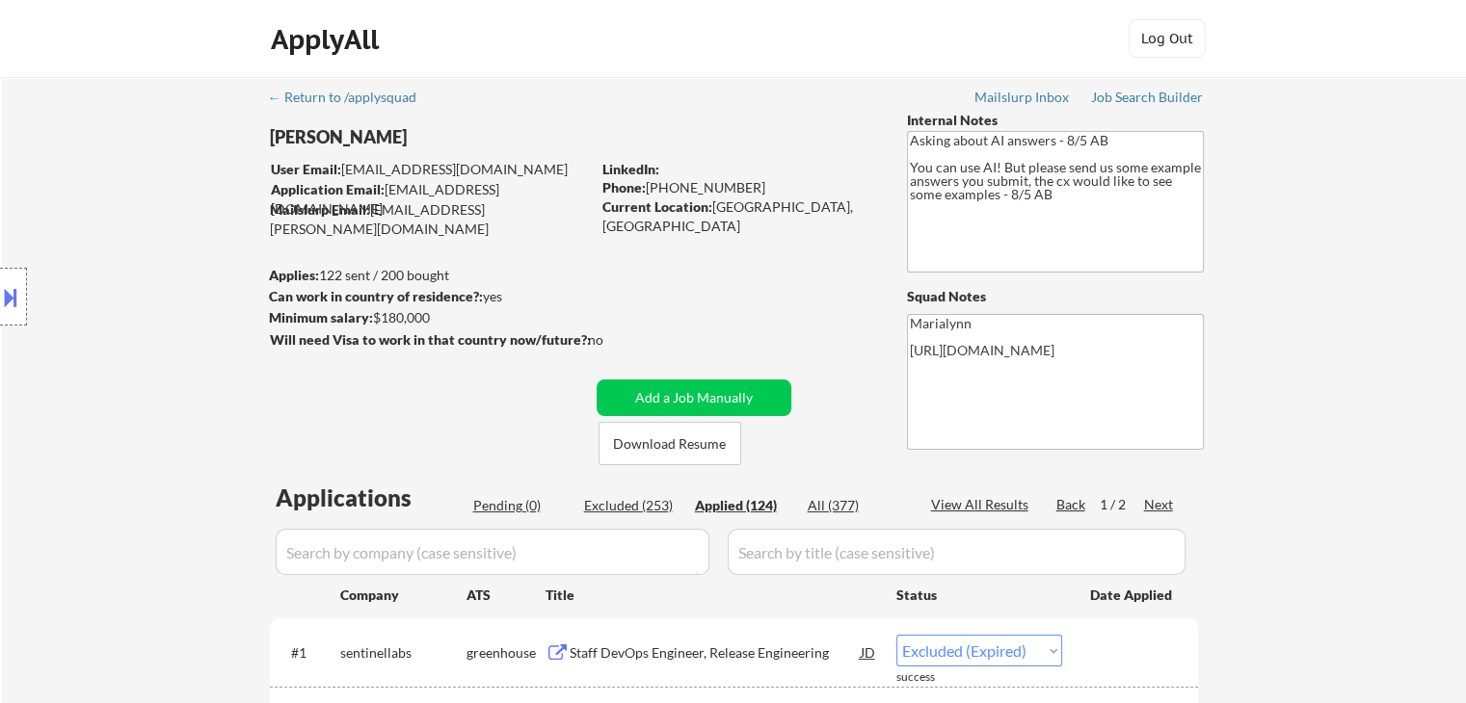
select select ""applied""
select select ""excluded""
select select ""applied""
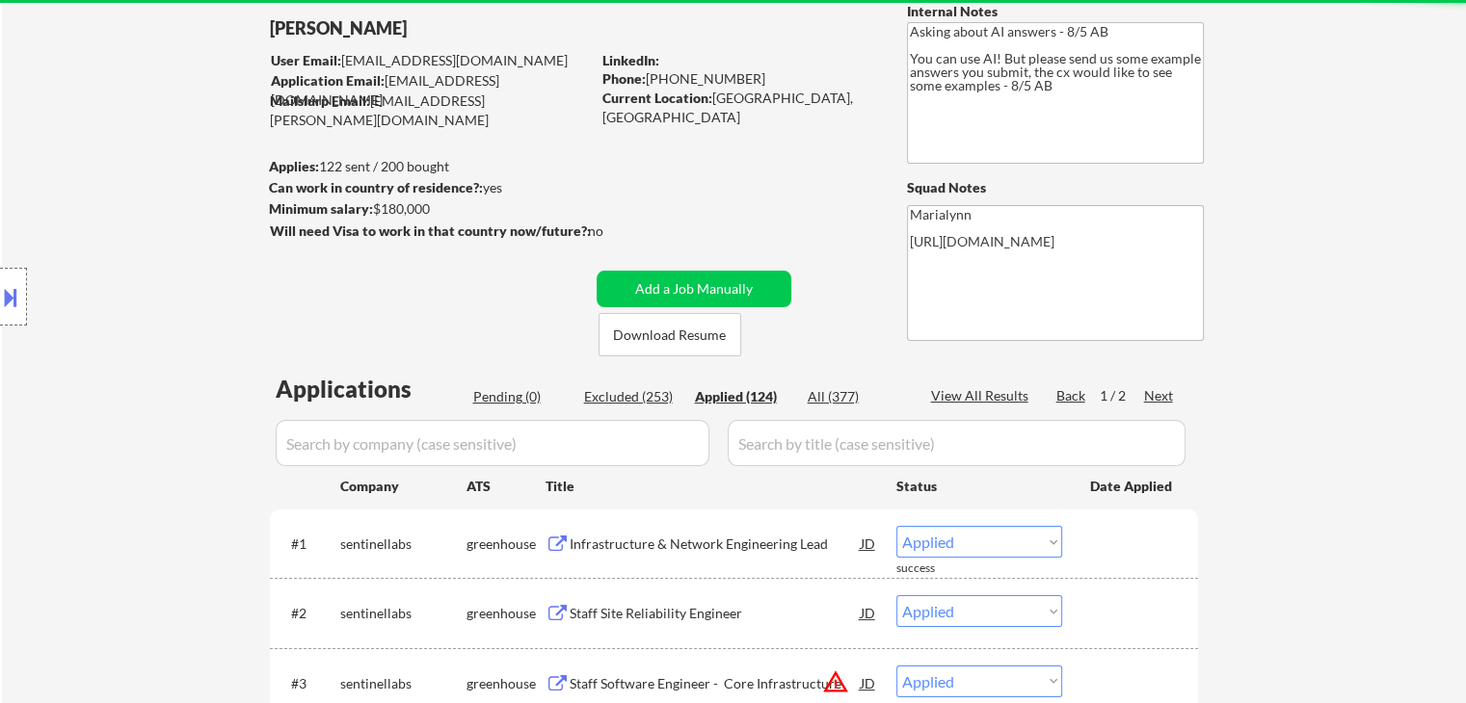
scroll to position [193, 0]
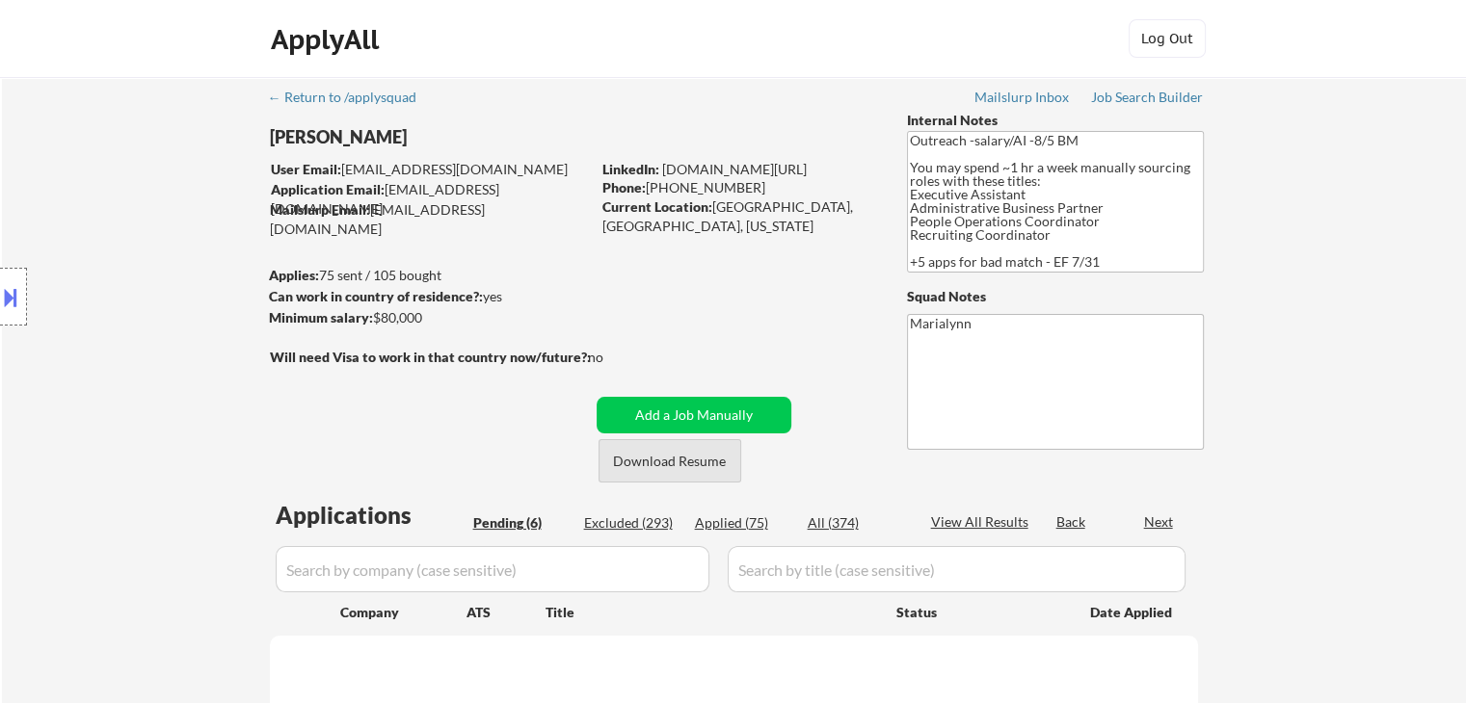
select select ""pending""
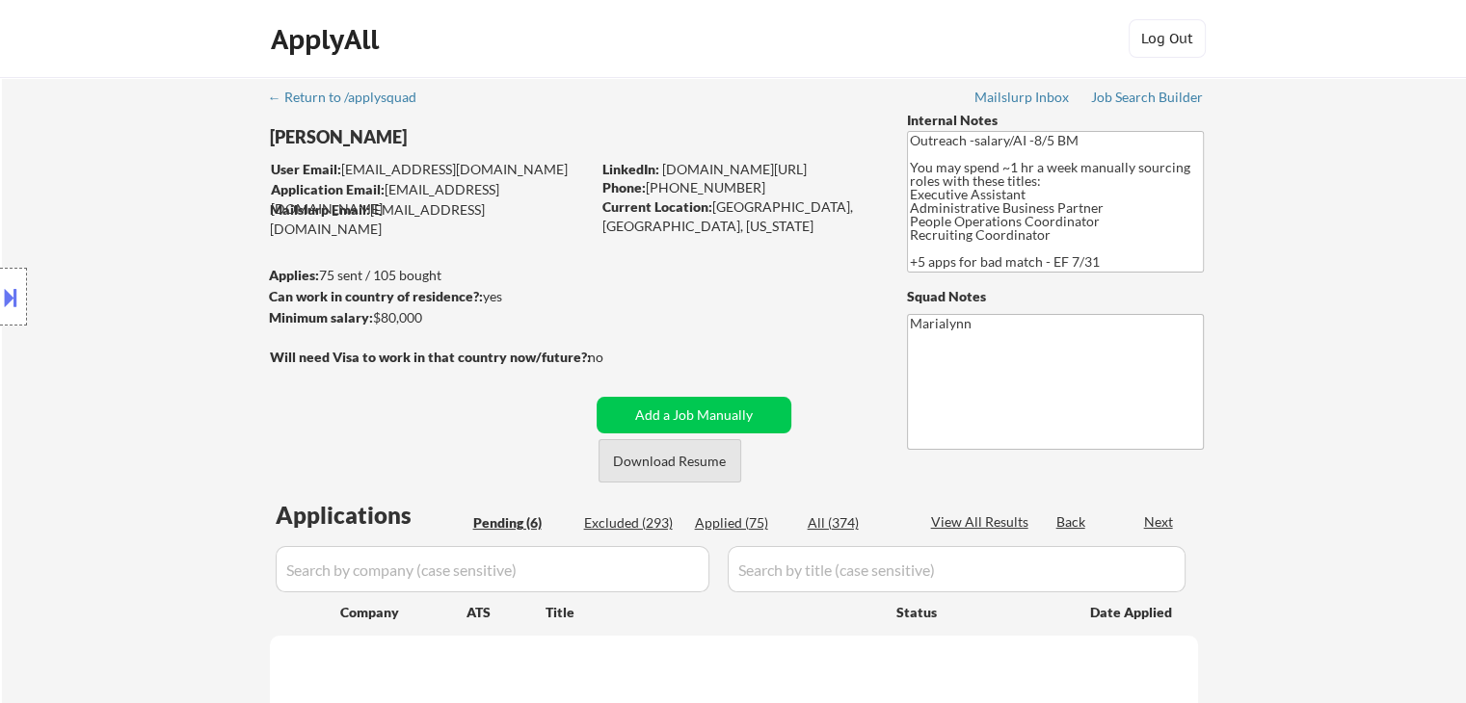
select select ""pending""
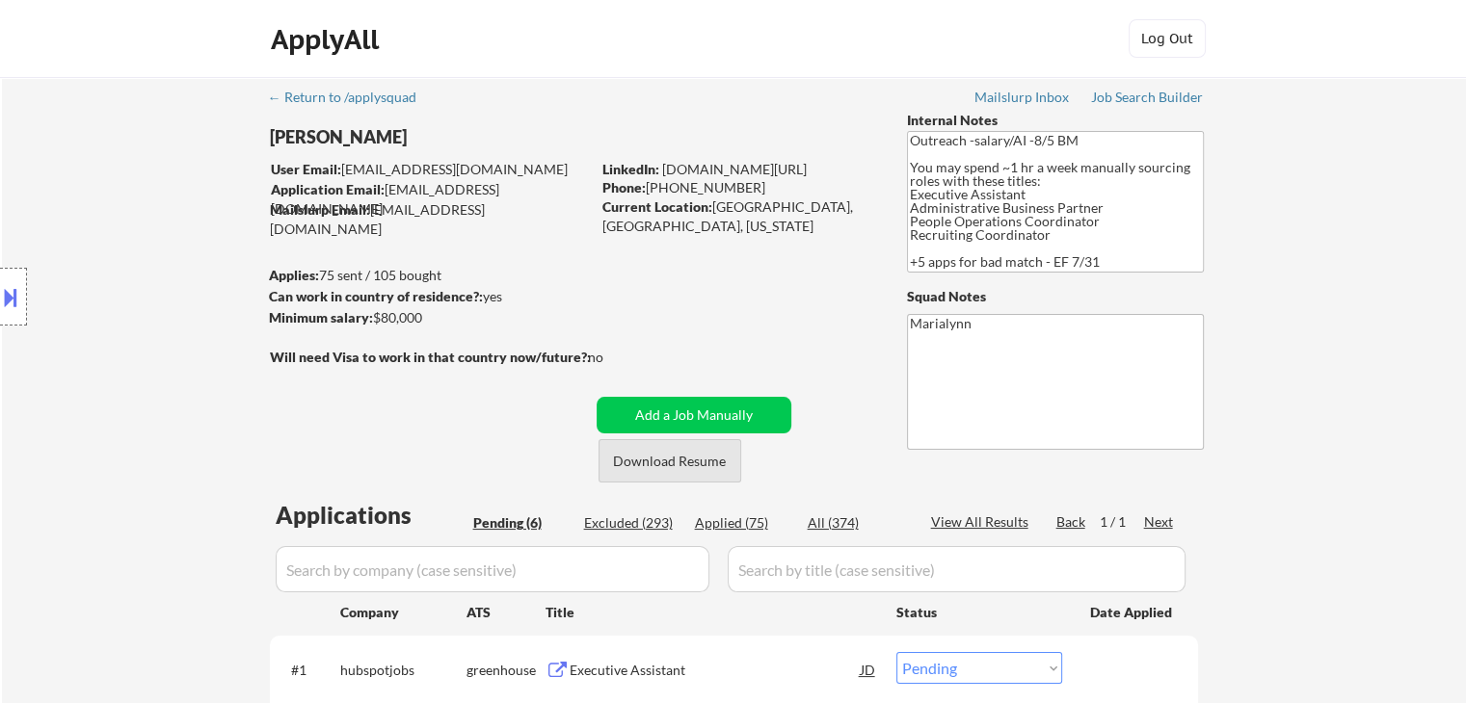
click at [652, 459] on button "Download Resume" at bounding box center [669, 460] width 143 height 43
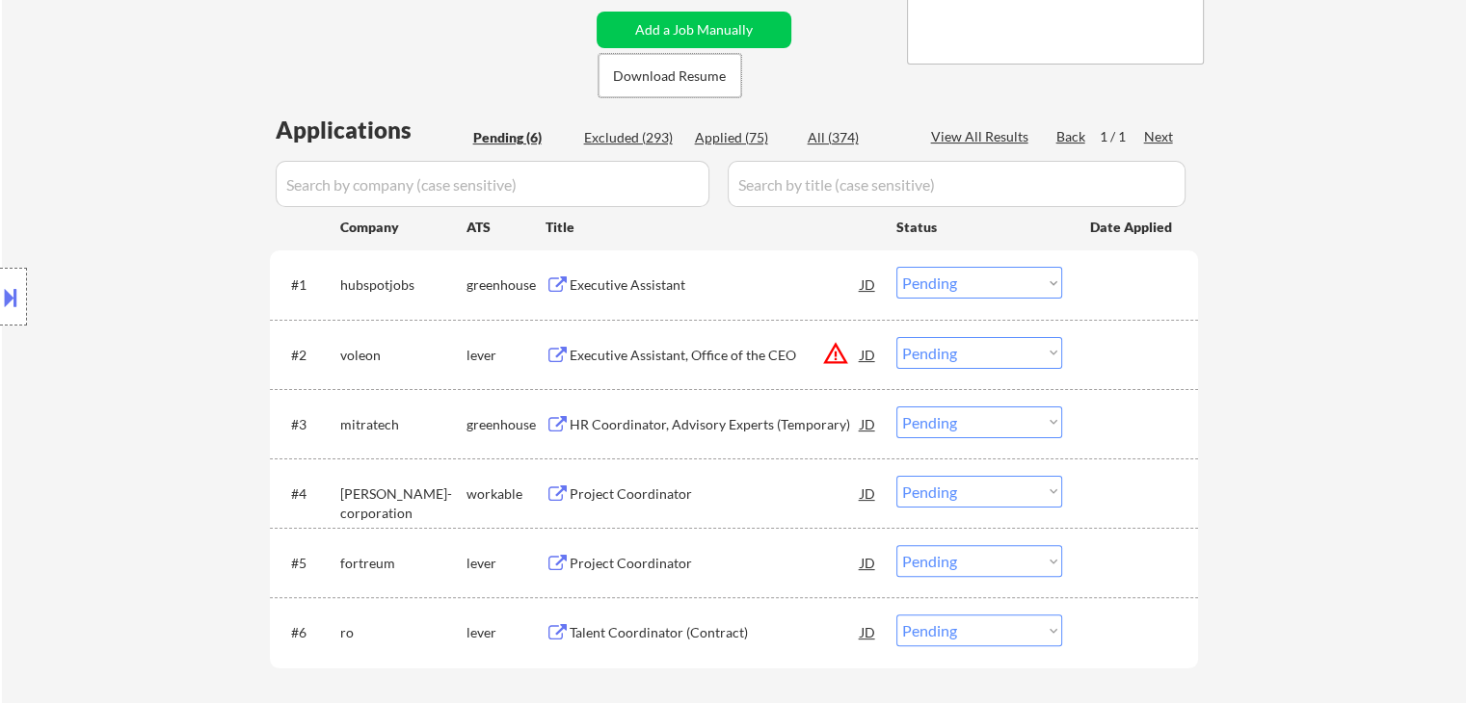
click at [621, 289] on div "Executive Assistant" at bounding box center [715, 285] width 291 height 19
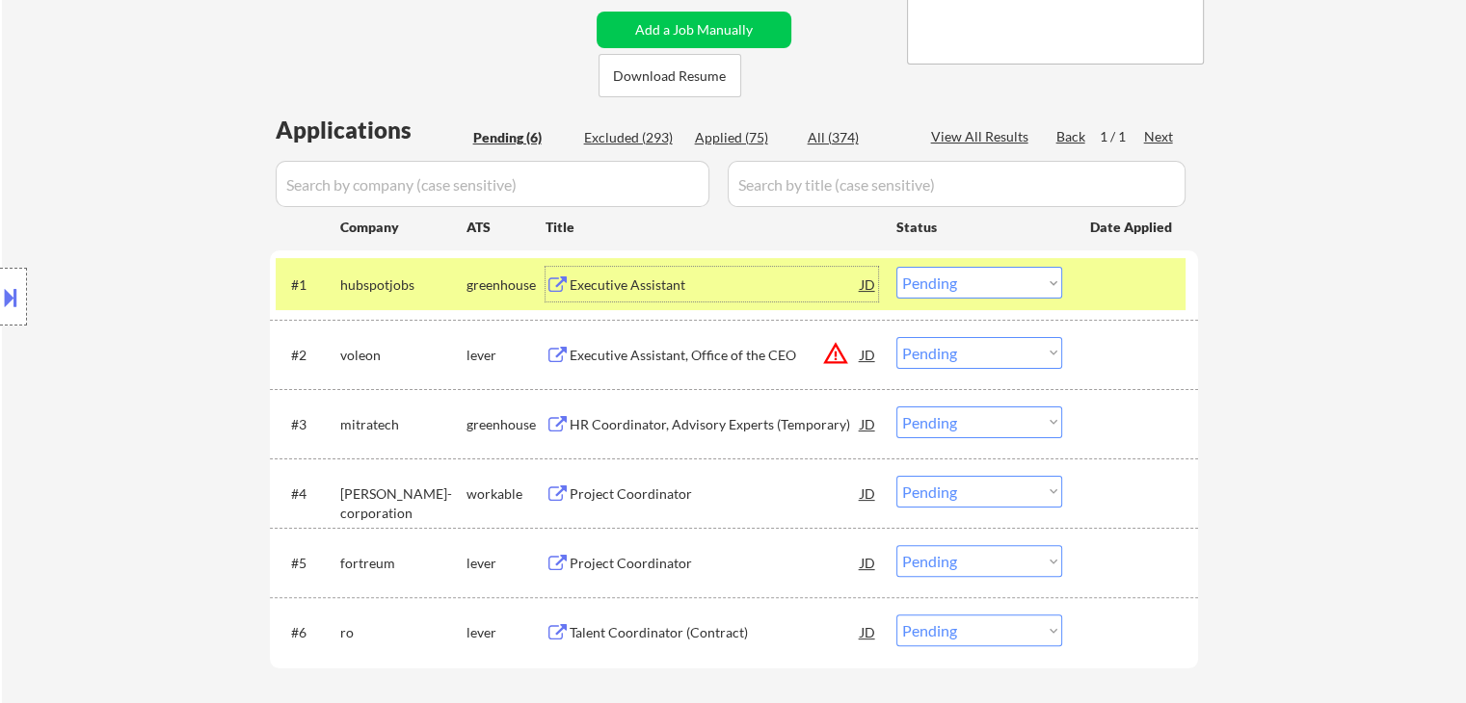
click at [963, 282] on select "Choose an option... Pending Applied Excluded (Questions) Excluded (Expired) Exc…" at bounding box center [979, 283] width 166 height 32
click at [896, 267] on select "Choose an option... Pending Applied Excluded (Questions) Excluded (Expired) Exc…" at bounding box center [979, 283] width 166 height 32
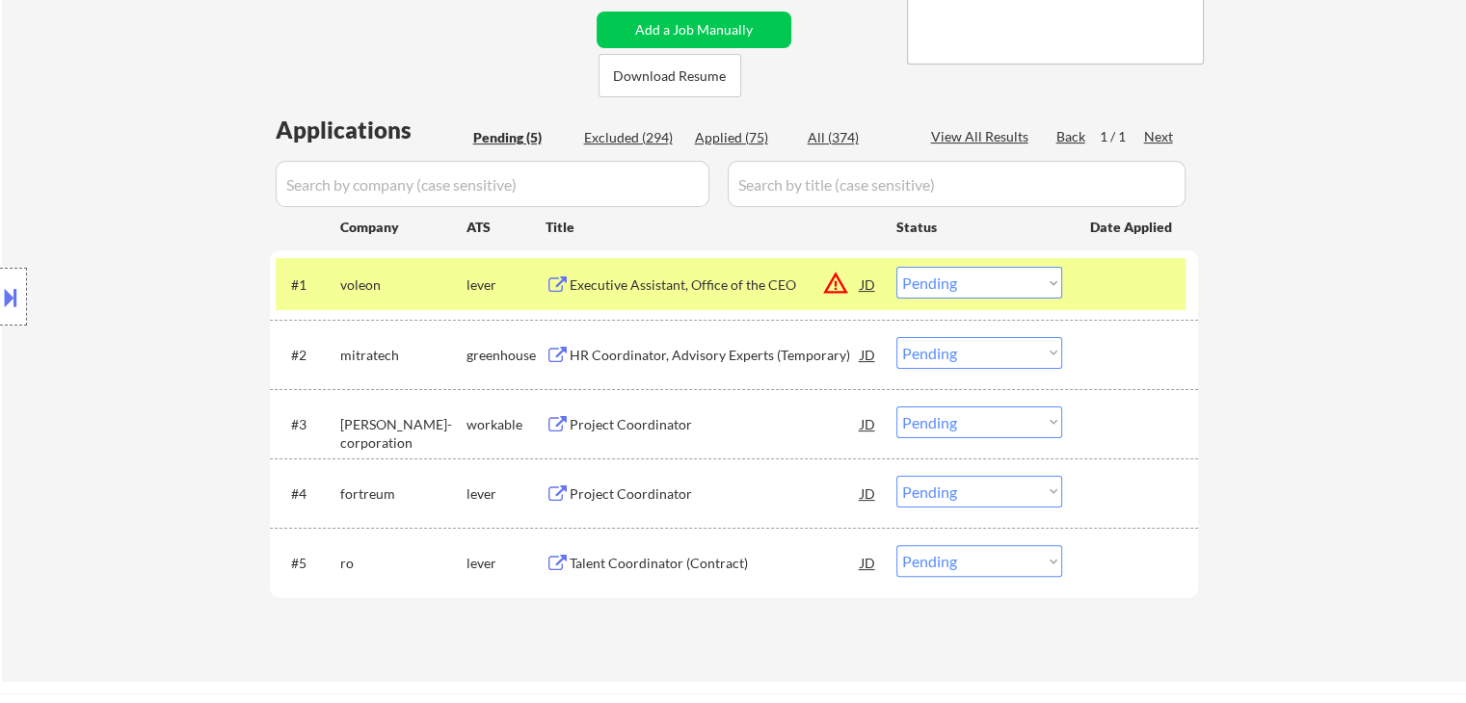
click at [683, 285] on div "Executive Assistant, Office of the CEO" at bounding box center [715, 285] width 291 height 19
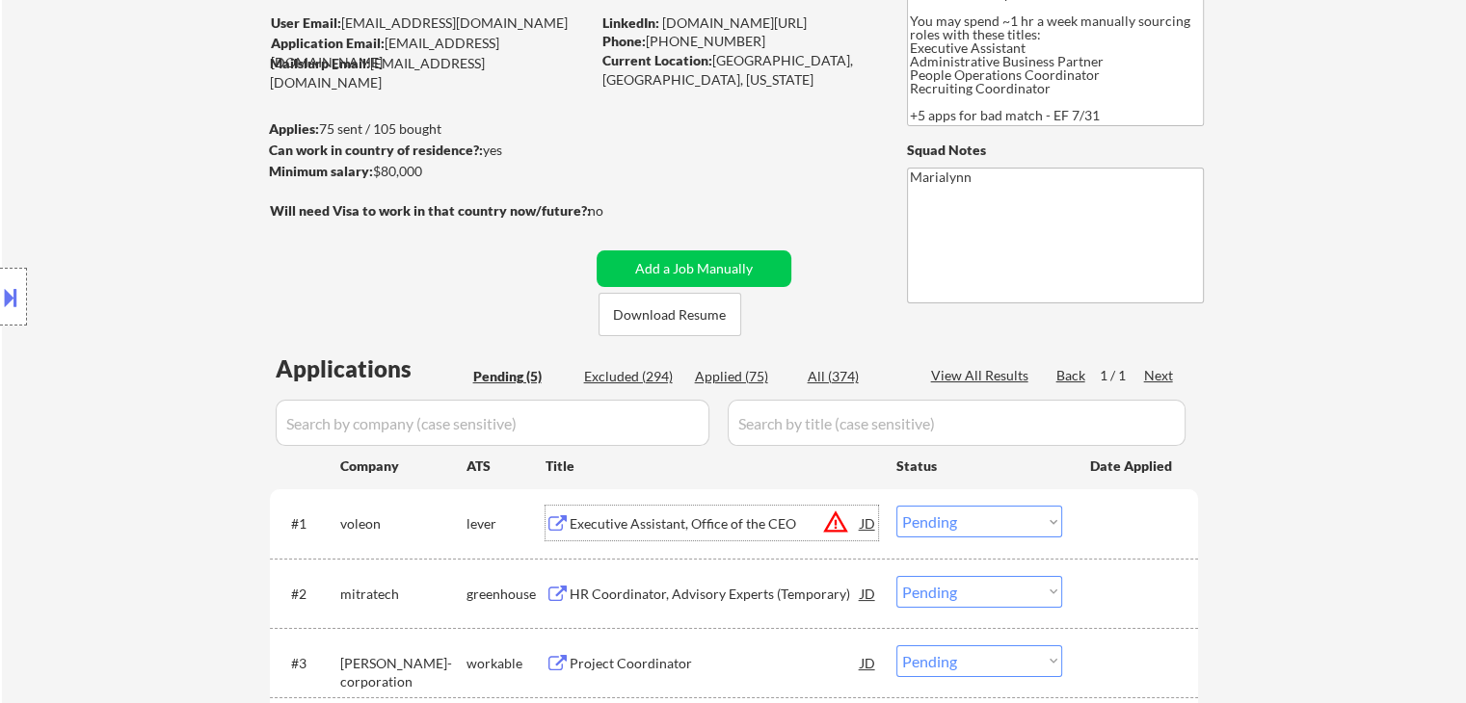
scroll to position [96, 0]
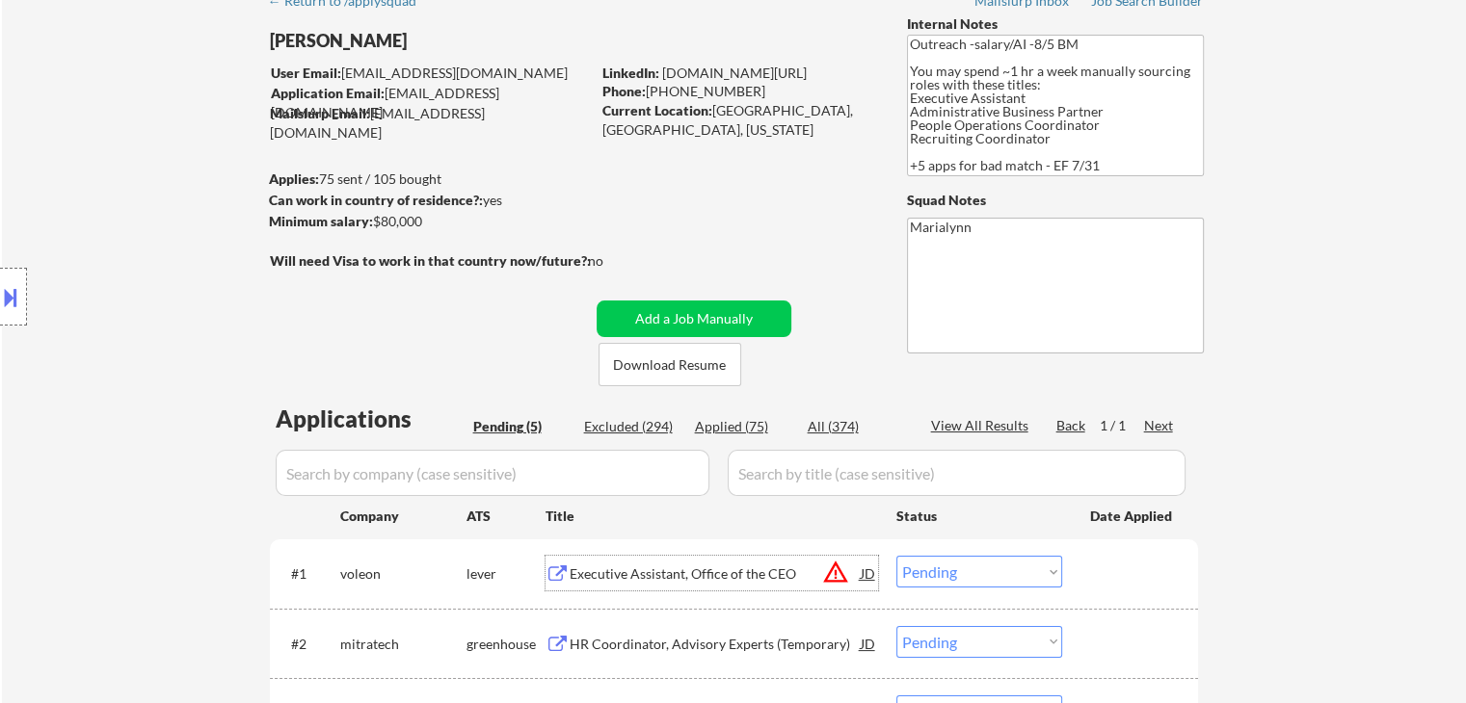
click at [955, 584] on select "Choose an option... Pending Applied Excluded (Questions) Excluded (Expired) Exc…" at bounding box center [979, 572] width 166 height 32
click at [896, 556] on select "Choose an option... Pending Applied Excluded (Questions) Excluded (Expired) Exc…" at bounding box center [979, 572] width 166 height 32
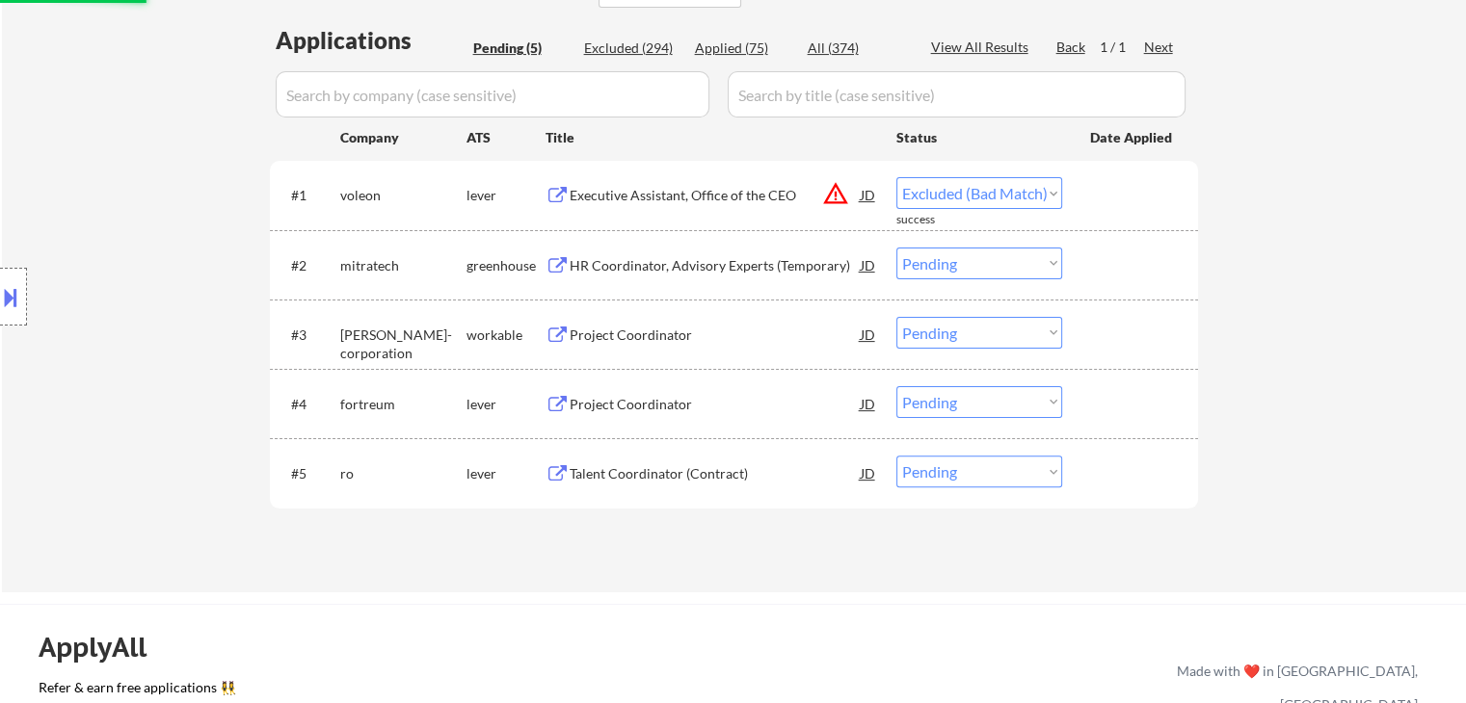
scroll to position [482, 0]
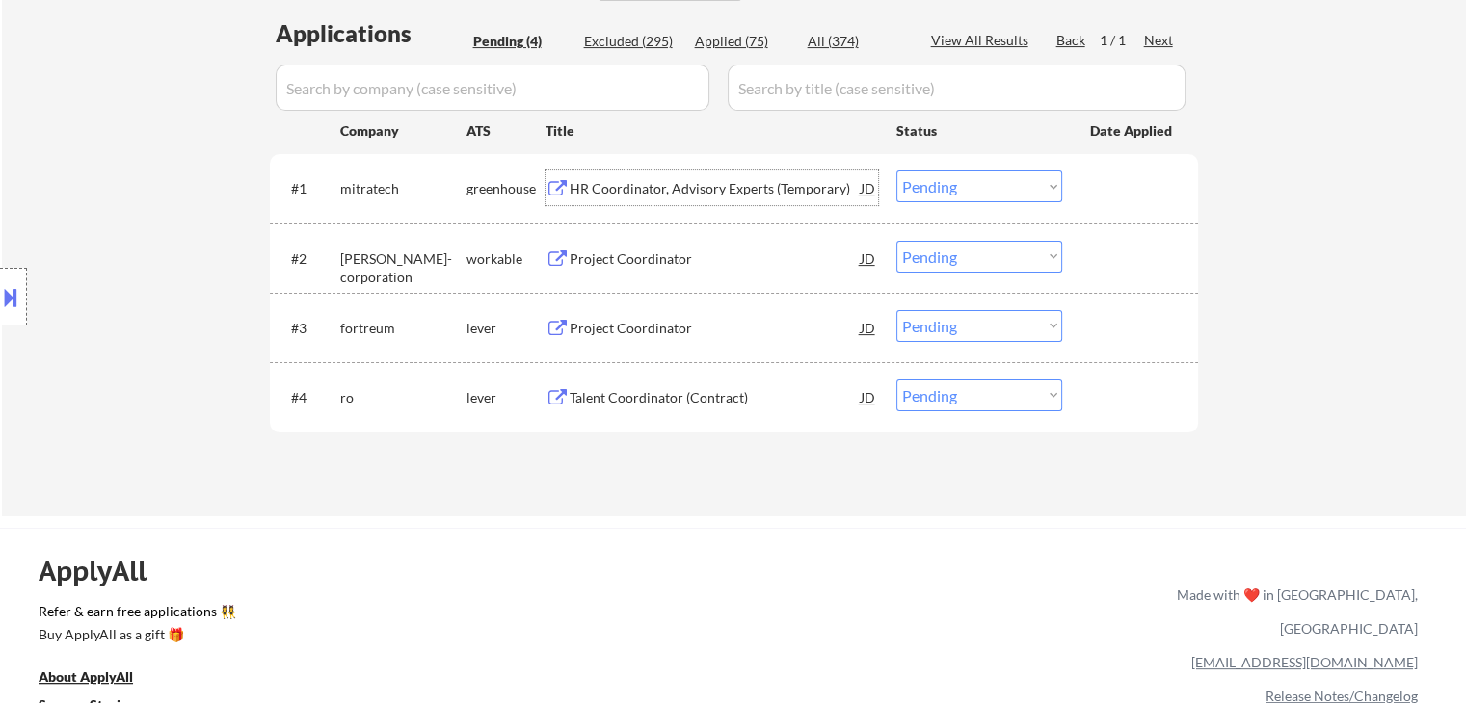
click at [659, 183] on div "HR Coordinator, Advisory Experts (Temporary)" at bounding box center [715, 188] width 291 height 19
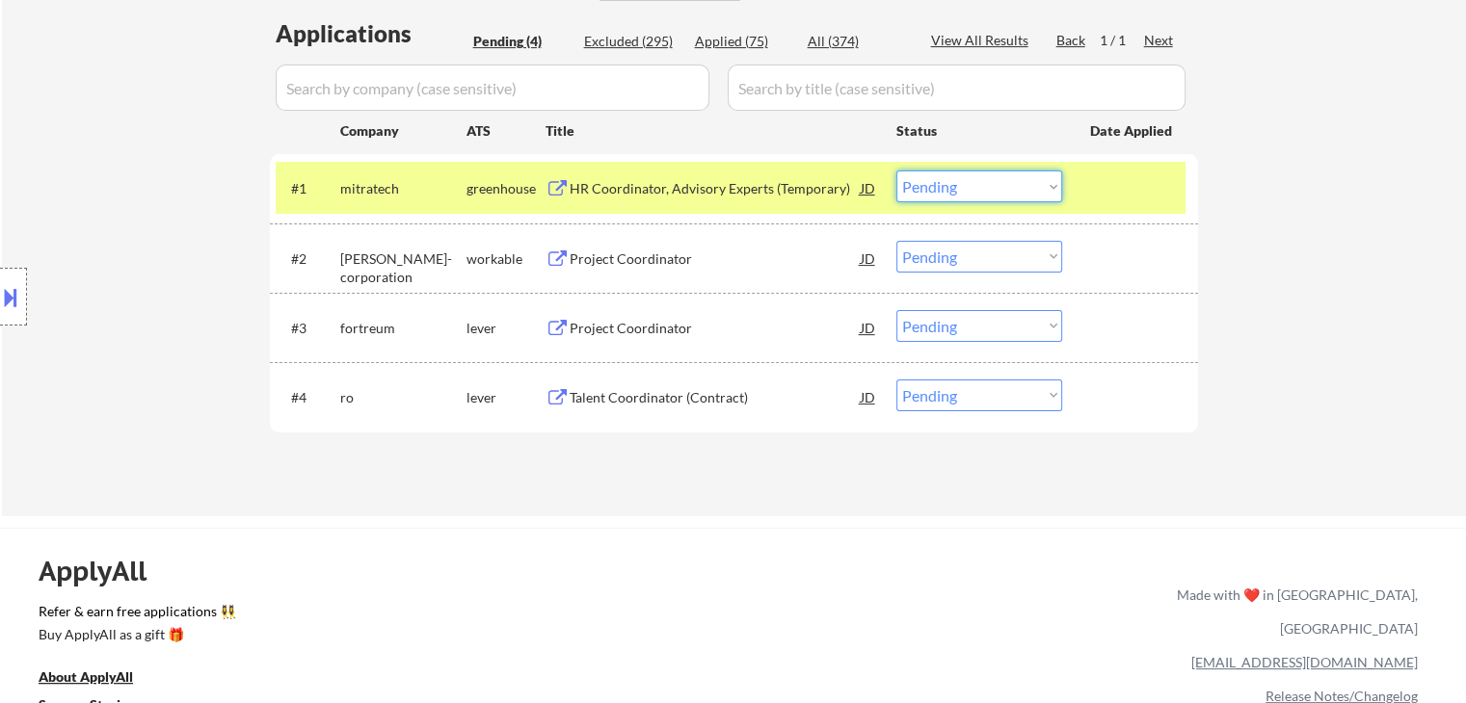
drag, startPoint x: 945, startPoint y: 189, endPoint x: 945, endPoint y: 201, distance: 12.5
click at [945, 189] on select "Choose an option... Pending Applied Excluded (Questions) Excluded (Expired) Exc…" at bounding box center [979, 187] width 166 height 32
click at [896, 171] on select "Choose an option... Pending Applied Excluded (Questions) Excluded (Expired) Exc…" at bounding box center [979, 187] width 166 height 32
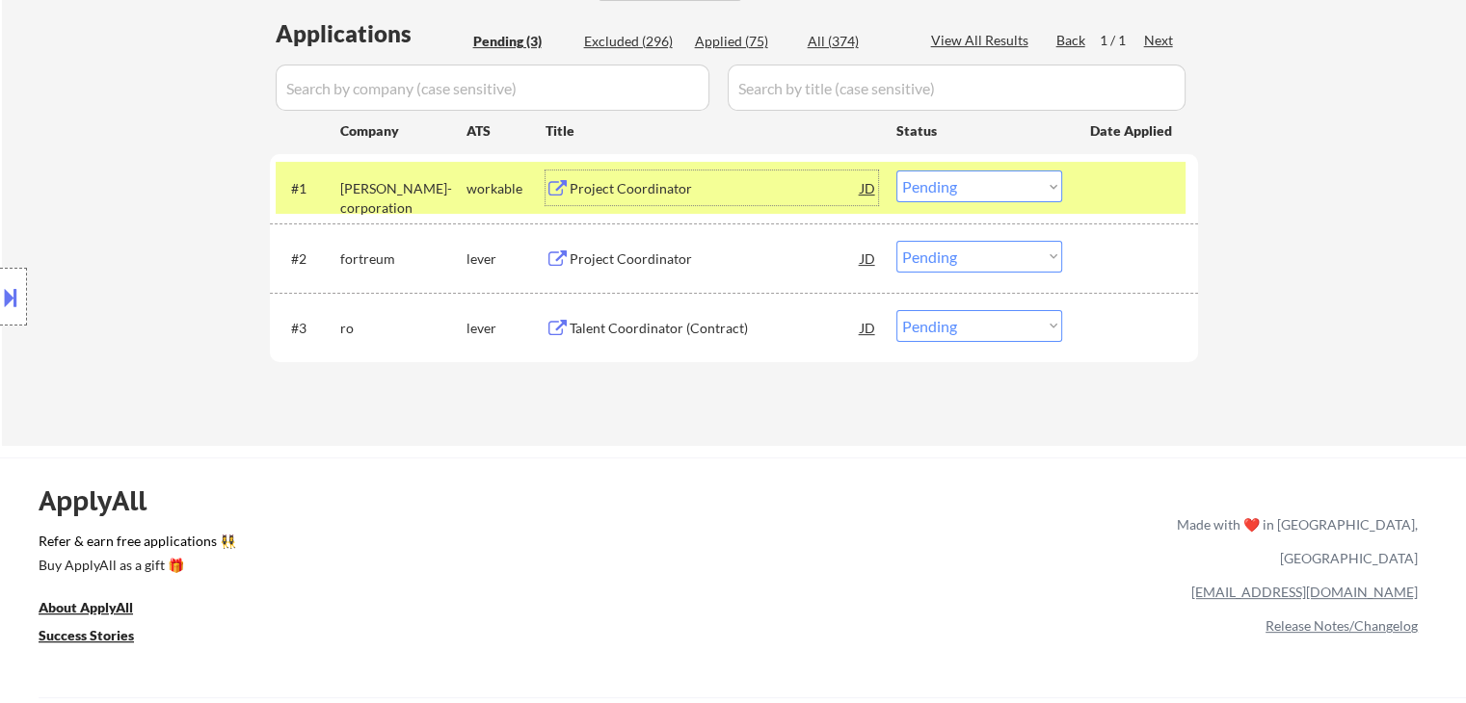
click at [597, 184] on div "Project Coordinator" at bounding box center [715, 188] width 291 height 19
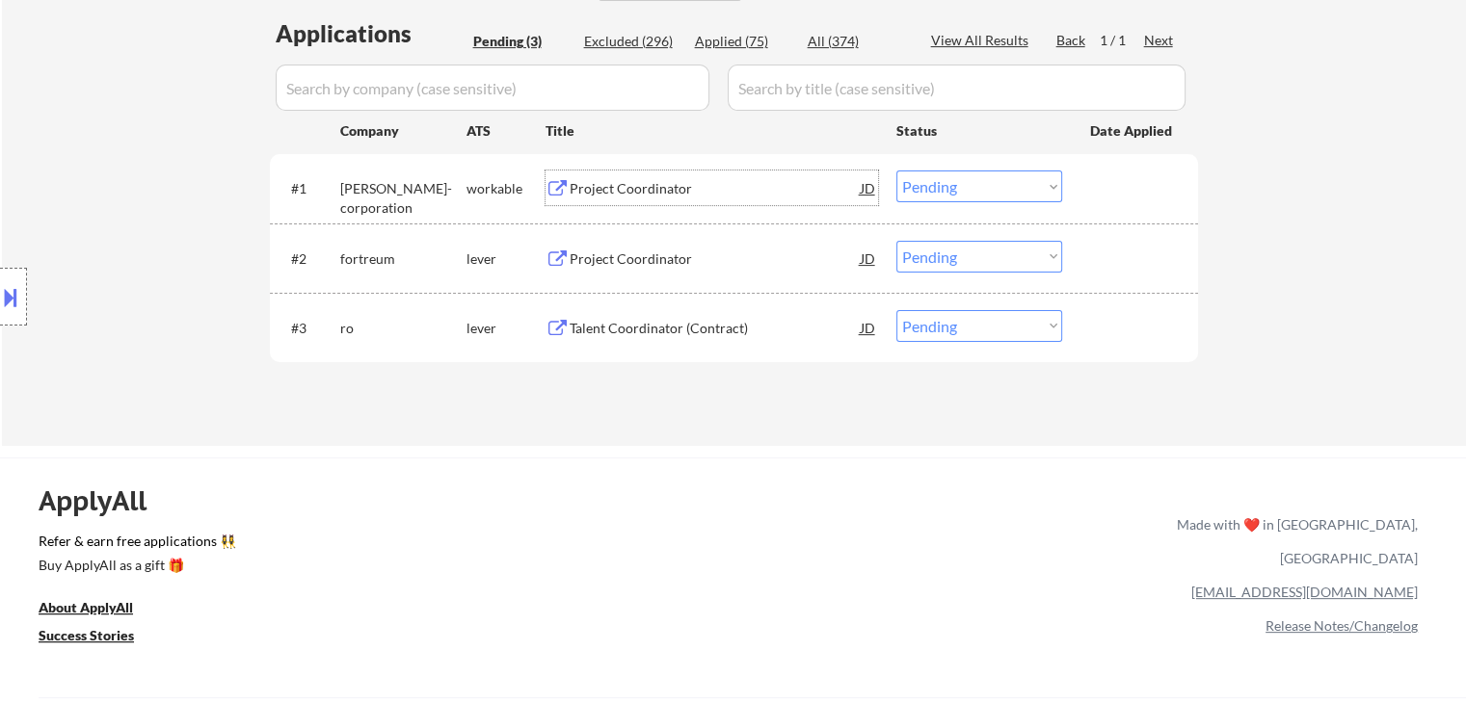
click at [1008, 184] on select "Choose an option... Pending Applied Excluded (Questions) Excluded (Expired) Exc…" at bounding box center [979, 187] width 166 height 32
click at [896, 171] on select "Choose an option... Pending Applied Excluded (Questions) Excluded (Expired) Exc…" at bounding box center [979, 187] width 166 height 32
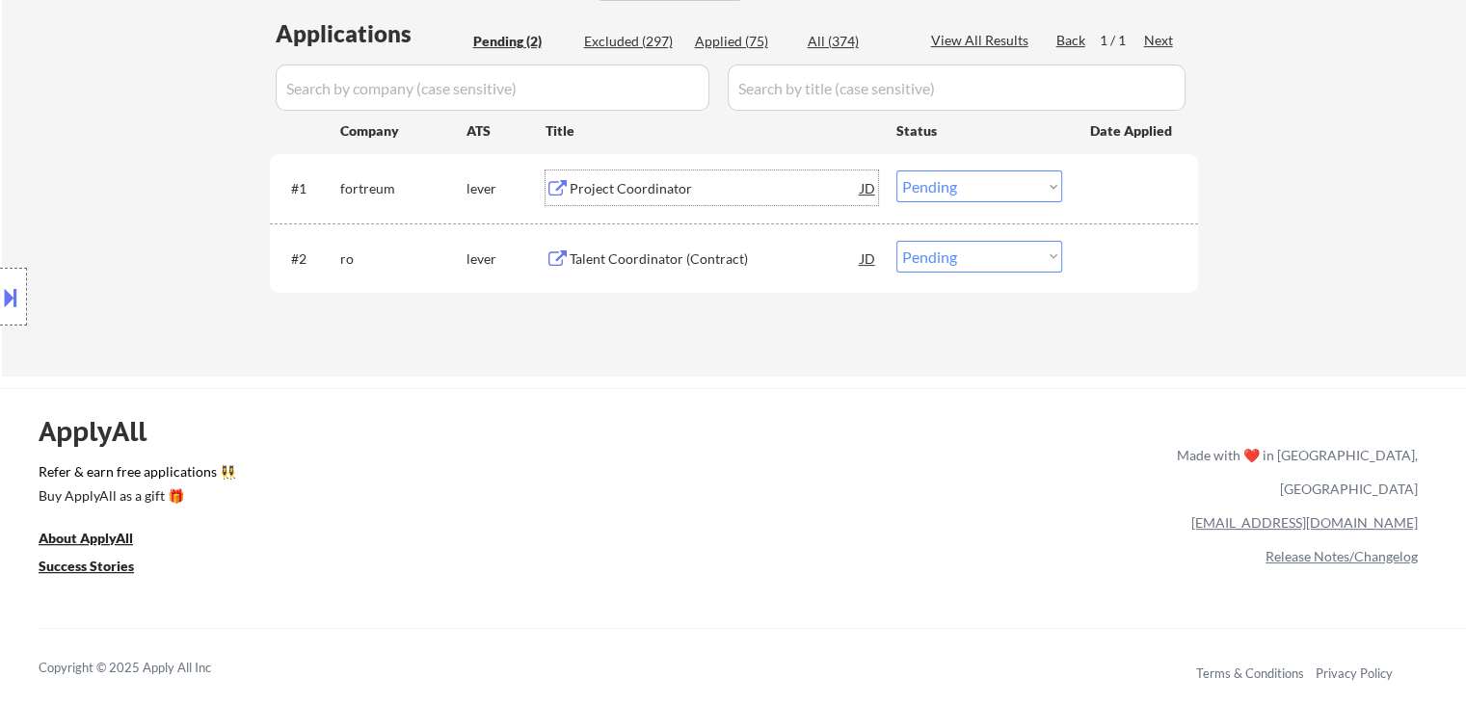
click at [605, 189] on div "Project Coordinator" at bounding box center [715, 188] width 291 height 19
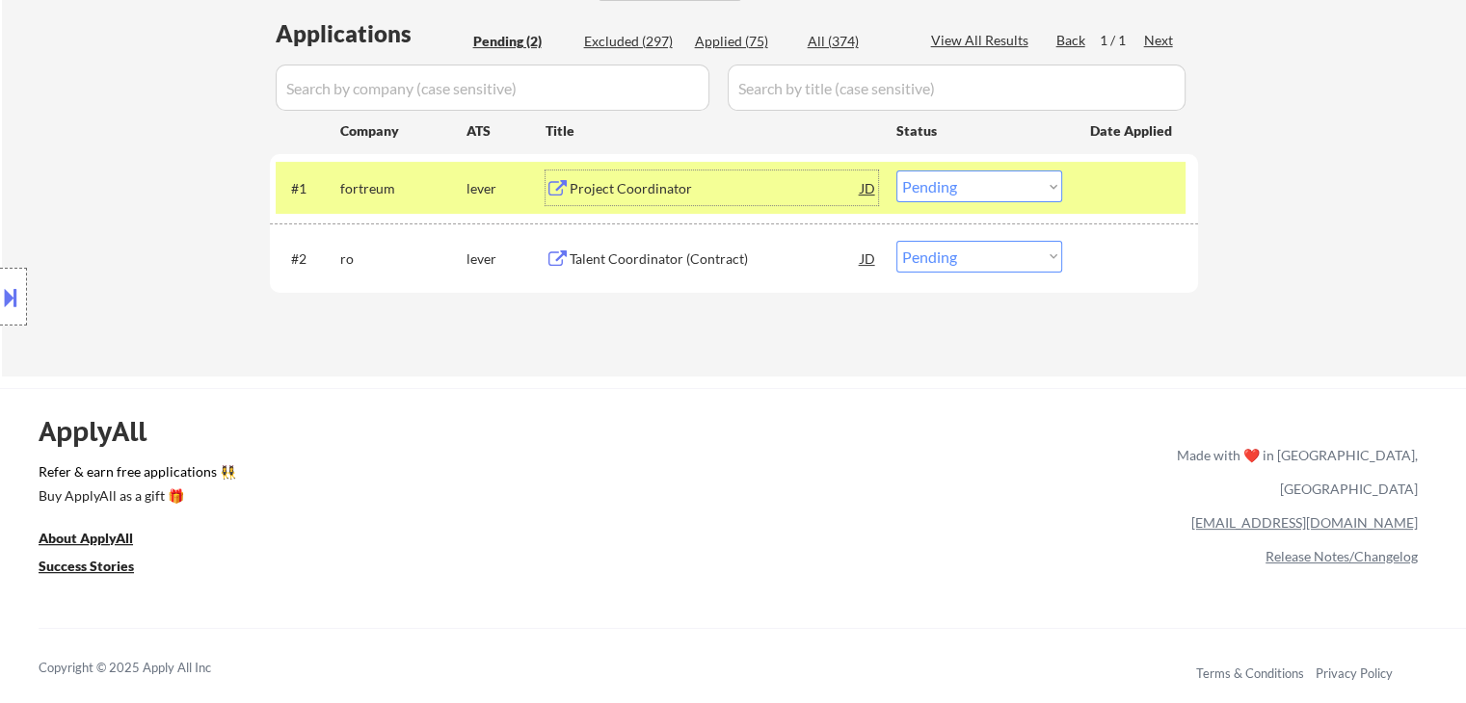
click at [954, 183] on select "Choose an option... Pending Applied Excluded (Questions) Excluded (Expired) Exc…" at bounding box center [979, 187] width 166 height 32
click at [896, 171] on select "Choose an option... Pending Applied Excluded (Questions) Excluded (Expired) Exc…" at bounding box center [979, 187] width 166 height 32
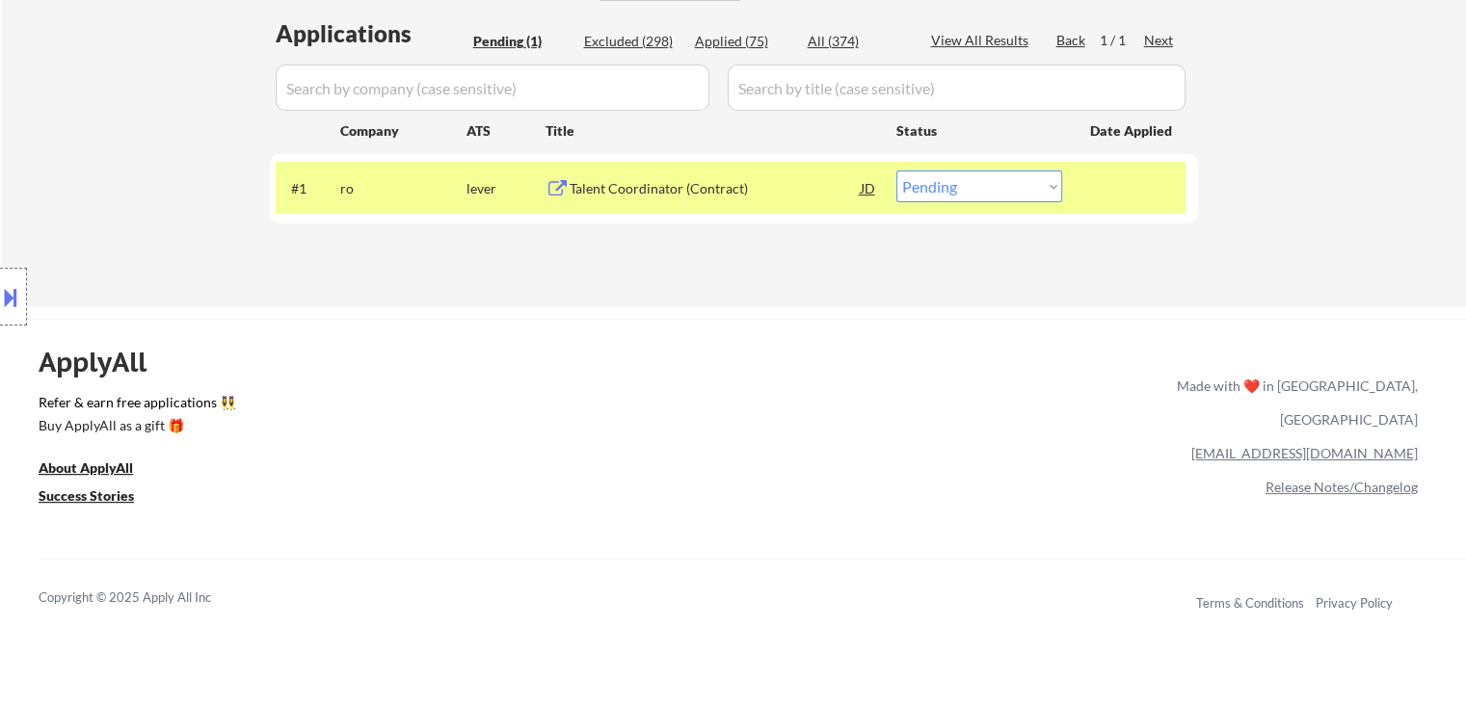
click at [755, 194] on div "Talent Coordinator (Contract)" at bounding box center [715, 188] width 291 height 19
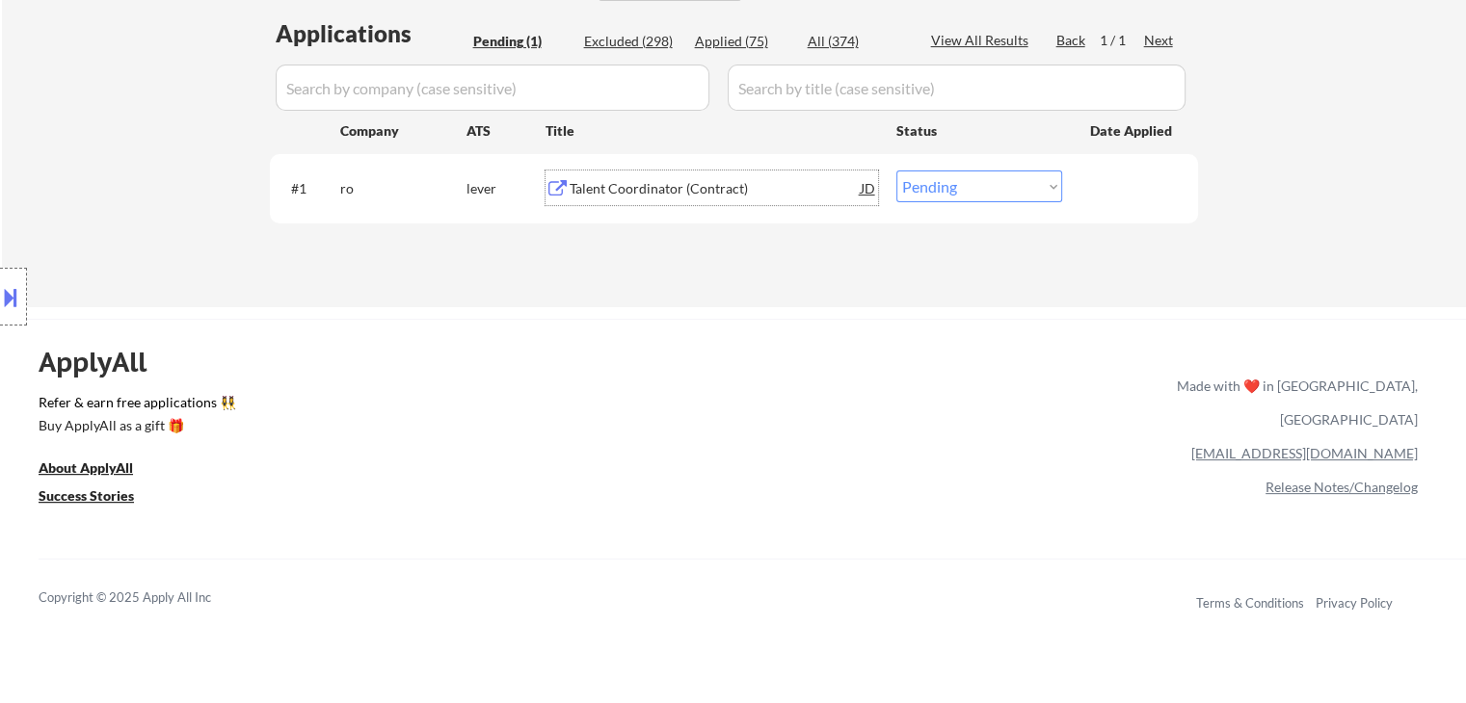
click at [944, 187] on select "Choose an option... Pending Applied Excluded (Questions) Excluded (Expired) Exc…" at bounding box center [979, 187] width 166 height 32
select select ""excluded__salary_""
click at [896, 171] on select "Choose an option... Pending Applied Excluded (Questions) Excluded (Expired) Exc…" at bounding box center [979, 187] width 166 height 32
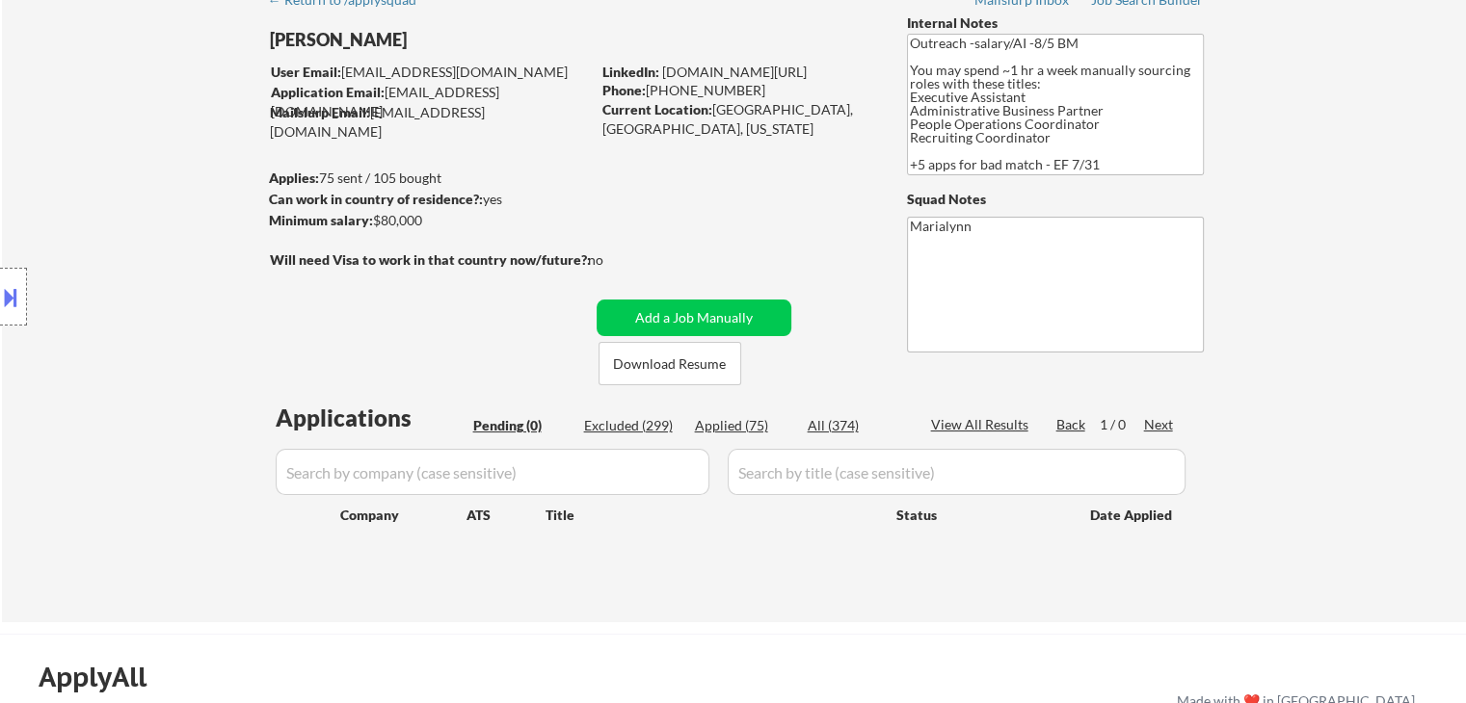
scroll to position [96, 0]
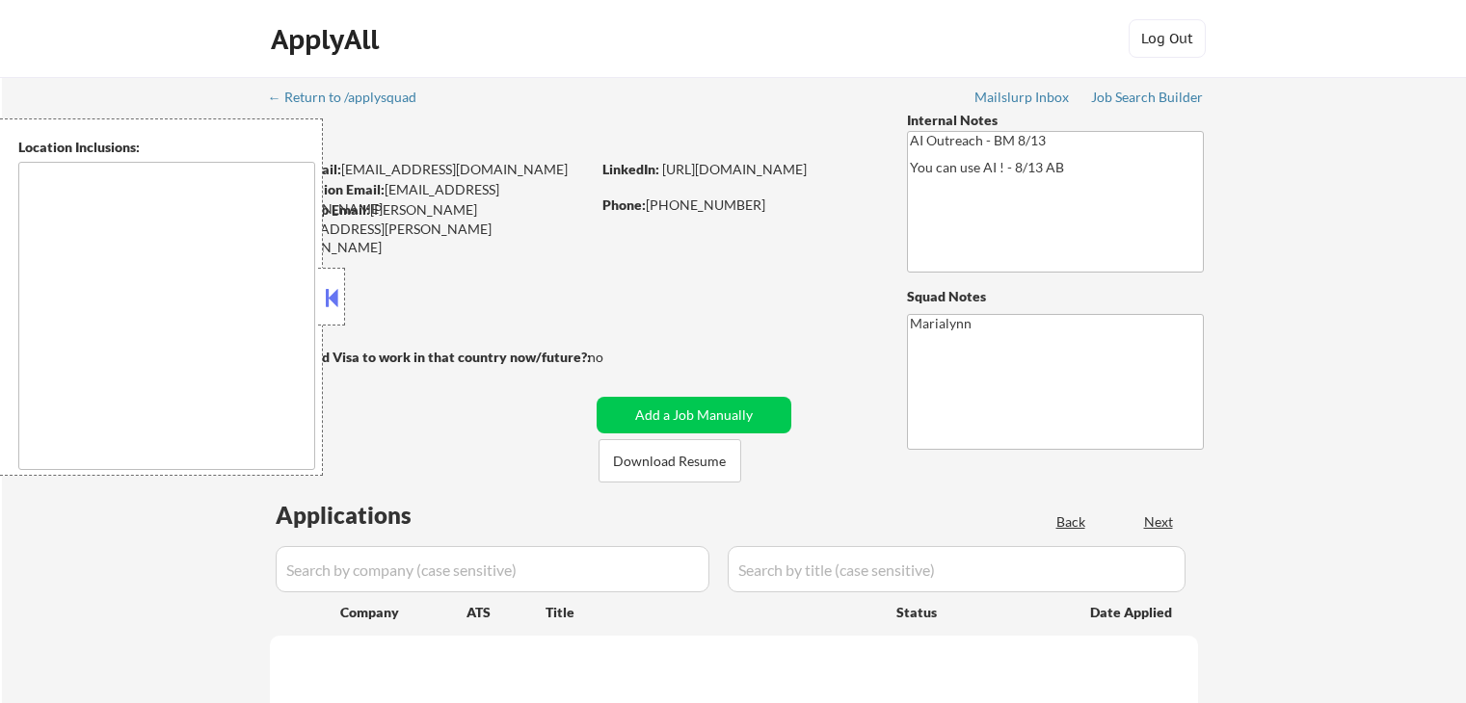
select select ""pending""
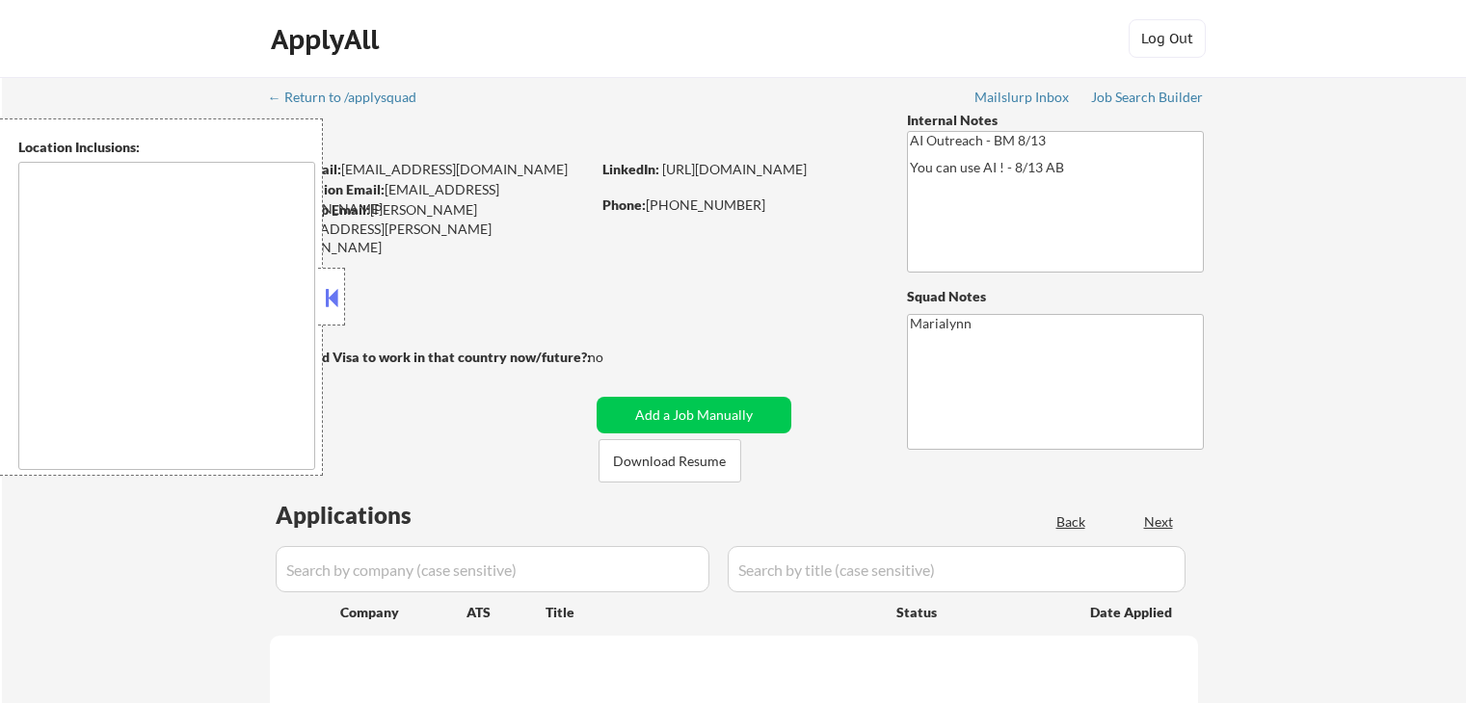
select select ""pending""
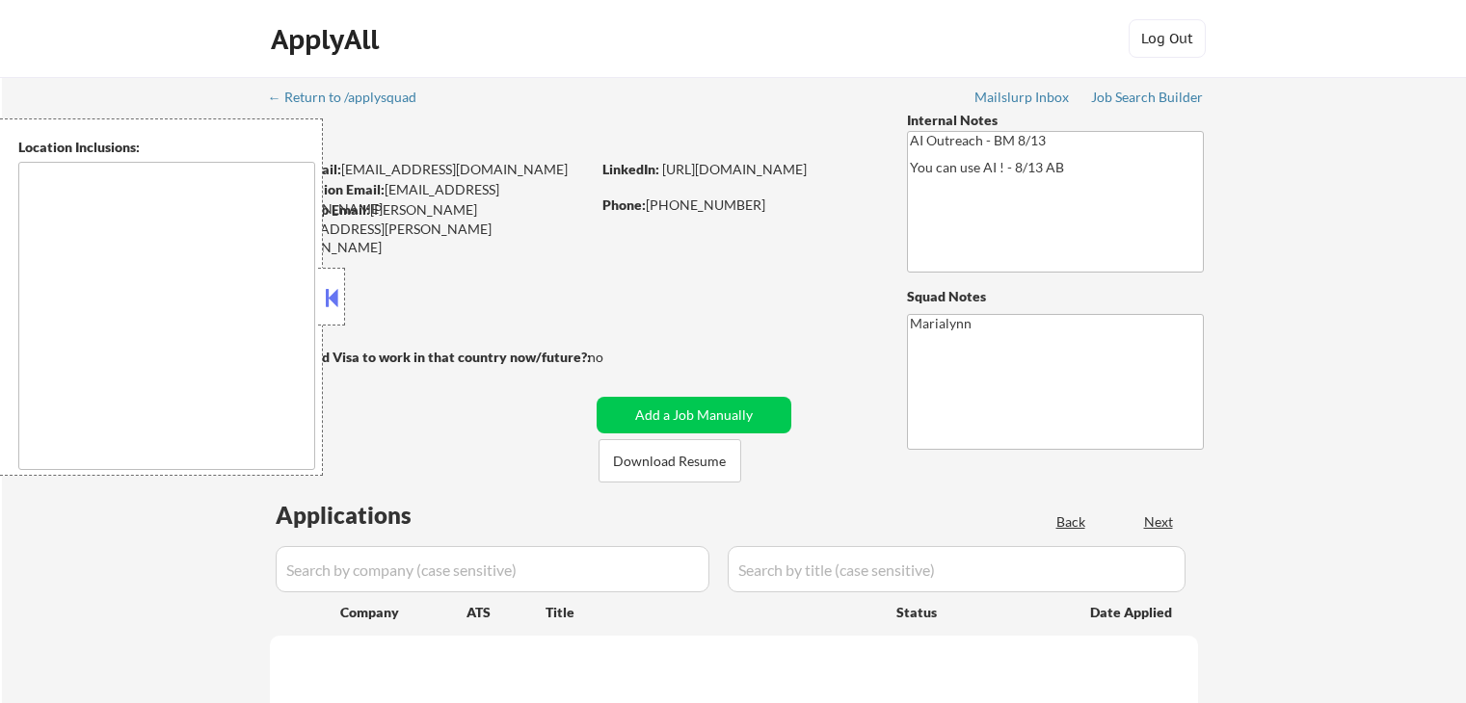
select select ""pending""
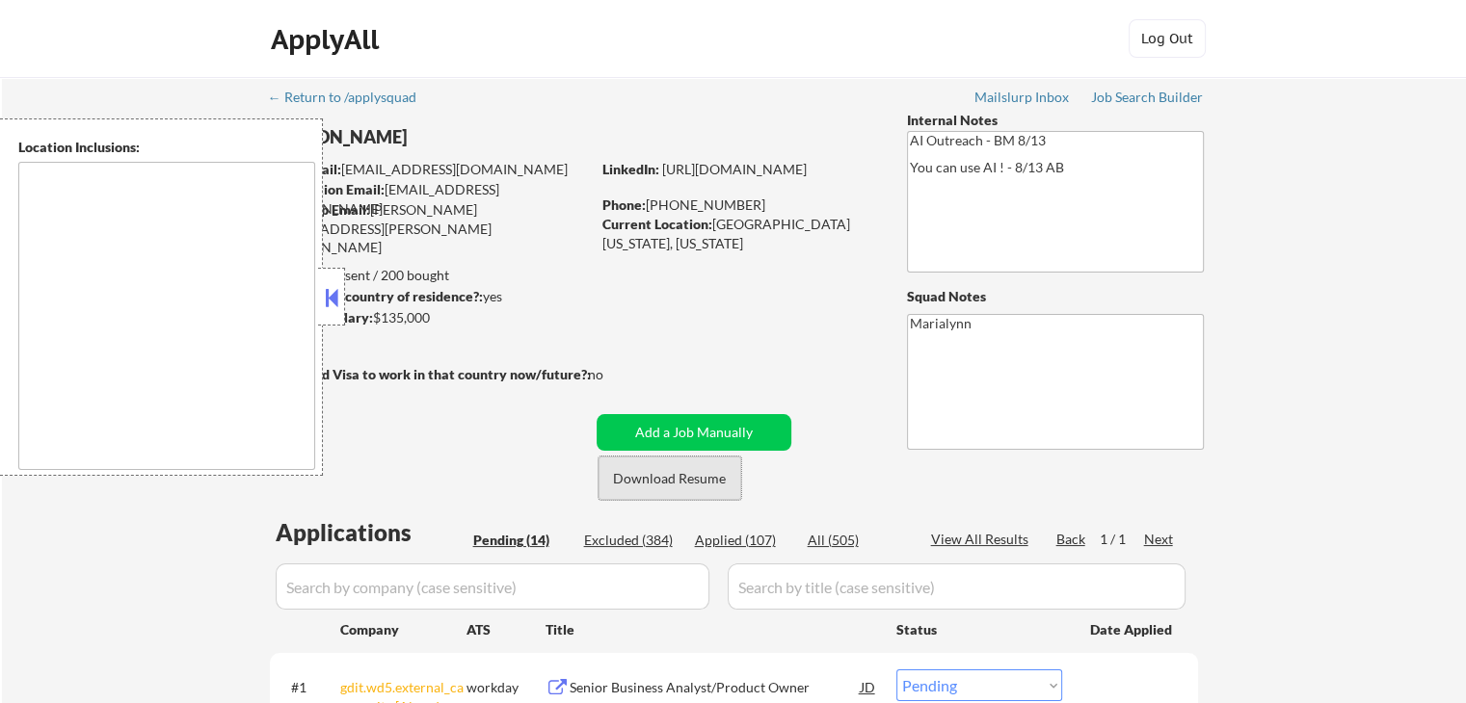
click at [697, 468] on button "Download Resume" at bounding box center [669, 478] width 143 height 43
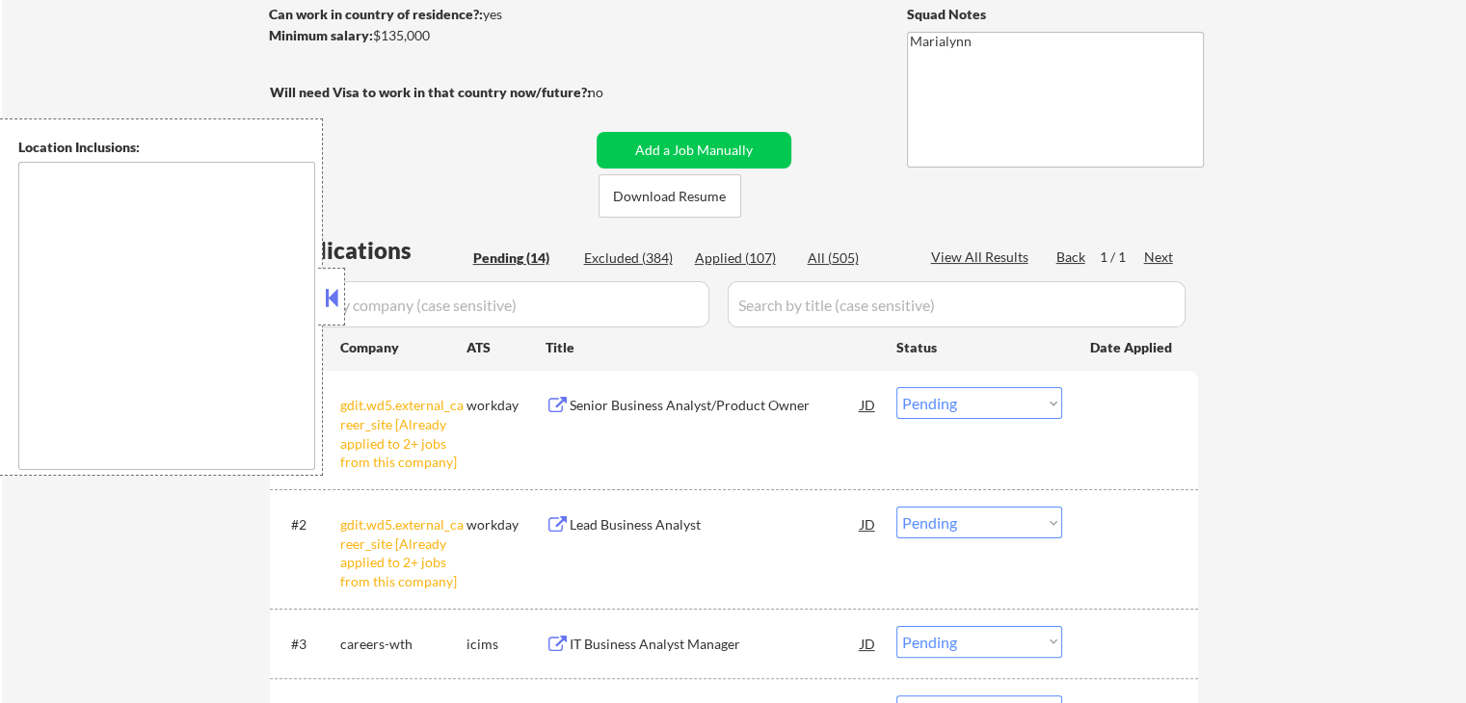
scroll to position [289, 0]
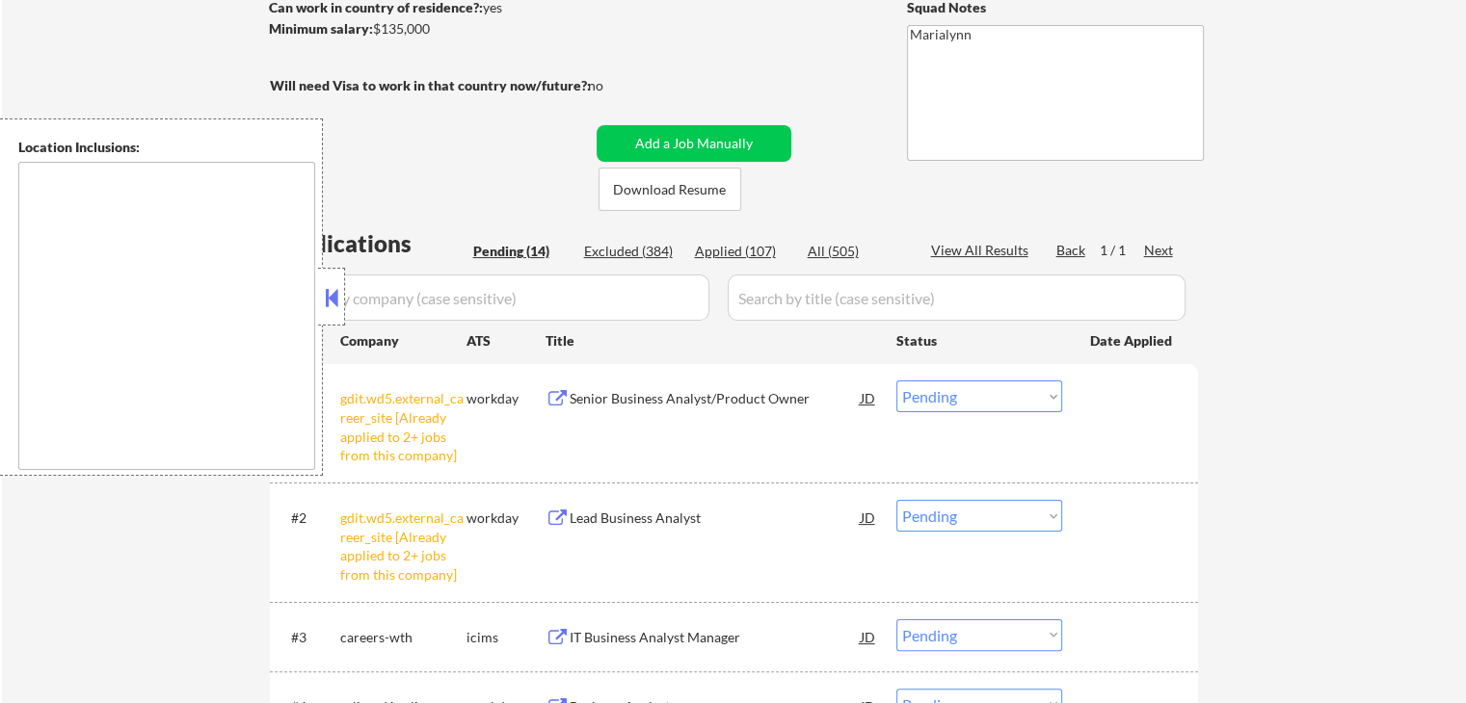
click at [332, 294] on button at bounding box center [331, 297] width 21 height 29
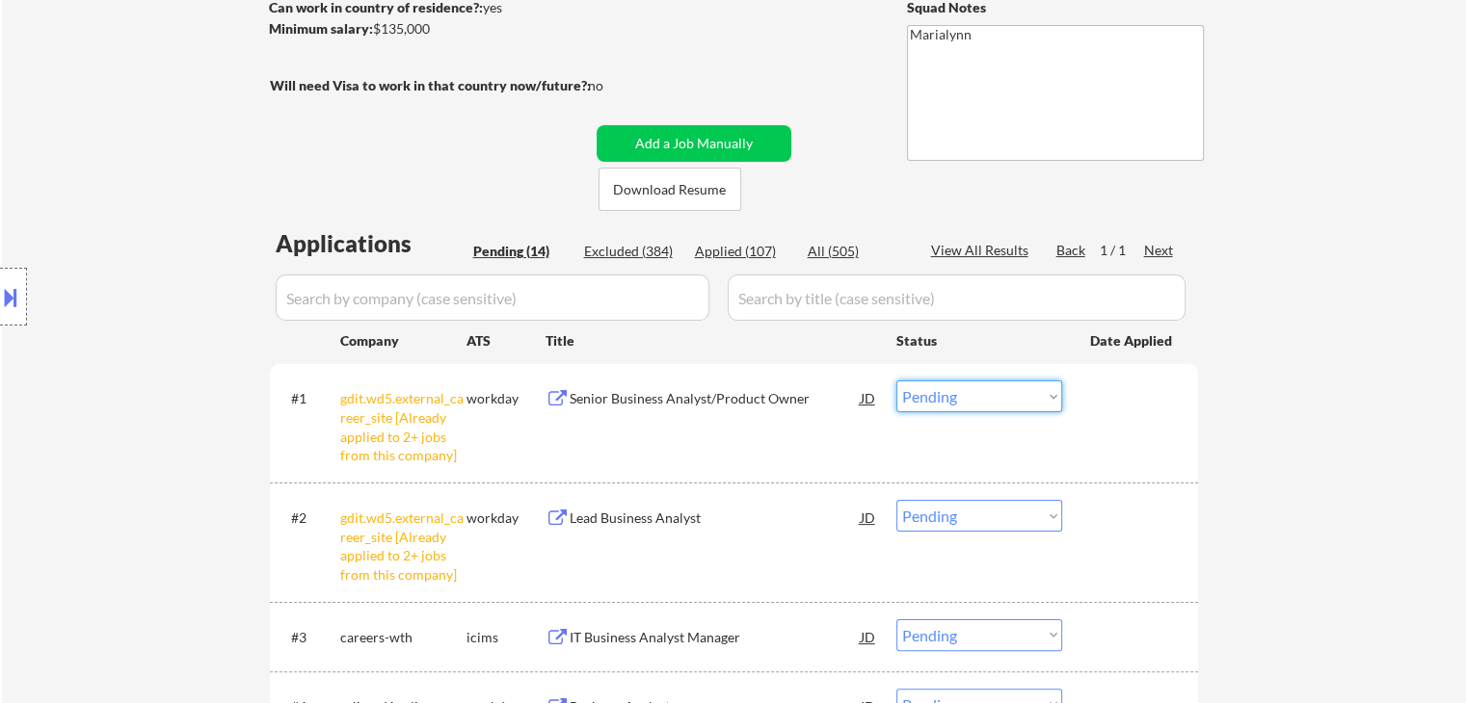
click at [1021, 399] on select "Choose an option... Pending Applied Excluded (Questions) Excluded (Expired) Exc…" at bounding box center [979, 397] width 166 height 32
select select ""excluded__other_""
click at [896, 381] on select "Choose an option... Pending Applied Excluded (Questions) Excluded (Expired) Exc…" at bounding box center [979, 397] width 166 height 32
click at [1030, 511] on select "Choose an option... Pending Applied Excluded (Questions) Excluded (Expired) Exc…" at bounding box center [979, 516] width 166 height 32
select select ""excluded__other_""
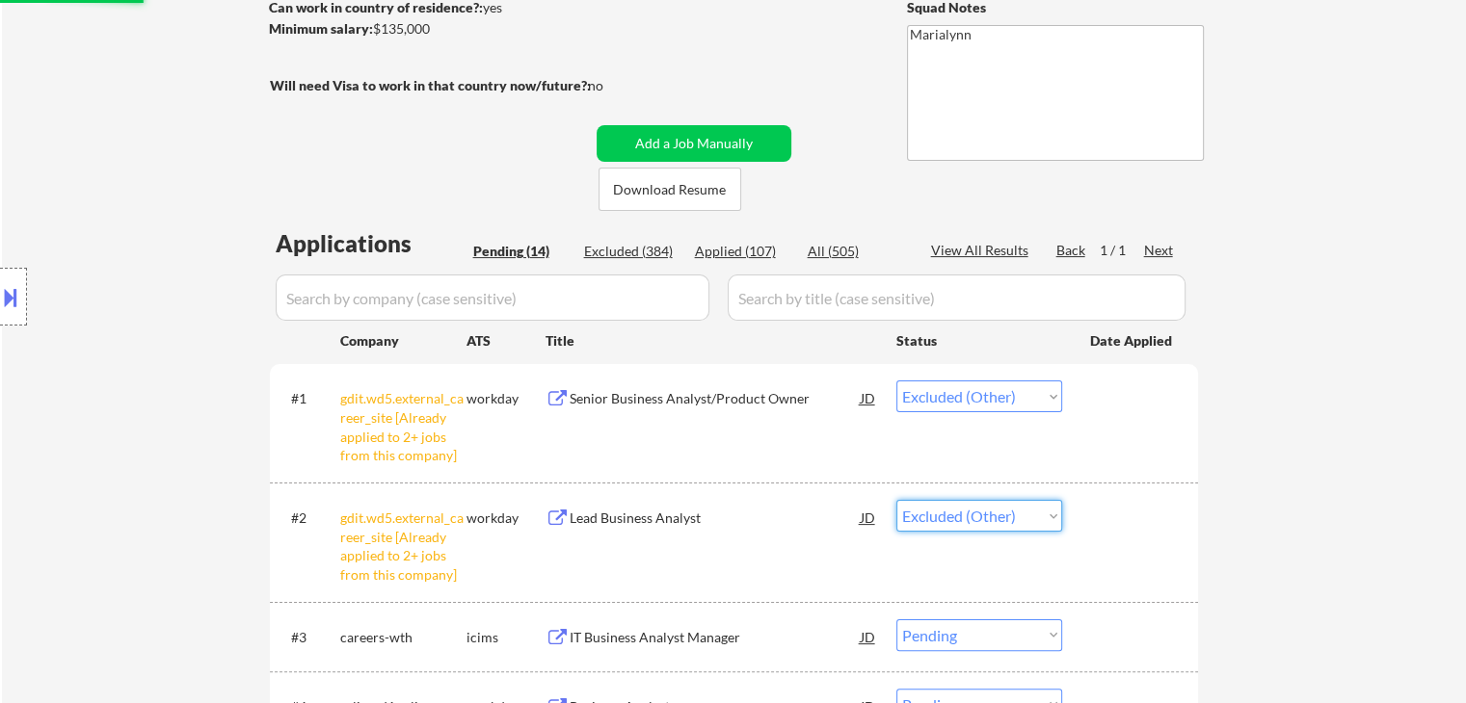
click at [896, 500] on select "Choose an option... Pending Applied Excluded (Questions) Excluded (Expired) Exc…" at bounding box center [979, 516] width 166 height 32
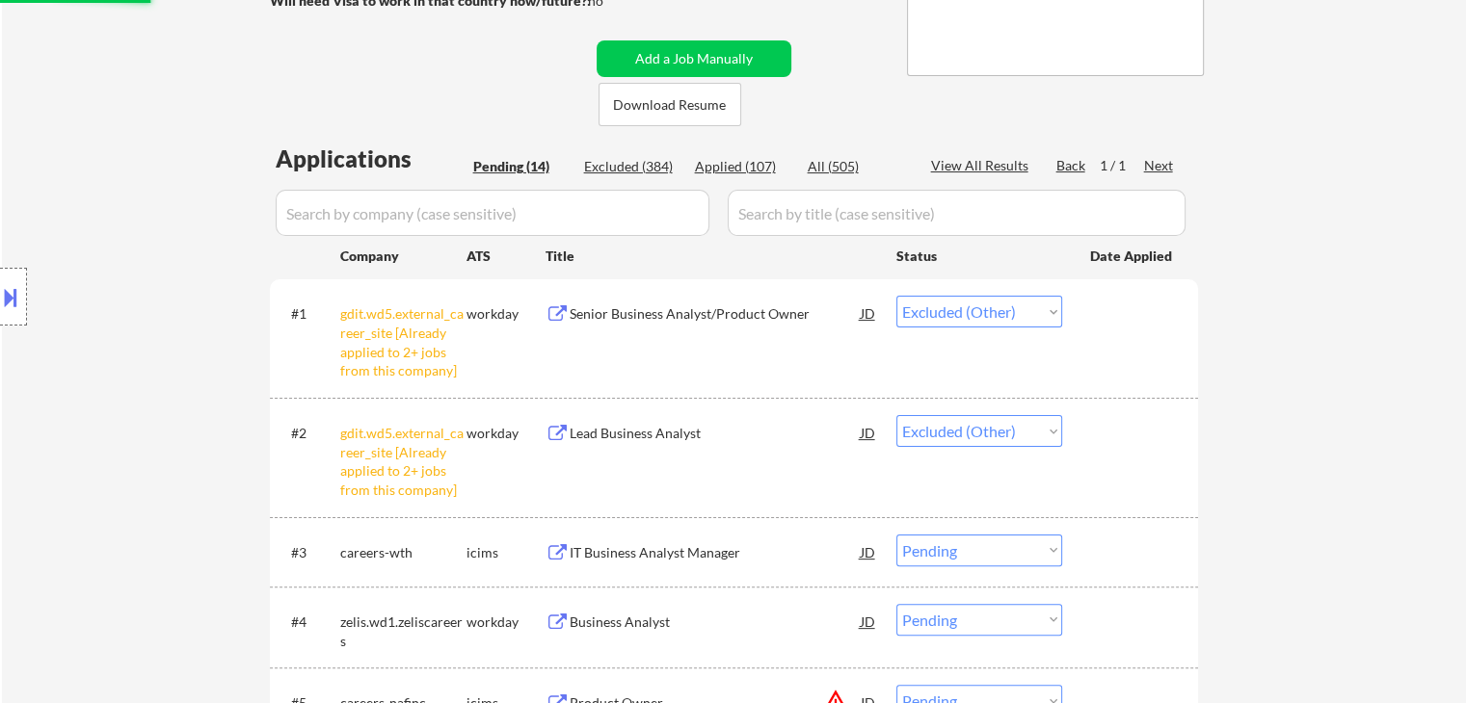
scroll to position [482, 0]
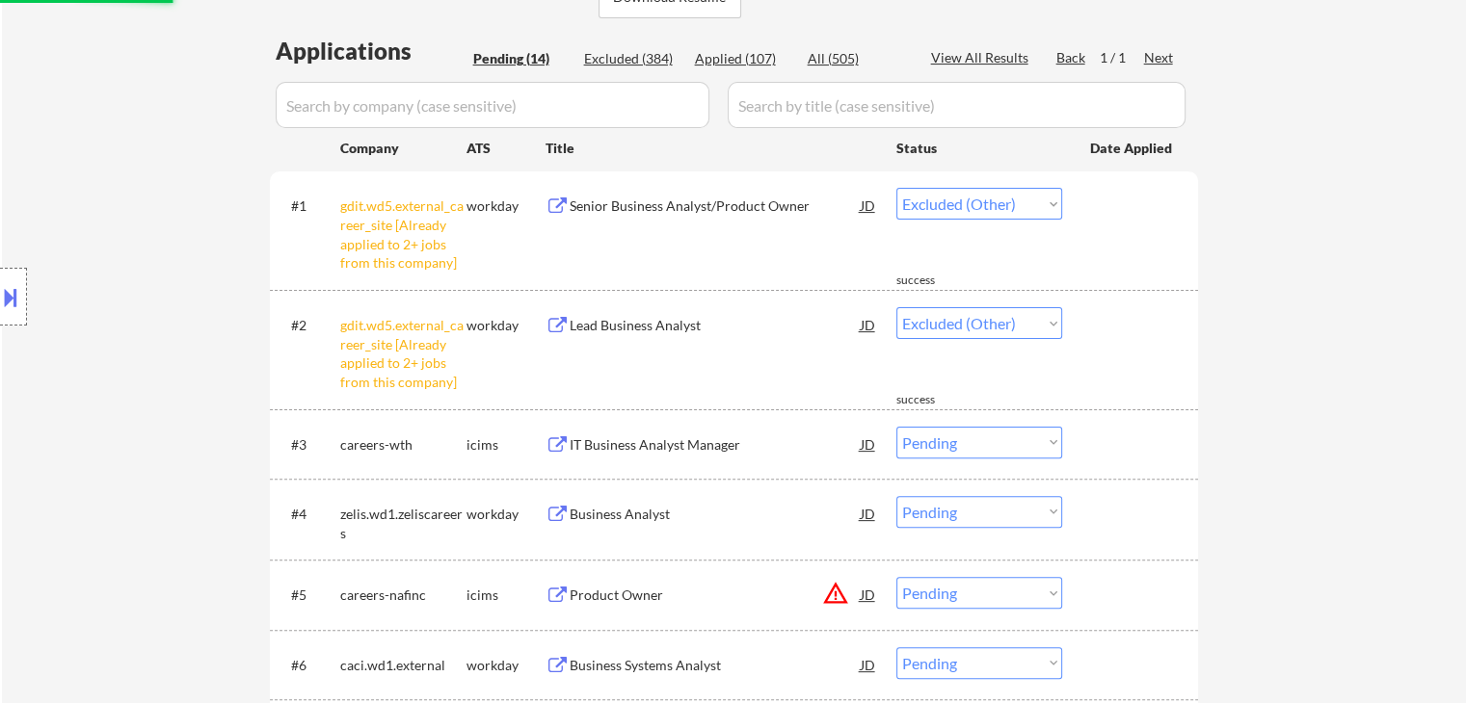
select select ""pending""
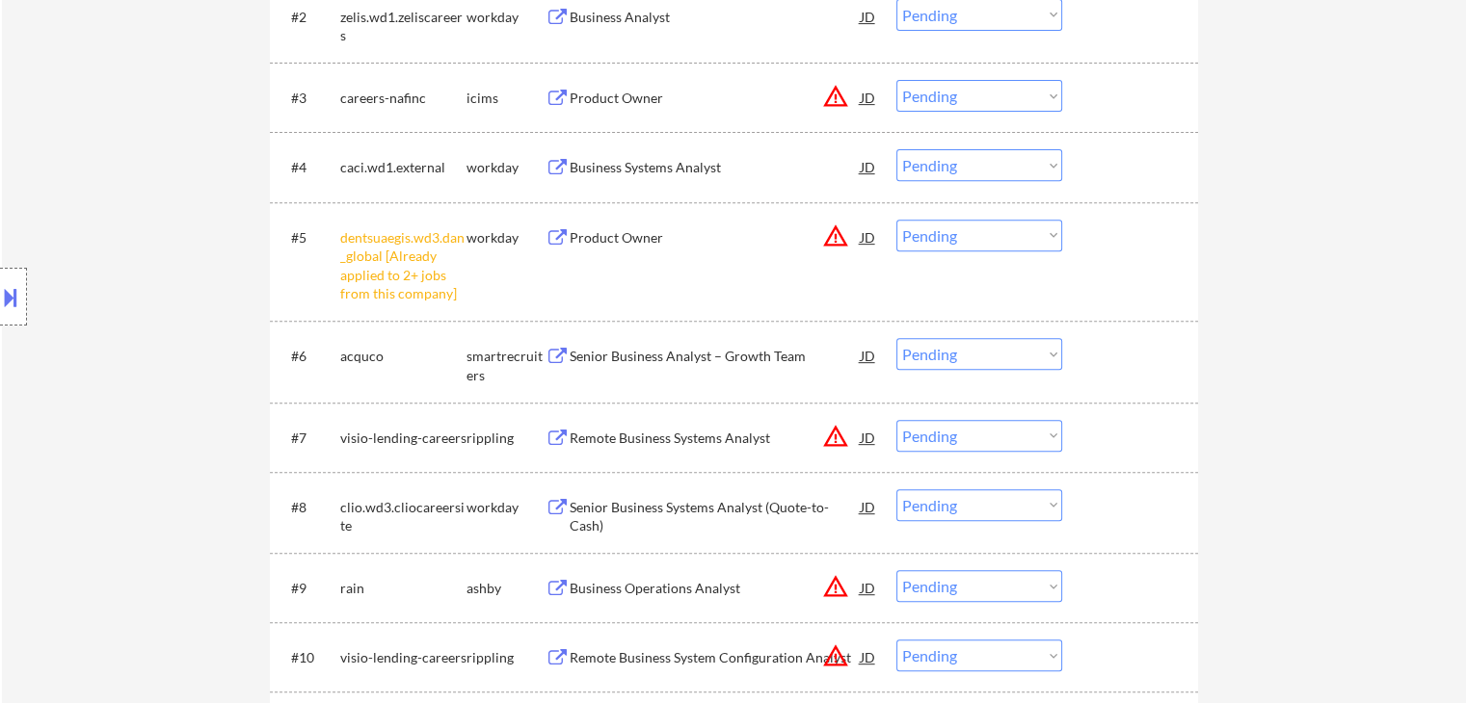
scroll to position [771, 0]
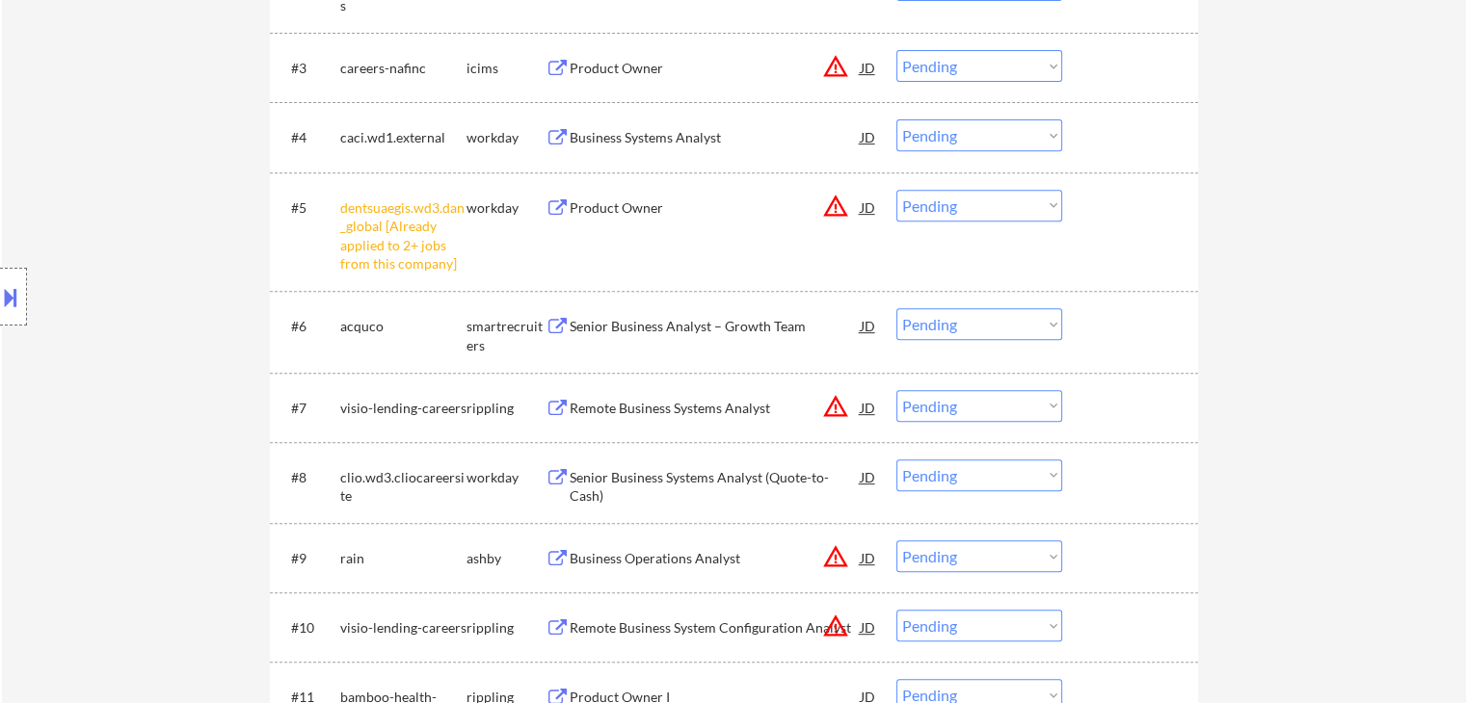
click at [964, 214] on select "Choose an option... Pending Applied Excluded (Questions) Excluded (Expired) Exc…" at bounding box center [979, 206] width 166 height 32
click at [896, 190] on select "Choose an option... Pending Applied Excluded (Questions) Excluded (Expired) Exc…" at bounding box center [979, 206] width 166 height 32
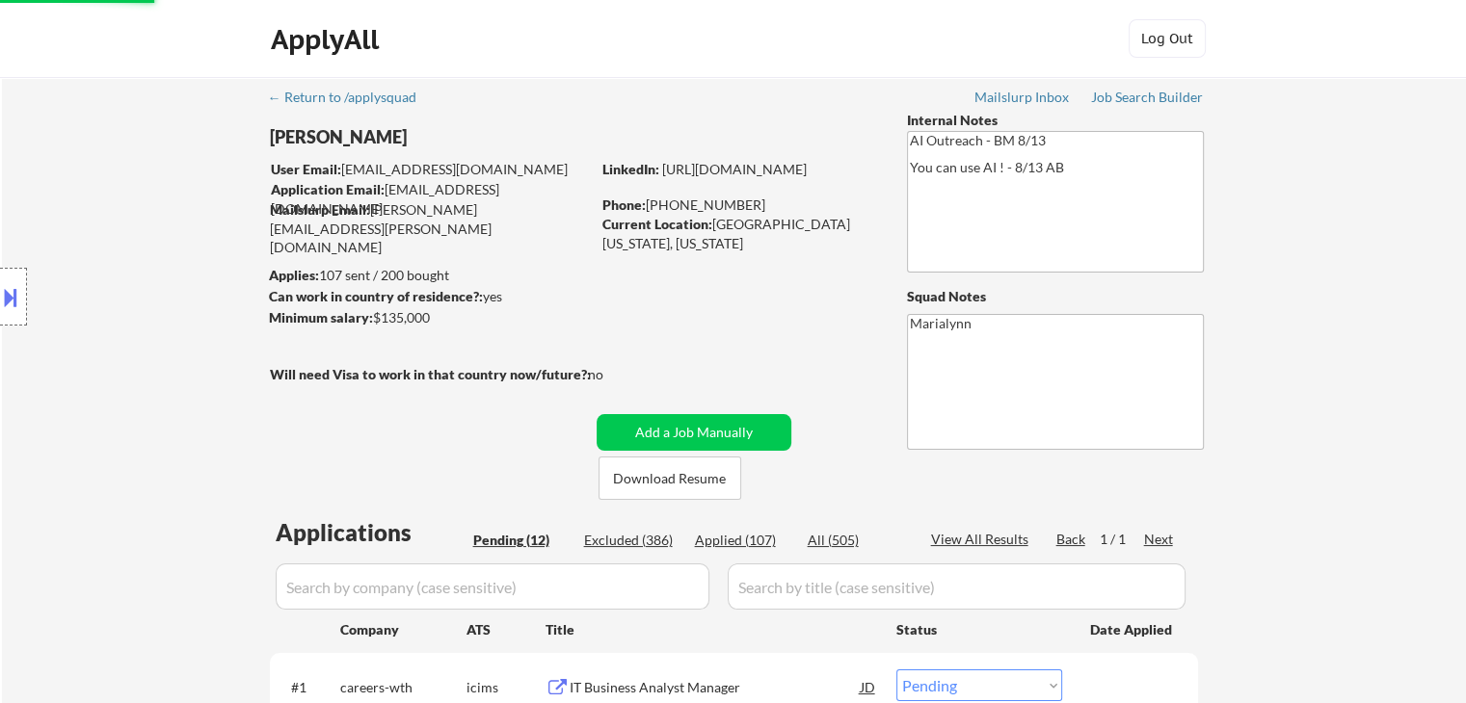
scroll to position [0, 0]
select select ""pending""
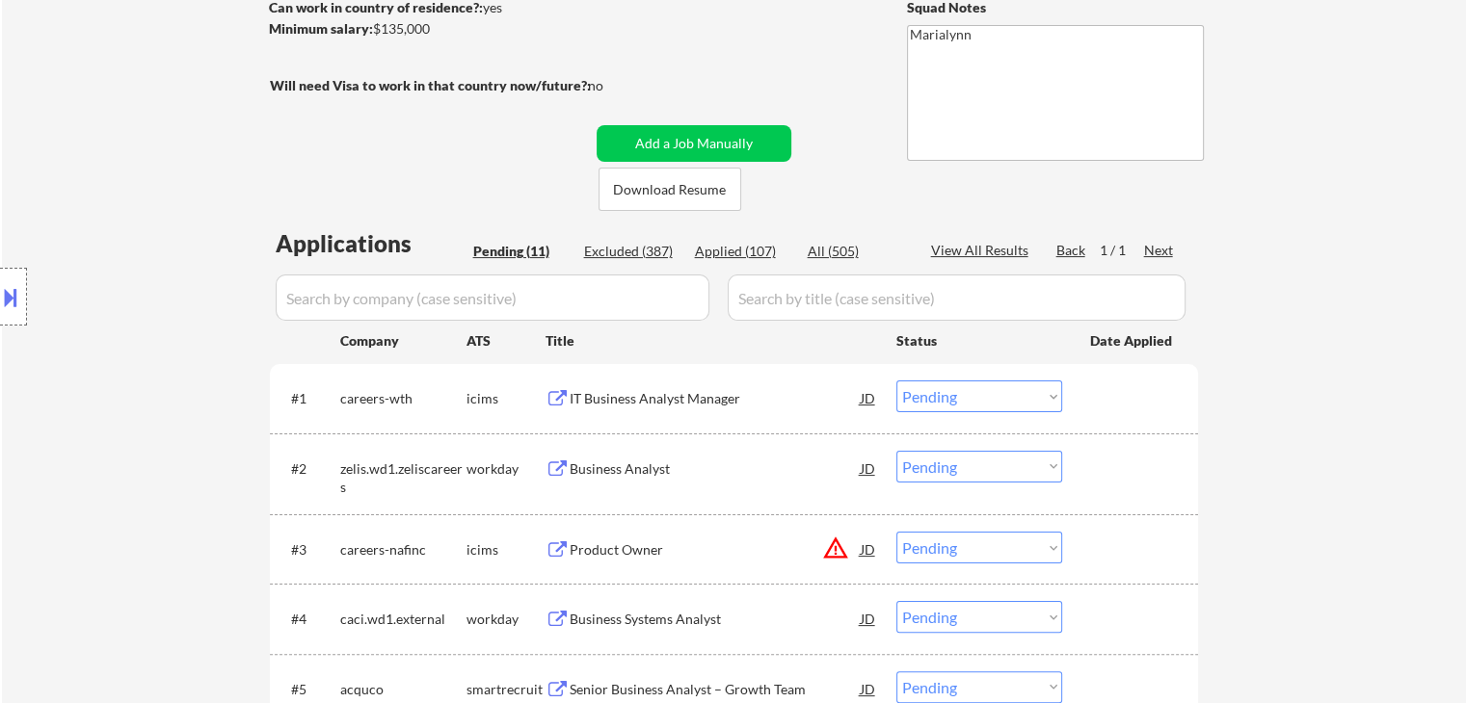
click at [675, 406] on div "IT Business Analyst Manager" at bounding box center [715, 398] width 291 height 19
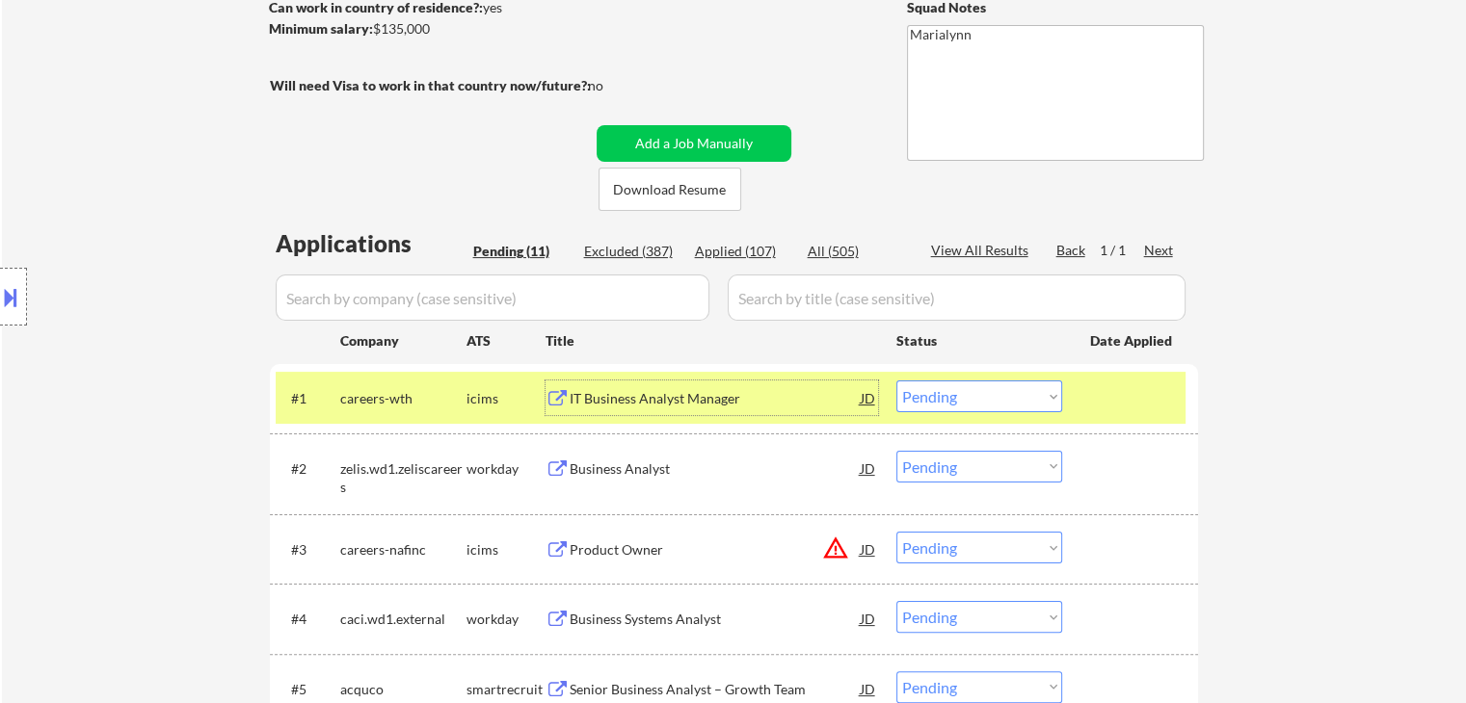
click at [965, 390] on select "Choose an option... Pending Applied Excluded (Questions) Excluded (Expired) Exc…" at bounding box center [979, 397] width 166 height 32
click at [992, 394] on select "Choose an option... Pending Applied Excluded (Questions) Excluded (Expired) Exc…" at bounding box center [979, 397] width 166 height 32
click at [896, 381] on select "Choose an option... Pending Applied Excluded (Questions) Excluded (Expired) Exc…" at bounding box center [979, 397] width 166 height 32
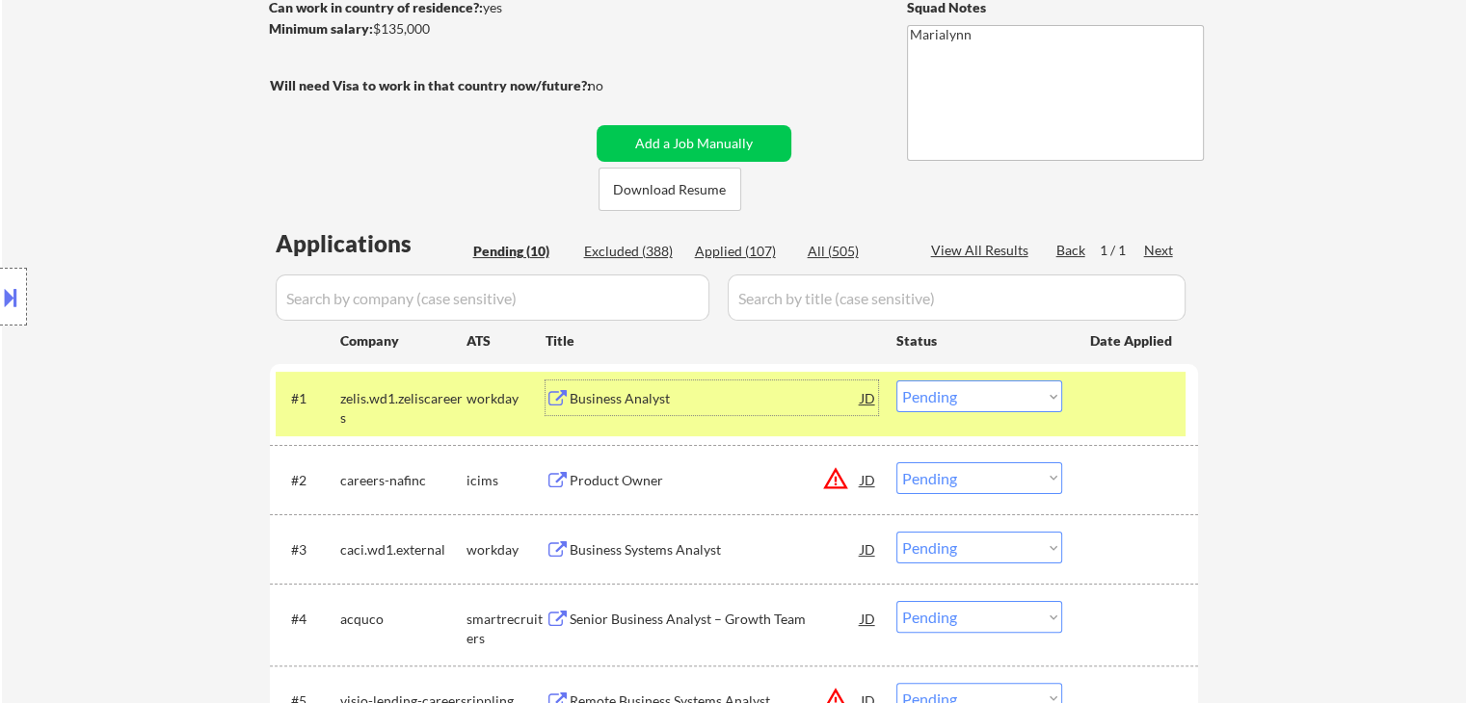
click at [623, 401] on div "Business Analyst" at bounding box center [715, 398] width 291 height 19
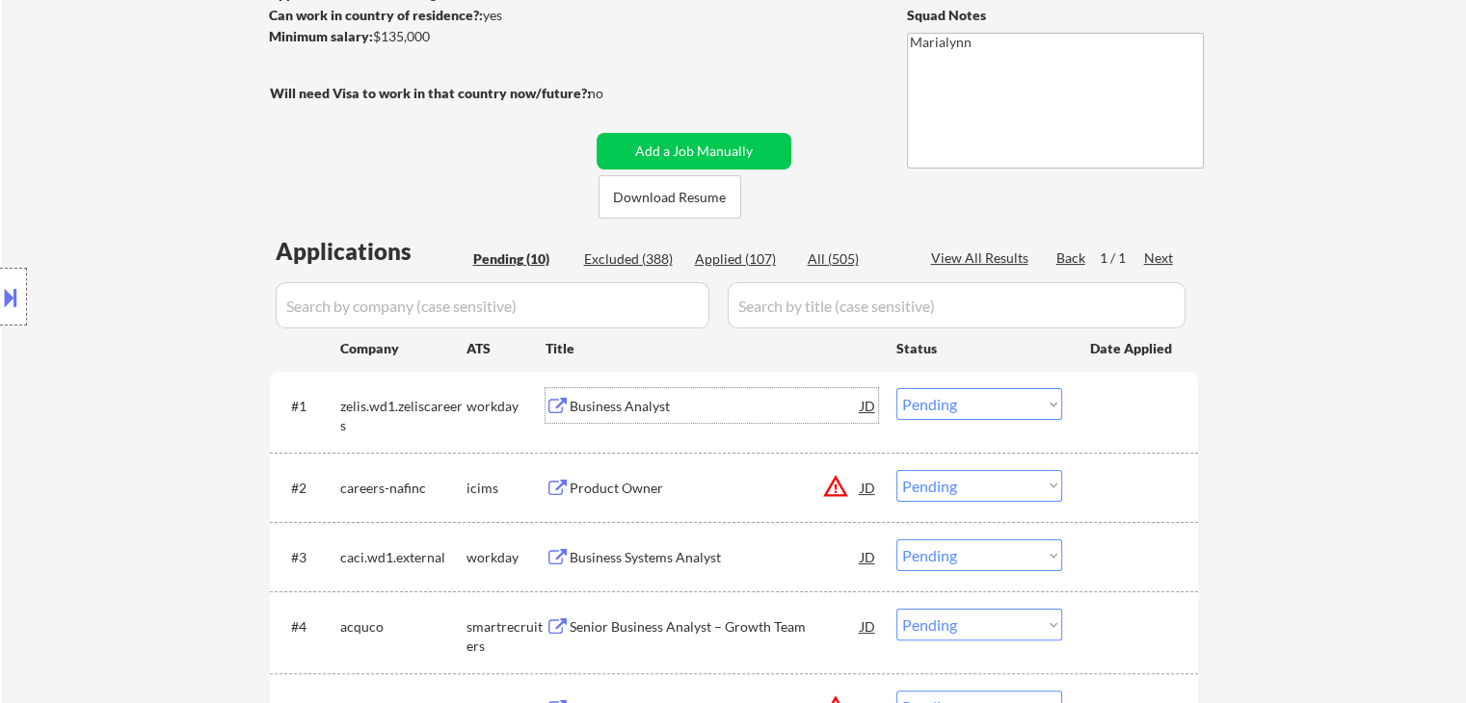
scroll to position [385, 0]
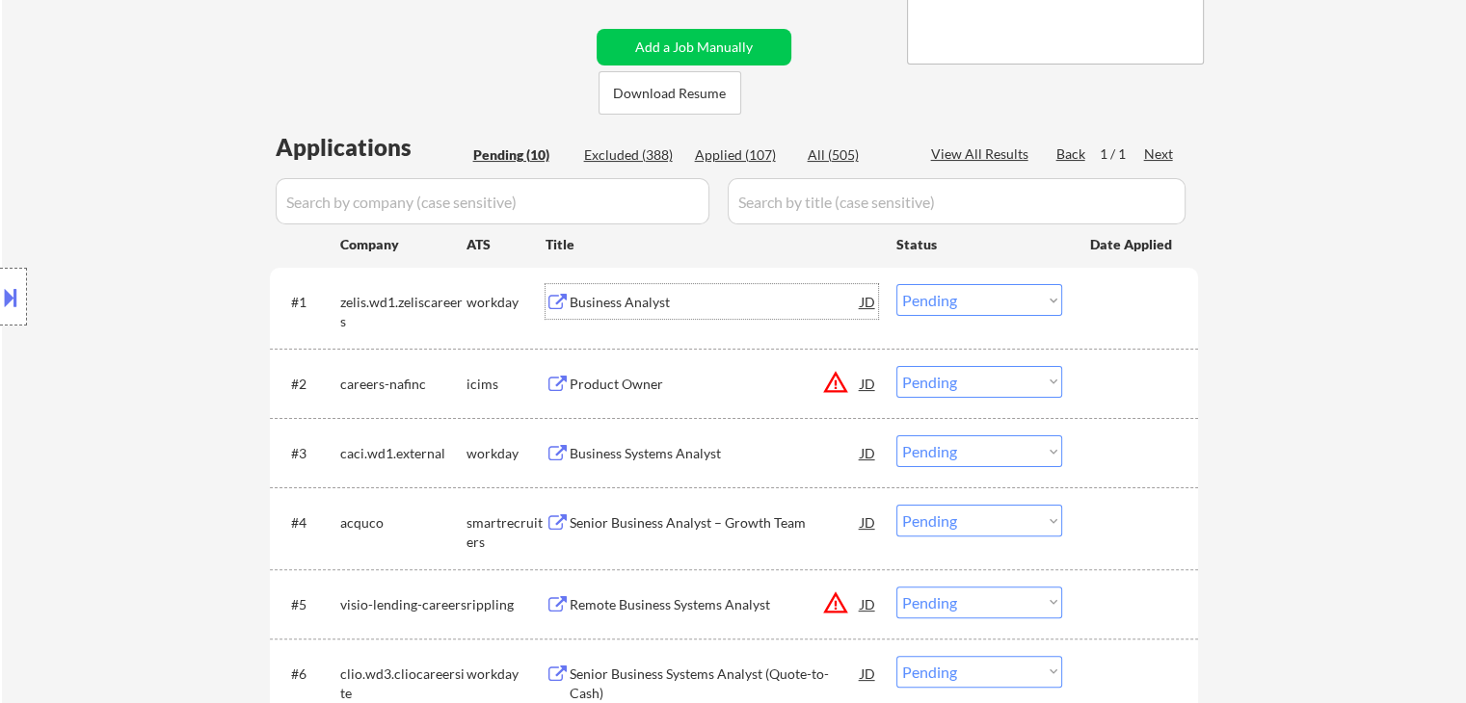
click at [960, 308] on select "Choose an option... Pending Applied Excluded (Questions) Excluded (Expired) Exc…" at bounding box center [979, 300] width 166 height 32
click at [896, 284] on select "Choose an option... Pending Applied Excluded (Questions) Excluded (Expired) Exc…" at bounding box center [979, 300] width 166 height 32
select select ""pending""
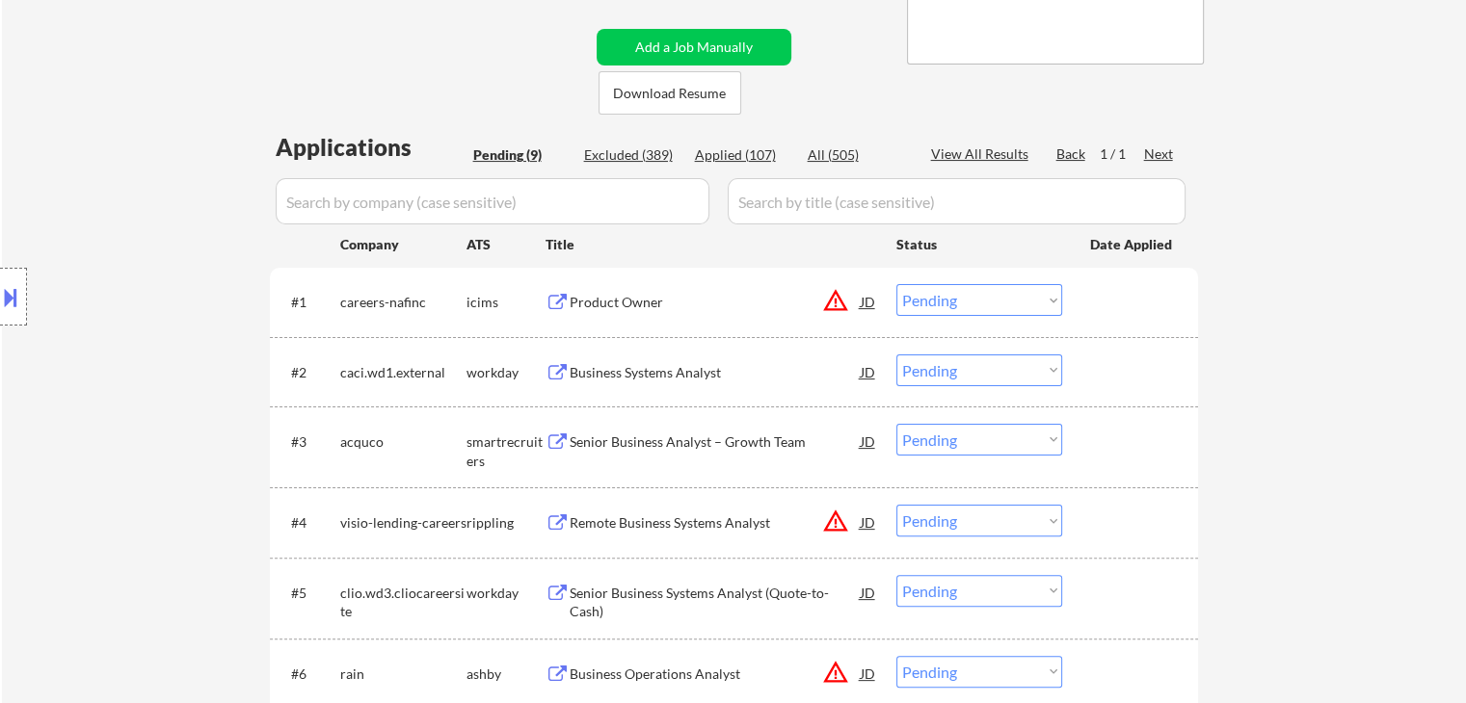
click at [585, 373] on div "Business Systems Analyst" at bounding box center [715, 372] width 291 height 19
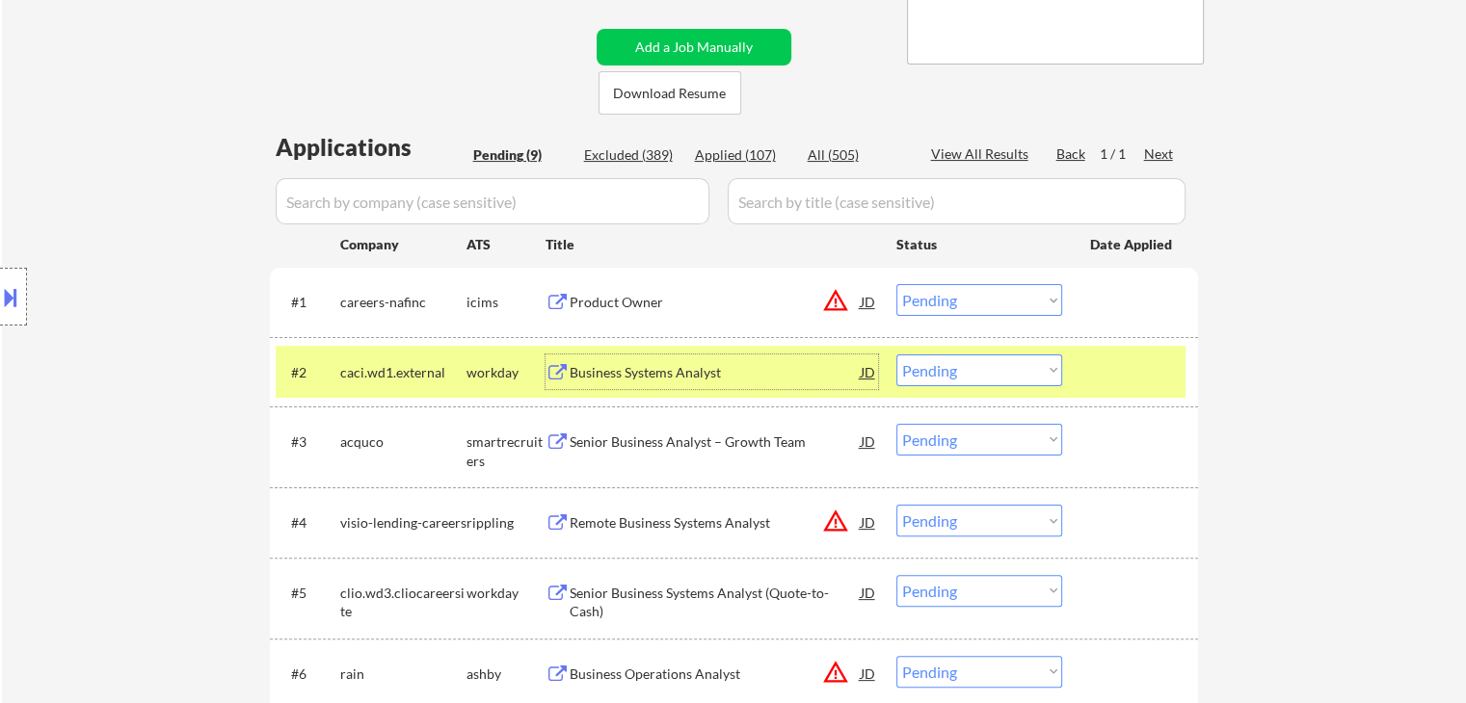
click at [943, 371] on select "Choose an option... Pending Applied Excluded (Questions) Excluded (Expired) Exc…" at bounding box center [979, 371] width 166 height 32
click at [896, 355] on select "Choose an option... Pending Applied Excluded (Questions) Excluded (Expired) Exc…" at bounding box center [979, 371] width 166 height 32
select select ""pending""
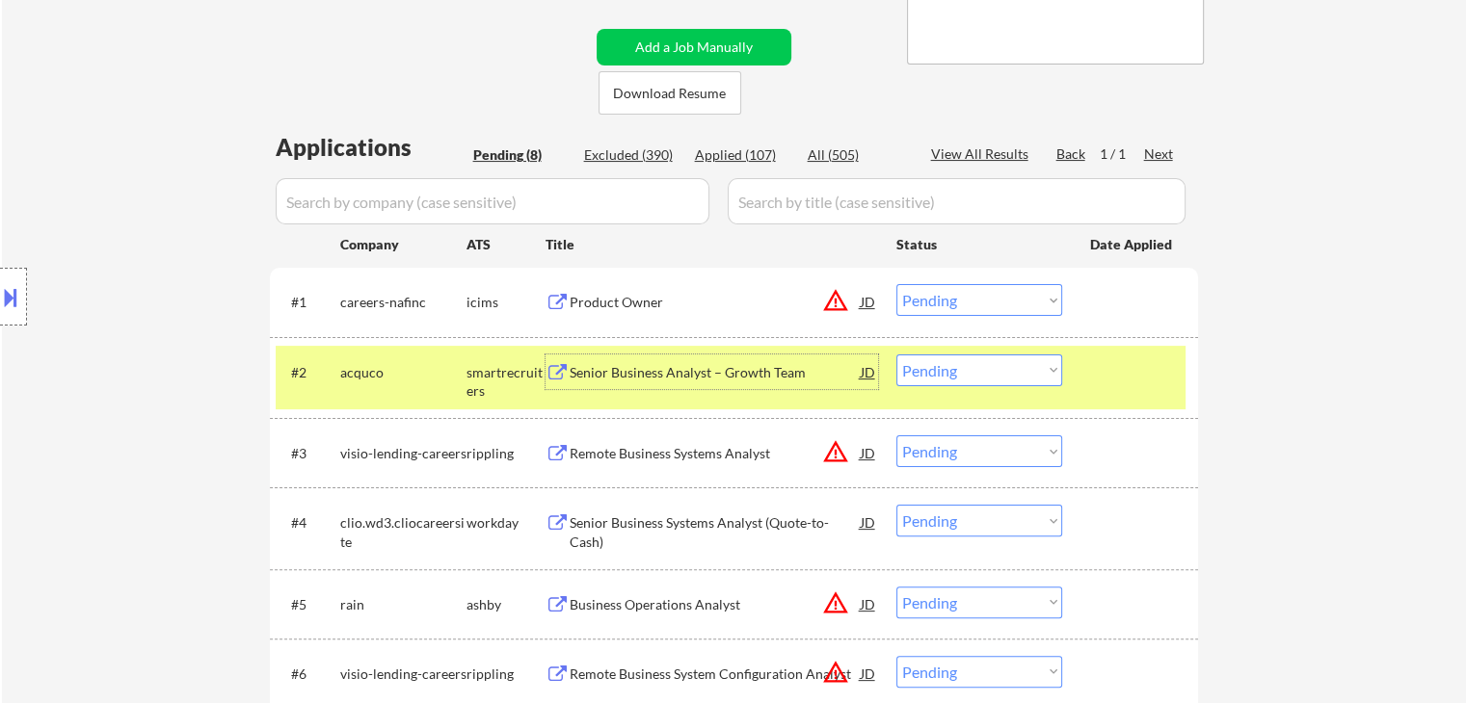
click at [649, 373] on div "Senior Business Analyst – Growth Team" at bounding box center [715, 372] width 291 height 19
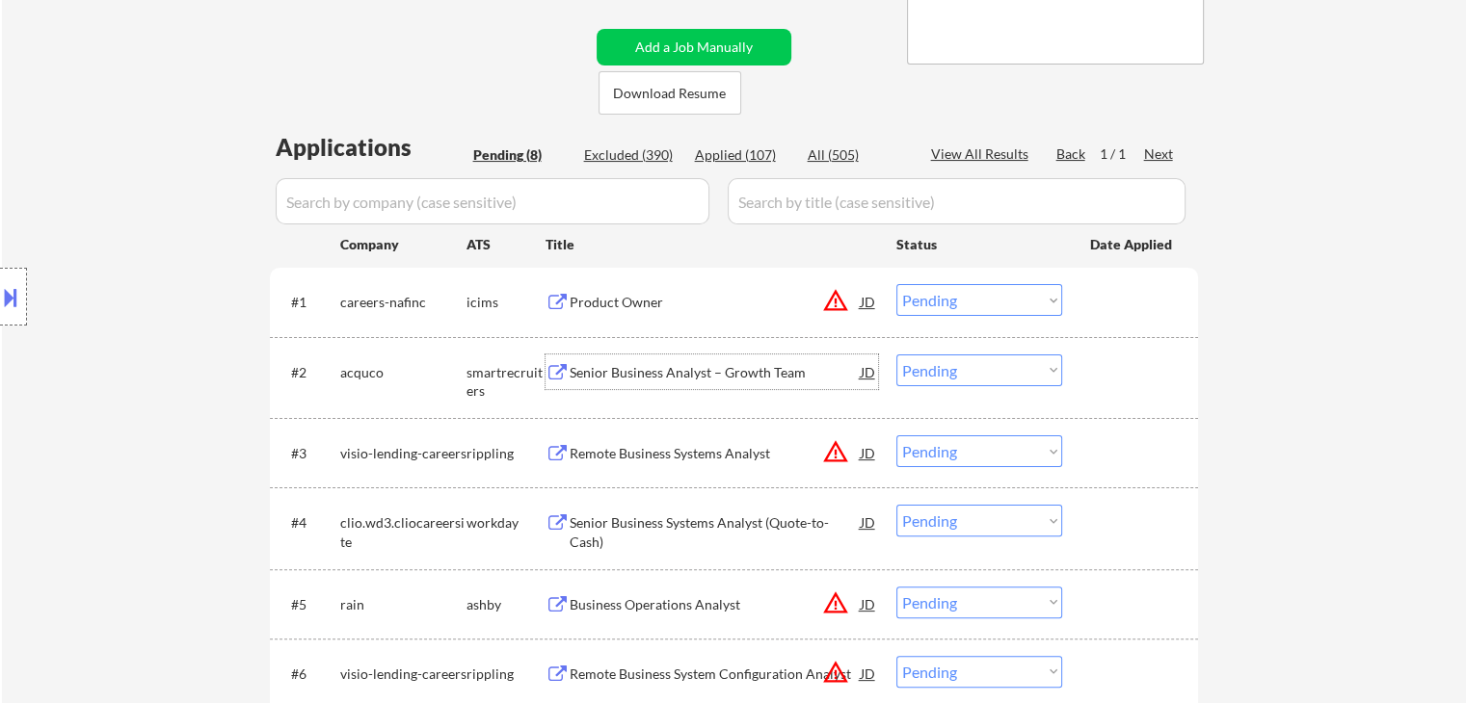
click at [623, 453] on div "Remote Business Systems Analyst" at bounding box center [715, 453] width 291 height 19
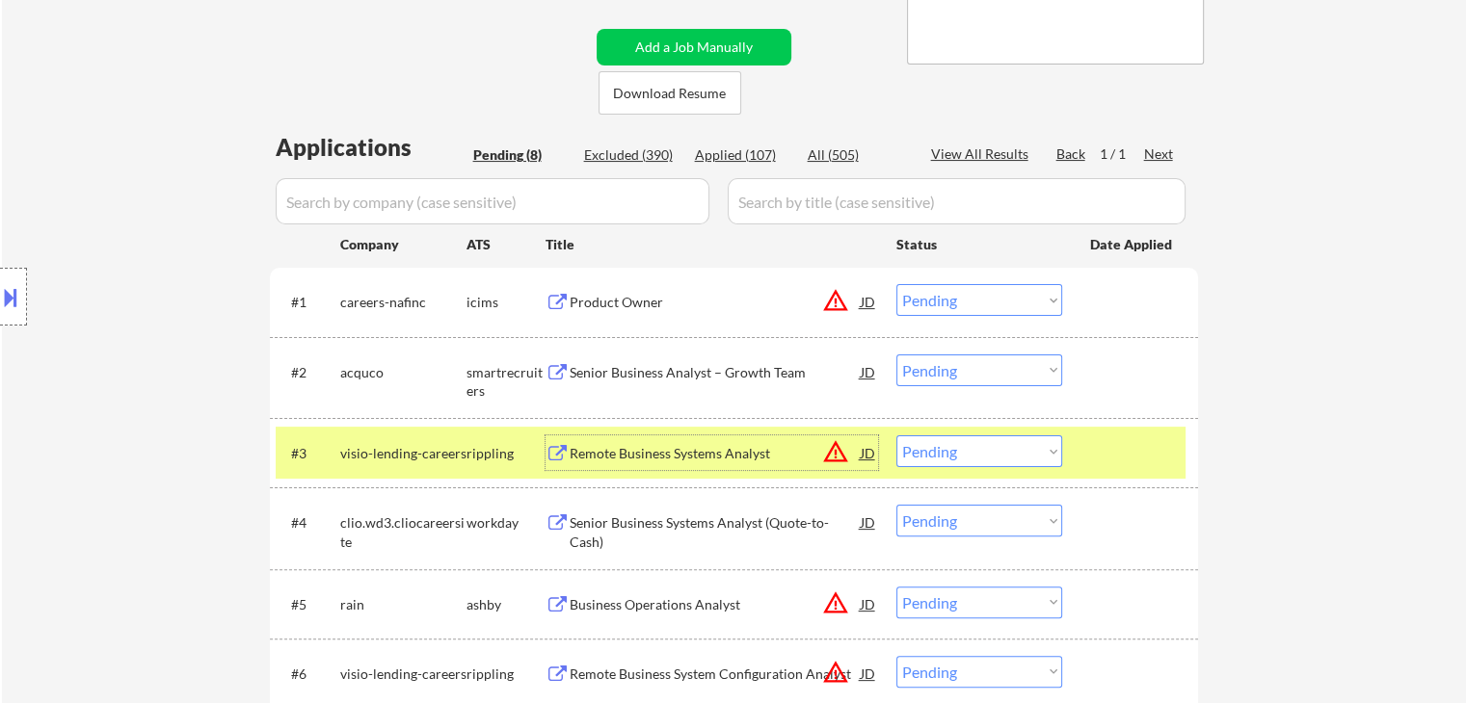
click at [975, 450] on select "Choose an option... Pending Applied Excluded (Questions) Excluded (Expired) Exc…" at bounding box center [979, 452] width 166 height 32
click at [896, 436] on select "Choose an option... Pending Applied Excluded (Questions) Excluded (Expired) Exc…" at bounding box center [979, 452] width 166 height 32
select select ""pending""
